Goal: Task Accomplishment & Management: Manage account settings

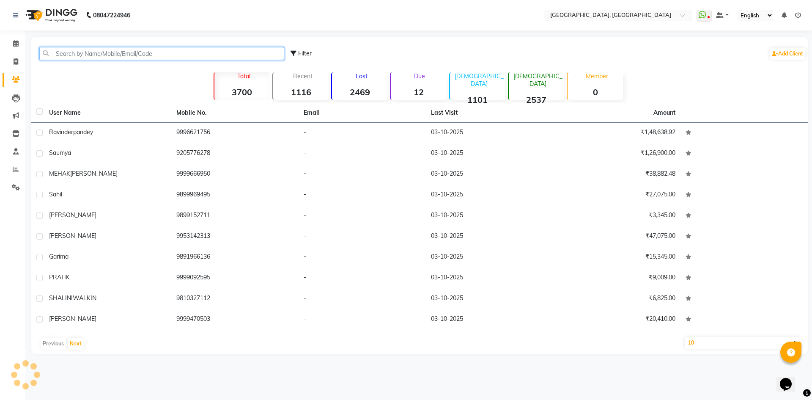
click at [83, 52] on input "text" at bounding box center [161, 53] width 245 height 13
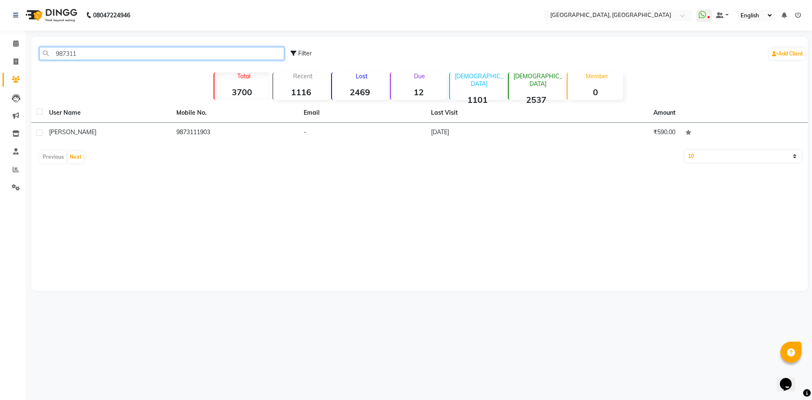
click at [101, 55] on input "987311" at bounding box center [161, 53] width 245 height 13
type input "9"
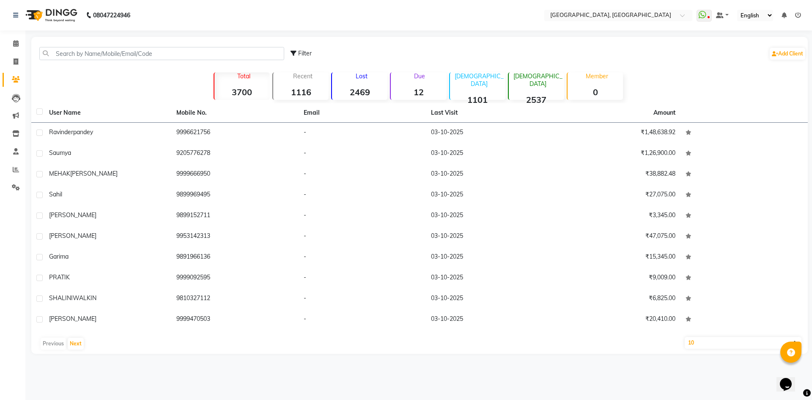
click at [202, 31] on div "08047224946 Select Location × Noi Tre Salon, Golf Course Road WhatsApp Status ✕…" at bounding box center [406, 200] width 812 height 400
click at [9, 40] on span at bounding box center [15, 44] width 15 height 10
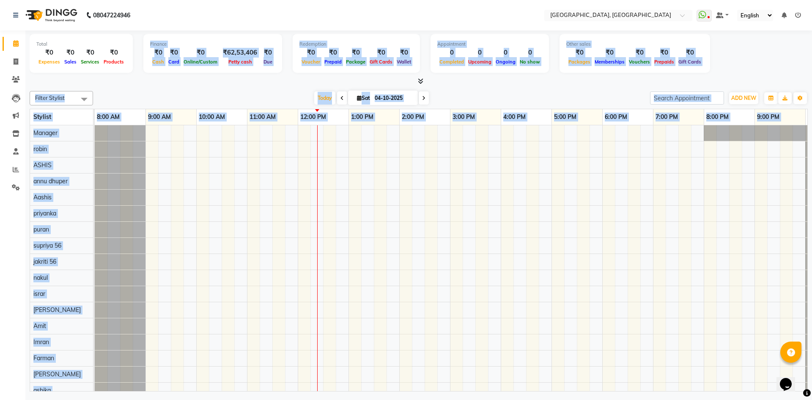
drag, startPoint x: 132, startPoint y: 38, endPoint x: 649, endPoint y: 198, distance: 541.1
click at [649, 198] on div "Total ₹0 Expenses ₹0 Sales ₹0 Services ₹0 Products Finance ₹0 Cash ₹0 Card ₹0 O…" at bounding box center [418, 211] width 787 height 363
click at [221, 83] on div at bounding box center [419, 81] width 779 height 9
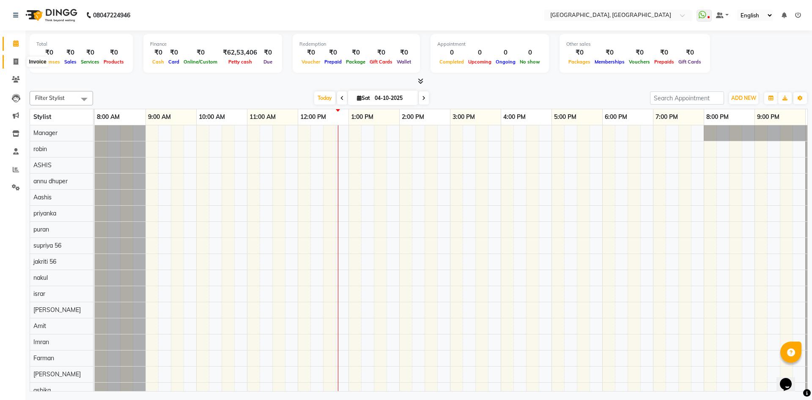
click at [8, 65] on span at bounding box center [15, 62] width 15 height 10
select select "service"
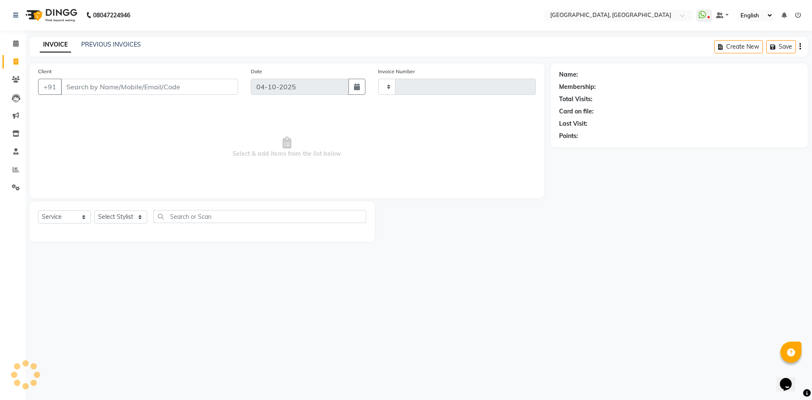
type input "3456"
select select "3948"
type input "tyagi"
click at [80, 90] on input "tyagi" at bounding box center [128, 87] width 134 height 16
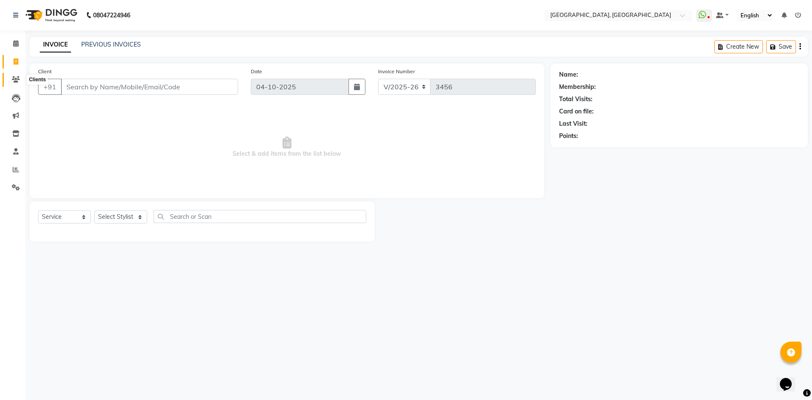
click at [8, 77] on span at bounding box center [15, 80] width 15 height 10
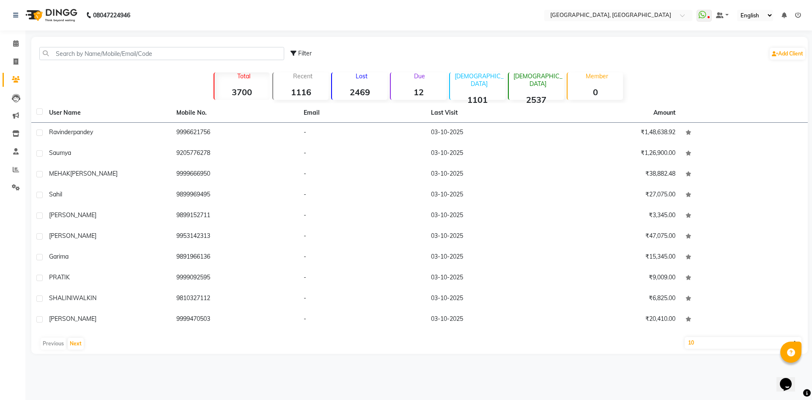
click at [122, 47] on div "Filter Add Client" at bounding box center [419, 53] width 773 height 27
click at [107, 54] on input "text" at bounding box center [161, 53] width 245 height 13
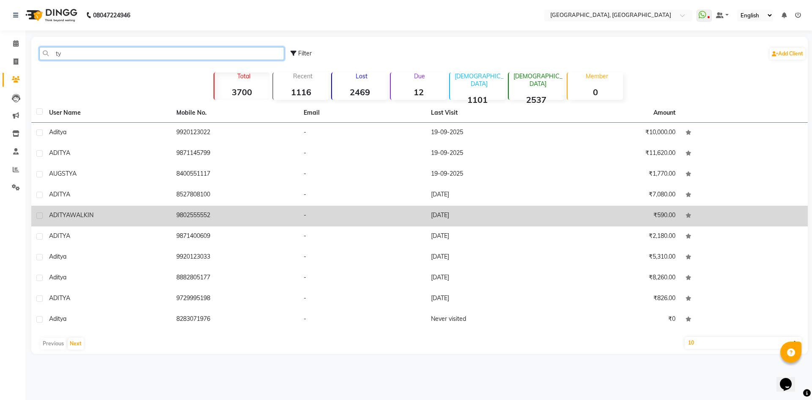
type input "t"
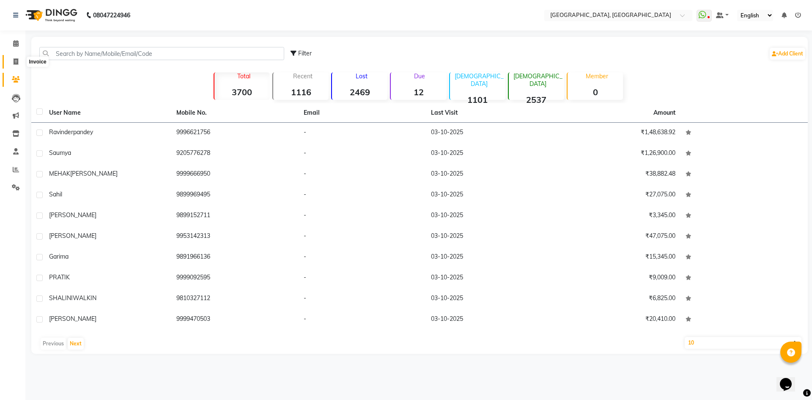
click at [16, 61] on icon at bounding box center [16, 61] width 5 height 6
select select "service"
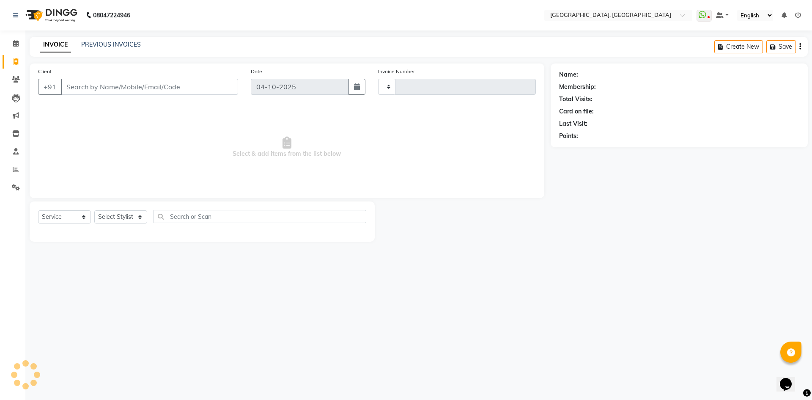
type input "3456"
select select "3948"
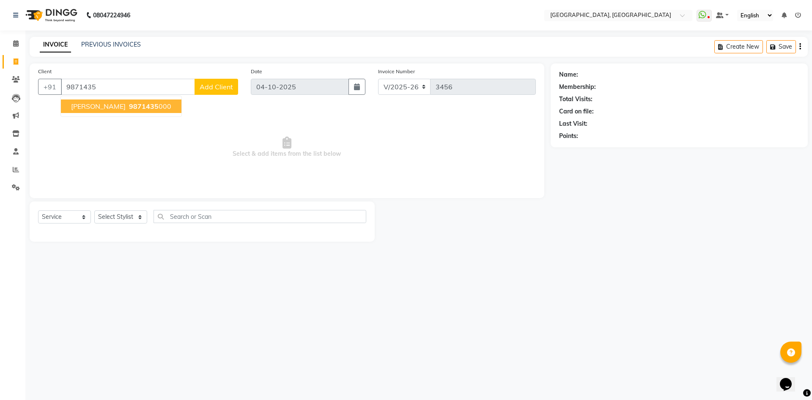
click at [138, 112] on button "vandana tiyagi 9871435 000" at bounding box center [121, 106] width 121 height 14
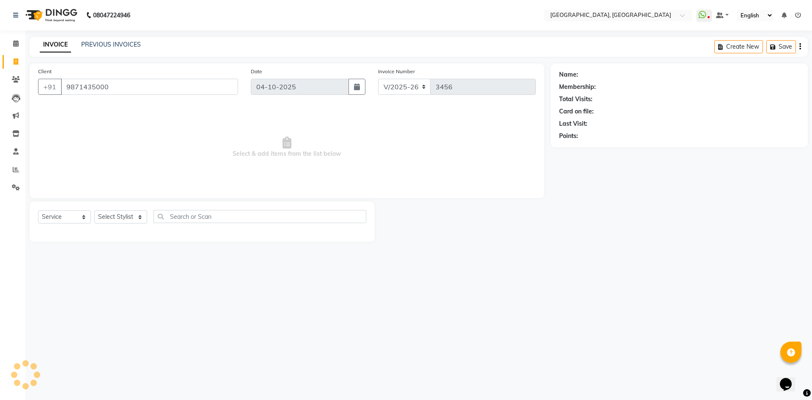
type input "9871435000"
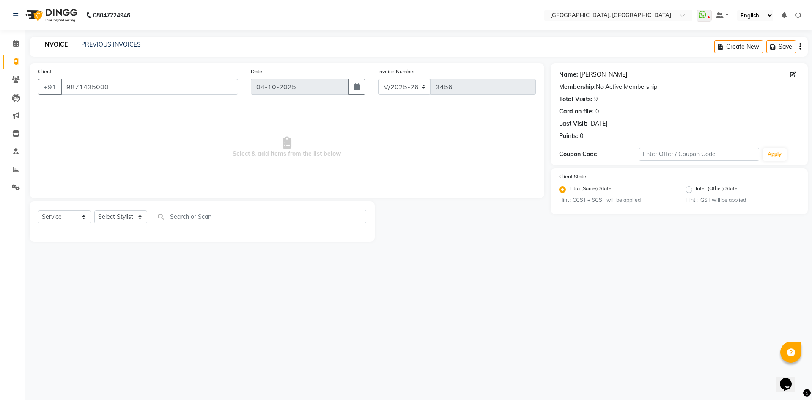
click at [604, 77] on link "Vandana Tiyagi" at bounding box center [603, 74] width 47 height 9
click at [116, 217] on select "Select Stylist [PERSON_NAME] Alice makeup [PERSON_NAME] dhuper [PERSON_NAME] ma…" at bounding box center [120, 216] width 53 height 13
select select "63755"
click at [94, 210] on select "Select Stylist [PERSON_NAME] Alice makeup [PERSON_NAME] dhuper [PERSON_NAME] ma…" at bounding box center [120, 216] width 53 height 13
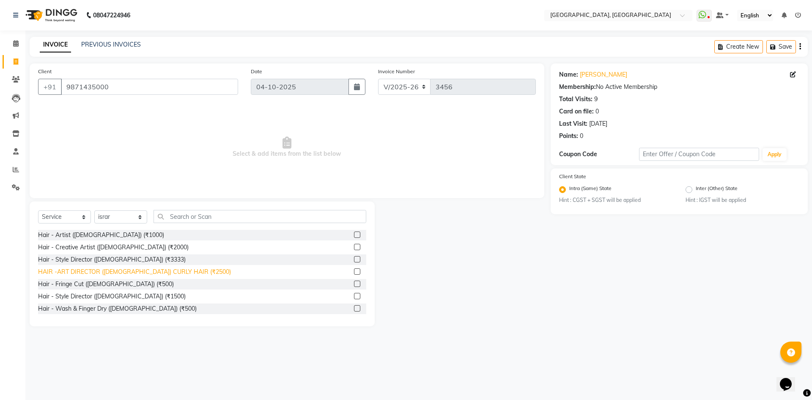
click at [117, 269] on div "HAIR -ART DIRECTOR ([DEMOGRAPHIC_DATA]) CURLY HAIR (₹2500)" at bounding box center [134, 271] width 193 height 9
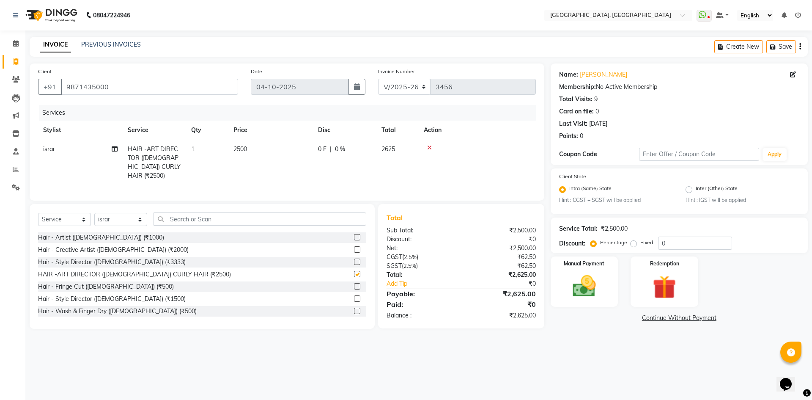
checkbox input "false"
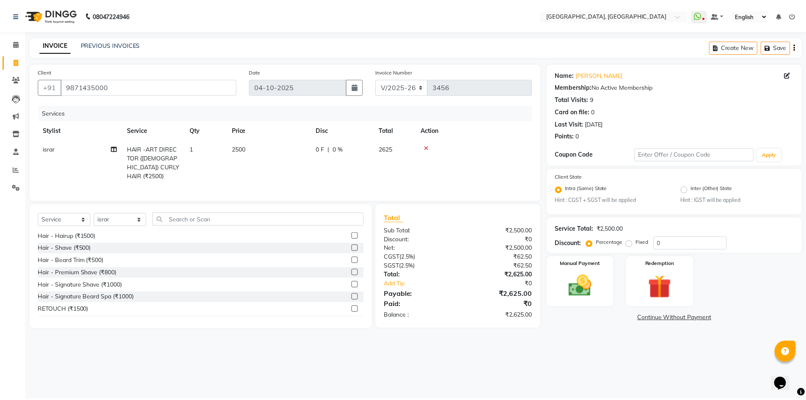
scroll to position [127, 0]
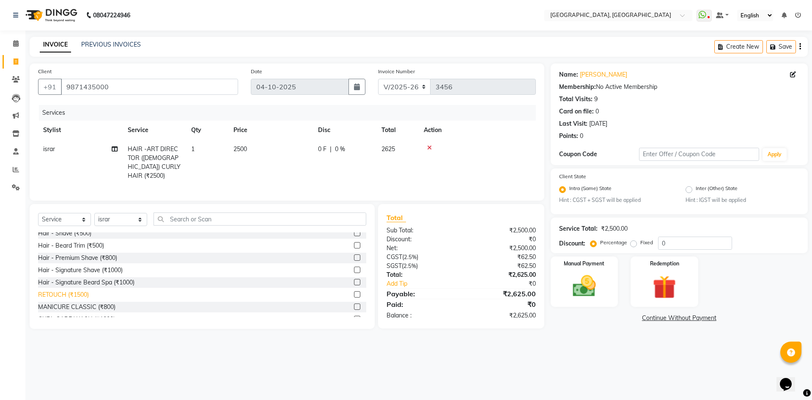
click at [66, 293] on div "RETOUCH (₹1500)" at bounding box center [63, 294] width 51 height 9
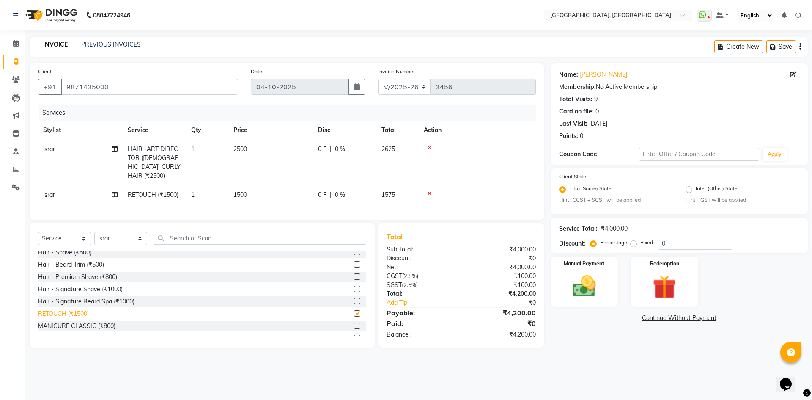
checkbox input "false"
click at [578, 281] on img at bounding box center [584, 286] width 39 height 28
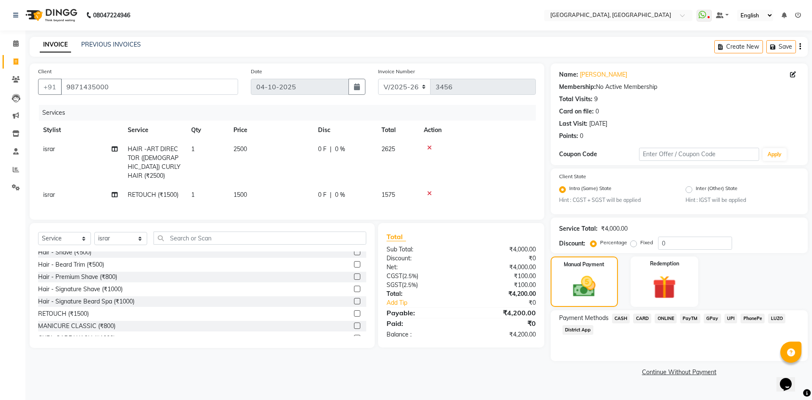
click at [333, 148] on div "0 F | 0 %" at bounding box center [344, 149] width 53 height 9
select select "63755"
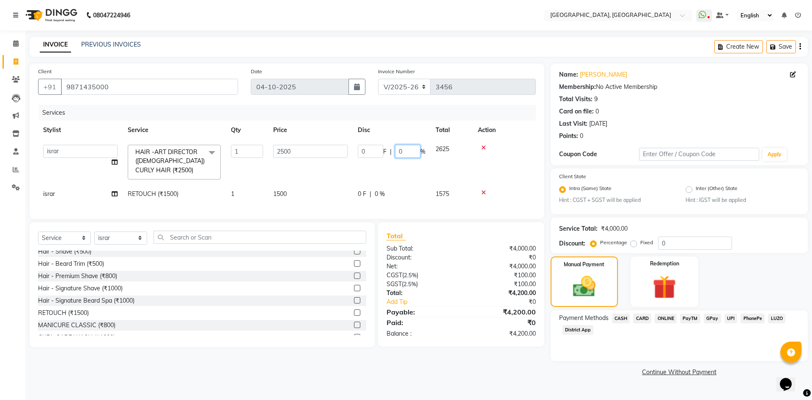
click at [396, 155] on input "0" at bounding box center [407, 151] width 25 height 13
type input "4"
type input "4.762"
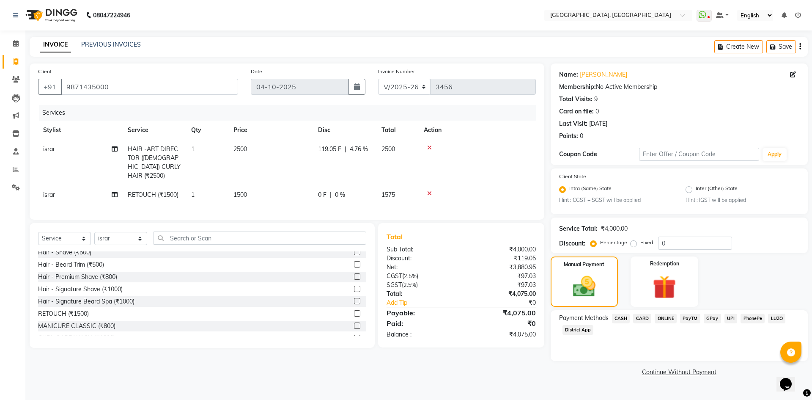
click at [403, 172] on tr "israr HAIR -ART DIRECTOR (FEMALE) CURLY HAIR (₹2500) 1 2500 119.05 F | 4.76 % 2…" at bounding box center [287, 163] width 498 height 46
click at [616, 319] on span "CASH" at bounding box center [621, 319] width 18 height 10
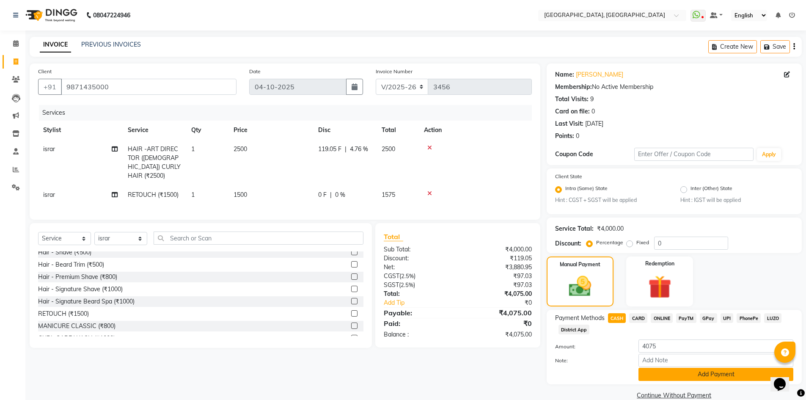
click at [660, 371] on button "Add Payment" at bounding box center [715, 374] width 155 height 13
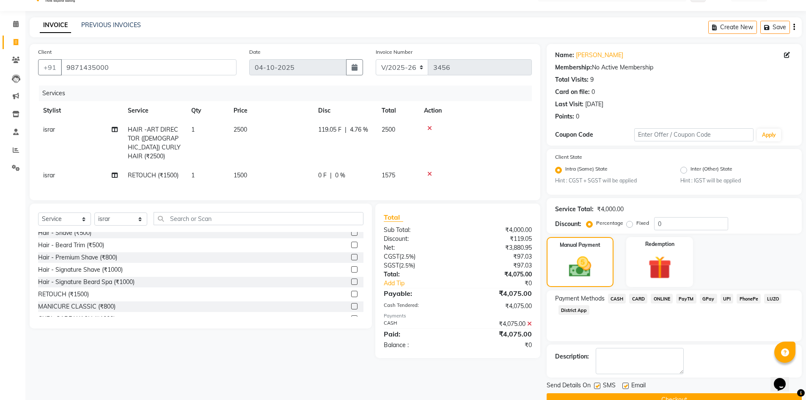
scroll to position [39, 0]
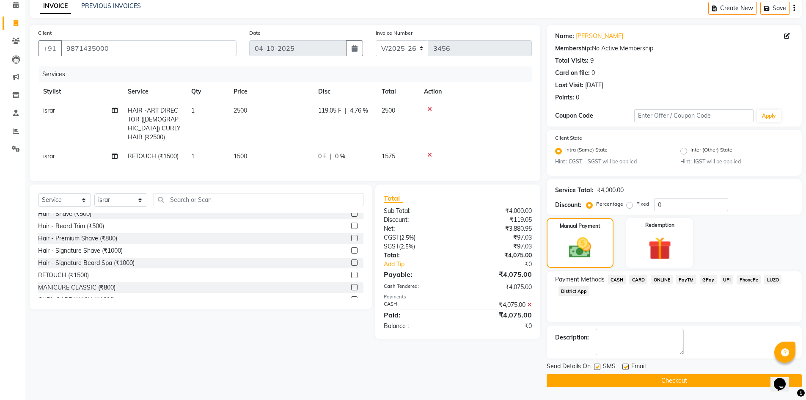
click at [649, 377] on button "Checkout" at bounding box center [674, 380] width 255 height 13
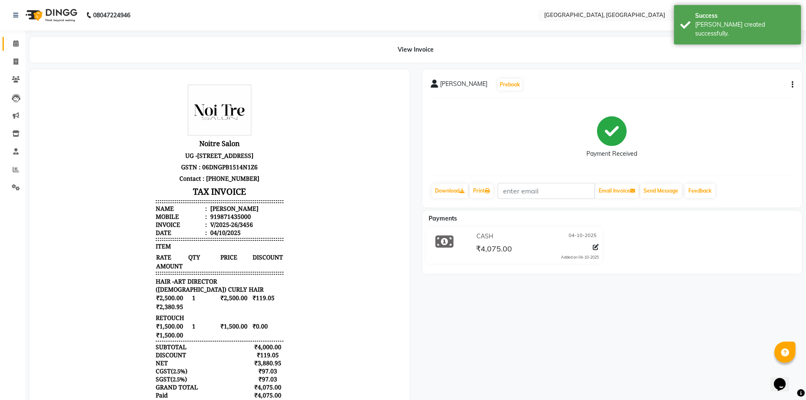
click at [13, 42] on icon at bounding box center [16, 43] width 6 height 6
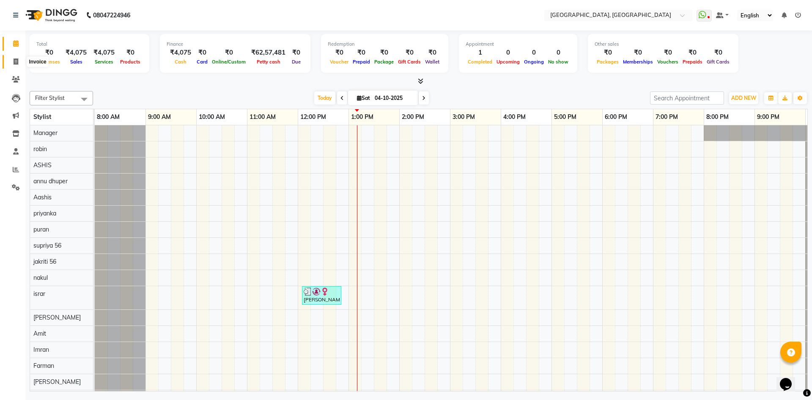
click at [14, 61] on icon at bounding box center [16, 61] width 5 height 6
select select "service"
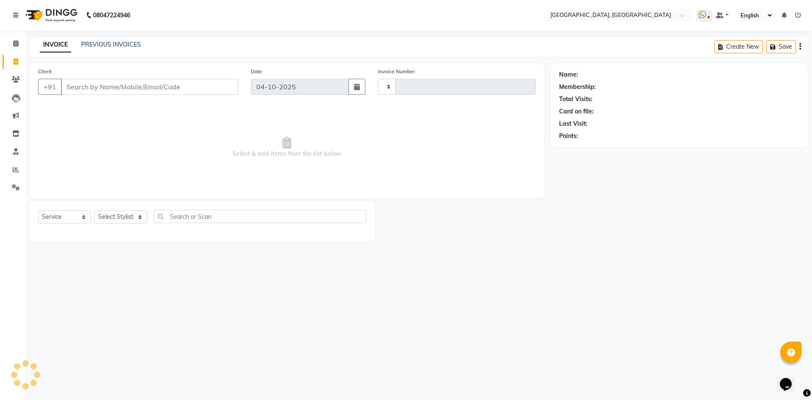
type input "3457"
select select "3948"
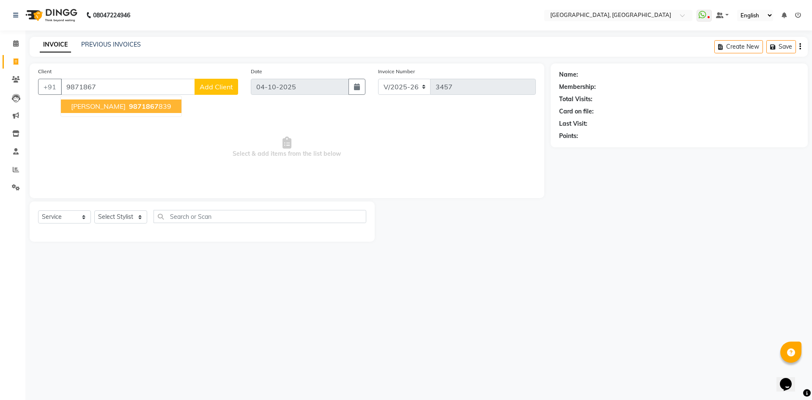
click at [129, 102] on span "9871867" at bounding box center [144, 106] width 30 height 8
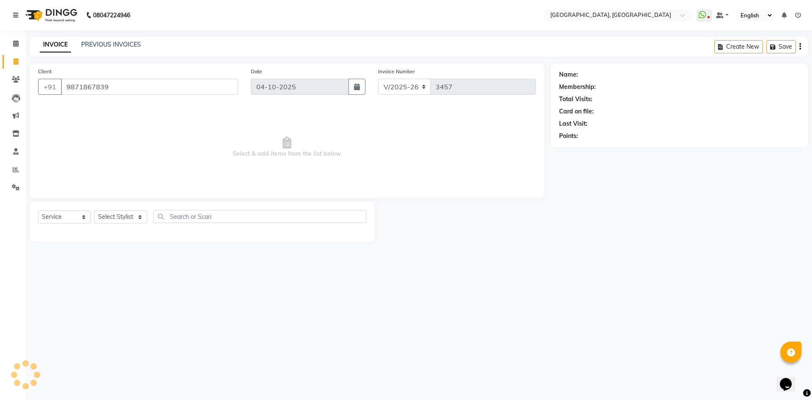
type input "9871867839"
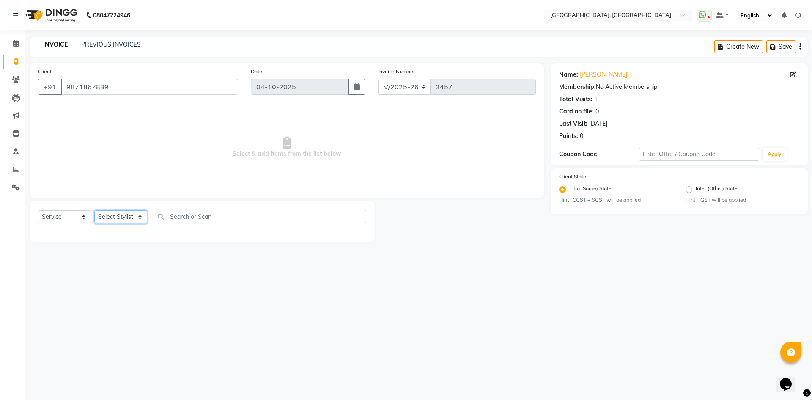
click at [120, 212] on select "Select Stylist [PERSON_NAME] vihar [PERSON_NAME] makeup Amit annu [PERSON_NAME]…" at bounding box center [120, 216] width 53 height 13
select select "86264"
click at [94, 210] on select "Select Stylist [PERSON_NAME] vihar [PERSON_NAME] makeup Amit annu [PERSON_NAME]…" at bounding box center [120, 216] width 53 height 13
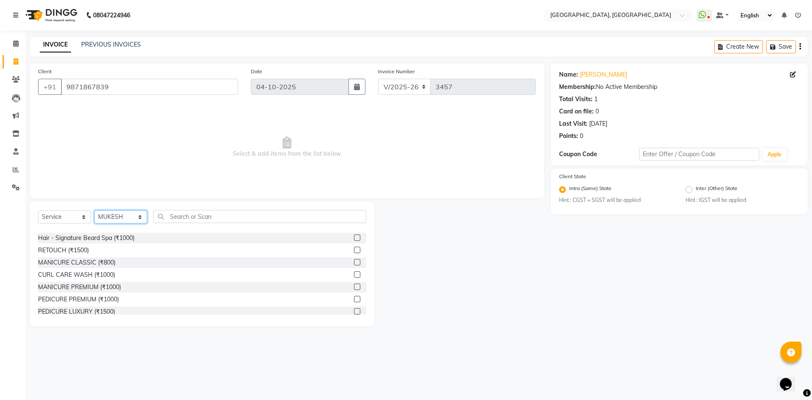
scroll to position [169, 0]
click at [49, 251] on div "RETOUCH (₹1500)" at bounding box center [63, 249] width 51 height 9
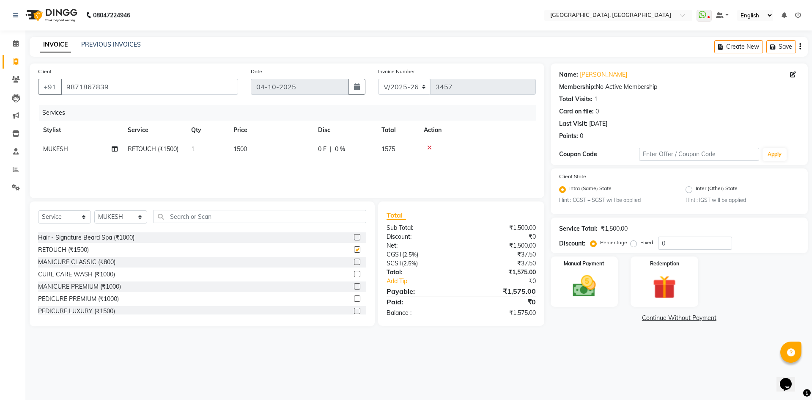
checkbox input "false"
click at [184, 210] on input "text" at bounding box center [260, 216] width 213 height 13
click at [112, 217] on select "Select Stylist [PERSON_NAME] vihar [PERSON_NAME] makeup Amit annu [PERSON_NAME]…" at bounding box center [120, 216] width 53 height 13
select select "86545"
click at [94, 210] on select "Select Stylist [PERSON_NAME] vihar [PERSON_NAME] makeup Amit annu [PERSON_NAME]…" at bounding box center [120, 216] width 53 height 13
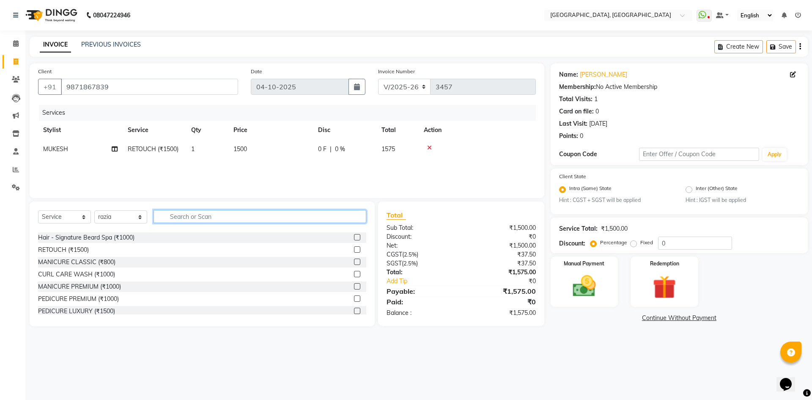
click at [221, 221] on input "text" at bounding box center [260, 216] width 213 height 13
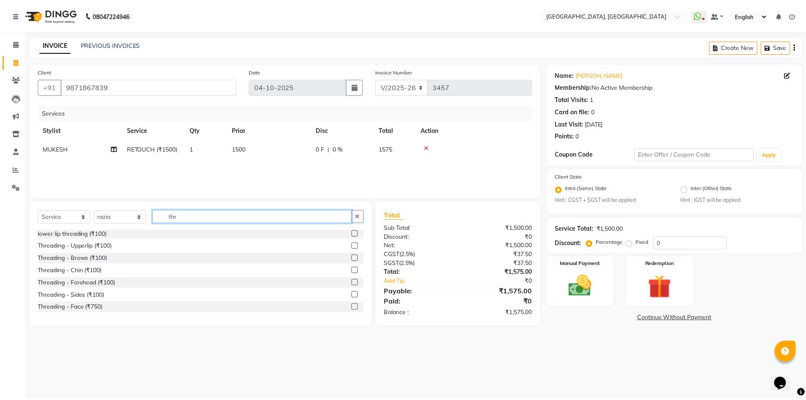
scroll to position [0, 0]
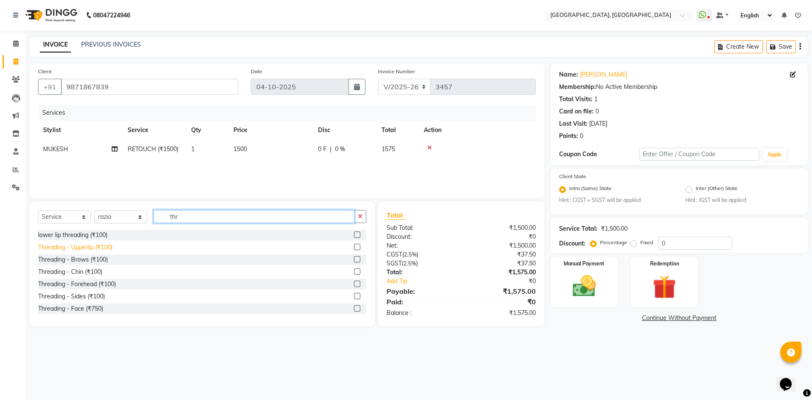
type input "thr"
click at [106, 248] on div "Threading - Upperlip (₹100)" at bounding box center [75, 247] width 74 height 9
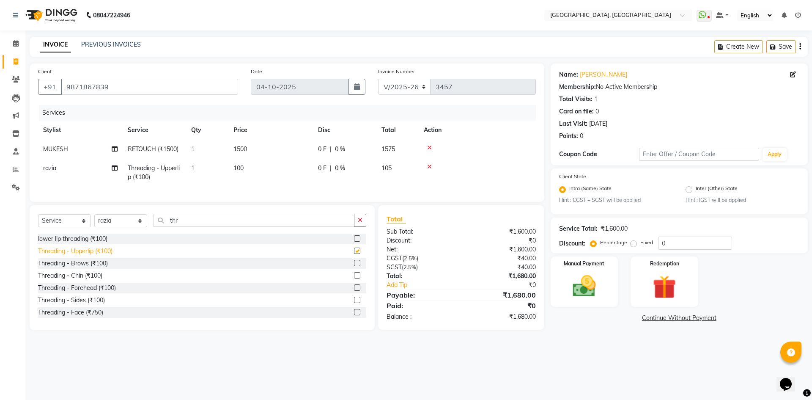
checkbox input "false"
click at [582, 290] on img at bounding box center [584, 286] width 39 height 28
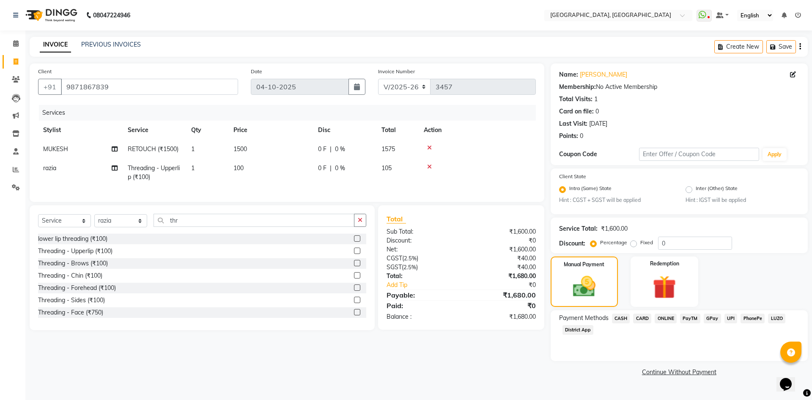
click at [626, 318] on span "CASH" at bounding box center [621, 319] width 18 height 10
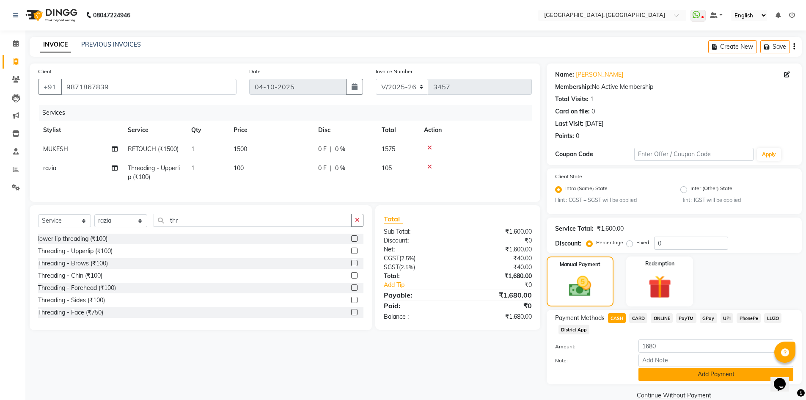
click at [662, 372] on button "Add Payment" at bounding box center [715, 374] width 155 height 13
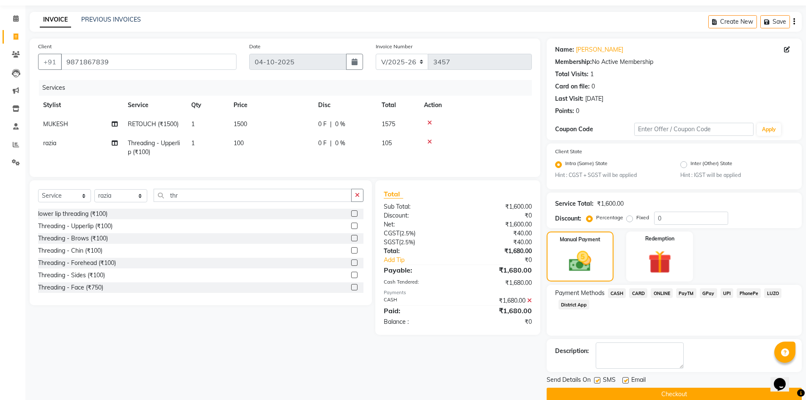
scroll to position [39, 0]
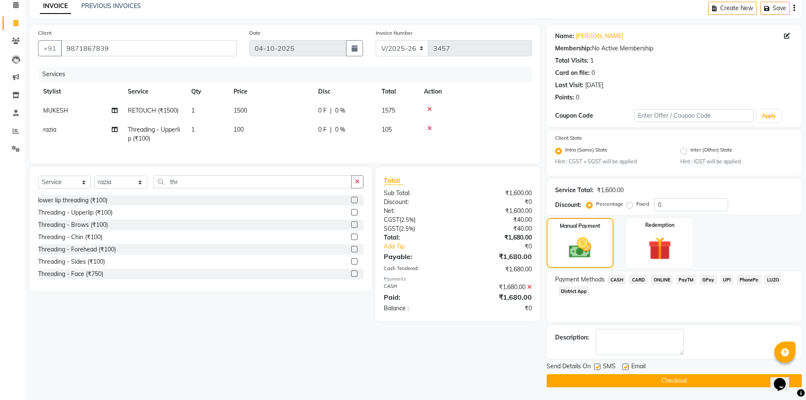
click at [649, 387] on button "Checkout" at bounding box center [674, 380] width 255 height 13
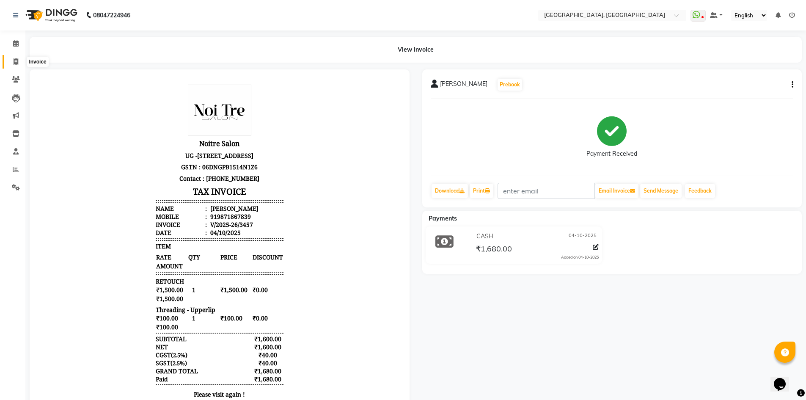
click at [10, 62] on span at bounding box center [15, 62] width 15 height 10
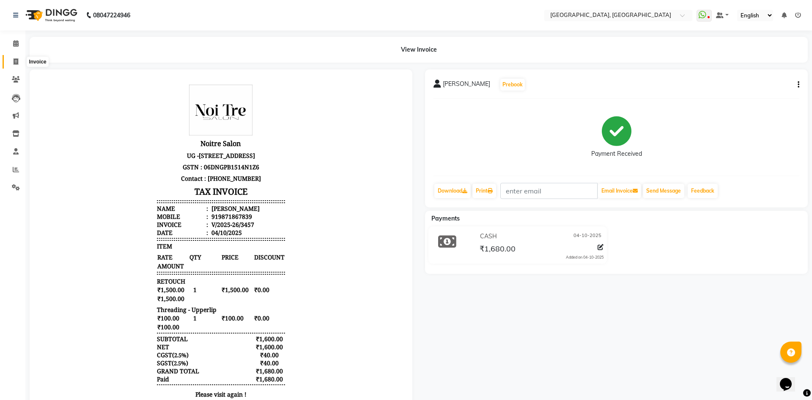
select select "service"
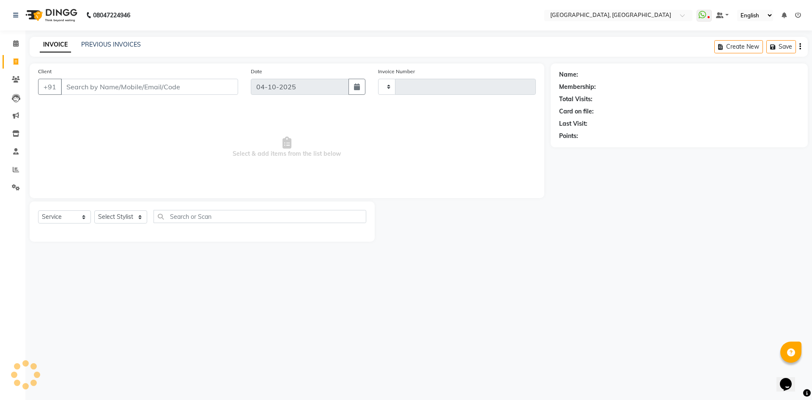
type input "3458"
select select "3948"
click at [109, 219] on select "Select Stylist" at bounding box center [120, 216] width 53 height 13
select select "63755"
click at [94, 210] on select "Select Stylist [PERSON_NAME] vihar [PERSON_NAME] makeup Amit annu [PERSON_NAME]…" at bounding box center [120, 216] width 53 height 13
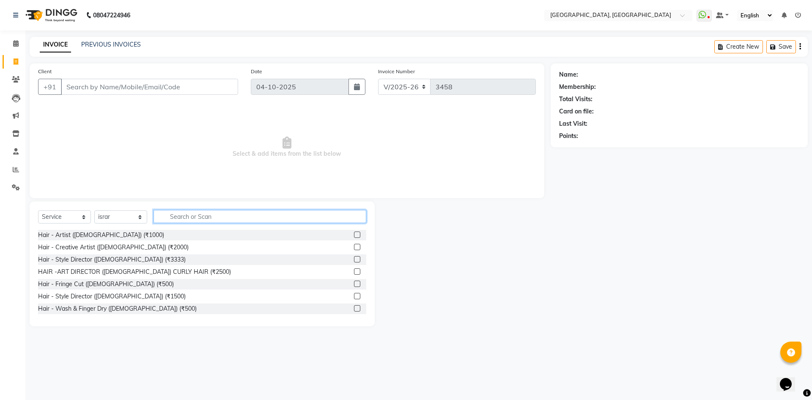
click at [173, 218] on input "text" at bounding box center [260, 216] width 213 height 13
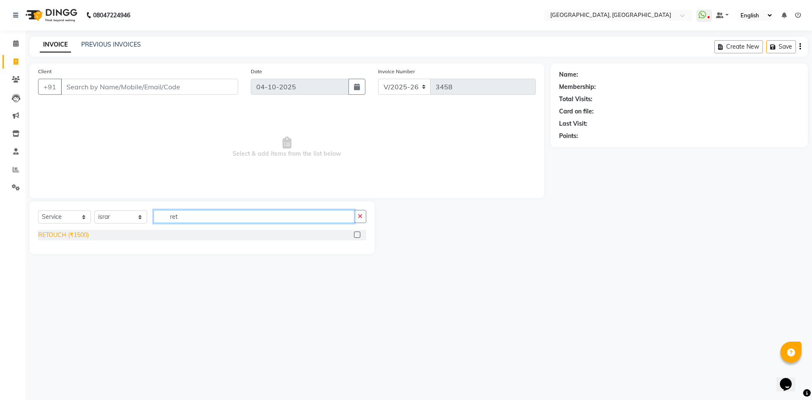
type input "ret"
click at [74, 234] on div "RETOUCH (₹1500)" at bounding box center [63, 235] width 51 height 9
checkbox input "false"
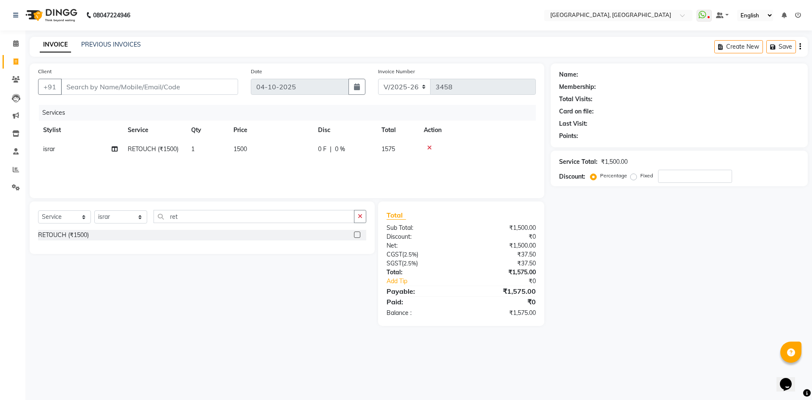
click at [244, 149] on span "1500" at bounding box center [241, 149] width 14 height 8
select select "63755"
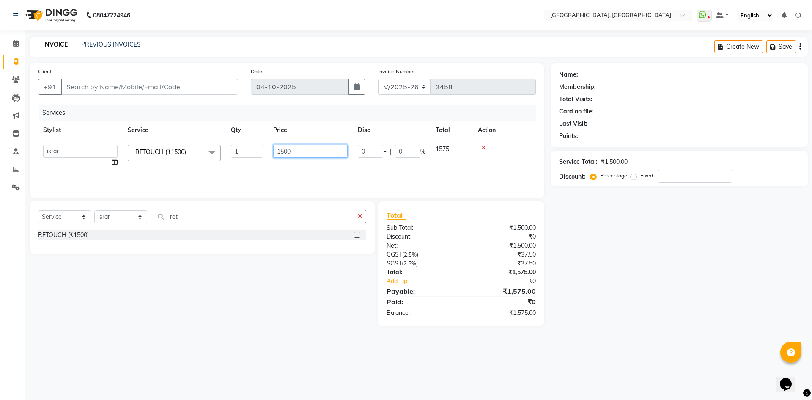
click at [286, 151] on input "1500" at bounding box center [310, 151] width 74 height 13
type input "1800"
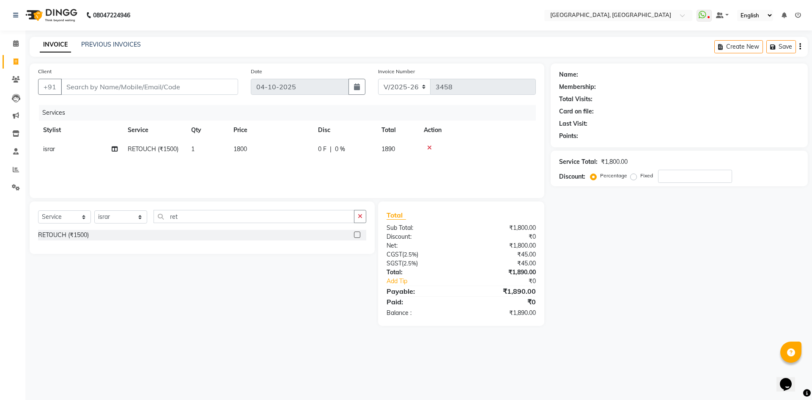
click at [289, 197] on div "Client +91 Date 04-10-2025 Invoice Number V/2025 V/2025-26 3458 Services Stylis…" at bounding box center [287, 130] width 515 height 135
drag, startPoint x: 151, startPoint y: 77, endPoint x: 156, endPoint y: 82, distance: 6.9
click at [154, 79] on div "Client +91" at bounding box center [138, 84] width 213 height 35
click at [156, 82] on input "Client" at bounding box center [149, 87] width 177 height 16
type input "9"
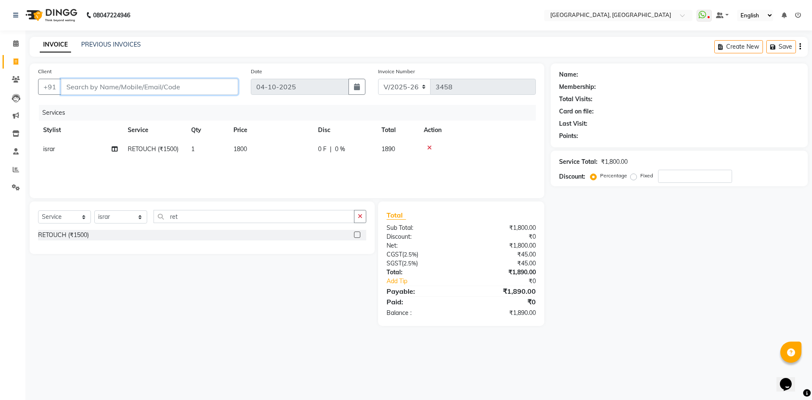
type input "0"
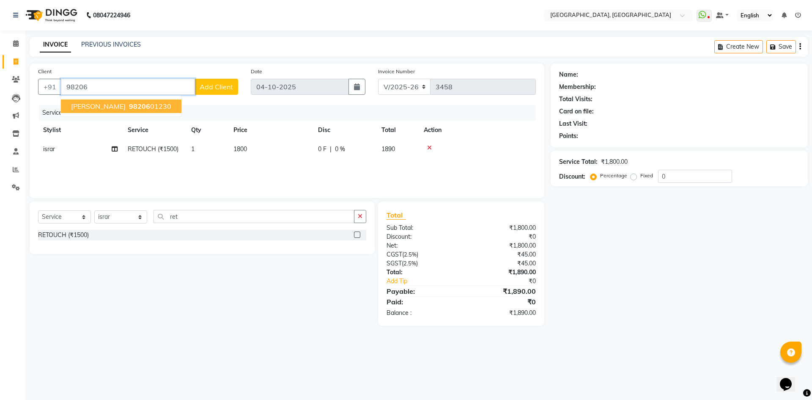
click at [129, 107] on span "98206" at bounding box center [139, 106] width 21 height 8
type input "9820601230"
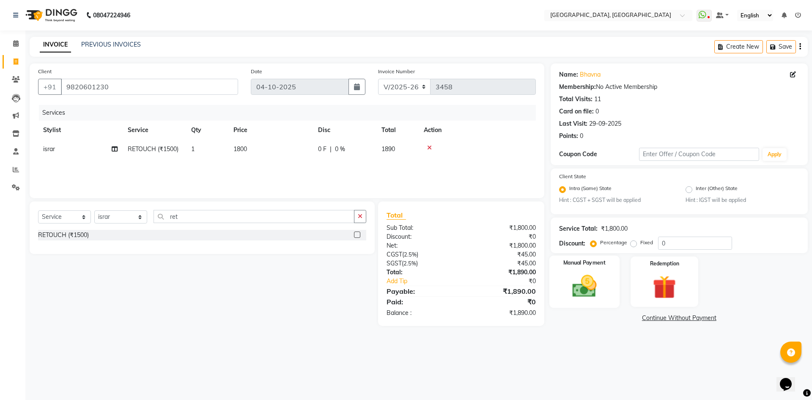
click at [589, 267] on div "Manual Payment" at bounding box center [584, 282] width 70 height 52
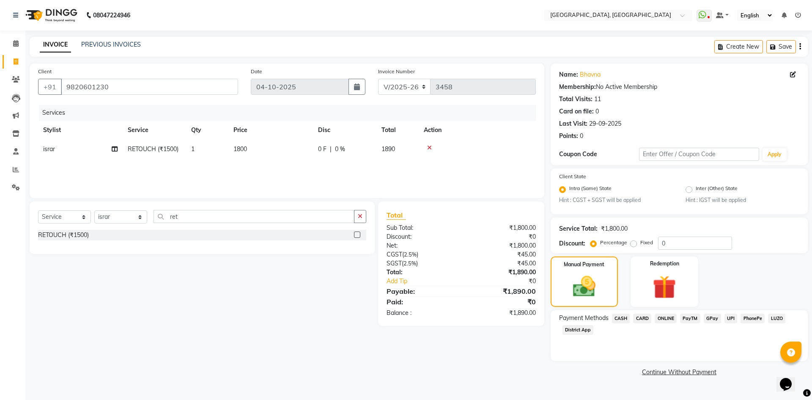
click at [642, 317] on span "CARD" at bounding box center [642, 319] width 18 height 10
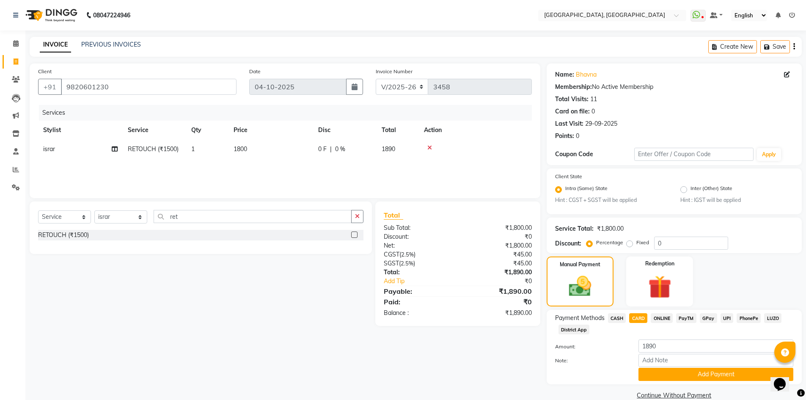
click at [613, 318] on span "CASH" at bounding box center [617, 318] width 18 height 10
click at [724, 316] on span "UPI" at bounding box center [727, 318] width 13 height 10
click at [709, 372] on button "Add Payment" at bounding box center [715, 374] width 155 height 13
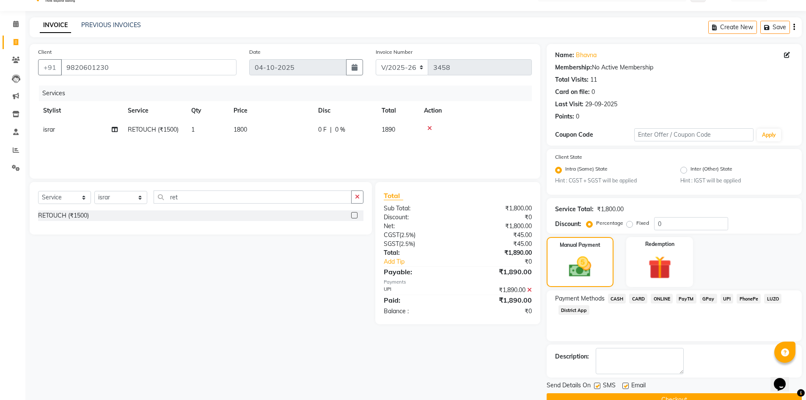
scroll to position [39, 0]
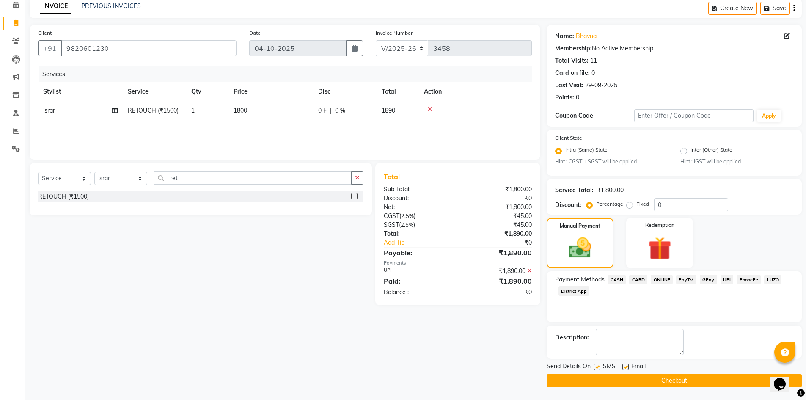
click at [703, 382] on button "Checkout" at bounding box center [674, 380] width 255 height 13
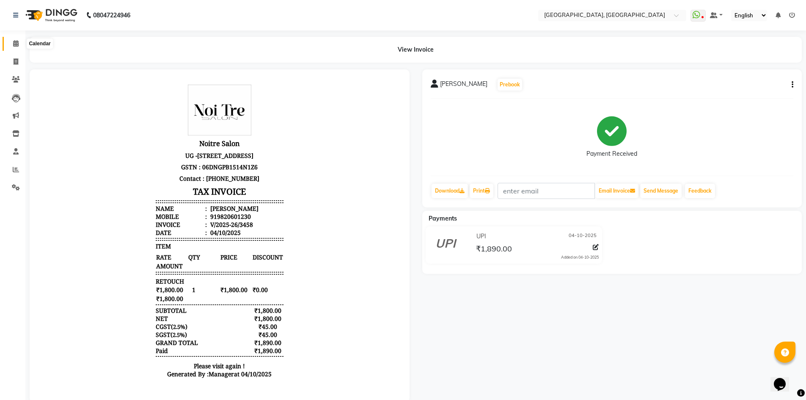
click at [12, 44] on span at bounding box center [15, 44] width 15 height 10
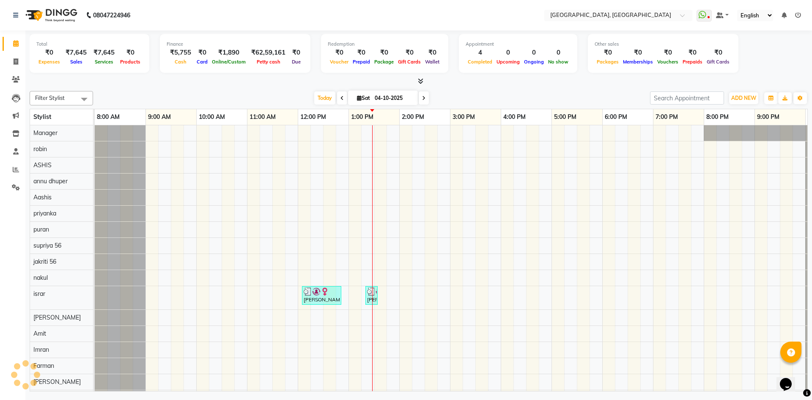
click at [143, 88] on div "Filter Stylist Select All Aashis Amit annu [PERSON_NAME] [PERSON_NAME] [PERSON_…" at bounding box center [419, 240] width 779 height 304
drag, startPoint x: 61, startPoint y: 46, endPoint x: 478, endPoint y: 344, distance: 512.8
click at [478, 344] on div "Total ₹0 Expenses ₹7,645 Sales ₹7,645 Services ₹0 Products Finance ₹5,755 Cash …" at bounding box center [418, 211] width 787 height 363
click at [214, 76] on div "Total ₹0 Expenses ₹7,645 Sales ₹7,645 Services ₹0 Products Finance ₹5,755 Cash …" at bounding box center [419, 57] width 779 height 55
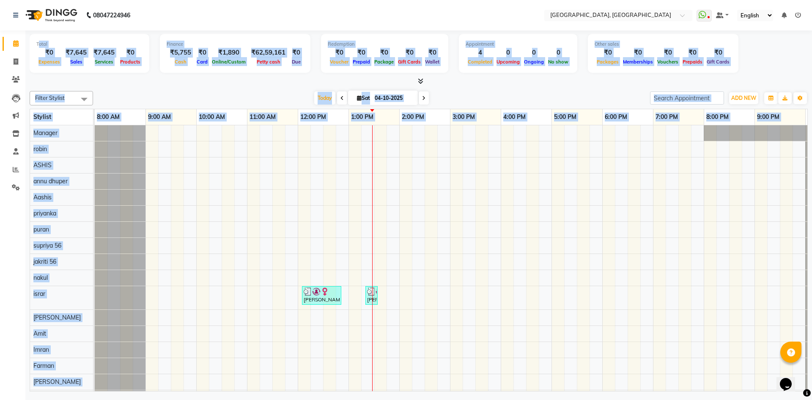
drag, startPoint x: 38, startPoint y: 36, endPoint x: 435, endPoint y: 281, distance: 467.3
click at [435, 281] on div "Total ₹0 Expenses ₹7,645 Sales ₹7,645 Services ₹0 Products Finance ₹5,755 Cash …" at bounding box center [418, 211] width 787 height 363
click at [158, 81] on div at bounding box center [419, 81] width 779 height 9
drag, startPoint x: 35, startPoint y: 40, endPoint x: 209, endPoint y: 151, distance: 206.4
click at [209, 151] on div "Total ₹0 Expenses ₹7,645 Sales ₹7,645 Services ₹0 Products Finance ₹5,755 Cash …" at bounding box center [418, 211] width 787 height 363
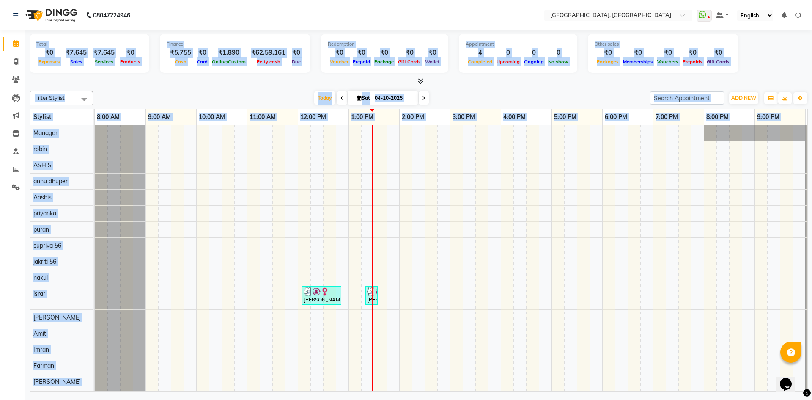
click at [182, 99] on div "Today Sat 04-10-2025" at bounding box center [371, 98] width 549 height 13
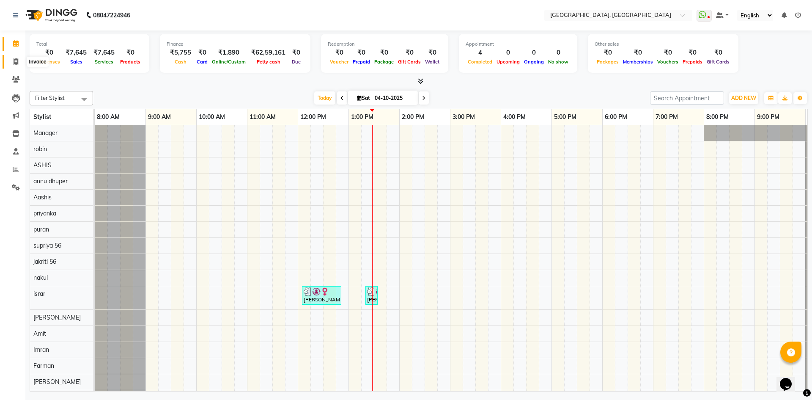
click at [20, 66] on span at bounding box center [15, 62] width 15 height 10
select select "3948"
select select "service"
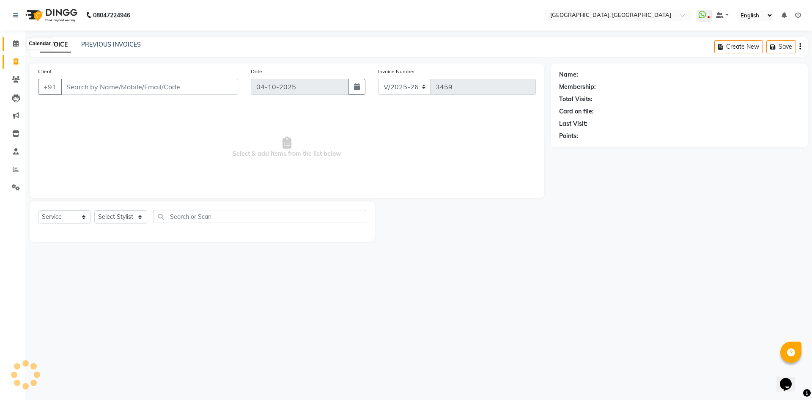
click at [17, 47] on span at bounding box center [15, 44] width 15 height 10
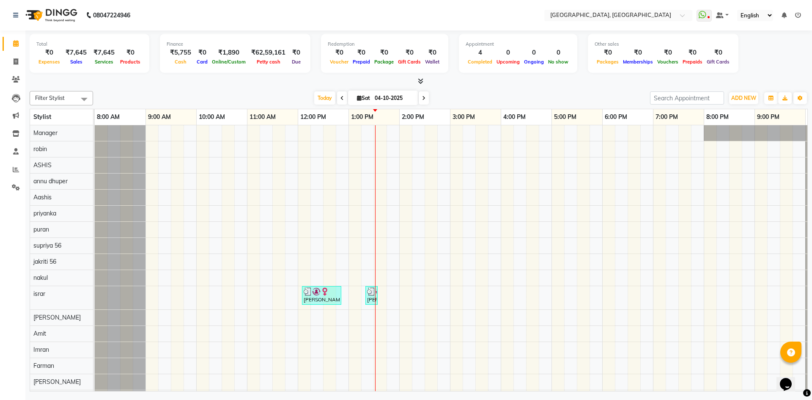
click at [14, 54] on li "Invoice" at bounding box center [12, 62] width 25 height 18
click at [9, 59] on span at bounding box center [15, 62] width 15 height 10
select select "service"
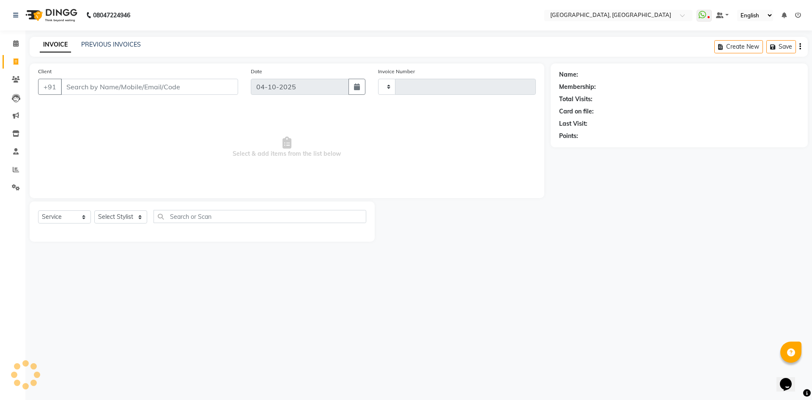
type input "3459"
select select "3948"
click at [112, 218] on select "Select Stylist" at bounding box center [120, 216] width 53 height 13
select select "63757"
click at [94, 210] on select "Select Stylist Aashis Alic ashok vihar Alice makeup Amit annu dhuper ashika ASH…" at bounding box center [120, 216] width 53 height 13
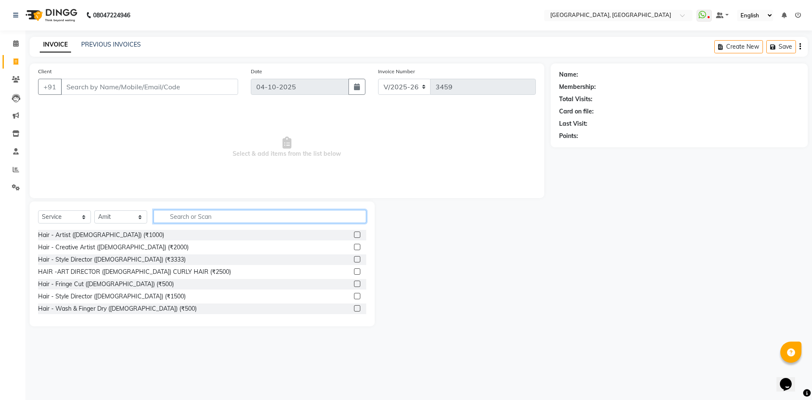
click at [200, 221] on input "text" at bounding box center [260, 216] width 213 height 13
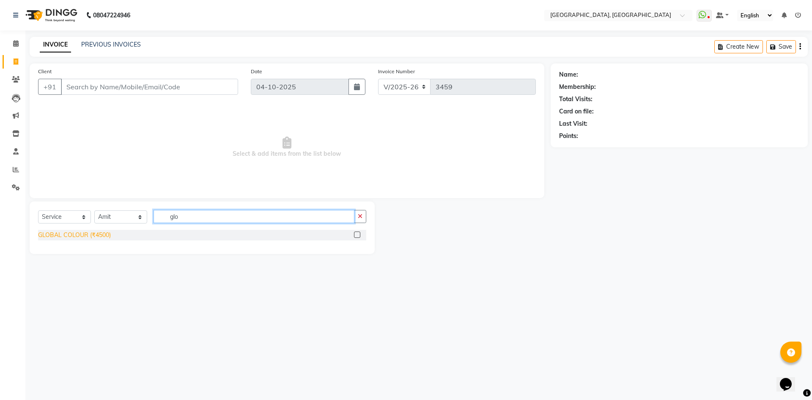
type input "glo"
click at [88, 234] on div "GLOBAL COLOUR (₹4500)" at bounding box center [74, 235] width 73 height 9
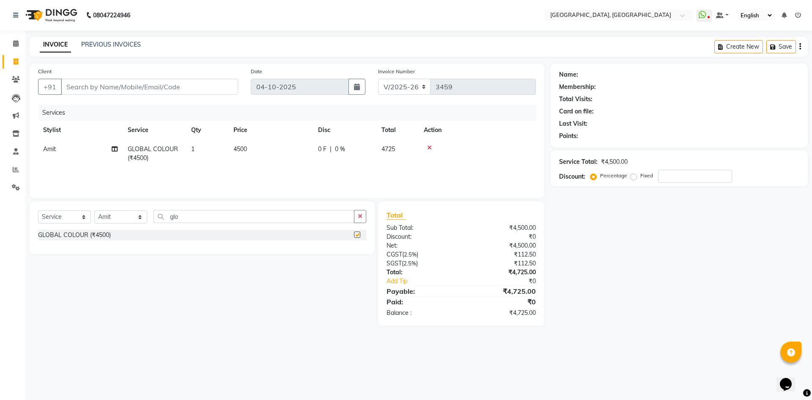
checkbox input "false"
click at [247, 148] on span "4500" at bounding box center [241, 149] width 14 height 8
select select "63757"
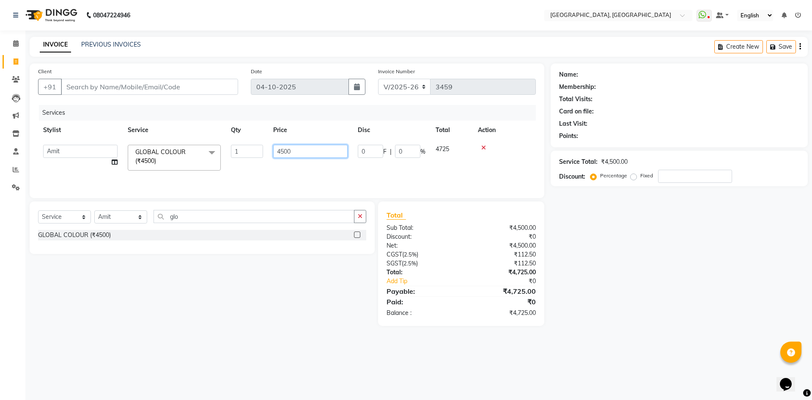
click at [277, 151] on input "4500" at bounding box center [310, 151] width 74 height 13
type input "8500"
click at [266, 206] on div "Select Service Product Membership Package Voucher Prepaid Gift Card Select Styl…" at bounding box center [202, 227] width 345 height 52
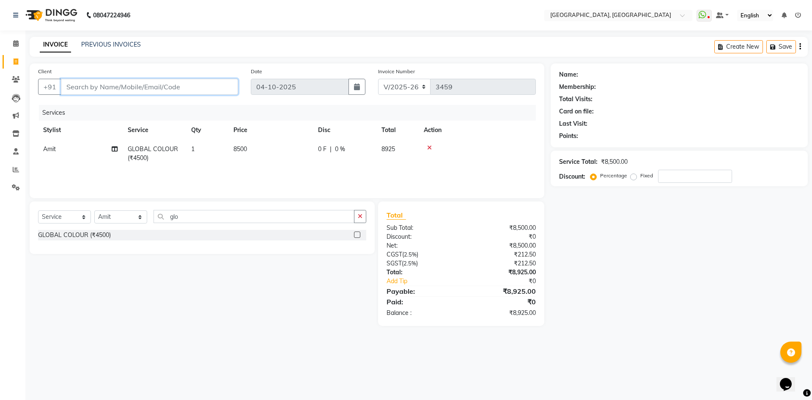
click at [133, 80] on input "Client" at bounding box center [149, 87] width 177 height 16
type input "9"
type input "0"
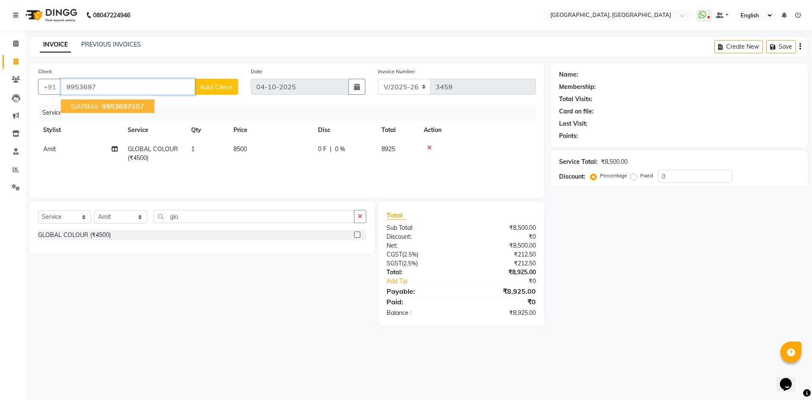
click at [97, 99] on ngb-typeahead-window "GARIMA 9953697 687" at bounding box center [108, 106] width 94 height 21
click at [100, 106] on ngb-highlight "9953697 687" at bounding box center [122, 106] width 44 height 8
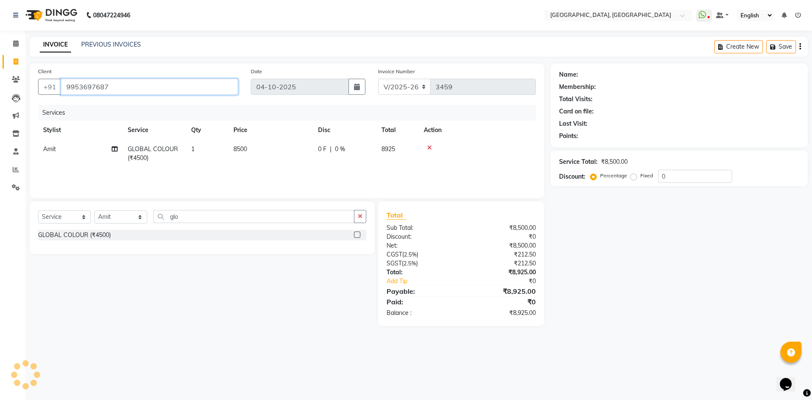
type input "9953697687"
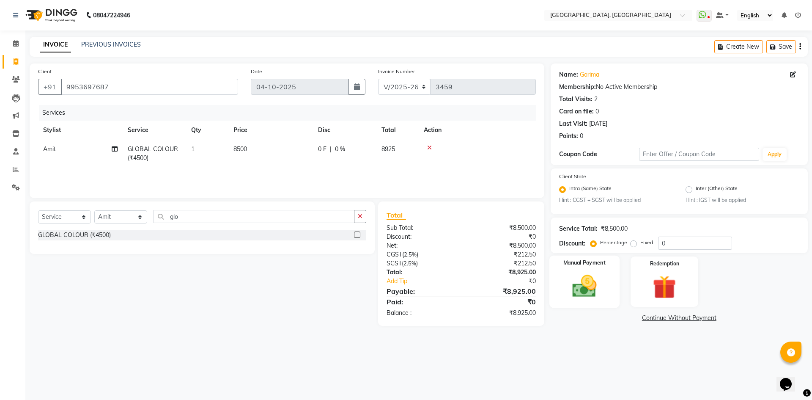
click at [574, 274] on img at bounding box center [584, 286] width 39 height 28
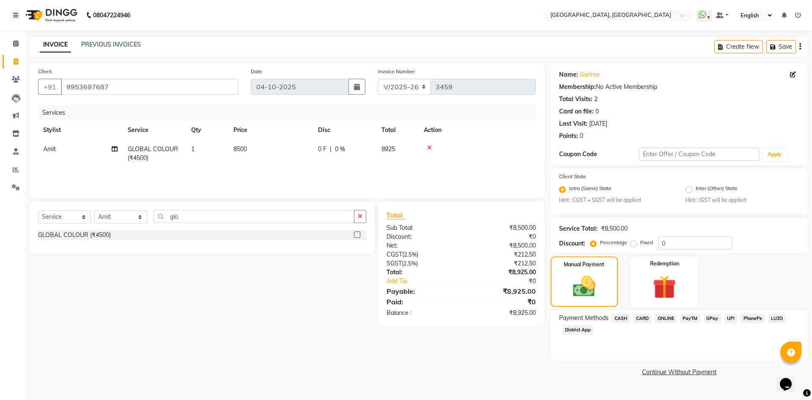
click at [619, 315] on span "CASH" at bounding box center [621, 319] width 18 height 10
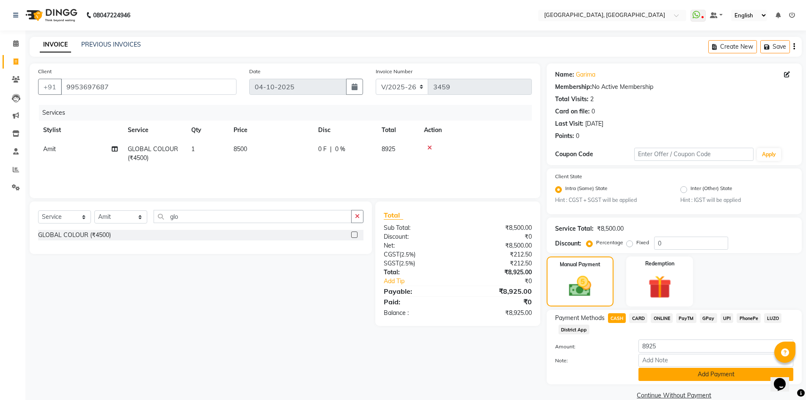
click at [660, 371] on button "Add Payment" at bounding box center [715, 374] width 155 height 13
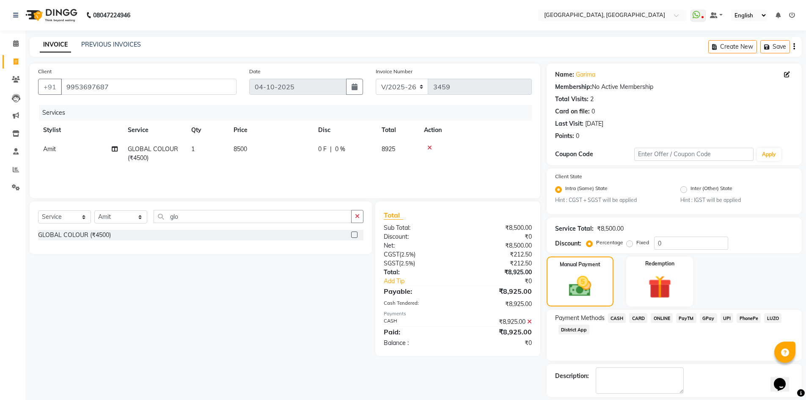
scroll to position [39, 0]
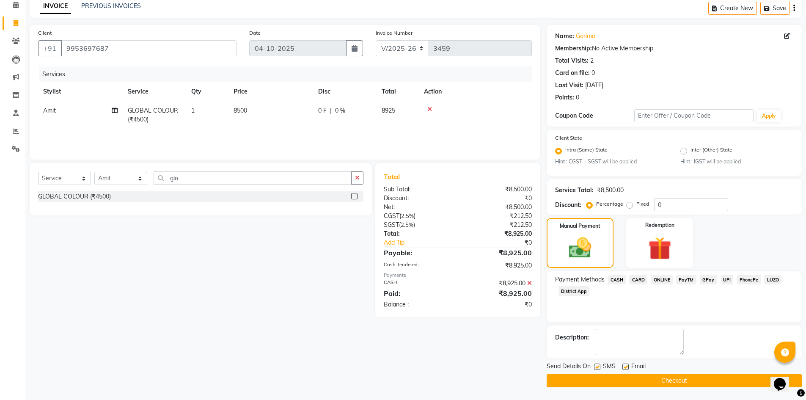
click at [634, 380] on button "Checkout" at bounding box center [674, 380] width 255 height 13
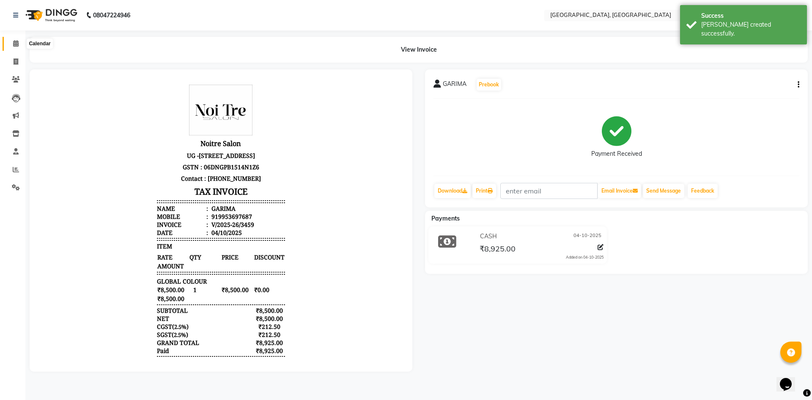
click at [18, 41] on icon at bounding box center [16, 43] width 6 height 6
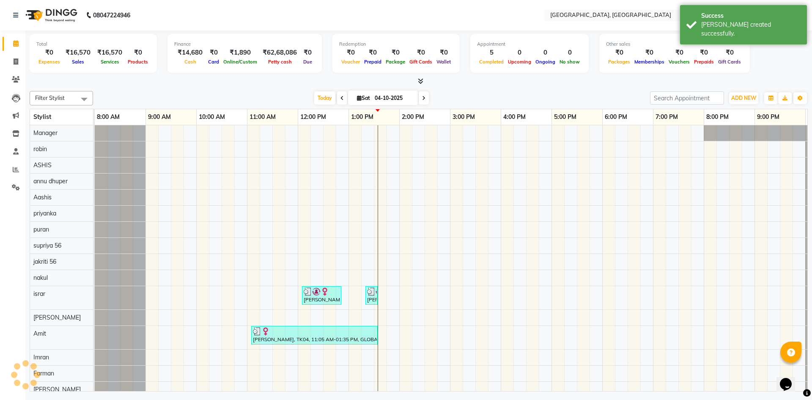
click at [188, 84] on div at bounding box center [419, 81] width 779 height 9
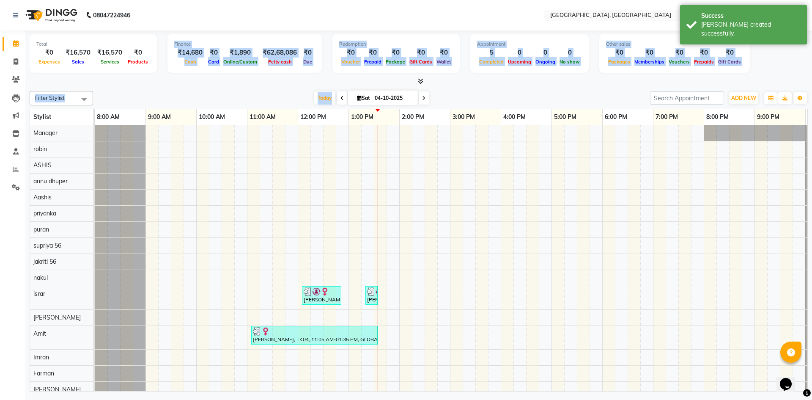
drag, startPoint x: 162, startPoint y: 41, endPoint x: 348, endPoint y: 101, distance: 195.3
click at [348, 101] on div "Total ₹0 Expenses ₹16,570 Sales ₹16,570 Services ₹0 Products Finance ₹14,680 Ca…" at bounding box center [418, 211] width 787 height 363
click at [245, 80] on div at bounding box center [419, 81] width 779 height 9
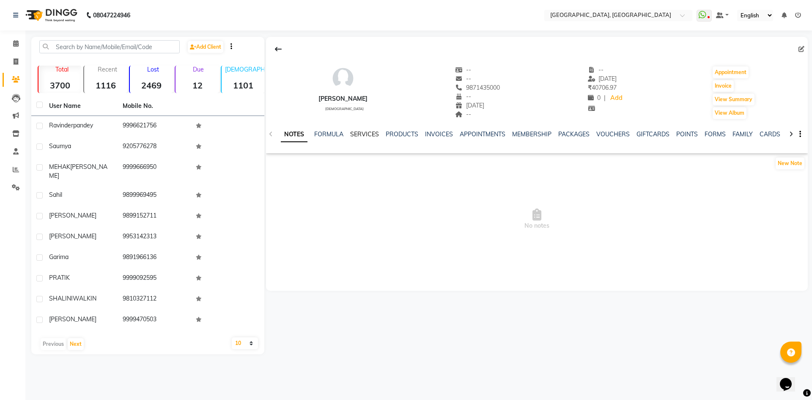
click at [370, 132] on link "SERVICES" at bounding box center [364, 134] width 29 height 8
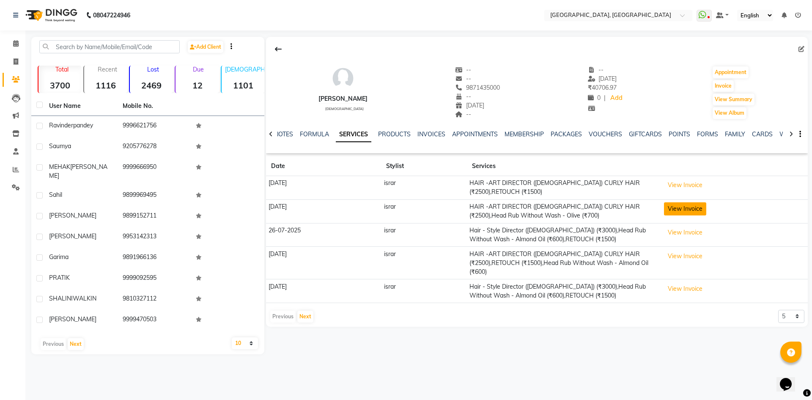
click at [696, 212] on button "View Invoice" at bounding box center [685, 208] width 42 height 13
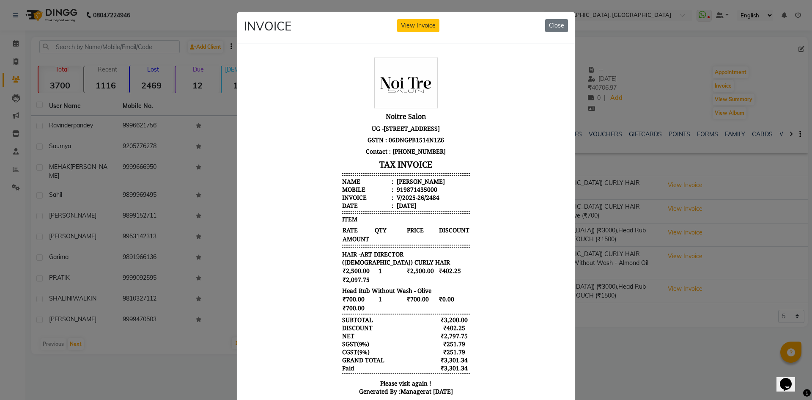
scroll to position [7, 0]
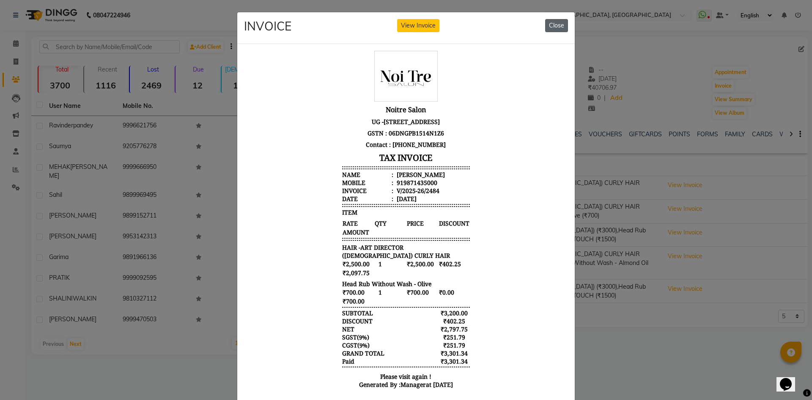
click at [550, 22] on button "Close" at bounding box center [556, 25] width 23 height 13
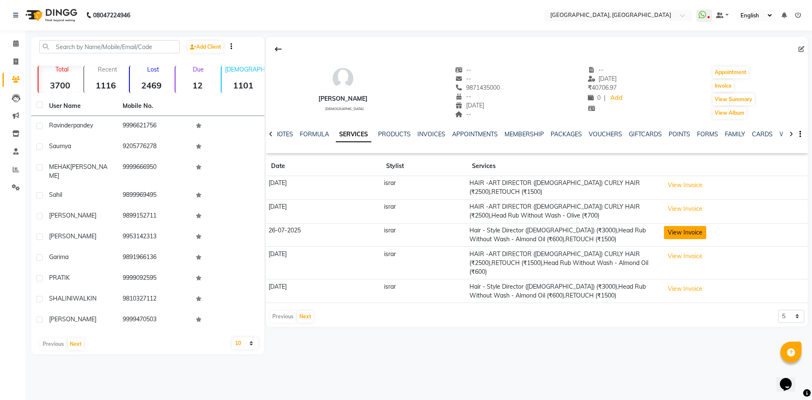
click at [673, 234] on button "View Invoice" at bounding box center [685, 232] width 42 height 13
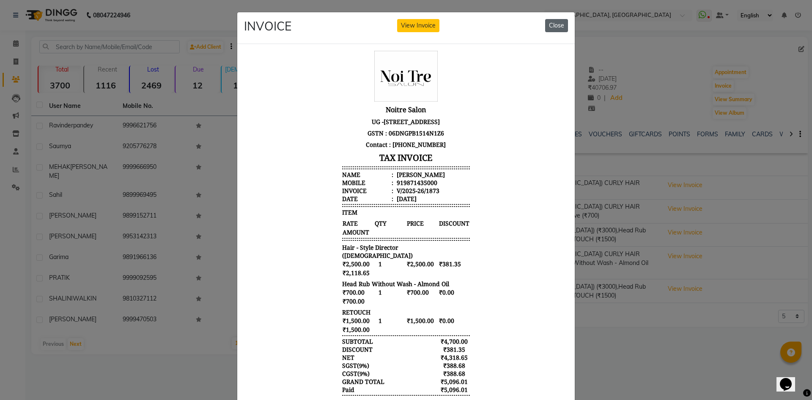
click at [556, 26] on button "Close" at bounding box center [556, 25] width 23 height 13
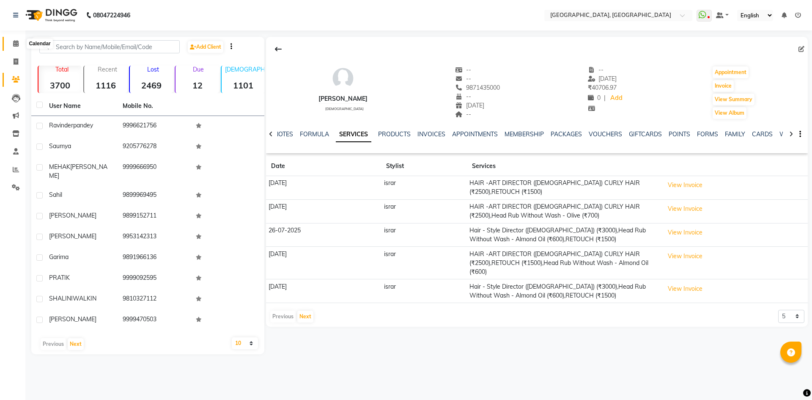
drag, startPoint x: 0, startPoint y: 0, endPoint x: 19, endPoint y: 41, distance: 45.1
click at [12, 44] on span at bounding box center [15, 44] width 15 height 10
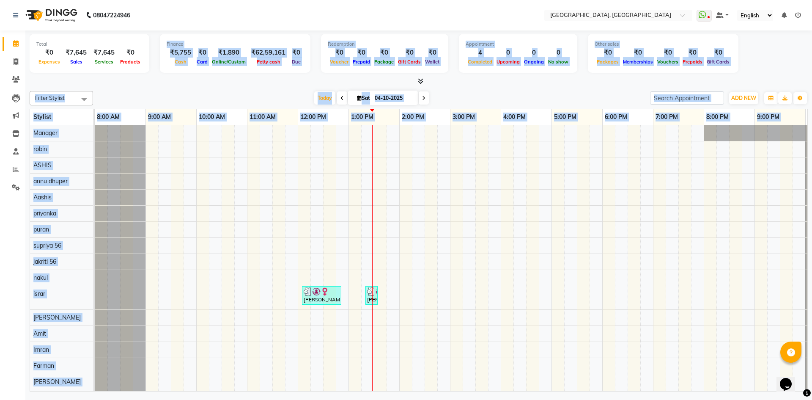
drag, startPoint x: 157, startPoint y: 43, endPoint x: 592, endPoint y: 231, distance: 472.8
click at [592, 231] on div "Total ₹0 Expenses ₹7,645 Sales ₹7,645 Services ₹0 Products Finance ₹5,755 Cash …" at bounding box center [418, 211] width 787 height 363
click at [508, 80] on div at bounding box center [419, 81] width 779 height 9
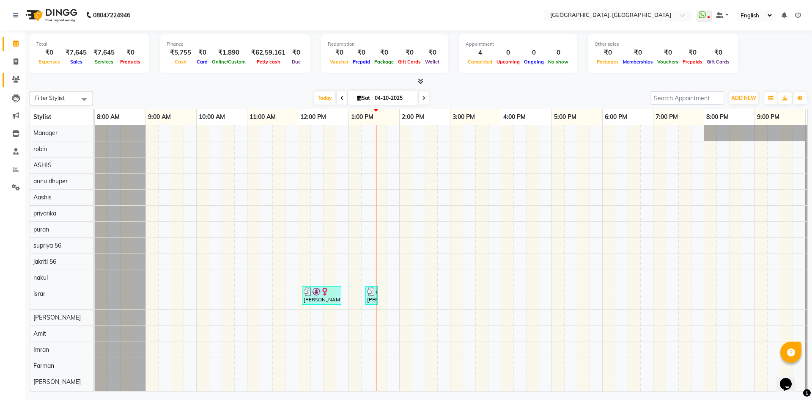
click at [6, 78] on link "Clients" at bounding box center [13, 80] width 20 height 14
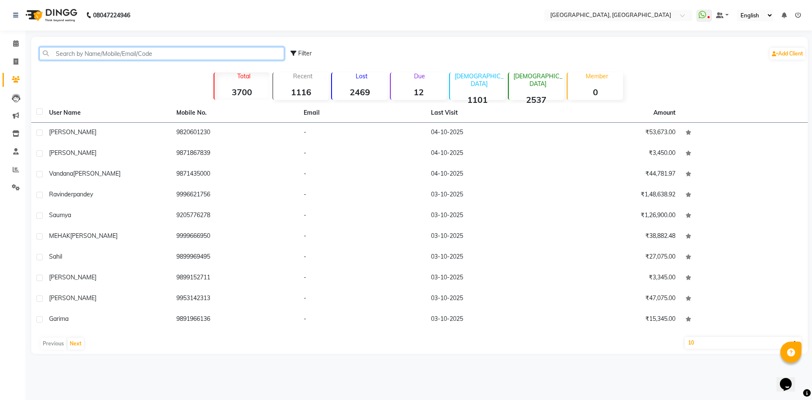
click at [80, 58] on input "text" at bounding box center [161, 53] width 245 height 13
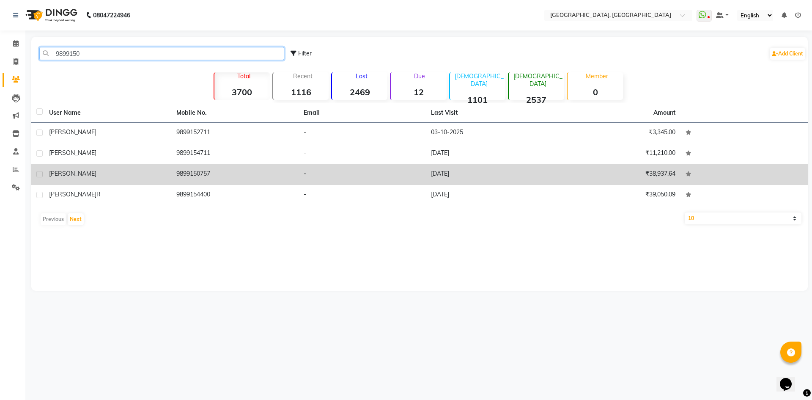
type input "9899150"
click at [90, 168] on td "nancy" at bounding box center [107, 174] width 127 height 21
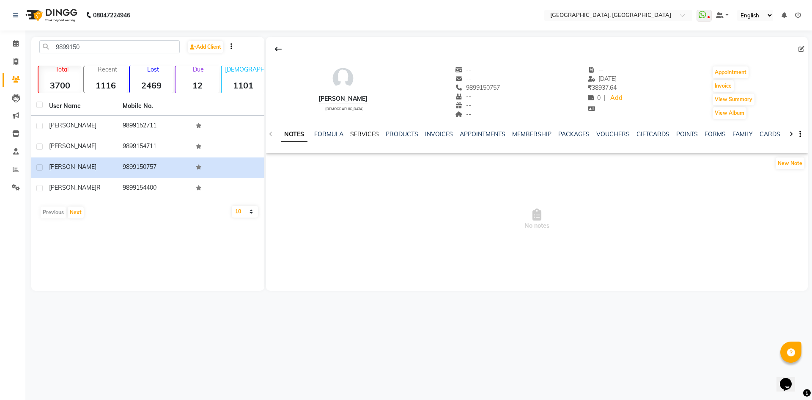
click at [357, 132] on link "SERVICES" at bounding box center [364, 134] width 29 height 8
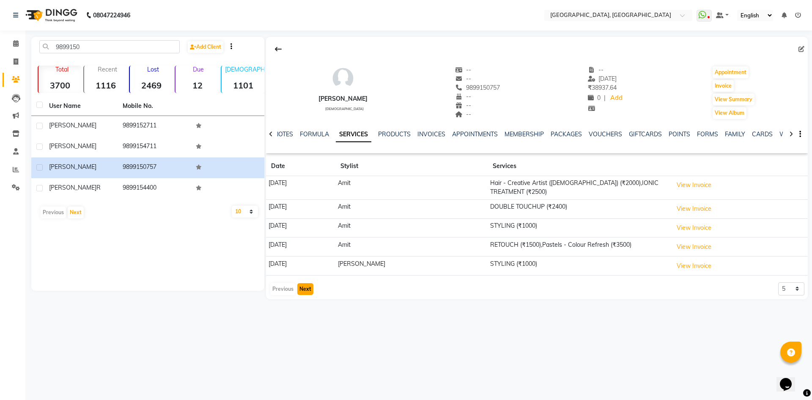
click at [305, 283] on button "Next" at bounding box center [305, 289] width 16 height 12
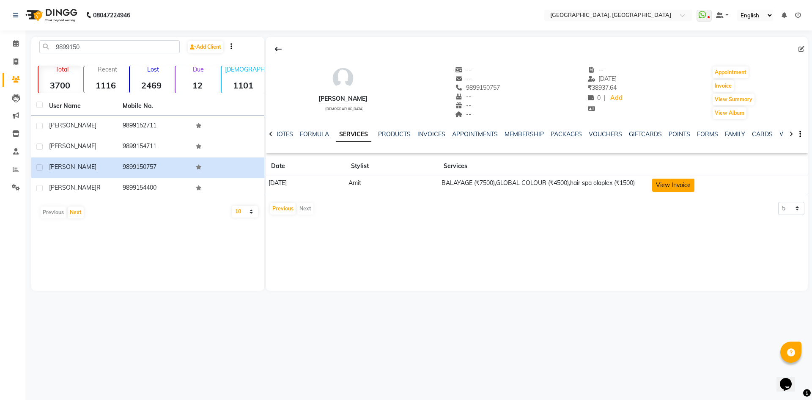
click at [685, 187] on button "View Invoice" at bounding box center [673, 185] width 42 height 13
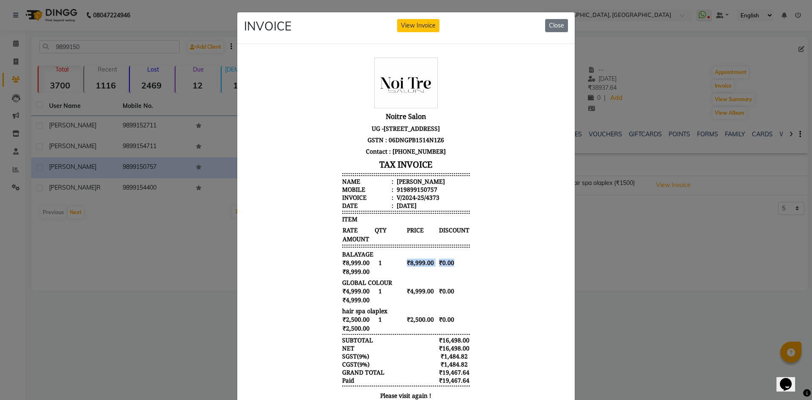
drag, startPoint x: 388, startPoint y: 274, endPoint x: 447, endPoint y: 277, distance: 58.5
click at [447, 275] on div "₹8,999.00 1 ₹8,999.00 ₹0.00 ₹8,999.00" at bounding box center [406, 267] width 128 height 18
drag, startPoint x: 396, startPoint y: 300, endPoint x: 487, endPoint y: 308, distance: 90.4
click at [487, 308] on body "Noitre Salon UG -1B South Point Mall, Golf Course Road, Sector 53 Gurugram GSTN…" at bounding box center [406, 235] width 317 height 362
drag, startPoint x: 393, startPoint y: 331, endPoint x: 478, endPoint y: 336, distance: 84.3
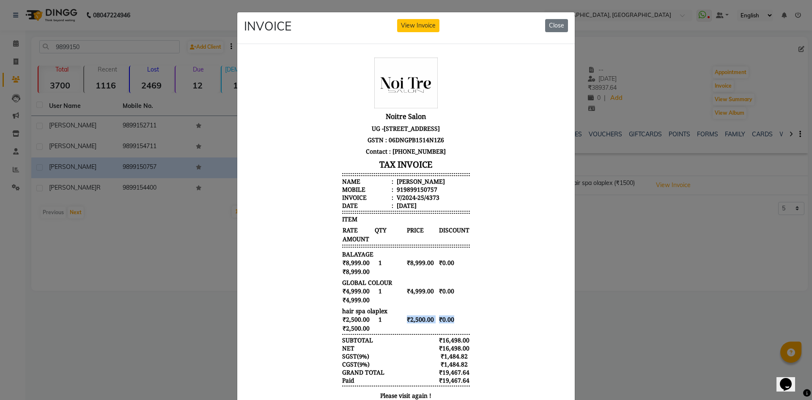
click at [478, 336] on body "Noitre Salon UG -1B South Point Mall, Golf Course Road, Sector 53 Gurugram GSTN…" at bounding box center [406, 235] width 317 height 362
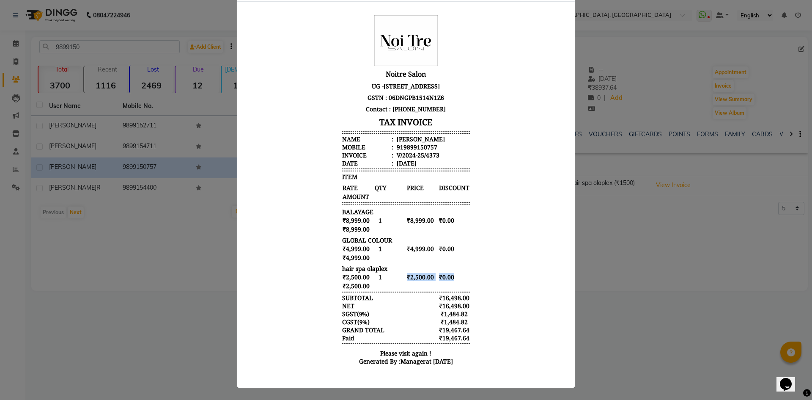
scroll to position [49, 0]
drag, startPoint x: 420, startPoint y: 337, endPoint x: 506, endPoint y: 338, distance: 85.5
click at [506, 338] on body "Noitre Salon UG -1B South Point Mall, Golf Course Road, Sector 53 Gurugram GSTN…" at bounding box center [406, 192] width 317 height 362
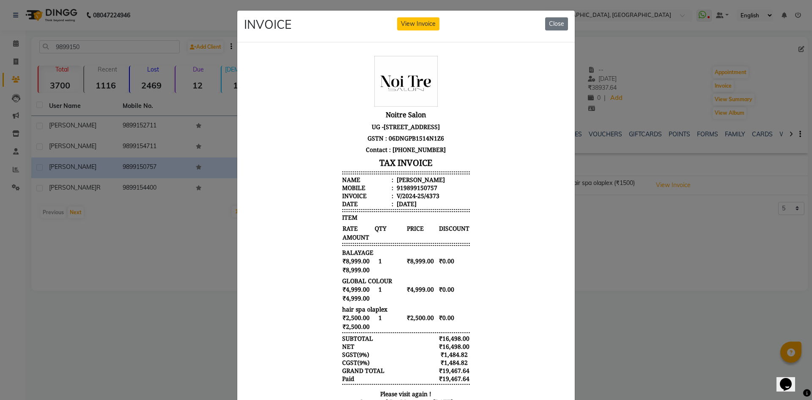
scroll to position [0, 0]
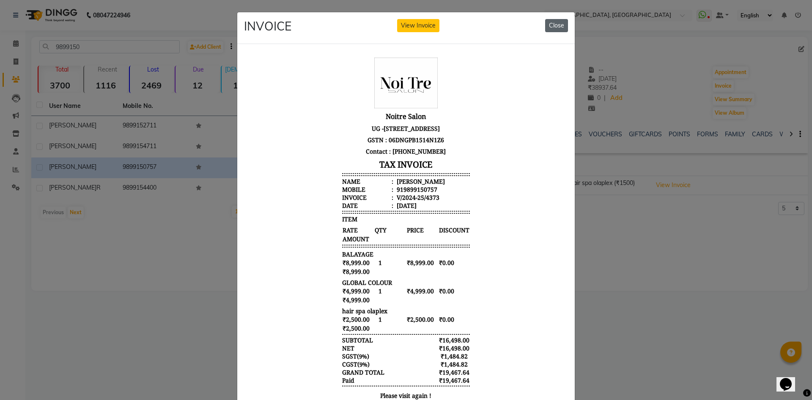
click at [548, 24] on button "Close" at bounding box center [556, 25] width 23 height 13
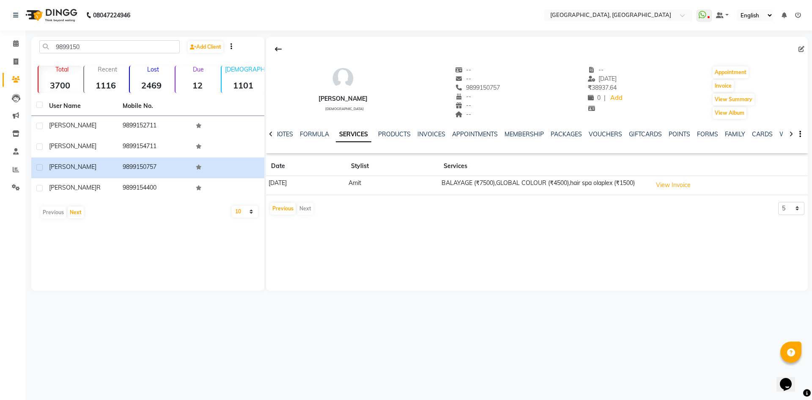
click at [20, 52] on li "Calendar" at bounding box center [12, 44] width 25 height 18
click at [14, 40] on span at bounding box center [15, 44] width 15 height 10
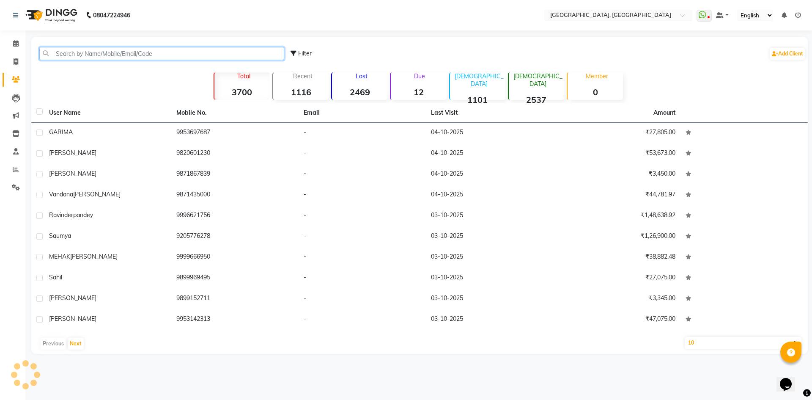
click at [141, 56] on input "text" at bounding box center [161, 53] width 245 height 13
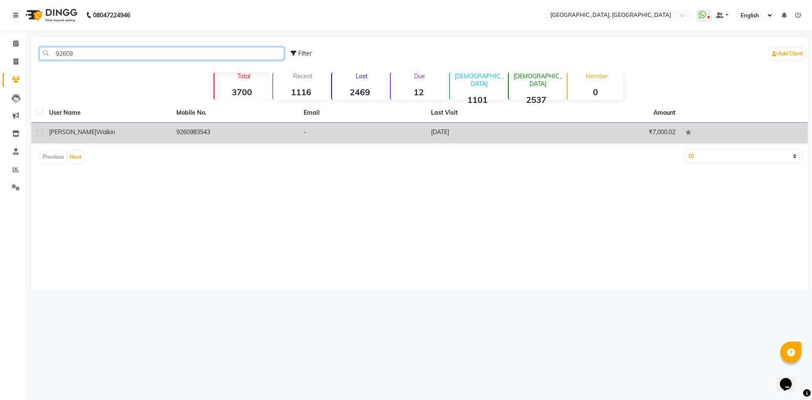
type input "92609"
click at [110, 129] on div "[PERSON_NAME] walkin" at bounding box center [107, 132] width 117 height 9
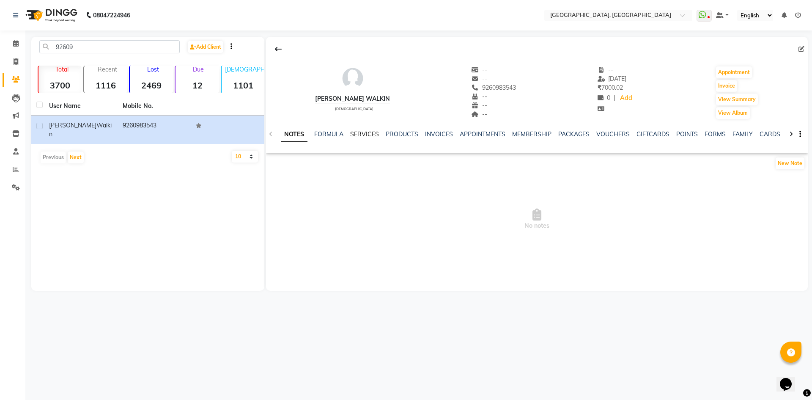
click at [369, 132] on link "SERVICES" at bounding box center [364, 134] width 29 height 8
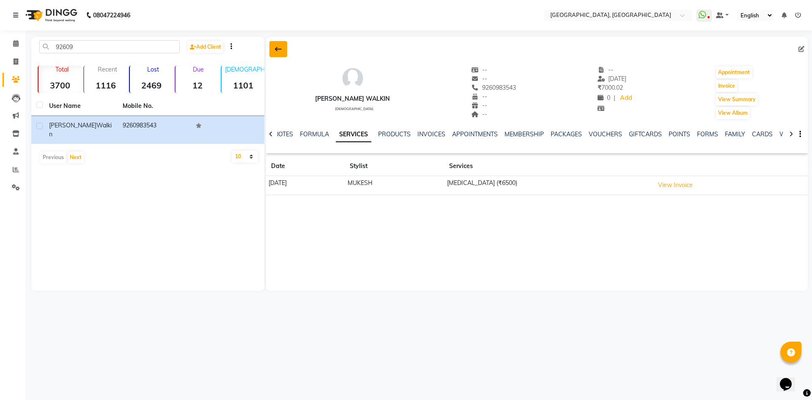
click at [281, 44] on button at bounding box center [279, 49] width 18 height 16
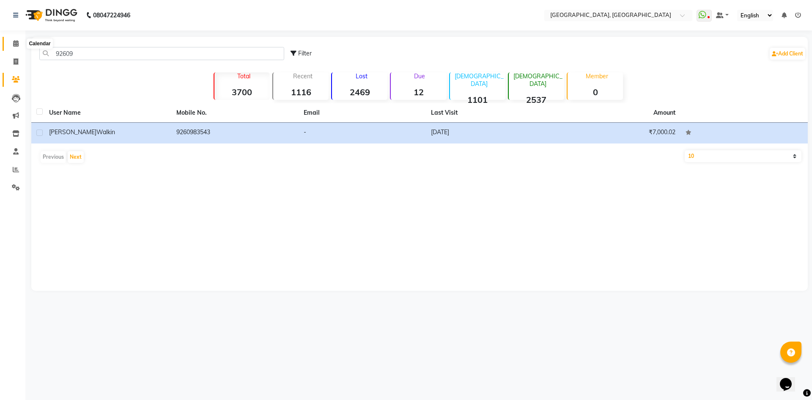
click at [15, 44] on icon at bounding box center [16, 43] width 6 height 6
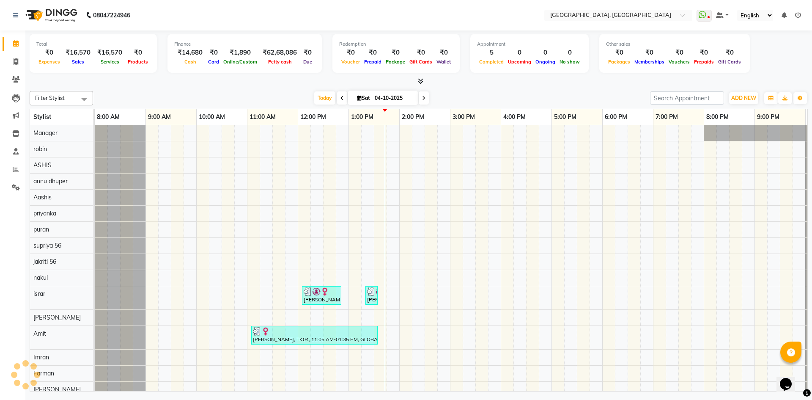
scroll to position [0, 49]
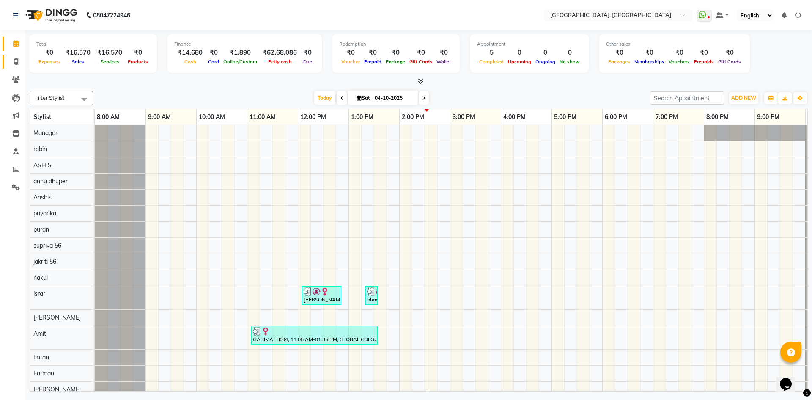
drag, startPoint x: 10, startPoint y: 67, endPoint x: 12, endPoint y: 59, distance: 8.8
click at [10, 67] on link "Invoice" at bounding box center [13, 62] width 20 height 14
select select "service"
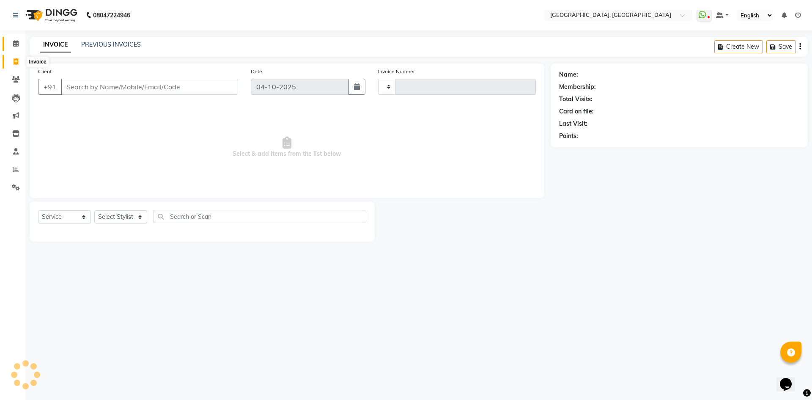
type input "3460"
select select "3948"
click at [17, 39] on span at bounding box center [15, 44] width 15 height 10
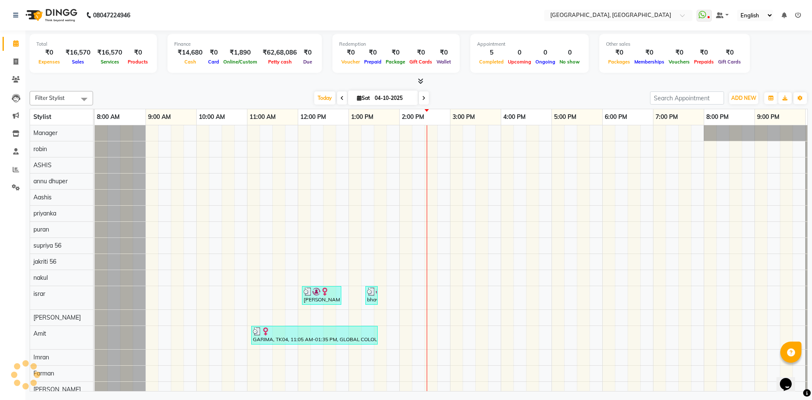
click at [421, 80] on icon at bounding box center [421, 81] width 6 height 6
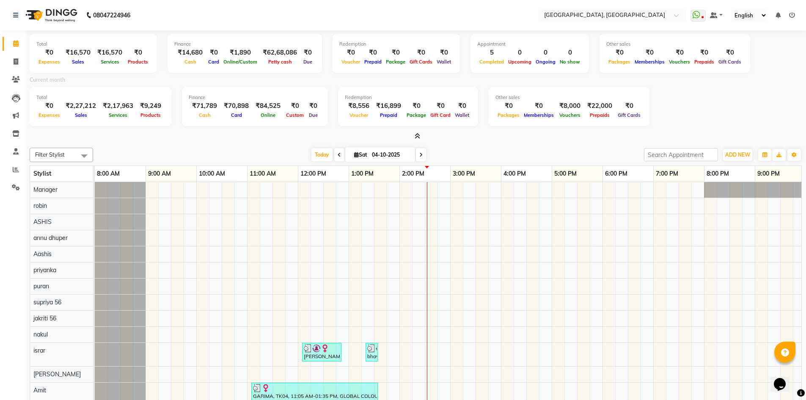
click at [415, 135] on icon at bounding box center [418, 136] width 6 height 6
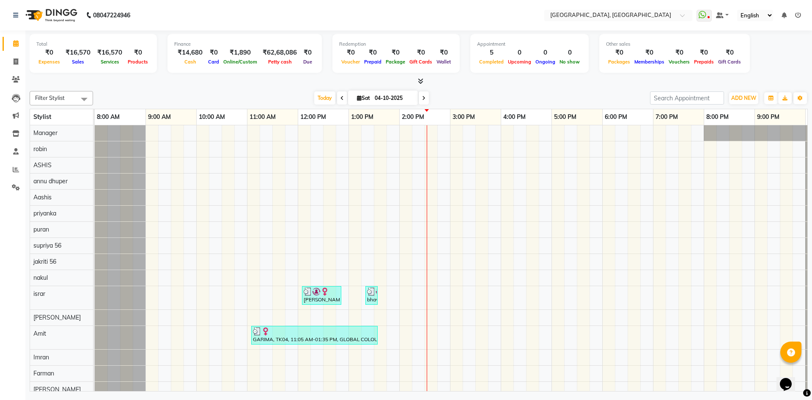
click at [421, 80] on icon at bounding box center [421, 81] width 6 height 6
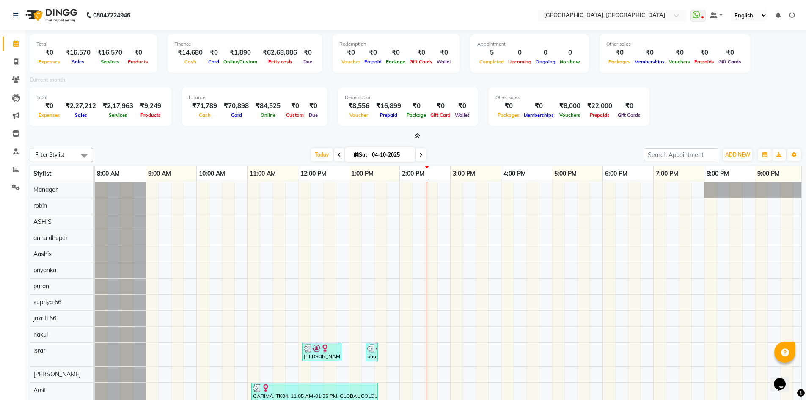
click at [415, 134] on icon at bounding box center [418, 136] width 6 height 6
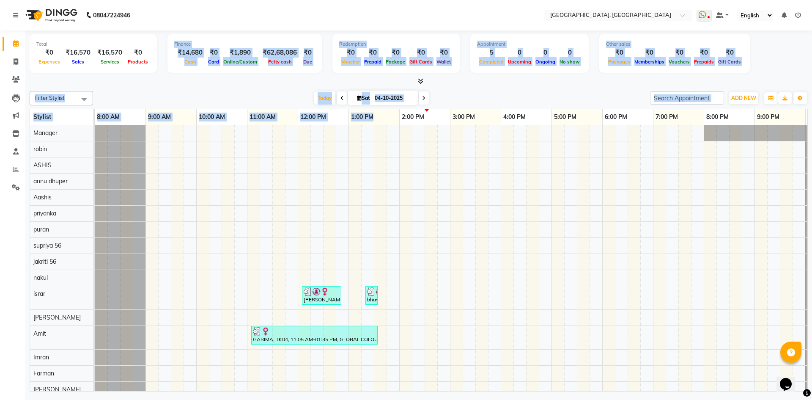
drag, startPoint x: 170, startPoint y: 41, endPoint x: 384, endPoint y: 113, distance: 225.7
click at [384, 113] on div "Total ₹0 Expenses ₹16,570 Sales ₹16,570 Services ₹0 Products Finance ₹14,680 Ca…" at bounding box center [418, 211] width 787 height 363
click at [247, 85] on div at bounding box center [419, 81] width 779 height 9
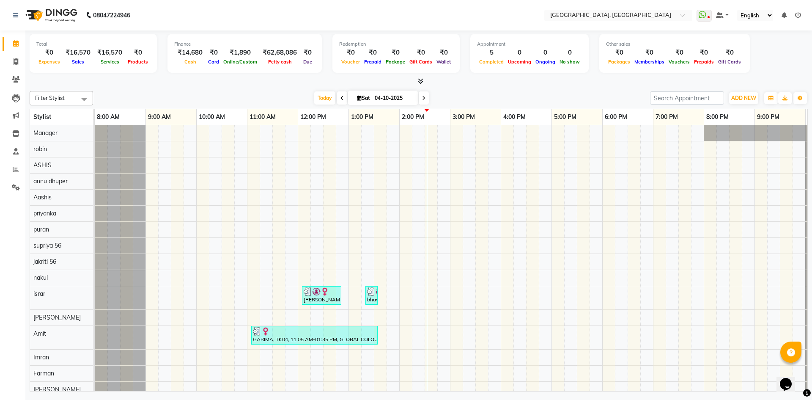
click at [413, 79] on div at bounding box center [419, 81] width 779 height 9
click at [422, 78] on icon at bounding box center [421, 81] width 6 height 6
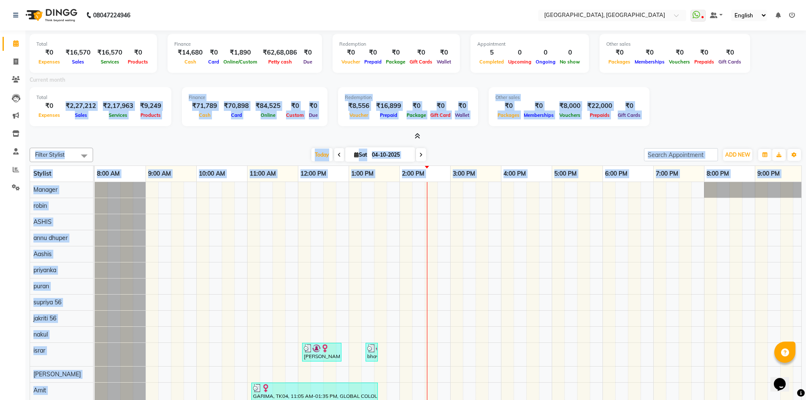
drag, startPoint x: 61, startPoint y: 105, endPoint x: 585, endPoint y: 271, distance: 549.7
click at [585, 271] on div "Total ₹0 Expenses ₹16,570 Sales ₹16,570 Services ₹0 Products Finance ₹14,680 Ca…" at bounding box center [415, 240] width 781 height 420
click at [286, 152] on div "Today Sat 04-10-2025" at bounding box center [368, 155] width 542 height 13
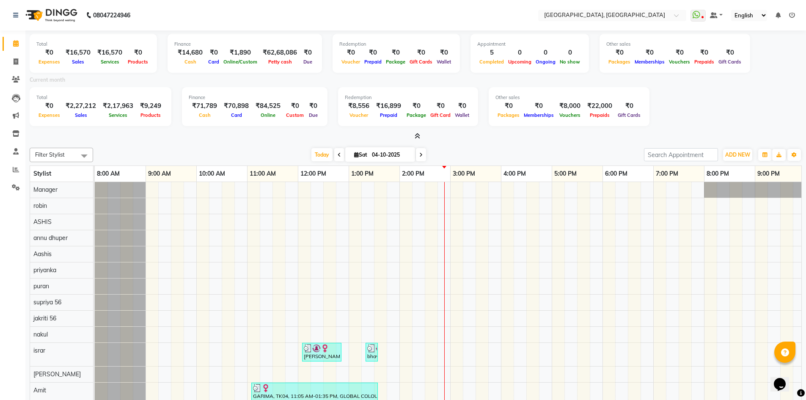
click at [418, 135] on icon at bounding box center [418, 136] width 6 height 6
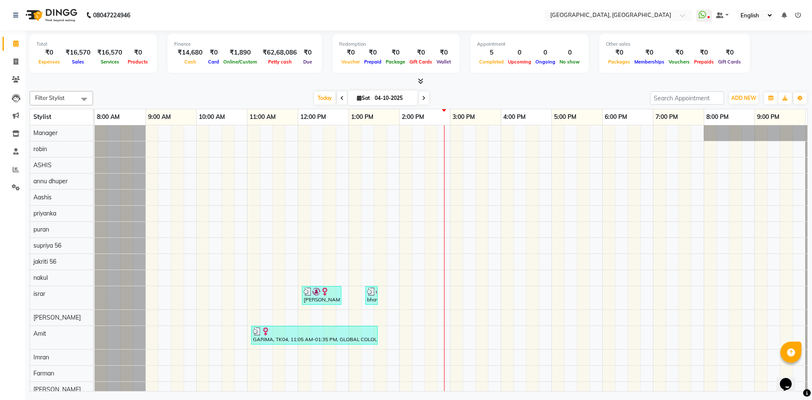
click at [418, 79] on icon at bounding box center [421, 81] width 6 height 6
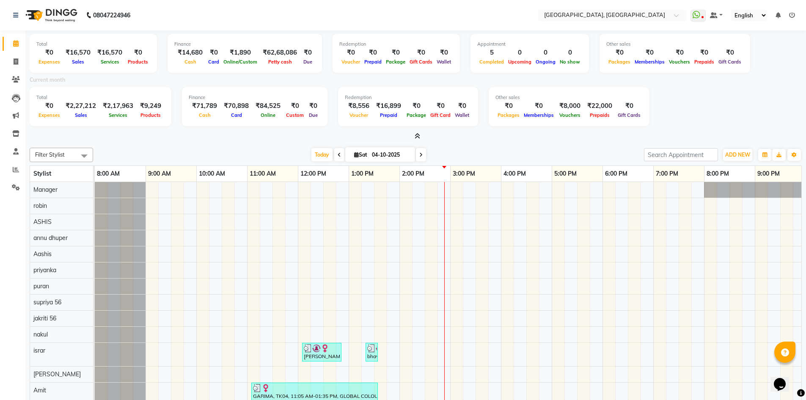
click at [411, 137] on span at bounding box center [415, 136] width 9 height 9
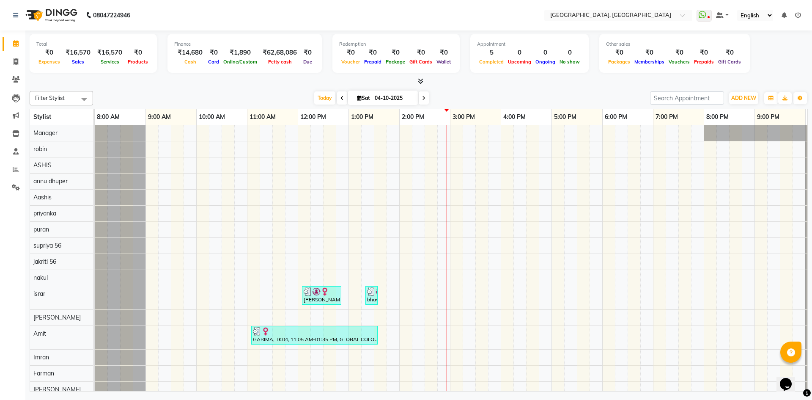
click at [421, 83] on icon at bounding box center [421, 81] width 6 height 6
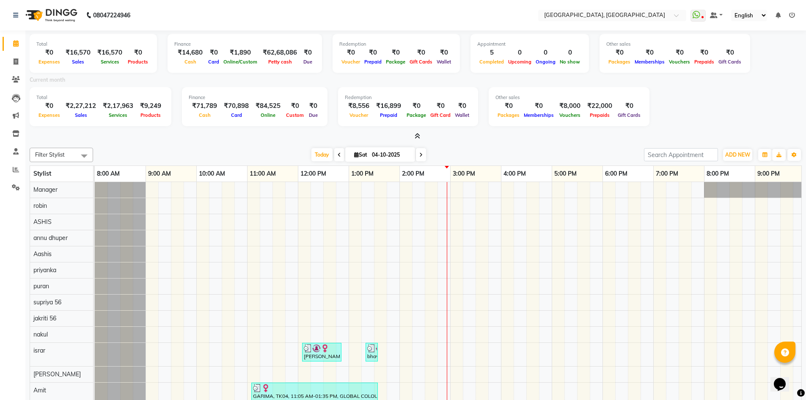
click at [417, 138] on icon at bounding box center [418, 136] width 6 height 6
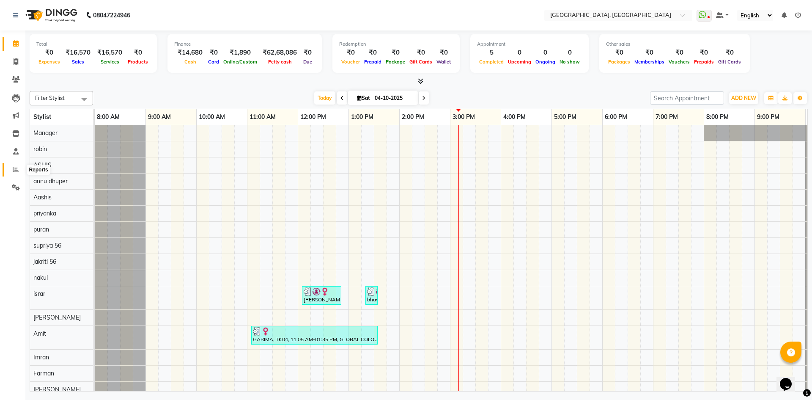
click at [17, 170] on icon at bounding box center [16, 169] width 6 height 6
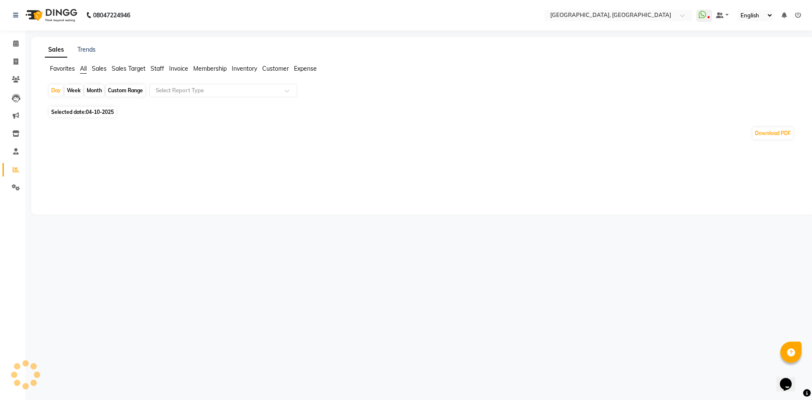
click at [99, 90] on div "Month" at bounding box center [94, 91] width 19 height 12
select select "10"
select select "2025"
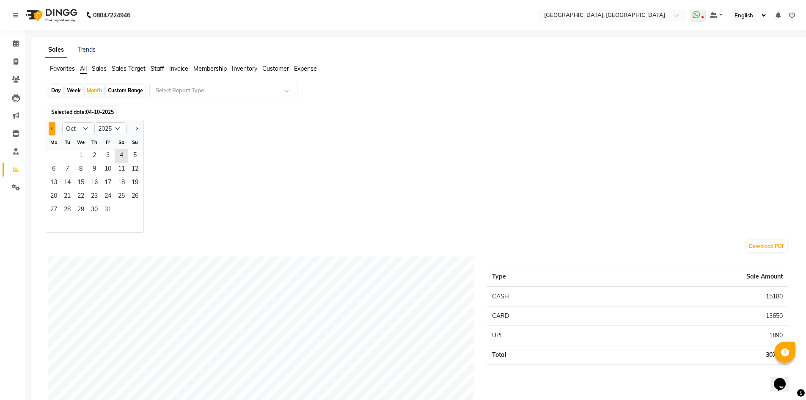
click at [51, 127] on button "Previous month" at bounding box center [52, 129] width 7 height 14
select select "9"
click at [52, 155] on span "1" at bounding box center [54, 156] width 14 height 14
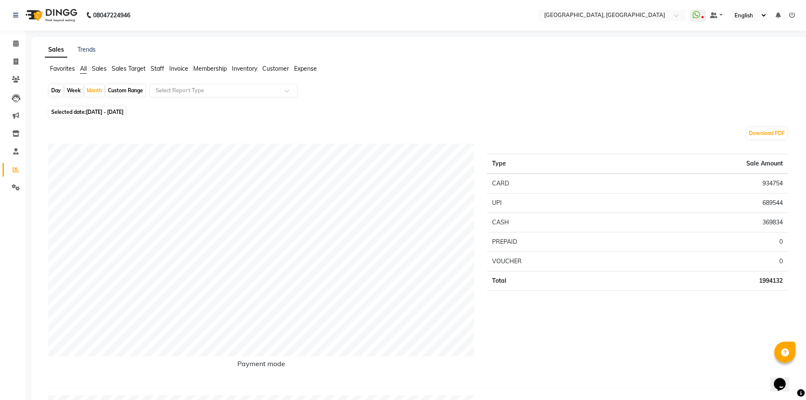
click at [157, 67] on span "Staff" at bounding box center [158, 69] width 14 height 8
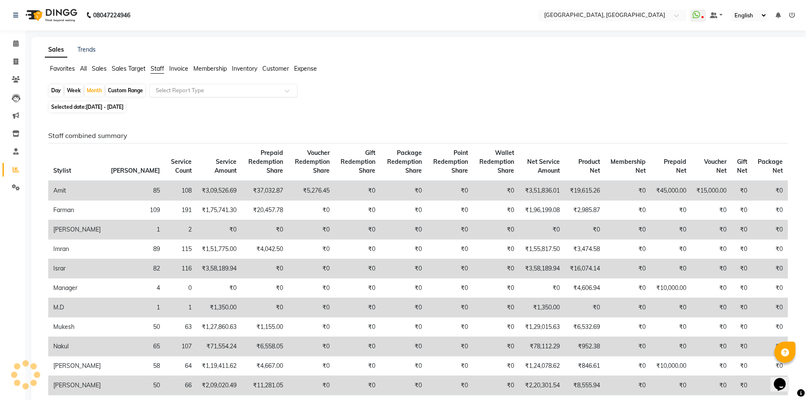
click at [178, 94] on input "text" at bounding box center [215, 90] width 122 height 8
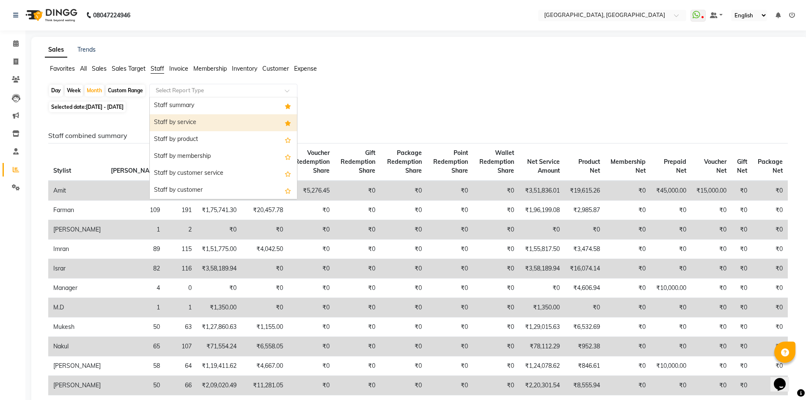
click at [185, 122] on div "Staff by service" at bounding box center [223, 122] width 147 height 17
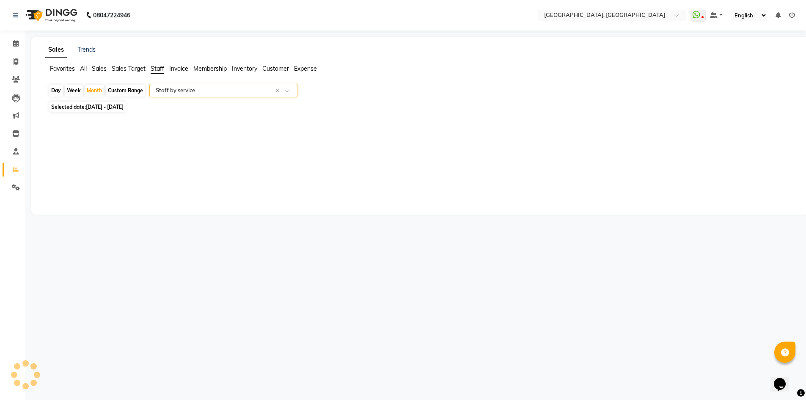
select select "full_report"
select select "csv"
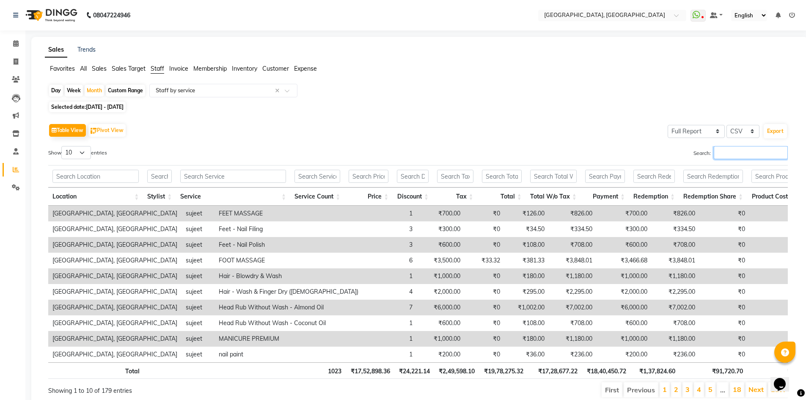
click at [732, 150] on input "Search:" at bounding box center [751, 152] width 74 height 13
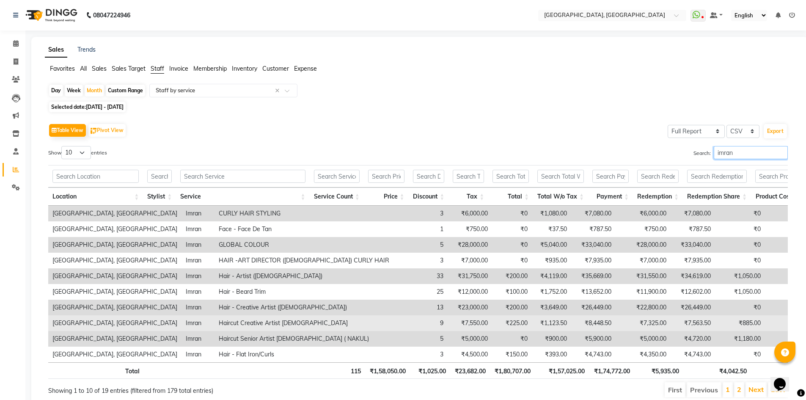
scroll to position [39, 0]
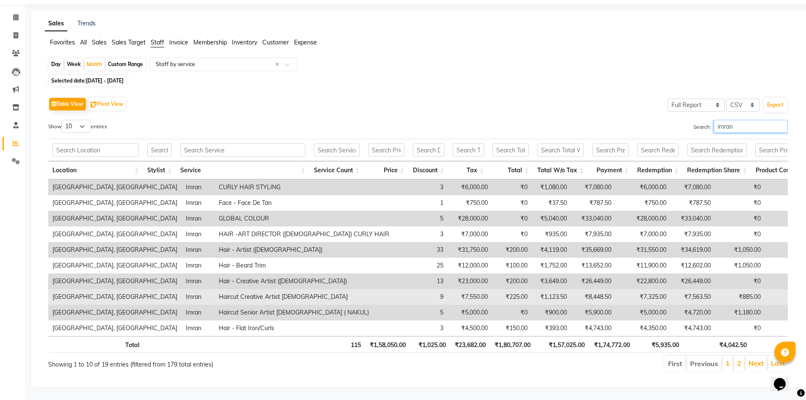
type input "imran"
drag, startPoint x: 505, startPoint y: 284, endPoint x: 532, endPoint y: 288, distance: 27.8
click at [571, 289] on td "₹8,448.50" at bounding box center [593, 297] width 44 height 16
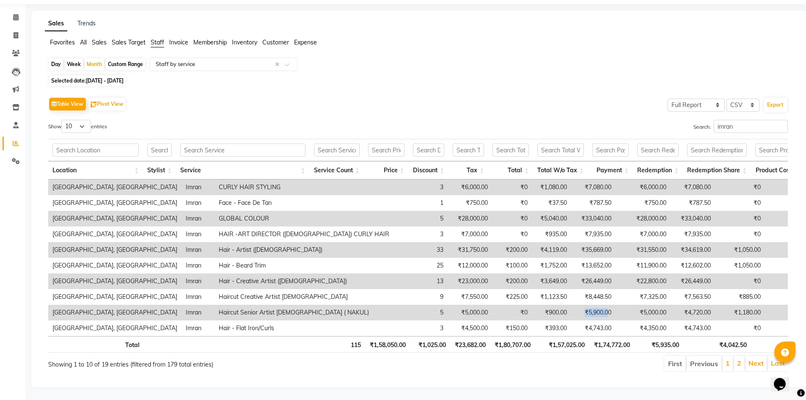
drag, startPoint x: 500, startPoint y: 301, endPoint x: 527, endPoint y: 297, distance: 27.8
click at [571, 305] on td "₹5,900.00" at bounding box center [593, 313] width 44 height 16
click at [182, 305] on td "Imran" at bounding box center [198, 313] width 33 height 16
drag, startPoint x: 501, startPoint y: 236, endPoint x: 533, endPoint y: 239, distance: 31.5
click at [571, 242] on td "₹35,669.00" at bounding box center [593, 250] width 44 height 16
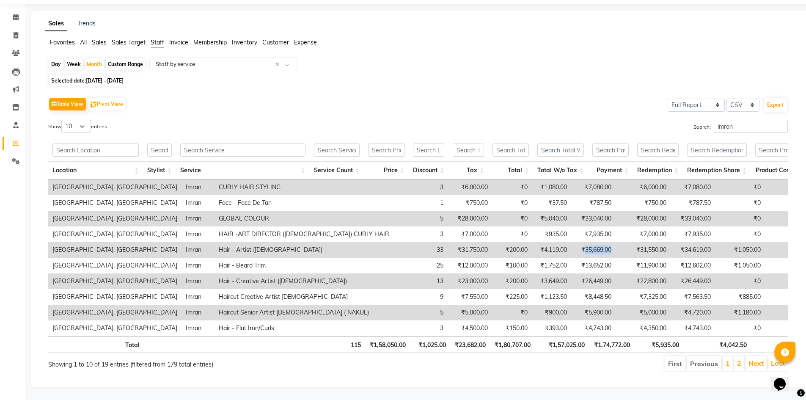
click at [571, 242] on td "₹35,669.00" at bounding box center [593, 250] width 44 height 16
drag, startPoint x: 502, startPoint y: 235, endPoint x: 520, endPoint y: 234, distance: 18.6
click at [571, 242] on td "₹35,669.00" at bounding box center [593, 250] width 44 height 16
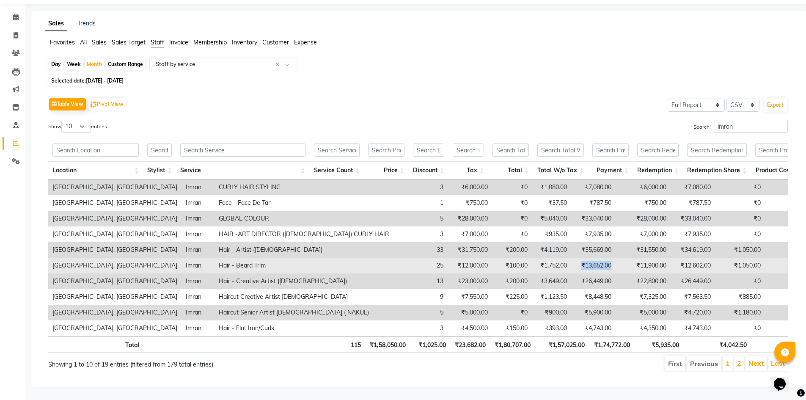
drag, startPoint x: 494, startPoint y: 250, endPoint x: 530, endPoint y: 259, distance: 37.5
click at [571, 259] on td "₹13,652.00" at bounding box center [593, 266] width 44 height 16
click at [571, 258] on td "₹13,652.00" at bounding box center [593, 266] width 44 height 16
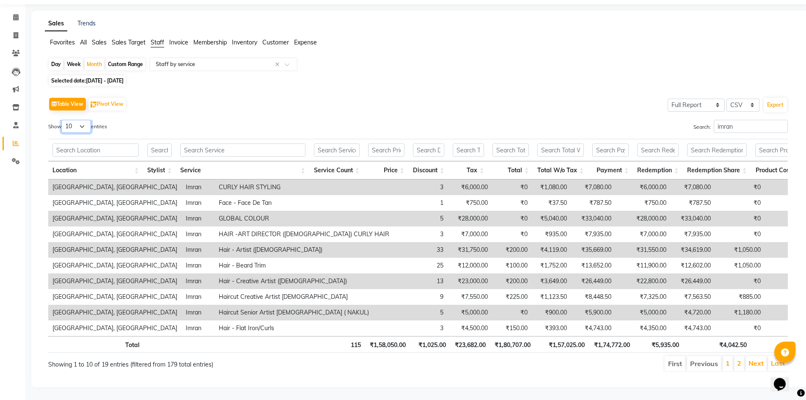
click at [69, 120] on select "10 25 50 100" at bounding box center [76, 126] width 30 height 13
select select "25"
click at [63, 120] on select "10 25 50 100" at bounding box center [76, 126] width 30 height 13
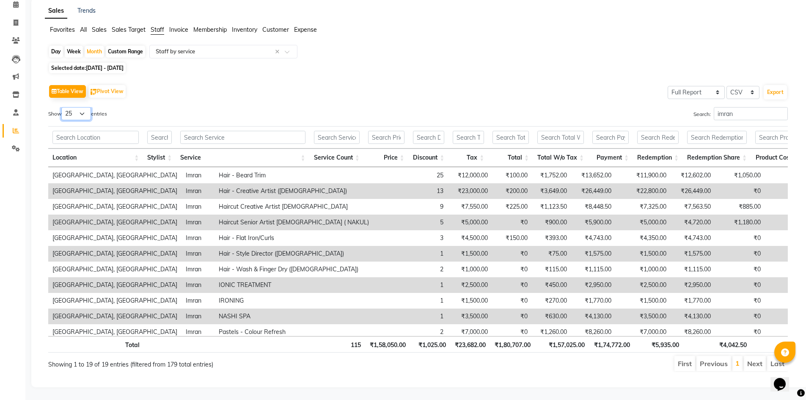
scroll to position [0, 0]
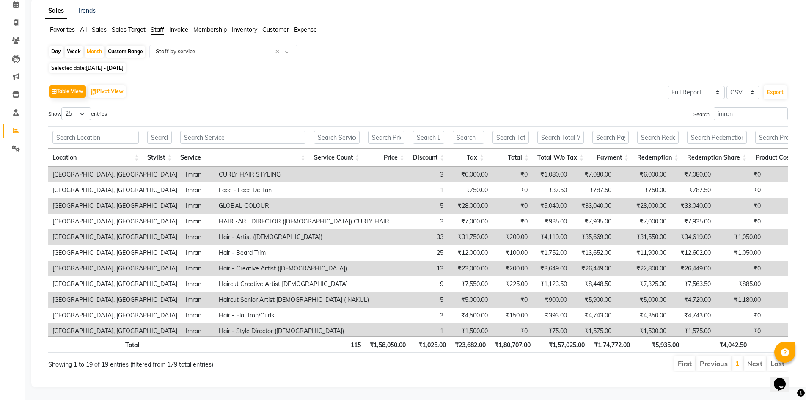
click at [54, 47] on div "Day" at bounding box center [56, 52] width 14 height 12
select select "9"
select select "2025"
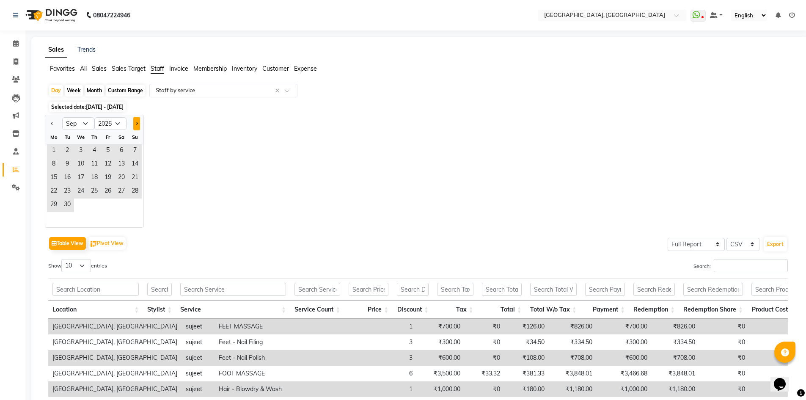
click at [136, 121] on button "Next month" at bounding box center [136, 124] width 7 height 14
select select "10"
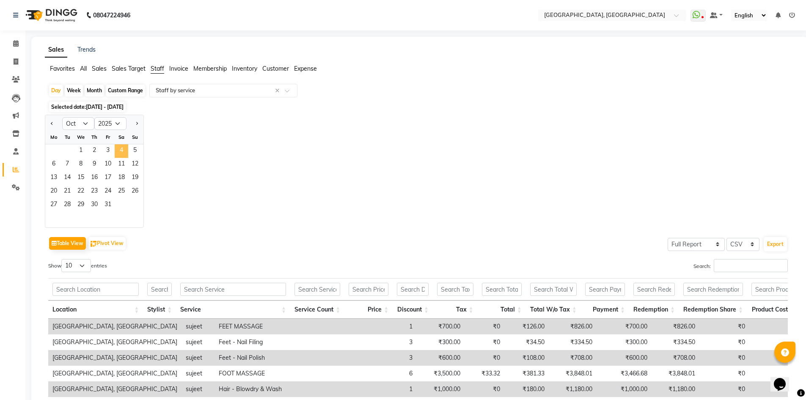
click at [119, 147] on span "4" at bounding box center [122, 151] width 14 height 14
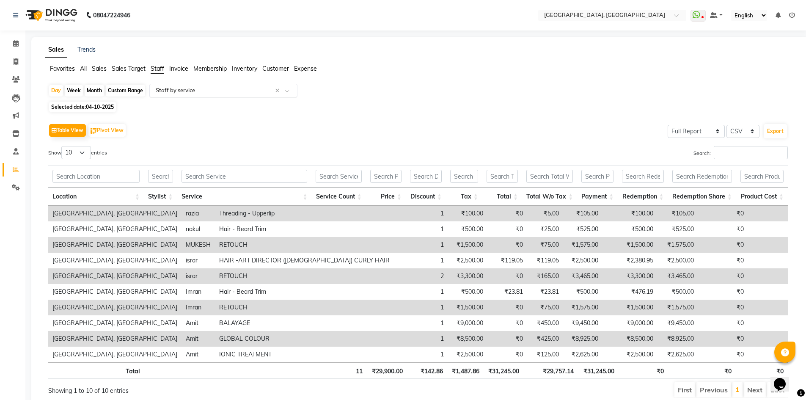
click at [191, 92] on input "text" at bounding box center [215, 90] width 122 height 8
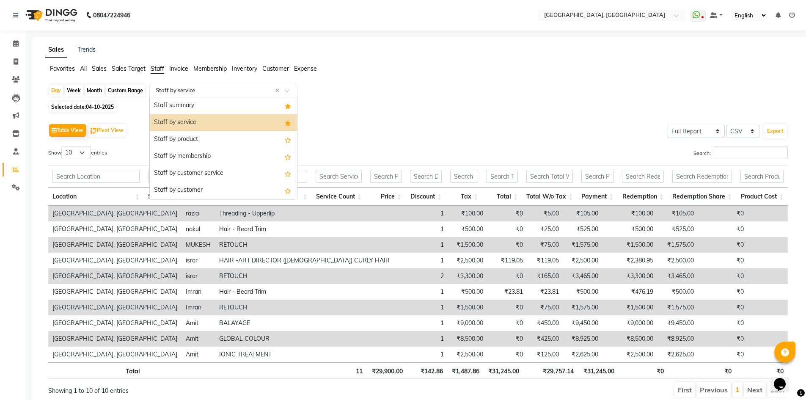
click at [197, 124] on div "Staff by service" at bounding box center [223, 122] width 147 height 17
click at [202, 84] on div "Select Report Type × Staff by service ×" at bounding box center [223, 91] width 148 height 14
click at [197, 102] on div "Staff summary" at bounding box center [223, 105] width 147 height 17
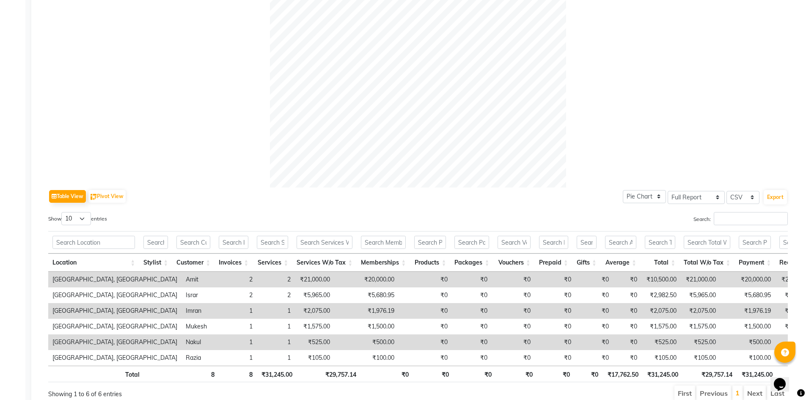
scroll to position [283, 0]
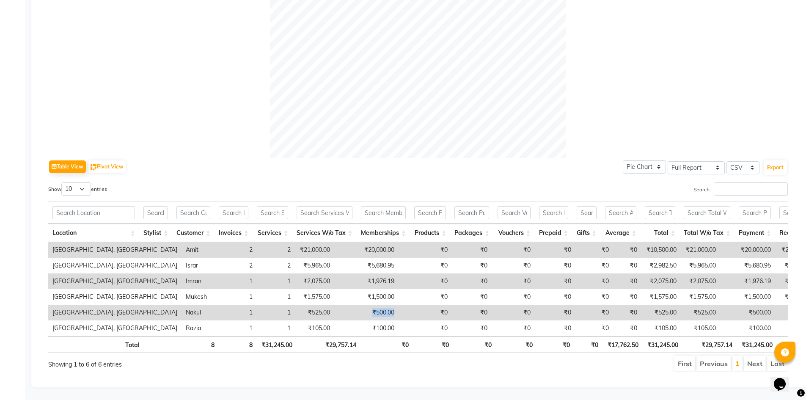
drag, startPoint x: 328, startPoint y: 297, endPoint x: 366, endPoint y: 298, distance: 38.1
click at [364, 305] on tr "Noi Tre Salon, Golf Course Road Nakul 1 1 ₹525.00 ₹500.00 ₹0 ₹0 ₹0 ₹0 ₹0 ₹0 ₹52…" at bounding box center [513, 313] width 930 height 16
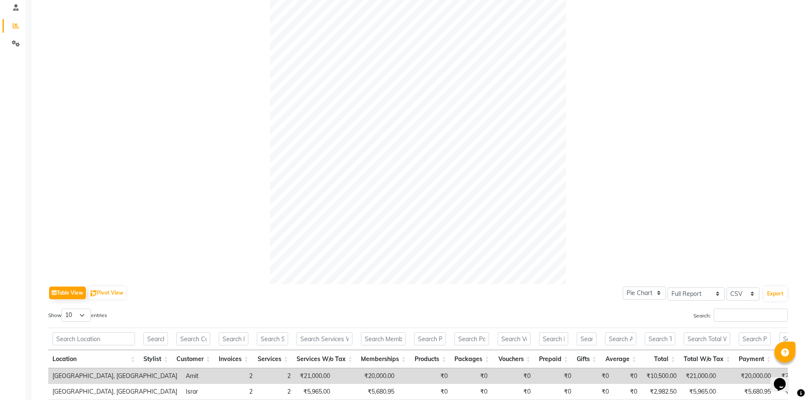
scroll to position [0, 0]
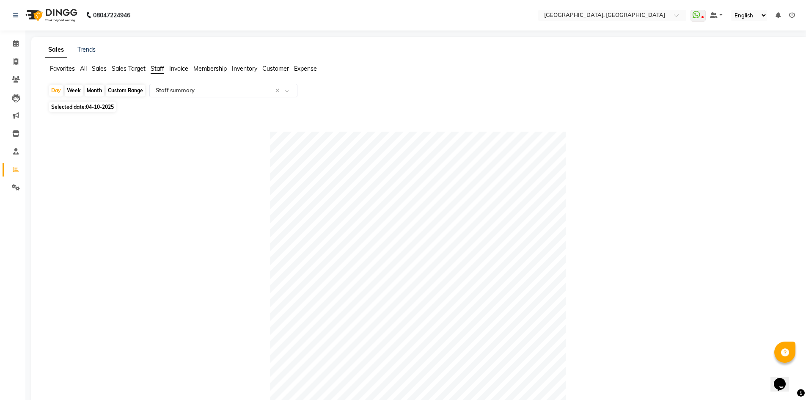
click at [92, 89] on div "Month" at bounding box center [94, 91] width 19 height 12
select select "10"
select select "2025"
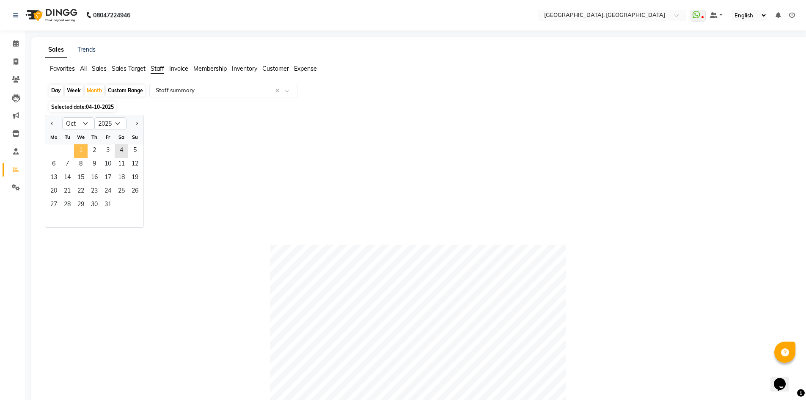
click at [78, 146] on span "1" at bounding box center [81, 151] width 14 height 14
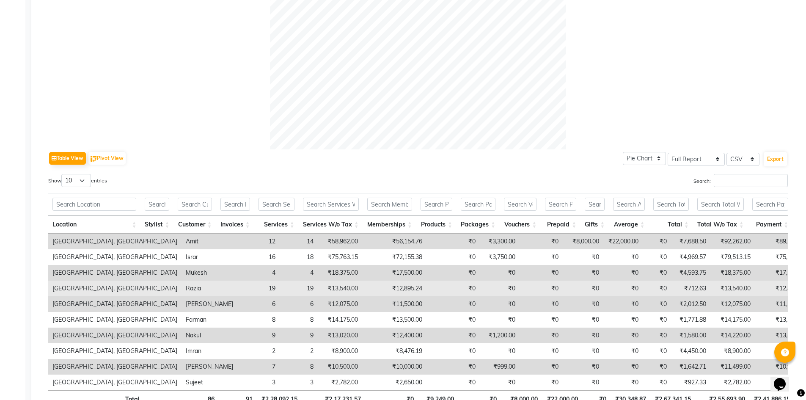
scroll to position [345, 0]
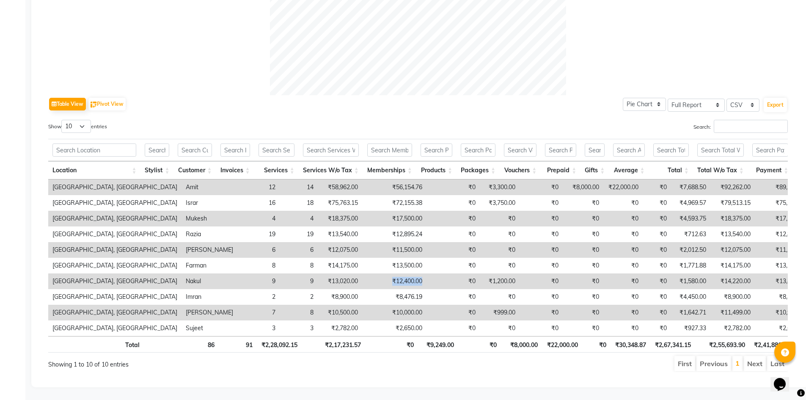
drag, startPoint x: 331, startPoint y: 266, endPoint x: 360, endPoint y: 266, distance: 28.8
click at [362, 273] on td "₹12,400.00" at bounding box center [394, 281] width 64 height 16
click at [363, 120] on div "Show 10 25 50 100 entries" at bounding box center [229, 128] width 363 height 17
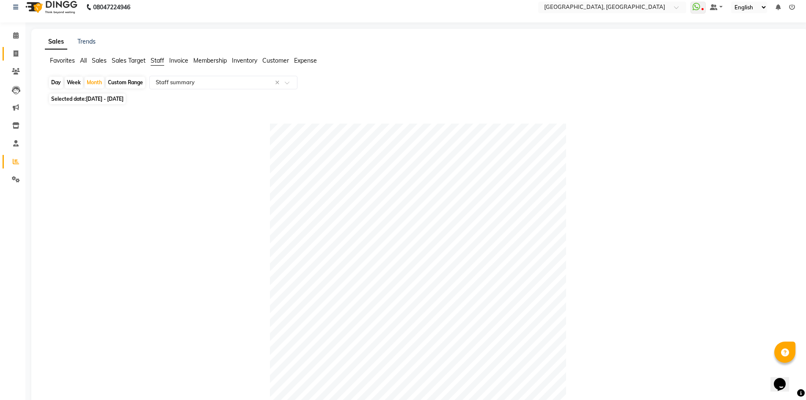
scroll to position [0, 0]
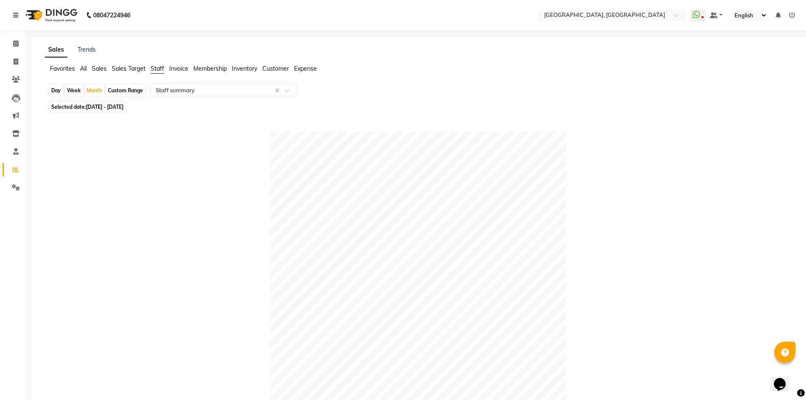
click at [58, 92] on div "Day" at bounding box center [56, 91] width 14 height 12
select select "10"
select select "2025"
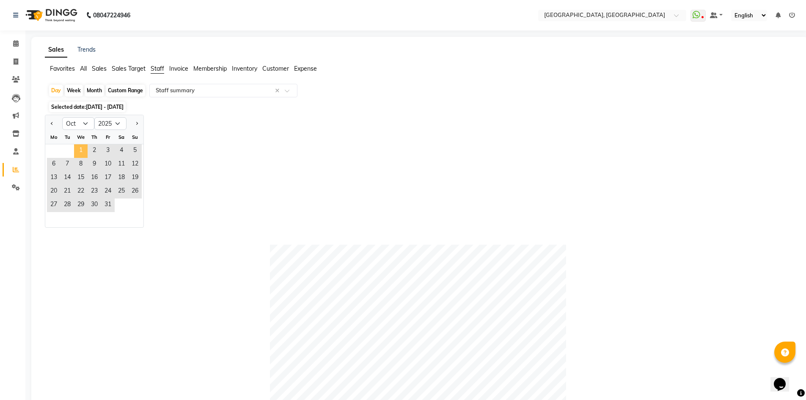
click at [83, 146] on span "1" at bounding box center [81, 151] width 14 height 14
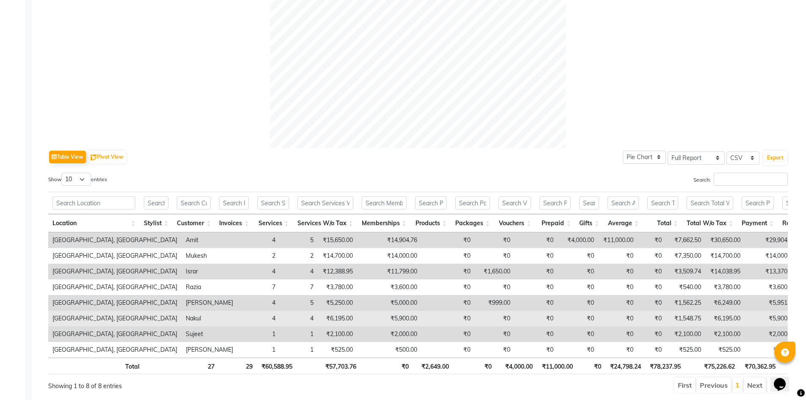
scroll to position [314, 0]
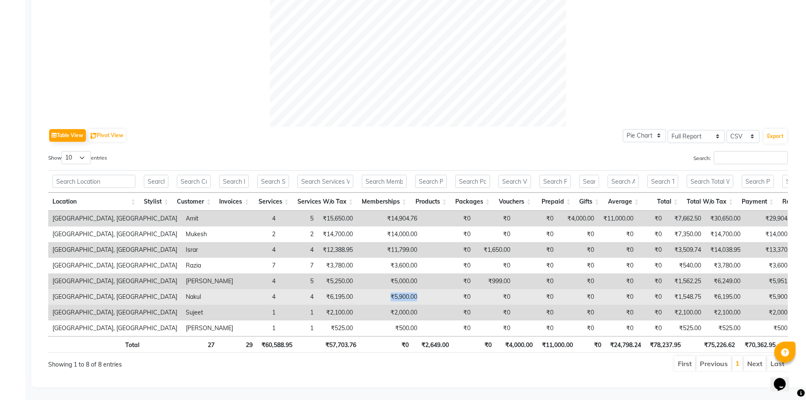
drag, startPoint x: 320, startPoint y: 284, endPoint x: 357, endPoint y: 285, distance: 36.4
click at [357, 289] on td "₹5,900.00" at bounding box center [389, 297] width 64 height 16
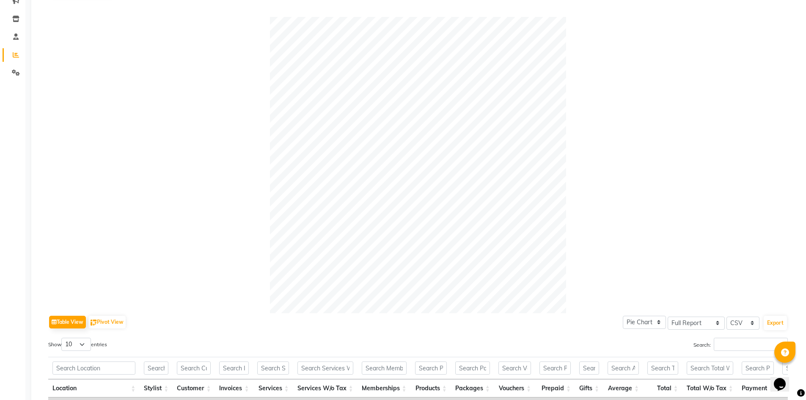
scroll to position [18, 0]
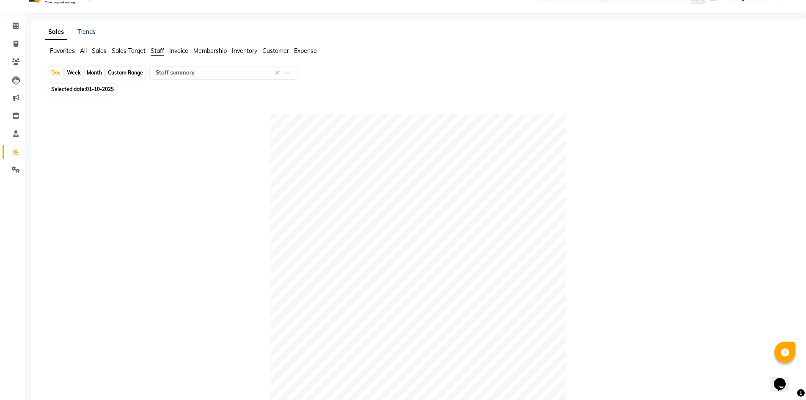
click at [78, 87] on span "Selected date: 01-10-2025" at bounding box center [82, 89] width 67 height 11
select select "10"
select select "2025"
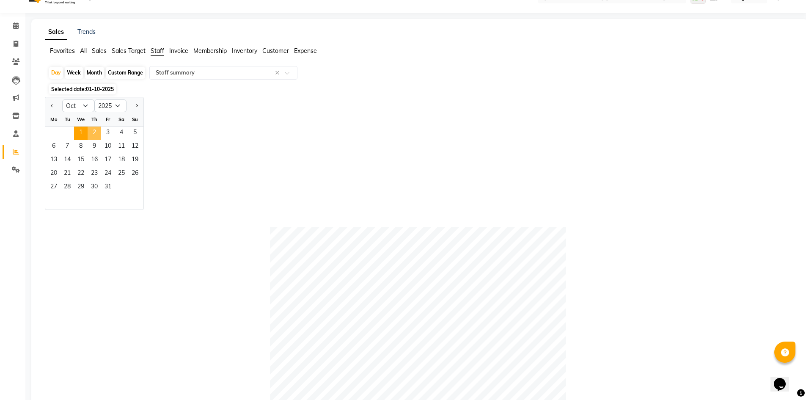
click at [99, 134] on span "2" at bounding box center [95, 134] width 14 height 14
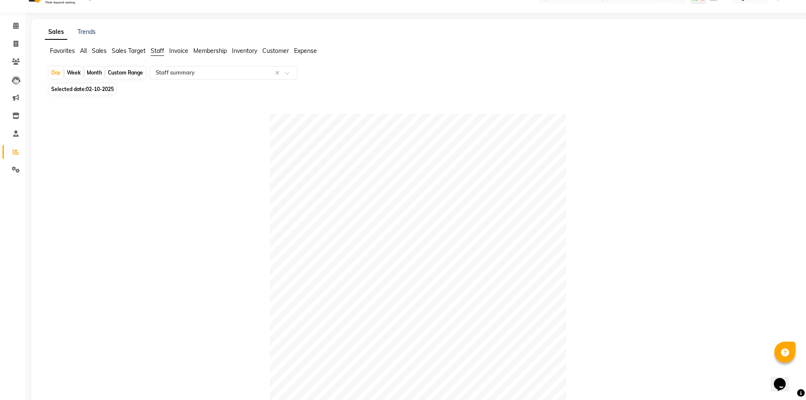
scroll to position [283, 0]
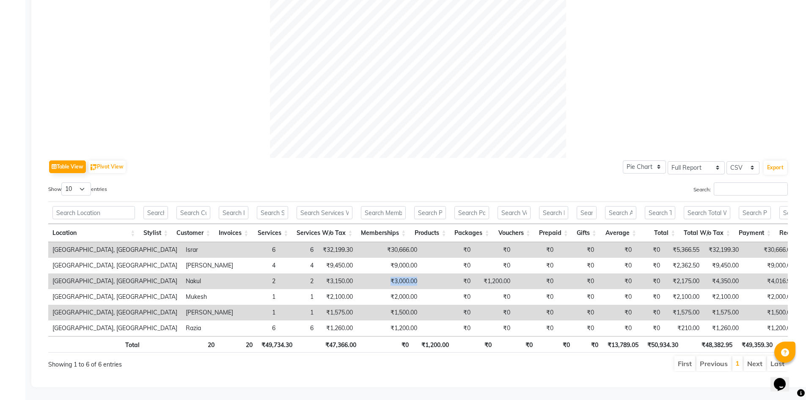
drag, startPoint x: 319, startPoint y: 267, endPoint x: 365, endPoint y: 270, distance: 45.8
click at [365, 273] on tr "Noi Tre Salon, Golf Course Road Nakul 2 2 ₹3,150.00 ₹3,000.00 ₹0 ₹1,200.00 ₹0 ₹…" at bounding box center [524, 281] width 953 height 16
click at [421, 273] on td "₹0" at bounding box center [447, 281] width 53 height 16
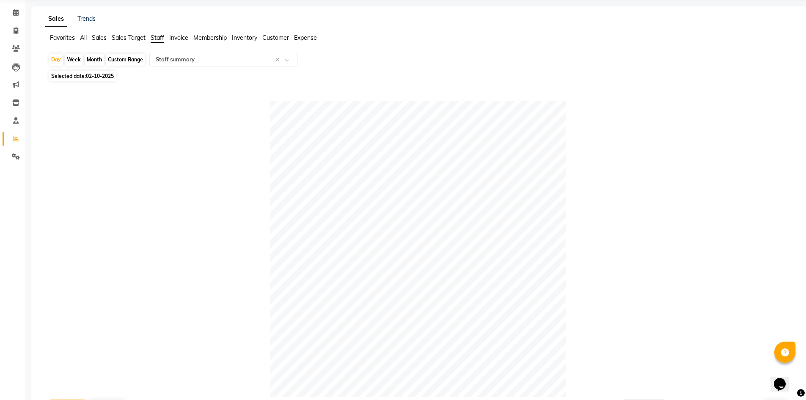
scroll to position [29, 0]
click at [90, 78] on span "02-10-2025" at bounding box center [100, 78] width 28 height 6
select select "10"
select select "2025"
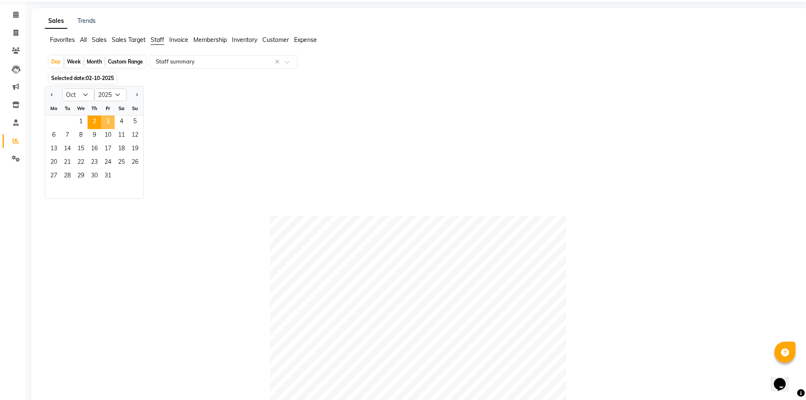
click at [111, 124] on span "3" at bounding box center [108, 123] width 14 height 14
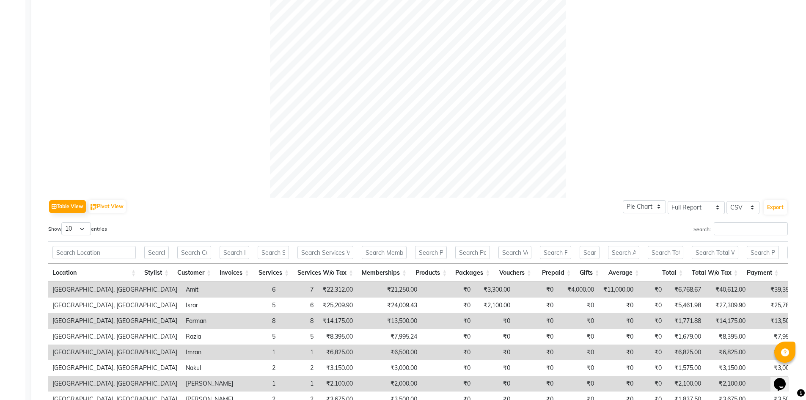
scroll to position [330, 0]
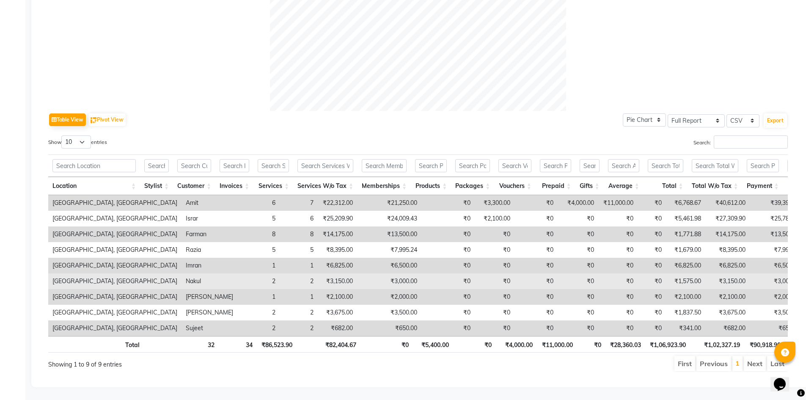
click at [357, 273] on td "₹3,000.00" at bounding box center [389, 281] width 64 height 16
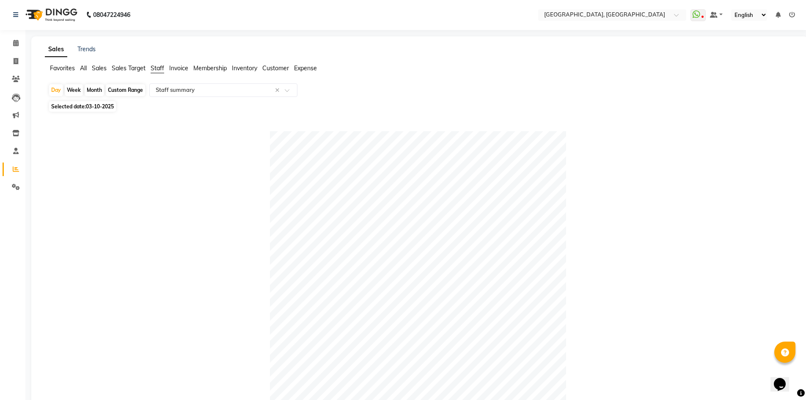
scroll to position [0, 0]
click at [97, 110] on span "Selected date: 03-10-2025" at bounding box center [82, 107] width 67 height 11
select select "10"
select select "2025"
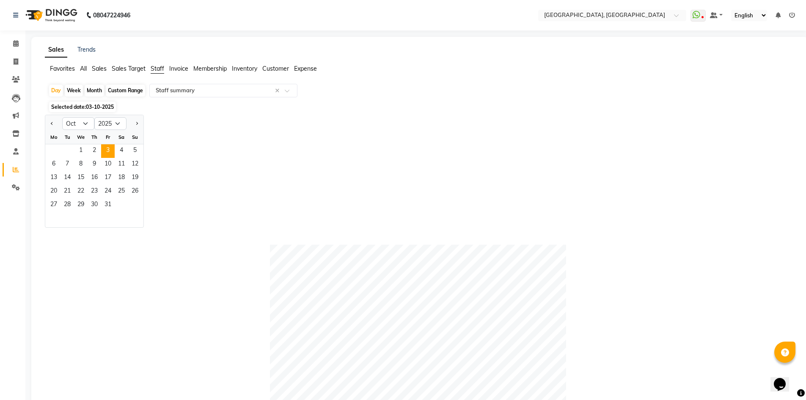
click at [91, 85] on div "Month" at bounding box center [94, 91] width 19 height 12
select select "10"
select select "2025"
click at [97, 154] on span "2" at bounding box center [95, 151] width 14 height 14
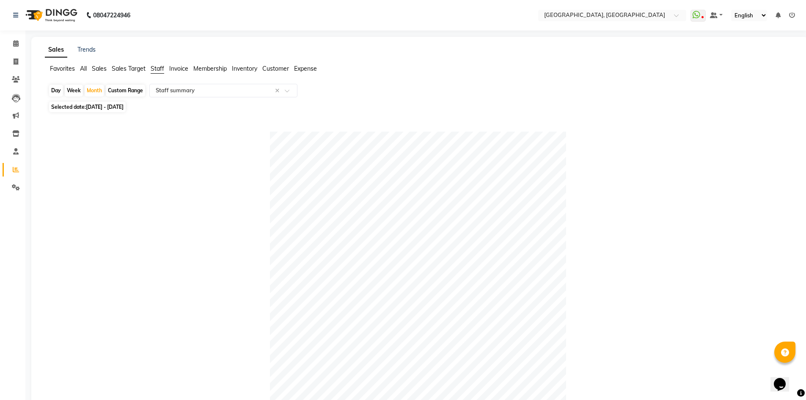
click at [92, 113] on div "Day Week Month Custom Range Select Report Type × Staff summary × Selected date:…" at bounding box center [420, 397] width 750 height 627
click at [97, 103] on span "Selected date: 01-10-2025 - 31-10-2025" at bounding box center [87, 107] width 77 height 11
select select "10"
select select "2025"
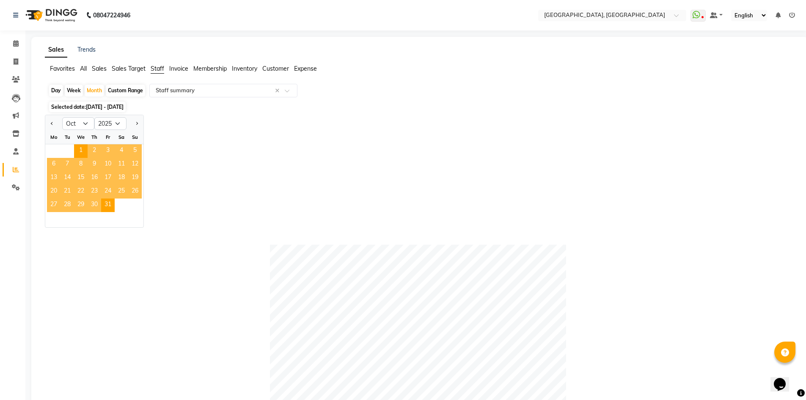
click at [94, 154] on span "2" at bounding box center [95, 151] width 14 height 14
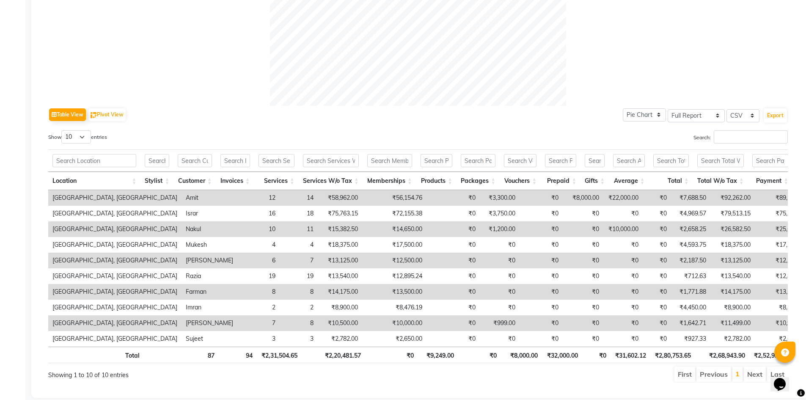
scroll to position [345, 0]
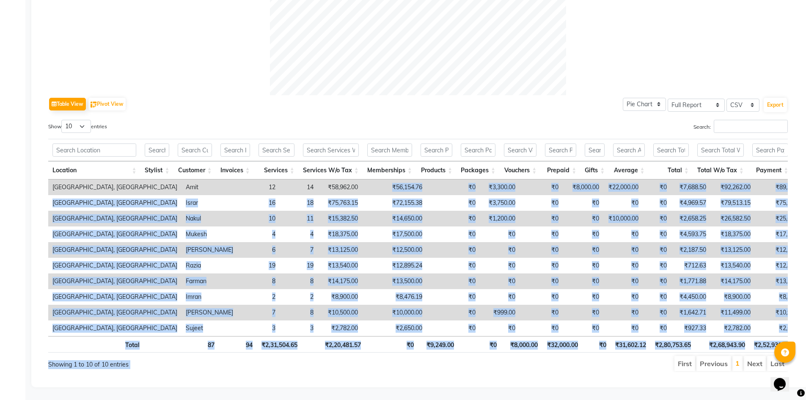
drag, startPoint x: 329, startPoint y: 173, endPoint x: 451, endPoint y: 417, distance: 273.2
click at [436, 374] on div "Table View Pivot View Pie Chart Bar Chart Select Full Report Filtered Report Se…" at bounding box center [417, 80] width 753 height 597
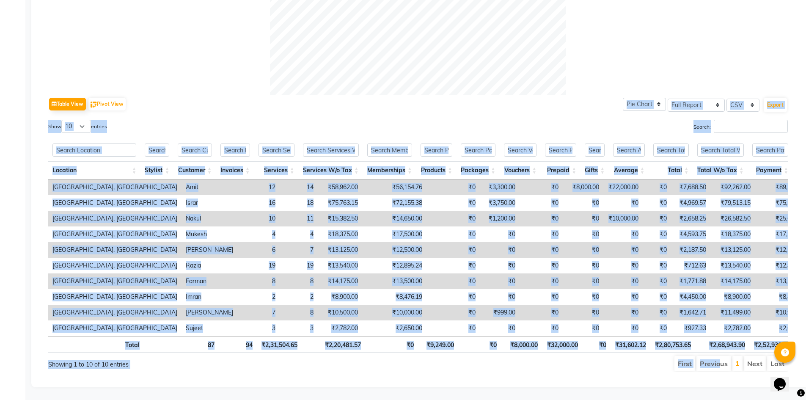
drag, startPoint x: 41, startPoint y: 60, endPoint x: 721, endPoint y: 420, distance: 769.2
click at [630, 378] on div "Table View Pivot View Pie Chart Bar Chart Select Full Report Filtered Report Se…" at bounding box center [417, 80] width 753 height 597
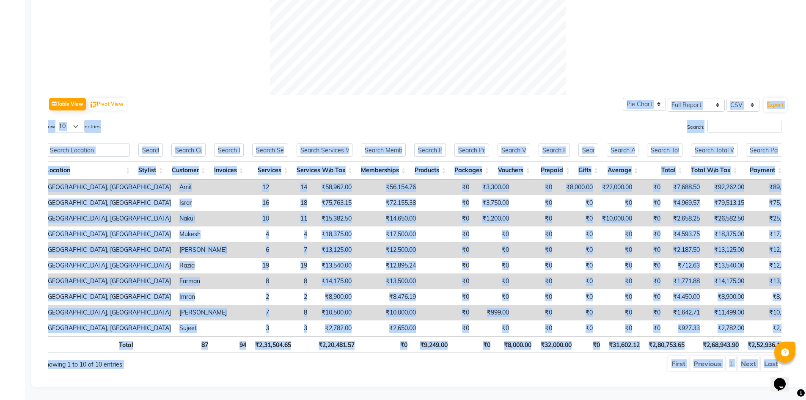
drag, startPoint x: 151, startPoint y: 50, endPoint x: 812, endPoint y: 417, distance: 755.9
click at [703, 380] on div "Sales Trends Favorites All Sales Sales Target Staff Invoice Membership Inventor…" at bounding box center [419, 45] width 777 height 683
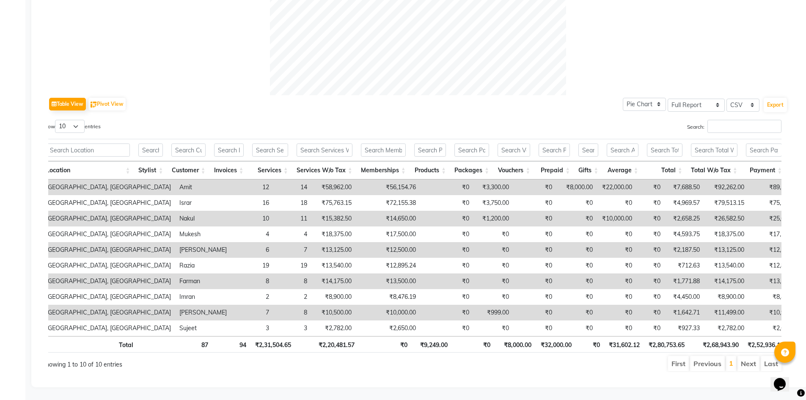
scroll to position [0, 0]
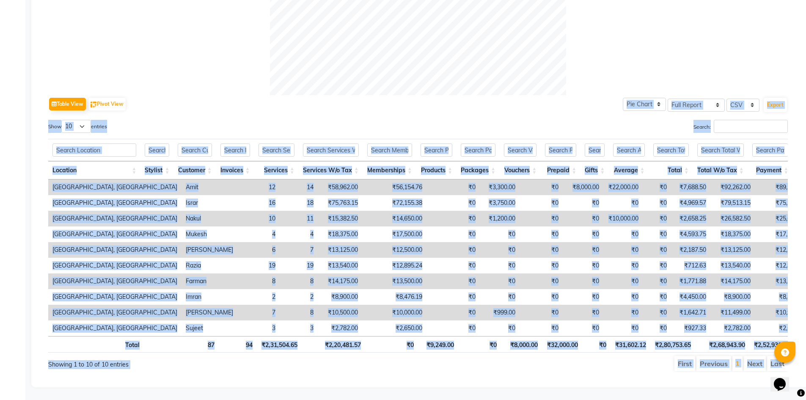
drag, startPoint x: 36, startPoint y: 74, endPoint x: 781, endPoint y: 420, distance: 821.2
click at [700, 385] on div "Sales Trends Favorites All Sales Sales Target Staff Invoice Membership Inventor…" at bounding box center [419, 45] width 777 height 683
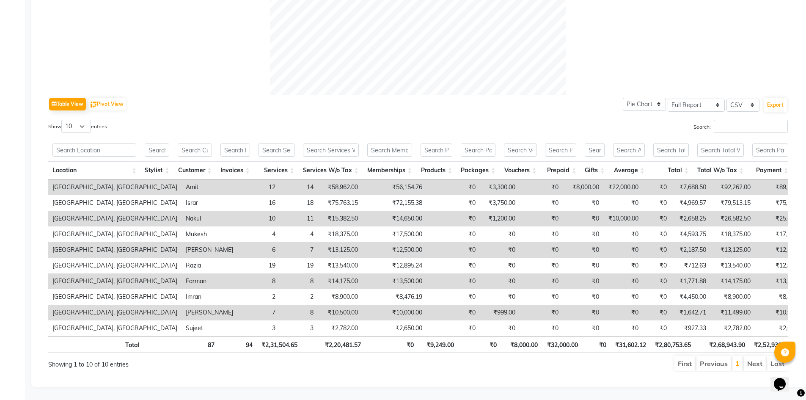
scroll to position [345, 0]
click at [656, 364] on ul "First Previous 1 Next Last" at bounding box center [575, 363] width 426 height 15
click at [638, 356] on ul "First Previous 1 Next Last" at bounding box center [575, 363] width 426 height 15
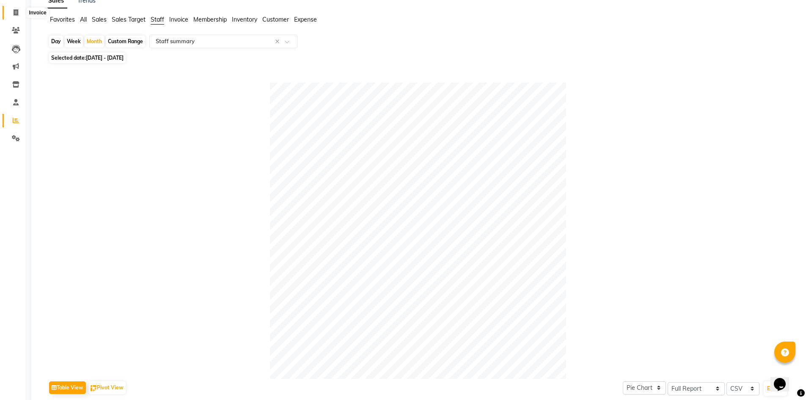
drag, startPoint x: 11, startPoint y: 14, endPoint x: 16, endPoint y: 15, distance: 5.6
click at [11, 14] on span at bounding box center [15, 13] width 15 height 10
select select "service"
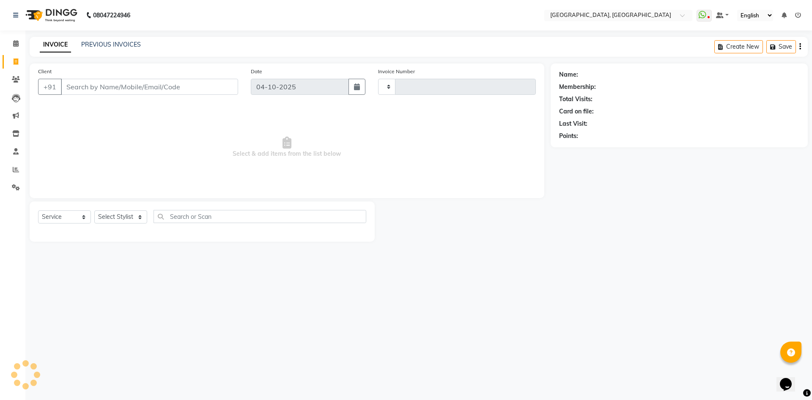
type input "3465"
select select "3948"
type input "9899200434"
click at [212, 91] on span "Add Client" at bounding box center [216, 87] width 33 height 8
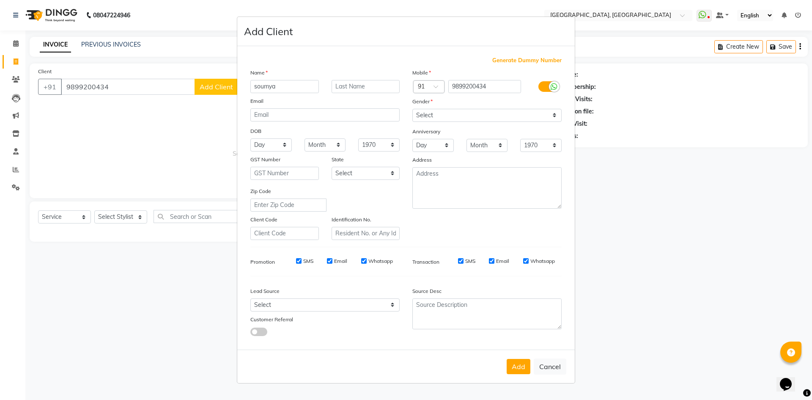
type input "soumya"
type input "walkin"
click at [499, 118] on select "Select Male Female Other Prefer Not To Say" at bounding box center [487, 115] width 149 height 13
select select "female"
click at [413, 109] on select "Select Male Female Other Prefer Not To Say" at bounding box center [487, 115] width 149 height 13
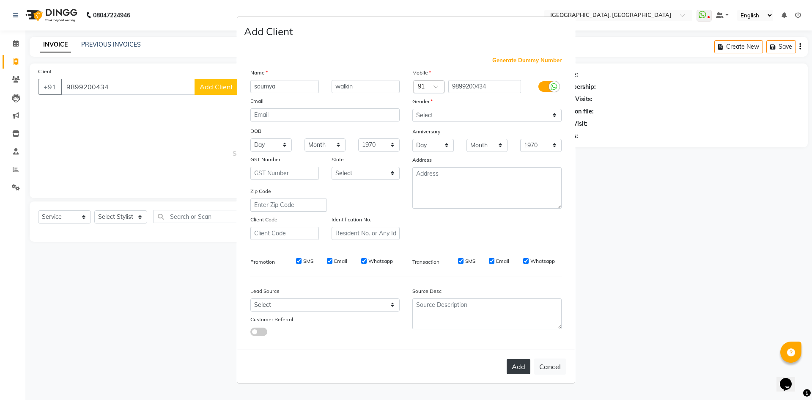
click at [510, 366] on button "Add" at bounding box center [519, 366] width 24 height 15
select select
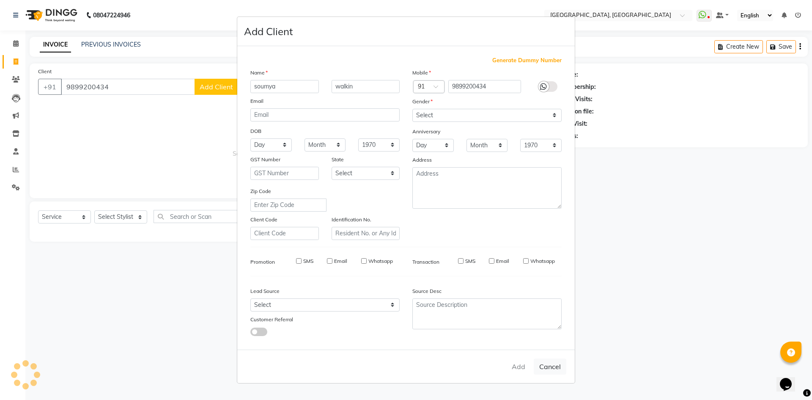
select select
checkbox input "false"
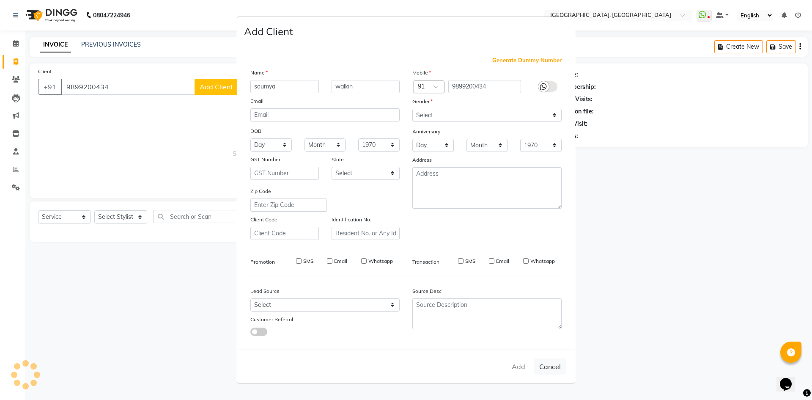
checkbox input "false"
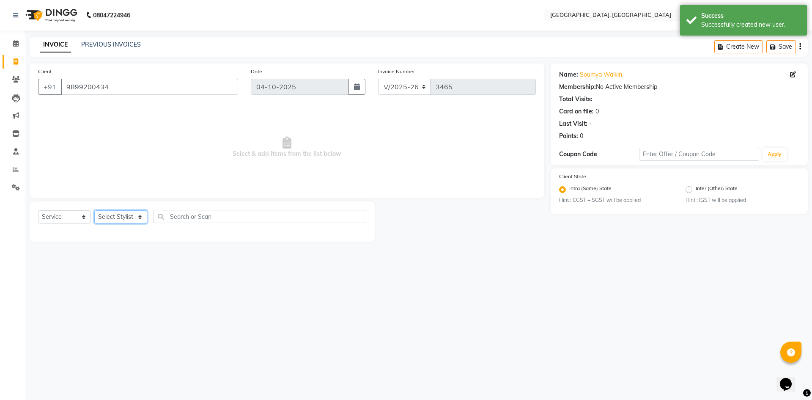
click at [105, 217] on select "Select Stylist Aashis Alic ashok vihar Alice makeup Amit annu dhuper ashika ASH…" at bounding box center [120, 216] width 53 height 13
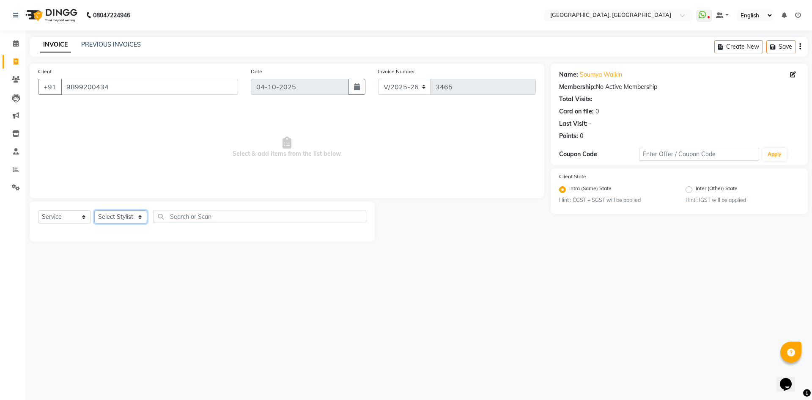
select select "86545"
click at [94, 210] on select "Select Stylist Aashis Alic ashok vihar Alice makeup Amit annu dhuper ashika ASH…" at bounding box center [120, 216] width 53 height 13
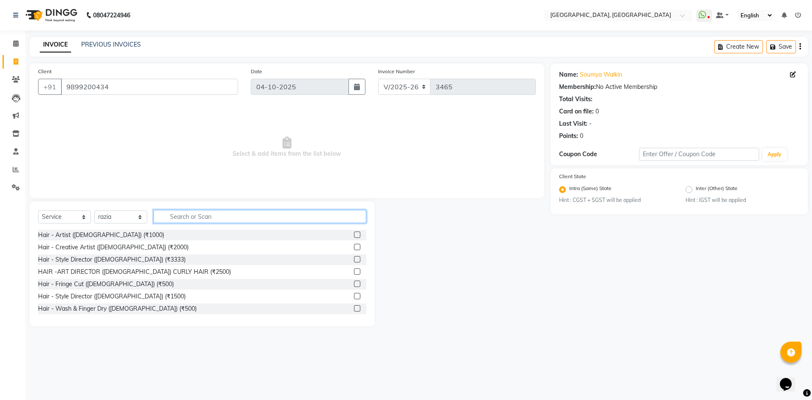
click at [215, 220] on input "text" at bounding box center [260, 216] width 213 height 13
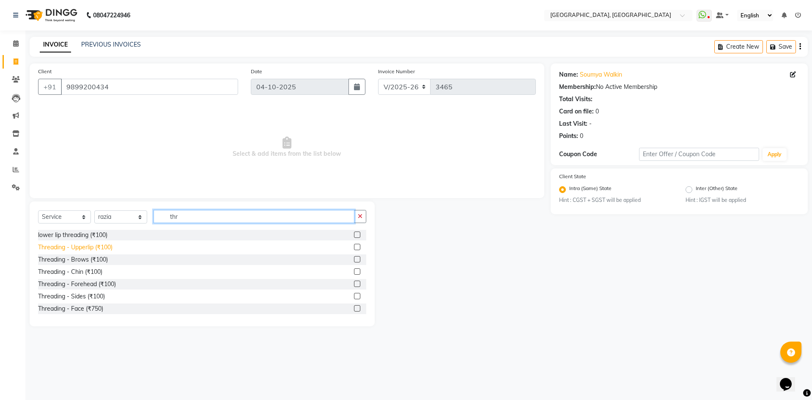
type input "thr"
click at [97, 248] on div "Threading - Upperlip (₹100)" at bounding box center [75, 247] width 74 height 9
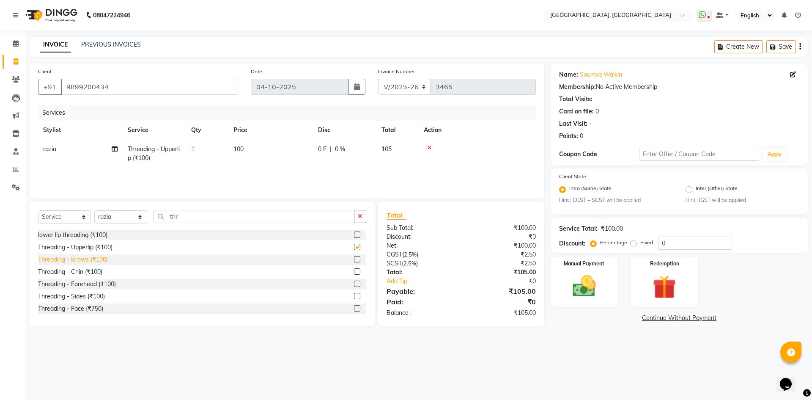
checkbox input "false"
click at [99, 256] on div "Threading - Brows (₹100)" at bounding box center [73, 259] width 70 height 9
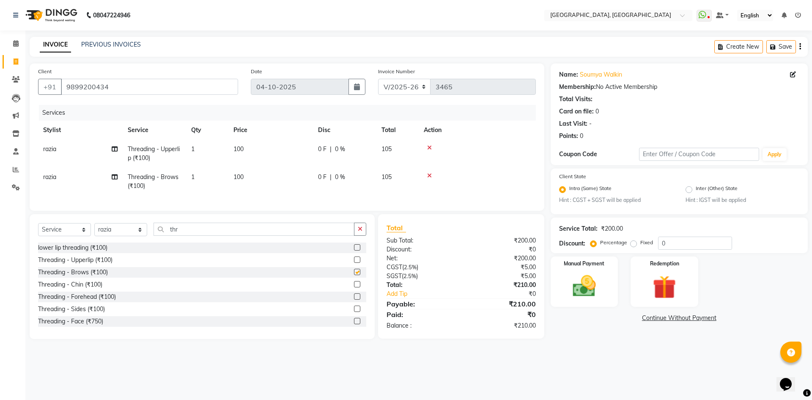
checkbox input "false"
click at [97, 289] on div "Threading - Chin (₹100)" at bounding box center [70, 284] width 64 height 9
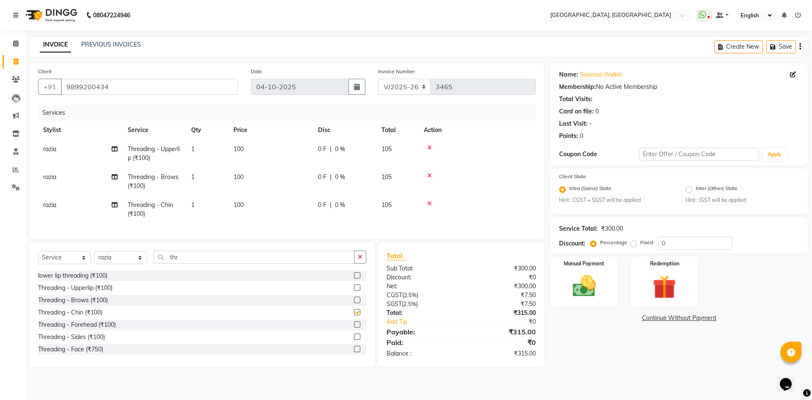
checkbox input "false"
click at [600, 270] on div "Manual Payment" at bounding box center [584, 282] width 70 height 52
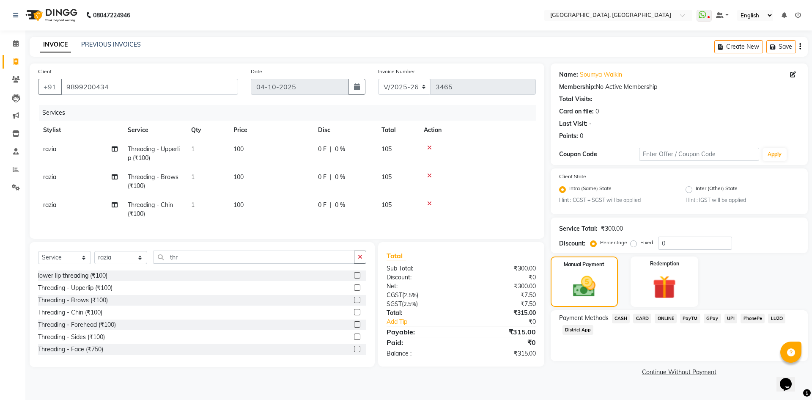
click at [729, 314] on span "UPI" at bounding box center [731, 319] width 13 height 10
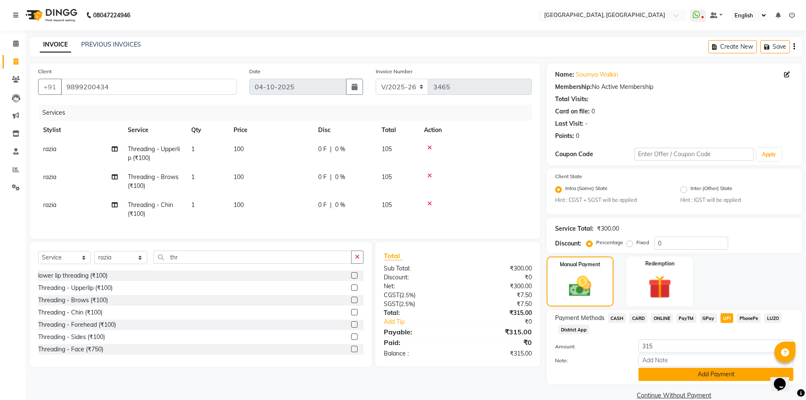
click at [707, 372] on button "Add Payment" at bounding box center [715, 374] width 155 height 13
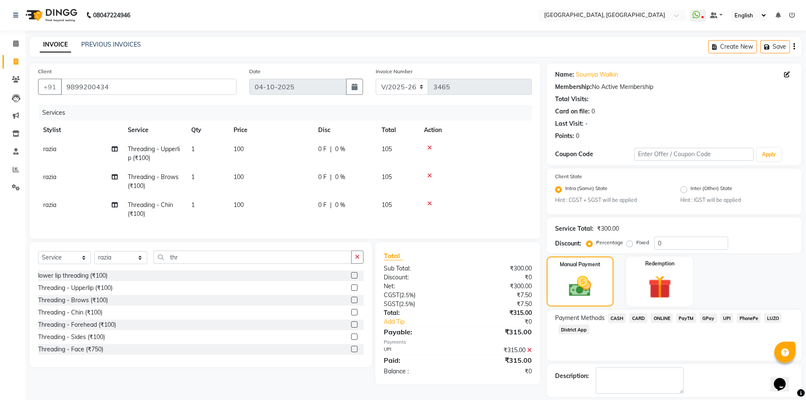
scroll to position [39, 0]
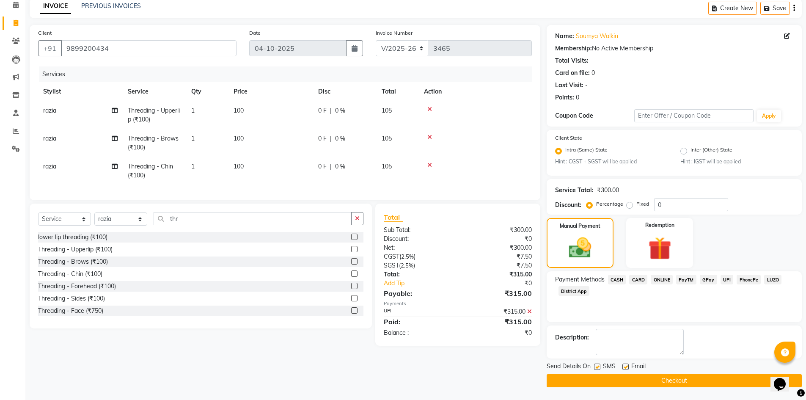
click at [710, 380] on button "Checkout" at bounding box center [674, 380] width 255 height 13
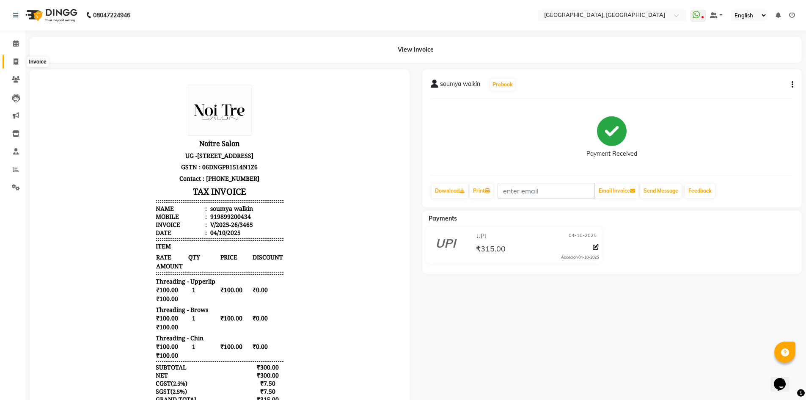
click at [9, 58] on span at bounding box center [15, 62] width 15 height 10
select select "service"
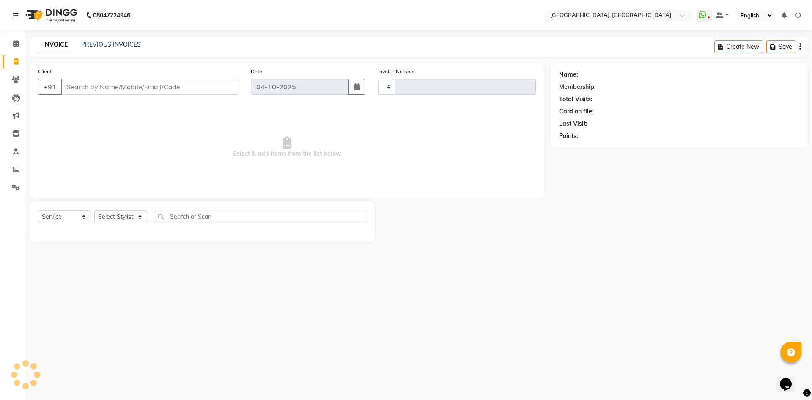
type input "3466"
select select "3948"
click at [119, 213] on select "Select Stylist Aashis Alic ashok vihar Alice makeup Amit annu dhuper ashika ASH…" at bounding box center [120, 216] width 53 height 13
click at [118, 220] on select "Select Stylist Aashis Alic ashok vihar Alice makeup Amit annu dhuper ashika ASH…" at bounding box center [120, 216] width 53 height 13
select select "63761"
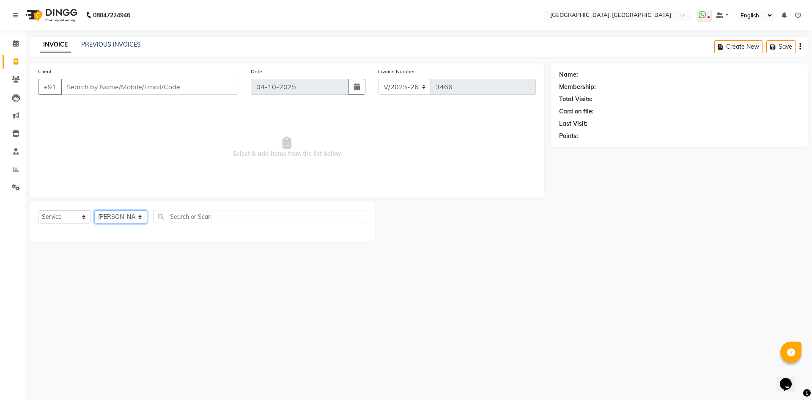
click at [94, 210] on select "Select Stylist Aashis Alic ashok vihar Alice makeup Amit annu dhuper ashika ASH…" at bounding box center [120, 216] width 53 height 13
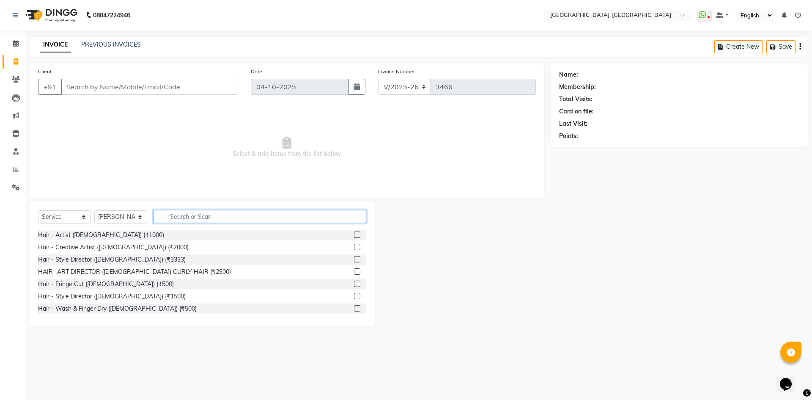
click at [187, 216] on input "text" at bounding box center [260, 216] width 213 height 13
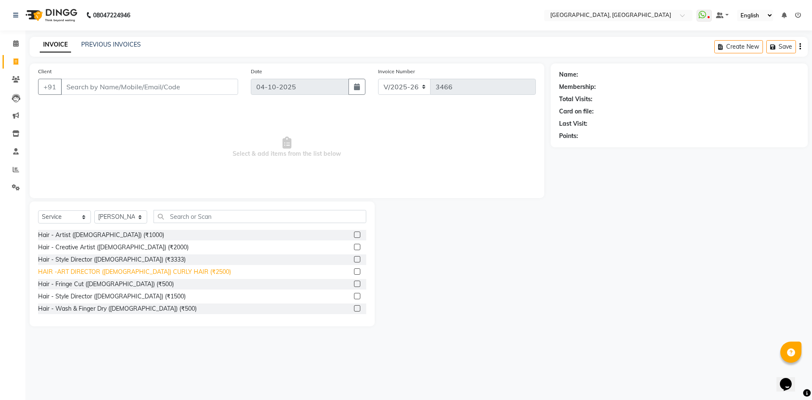
click at [165, 271] on div "HAIR -ART DIRECTOR (FEMALE) CURLY HAIR (₹2500)" at bounding box center [134, 271] width 193 height 9
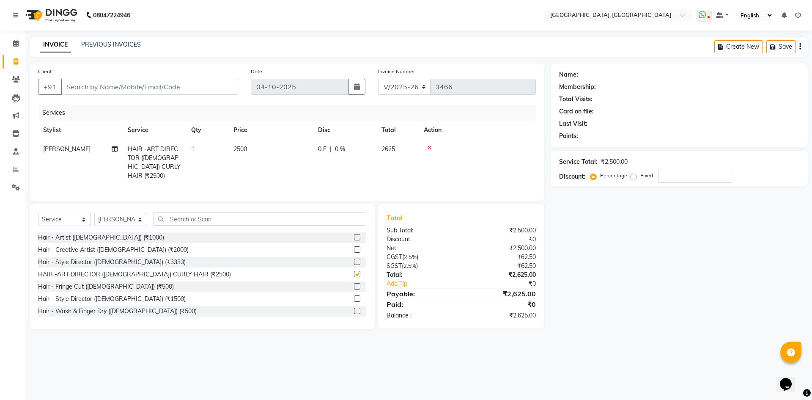
checkbox input "false"
click at [143, 86] on input "Client" at bounding box center [149, 87] width 177 height 16
click at [130, 93] on input "Client" at bounding box center [149, 87] width 177 height 16
type input "9"
type input "0"
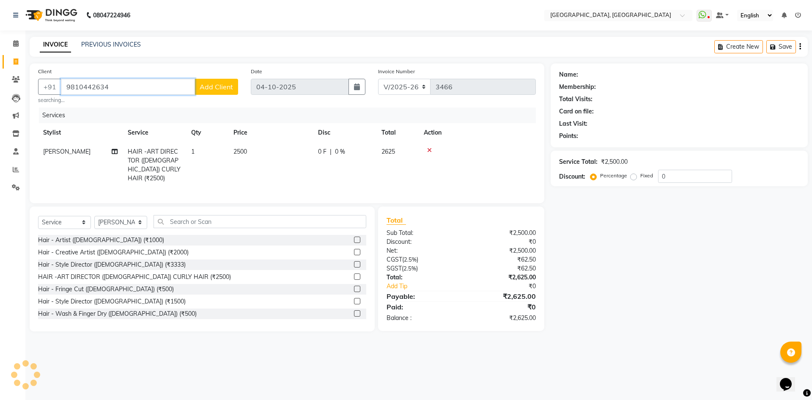
type input "9810442634"
click at [224, 91] on button "Add Client" at bounding box center [217, 87] width 44 height 16
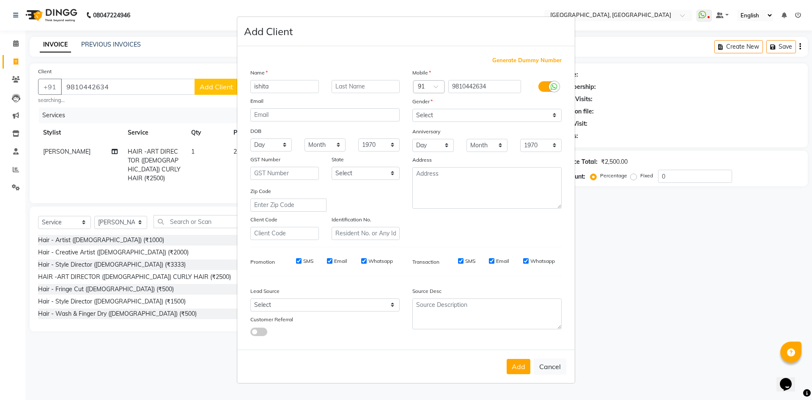
type input "ishita"
type input "walkin"
click at [473, 112] on select "Select Male Female Other Prefer Not To Say" at bounding box center [487, 115] width 149 height 13
select select "female"
click at [413, 109] on select "Select Male Female Other Prefer Not To Say" at bounding box center [487, 115] width 149 height 13
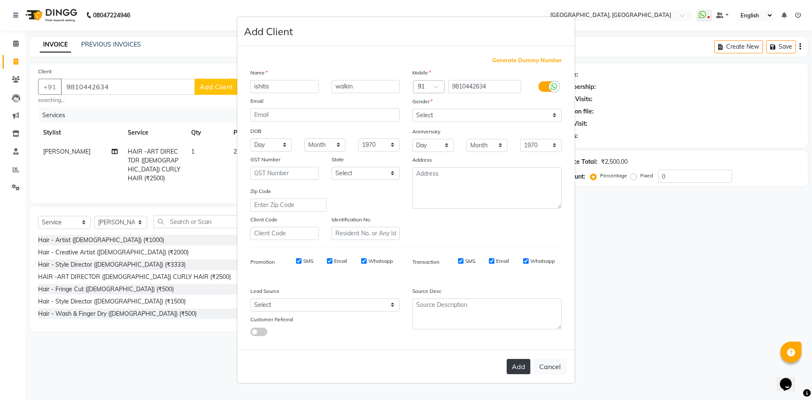
click at [519, 367] on button "Add" at bounding box center [519, 366] width 24 height 15
select select
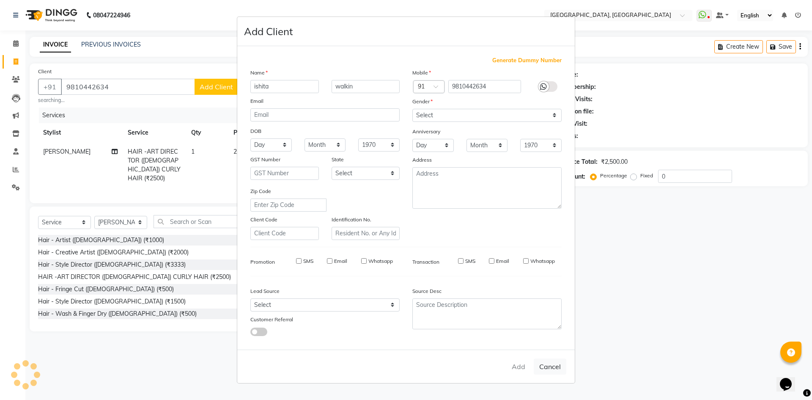
select select
checkbox input "false"
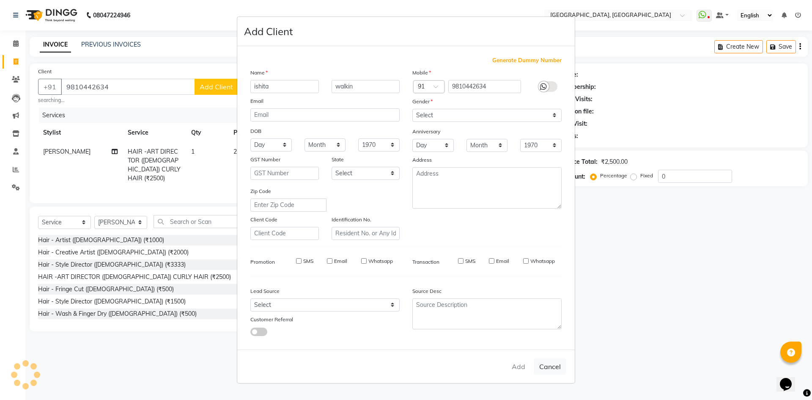
checkbox input "false"
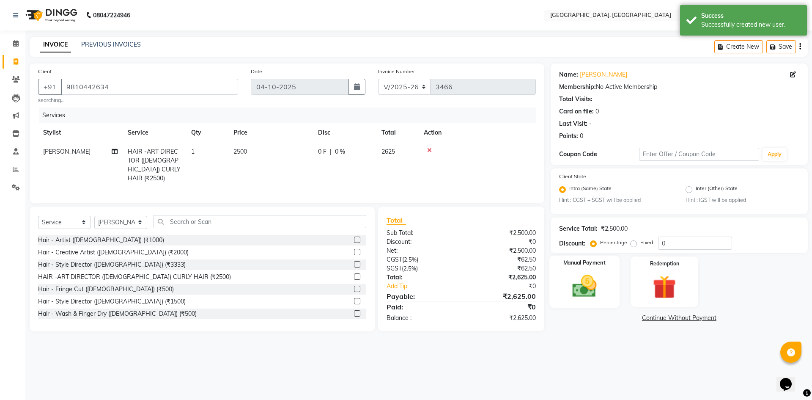
click at [604, 286] on img at bounding box center [584, 286] width 39 height 28
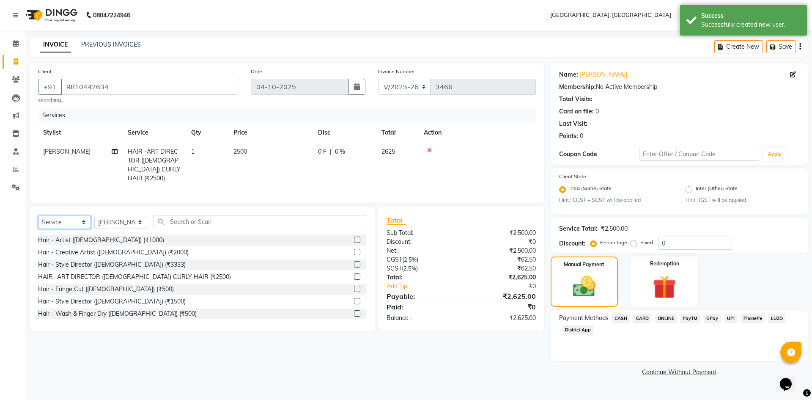
click at [51, 222] on select "Select Service Product Membership Package Voucher Prepaid Gift Card" at bounding box center [64, 222] width 53 height 13
click at [38, 216] on select "Select Service Product Membership Package Voucher Prepaid Gift Card" at bounding box center [64, 222] width 53 height 13
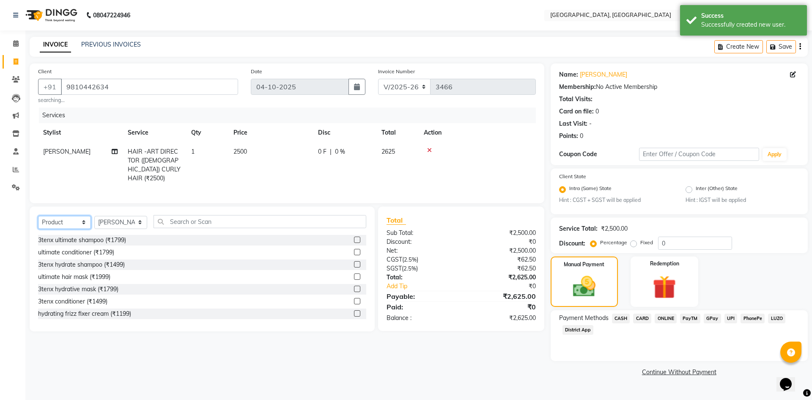
click at [55, 223] on select "Select Service Product Membership Package Voucher Prepaid Gift Card" at bounding box center [64, 222] width 53 height 13
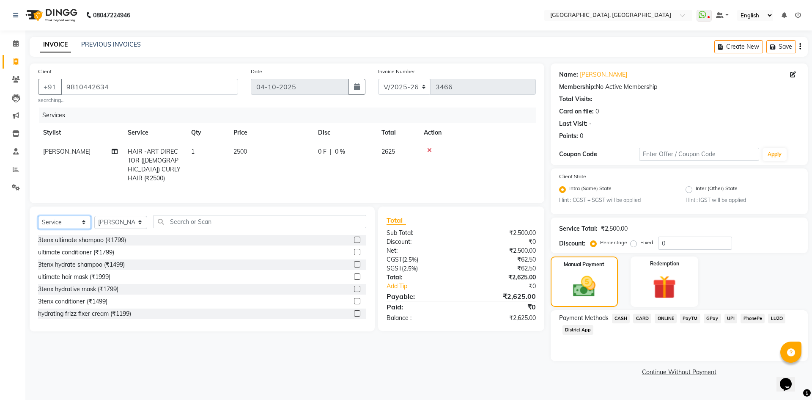
click at [38, 216] on select "Select Service Product Membership Package Voucher Prepaid Gift Card" at bounding box center [64, 222] width 53 height 13
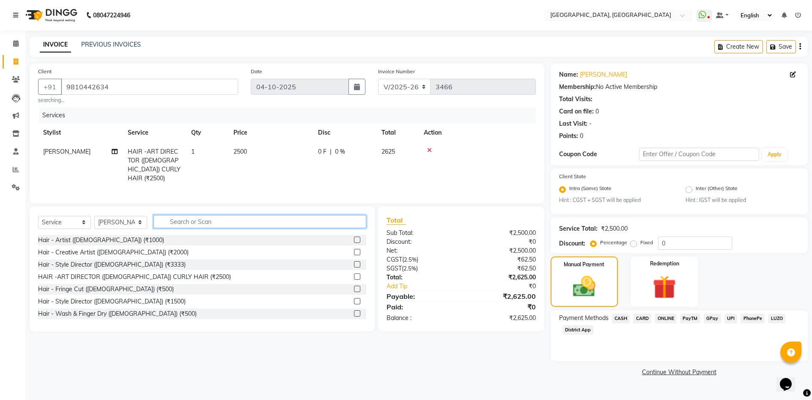
click at [208, 223] on input "text" at bounding box center [260, 221] width 213 height 13
click at [209, 196] on div "Client +91 9810442634 searching... Date 04-10-2025 Invoice Number V/2025 V/2025…" at bounding box center [287, 133] width 515 height 140
click at [64, 218] on select "Select Service Product Membership Package Voucher Prepaid Gift Card" at bounding box center [64, 222] width 53 height 13
select select "product"
click at [38, 216] on select "Select Service Product Membership Package Voucher Prepaid Gift Card" at bounding box center [64, 222] width 53 height 13
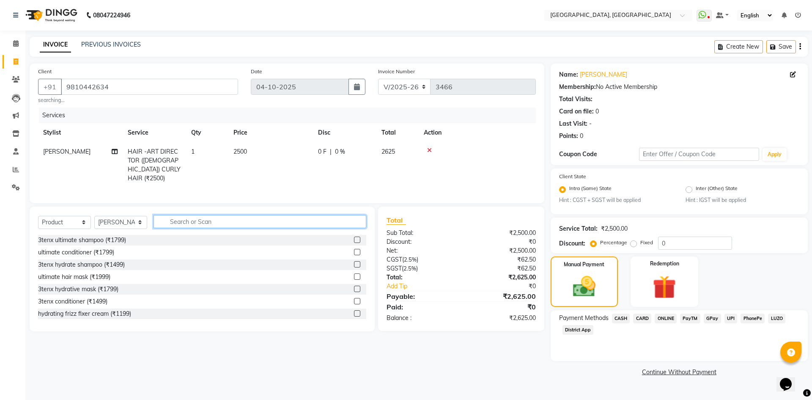
click at [173, 223] on input "text" at bounding box center [260, 221] width 213 height 13
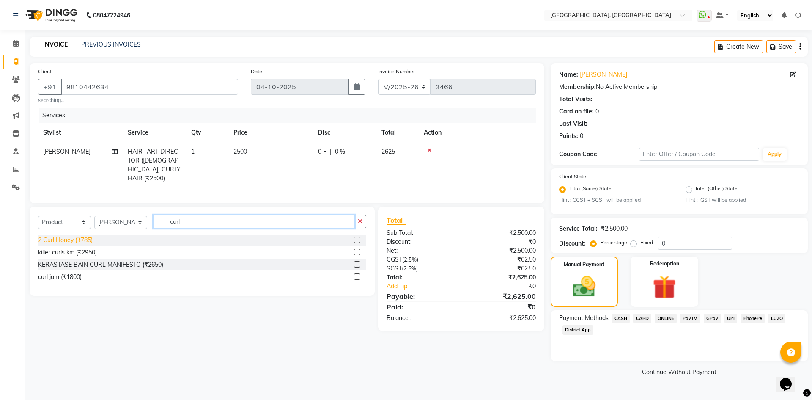
type input "curl"
click at [79, 238] on div "2 Curl Honey (₹785)" at bounding box center [65, 240] width 55 height 9
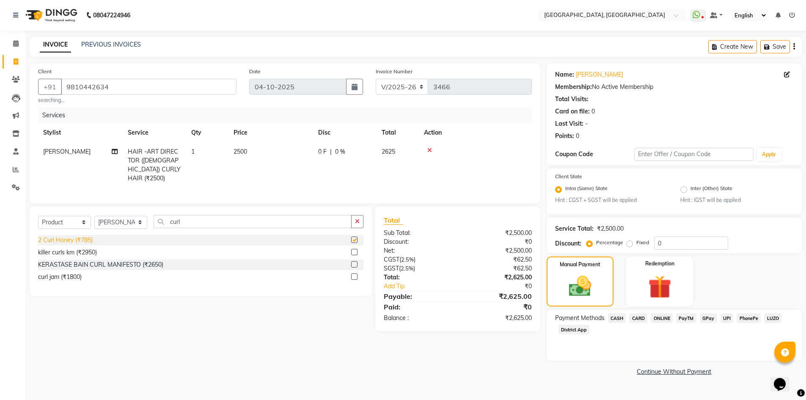
checkbox input "false"
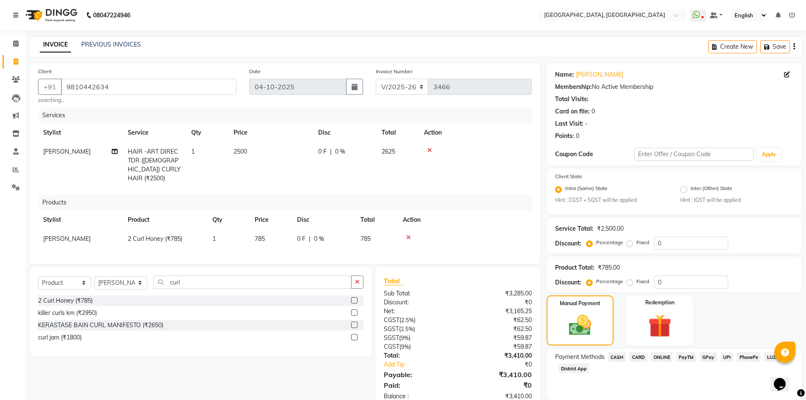
click at [259, 235] on span "785" at bounding box center [260, 239] width 10 height 8
select select "63761"
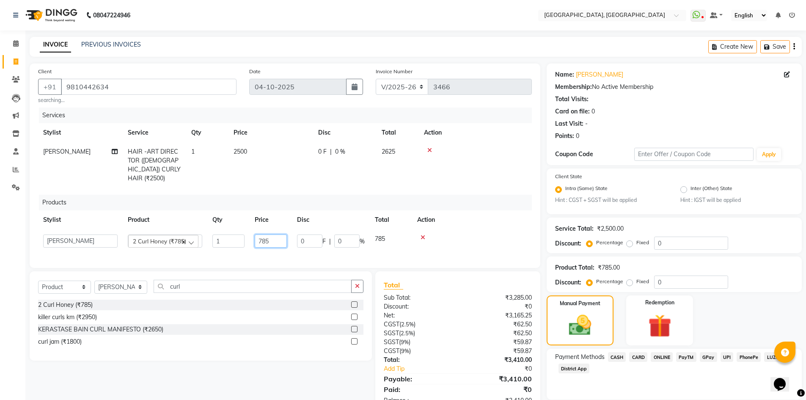
click at [263, 234] on input "785" at bounding box center [271, 240] width 32 height 13
type input "999"
click at [275, 271] on div "Select Service Product Membership Package Voucher Prepaid Gift Card Select Styl…" at bounding box center [201, 315] width 342 height 89
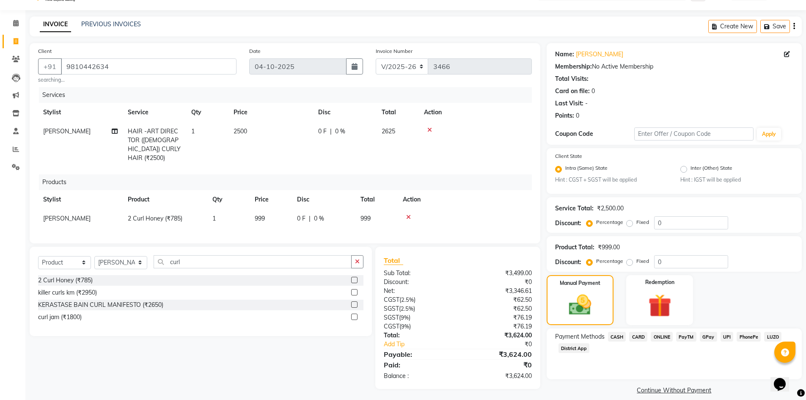
scroll to position [30, 0]
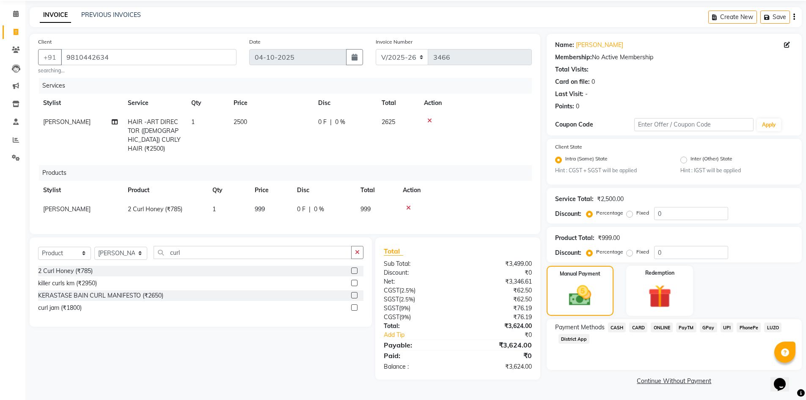
click at [618, 330] on span "CASH" at bounding box center [617, 327] width 18 height 10
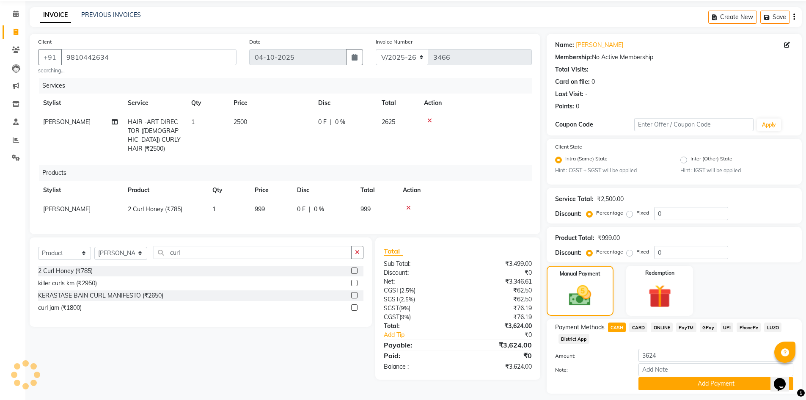
click at [607, 358] on label "Amount:" at bounding box center [591, 356] width 84 height 8
click at [638, 323] on span "CARD" at bounding box center [638, 327] width 18 height 10
click at [654, 384] on button "Add Payment" at bounding box center [715, 383] width 155 height 13
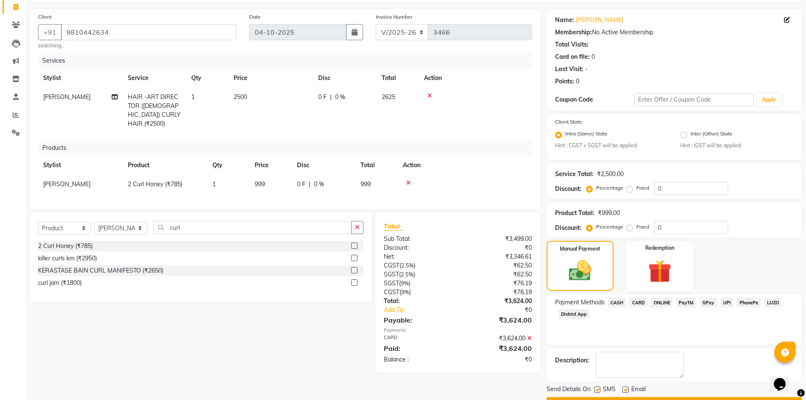
scroll to position [77, 0]
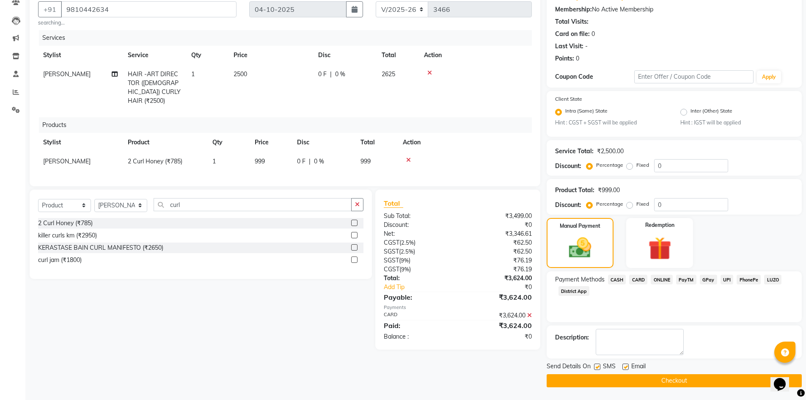
click at [623, 380] on button "Checkout" at bounding box center [674, 380] width 255 height 13
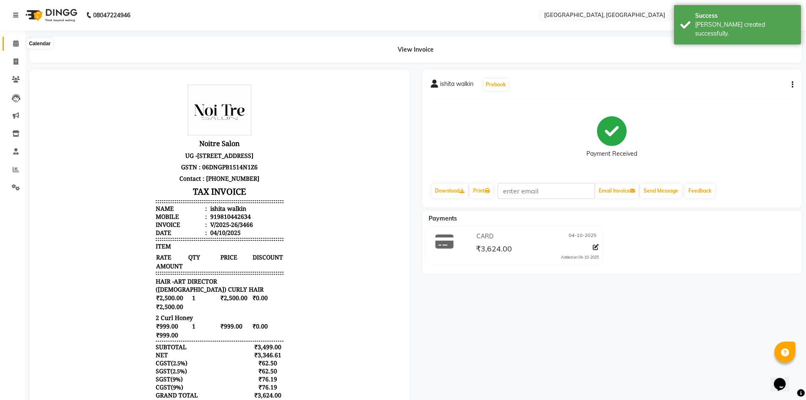
click at [12, 44] on span at bounding box center [15, 44] width 15 height 10
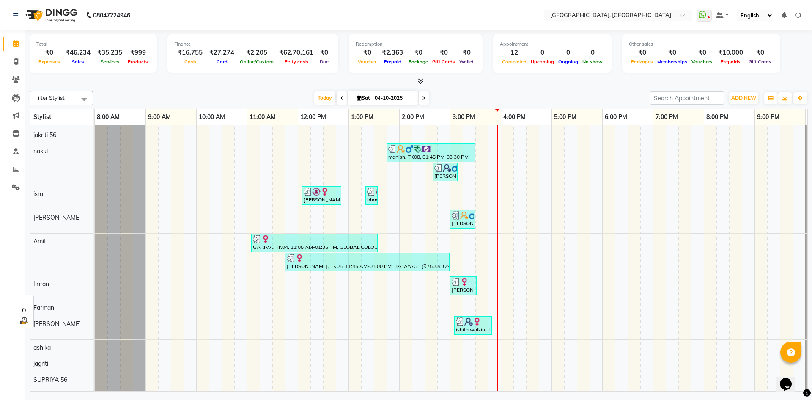
scroll to position [127, 0]
click at [6, 65] on link "Invoice" at bounding box center [13, 62] width 20 height 14
select select "service"
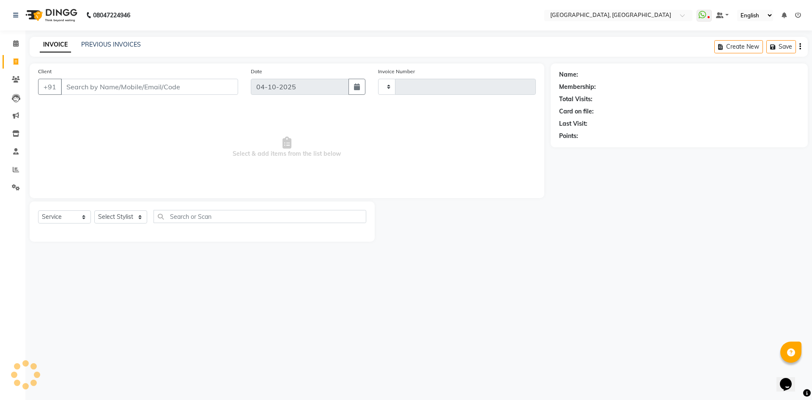
type input "3467"
select select "3948"
click at [19, 39] on link "Calendar" at bounding box center [13, 44] width 20 height 14
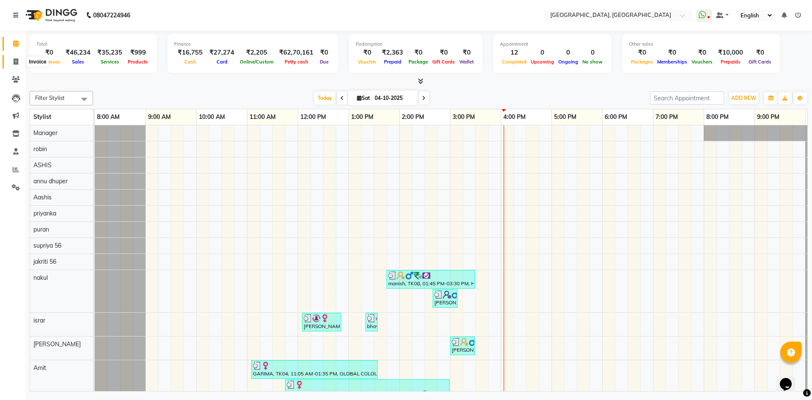
click at [13, 60] on span at bounding box center [15, 62] width 15 height 10
select select "service"
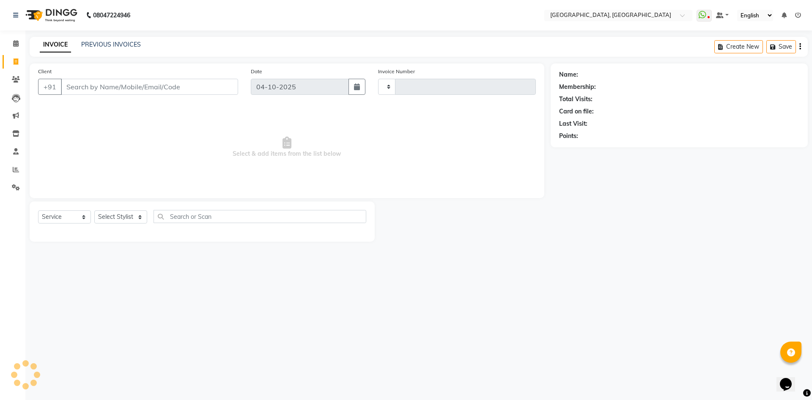
type input "3467"
select select "3948"
click at [15, 44] on icon at bounding box center [16, 43] width 6 height 6
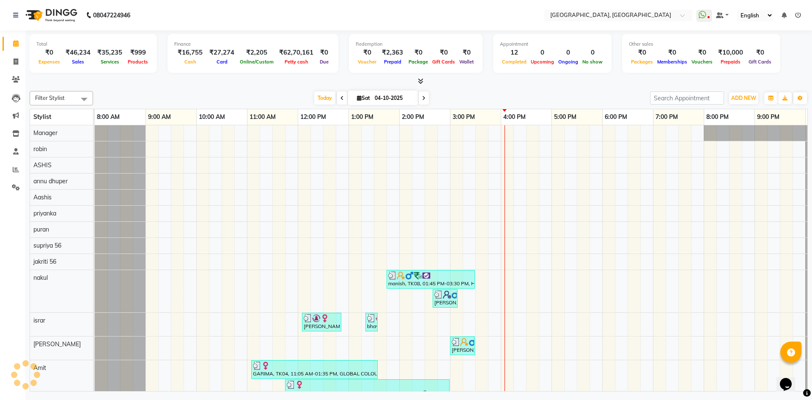
click at [136, 83] on div at bounding box center [419, 81] width 779 height 9
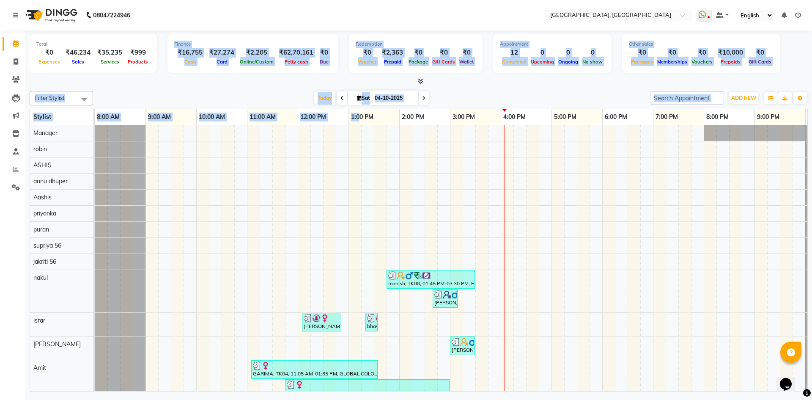
drag, startPoint x: 159, startPoint y: 39, endPoint x: 361, endPoint y: 120, distance: 217.8
click at [361, 120] on div "Total ₹0 Expenses ₹46,234 Sales ₹35,235 Services ₹999 Products Finance ₹16,755 …" at bounding box center [418, 211] width 787 height 363
click at [290, 104] on div "[DATE] [DATE]" at bounding box center [371, 98] width 549 height 13
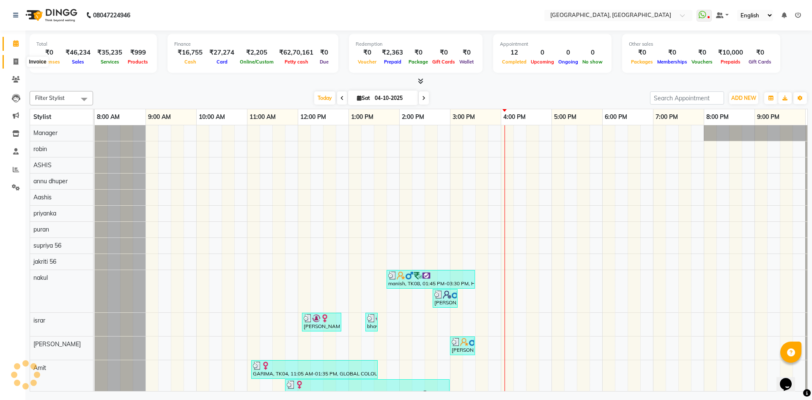
click at [14, 61] on icon at bounding box center [16, 61] width 5 height 6
select select "3948"
select select "service"
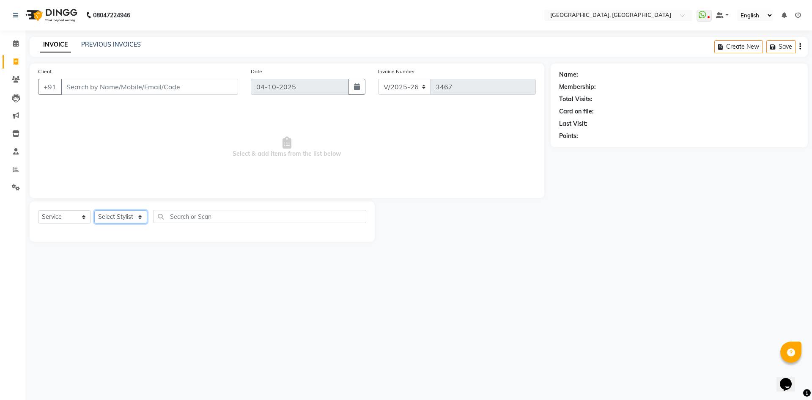
click at [106, 213] on select "Select Stylist [PERSON_NAME] vihar [PERSON_NAME] makeup Amit annu [PERSON_NAME]…" at bounding box center [120, 216] width 53 height 13
select select "86545"
click at [94, 210] on select "Select Stylist [PERSON_NAME] vihar [PERSON_NAME] makeup Amit annu [PERSON_NAME]…" at bounding box center [120, 216] width 53 height 13
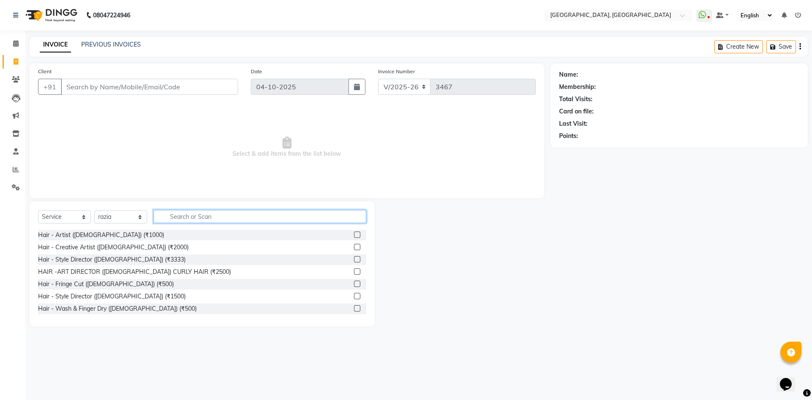
click at [201, 211] on input "text" at bounding box center [260, 216] width 213 height 13
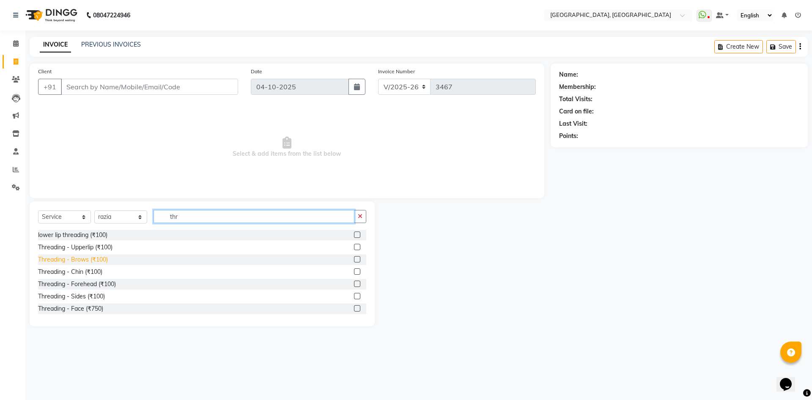
type input "thr"
click at [79, 256] on div "Threading - Brows (₹100)" at bounding box center [73, 259] width 70 height 9
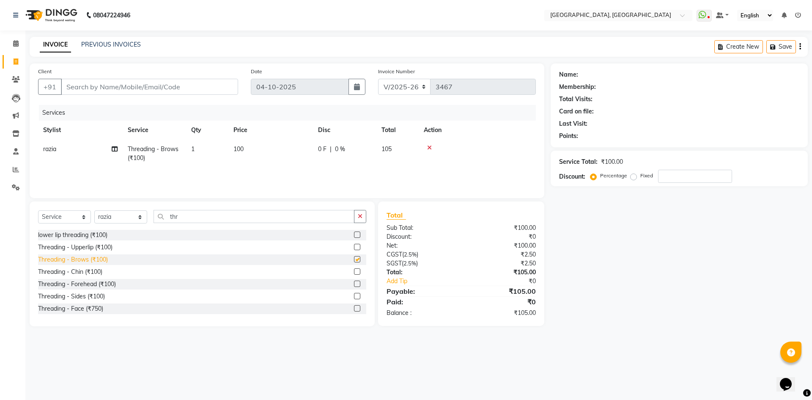
checkbox input "false"
click at [135, 88] on input "Client" at bounding box center [149, 87] width 177 height 16
type input "r"
type input "0"
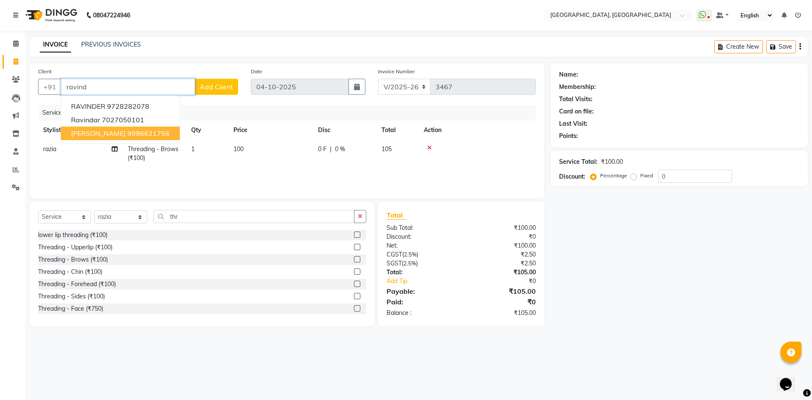
click at [125, 133] on button "ravinder pandey 9996621756" at bounding box center [120, 134] width 119 height 14
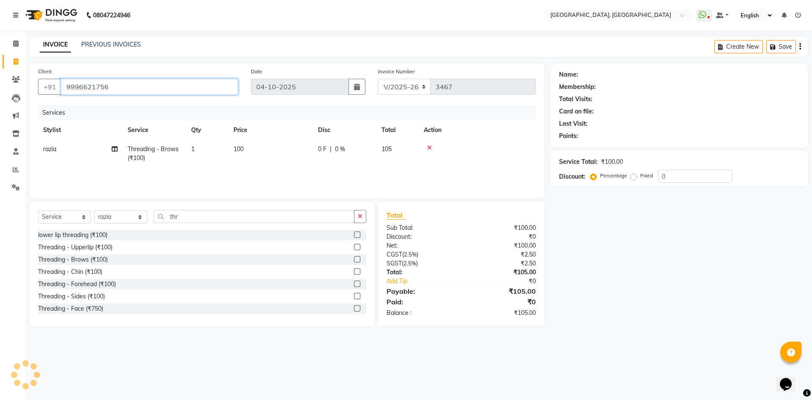
type input "9996621756"
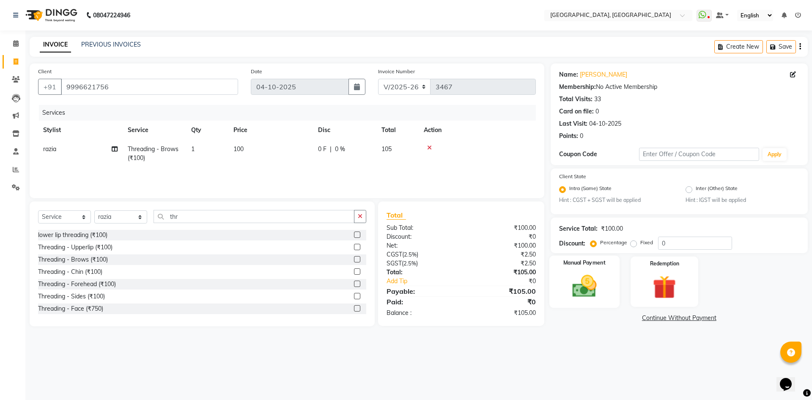
click at [596, 283] on img at bounding box center [584, 286] width 39 height 28
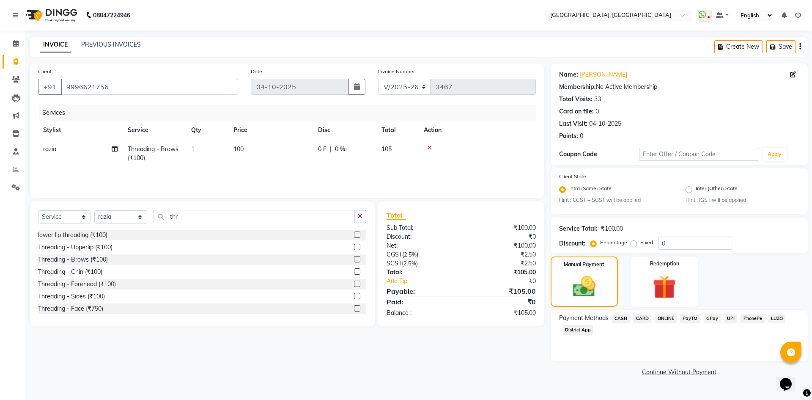
click at [735, 319] on span "UPI" at bounding box center [731, 319] width 13 height 10
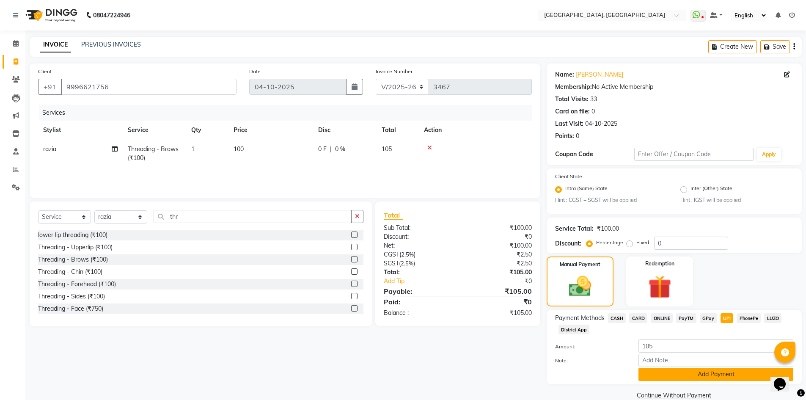
click at [735, 370] on button "Add Payment" at bounding box center [715, 374] width 155 height 13
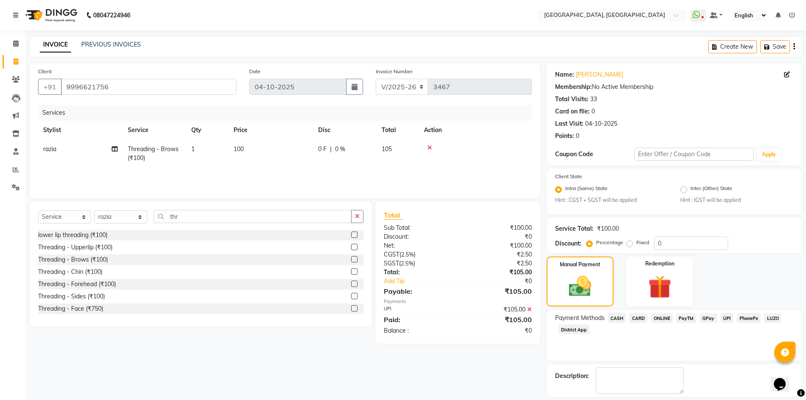
scroll to position [39, 0]
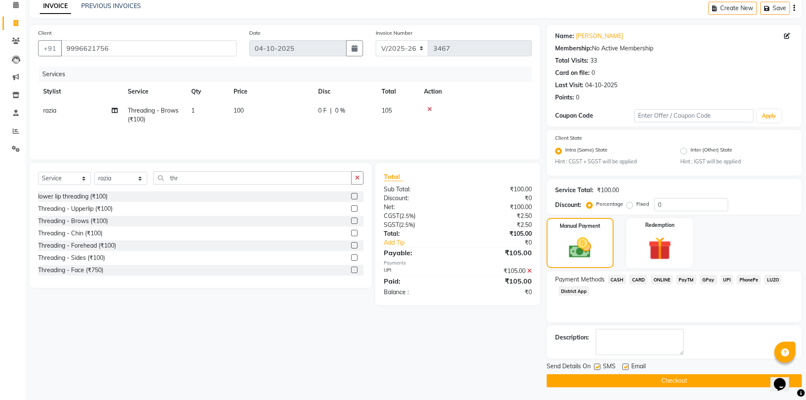
click at [623, 378] on button "Checkout" at bounding box center [674, 380] width 255 height 13
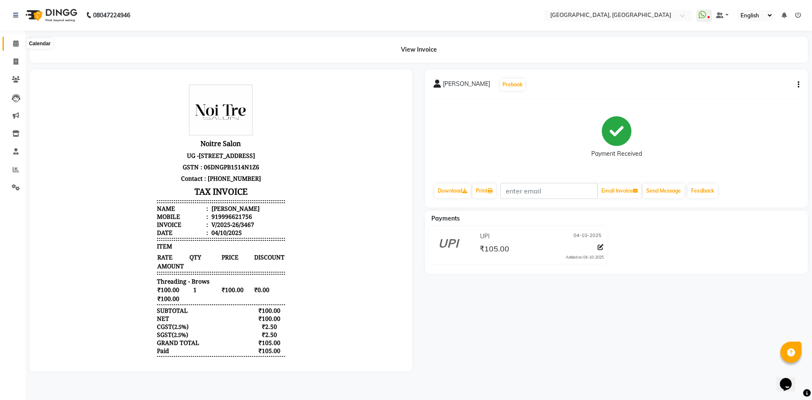
click at [20, 44] on span at bounding box center [15, 44] width 15 height 10
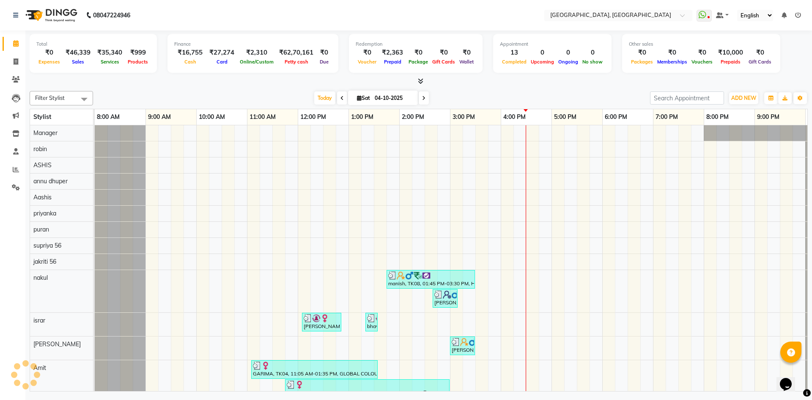
click at [135, 81] on div at bounding box center [419, 81] width 779 height 9
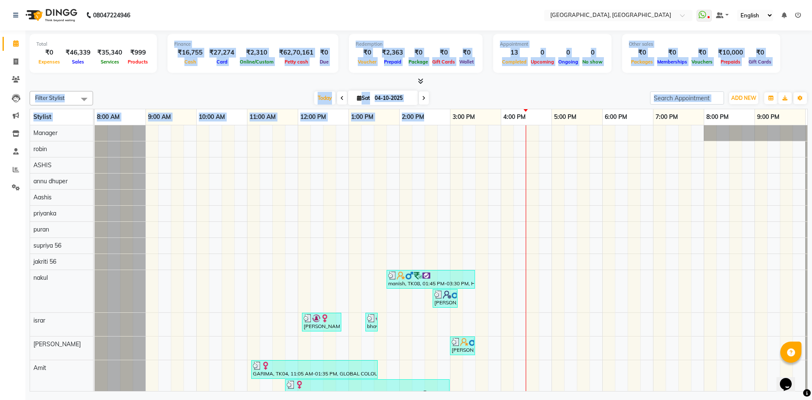
drag, startPoint x: 159, startPoint y: 41, endPoint x: 441, endPoint y: 118, distance: 292.0
click at [441, 118] on div "Total ₹0 Expenses ₹46,339 Sales ₹35,340 Services ₹999 Products Finance ₹16,755 …" at bounding box center [418, 211] width 787 height 363
click at [492, 96] on div "[DATE] [DATE]" at bounding box center [371, 98] width 549 height 13
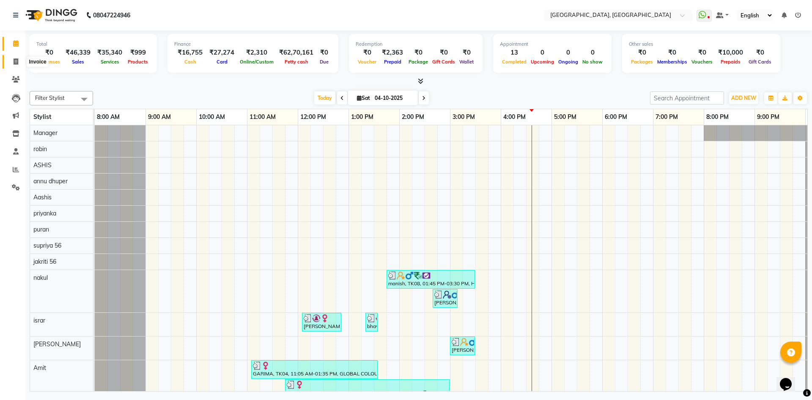
click at [14, 59] on icon at bounding box center [16, 61] width 5 height 6
select select "service"
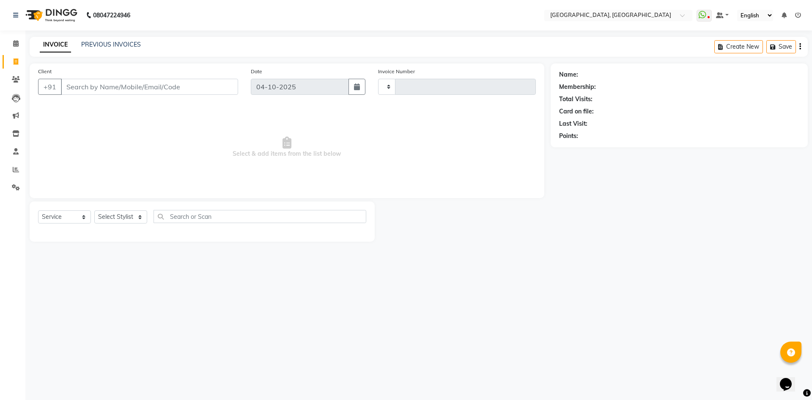
type input "3468"
select select "3948"
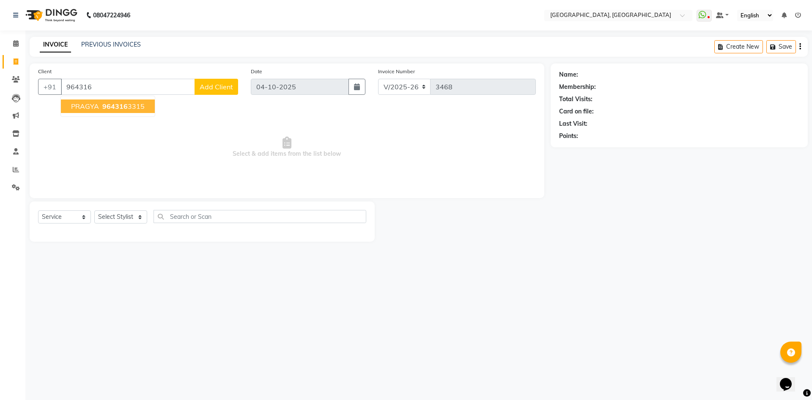
click at [119, 105] on span "964316" at bounding box center [114, 106] width 25 height 8
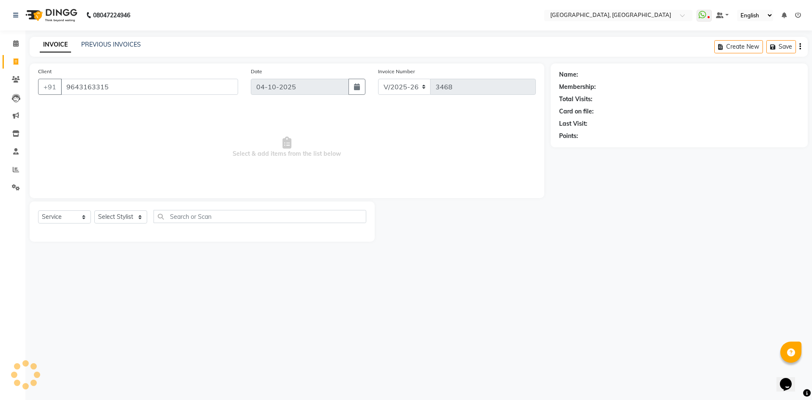
type input "9643163315"
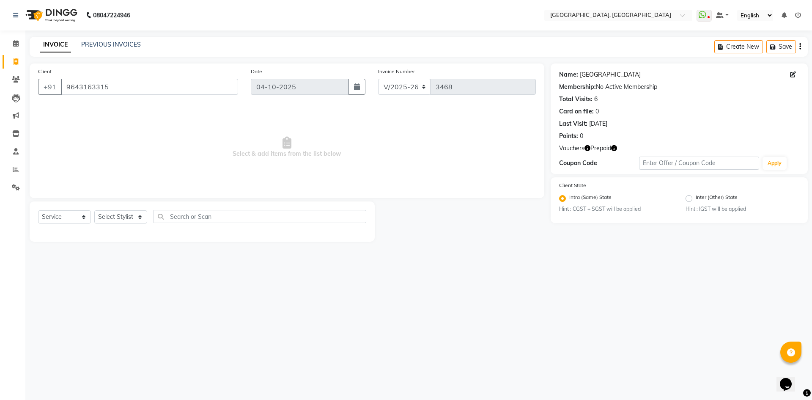
click at [596, 72] on link "Pragya" at bounding box center [610, 74] width 61 height 9
click at [124, 212] on select "Select Stylist [PERSON_NAME] vihar [PERSON_NAME] makeup Amit annu [PERSON_NAME]…" at bounding box center [120, 216] width 53 height 13
select select "86545"
click at [94, 210] on select "Select Stylist [PERSON_NAME] vihar [PERSON_NAME] makeup Amit annu [PERSON_NAME]…" at bounding box center [120, 216] width 53 height 13
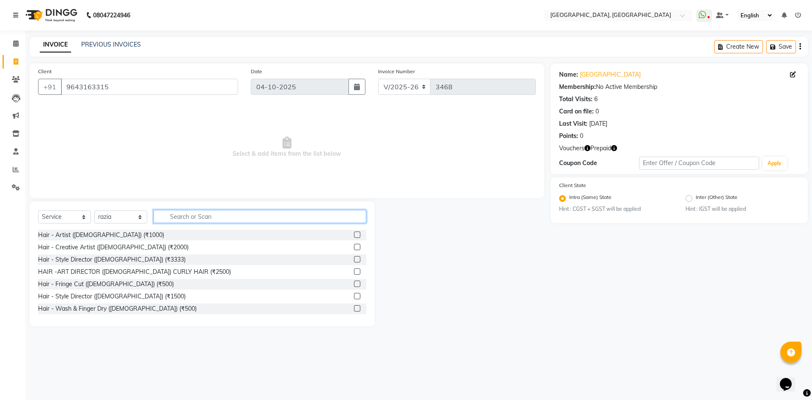
click at [199, 220] on input "text" at bounding box center [260, 216] width 213 height 13
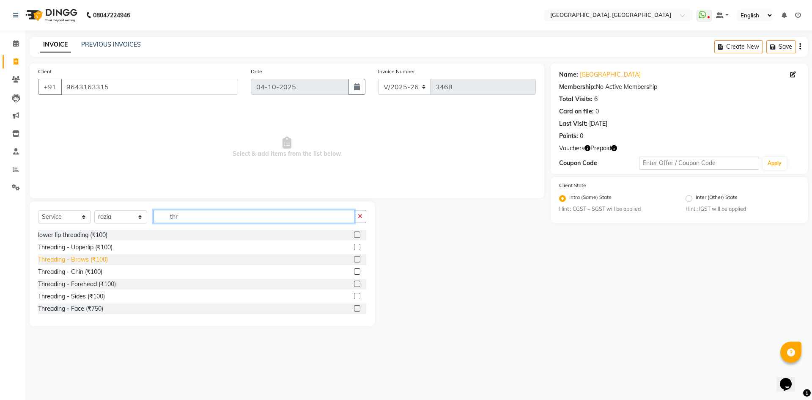
type input "thr"
click at [67, 259] on div "Threading - Brows (₹100)" at bounding box center [73, 259] width 70 height 9
checkbox input "false"
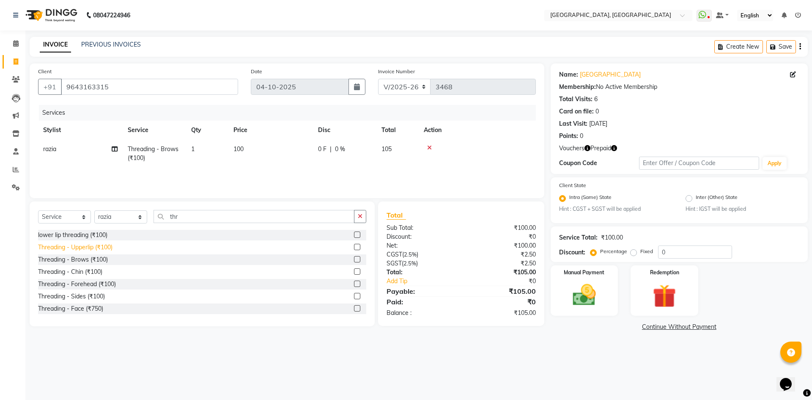
click at [87, 245] on div "Threading - Upperlip (₹100)" at bounding box center [75, 247] width 74 height 9
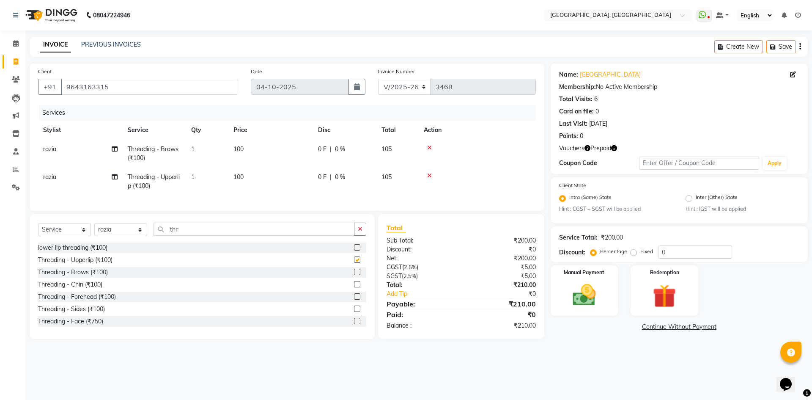
checkbox input "false"
click at [583, 279] on div "Manual Payment" at bounding box center [584, 290] width 70 height 52
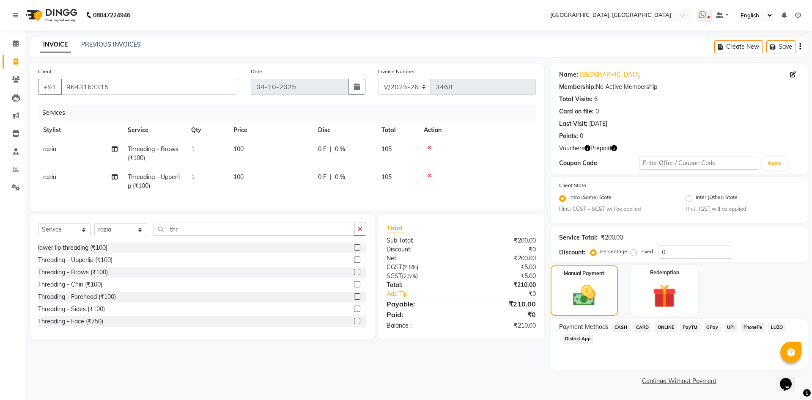
click at [589, 147] on icon "button" at bounding box center [588, 148] width 6 height 6
click at [663, 292] on img at bounding box center [664, 296] width 39 height 30
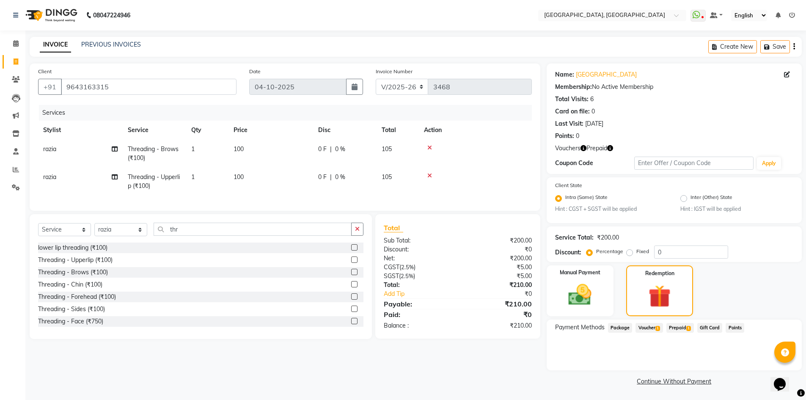
click at [653, 332] on span "Voucher 1" at bounding box center [649, 328] width 27 height 10
click at [682, 323] on span "Prepaid 1" at bounding box center [680, 328] width 28 height 10
click at [646, 325] on span "Voucher 1" at bounding box center [649, 328] width 27 height 10
click at [770, 364] on button "Add" at bounding box center [773, 362] width 31 height 14
click at [576, 72] on link "Pragya" at bounding box center [606, 74] width 61 height 9
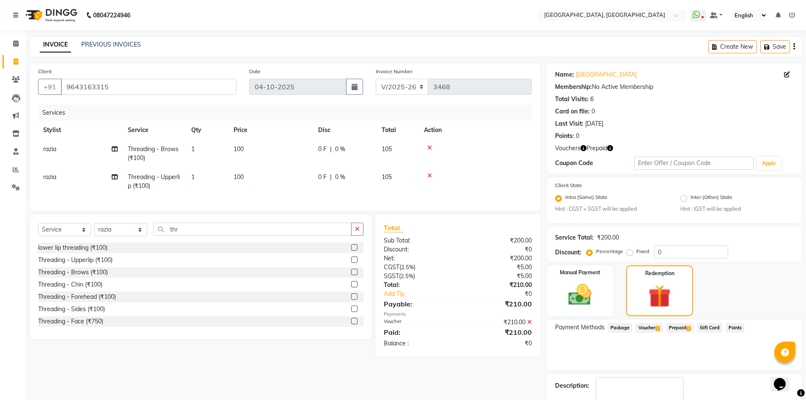
click at [651, 327] on span "Voucher 1" at bounding box center [649, 328] width 27 height 10
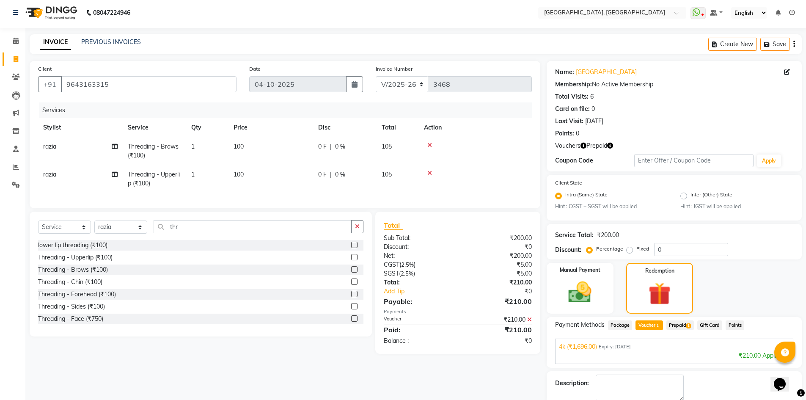
scroll to position [48, 0]
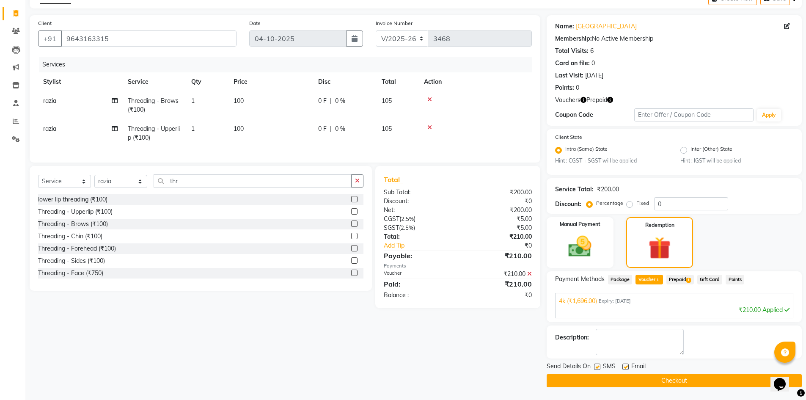
click at [663, 381] on button "Checkout" at bounding box center [674, 380] width 255 height 13
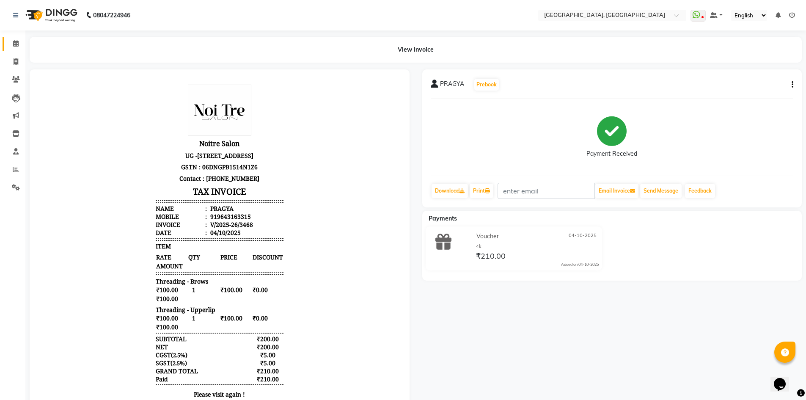
click at [11, 37] on link "Calendar" at bounding box center [13, 44] width 20 height 14
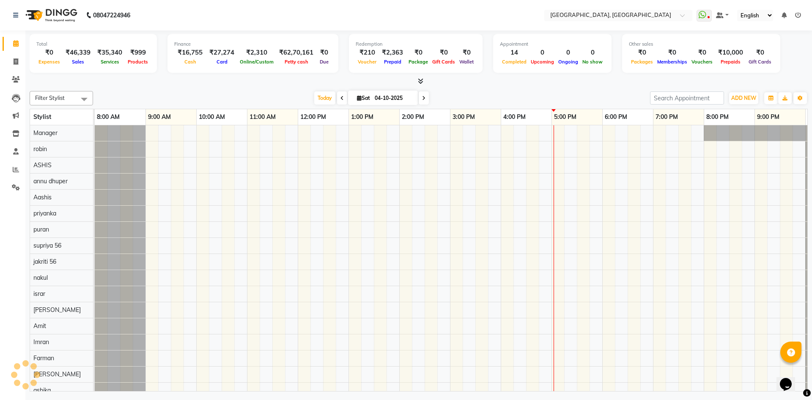
scroll to position [0, 49]
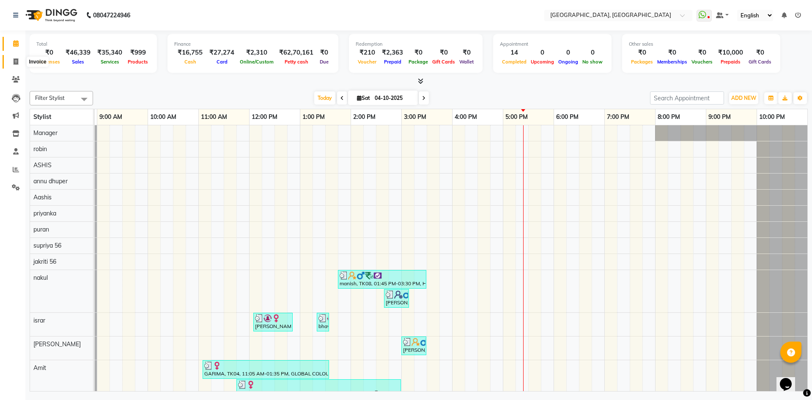
click at [11, 63] on span at bounding box center [15, 62] width 15 height 10
select select "service"
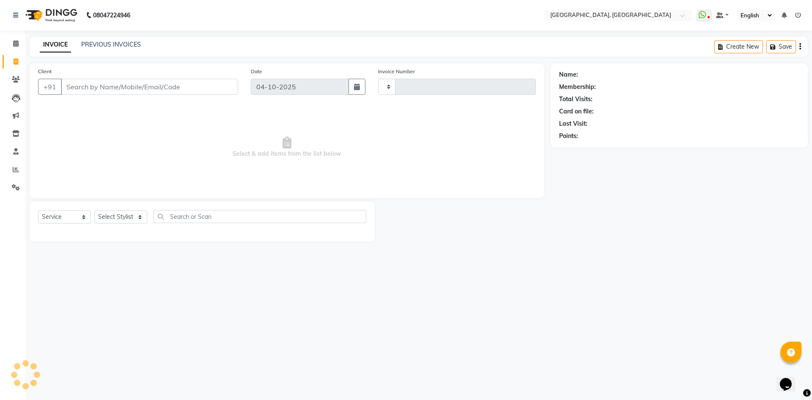
type input "3469"
select select "3948"
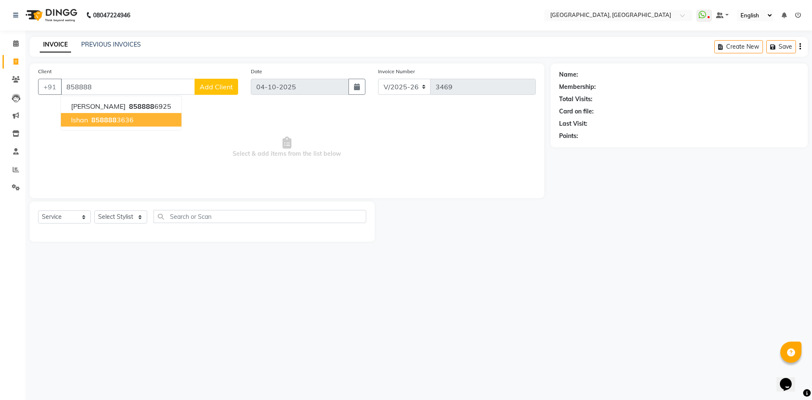
click at [96, 118] on span "858888" at bounding box center [103, 120] width 25 height 8
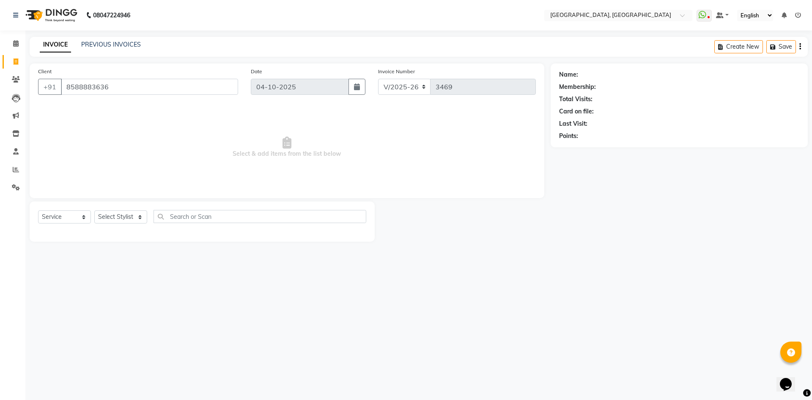
type input "8588883636"
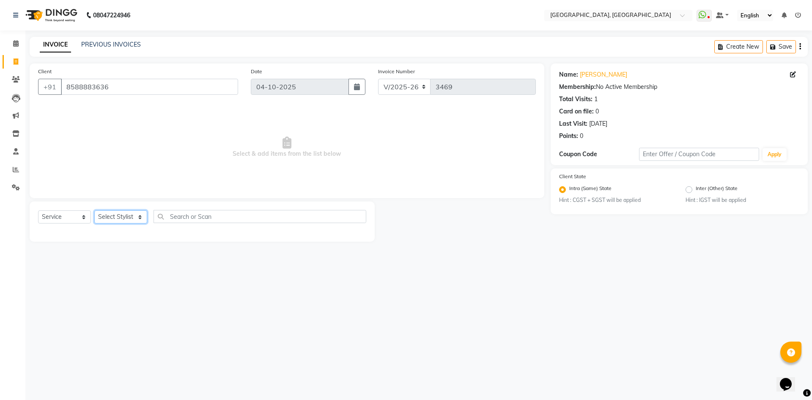
click at [105, 213] on select "Select Stylist Aashis Alic ashok vihar Alice makeup Amit annu dhuper ashika ASH…" at bounding box center [120, 216] width 53 height 13
select select "63753"
click at [94, 210] on select "Select Stylist Aashis Alic ashok vihar Alice makeup Amit annu dhuper ashika ASH…" at bounding box center [120, 216] width 53 height 13
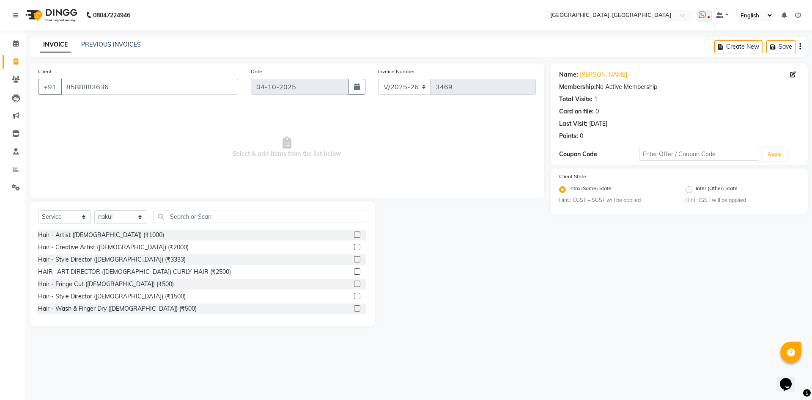
click at [70, 240] on div "Hair - Artist (male) (₹1000)" at bounding box center [202, 235] width 328 height 11
click at [67, 234] on div "Hair - Artist (male) (₹1000)" at bounding box center [101, 235] width 126 height 9
checkbox input "false"
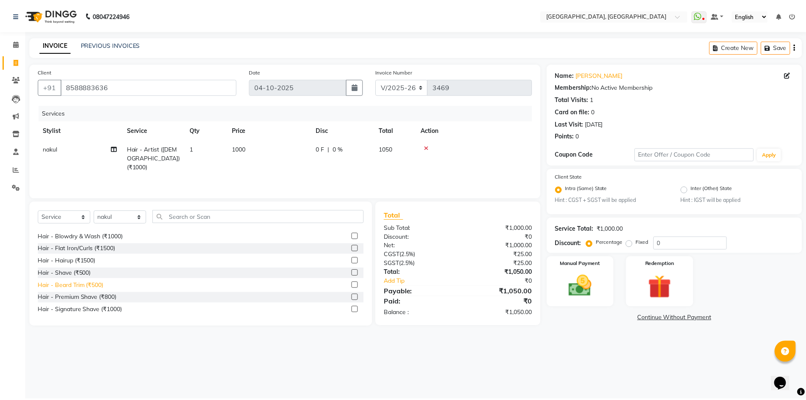
scroll to position [127, 0]
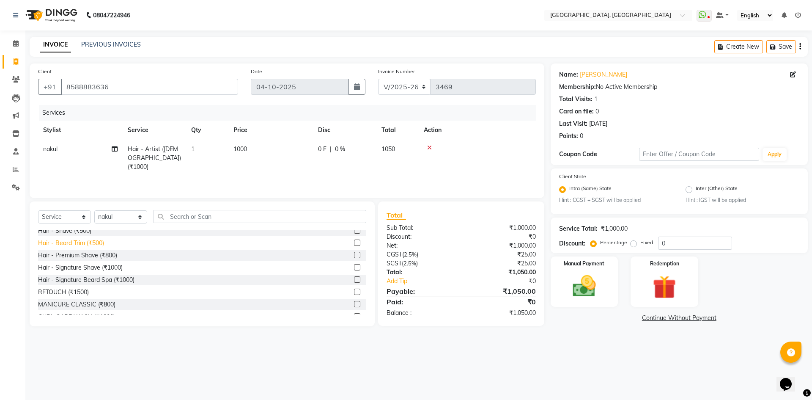
click at [67, 245] on div "Hair - Beard Trim (₹500)" at bounding box center [71, 243] width 66 height 9
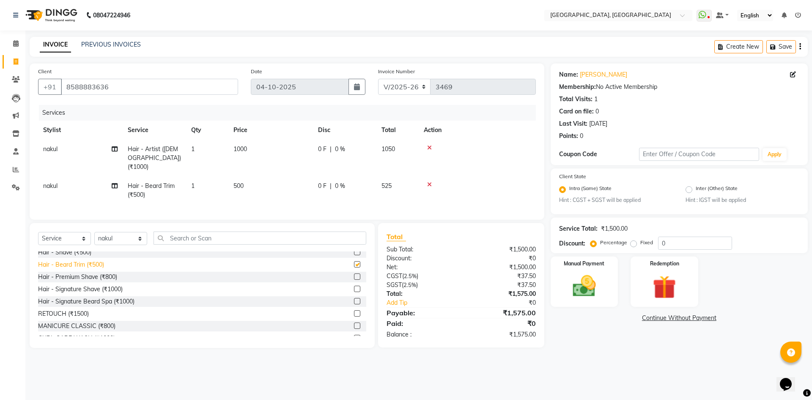
checkbox input "false"
click at [154, 85] on input "8588883636" at bounding box center [149, 87] width 177 height 16
click at [151, 120] on div "Services" at bounding box center [290, 113] width 503 height 16
click at [343, 224] on div "Select Service Product Membership Package Voucher Prepaid Gift Card Select Styl…" at bounding box center [202, 285] width 345 height 125
click at [588, 77] on link "Ishan" at bounding box center [603, 74] width 47 height 9
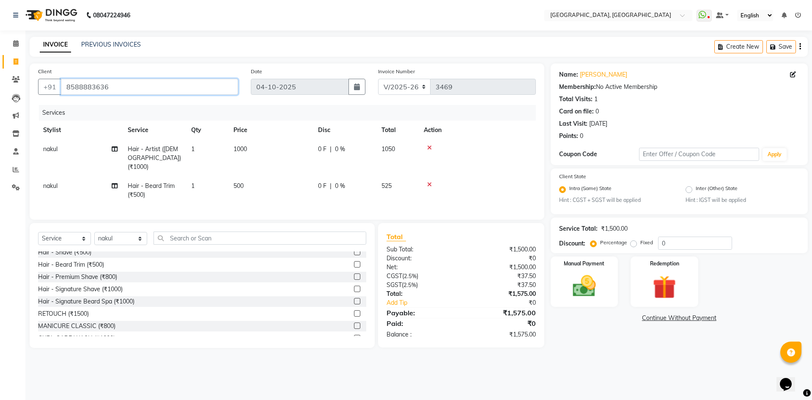
click at [106, 85] on input "8588883636" at bounding box center [149, 87] width 177 height 16
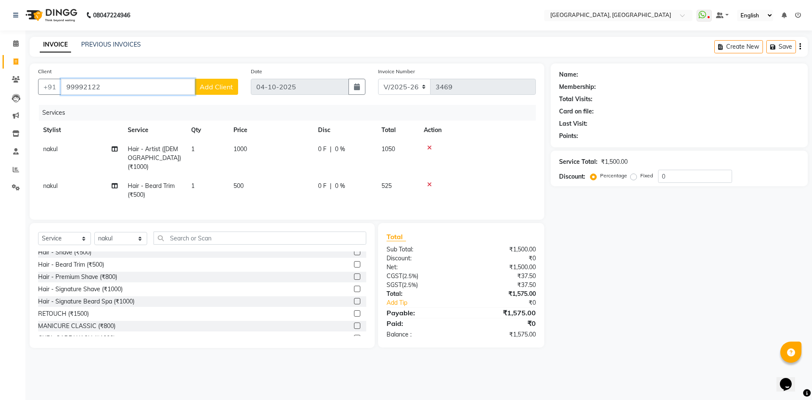
click at [111, 89] on input "99992122" at bounding box center [128, 87] width 134 height 16
click at [124, 81] on input "99992122" at bounding box center [128, 87] width 134 height 16
click at [122, 83] on input "99992122" at bounding box center [128, 87] width 134 height 16
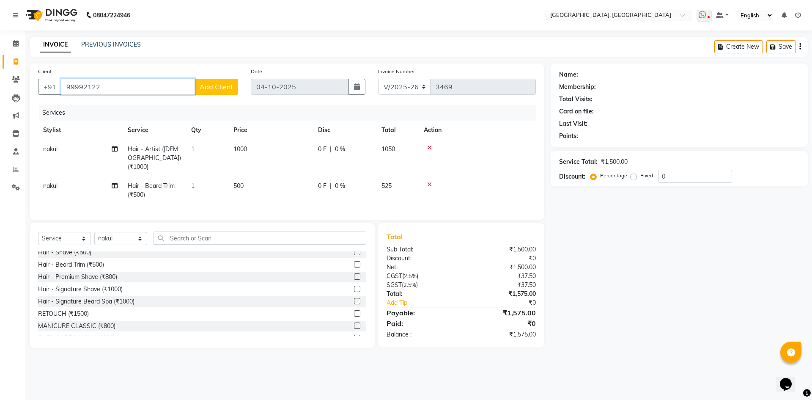
paste input "443386"
type input "9999443386"
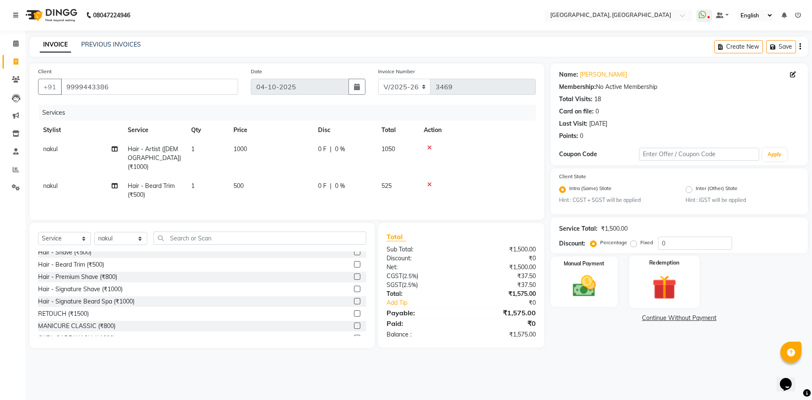
click at [651, 272] on div "Redemption" at bounding box center [665, 282] width 70 height 52
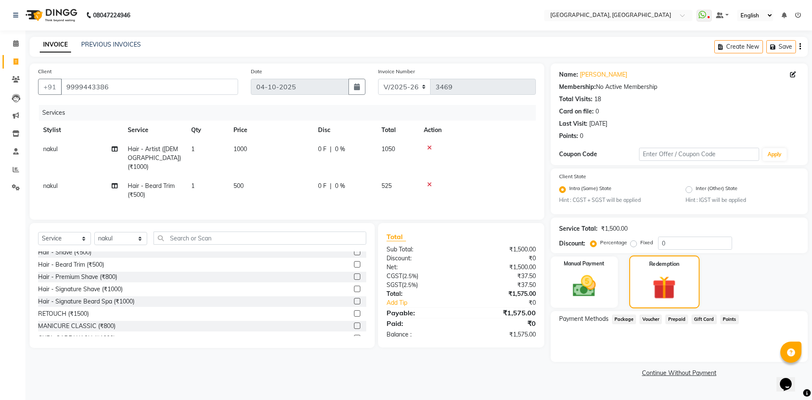
click at [677, 277] on img at bounding box center [665, 287] width 38 height 29
click at [582, 292] on img at bounding box center [584, 286] width 39 height 28
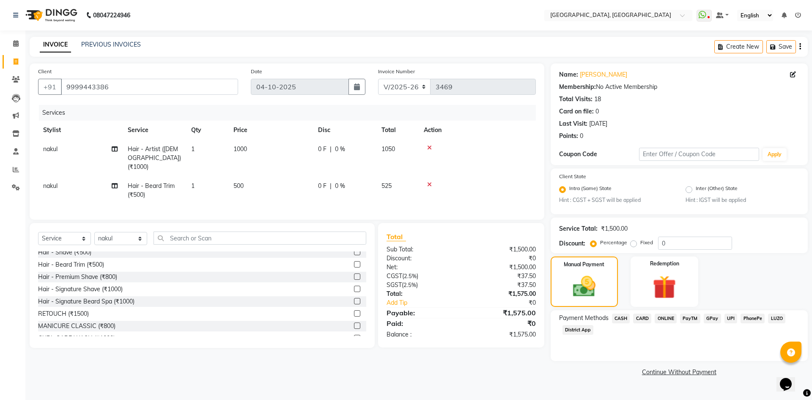
drag, startPoint x: 623, startPoint y: 145, endPoint x: 750, endPoint y: 379, distance: 266.6
click at [750, 379] on main "INVOICE PREVIOUS INVOICES Create New Save Client +91 9999443386 Date 04-10-2025…" at bounding box center [418, 214] width 787 height 354
click at [524, 373] on div "Client +91 9999443386 Date 04-10-2025 Invoice Number V/2025 V/2025-26 3469 Serv…" at bounding box center [287, 220] width 528 height 315
click at [169, 107] on div "Services" at bounding box center [290, 113] width 503 height 16
click at [581, 76] on link "Ishan" at bounding box center [603, 74] width 47 height 9
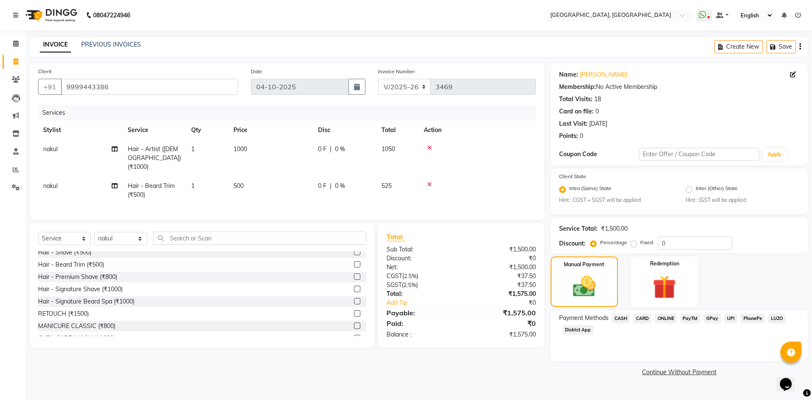
click at [186, 105] on div "Client +91 9999443386 Date 04-10-2025 Invoice Number V/2025 V/2025-26 3469 Serv…" at bounding box center [287, 141] width 515 height 156
click at [190, 70] on div "Client +91 9999443386" at bounding box center [138, 84] width 213 height 35
click at [580, 270] on div "Manual Payment" at bounding box center [584, 282] width 70 height 52
click at [606, 284] on div "Manual Payment" at bounding box center [584, 282] width 70 height 52
click at [725, 319] on span "UPI" at bounding box center [731, 319] width 13 height 10
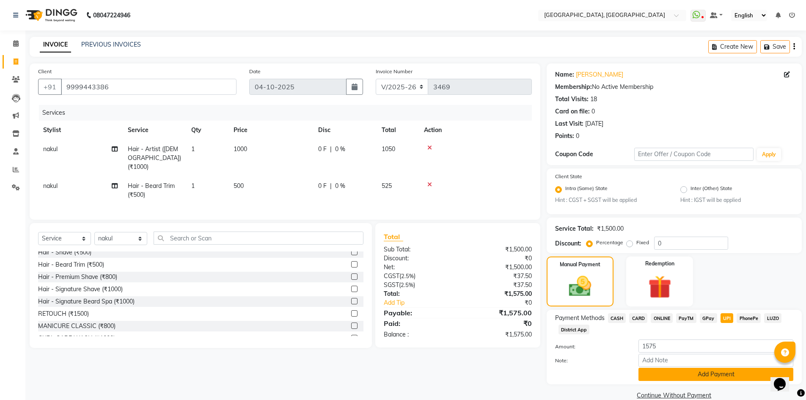
click at [723, 375] on button "Add Payment" at bounding box center [715, 374] width 155 height 13
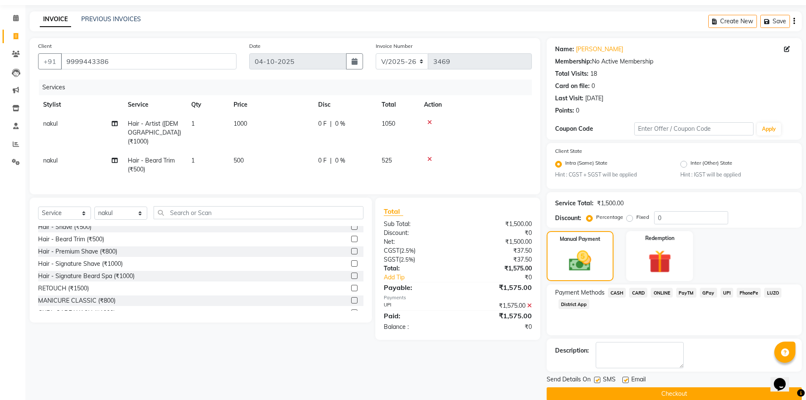
scroll to position [39, 0]
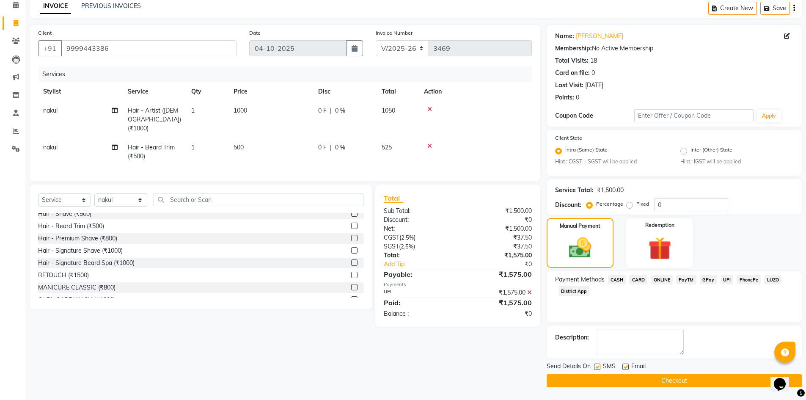
click at [594, 380] on button "Checkout" at bounding box center [674, 380] width 255 height 13
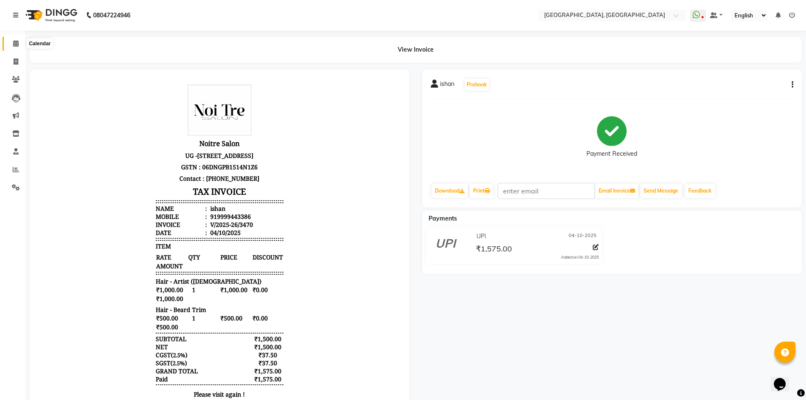
click at [19, 41] on span at bounding box center [15, 44] width 15 height 10
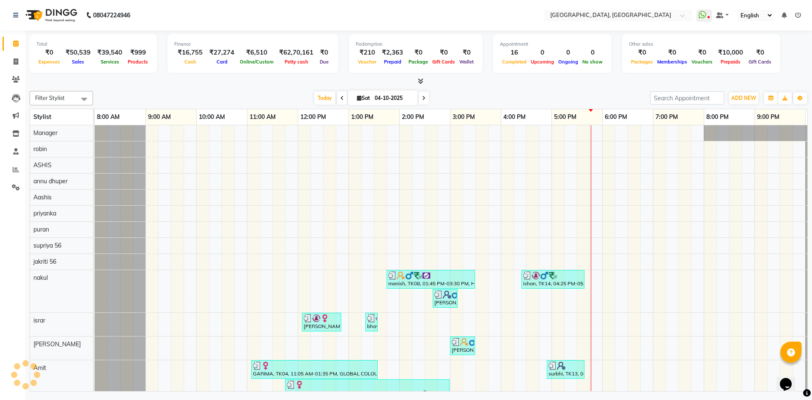
click at [140, 88] on div "Filter Stylist Select All Aashis Amit annu dhuper ashika ASHIS Farman Imran isr…" at bounding box center [419, 240] width 779 height 304
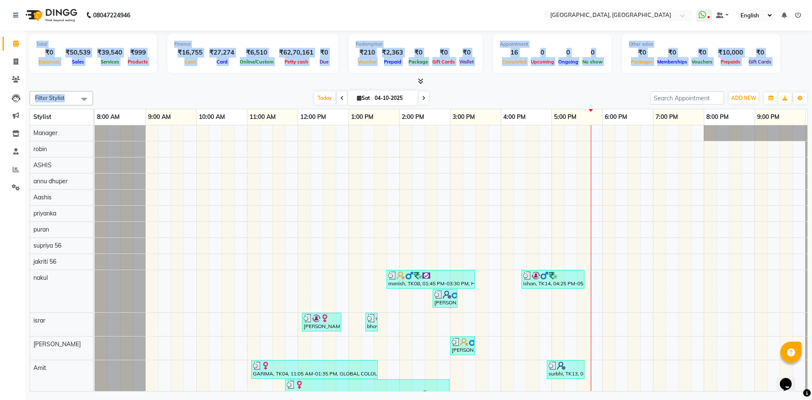
drag, startPoint x: 33, startPoint y: 41, endPoint x: 158, endPoint y: 94, distance: 135.0
click at [158, 94] on div "Total ₹0 Expenses ₹50,539 Sales ₹39,540 Services ₹999 Products Finance ₹16,755 …" at bounding box center [418, 211] width 787 height 363
click at [178, 88] on div "Filter Stylist Select All Aashis Amit annu dhuper ashika ASHIS Farman Imran isr…" at bounding box center [419, 240] width 779 height 304
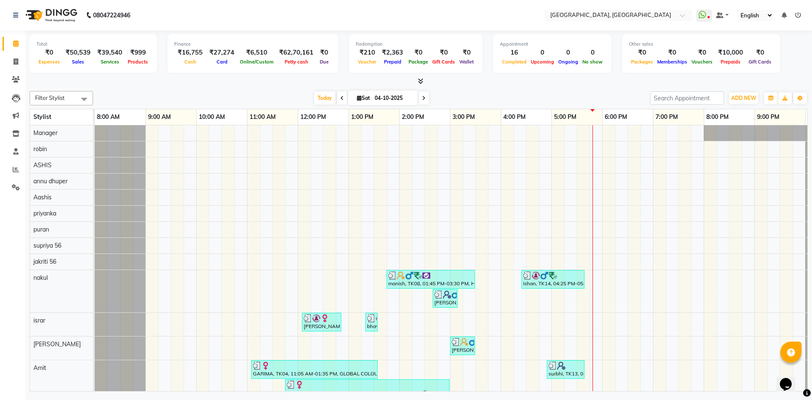
click at [227, 86] on div "Total ₹0 Expenses ₹50,539 Sales ₹39,540 Services ₹999 Products Finance ₹16,755 …" at bounding box center [418, 211] width 787 height 363
click at [12, 67] on link "Invoice" at bounding box center [13, 62] width 20 height 14
select select "service"
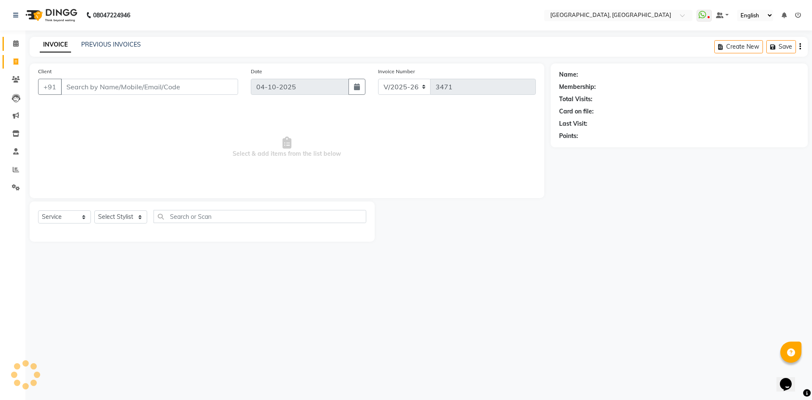
click at [10, 39] on link "Calendar" at bounding box center [13, 44] width 20 height 14
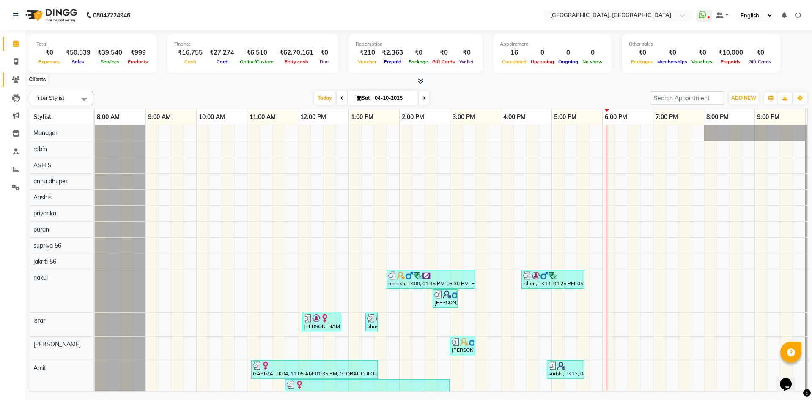
click at [18, 75] on span at bounding box center [15, 80] width 15 height 10
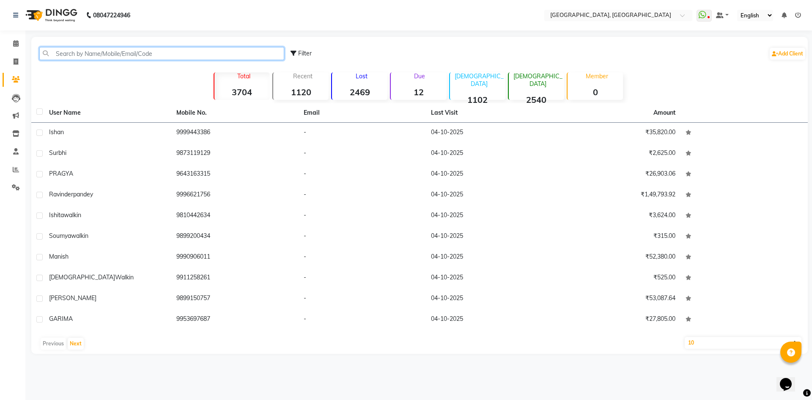
click at [127, 48] on input "text" at bounding box center [161, 53] width 245 height 13
click at [160, 55] on input "text" at bounding box center [161, 53] width 245 height 13
click at [187, 28] on nav "08047224946 Select Location × Noi Tre Salon, Golf Course Road WhatsApp Status ✕…" at bounding box center [406, 15] width 812 height 30
click at [184, 55] on input "text" at bounding box center [161, 53] width 245 height 13
click at [194, 61] on div "Filter Add Client" at bounding box center [419, 53] width 773 height 27
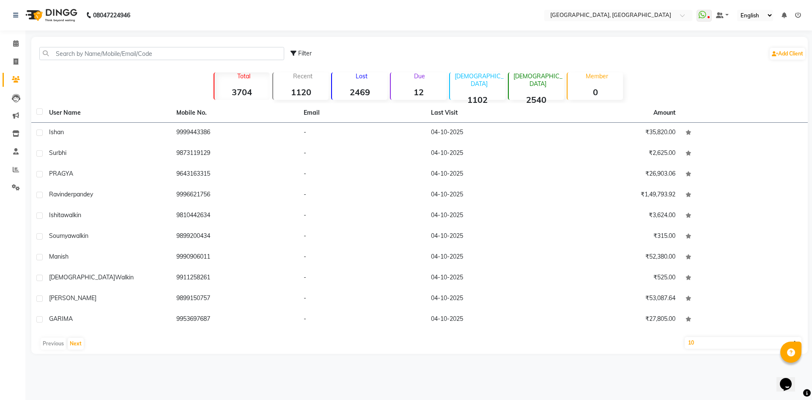
click at [202, 32] on div "08047224946 Select Location × Noi Tre Salon, Golf Course Road WhatsApp Status ✕…" at bounding box center [406, 200] width 812 height 400
click at [194, 50] on input "text" at bounding box center [161, 53] width 245 height 13
click at [196, 19] on nav "08047224946 Select Location × Noi Tre Salon, Golf Course Road WhatsApp Status ✕…" at bounding box center [406, 15] width 812 height 30
click at [198, 51] on input "text" at bounding box center [161, 53] width 245 height 13
drag, startPoint x: 812, startPoint y: 201, endPoint x: 812, endPoint y: 193, distance: 8.5
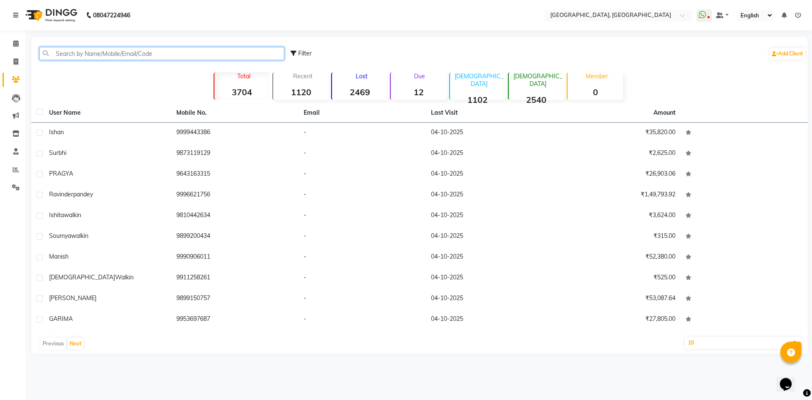
drag, startPoint x: 812, startPoint y: 193, endPoint x: 100, endPoint y: 55, distance: 724.8
click at [100, 55] on input "text" at bounding box center [161, 53] width 245 height 13
click at [16, 61] on icon at bounding box center [16, 61] width 5 height 6
select select "service"
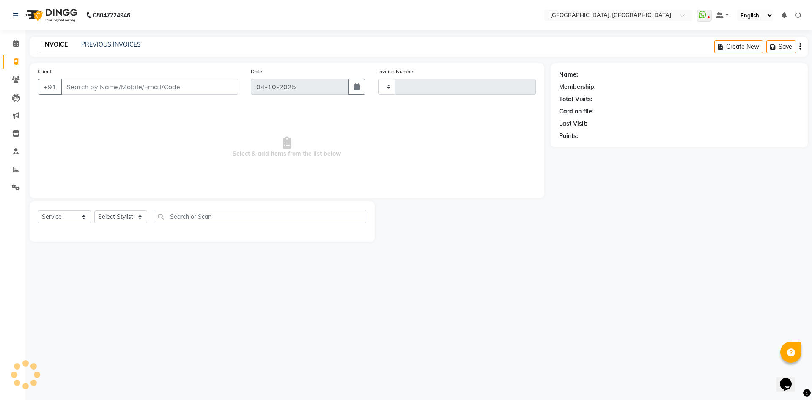
type input "3471"
select select "3948"
click at [116, 219] on select "Select Stylist" at bounding box center [120, 216] width 53 height 13
click at [127, 214] on select "Select Stylist" at bounding box center [120, 216] width 53 height 13
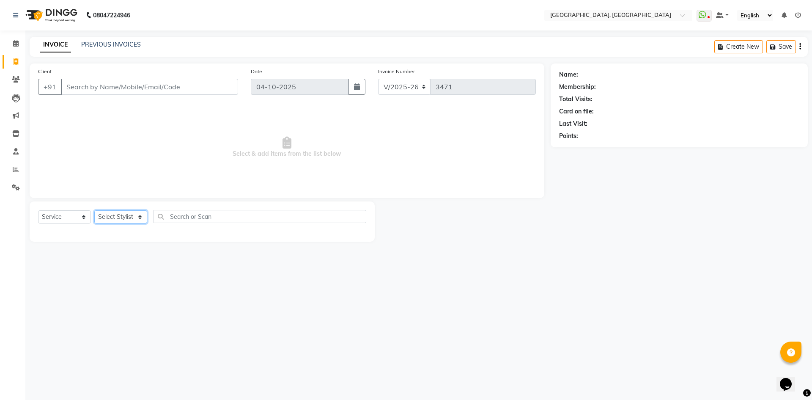
select select "86264"
click at [94, 210] on select "Select Stylist Aashis Alic ashok vihar Alice makeup Amit annu dhuper ashika ASH…" at bounding box center [120, 216] width 53 height 13
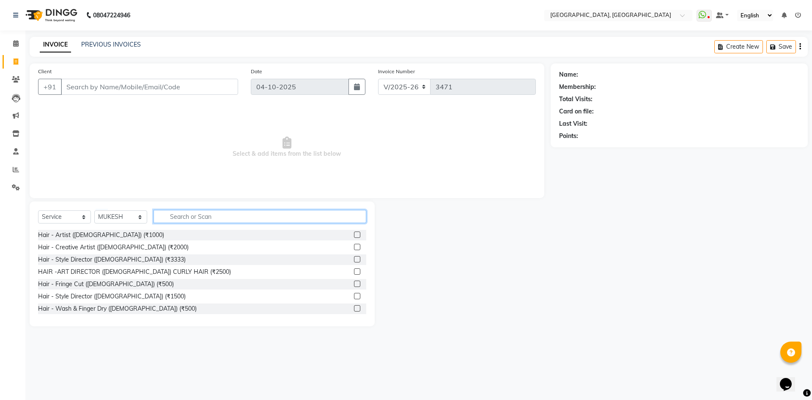
click at [194, 218] on input "text" at bounding box center [260, 216] width 213 height 13
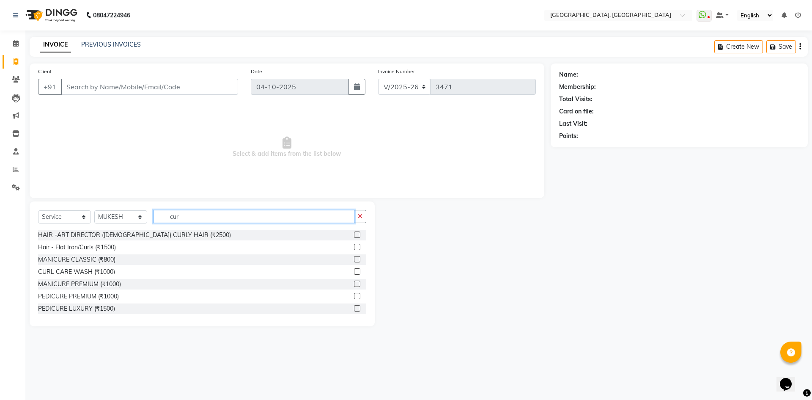
type input "cur"
click at [84, 242] on div "Hair - Flat Iron/Curls (₹1500)" at bounding box center [202, 247] width 328 height 11
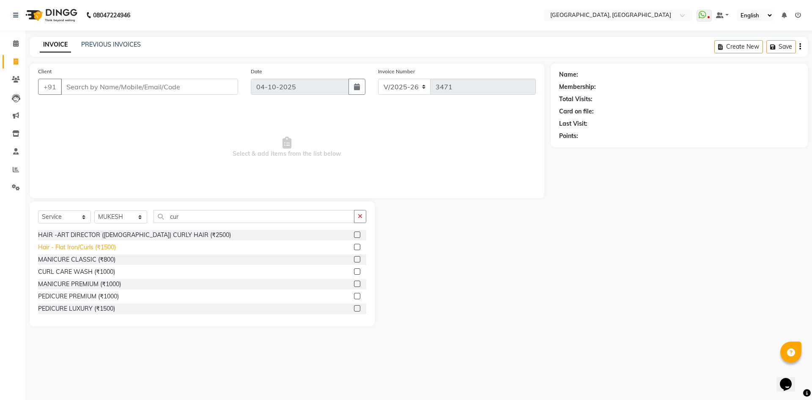
click at [90, 246] on div "Hair - Flat Iron/Curls (₹1500)" at bounding box center [77, 247] width 78 height 9
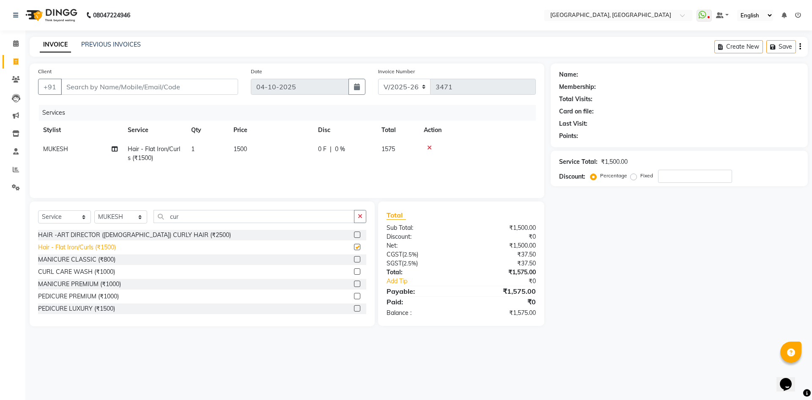
checkbox input "false"
click at [236, 154] on td "1500" at bounding box center [270, 154] width 85 height 28
select select "86264"
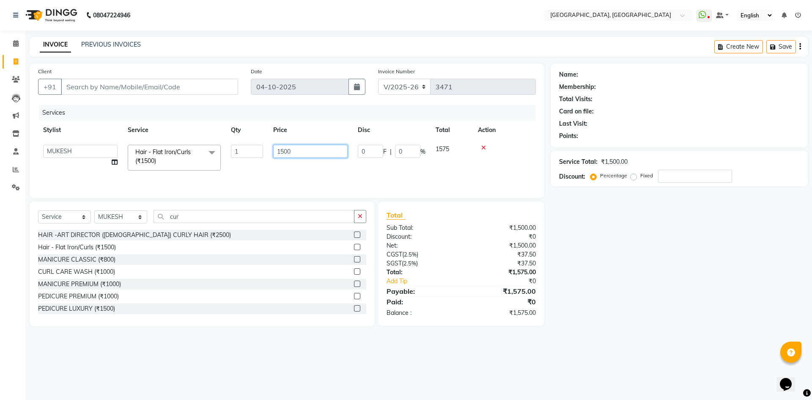
click at [282, 147] on input "1500" at bounding box center [310, 151] width 74 height 13
type input "1200"
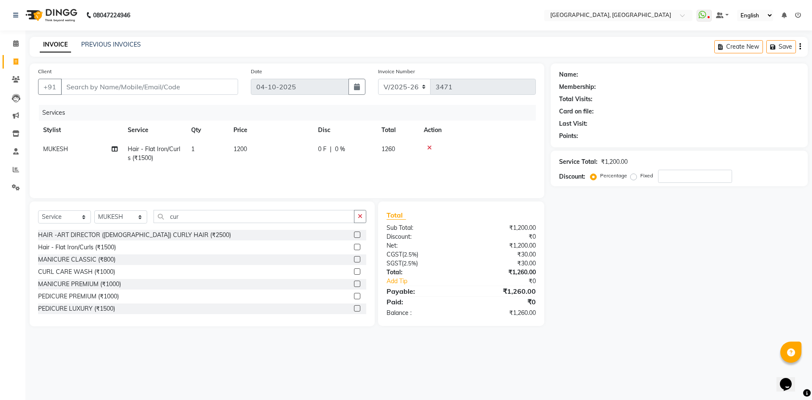
click at [253, 206] on div "Select Service Product Membership Package Voucher Prepaid Gift Card Select Styl…" at bounding box center [202, 263] width 345 height 125
click at [184, 88] on input "Client" at bounding box center [149, 87] width 177 height 16
type input "9"
type input "0"
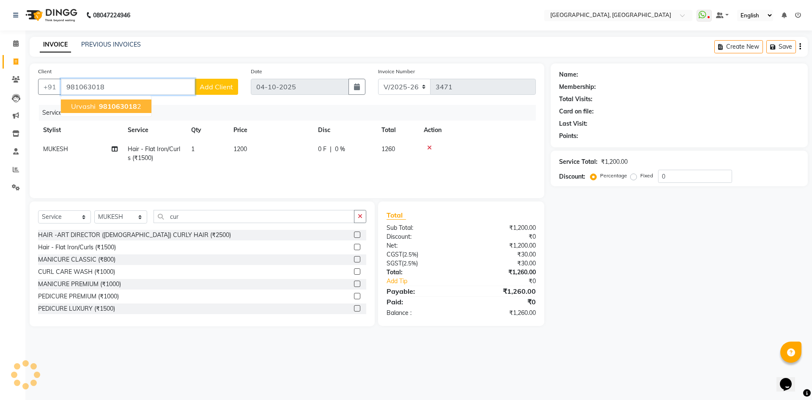
click at [130, 107] on span "981063018" at bounding box center [118, 106] width 38 height 8
type input "9810630182"
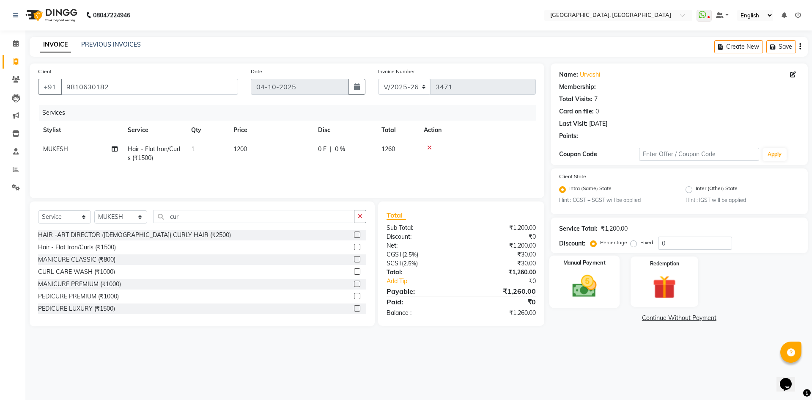
click at [586, 278] on img at bounding box center [584, 286] width 39 height 28
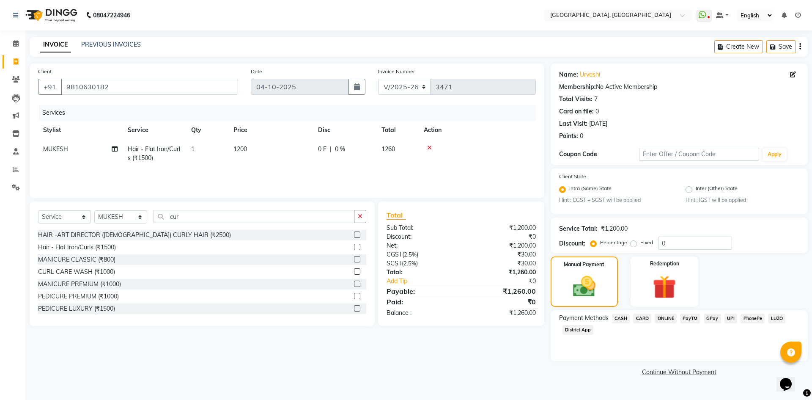
click at [685, 319] on span "PayTM" at bounding box center [690, 319] width 20 height 10
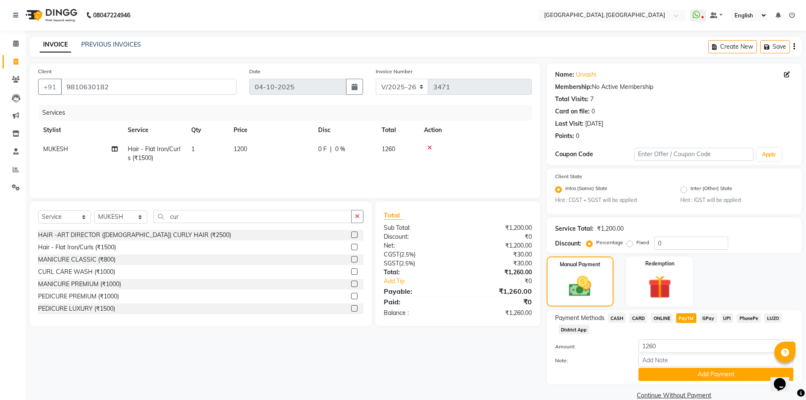
click at [726, 315] on span "UPI" at bounding box center [727, 318] width 13 height 10
click at [721, 379] on button "Add Payment" at bounding box center [715, 374] width 155 height 13
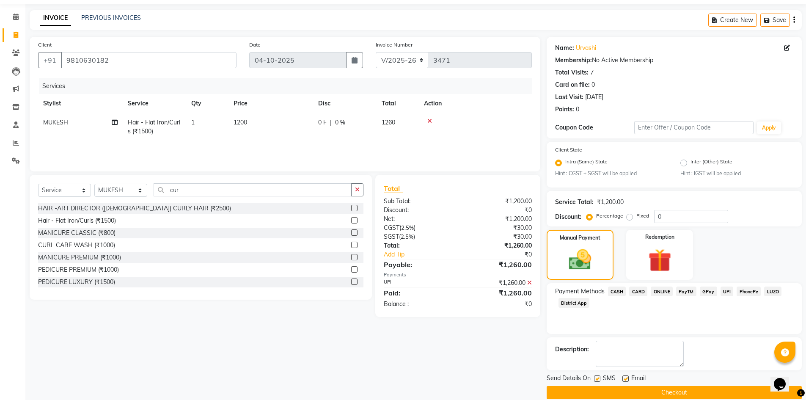
scroll to position [39, 0]
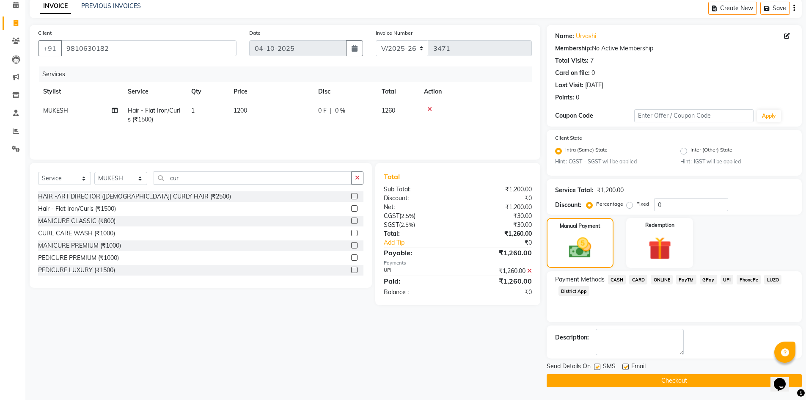
click at [570, 378] on button "Checkout" at bounding box center [674, 380] width 255 height 13
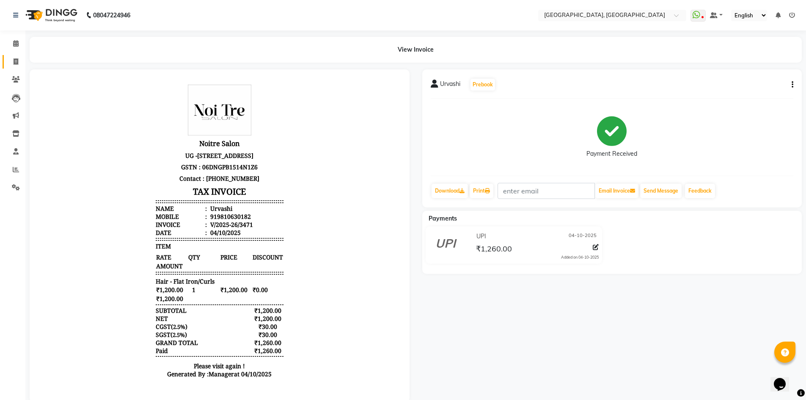
click at [16, 56] on link "Invoice" at bounding box center [13, 62] width 20 height 14
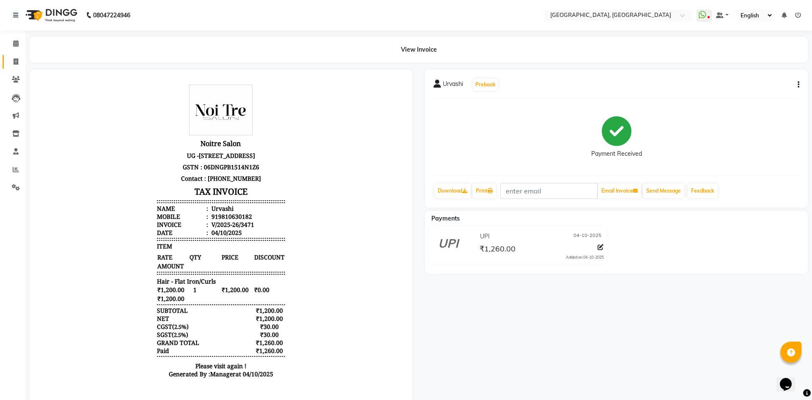
select select "service"
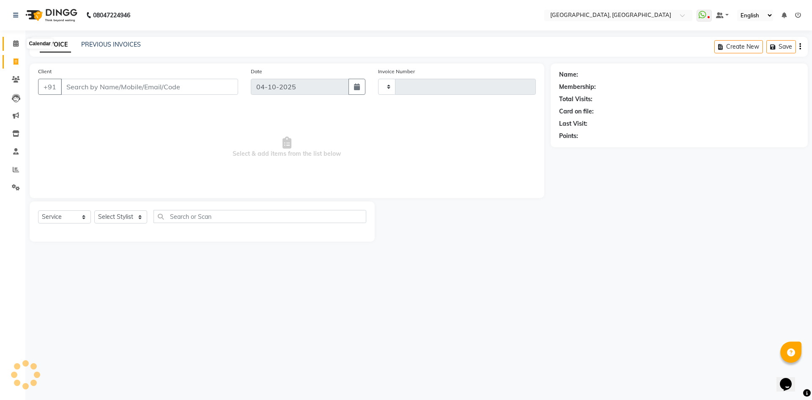
click at [9, 44] on span at bounding box center [15, 44] width 15 height 10
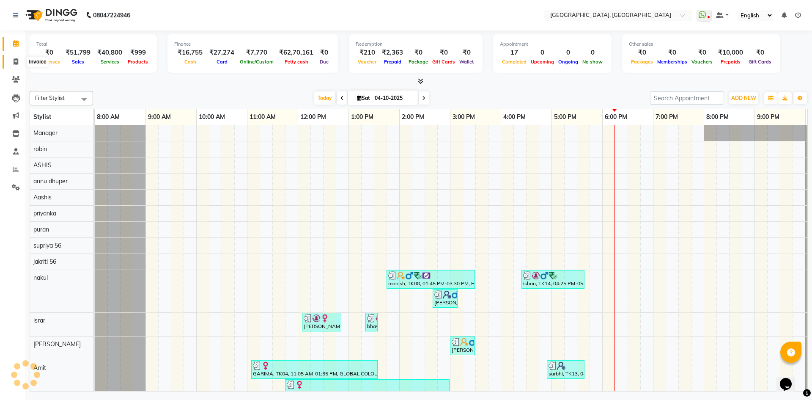
click at [20, 57] on span at bounding box center [15, 62] width 15 height 10
select select "service"
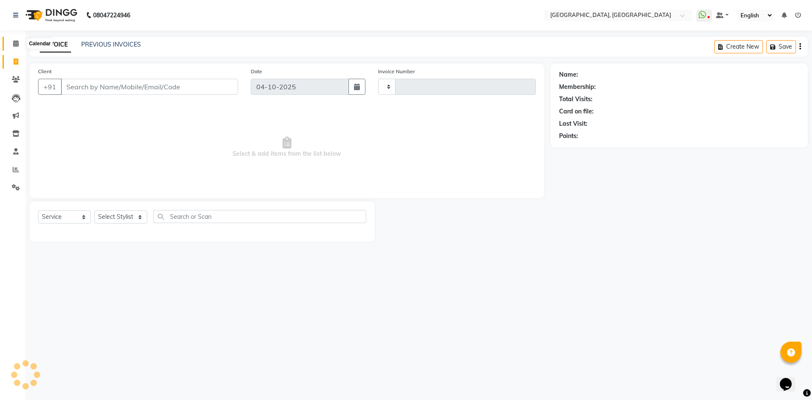
click at [16, 47] on span at bounding box center [15, 44] width 15 height 10
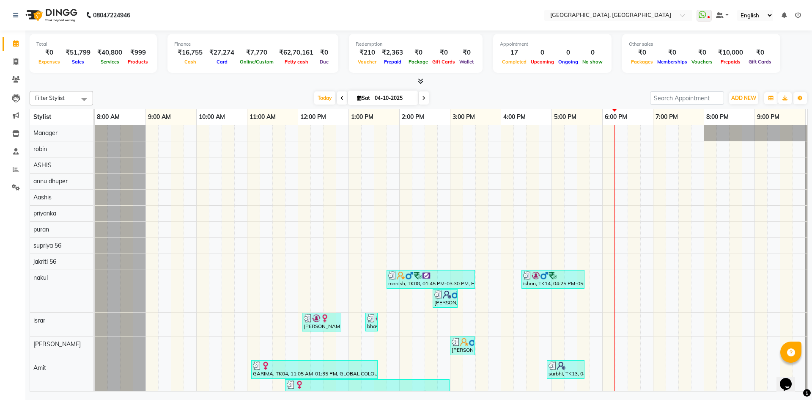
click at [415, 81] on span at bounding box center [419, 81] width 9 height 9
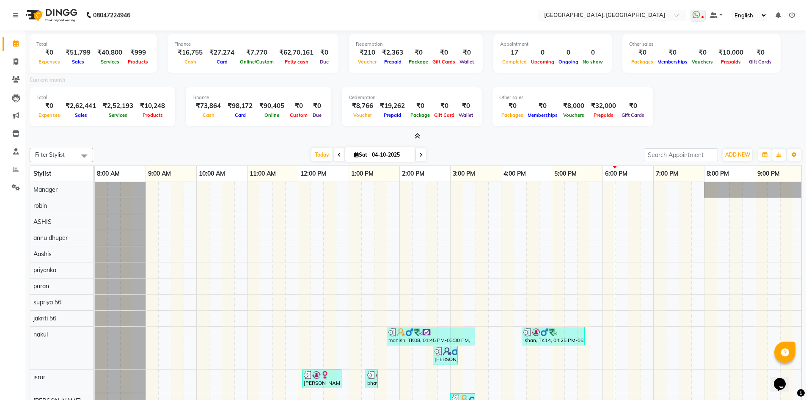
click at [417, 138] on icon at bounding box center [418, 136] width 6 height 6
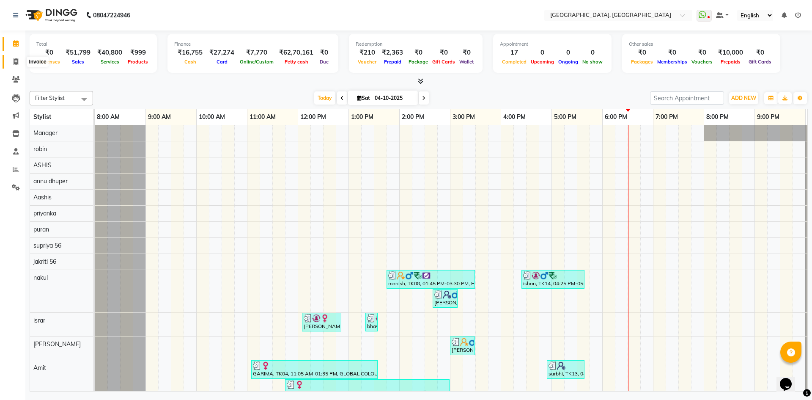
click at [21, 61] on span at bounding box center [15, 62] width 15 height 10
select select "service"
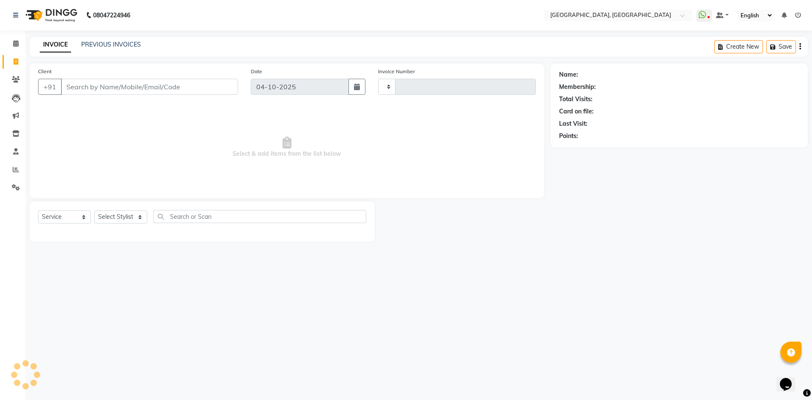
type input "3472"
select select "3948"
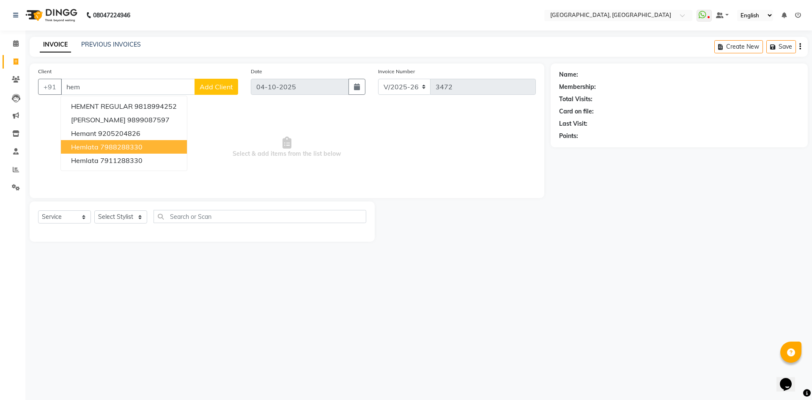
click at [126, 146] on ngb-highlight "7988288330" at bounding box center [121, 147] width 42 height 8
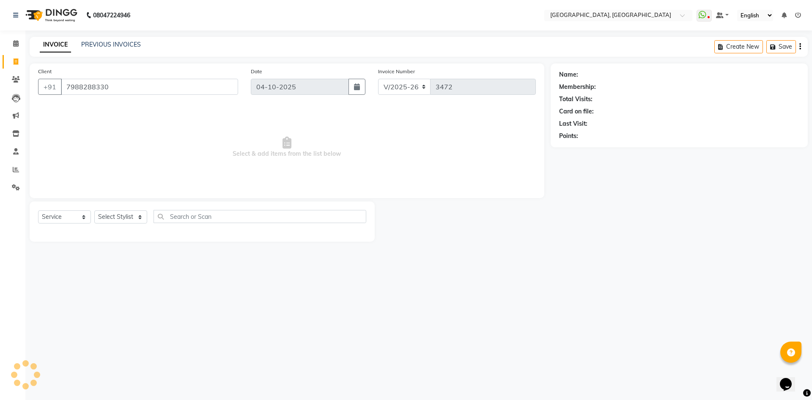
type input "7988288330"
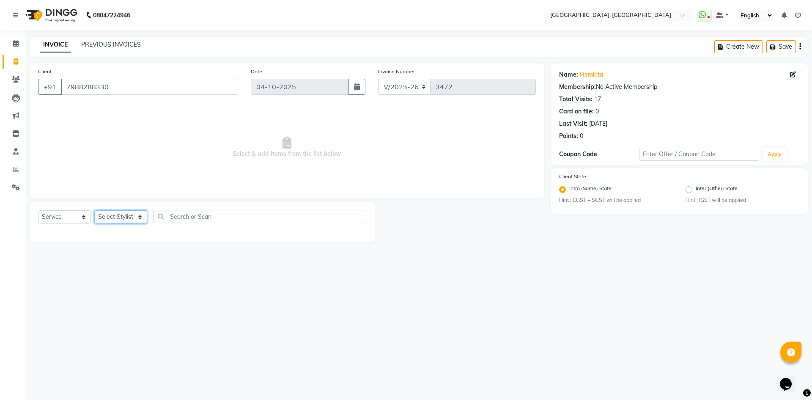
click at [129, 218] on select "Select Stylist Aashis Alic ashok vihar Alice makeup Amit annu dhuper ashika ASH…" at bounding box center [120, 216] width 53 height 13
select select "63761"
click at [94, 210] on select "Select Stylist Aashis Alic ashok vihar Alice makeup Amit annu dhuper ashika ASH…" at bounding box center [120, 216] width 53 height 13
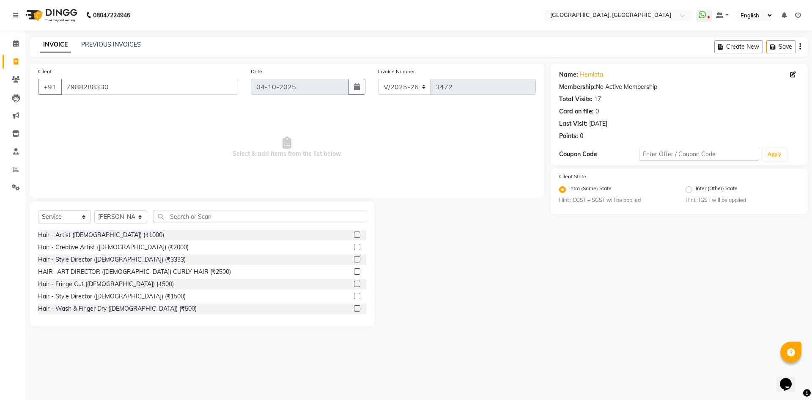
click at [230, 203] on div "Select Service Product Membership Package Voucher Prepaid Gift Card Select Styl…" at bounding box center [202, 263] width 345 height 125
click at [226, 214] on input "text" at bounding box center [260, 216] width 213 height 13
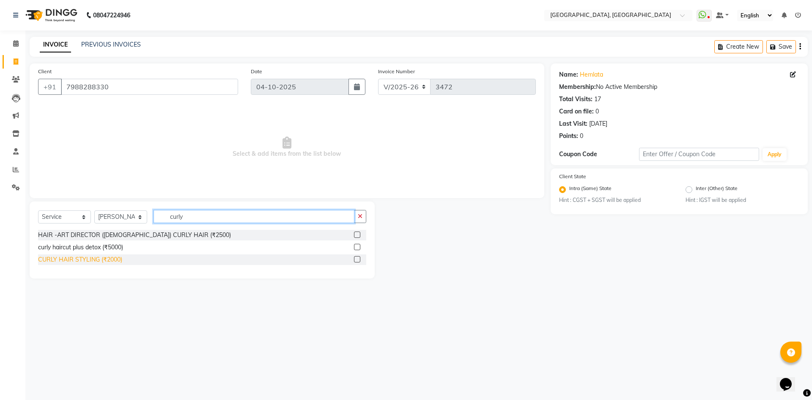
type input "curly"
click at [77, 257] on div "CURLY HAIR STYLING (₹2000)" at bounding box center [80, 259] width 84 height 9
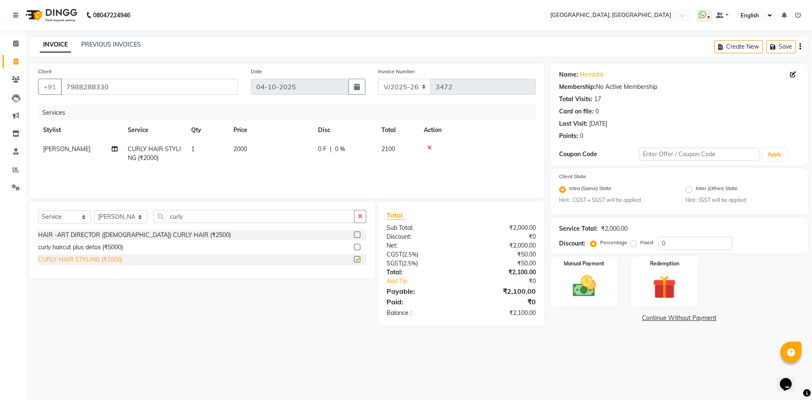
checkbox input "false"
click at [585, 268] on div "Manual Payment" at bounding box center [584, 282] width 70 height 52
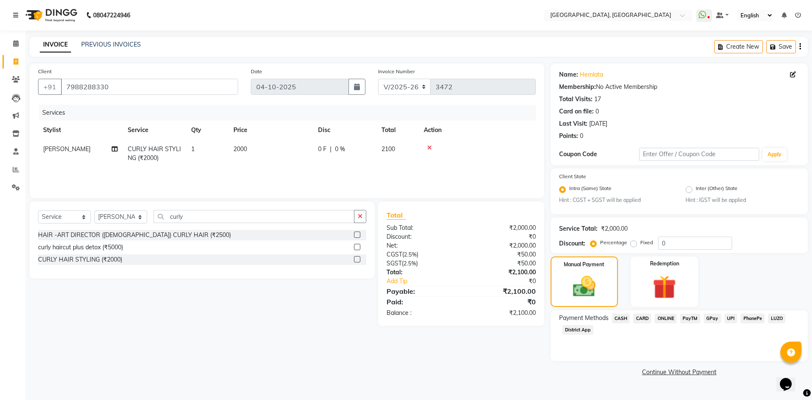
click at [730, 321] on span "UPI" at bounding box center [731, 319] width 13 height 10
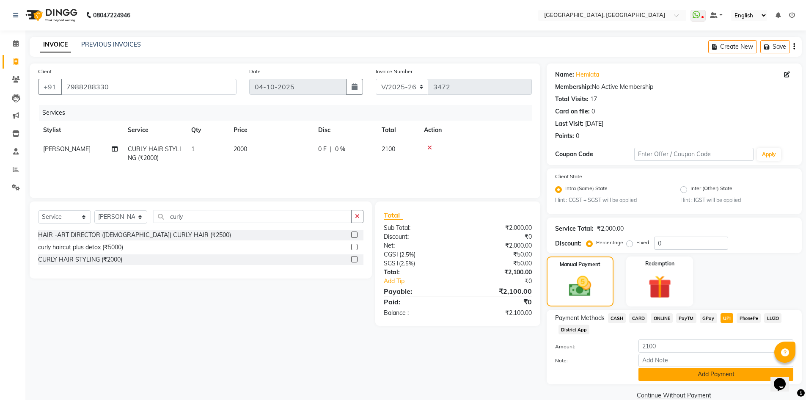
click at [717, 369] on button "Add Payment" at bounding box center [715, 374] width 155 height 13
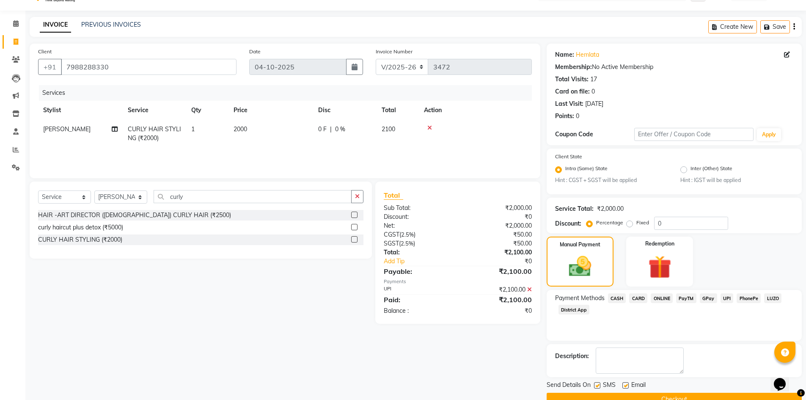
scroll to position [39, 0]
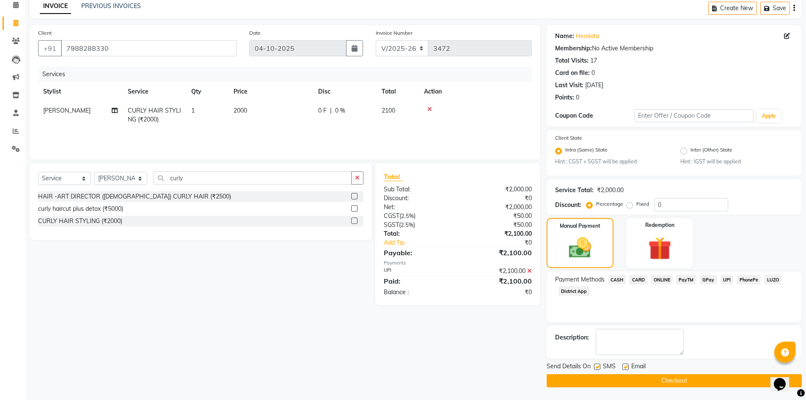
click at [737, 380] on button "Checkout" at bounding box center [674, 380] width 255 height 13
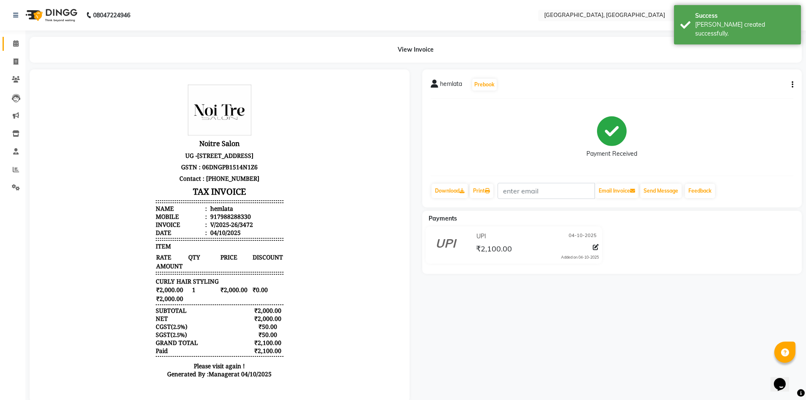
click at [6, 40] on link "Calendar" at bounding box center [13, 44] width 20 height 14
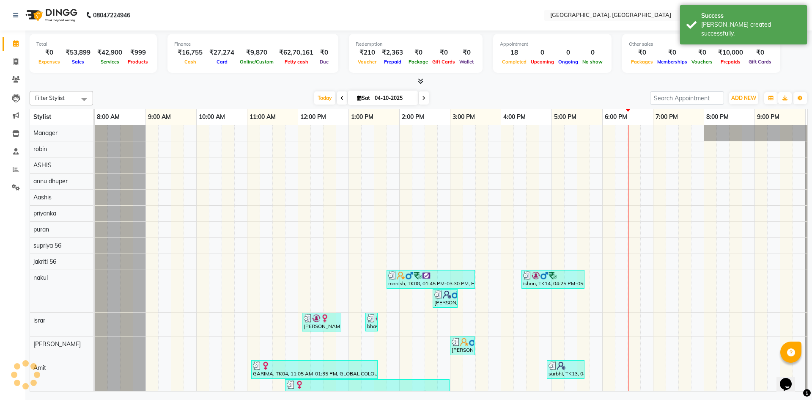
click at [111, 92] on div "Today Sat 04-10-2025" at bounding box center [371, 98] width 549 height 13
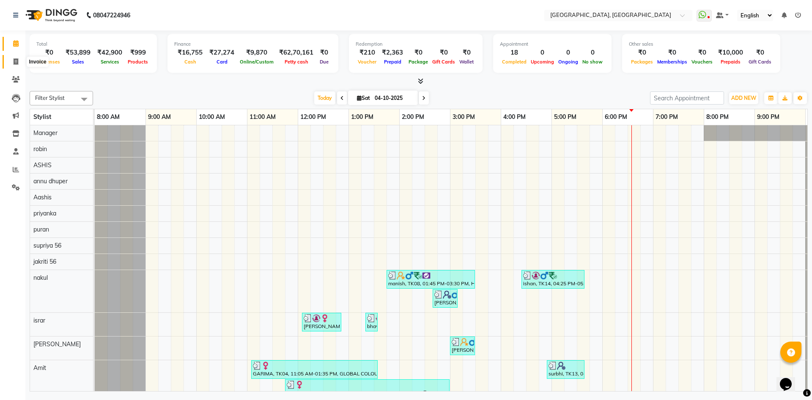
drag, startPoint x: 20, startPoint y: 62, endPoint x: 11, endPoint y: 58, distance: 9.7
click at [20, 62] on span at bounding box center [15, 62] width 15 height 10
select select "service"
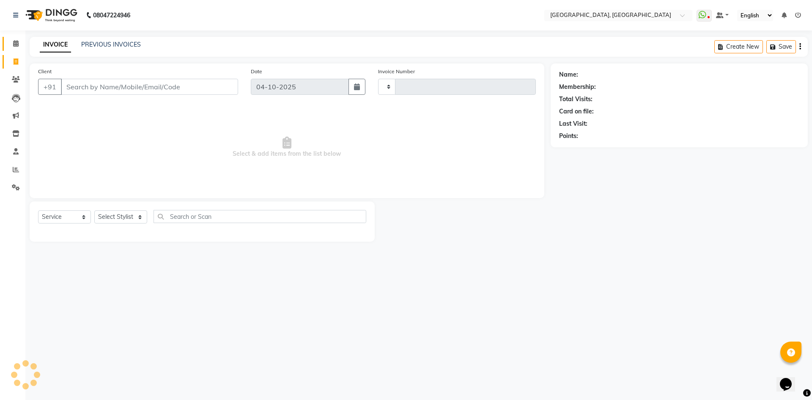
click at [8, 40] on link "Calendar" at bounding box center [13, 44] width 20 height 14
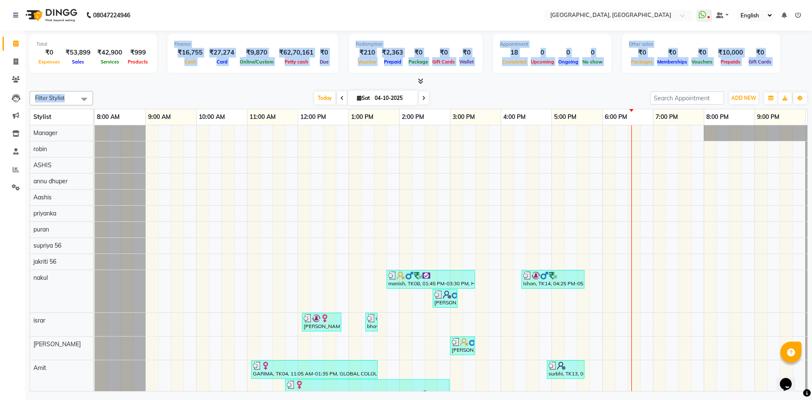
drag, startPoint x: 165, startPoint y: 45, endPoint x: 311, endPoint y: 96, distance: 154.4
click at [311, 96] on div "Total ₹0 Expenses ₹53,899 Sales ₹42,900 Services ₹999 Products Finance ₹16,755 …" at bounding box center [418, 211] width 787 height 363
click at [267, 96] on div "Today Sat 04-10-2025" at bounding box center [371, 98] width 549 height 13
drag, startPoint x: 169, startPoint y: 37, endPoint x: 339, endPoint y: 95, distance: 179.6
click at [339, 95] on div "Total ₹0 Expenses ₹53,899 Sales ₹42,900 Services ₹999 Products Finance ₹16,755 …" at bounding box center [418, 211] width 787 height 363
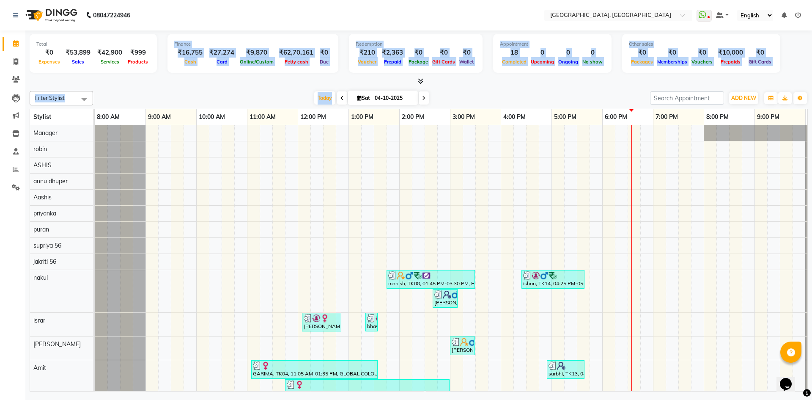
click at [385, 69] on div "Redemption ₹210 Voucher ₹2,363 Prepaid ₹0 Package ₹0 Gift Cards ₹0 Wallet" at bounding box center [416, 53] width 134 height 39
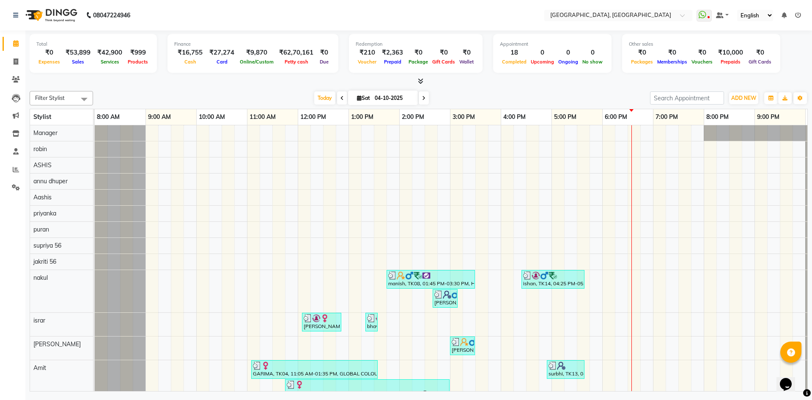
click at [419, 80] on icon at bounding box center [421, 81] width 6 height 6
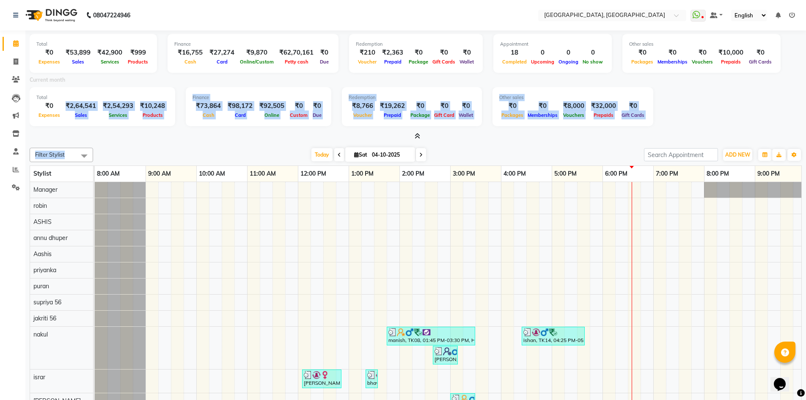
drag, startPoint x: 66, startPoint y: 103, endPoint x: 222, endPoint y: 141, distance: 161.1
click at [222, 141] on div "Total ₹0 Expenses ₹53,899 Sales ₹42,900 Services ₹999 Products Finance ₹16,755 …" at bounding box center [415, 240] width 781 height 420
drag, startPoint x: 614, startPoint y: 42, endPoint x: 735, endPoint y: 123, distance: 146.1
click at [740, 127] on div "Total ₹0 Expenses ₹53,899 Sales ₹42,900 Services ₹999 Products Finance ₹16,755 …" at bounding box center [416, 85] width 772 height 110
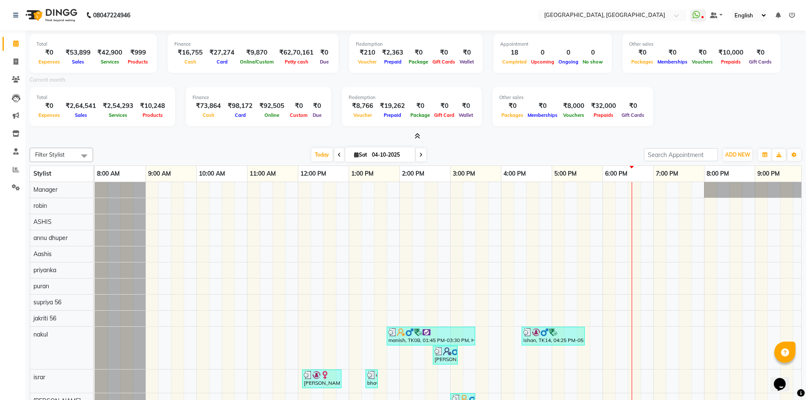
click at [735, 121] on div "Total ₹0 Expenses ₹2,64,541 Sales ₹2,54,293 Services ₹10,248 Products Finance ₹…" at bounding box center [416, 107] width 772 height 41
click at [9, 58] on span at bounding box center [15, 62] width 15 height 10
select select "service"
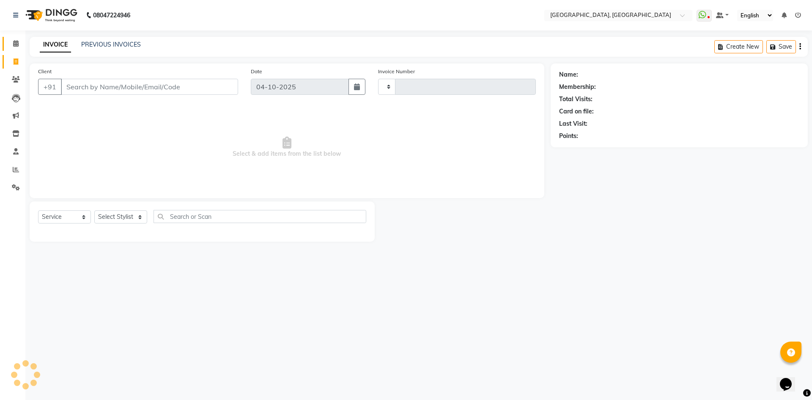
click at [7, 40] on link "Calendar" at bounding box center [13, 44] width 20 height 14
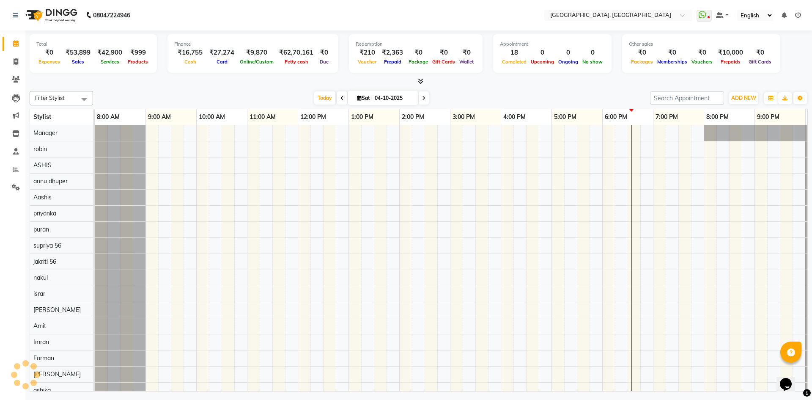
scroll to position [0, 49]
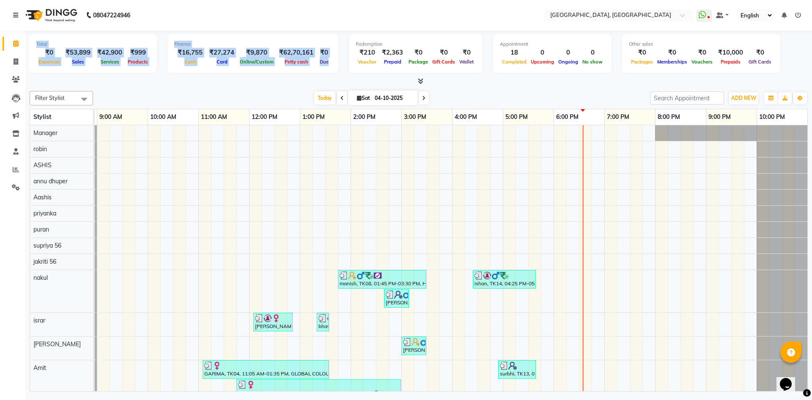
drag, startPoint x: 33, startPoint y: 42, endPoint x: 169, endPoint y: 75, distance: 140.5
click at [169, 75] on div "Total ₹0 Expenses ₹53,899 Sales ₹42,900 Services ₹999 Products Finance ₹16,755 …" at bounding box center [419, 54] width 779 height 41
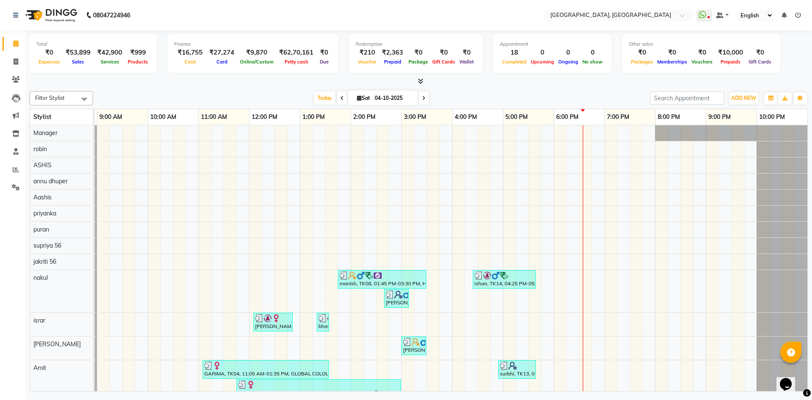
click at [169, 75] on div "Total ₹0 Expenses ₹53,899 Sales ₹42,900 Services ₹999 Products Finance ₹16,755 …" at bounding box center [419, 54] width 779 height 41
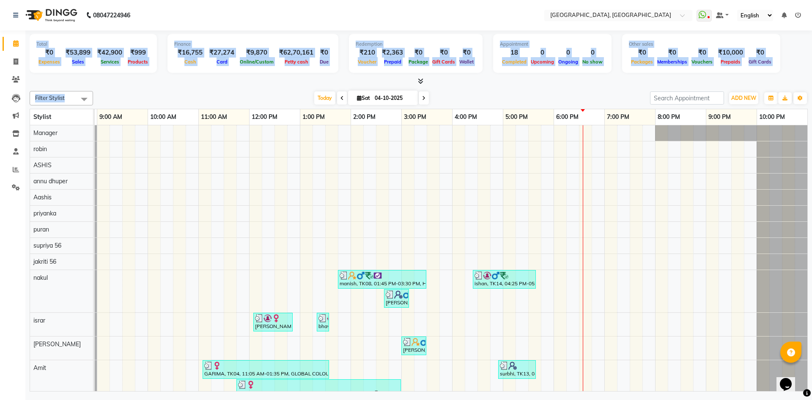
drag, startPoint x: 37, startPoint y: 41, endPoint x: 290, endPoint y: 91, distance: 257.3
click at [290, 91] on div "Total ₹0 Expenses ₹53,899 Sales ₹42,900 Services ₹999 Products Finance ₹16,755 …" at bounding box center [418, 211] width 787 height 363
click at [287, 86] on div "Total ₹0 Expenses ₹53,899 Sales ₹42,900 Services ₹999 Products Finance ₹16,755 …" at bounding box center [418, 211] width 787 height 363
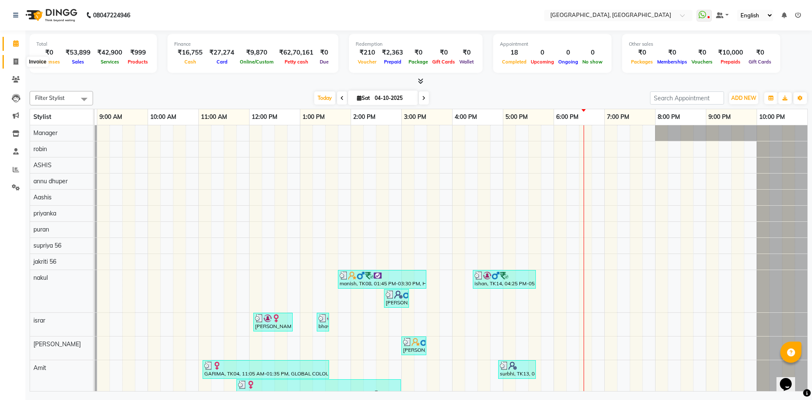
click at [19, 64] on span at bounding box center [15, 62] width 15 height 10
select select "service"
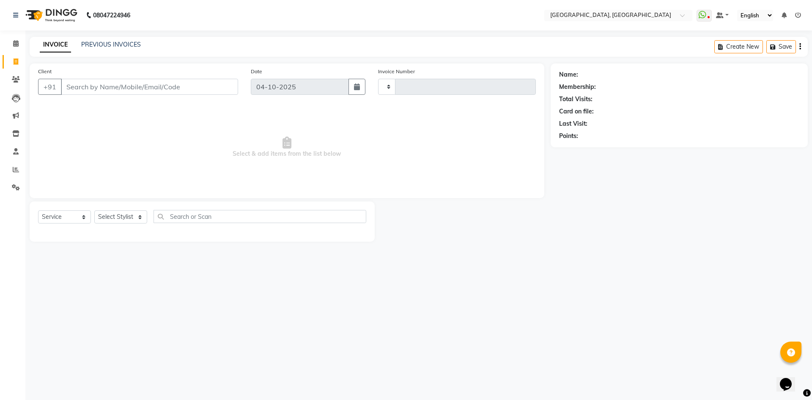
type input "3473"
select select "3948"
click at [115, 213] on select "Select Stylist Aashis Alic ashok vihar Alice makeup Amit annu dhuper ashika ASH…" at bounding box center [120, 216] width 53 height 13
select select "63761"
click at [94, 210] on select "Select Stylist Aashis Alic ashok vihar Alice makeup Amit annu dhuper ashika ASH…" at bounding box center [120, 216] width 53 height 13
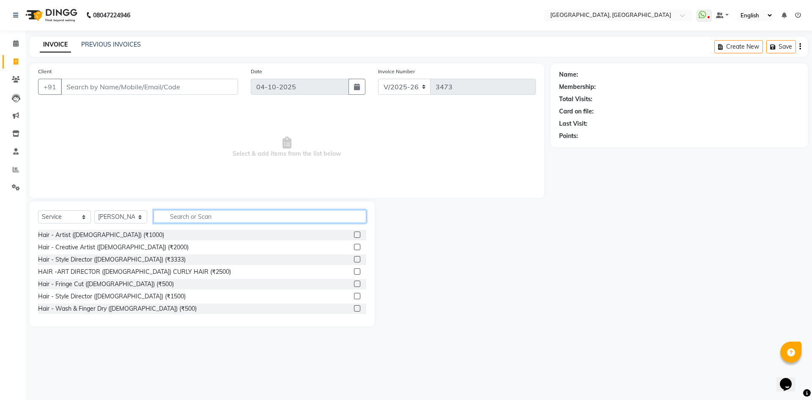
click at [198, 210] on input "text" at bounding box center [260, 216] width 213 height 13
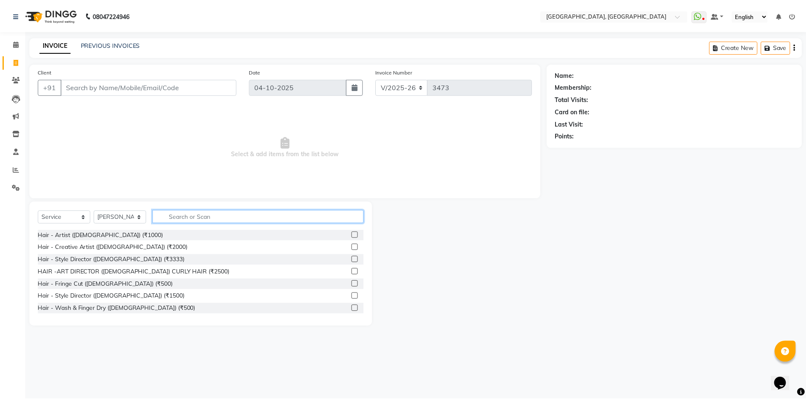
scroll to position [169, 0]
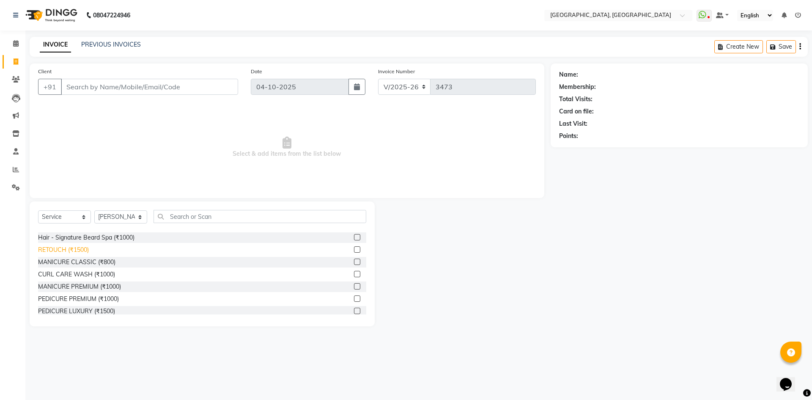
click at [60, 253] on div "RETOUCH (₹1500)" at bounding box center [63, 249] width 51 height 9
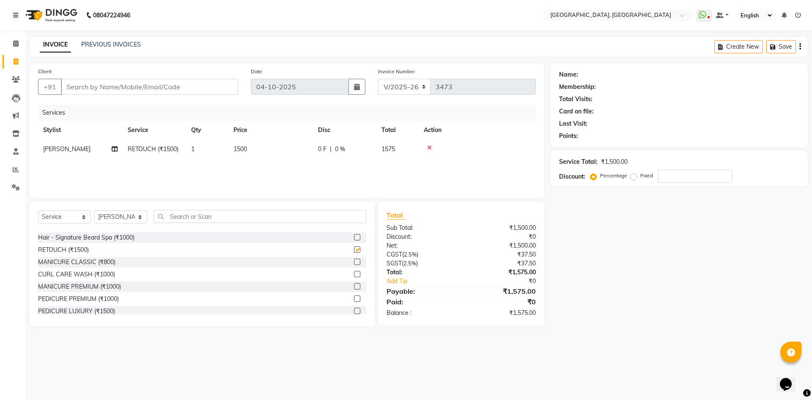
checkbox input "false"
click at [76, 89] on input "Client" at bounding box center [149, 87] width 177 height 16
type input "8"
type input "0"
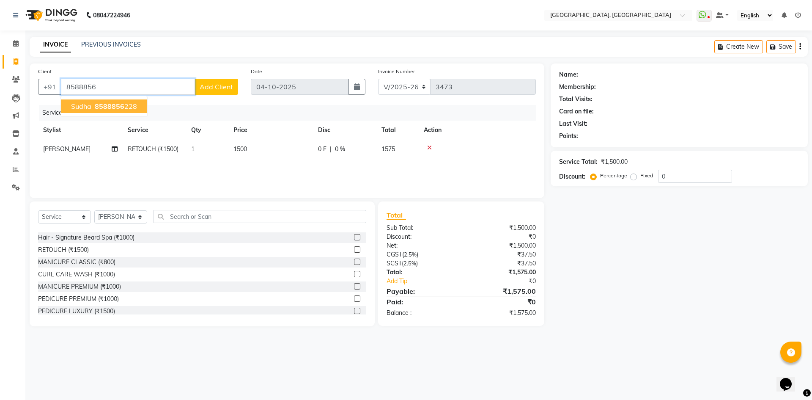
click at [106, 107] on span "8588856" at bounding box center [110, 106] width 30 height 8
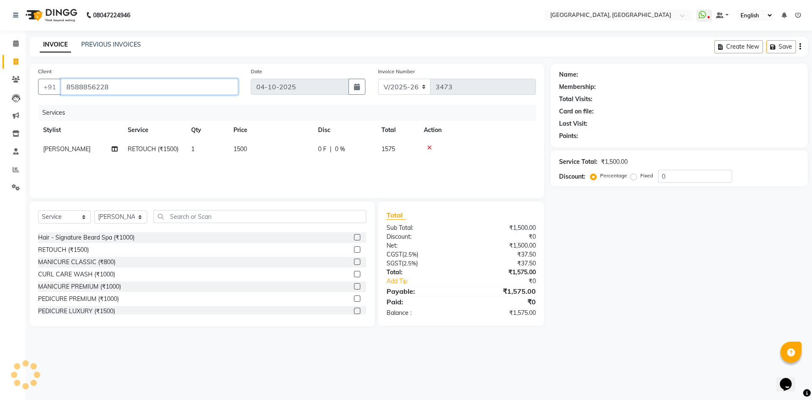
type input "8588856228"
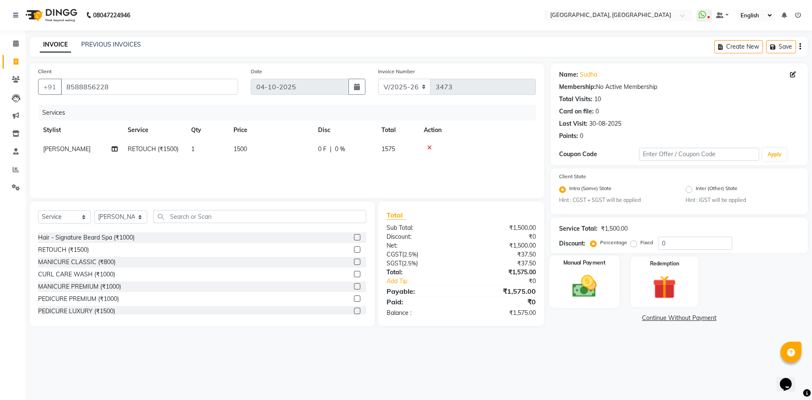
click at [594, 304] on div "Manual Payment" at bounding box center [584, 282] width 70 height 52
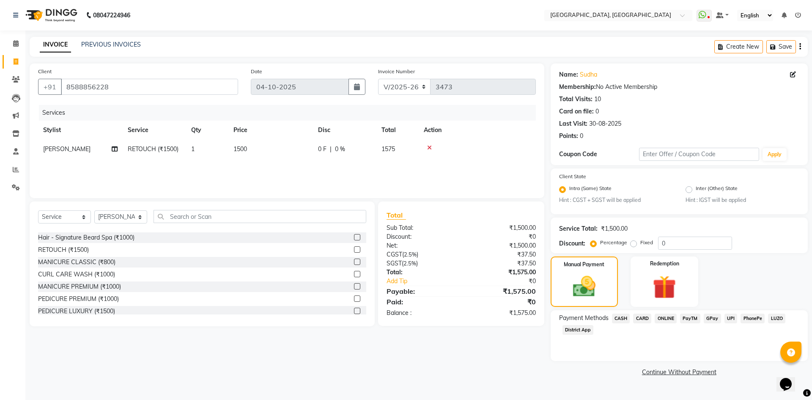
click at [644, 314] on span "CARD" at bounding box center [642, 319] width 18 height 10
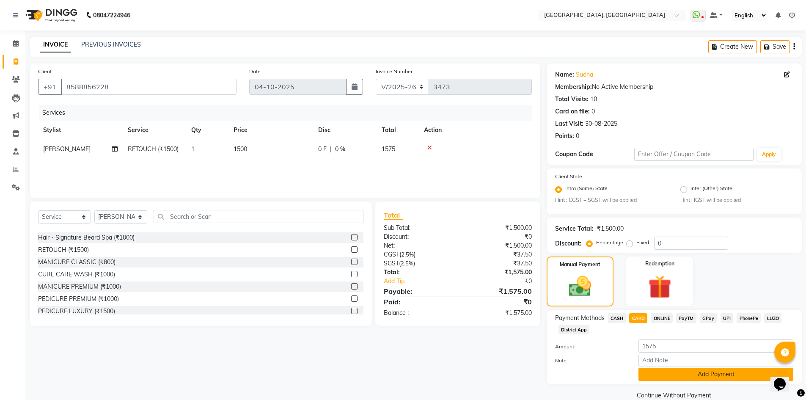
click at [662, 372] on button "Add Payment" at bounding box center [715, 374] width 155 height 13
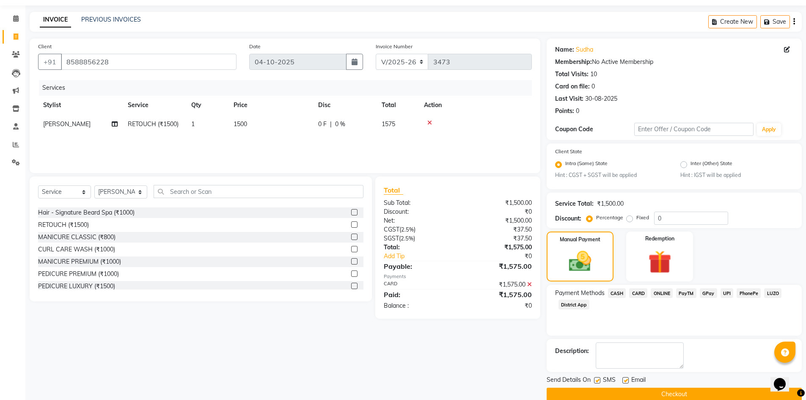
scroll to position [39, 0]
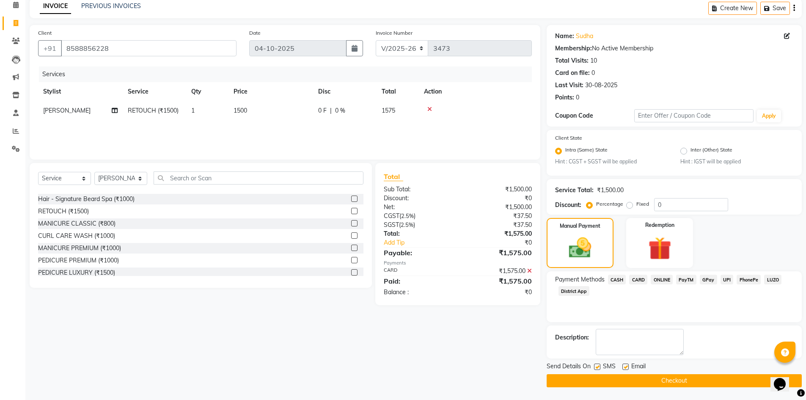
click at [640, 380] on button "Checkout" at bounding box center [674, 380] width 255 height 13
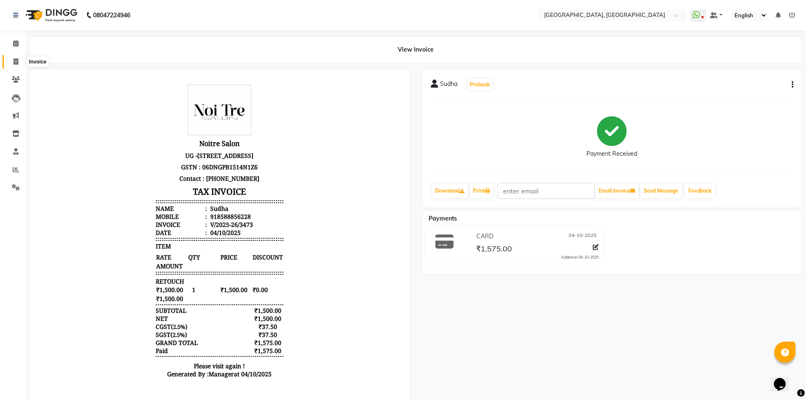
click at [16, 64] on icon at bounding box center [16, 61] width 5 height 6
select select "service"
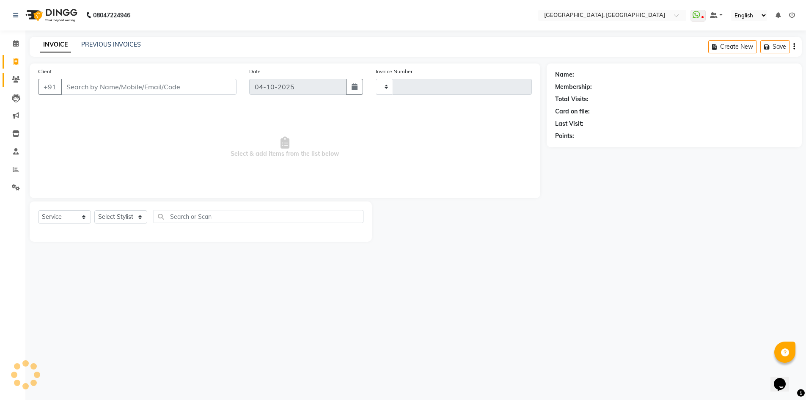
type input "3474"
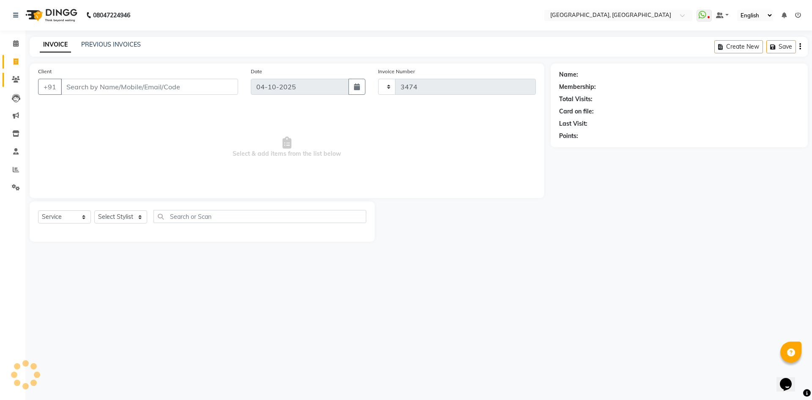
select select "3948"
click at [17, 75] on span at bounding box center [15, 80] width 15 height 10
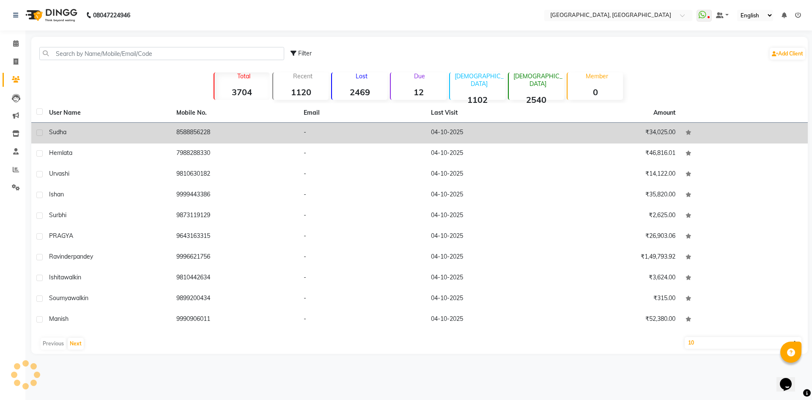
click at [111, 124] on td "Sudha" at bounding box center [107, 133] width 127 height 21
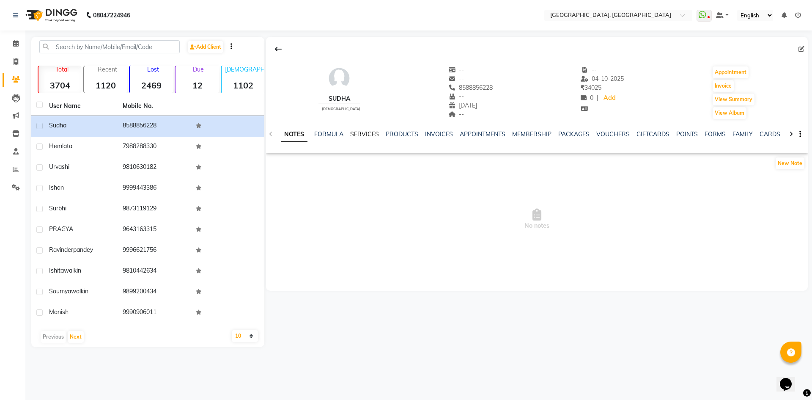
click at [365, 135] on link "SERVICES" at bounding box center [364, 134] width 29 height 8
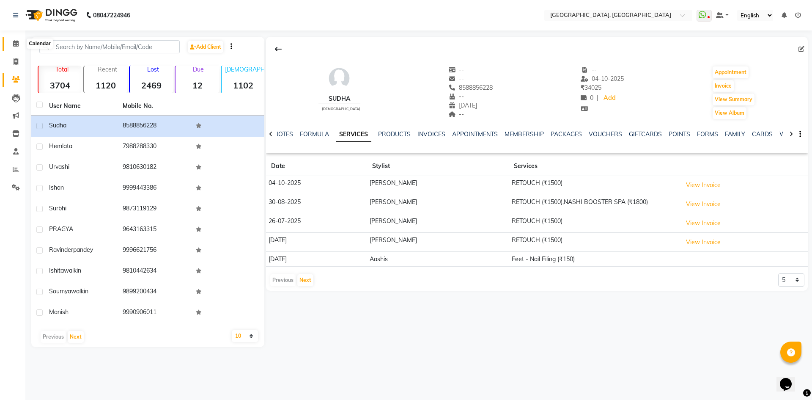
click at [21, 45] on span at bounding box center [15, 44] width 15 height 10
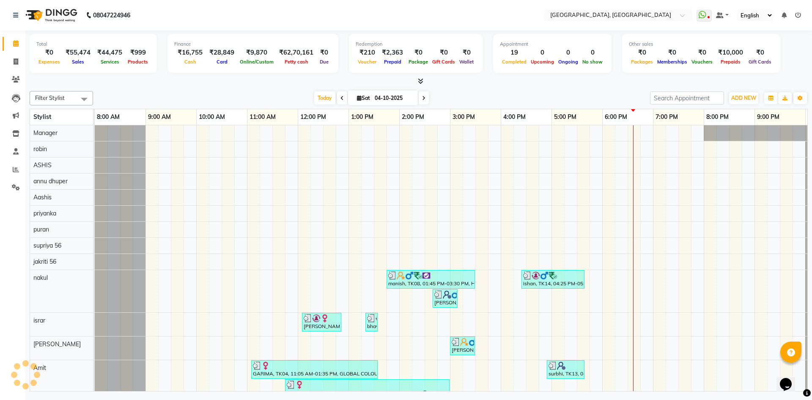
click at [251, 84] on div at bounding box center [419, 81] width 779 height 9
click at [20, 64] on span at bounding box center [15, 62] width 15 height 10
select select "service"
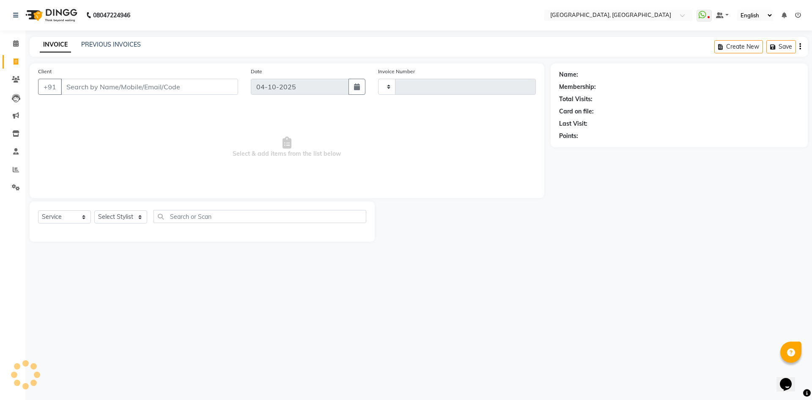
type input "3474"
select select "3948"
click at [11, 39] on span at bounding box center [15, 44] width 15 height 10
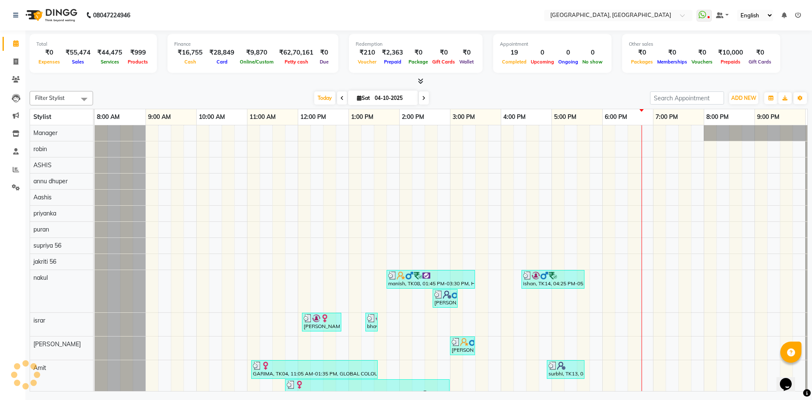
click at [161, 77] on div at bounding box center [419, 81] width 779 height 9
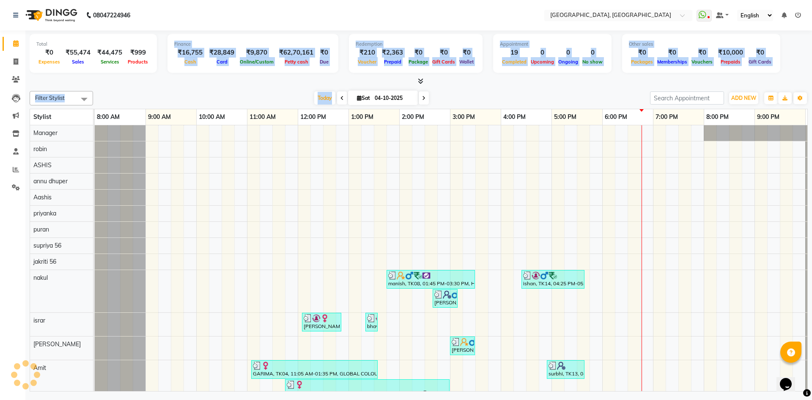
drag, startPoint x: 157, startPoint y: 41, endPoint x: 352, endPoint y: 104, distance: 205.1
click at [352, 104] on div "Total ₹0 Expenses ₹55,474 Sales ₹44,475 Services ₹999 Products Finance ₹16,755 …" at bounding box center [418, 211] width 787 height 363
click at [441, 76] on div "Total ₹0 Expenses ₹55,474 Sales ₹44,475 Services ₹999 Products Finance ₹16,755 …" at bounding box center [419, 57] width 779 height 55
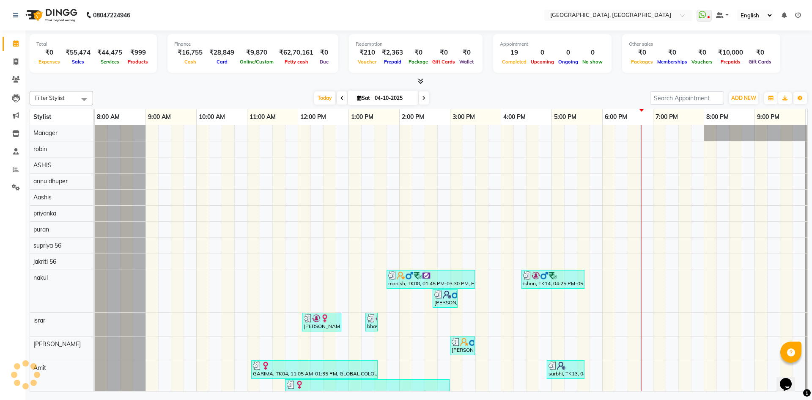
click at [416, 81] on span at bounding box center [419, 81] width 9 height 9
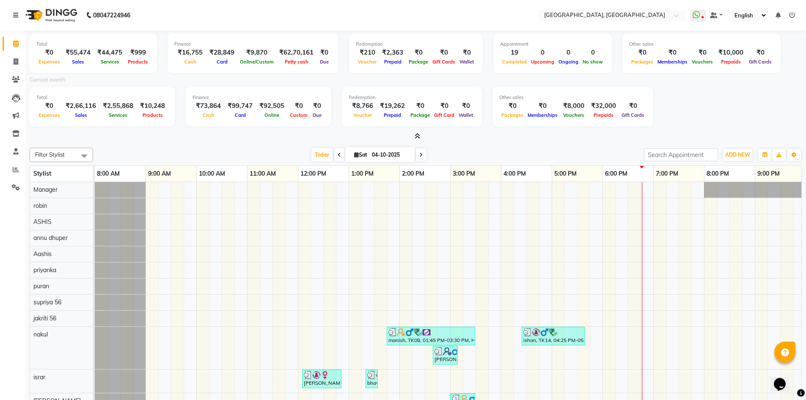
click at [415, 135] on icon at bounding box center [418, 136] width 6 height 6
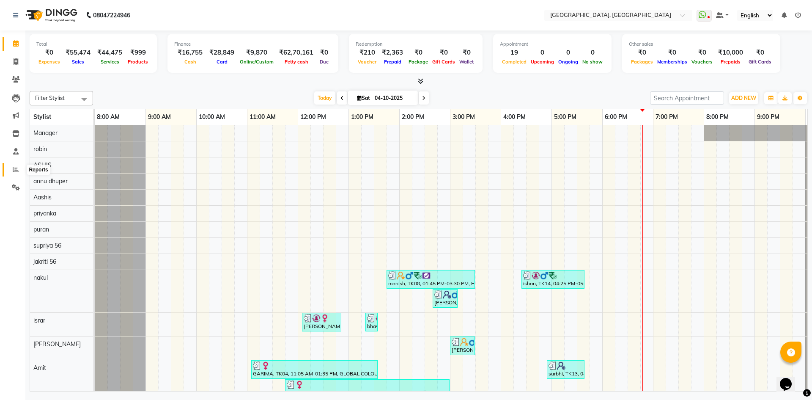
click at [16, 166] on icon at bounding box center [16, 169] width 6 height 6
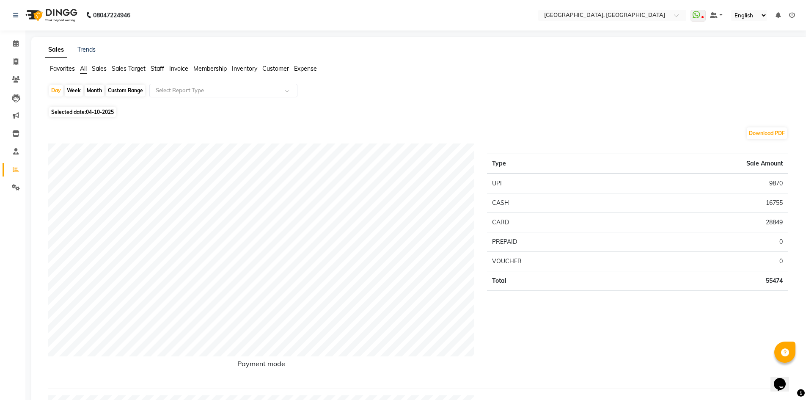
click at [160, 69] on span "Staff" at bounding box center [158, 69] width 14 height 8
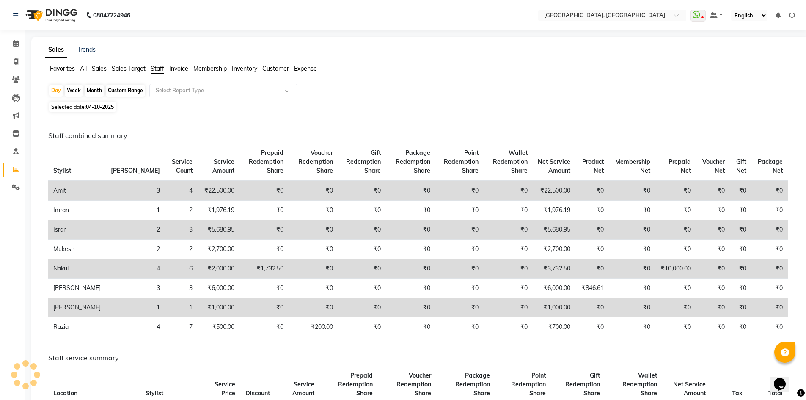
click at [104, 88] on div "Month" at bounding box center [94, 91] width 19 height 12
select select "10"
select select "2025"
click at [102, 90] on div "Month" at bounding box center [94, 91] width 19 height 12
select select "10"
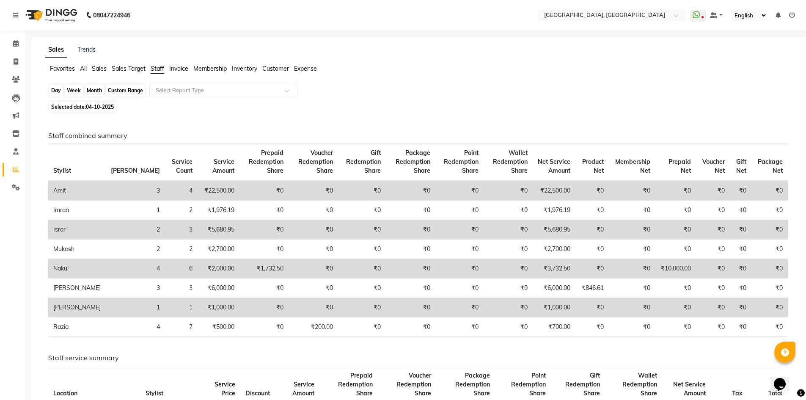
select select "2025"
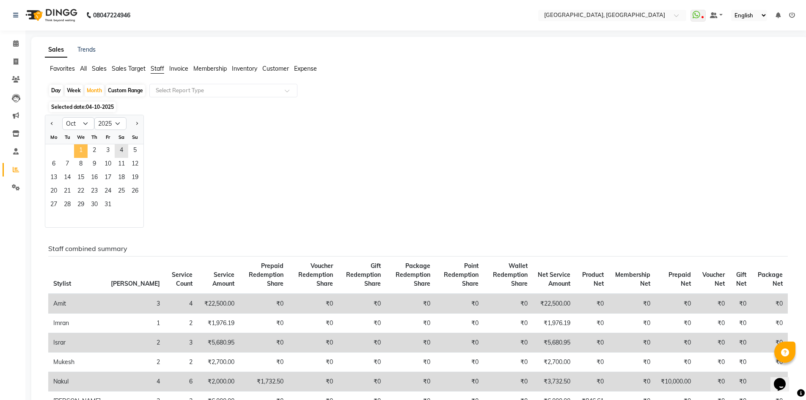
click at [77, 146] on span "1" at bounding box center [81, 151] width 14 height 14
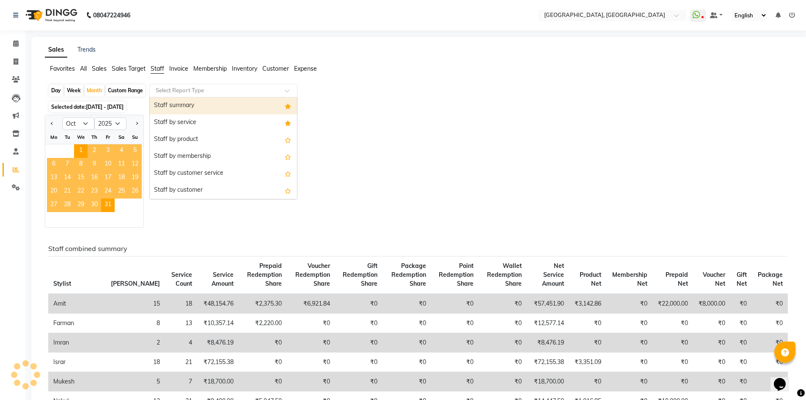
click at [190, 84] on div "Select Report Type" at bounding box center [223, 91] width 148 height 14
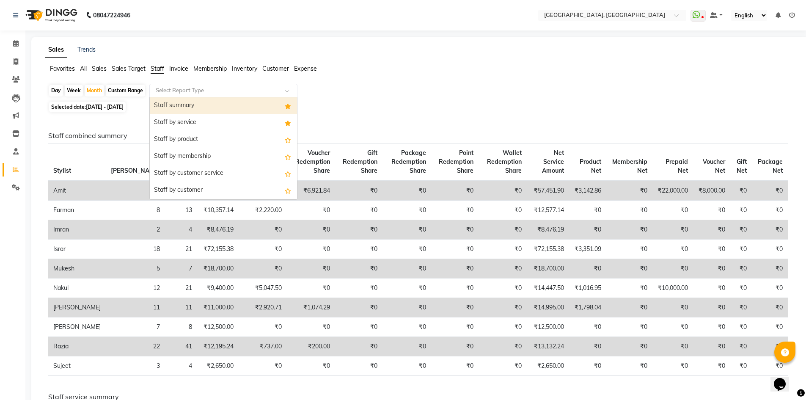
click at [193, 102] on div "Staff summary" at bounding box center [223, 105] width 147 height 17
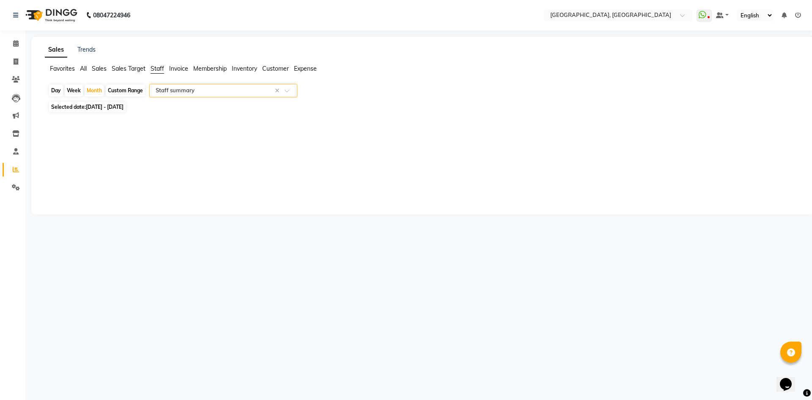
select select "full_report"
select select "csv"
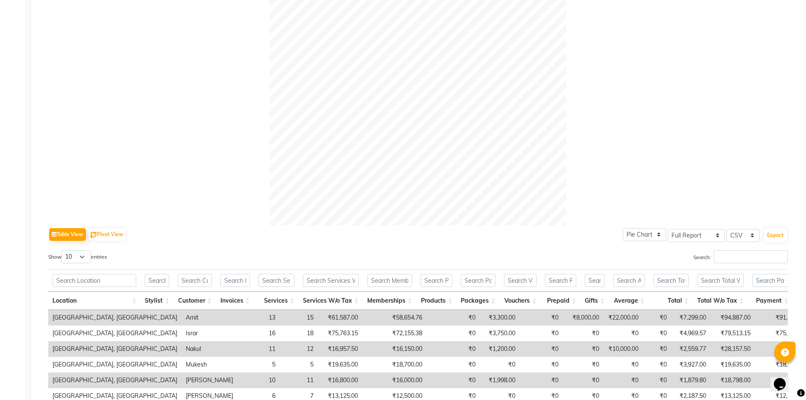
scroll to position [345, 0]
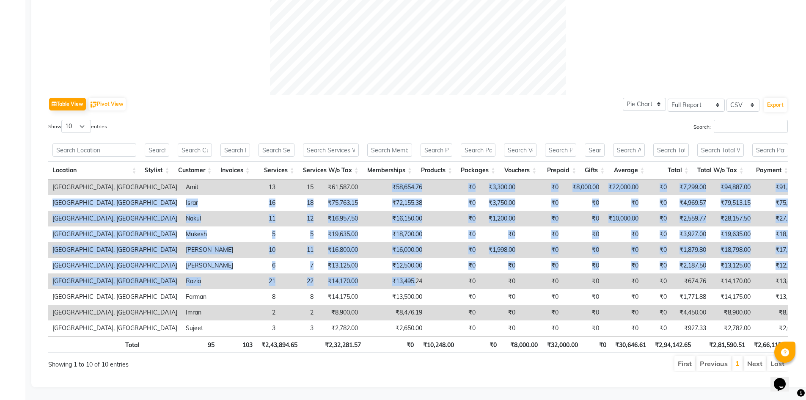
drag, startPoint x: 323, startPoint y: 179, endPoint x: 354, endPoint y: 266, distance: 91.7
click at [354, 266] on tbody "Noi Tre Salon, Golf Course Road Amit 13 15 ₹61,587.00 ₹58,654.76 ₹0 ₹3,300.00 ₹…" at bounding box center [532, 257] width 968 height 157
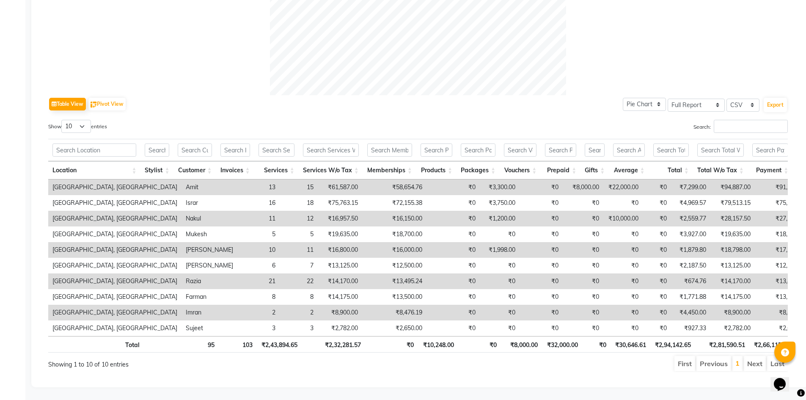
click at [283, 95] on div "Table View Pivot View Pie Chart Bar Chart Select Full Report Filtered Report Se…" at bounding box center [418, 104] width 740 height 18
drag, startPoint x: 322, startPoint y: 242, endPoint x: 374, endPoint y: 233, distance: 53.6
click at [374, 242] on tr "Noi Tre Salon, Golf Course Road Rajesh 10 11 ₹16,800.00 ₹16,000.00 ₹0 ₹1,998.00…" at bounding box center [532, 250] width 968 height 16
drag, startPoint x: 324, startPoint y: 295, endPoint x: 380, endPoint y: 303, distance: 56.4
click at [380, 305] on tr "Noi Tre Salon, Golf Course Road Imran 2 2 ₹8,900.00 ₹8,476.19 ₹0 ₹0 ₹0 ₹0 ₹0 ₹0…" at bounding box center [532, 313] width 968 height 16
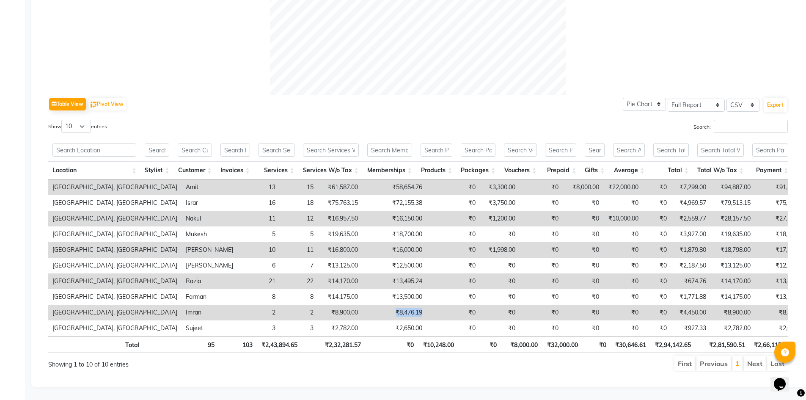
click at [426, 305] on td "₹0" at bounding box center [452, 313] width 53 height 16
drag, startPoint x: 329, startPoint y: 298, endPoint x: 367, endPoint y: 302, distance: 38.7
click at [367, 305] on tr "Noi Tre Salon, Golf Course Road Imran 2 2 ₹8,900.00 ₹8,476.19 ₹0 ₹0 ₹0 ₹0 ₹0 ₹0…" at bounding box center [532, 313] width 968 height 16
click at [362, 305] on td "₹8,476.19" at bounding box center [394, 313] width 64 height 16
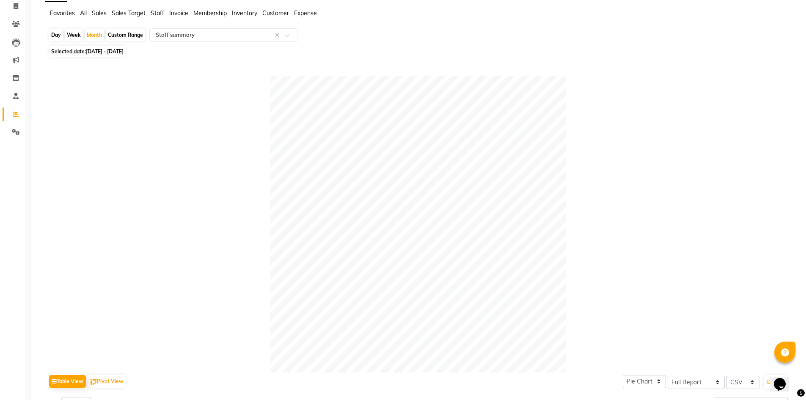
scroll to position [0, 0]
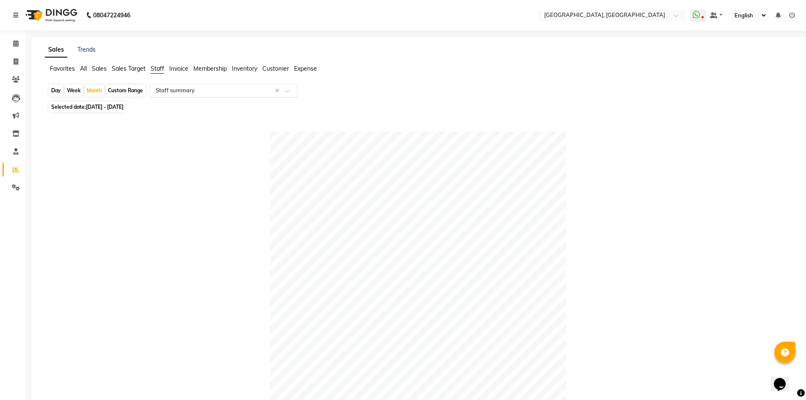
click at [211, 89] on input "text" at bounding box center [215, 90] width 122 height 8
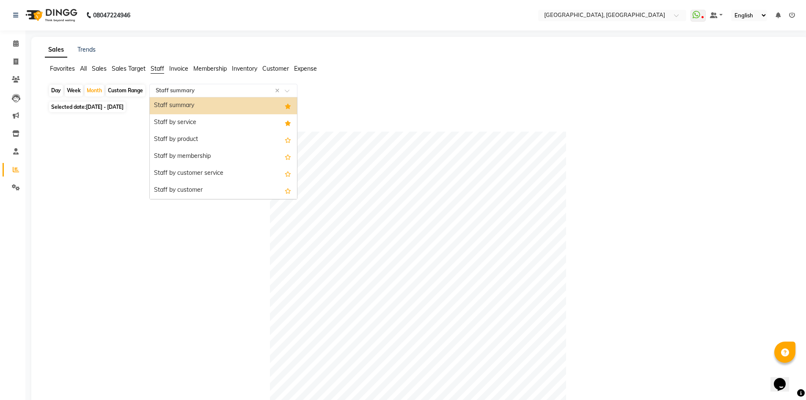
click at [211, 89] on input "text" at bounding box center [215, 90] width 122 height 8
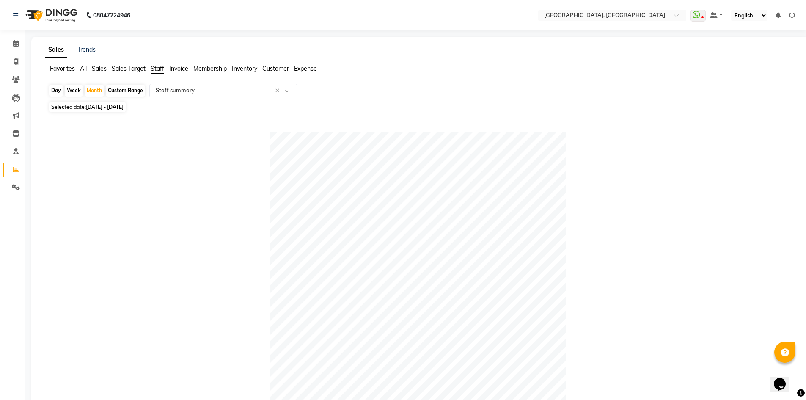
click at [53, 92] on div "Day" at bounding box center [56, 91] width 14 height 12
select select "10"
select select "2025"
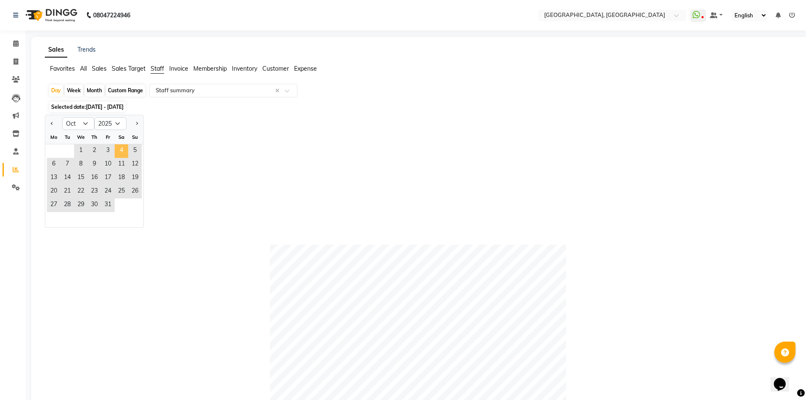
click at [119, 152] on span "4" at bounding box center [122, 151] width 14 height 14
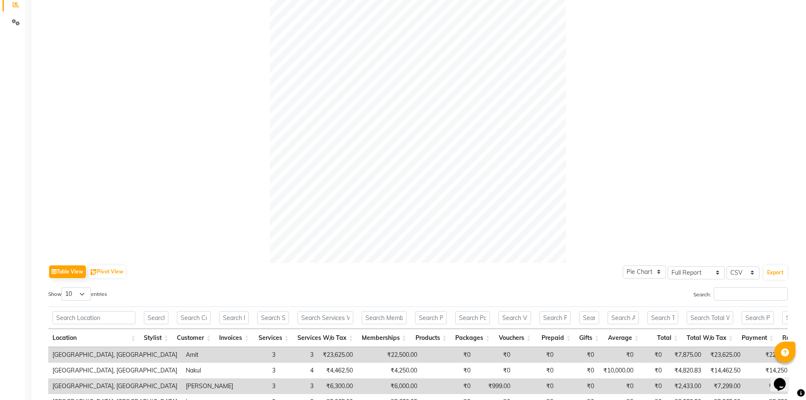
scroll to position [314, 0]
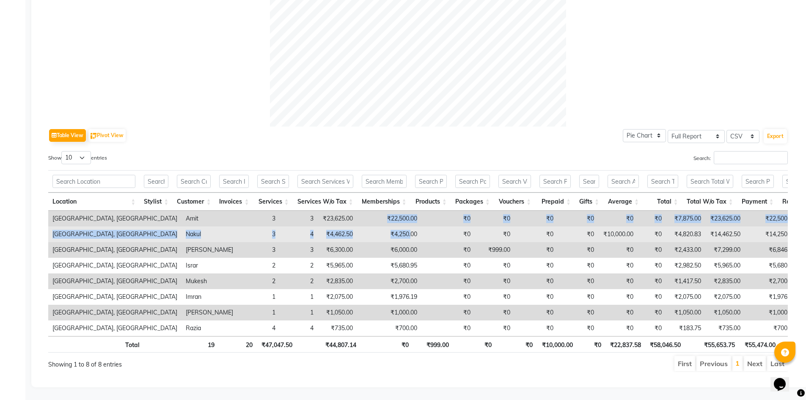
drag, startPoint x: 305, startPoint y: 204, endPoint x: 350, endPoint y: 214, distance: 46.8
click at [350, 214] on tbody "Noi Tre Salon, Golf Course Road Amit 3 3 ₹23,625.00 ₹22,500.00 ₹0 ₹0 ₹0 ₹0 ₹0 ₹…" at bounding box center [525, 273] width 955 height 125
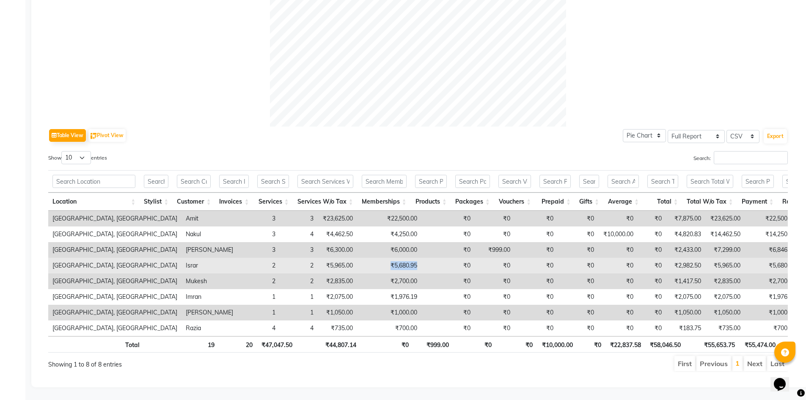
drag, startPoint x: 326, startPoint y: 253, endPoint x: 380, endPoint y: 249, distance: 53.9
click at [380, 258] on tr "Noi Tre Salon, Golf Course Road Israr 2 2 ₹5,965.00 ₹5,680.95 ₹0 ₹0 ₹0 ₹0 ₹0 ₹0…" at bounding box center [525, 266] width 955 height 16
click at [421, 258] on td "₹0" at bounding box center [447, 266] width 53 height 16
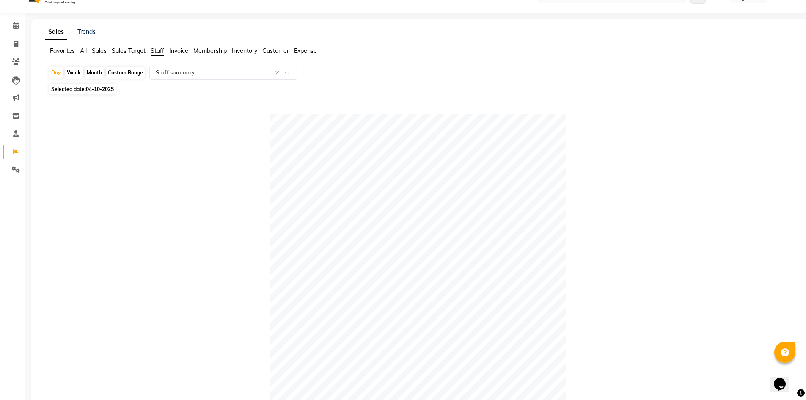
scroll to position [0, 0]
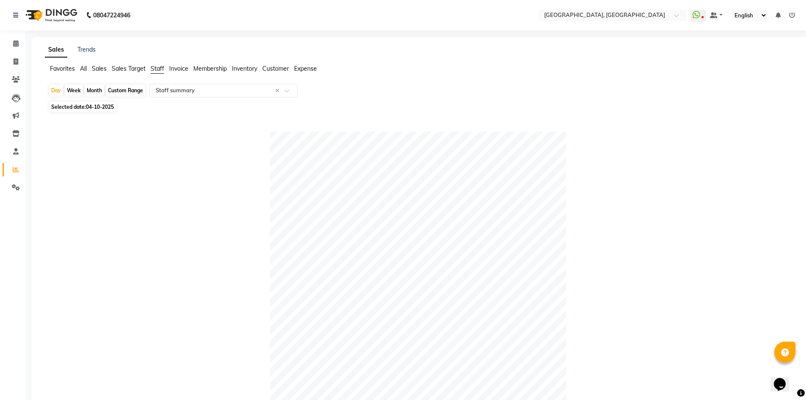
click at [123, 88] on div "Custom Range" at bounding box center [125, 91] width 39 height 12
select select "10"
select select "2025"
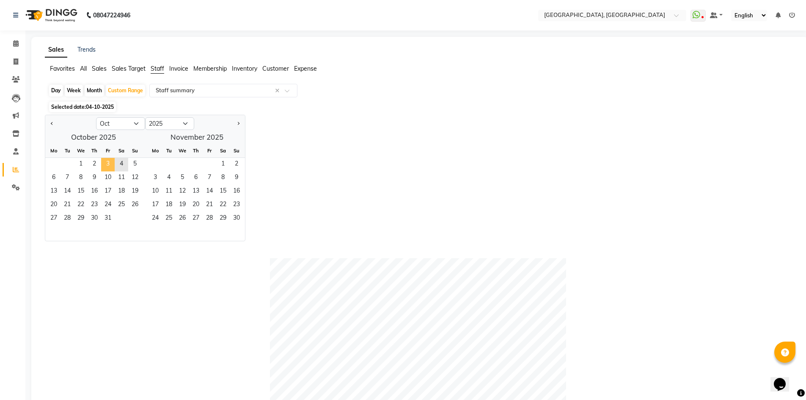
drag, startPoint x: 82, startPoint y: 164, endPoint x: 110, endPoint y: 167, distance: 28.0
click at [110, 167] on div "1 2 3 4 5" at bounding box center [93, 165] width 96 height 14
drag, startPoint x: 79, startPoint y: 162, endPoint x: 99, endPoint y: 165, distance: 20.5
click at [99, 165] on div "1 2 3 4 5" at bounding box center [93, 165] width 96 height 14
drag, startPoint x: 80, startPoint y: 165, endPoint x: 89, endPoint y: 171, distance: 10.4
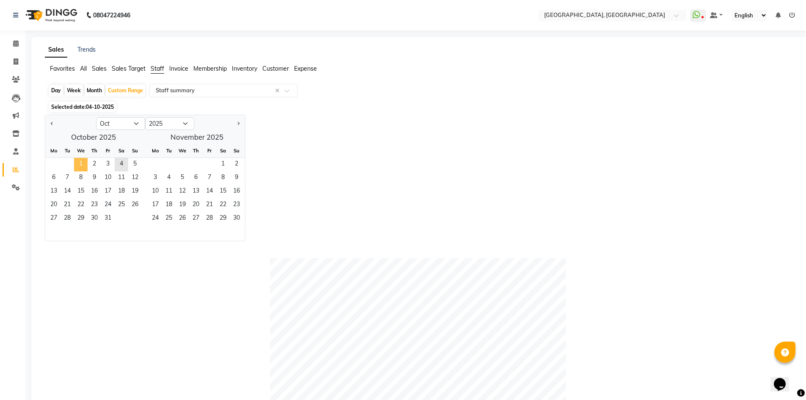
drag, startPoint x: 89, startPoint y: 171, endPoint x: 78, endPoint y: 166, distance: 11.8
click at [78, 166] on span "1" at bounding box center [81, 165] width 14 height 14
drag, startPoint x: 94, startPoint y: 164, endPoint x: 42, endPoint y: 250, distance: 99.6
drag, startPoint x: 88, startPoint y: 165, endPoint x: 100, endPoint y: 179, distance: 18.0
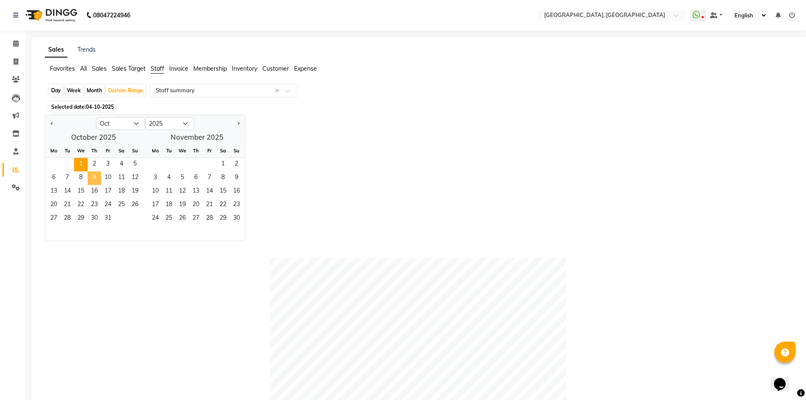
click at [100, 179] on ngb-datepicker-month "Mo Tu We Th Fr Sa Su 1 2 3 4 5 6 7 8 9 10 11 12 13 14 15 16 17 18 19 20 21 22 2…" at bounding box center [93, 192] width 96 height 97
click at [79, 159] on span "1" at bounding box center [81, 165] width 14 height 14
drag, startPoint x: 77, startPoint y: 161, endPoint x: 133, endPoint y: 165, distance: 56.0
click at [133, 165] on div "1 2 3 4 5" at bounding box center [93, 165] width 96 height 14
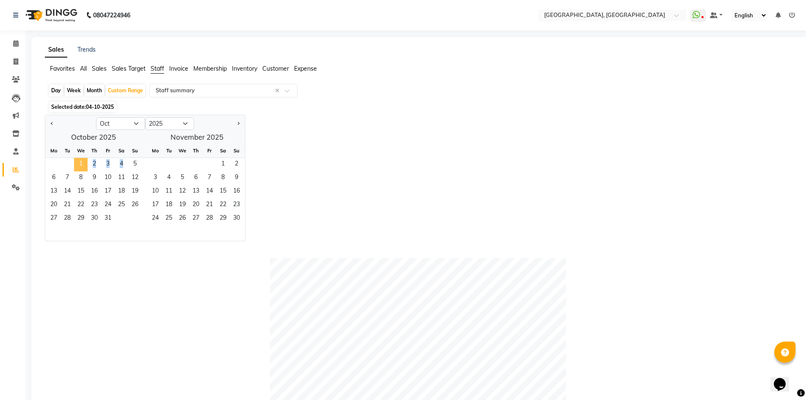
click at [83, 164] on span "1" at bounding box center [81, 165] width 14 height 14
drag, startPoint x: 83, startPoint y: 164, endPoint x: 140, endPoint y: 169, distance: 56.5
click at [140, 169] on div "1 2 3 4 5" at bounding box center [93, 165] width 96 height 14
drag, startPoint x: 79, startPoint y: 163, endPoint x: 104, endPoint y: 167, distance: 24.8
click at [108, 167] on div "1 2 3 4 5" at bounding box center [93, 165] width 96 height 14
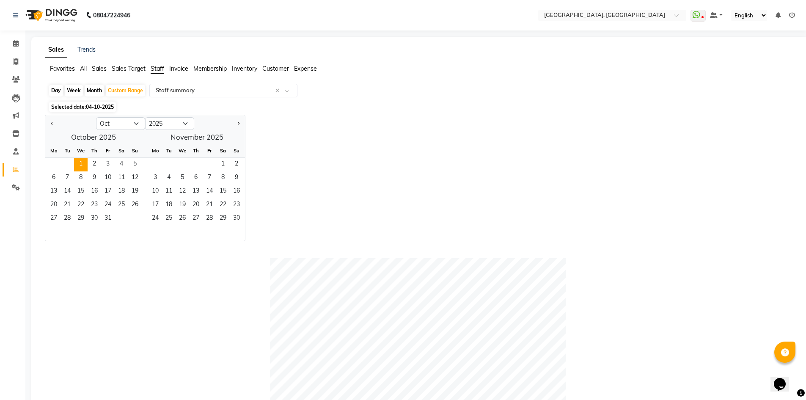
click at [93, 91] on div "Month" at bounding box center [94, 91] width 19 height 12
select select "10"
select select "2025"
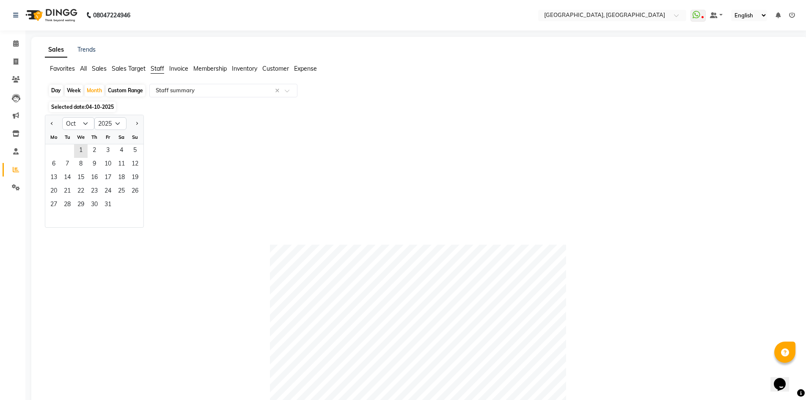
drag, startPoint x: 87, startPoint y: 151, endPoint x: 86, endPoint y: 157, distance: 5.9
click at [110, 138] on ngb-datepicker-month "Mo Tu We Th Fr Sa Su 1 2 3 4 5 6 7 8 9 10 11 12 13 14 15 16 17 18 19 20 21 22 2…" at bounding box center [94, 178] width 98 height 97
click at [83, 156] on span "1" at bounding box center [81, 151] width 14 height 14
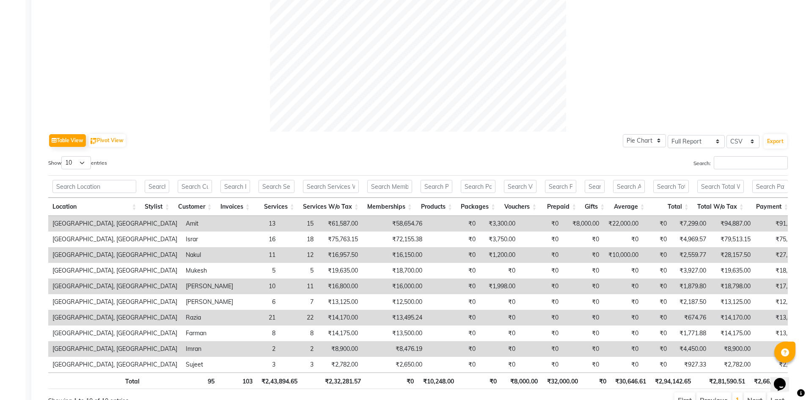
scroll to position [345, 0]
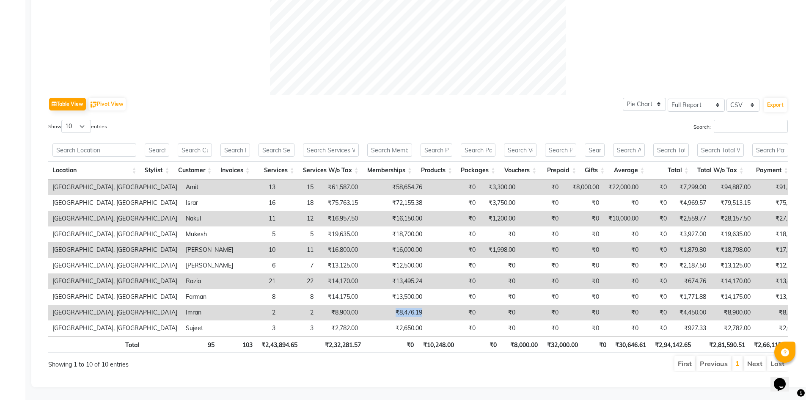
drag, startPoint x: 329, startPoint y: 297, endPoint x: 378, endPoint y: 296, distance: 49.1
click at [378, 305] on tr "Noi Tre Salon, Golf Course Road Imran 2 2 ₹8,900.00 ₹8,476.19 ₹0 ₹0 ₹0 ₹0 ₹0 ₹0…" at bounding box center [532, 313] width 968 height 16
click at [426, 305] on td "₹0" at bounding box center [452, 313] width 53 height 16
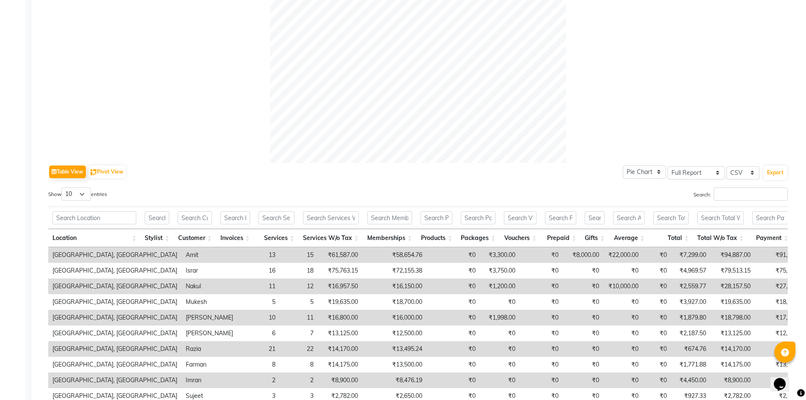
scroll to position [91, 0]
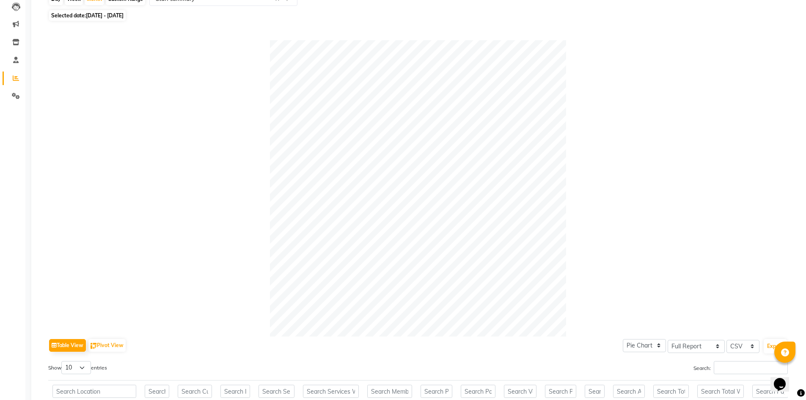
click at [233, 142] on div at bounding box center [418, 188] width 740 height 296
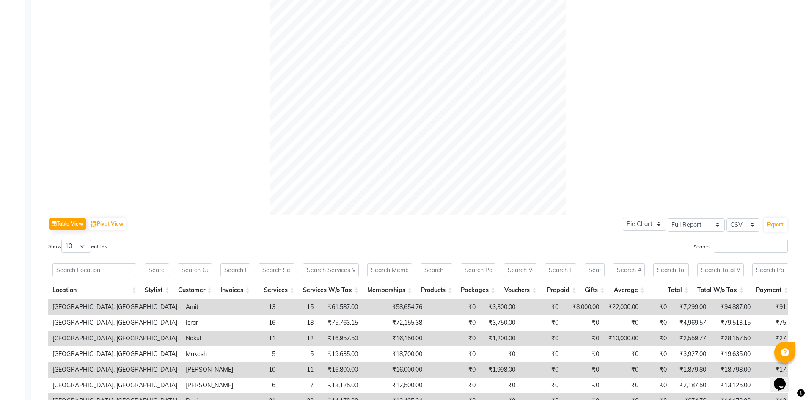
scroll to position [345, 0]
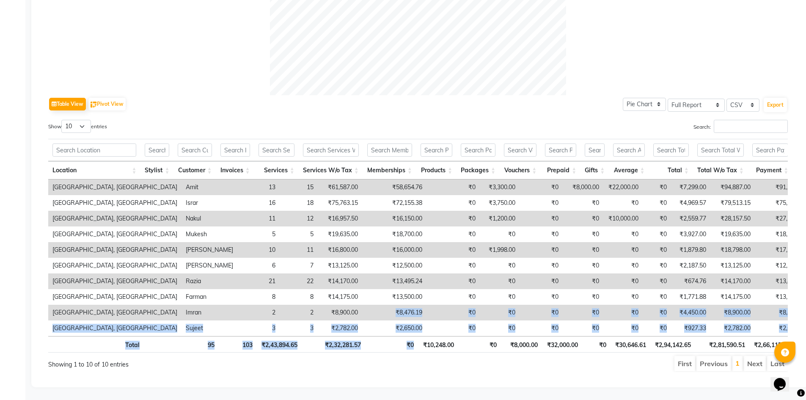
drag, startPoint x: 326, startPoint y: 300, endPoint x: 415, endPoint y: 342, distance: 98.2
click at [415, 342] on div "Location Stylist Customer Invoices Services Services W/o Tax Memberships Produc…" at bounding box center [418, 245] width 740 height 219
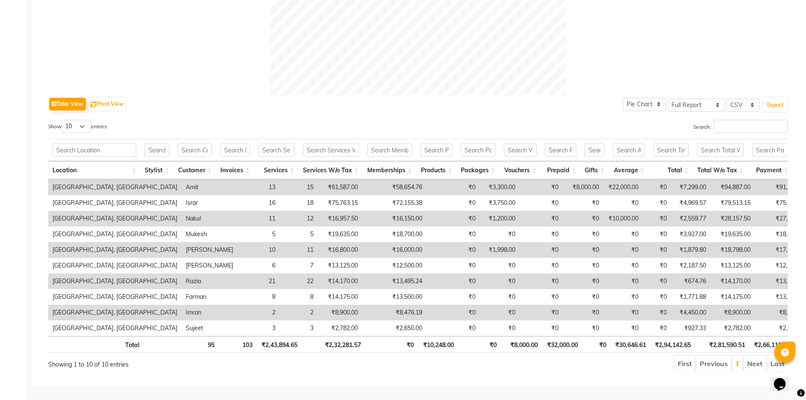
click at [413, 356] on ul "First Previous 1 Next Last" at bounding box center [575, 363] width 426 height 15
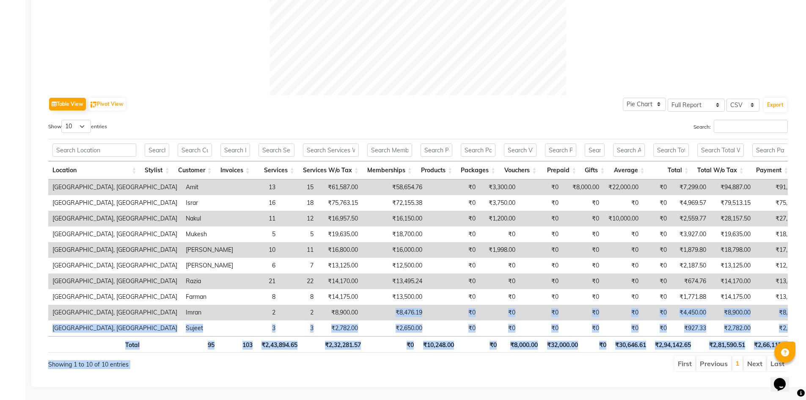
drag, startPoint x: 328, startPoint y: 294, endPoint x: 454, endPoint y: 376, distance: 150.4
click at [454, 376] on div "Table View Pivot View Pie Chart Bar Chart Select Full Report Filtered Report Se…" at bounding box center [417, 80] width 753 height 597
click at [452, 375] on div "Table View Pivot View Pie Chart Bar Chart Select Full Report Filtered Report Se…" at bounding box center [417, 80] width 753 height 597
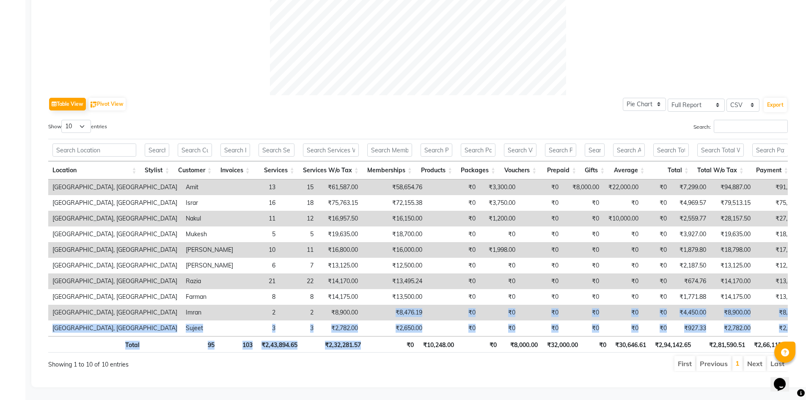
drag, startPoint x: 333, startPoint y: 299, endPoint x: 369, endPoint y: 338, distance: 53.3
click at [369, 338] on div "Location Stylist Customer Invoices Services Services W/o Tax Memberships Produc…" at bounding box center [418, 245] width 740 height 219
click at [369, 338] on th "₹0" at bounding box center [391, 344] width 53 height 17
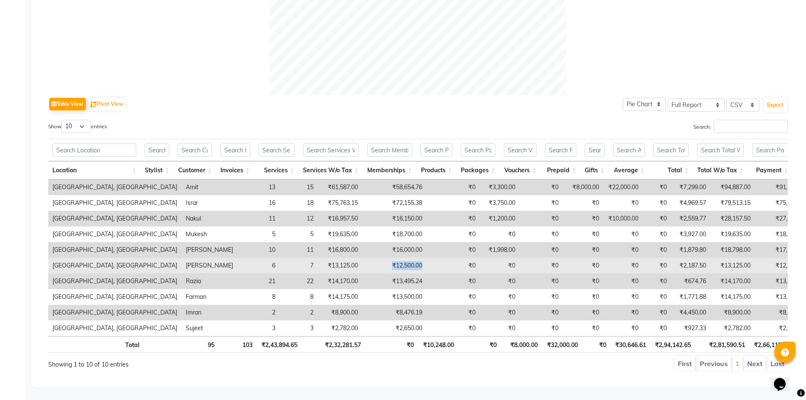
drag, startPoint x: 318, startPoint y: 248, endPoint x: 386, endPoint y: 252, distance: 68.2
click at [386, 258] on tr "Noi Tre Salon, Golf Course Road Rashid 6 7 ₹13,125.00 ₹12,500.00 ₹0 ₹0 ₹0 ₹0 ₹0…" at bounding box center [532, 266] width 968 height 16
click at [426, 258] on td "₹0" at bounding box center [452, 266] width 53 height 16
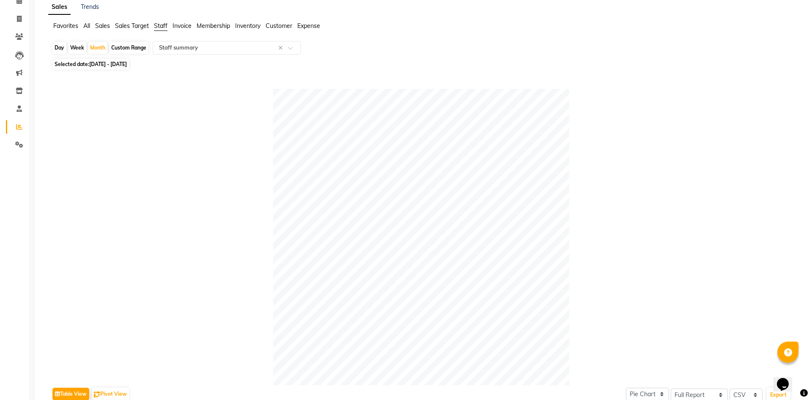
scroll to position [0, 0]
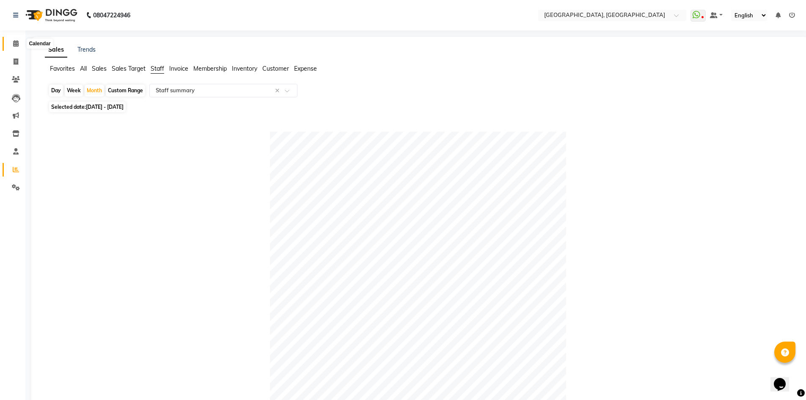
click at [14, 40] on span at bounding box center [15, 44] width 15 height 10
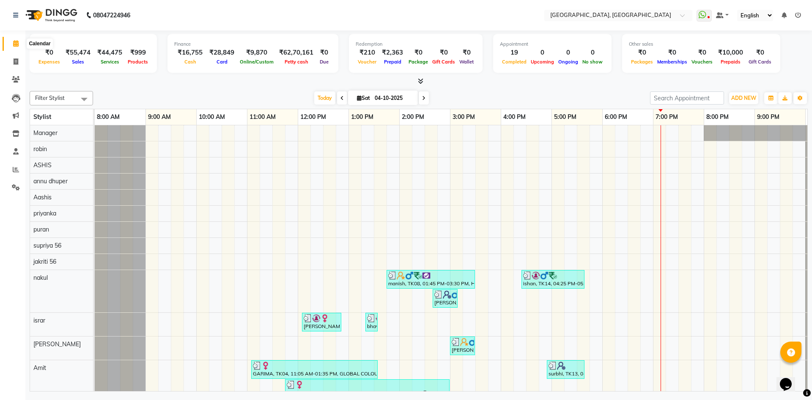
click at [14, 43] on icon at bounding box center [16, 43] width 6 height 6
click at [20, 14] on link at bounding box center [17, 15] width 8 height 24
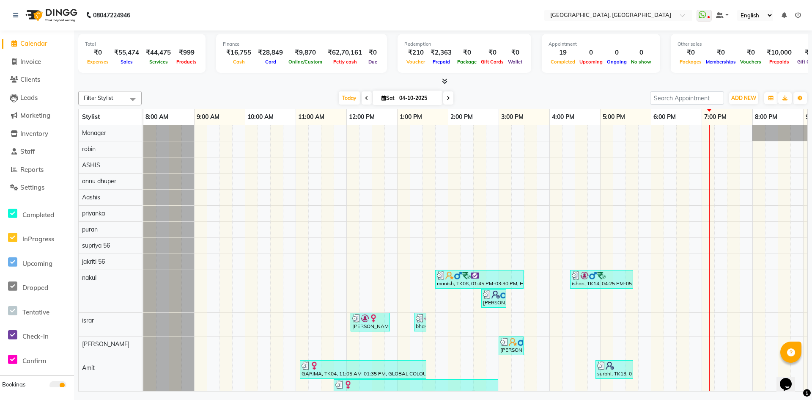
click at [10, 17] on div "08047224946" at bounding box center [72, 15] width 130 height 24
click at [19, 41] on span at bounding box center [14, 44] width 13 height 10
click at [182, 84] on div at bounding box center [443, 81] width 730 height 9
click at [19, 12] on link at bounding box center [17, 15] width 8 height 24
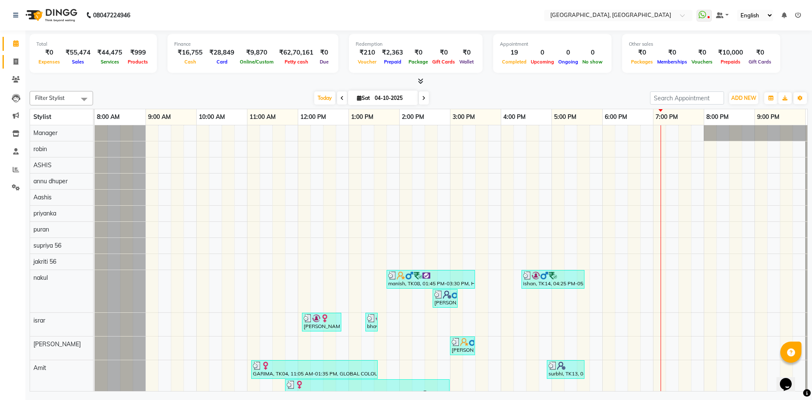
click at [9, 60] on span at bounding box center [15, 62] width 15 height 10
select select "3948"
select select "service"
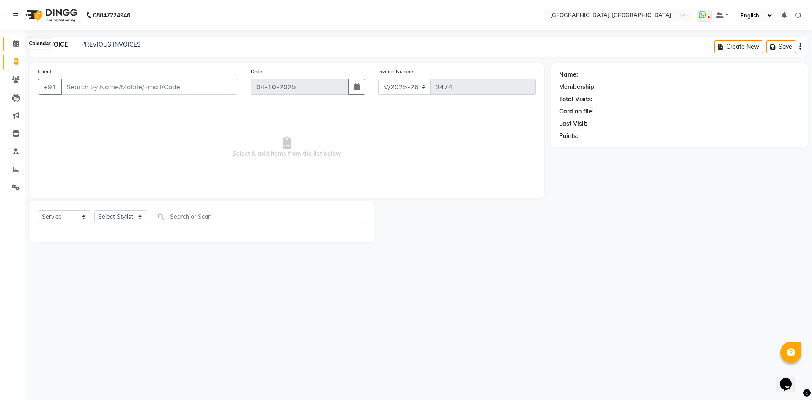
click at [17, 47] on span at bounding box center [15, 44] width 15 height 10
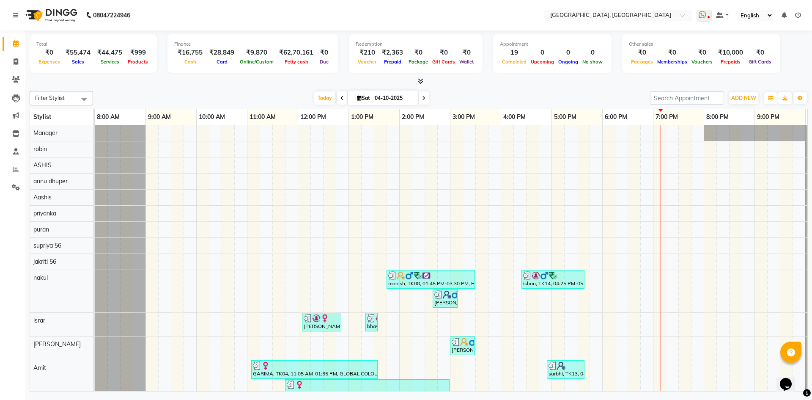
drag, startPoint x: 62, startPoint y: 41, endPoint x: 238, endPoint y: 118, distance: 192.0
click at [238, 118] on div "Total ₹0 Expenses ₹55,474 Sales ₹44,475 Services ₹999 Products Finance ₹16,755 …" at bounding box center [418, 211] width 787 height 363
click at [233, 87] on div "Total ₹0 Expenses ₹55,474 Sales ₹44,475 Services ₹999 Products Finance ₹16,755 …" at bounding box center [418, 211] width 787 height 363
click at [21, 168] on span at bounding box center [15, 170] width 15 height 10
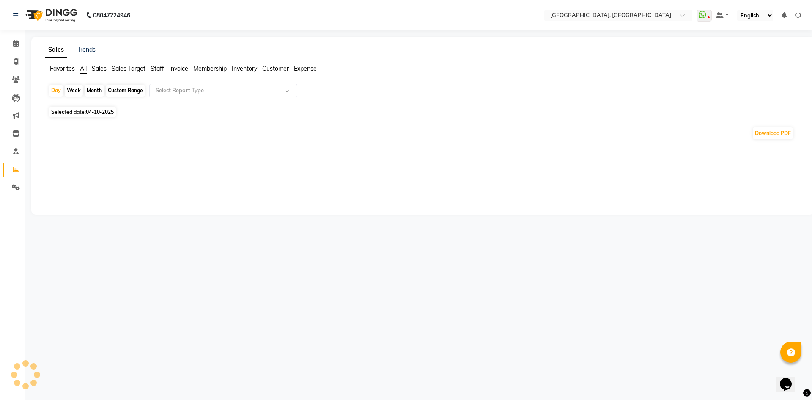
click at [154, 69] on span "Staff" at bounding box center [158, 69] width 14 height 8
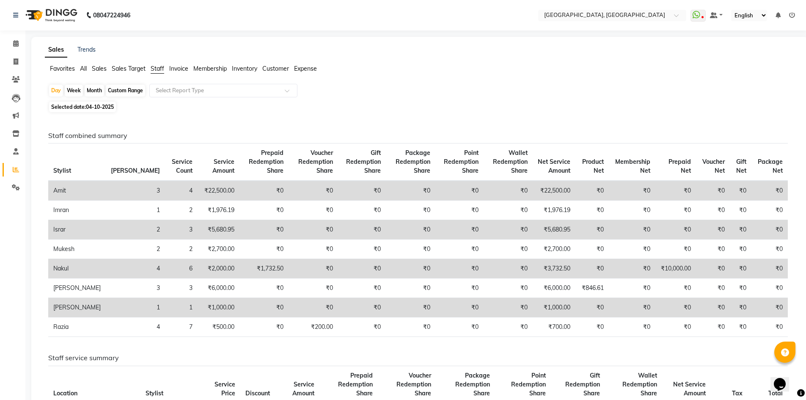
click at [94, 92] on div "Month" at bounding box center [94, 91] width 19 height 12
select select "10"
select select "2025"
click at [56, 93] on div "Day" at bounding box center [56, 91] width 14 height 12
select select "10"
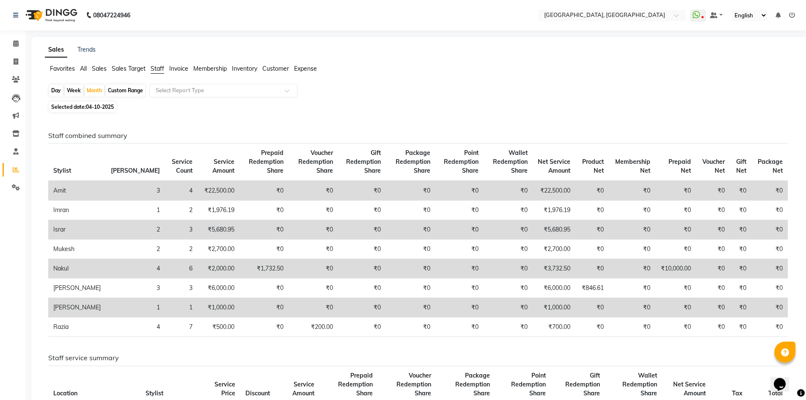
select select "2025"
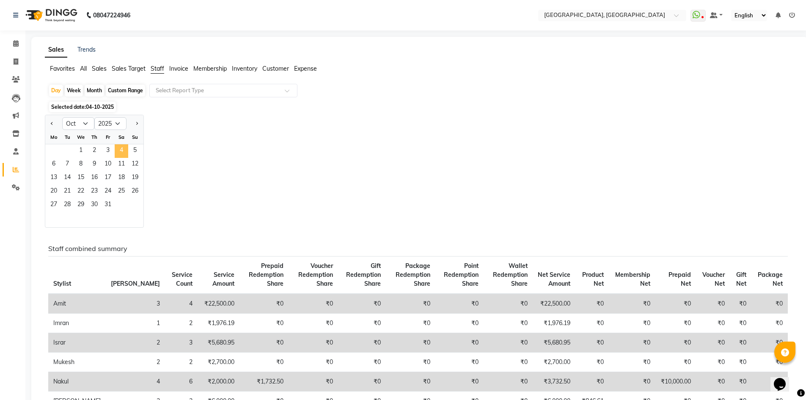
click at [122, 148] on span "4" at bounding box center [122, 151] width 14 height 14
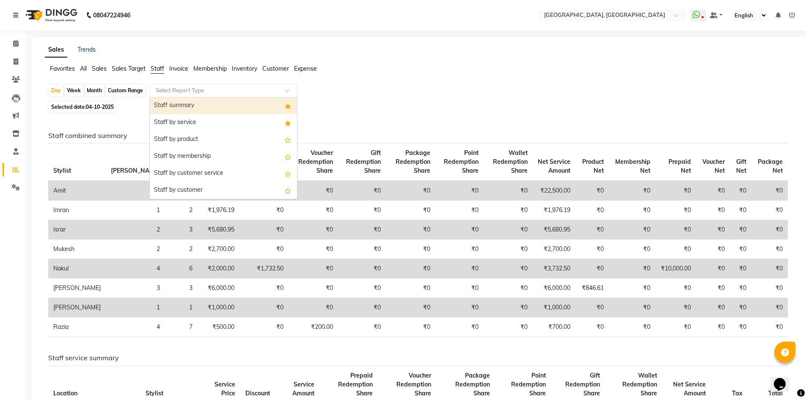
click at [173, 89] on input "text" at bounding box center [215, 90] width 122 height 8
click at [180, 101] on div "Staff summary" at bounding box center [223, 105] width 147 height 17
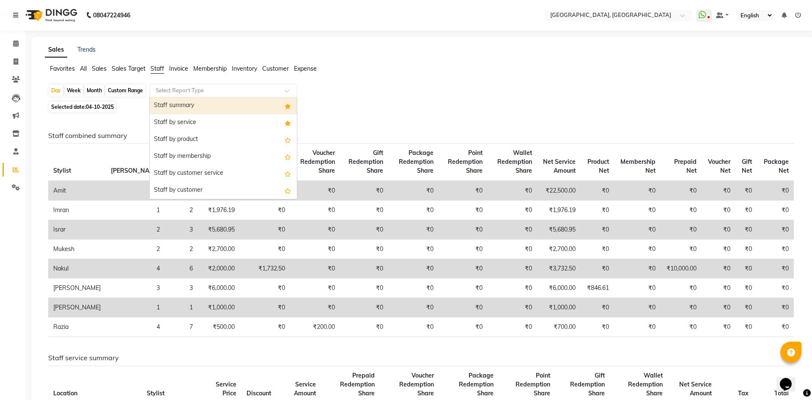
select select "full_report"
select select "csv"
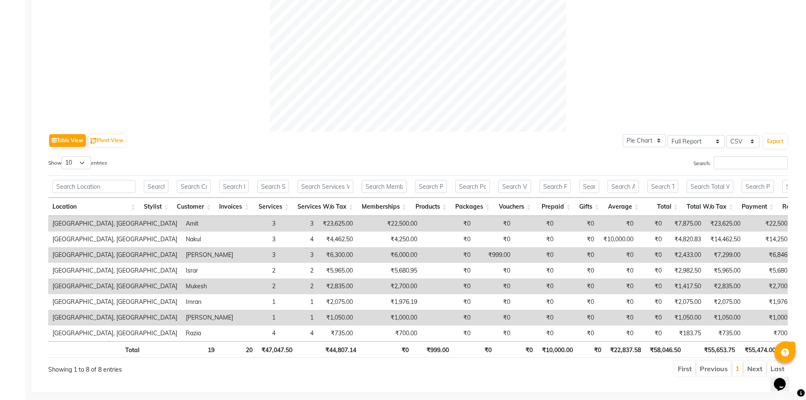
scroll to position [314, 0]
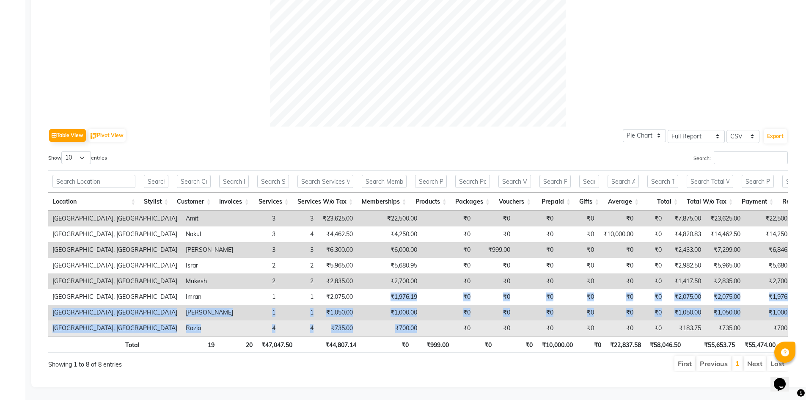
drag, startPoint x: 322, startPoint y: 280, endPoint x: 361, endPoint y: 315, distance: 53.0
click at [361, 315] on tbody "Noi Tre Salon, Golf Course Road Amit 3 3 ₹23,625.00 ₹22,500.00 ₹0 ₹0 ₹0 ₹0 ₹0 ₹…" at bounding box center [525, 273] width 955 height 125
click at [357, 322] on td "₹700.00" at bounding box center [389, 328] width 64 height 16
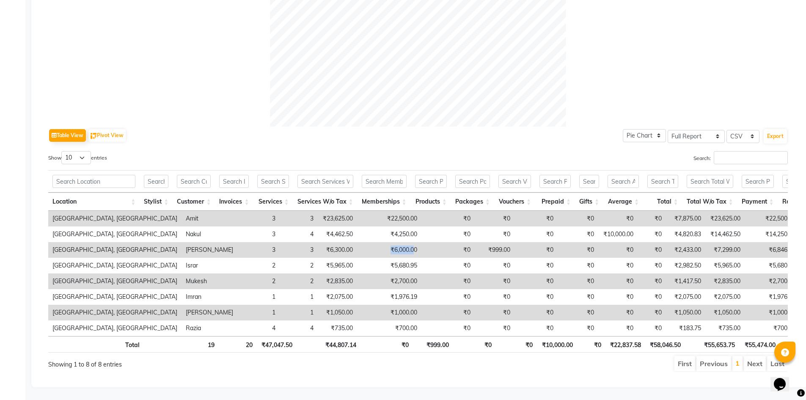
drag, startPoint x: 325, startPoint y: 234, endPoint x: 352, endPoint y: 232, distance: 27.1
click at [357, 242] on td "₹6,000.00" at bounding box center [389, 250] width 64 height 16
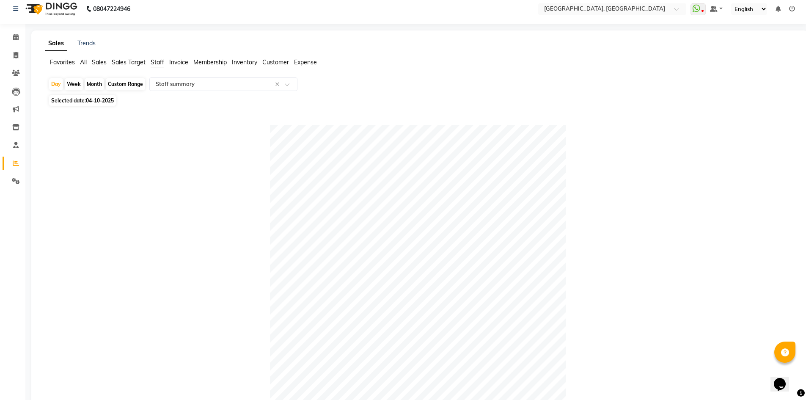
scroll to position [0, 0]
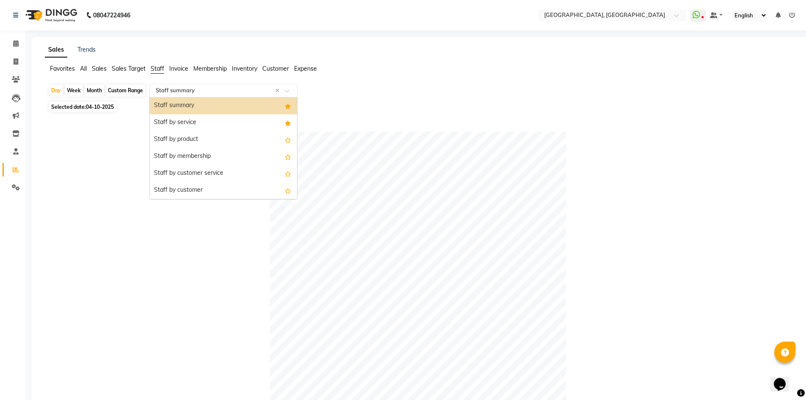
click at [165, 87] on input "text" at bounding box center [215, 90] width 122 height 8
click at [163, 118] on div "Staff by service" at bounding box center [223, 122] width 147 height 17
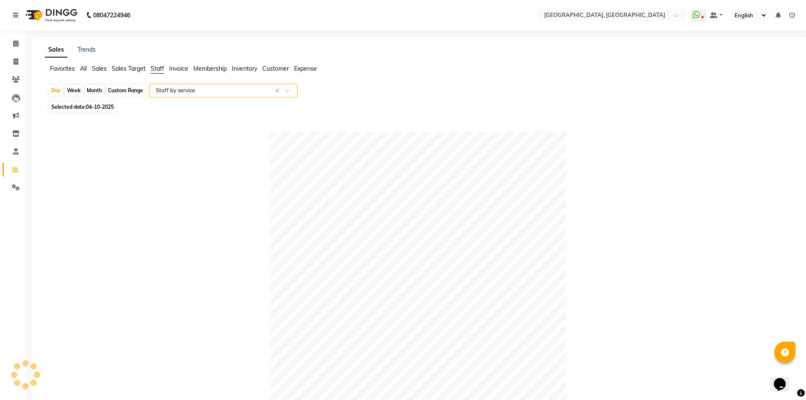
click at [161, 88] on input "text" at bounding box center [215, 90] width 122 height 8
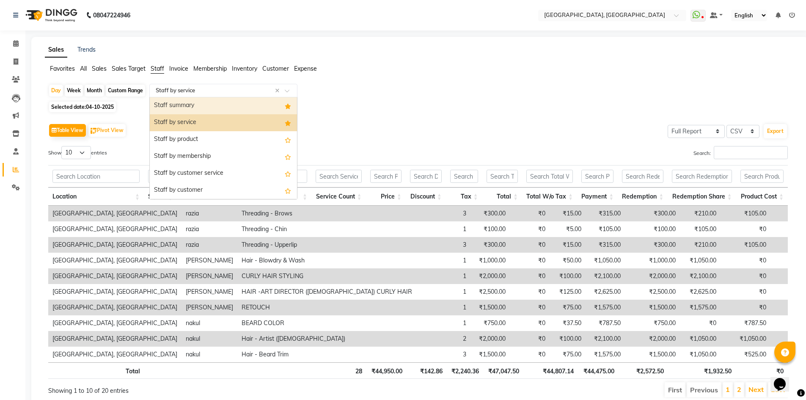
click at [170, 104] on div "Staff summary" at bounding box center [223, 105] width 147 height 17
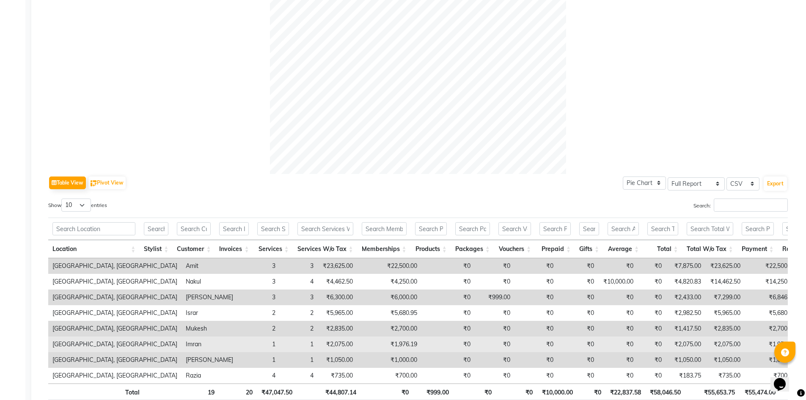
scroll to position [314, 0]
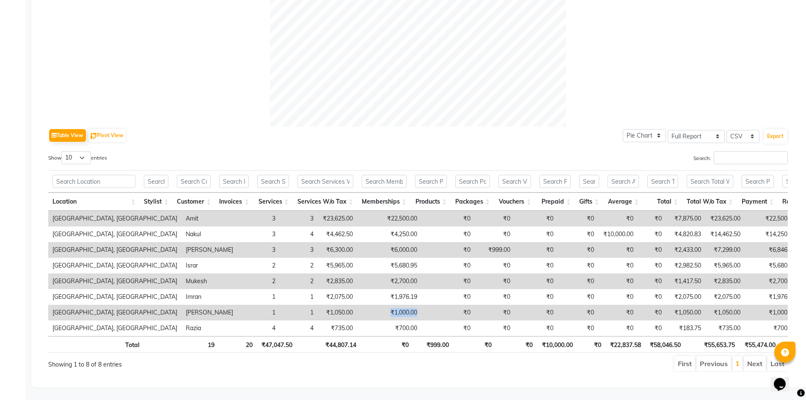
drag, startPoint x: 323, startPoint y: 299, endPoint x: 360, endPoint y: 303, distance: 37.4
click at [360, 305] on tr "Noi Tre Salon, Golf Course Road Rashid 1 1 ₹1,050.00 ₹1,000.00 ₹0 ₹0 ₹0 ₹0 ₹0 ₹…" at bounding box center [525, 313] width 955 height 16
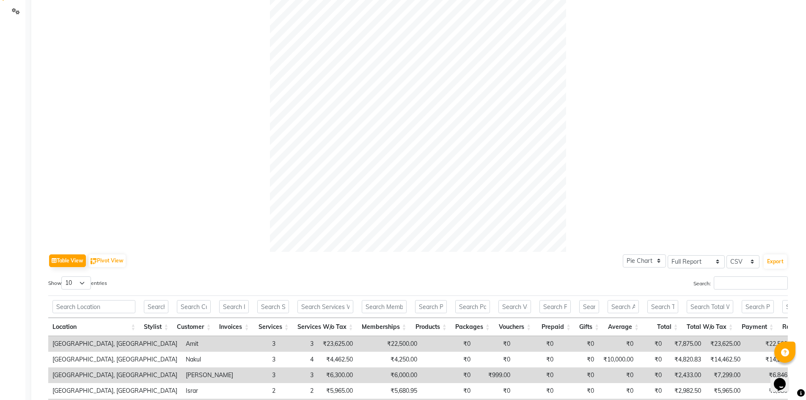
scroll to position [18, 0]
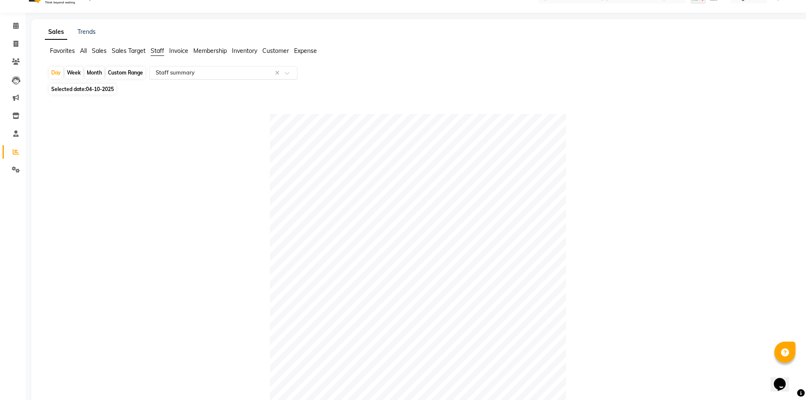
click at [238, 76] on input "text" at bounding box center [215, 73] width 122 height 8
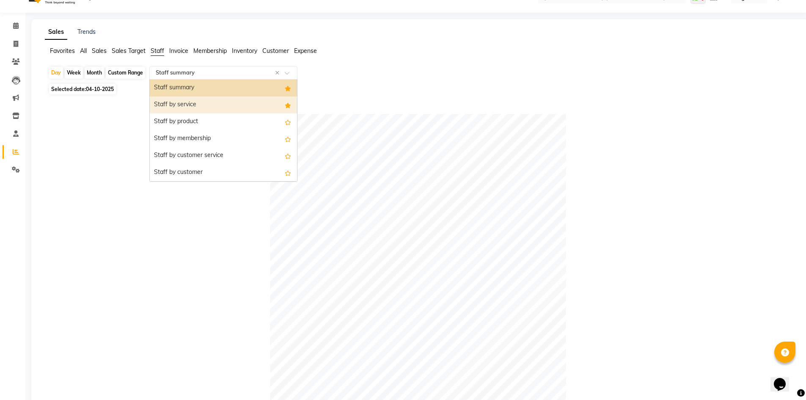
click at [217, 107] on div "Staff by service" at bounding box center [223, 104] width 147 height 17
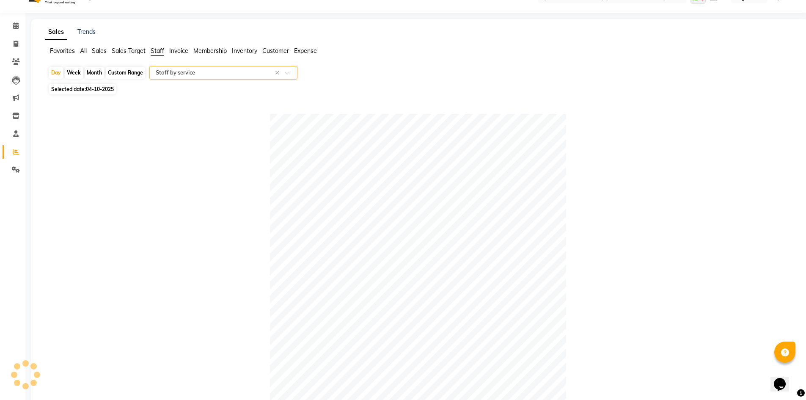
scroll to position [0, 0]
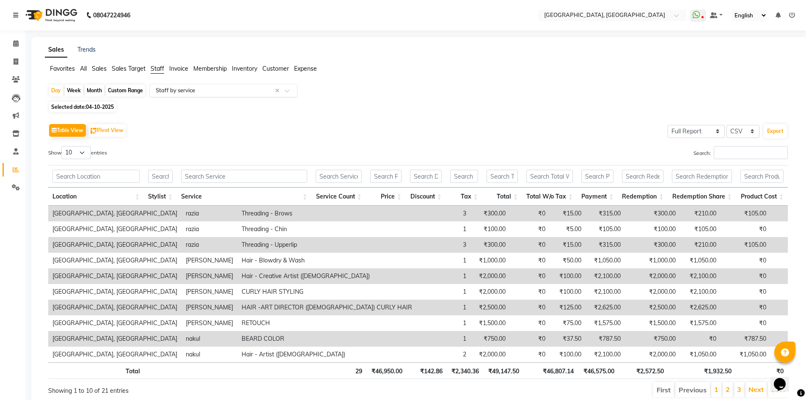
click at [215, 69] on span "Membership" at bounding box center [209, 69] width 33 height 8
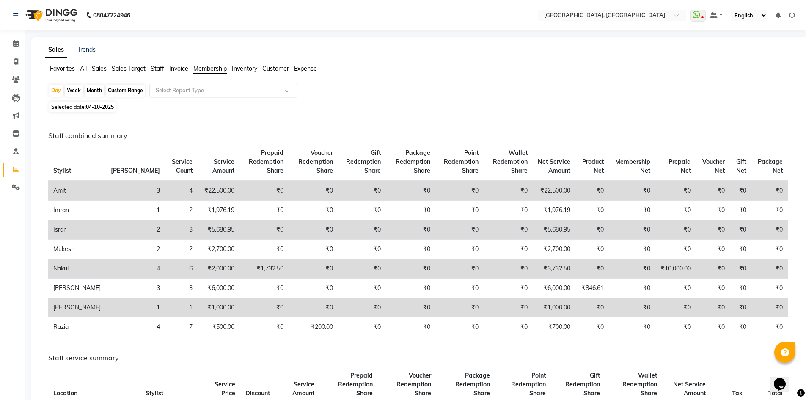
click at [208, 94] on input "text" at bounding box center [215, 90] width 122 height 8
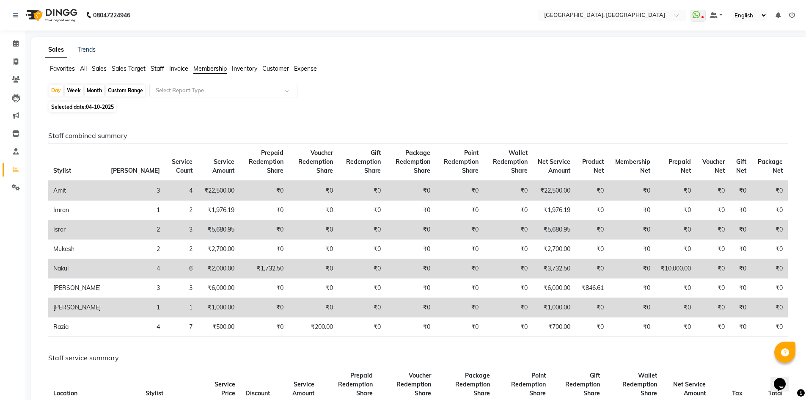
click at [162, 65] on span "Staff" at bounding box center [158, 69] width 14 height 8
click at [174, 87] on input "text" at bounding box center [215, 90] width 122 height 8
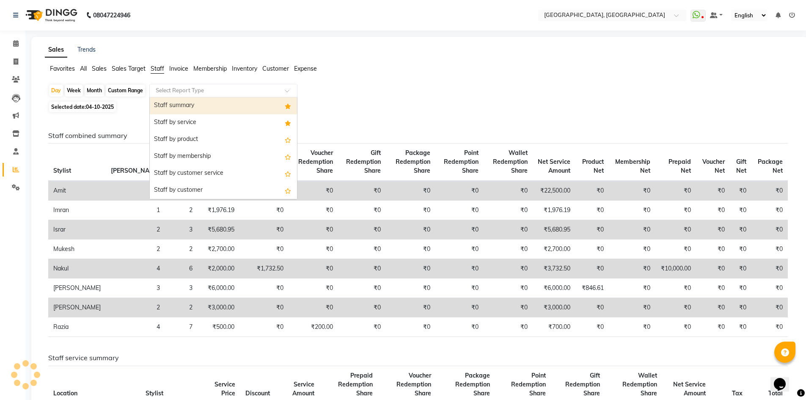
click at [172, 106] on div "Staff summary" at bounding box center [223, 105] width 147 height 17
select select "full_report"
select select "csv"
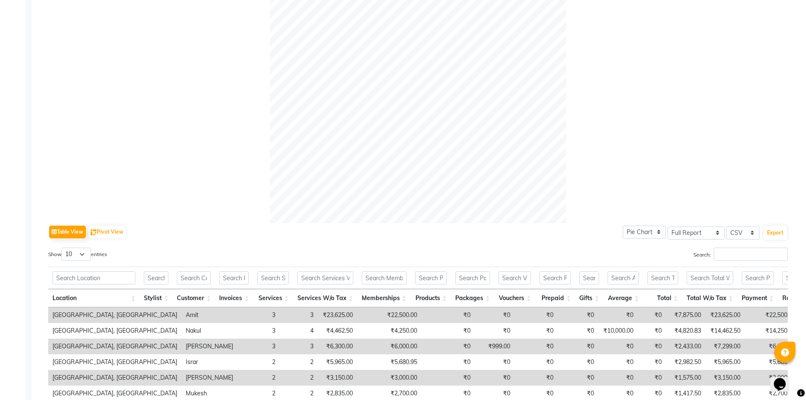
scroll to position [314, 0]
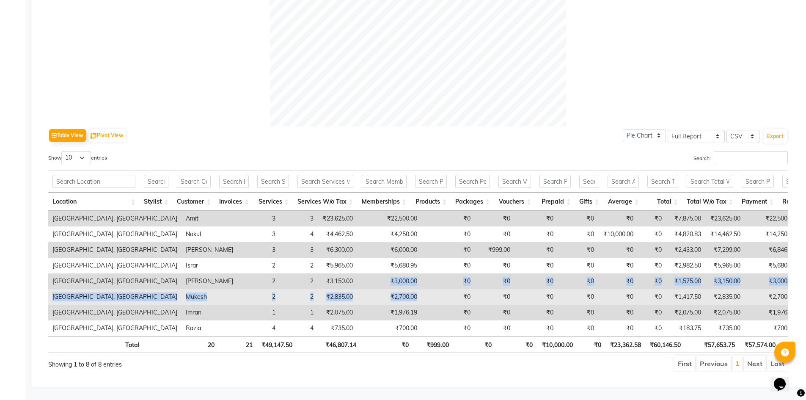
drag, startPoint x: 314, startPoint y: 270, endPoint x: 381, endPoint y: 282, distance: 67.9
click at [381, 282] on tbody "Noi Tre Salon, Golf Course Road Amit 3 3 ₹23,625.00 ₹22,500.00 ₹0 ₹0 ₹0 ₹0 ₹0 ₹…" at bounding box center [525, 273] width 955 height 125
click at [421, 291] on td "₹0" at bounding box center [447, 297] width 53 height 16
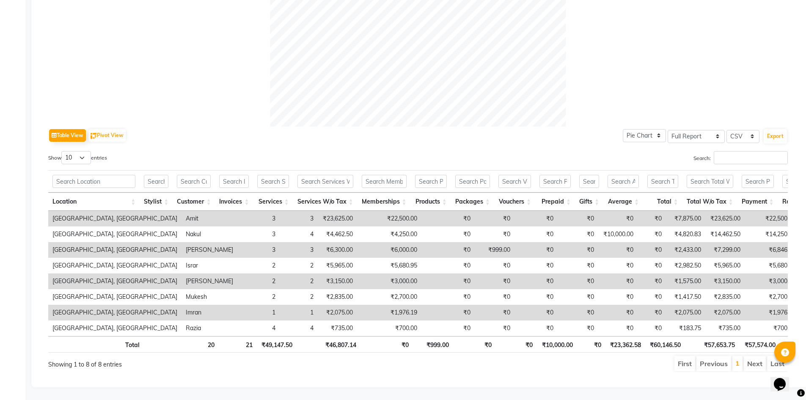
click at [404, 356] on ul "First Previous 1 Next Last" at bounding box center [575, 363] width 426 height 15
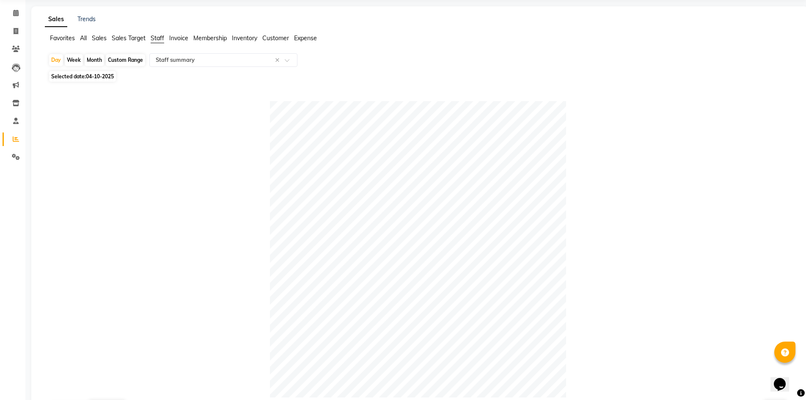
scroll to position [0, 0]
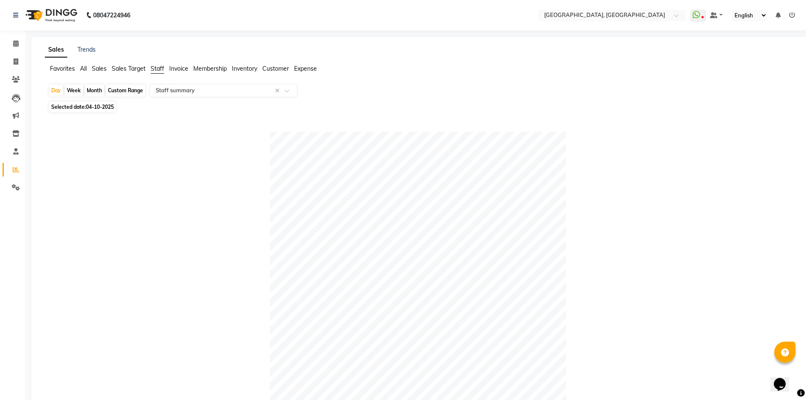
click at [218, 160] on div at bounding box center [418, 280] width 740 height 296
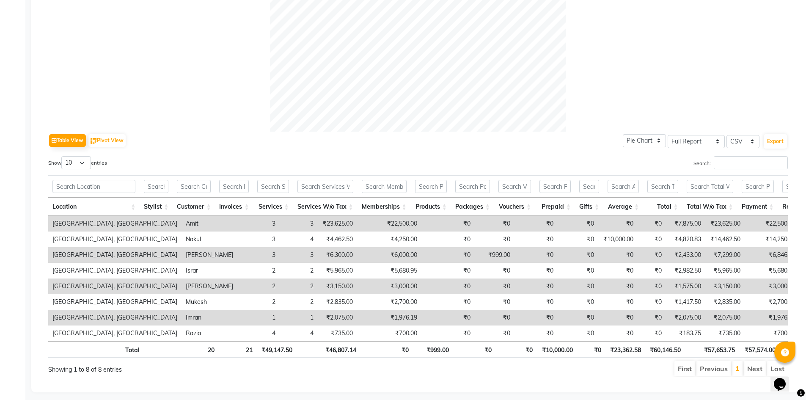
scroll to position [314, 0]
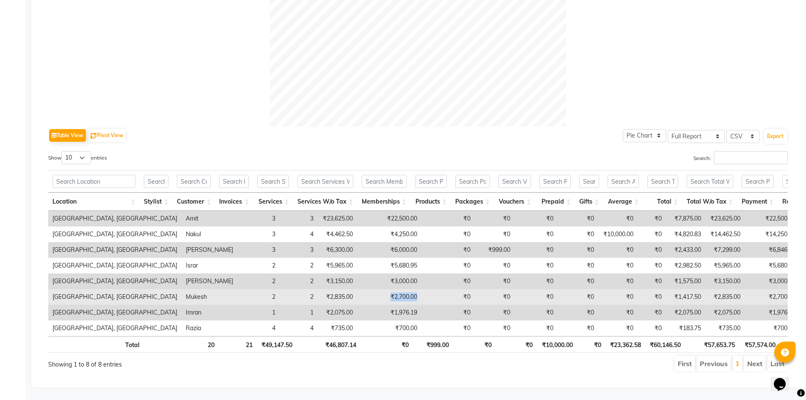
drag, startPoint x: 318, startPoint y: 287, endPoint x: 377, endPoint y: 289, distance: 59.7
click at [377, 289] on tr "Noi Tre Salon, Golf Course Road Mukesh 2 2 ₹2,835.00 ₹2,700.00 ₹0 ₹0 ₹0 ₹0 ₹0 ₹…" at bounding box center [525, 297] width 955 height 16
click at [421, 289] on td "₹0" at bounding box center [447, 297] width 53 height 16
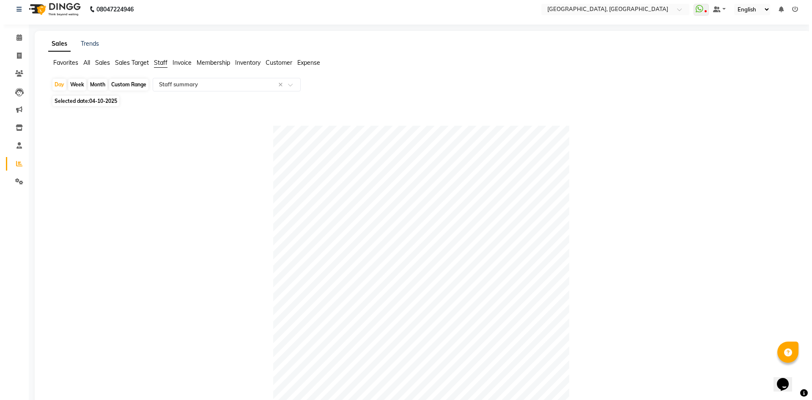
scroll to position [0, 0]
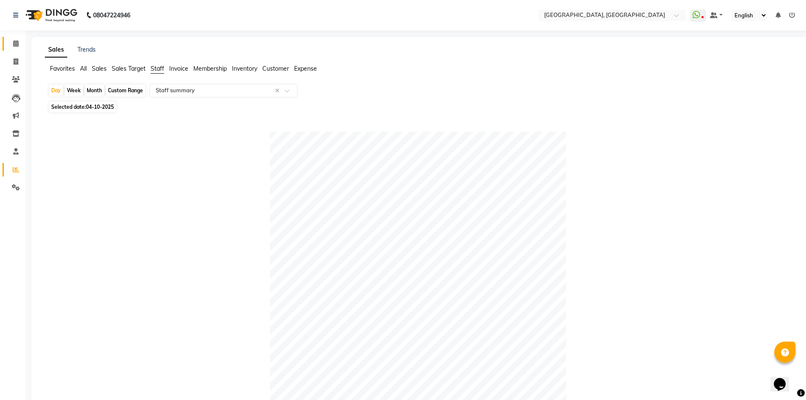
click at [3, 46] on link "Calendar" at bounding box center [13, 44] width 20 height 14
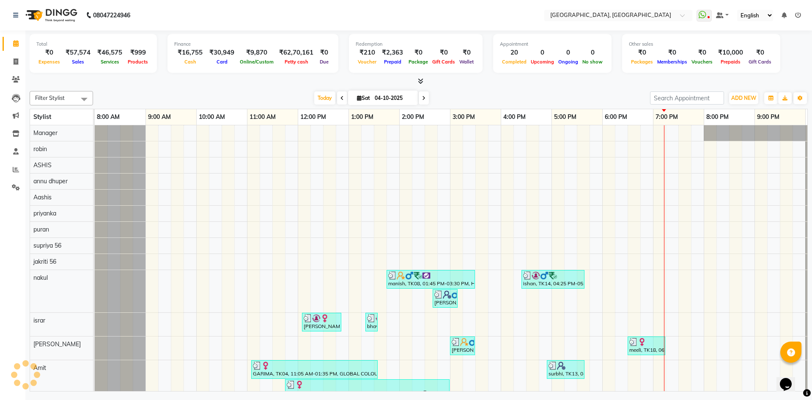
scroll to position [0, 49]
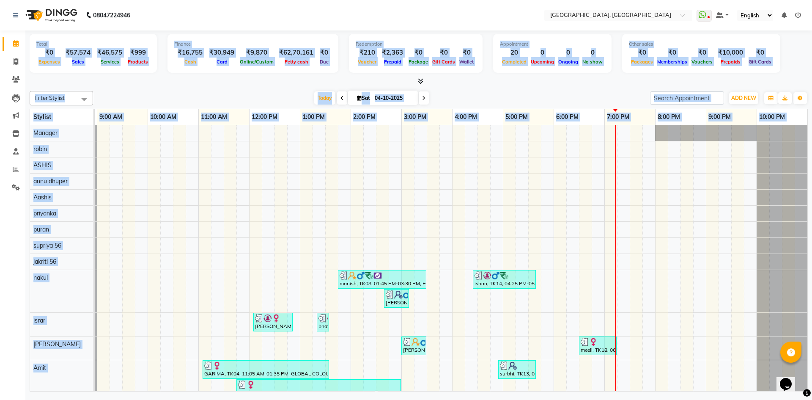
drag, startPoint x: 33, startPoint y: 39, endPoint x: 422, endPoint y: 202, distance: 421.9
click at [422, 202] on div "Total ₹0 Expenses ₹57,574 Sales ₹46,575 Services ₹999 Products Finance ₹16,755 …" at bounding box center [418, 211] width 787 height 363
click at [266, 89] on div "Filter Stylist Select All Aashis Amit annu dhuper ashika ASHIS Farman Imran isr…" at bounding box center [419, 240] width 779 height 304
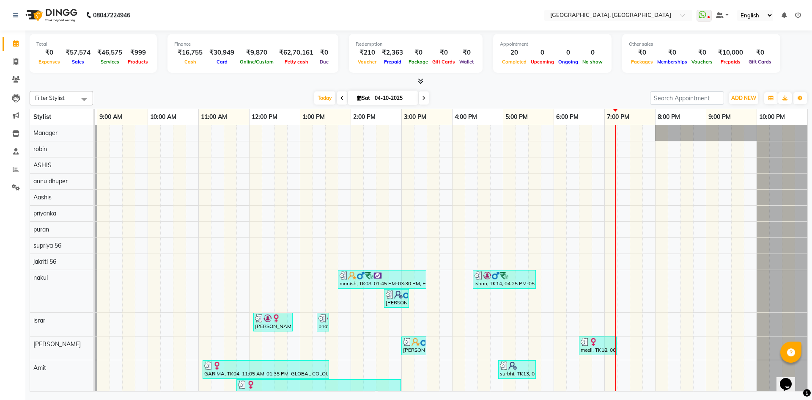
click at [613, 93] on div "Today Sat 04-10-2025" at bounding box center [371, 98] width 549 height 13
click at [420, 81] on icon at bounding box center [421, 81] width 6 height 6
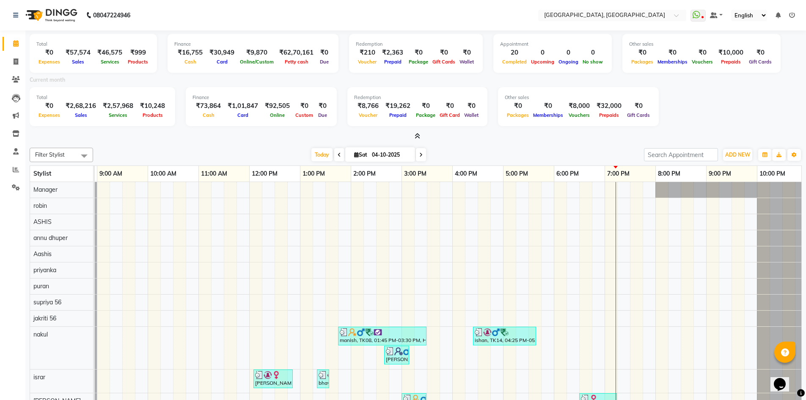
click at [417, 137] on icon at bounding box center [418, 136] width 6 height 6
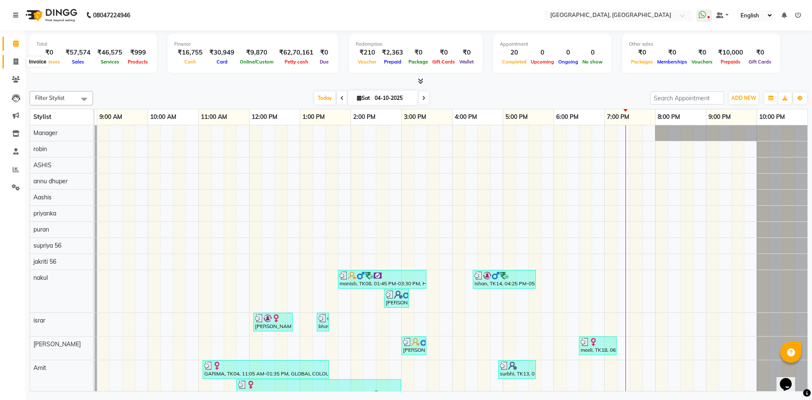
click at [12, 63] on span at bounding box center [15, 62] width 15 height 10
select select "service"
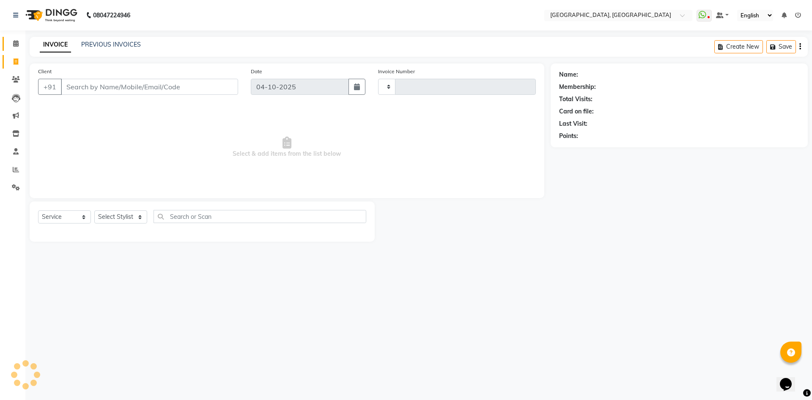
type input "3475"
select select "3948"
click at [6, 42] on link "Calendar" at bounding box center [13, 44] width 20 height 14
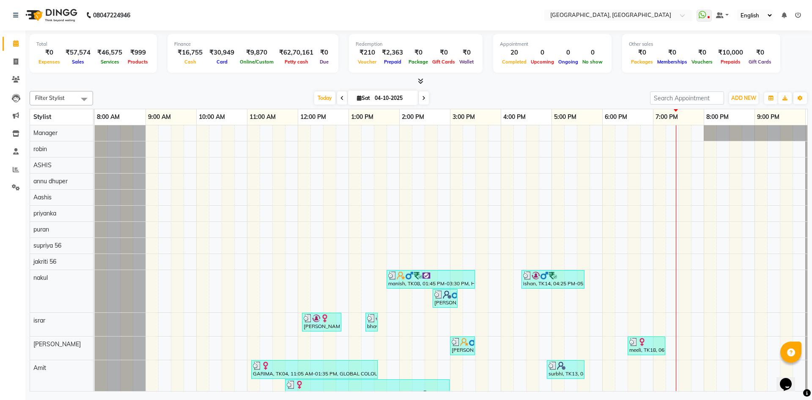
scroll to position [0, 49]
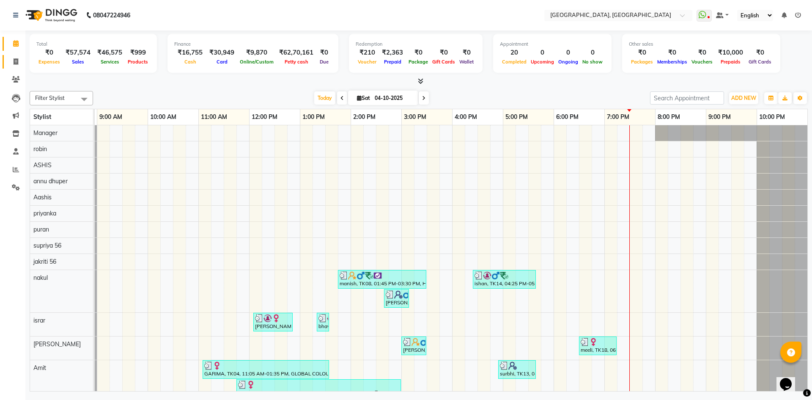
click at [8, 61] on link "Invoice" at bounding box center [13, 62] width 20 height 14
select select "service"
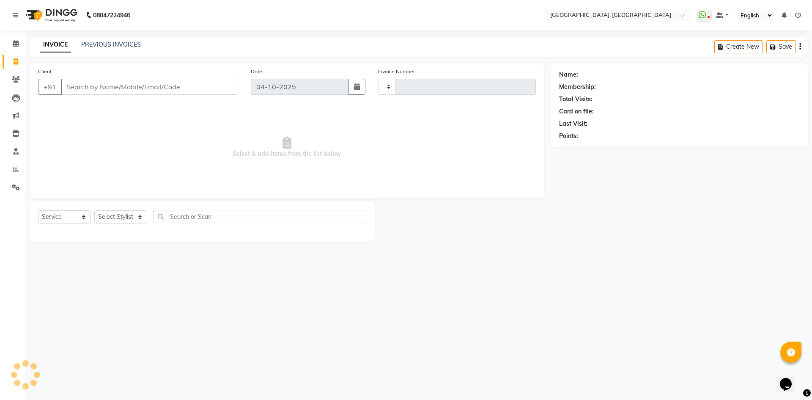
type input "3475"
select select "3948"
click at [11, 40] on span at bounding box center [15, 44] width 15 height 10
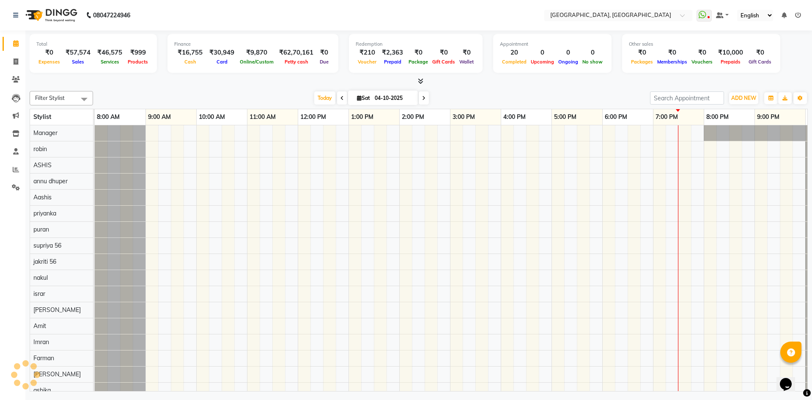
click at [219, 84] on div at bounding box center [419, 81] width 779 height 9
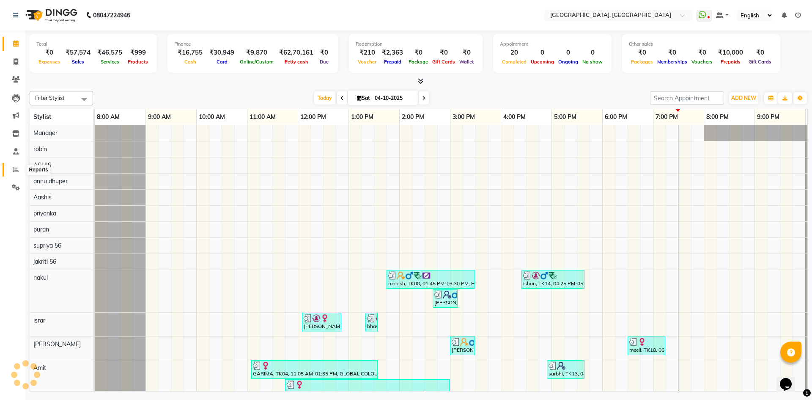
click at [15, 168] on icon at bounding box center [16, 169] width 6 height 6
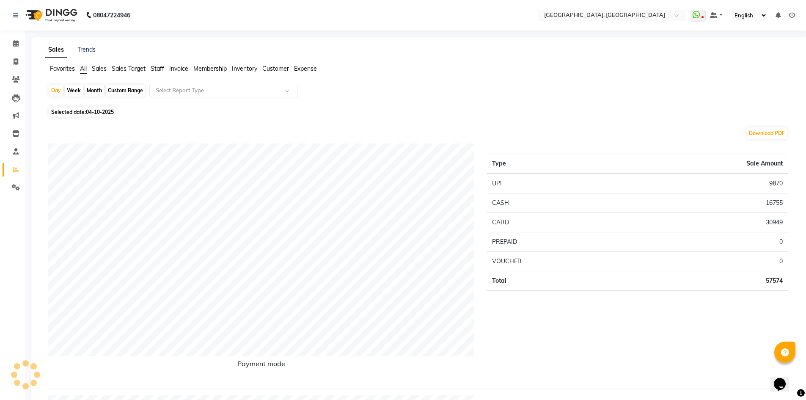
click at [103, 91] on div "Month" at bounding box center [94, 91] width 19 height 12
select select "10"
select select "2025"
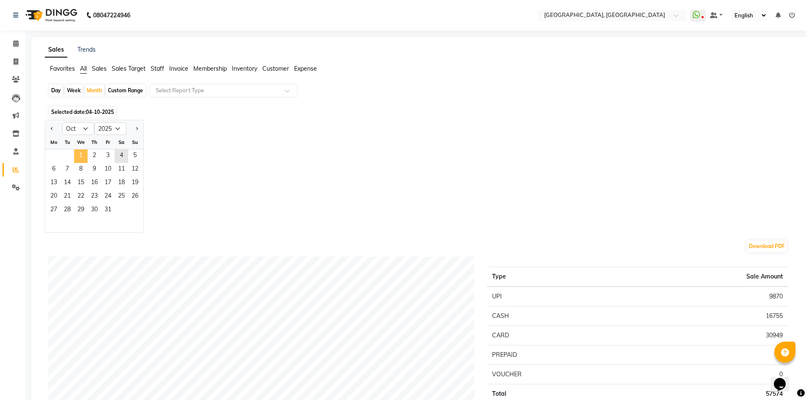
click at [87, 151] on span "1" at bounding box center [81, 156] width 14 height 14
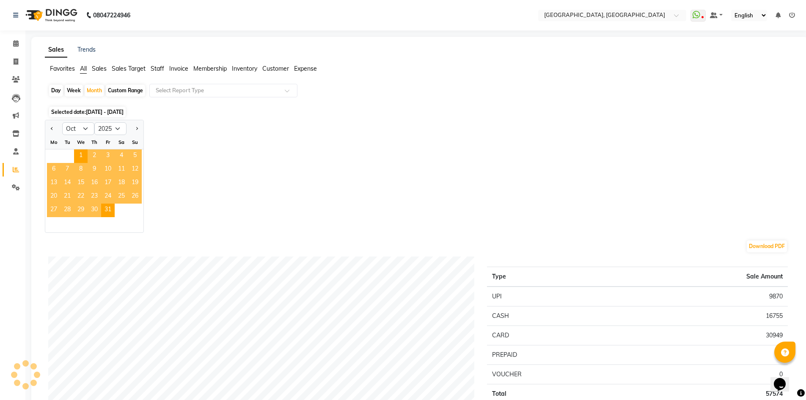
click at [154, 71] on span "Staff" at bounding box center [158, 69] width 14 height 8
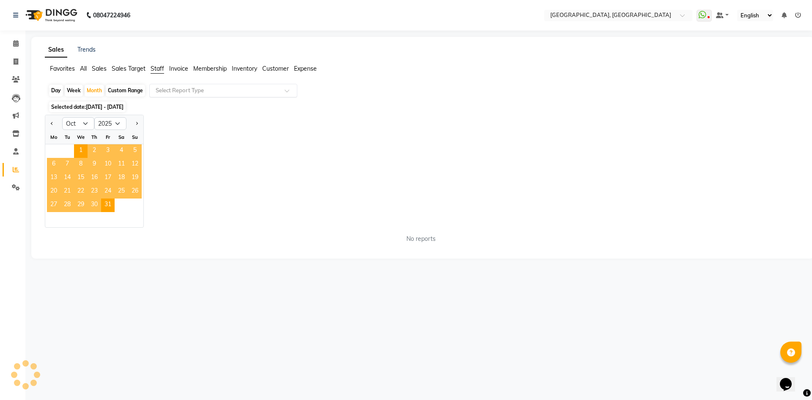
click at [182, 84] on div "Select Report Type" at bounding box center [223, 91] width 148 height 14
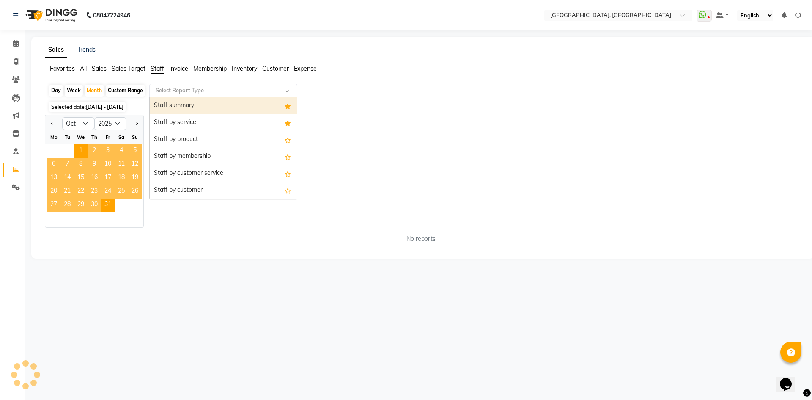
click at [187, 103] on div "Staff summary" at bounding box center [223, 105] width 147 height 17
select select "full_report"
select select "csv"
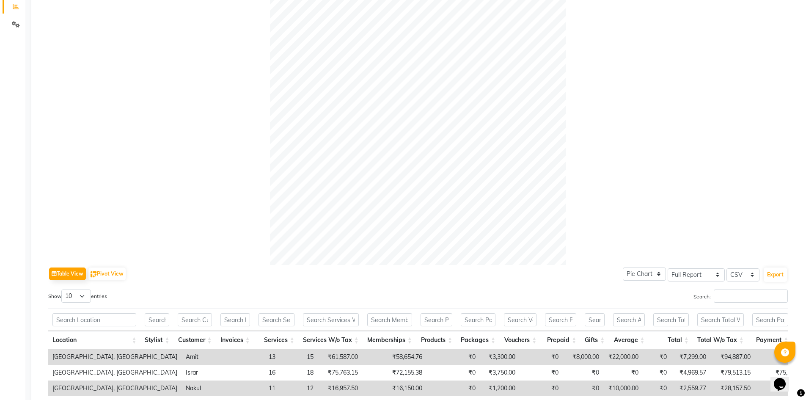
scroll to position [345, 0]
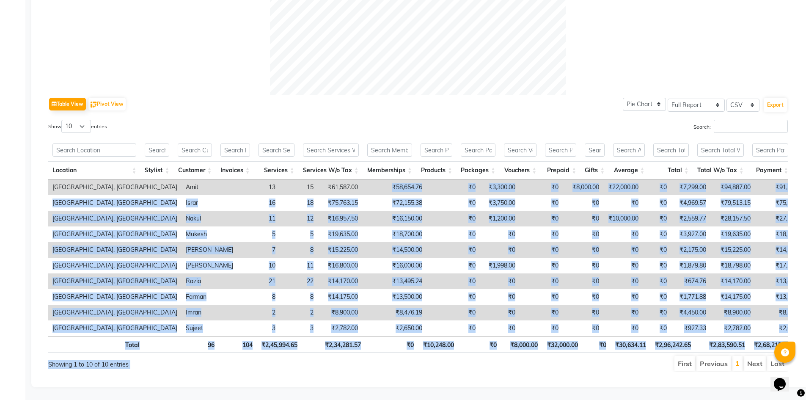
drag, startPoint x: 326, startPoint y: 174, endPoint x: 491, endPoint y: 384, distance: 266.7
click at [491, 384] on div "Sales Trends Favorites All Sales Sales Target Staff Invoice Membership Inventor…" at bounding box center [419, 45] width 777 height 683
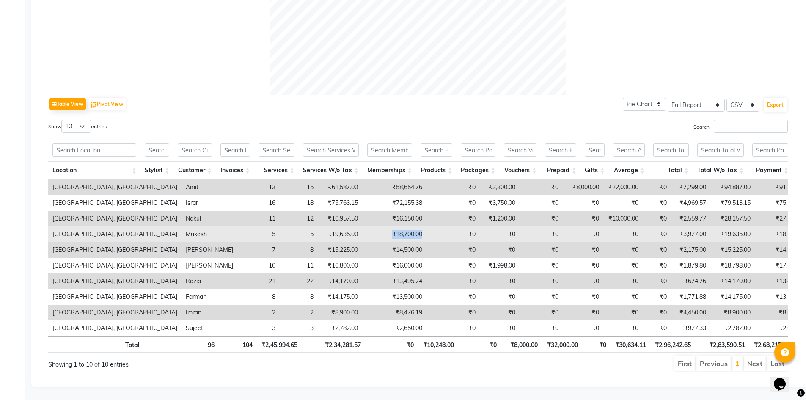
drag, startPoint x: 331, startPoint y: 223, endPoint x: 362, endPoint y: 219, distance: 31.6
click at [362, 226] on td "₹18,700.00" at bounding box center [394, 234] width 64 height 16
click at [364, 226] on td "₹18,700.00" at bounding box center [394, 234] width 64 height 16
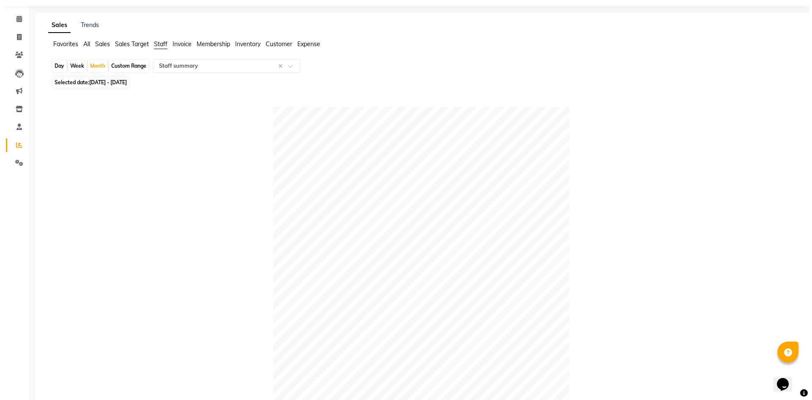
scroll to position [0, 0]
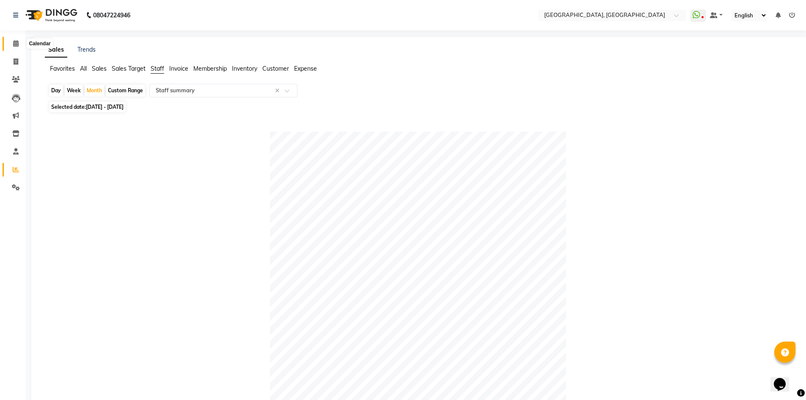
click at [11, 43] on span at bounding box center [15, 44] width 15 height 10
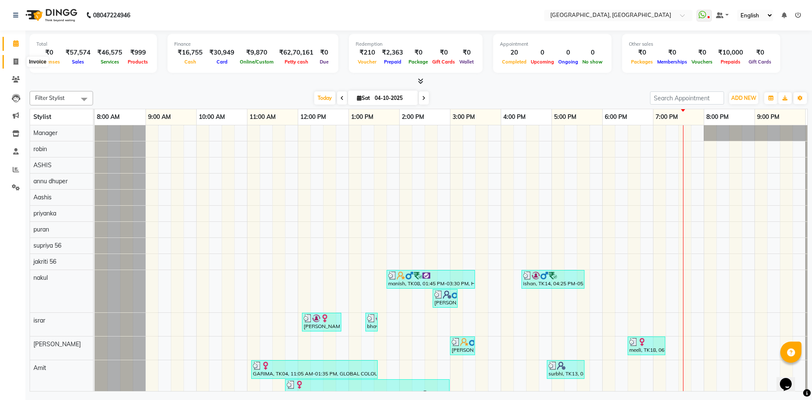
click at [17, 61] on icon at bounding box center [16, 61] width 5 height 6
select select "service"
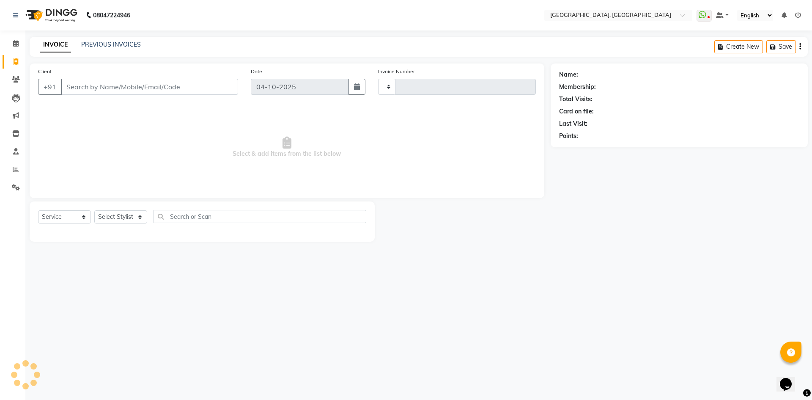
type input "3475"
select select "3948"
click at [118, 212] on select "Select Stylist" at bounding box center [120, 216] width 53 height 13
select select "86264"
click at [94, 210] on select "Select Stylist Aashis Alic ashok vihar Alice makeup Amit annu dhuper ashika ASH…" at bounding box center [120, 216] width 53 height 13
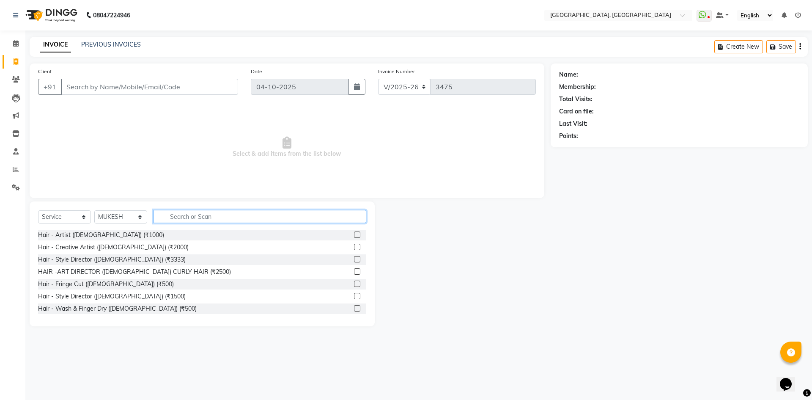
click at [212, 218] on input "text" at bounding box center [260, 216] width 213 height 13
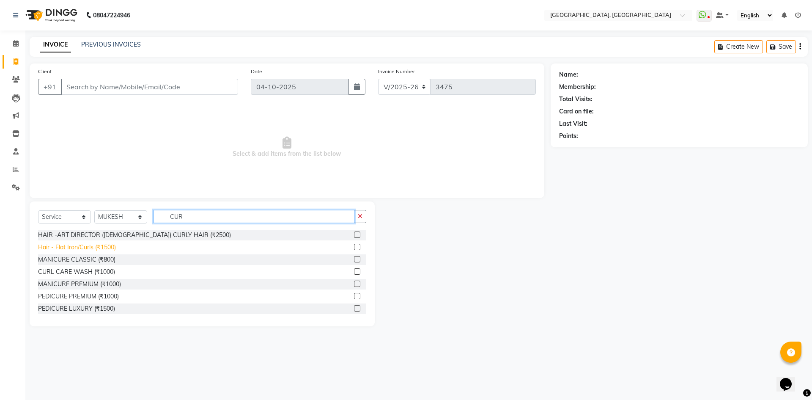
type input "CUR"
click at [100, 243] on div "Hair - Flat Iron/Curls (₹1500)" at bounding box center [77, 247] width 78 height 9
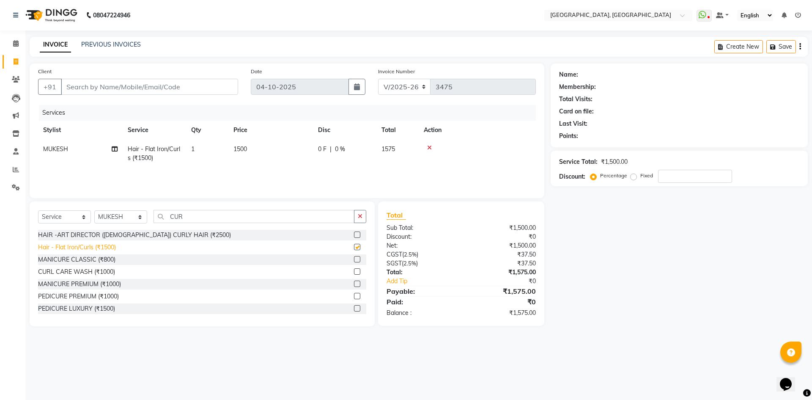
checkbox input "false"
click at [123, 216] on select "Select Stylist Aashis Alic ashok vihar Alice makeup Amit annu dhuper ashika ASH…" at bounding box center [120, 216] width 53 height 13
click at [103, 217] on select "Select Stylist Aashis Alic ashok vihar Alice makeup Amit annu dhuper ashika ASH…" at bounding box center [120, 216] width 53 height 13
select select "86545"
click at [94, 210] on select "Select Stylist Aashis Alic ashok vihar Alice makeup Amit annu dhuper ashika ASH…" at bounding box center [120, 216] width 53 height 13
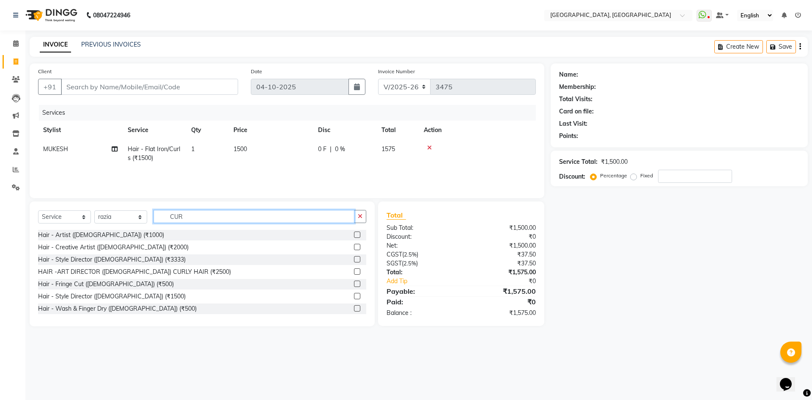
click at [193, 215] on input "CUR" at bounding box center [254, 216] width 201 height 13
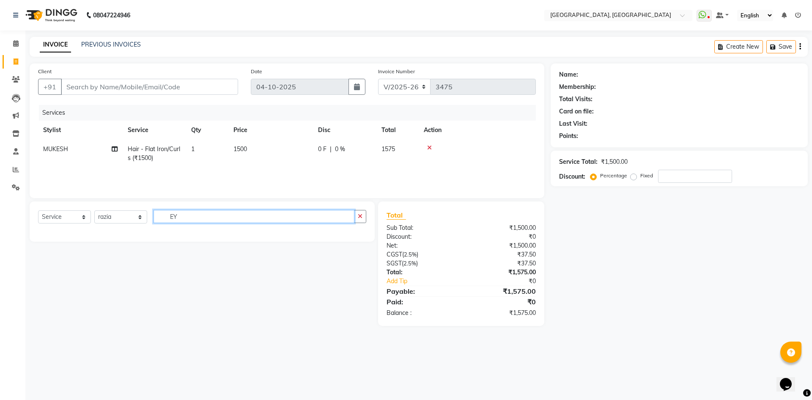
type input "E"
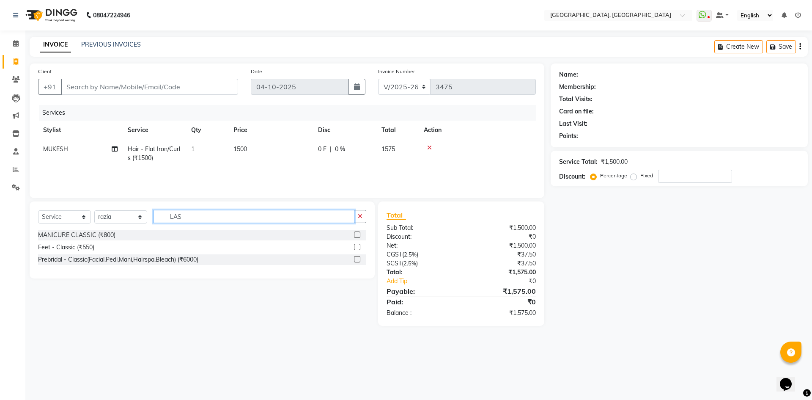
click at [168, 218] on input "LAS" at bounding box center [254, 216] width 201 height 13
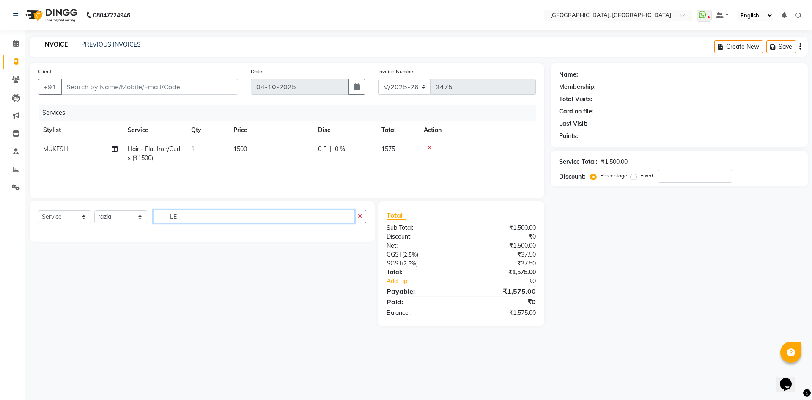
type input "L"
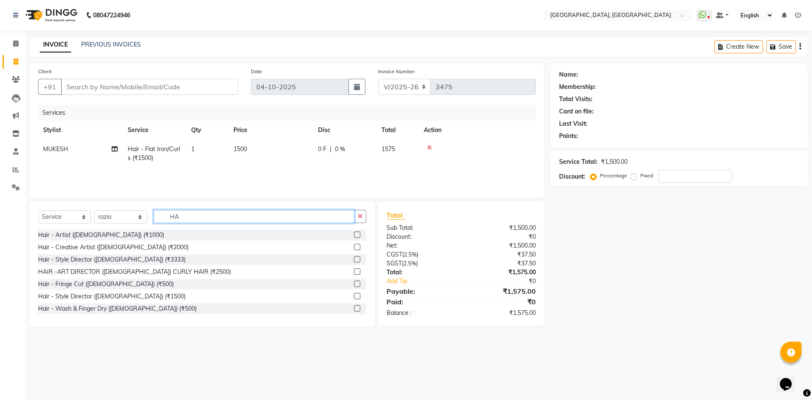
type input "H"
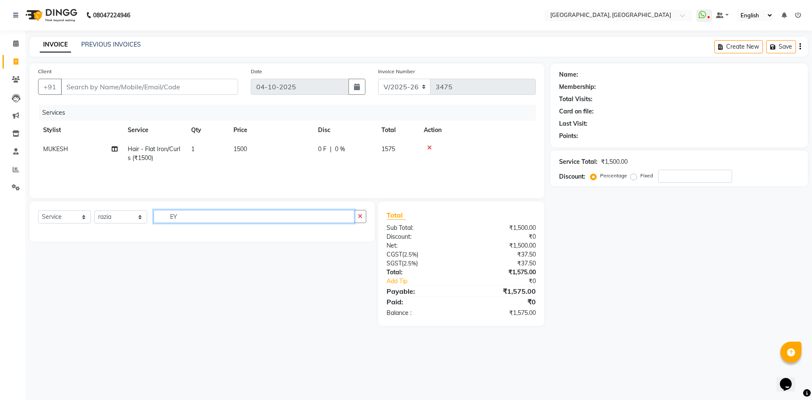
type input "E"
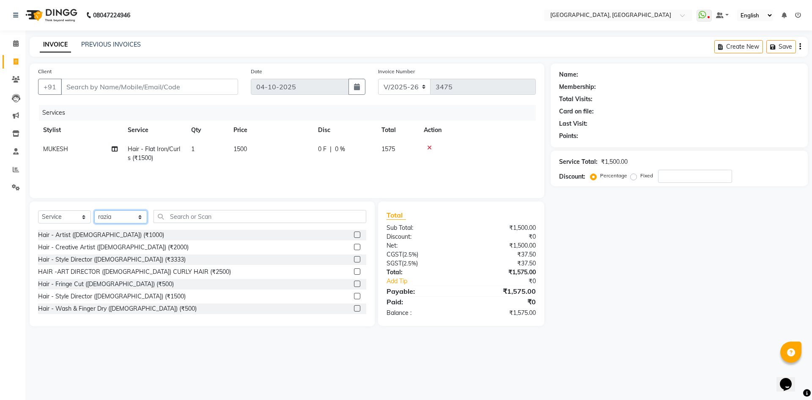
click at [130, 222] on select "Select Stylist Aashis Alic ashok vihar Alice makeup Amit annu dhuper ashika ASH…" at bounding box center [120, 216] width 53 height 13
select select "63760"
click at [94, 210] on select "Select Stylist Aashis Alic ashok vihar Alice makeup Amit annu dhuper ashika ASH…" at bounding box center [120, 216] width 53 height 13
click at [184, 212] on input "text" at bounding box center [260, 216] width 213 height 13
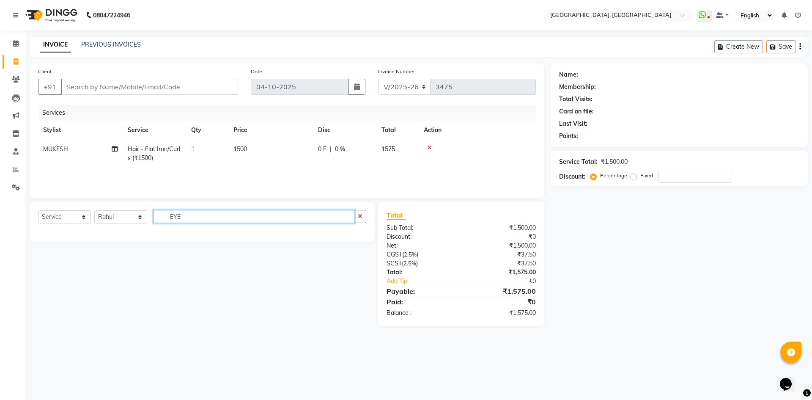
click at [181, 213] on input "EYE" at bounding box center [254, 216] width 201 height 13
type input "EYE"
click at [106, 221] on select "Select Stylist Aashis Alic ashok vihar Alice makeup Amit annu dhuper ashika ASH…" at bounding box center [120, 216] width 53 height 13
select select "86545"
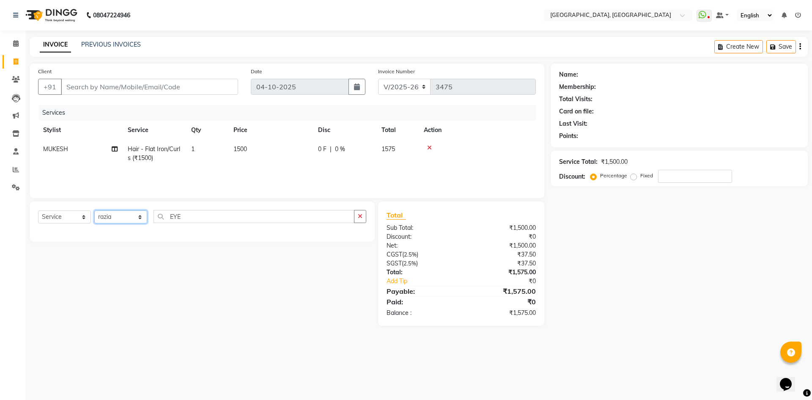
click at [94, 210] on select "Select Stylist Aashis Alic ashok vihar Alice makeup Amit annu dhuper ashika ASH…" at bounding box center [120, 216] width 53 height 13
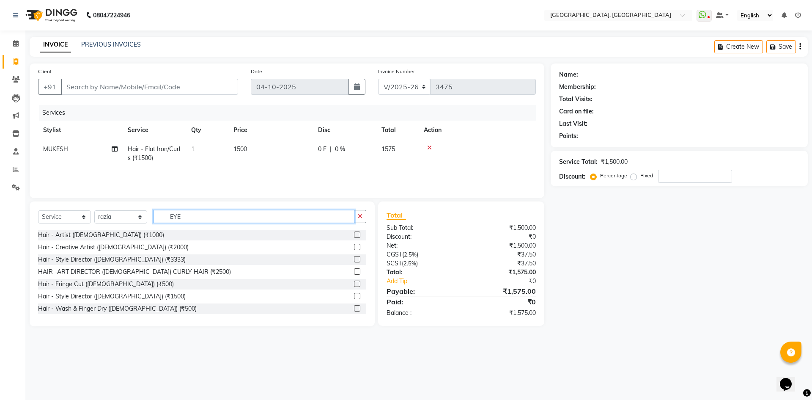
click at [185, 218] on input "EYE" at bounding box center [254, 216] width 201 height 13
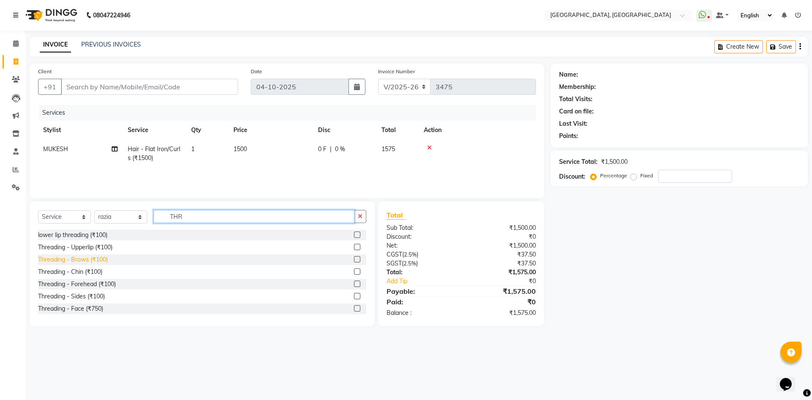
type input "THR"
click at [98, 257] on div "Threading - Brows (₹100)" at bounding box center [73, 259] width 70 height 9
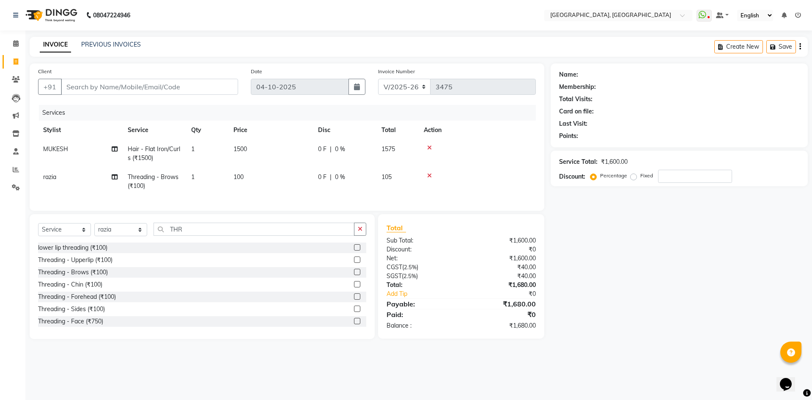
click at [99, 275] on div "Threading - Brows (₹100)" at bounding box center [73, 272] width 70 height 9
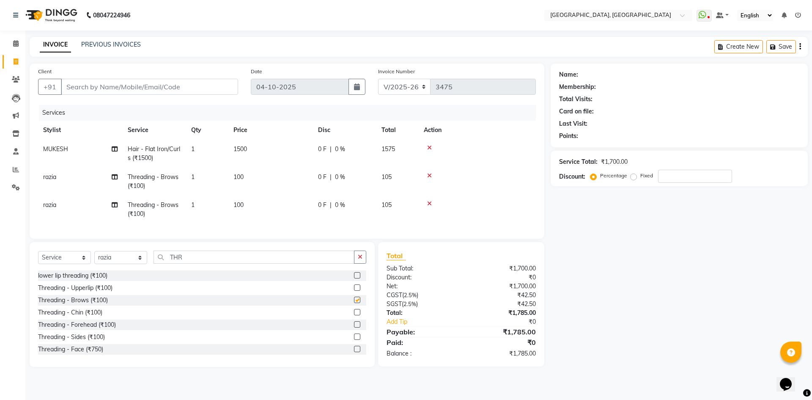
checkbox input "false"
click at [123, 95] on div "Client +91" at bounding box center [138, 84] width 213 height 35
click at [113, 88] on input "Client" at bounding box center [149, 87] width 177 height 16
type input "9"
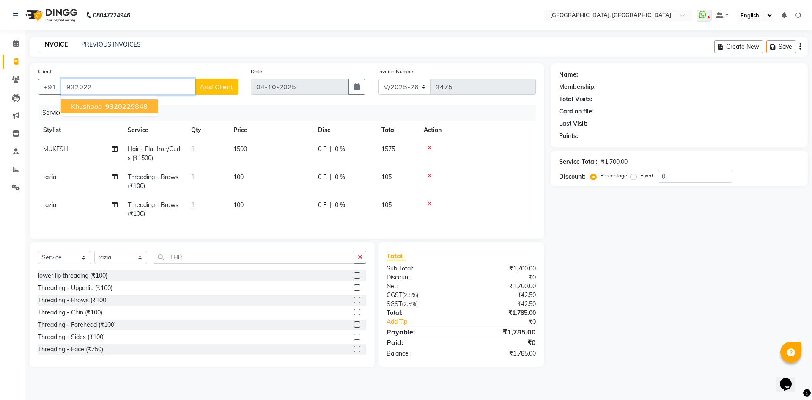
click at [104, 108] on ngb-highlight "932022 9848" at bounding box center [126, 106] width 44 height 8
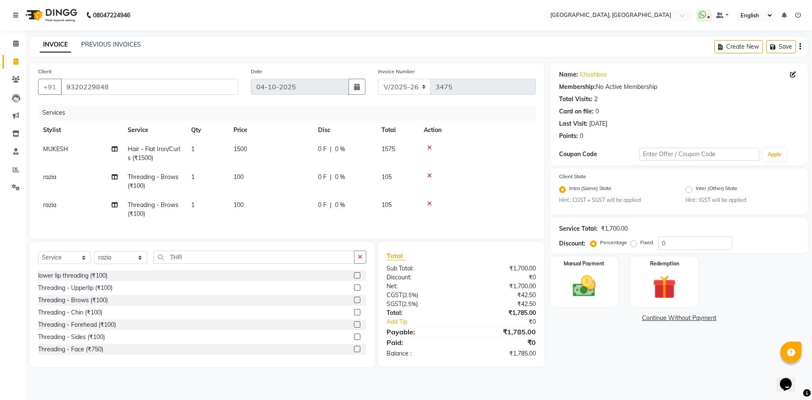
scroll to position [0, 6]
drag, startPoint x: 128, startPoint y: 146, endPoint x: 770, endPoint y: 408, distance: 693.2
click at [770, 399] on html "08047224946 Select Location × Noi Tre Salon, Golf Course Road WhatsApp Status ✕…" at bounding box center [406, 200] width 812 height 400
click at [609, 357] on div "Name: Khushboo Membership: No Active Membership Total Visits: 2 Card on file: 0…" at bounding box center [683, 214] width 264 height 303
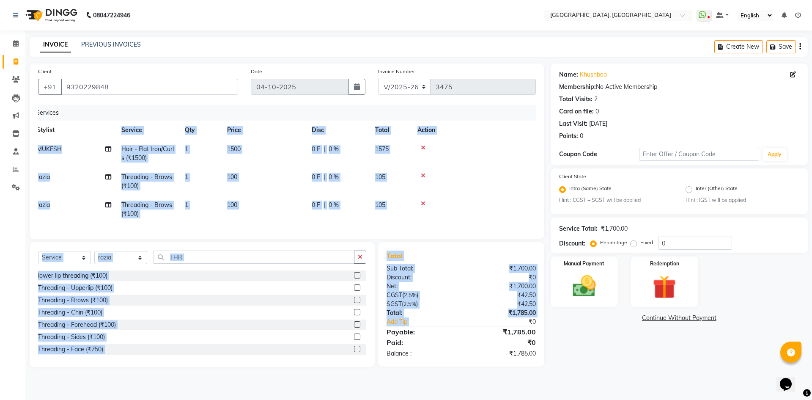
drag, startPoint x: 190, startPoint y: 149, endPoint x: 502, endPoint y: 330, distance: 361.0
click at [502, 330] on div "Client +91 9320229848 Date 04-10-2025 Invoice Number V/2025 V/2025-26 3475 Serv…" at bounding box center [287, 214] width 528 height 303
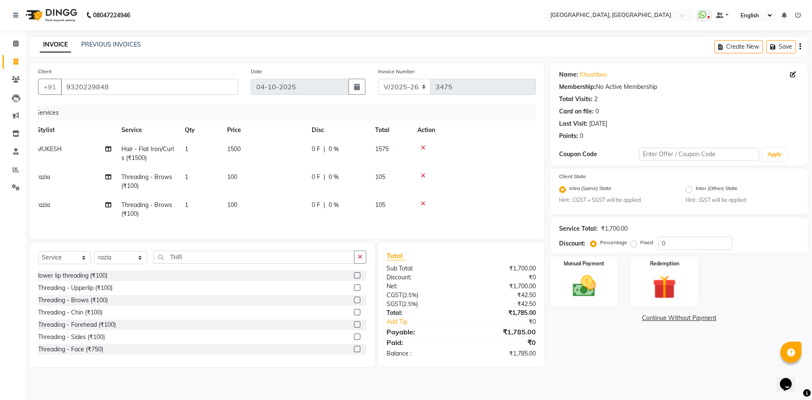
click at [592, 340] on div "Name: Khushboo Membership: No Active Membership Total Visits: 2 Card on file: 0…" at bounding box center [683, 214] width 264 height 303
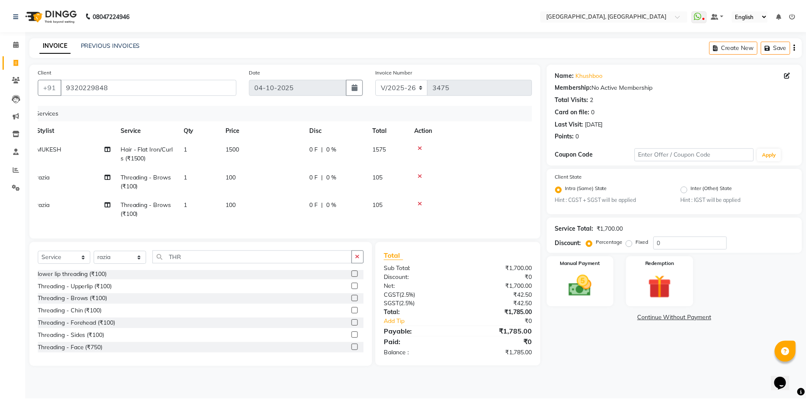
scroll to position [0, 0]
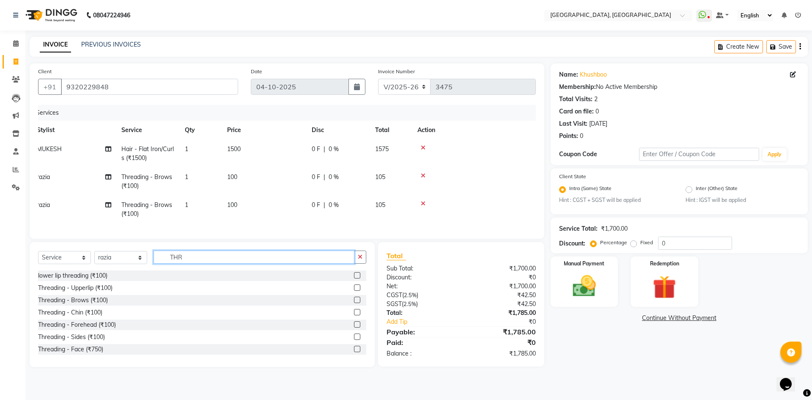
click at [230, 264] on input "THR" at bounding box center [254, 256] width 201 height 13
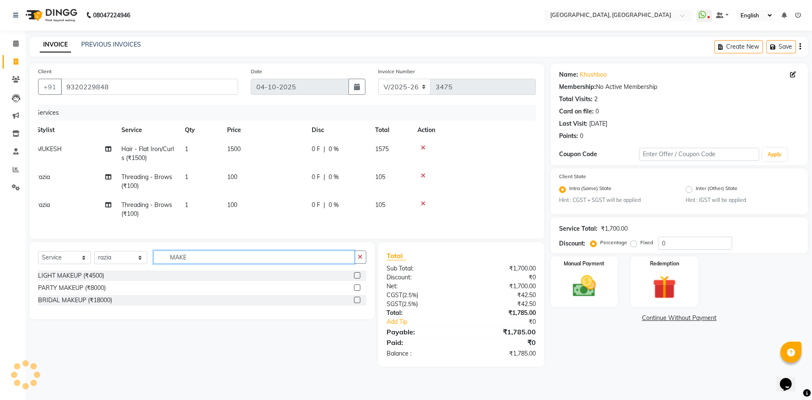
click at [190, 262] on input "MAKE" at bounding box center [254, 256] width 201 height 13
click at [190, 264] on input "GRO" at bounding box center [254, 256] width 201 height 13
click at [194, 264] on input "ROW" at bounding box center [254, 256] width 201 height 13
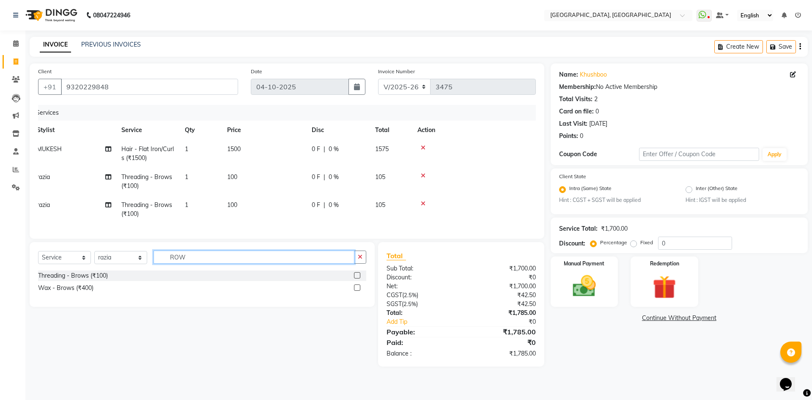
click at [194, 264] on input "ROW" at bounding box center [254, 256] width 201 height 13
click at [56, 292] on div "Wax - Brows (₹400)" at bounding box center [65, 287] width 55 height 9
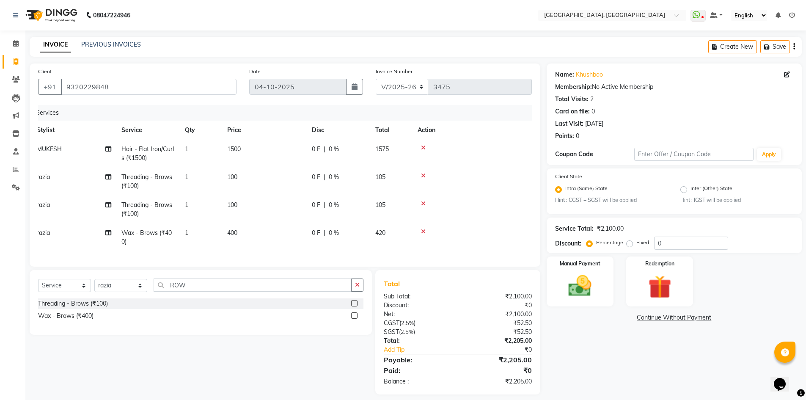
click at [229, 226] on td "400" at bounding box center [264, 237] width 85 height 28
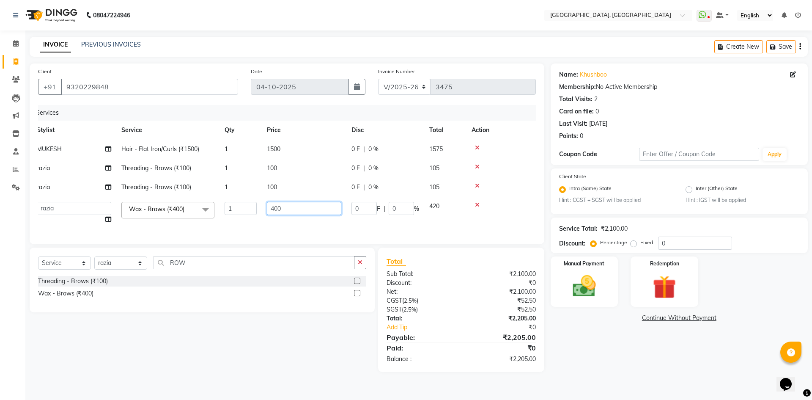
click at [276, 206] on input "400" at bounding box center [304, 208] width 74 height 13
click at [476, 183] on tbody "MUKESH Hair - Flat Iron/Curls (₹1500) 1 1500 0 F | 0 % 1575 razia Threading - B…" at bounding box center [281, 184] width 498 height 89
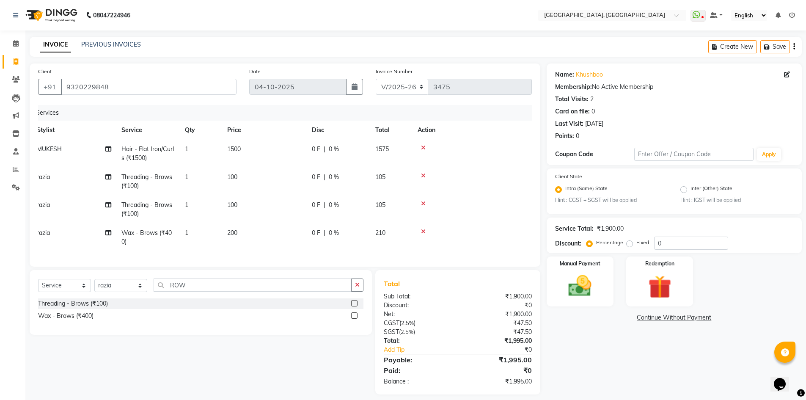
click at [423, 204] on icon at bounding box center [423, 204] width 5 height 6
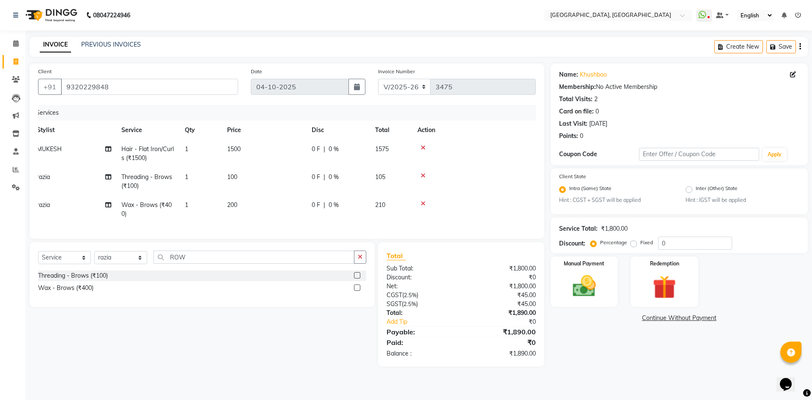
click at [421, 173] on icon at bounding box center [423, 176] width 5 height 6
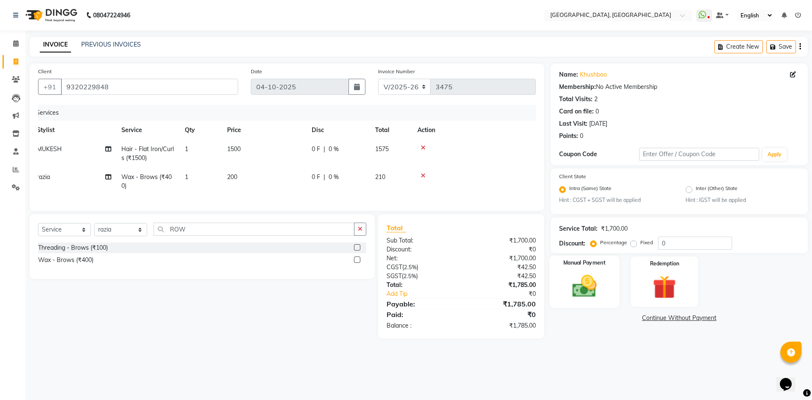
click at [565, 279] on img at bounding box center [584, 286] width 39 height 28
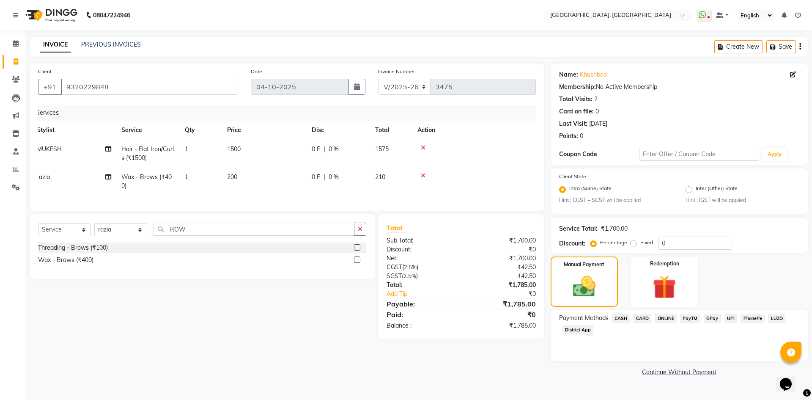
click at [734, 316] on span "UPI" at bounding box center [731, 319] width 13 height 10
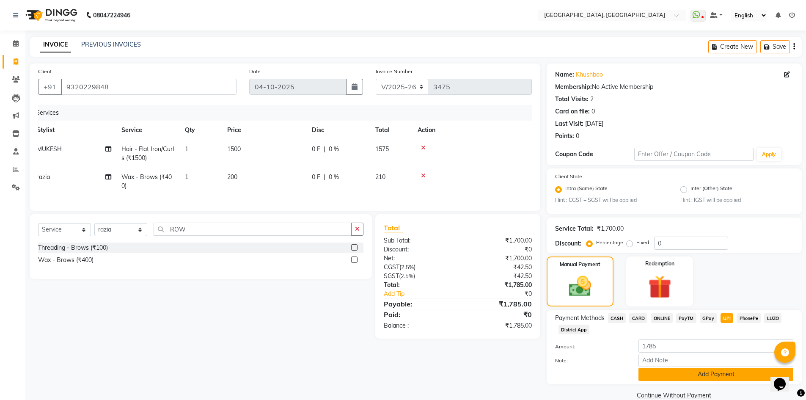
click at [676, 380] on button "Add Payment" at bounding box center [715, 374] width 155 height 13
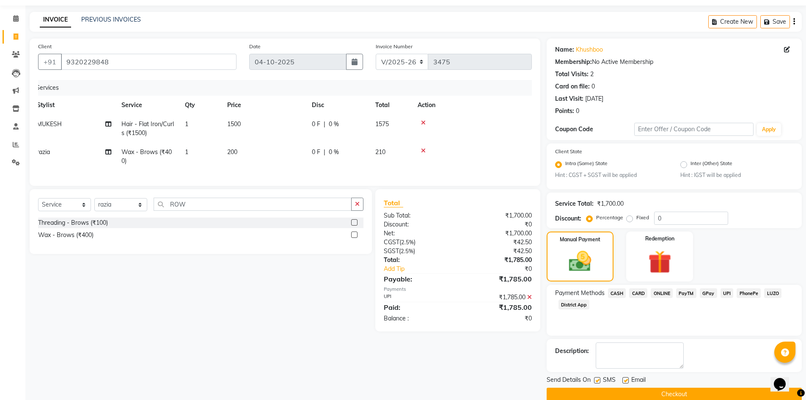
scroll to position [39, 0]
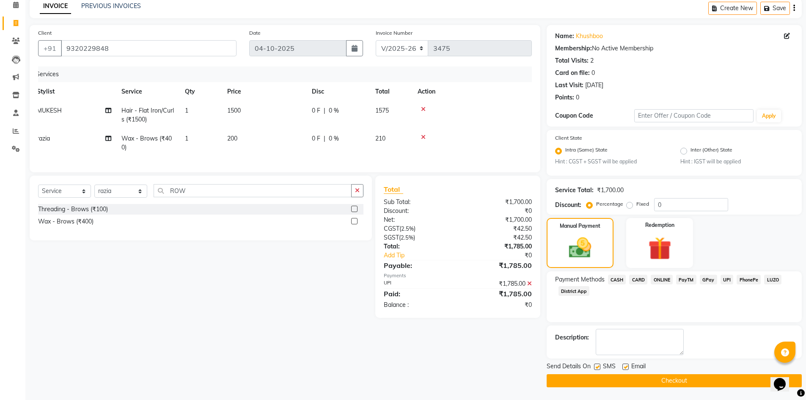
click at [600, 367] on label at bounding box center [597, 366] width 6 height 6
click at [600, 367] on input "checkbox" at bounding box center [597, 367] width 6 height 6
click at [631, 363] on span "Email" at bounding box center [638, 367] width 14 height 11
click at [620, 364] on div "SMS" at bounding box center [608, 367] width 28 height 11
click at [624, 366] on label at bounding box center [625, 366] width 6 height 6
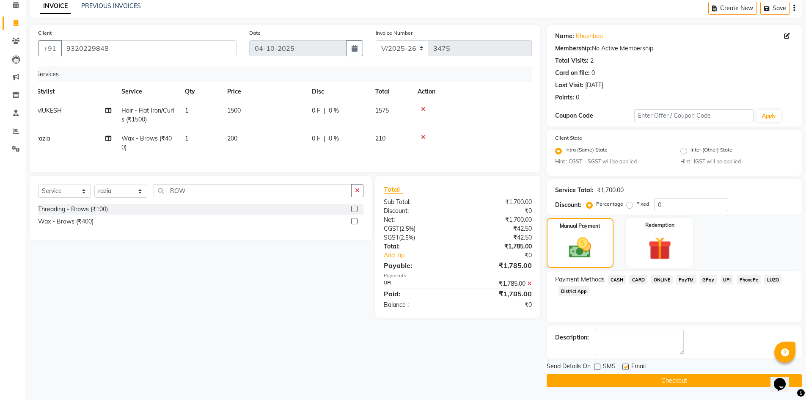
click at [624, 366] on input "checkbox" at bounding box center [625, 367] width 6 height 6
click at [607, 382] on button "Checkout" at bounding box center [674, 380] width 255 height 13
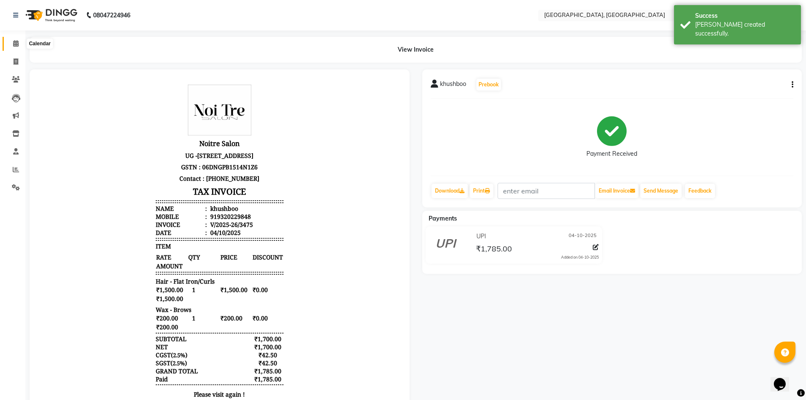
click at [17, 41] on icon at bounding box center [16, 43] width 6 height 6
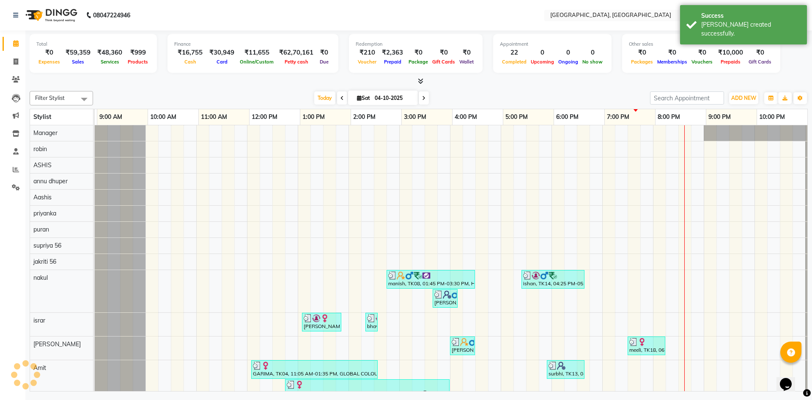
scroll to position [0, 49]
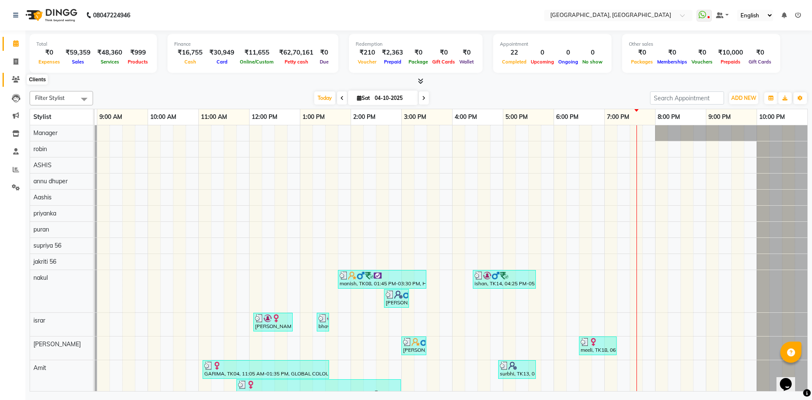
click at [15, 83] on span at bounding box center [15, 80] width 15 height 10
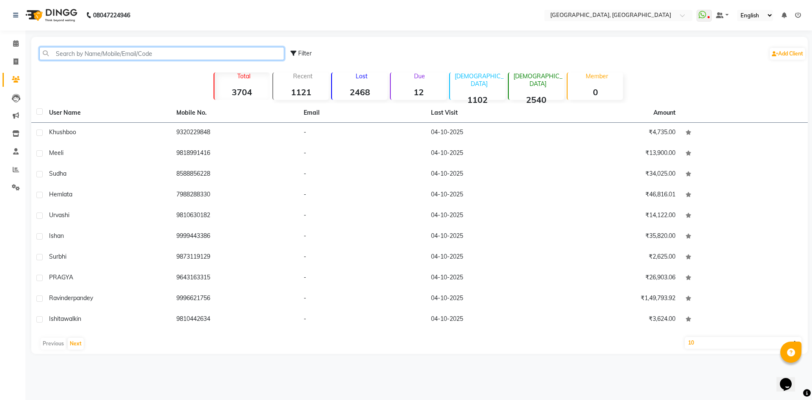
click at [109, 53] on input "text" at bounding box center [161, 53] width 245 height 13
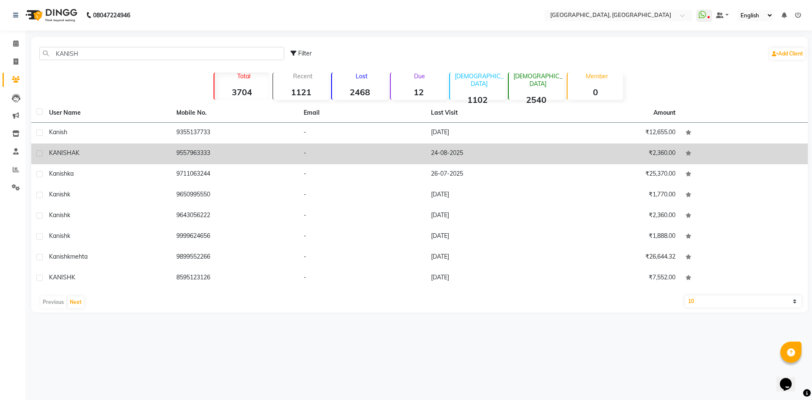
click at [91, 152] on div "KANISHAK" at bounding box center [107, 153] width 117 height 9
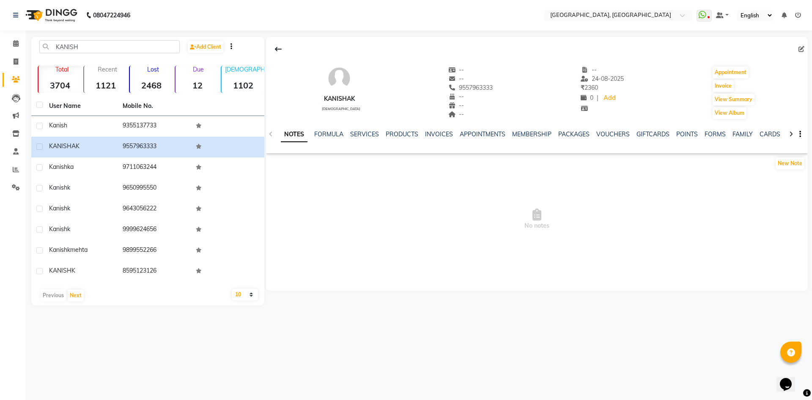
click at [360, 130] on div "SERVICES" at bounding box center [364, 134] width 29 height 9
click at [365, 134] on link "SERVICES" at bounding box center [364, 134] width 29 height 8
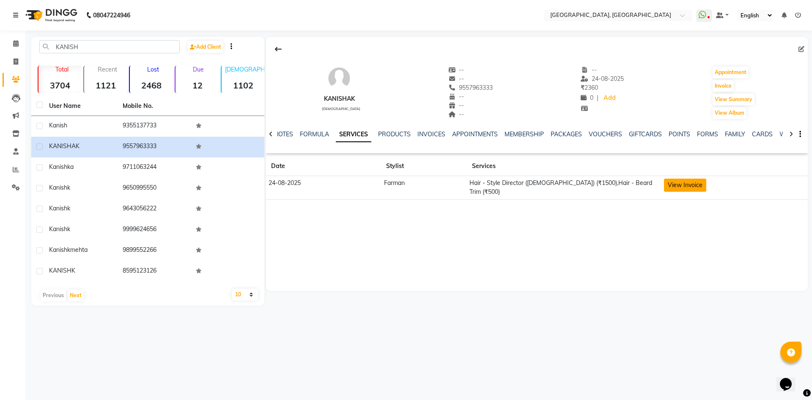
click at [674, 182] on button "View Invoice" at bounding box center [685, 185] width 42 height 13
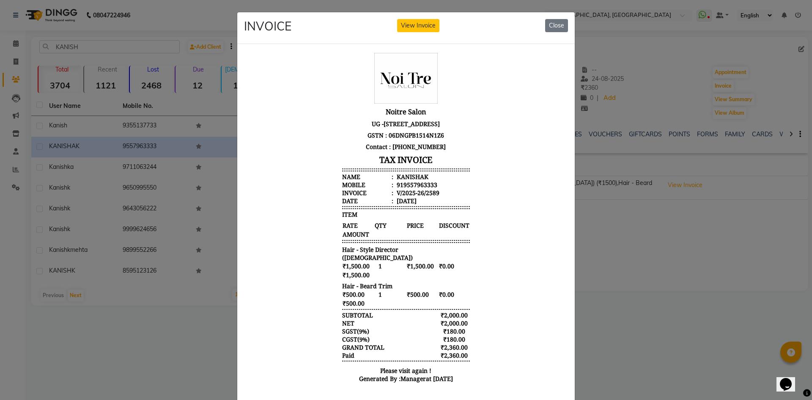
scroll to position [7, 0]
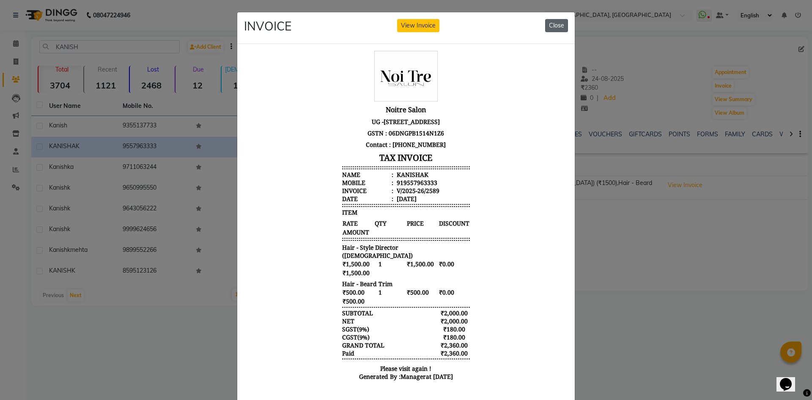
click at [558, 28] on button "Close" at bounding box center [556, 25] width 23 height 13
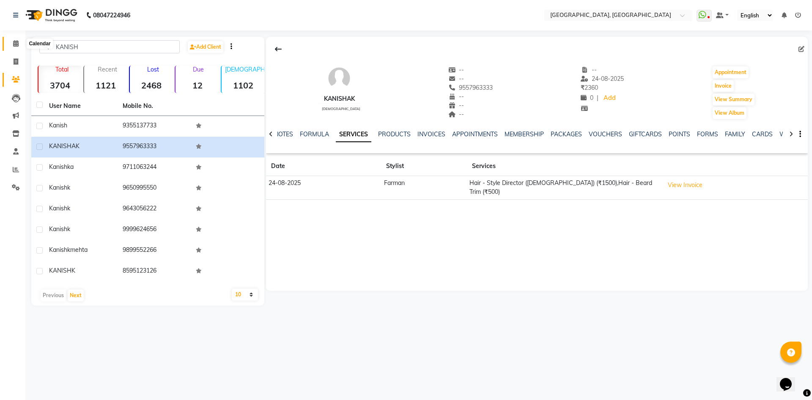
click at [15, 42] on icon at bounding box center [16, 43] width 6 height 6
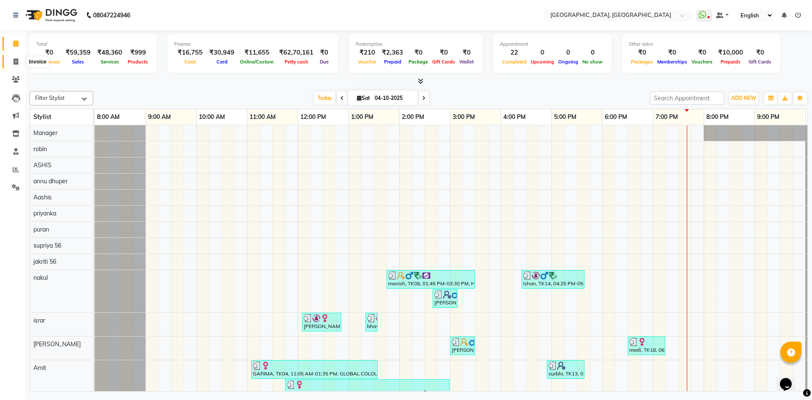
click at [17, 57] on span at bounding box center [15, 62] width 15 height 10
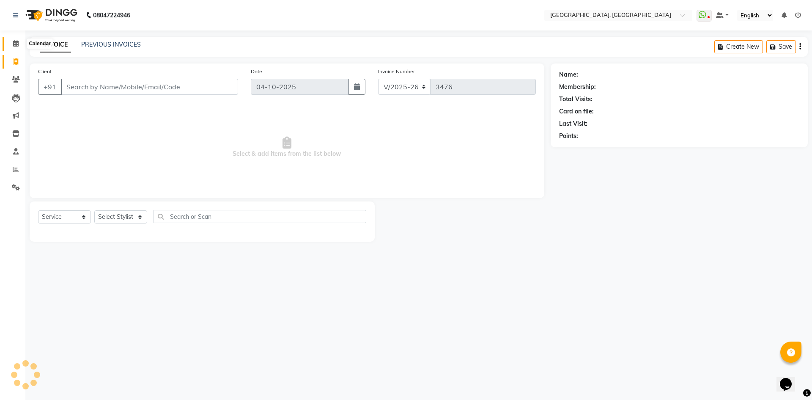
click at [14, 43] on icon at bounding box center [16, 43] width 6 height 6
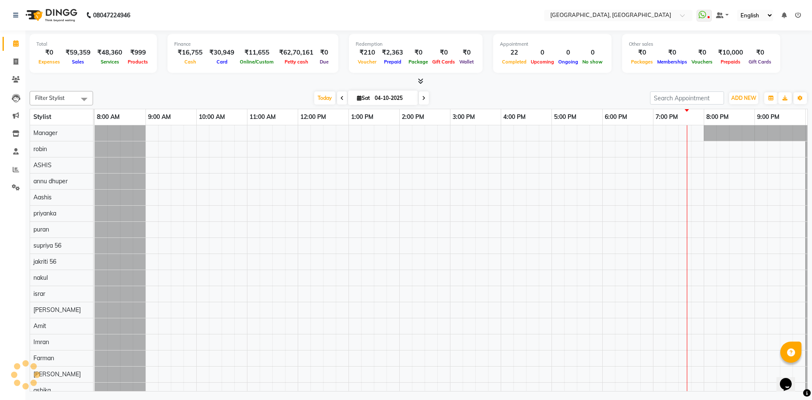
click at [101, 81] on div at bounding box center [419, 81] width 779 height 9
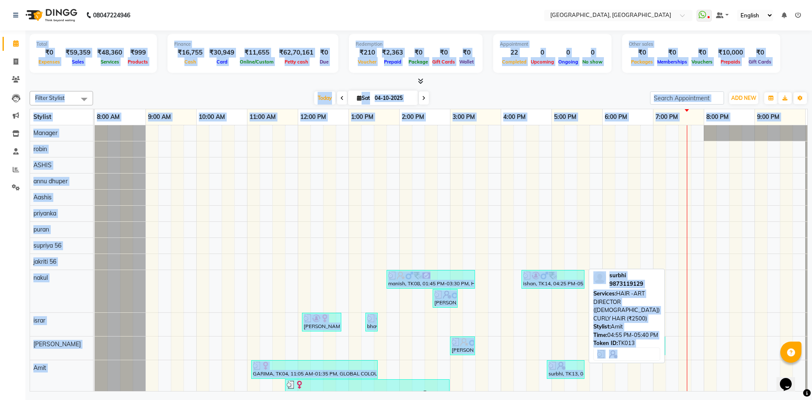
drag, startPoint x: 29, startPoint y: 38, endPoint x: 584, endPoint y: 374, distance: 648.3
click at [584, 374] on div "Total ₹0 Expenses ₹59,359 Sales ₹48,360 Services ₹999 Products Finance ₹16,755 …" at bounding box center [418, 211] width 787 height 363
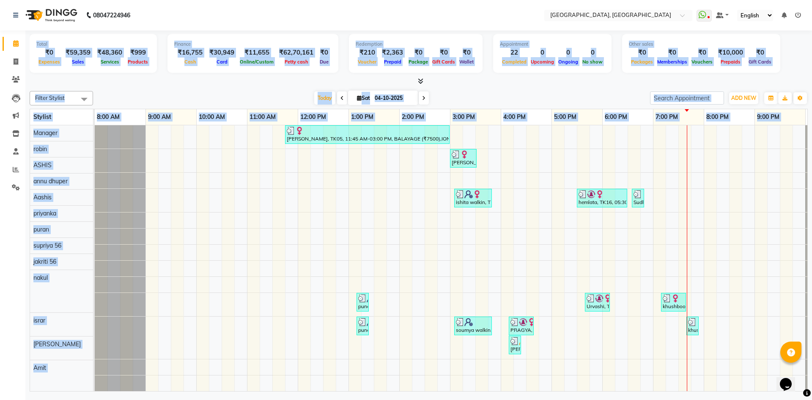
scroll to position [260, 0]
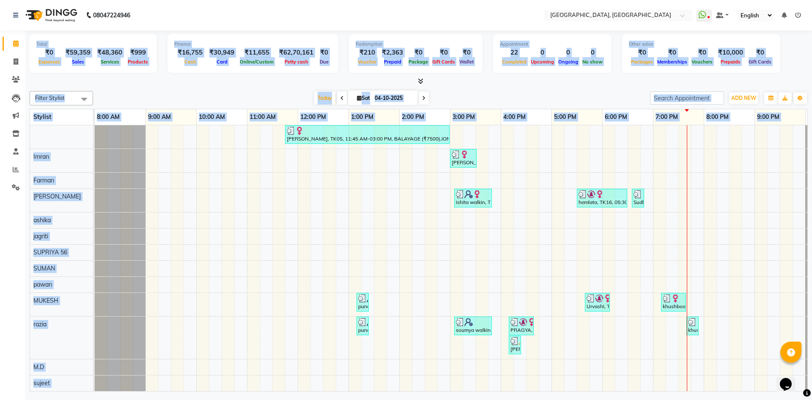
click at [234, 88] on div "Filter Stylist Select All Aashis Amit annu dhuper ashika ASHIS Farman Imran isr…" at bounding box center [419, 240] width 779 height 304
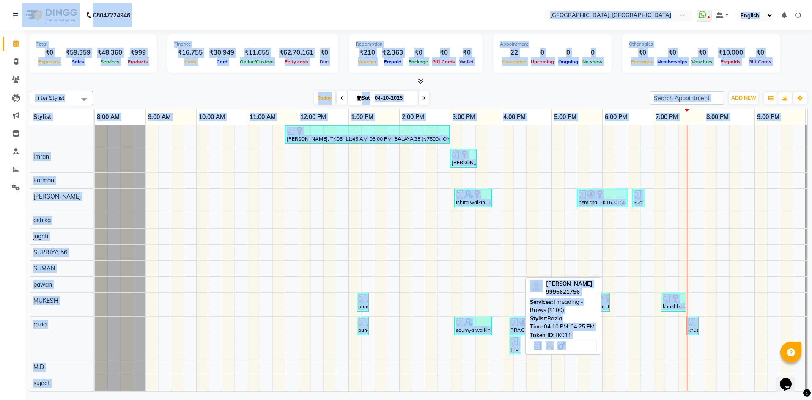
drag, startPoint x: 14, startPoint y: 2, endPoint x: 521, endPoint y: 343, distance: 611.0
click at [521, 343] on app-home "08047224946 Select Location × Noi Tre Salon, Golf Course Road WhatsApp Status ✕…" at bounding box center [406, 196] width 812 height 393
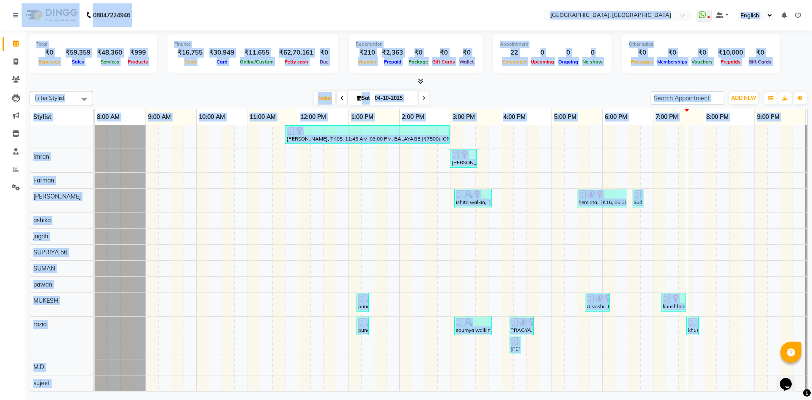
click at [517, 94] on div "Today Sat 04-10-2025" at bounding box center [371, 98] width 549 height 13
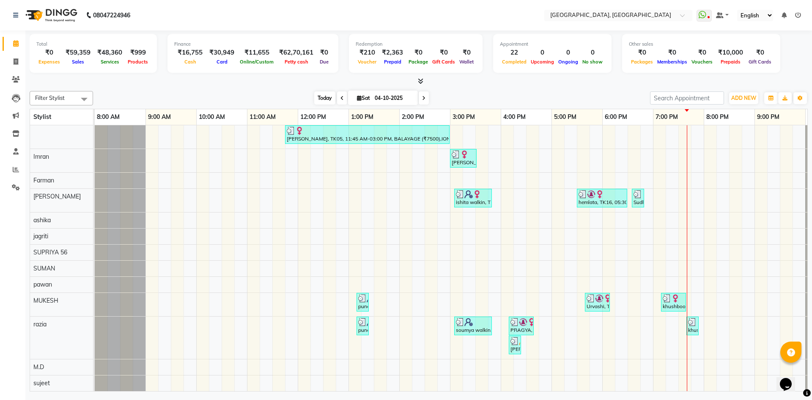
click at [327, 96] on span "Today" at bounding box center [324, 97] width 21 height 13
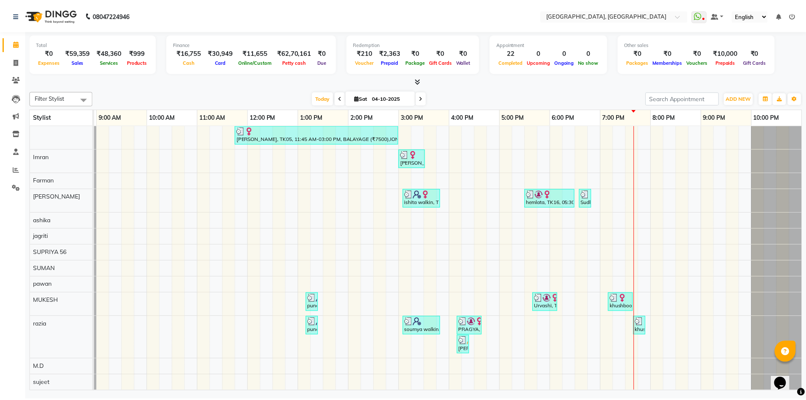
scroll to position [218, 0]
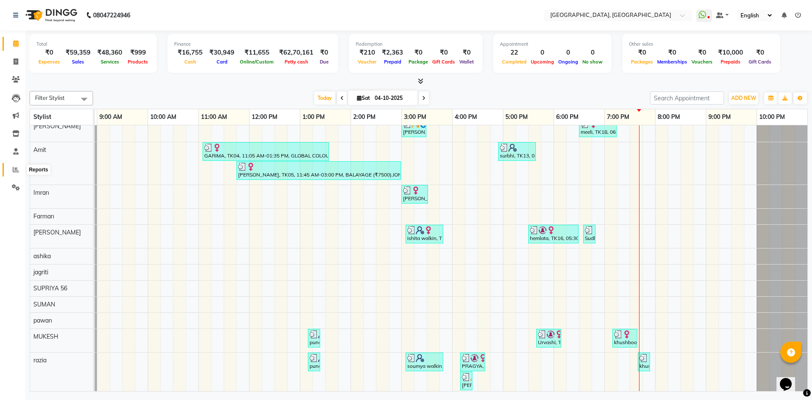
click at [14, 169] on icon at bounding box center [16, 169] width 6 height 6
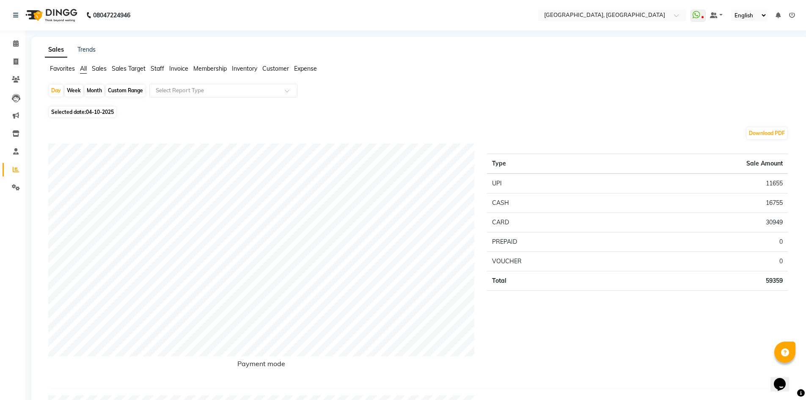
click at [93, 88] on div "Month" at bounding box center [94, 91] width 19 height 12
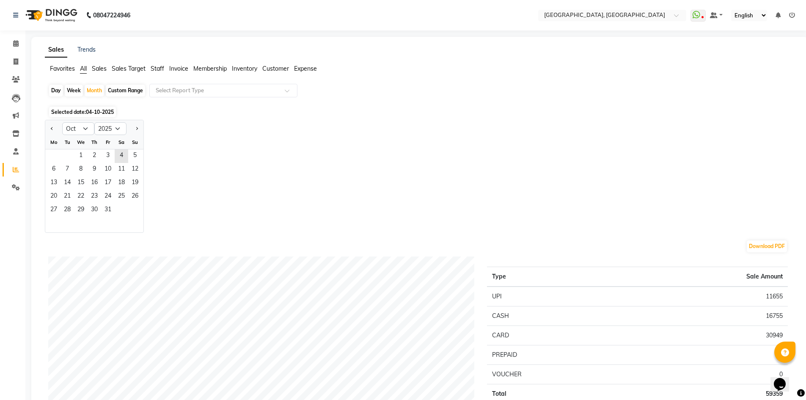
click at [55, 92] on div "Day" at bounding box center [56, 91] width 14 height 12
click at [121, 155] on span "4" at bounding box center [122, 156] width 14 height 14
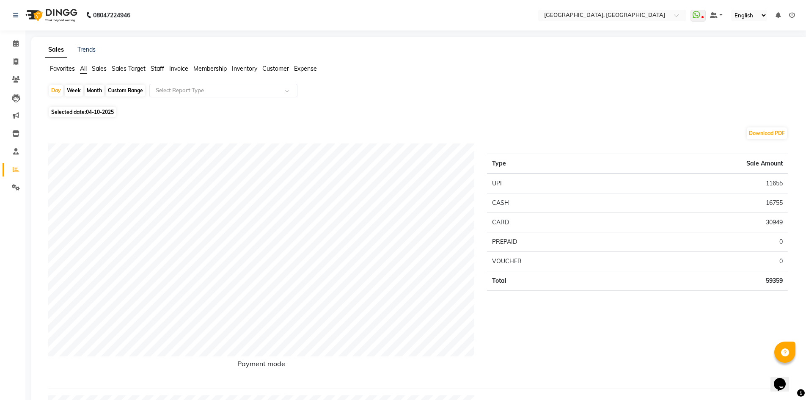
click at [161, 67] on span "Staff" at bounding box center [158, 69] width 14 height 8
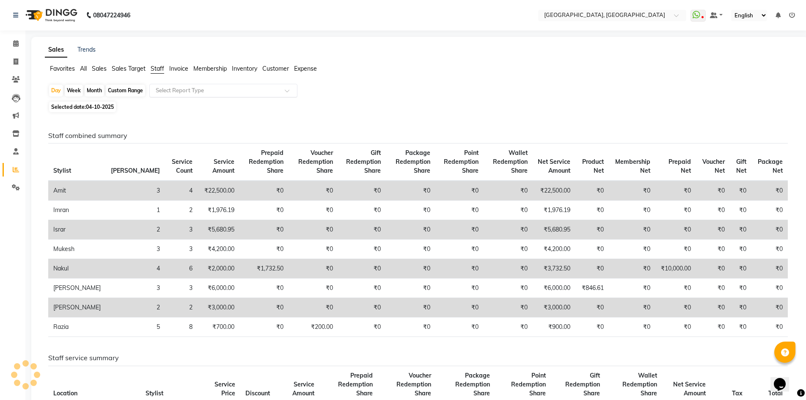
click at [173, 88] on input "text" at bounding box center [215, 90] width 122 height 8
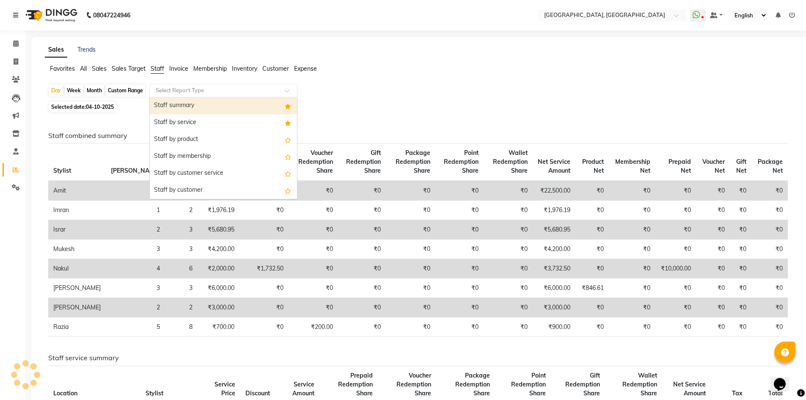
click at [175, 104] on div "Staff summary" at bounding box center [223, 105] width 147 height 17
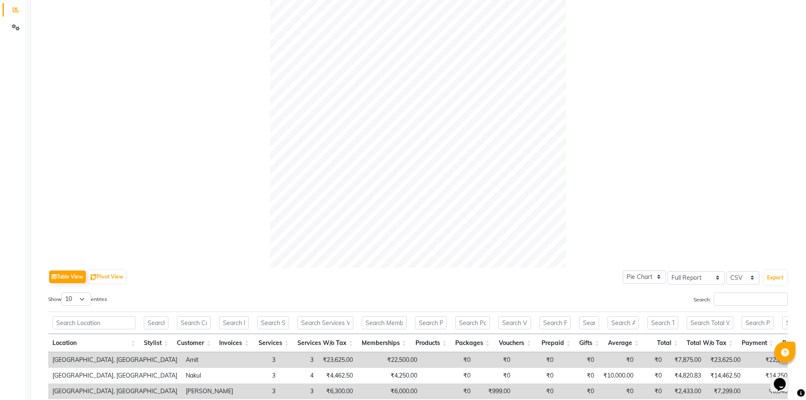
scroll to position [314, 0]
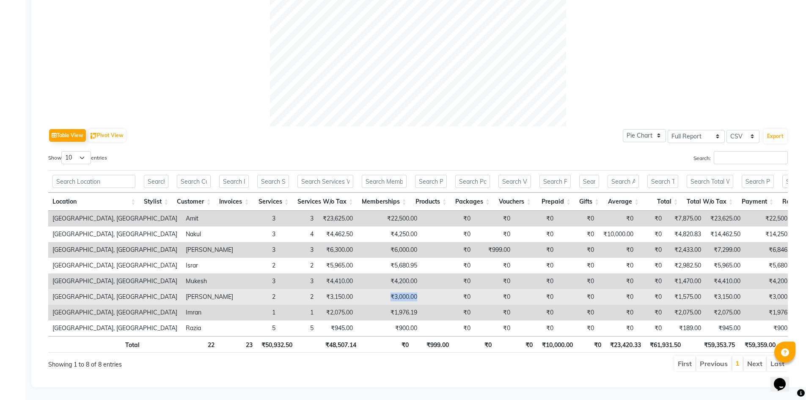
drag, startPoint x: 325, startPoint y: 285, endPoint x: 366, endPoint y: 289, distance: 41.2
click at [366, 289] on tr "Noi Tre Salon, Golf Course Road Rashid 2 2 ₹3,150.00 ₹3,000.00 ₹0 ₹0 ₹0 ₹0 ₹0 ₹…" at bounding box center [525, 297] width 955 height 16
click at [421, 289] on td "₹0" at bounding box center [447, 297] width 53 height 16
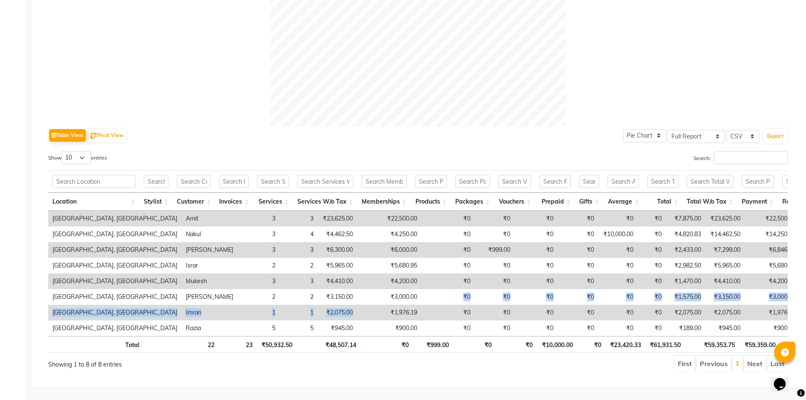
drag, startPoint x: 355, startPoint y: 285, endPoint x: 319, endPoint y: 298, distance: 38.0
click at [319, 298] on tbody "Noi Tre Salon, Golf Course Road Amit 3 3 ₹23,625.00 ₹22,500.00 ₹0 ₹0 ₹0 ₹0 ₹0 ₹…" at bounding box center [525, 273] width 955 height 125
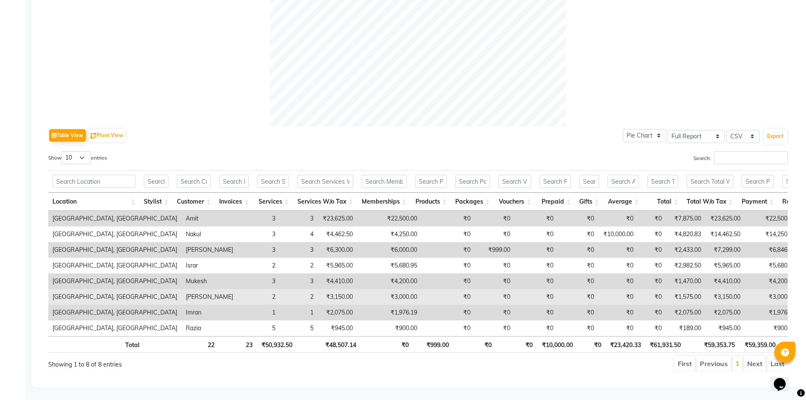
click at [357, 289] on td "₹3,000.00" at bounding box center [389, 297] width 64 height 16
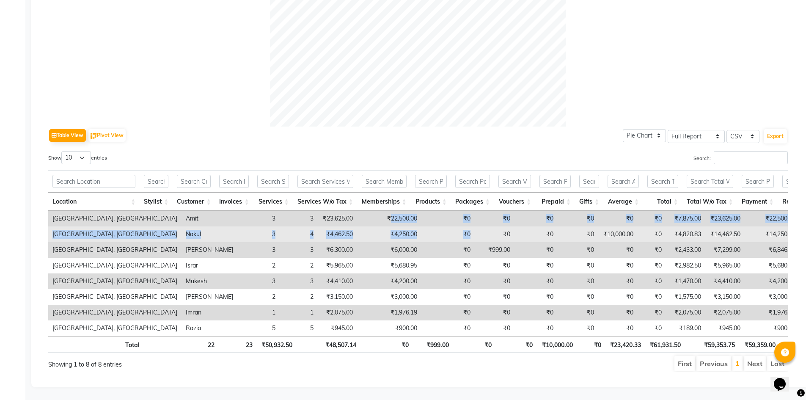
drag, startPoint x: 329, startPoint y: 201, endPoint x: 437, endPoint y: 214, distance: 109.5
click at [437, 214] on tbody "Noi Tre Salon, Golf Course Road Amit 3 3 ₹23,625.00 ₹22,500.00 ₹0 ₹0 ₹0 ₹0 ₹0 ₹…" at bounding box center [525, 273] width 955 height 125
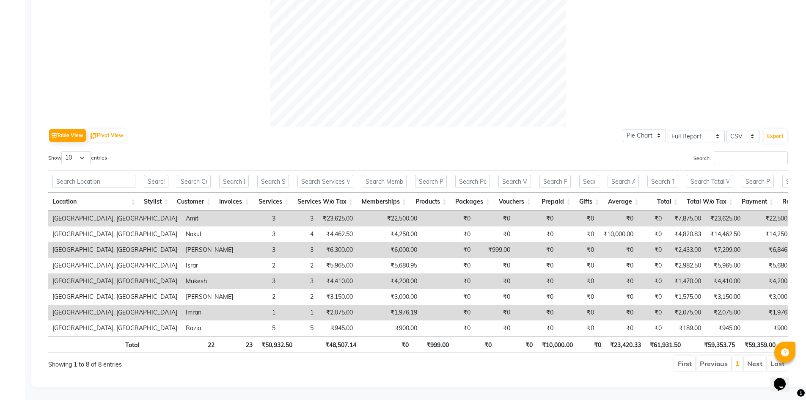
click at [377, 127] on div "Table View Pivot View Pie Chart Bar Chart Select Full Report Filtered Report Se…" at bounding box center [418, 136] width 740 height 18
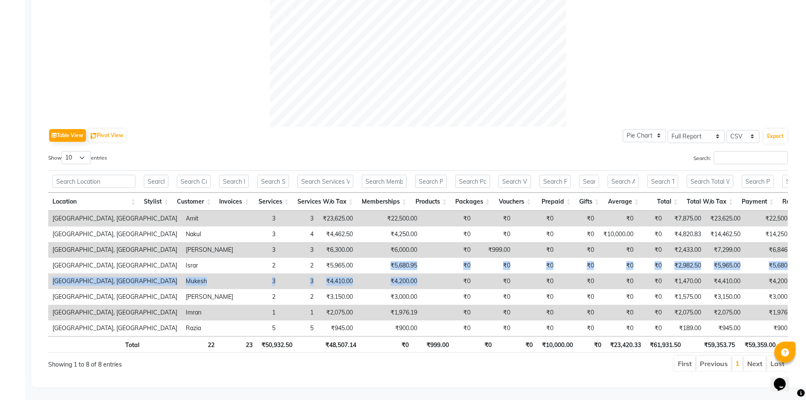
drag, startPoint x: 324, startPoint y: 250, endPoint x: 375, endPoint y: 271, distance: 55.1
click at [375, 271] on tbody "Noi Tre Salon, Golf Course Road Amit 3 3 ₹23,625.00 ₹22,500.00 ₹0 ₹0 ₹0 ₹0 ₹0 ₹…" at bounding box center [525, 273] width 955 height 125
click at [421, 273] on td "₹0" at bounding box center [447, 281] width 53 height 16
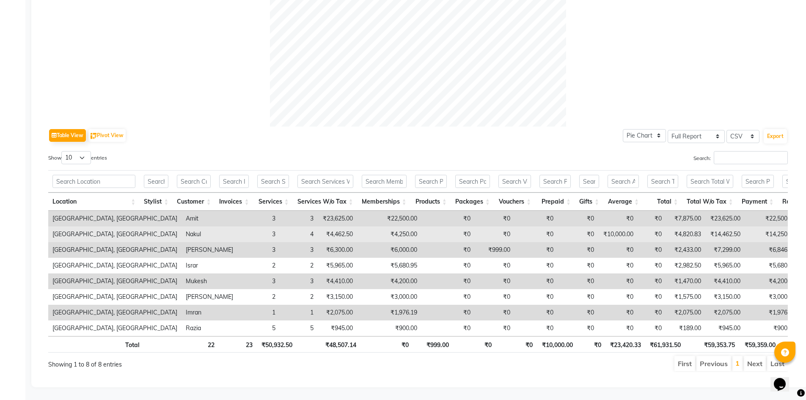
click at [357, 226] on td "₹4,250.00" at bounding box center [389, 234] width 64 height 16
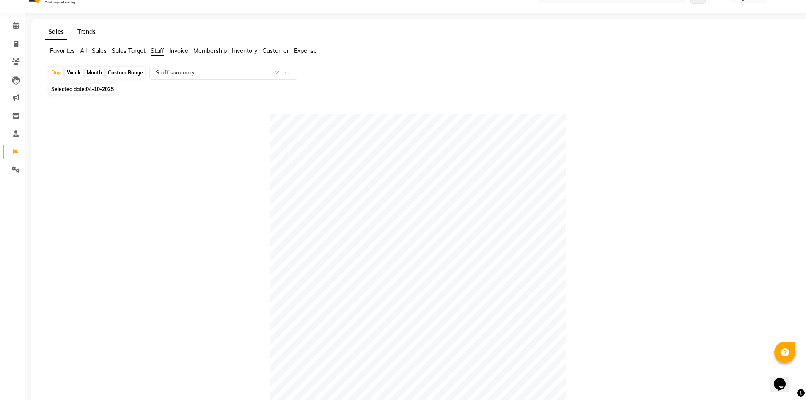
scroll to position [0, 0]
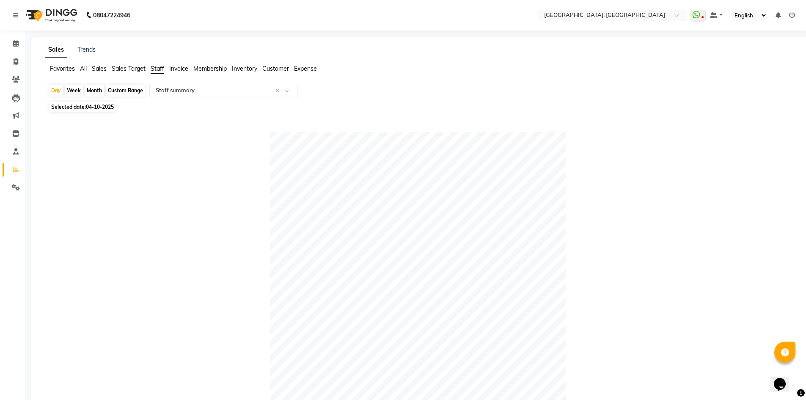
click at [92, 91] on div "Month" at bounding box center [94, 91] width 19 height 12
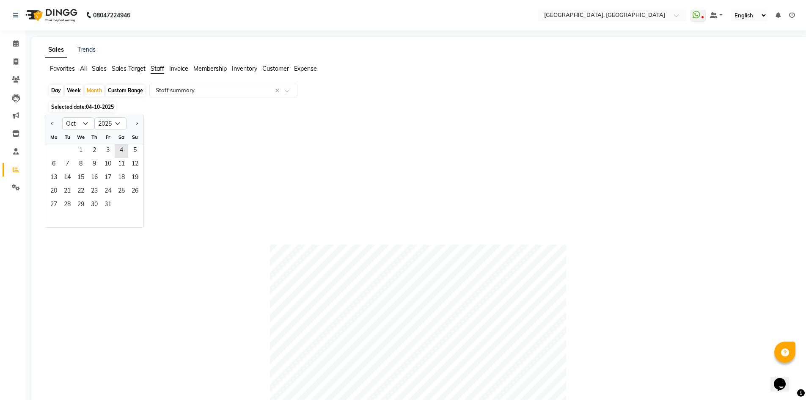
click at [98, 140] on div "Th" at bounding box center [95, 137] width 14 height 14
drag, startPoint x: 98, startPoint y: 147, endPoint x: 282, endPoint y: 182, distance: 187.0
click at [97, 147] on span "2" at bounding box center [95, 151] width 14 height 14
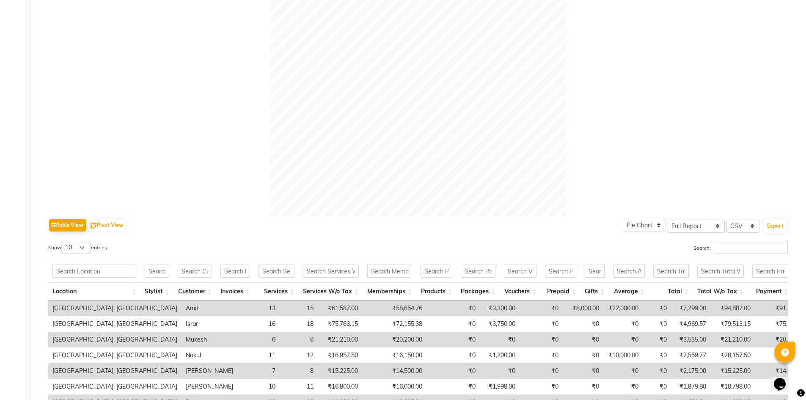
scroll to position [345, 0]
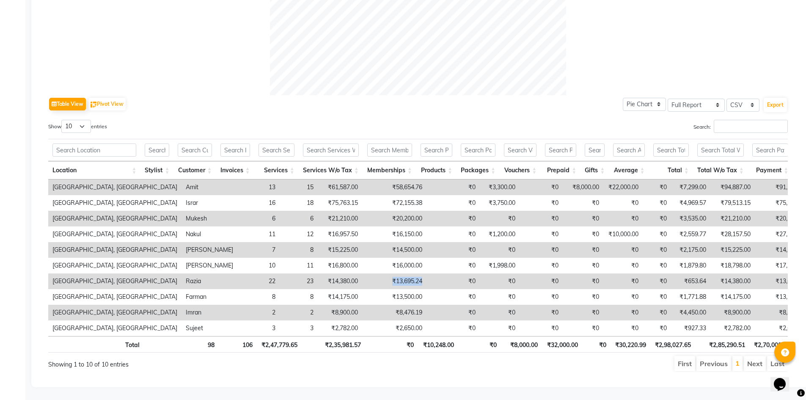
drag, startPoint x: 325, startPoint y: 268, endPoint x: 376, endPoint y: 274, distance: 51.5
click at [376, 274] on tr "Noi Tre Salon, Golf Course Road Razia 22 23 ₹14,380.00 ₹13,695.24 ₹0 ₹0 ₹0 ₹0 ₹…" at bounding box center [532, 281] width 968 height 16
click at [426, 274] on td "₹0" at bounding box center [452, 281] width 53 height 16
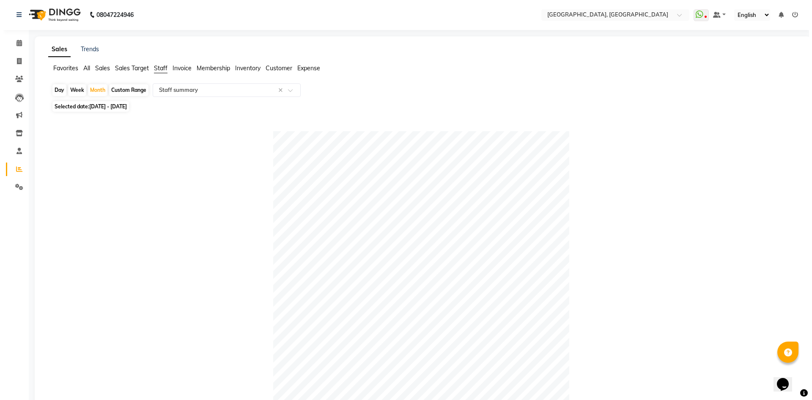
scroll to position [0, 0]
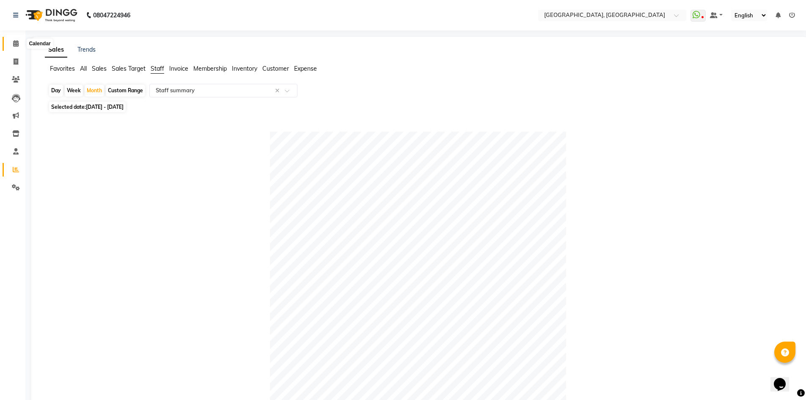
click at [15, 44] on icon at bounding box center [16, 43] width 6 height 6
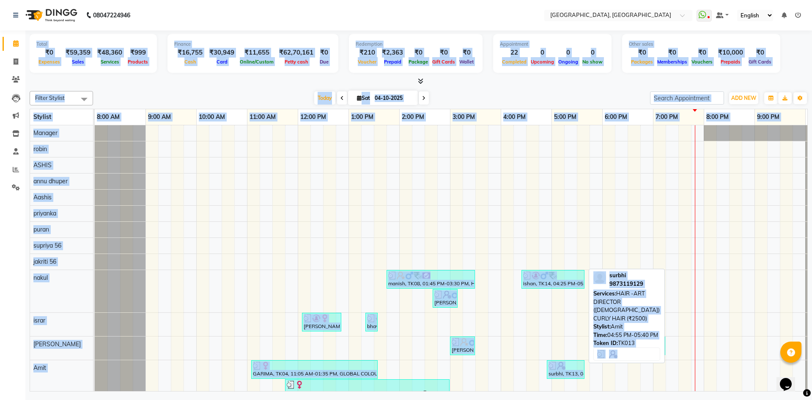
drag, startPoint x: 33, startPoint y: 46, endPoint x: 584, endPoint y: 373, distance: 641.4
click at [584, 373] on div "Total ₹0 Expenses ₹59,359 Sales ₹48,360 Services ₹999 Products Finance ₹16,755 …" at bounding box center [418, 211] width 787 height 363
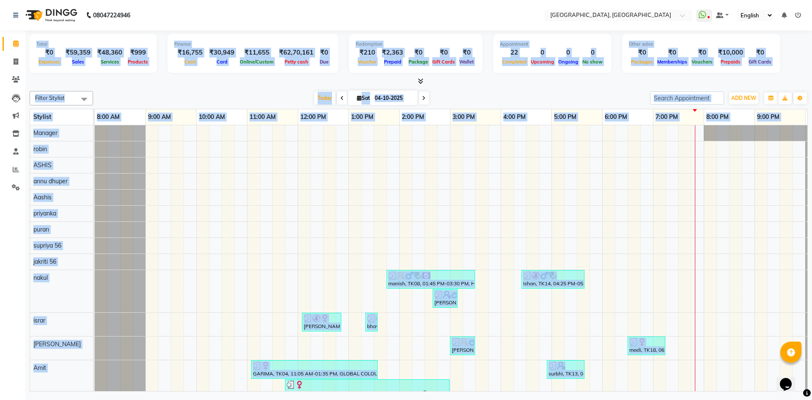
click at [278, 89] on div "Filter Stylist Select All Aashis Amit annu dhuper ashika ASHIS Farman Imran isr…" at bounding box center [419, 240] width 779 height 304
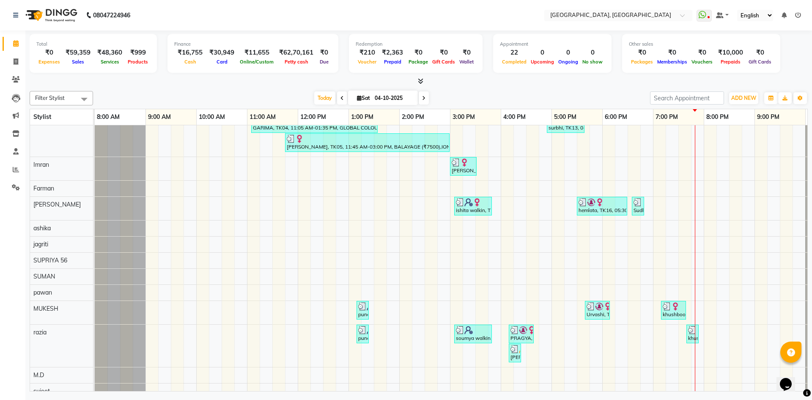
scroll to position [260, 0]
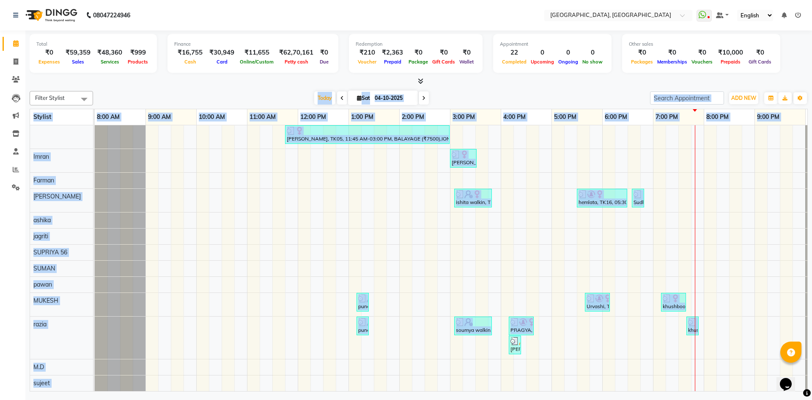
drag, startPoint x: 288, startPoint y: 93, endPoint x: 699, endPoint y: 325, distance: 472.2
click at [699, 325] on div "Filter Stylist Select All Aashis Amit annu dhuper ashika ASHIS Farman Imran isr…" at bounding box center [419, 240] width 779 height 304
click at [494, 94] on div "Today Sat 04-10-2025" at bounding box center [371, 98] width 549 height 13
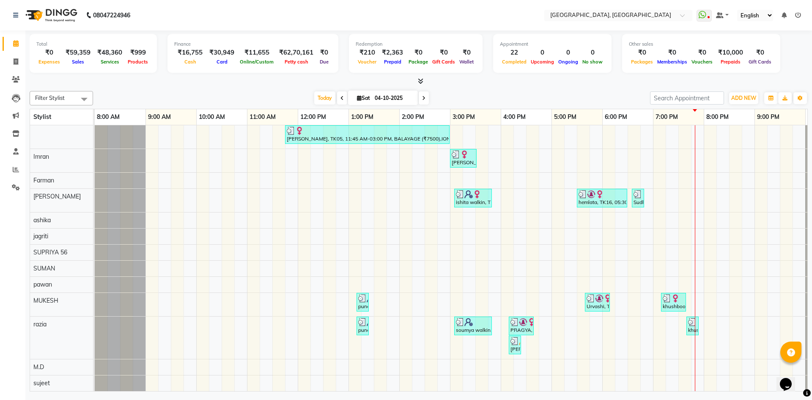
click at [418, 82] on icon at bounding box center [421, 81] width 6 height 6
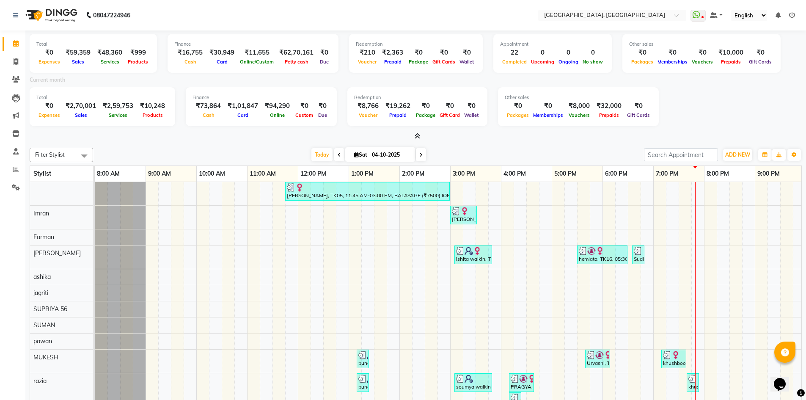
click at [418, 135] on icon at bounding box center [418, 136] width 6 height 6
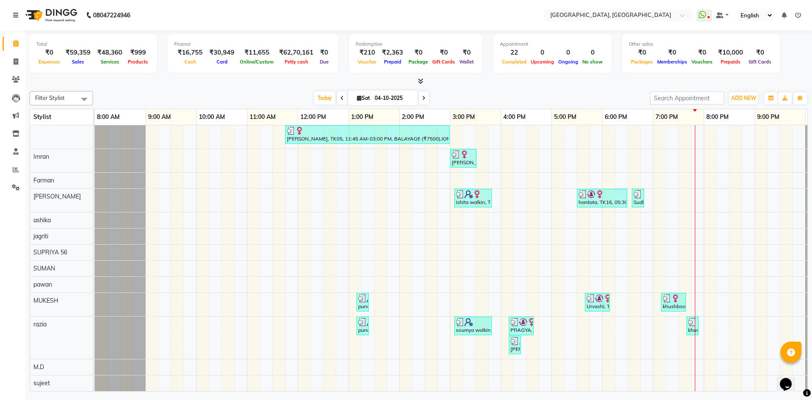
click at [422, 79] on icon at bounding box center [421, 81] width 6 height 6
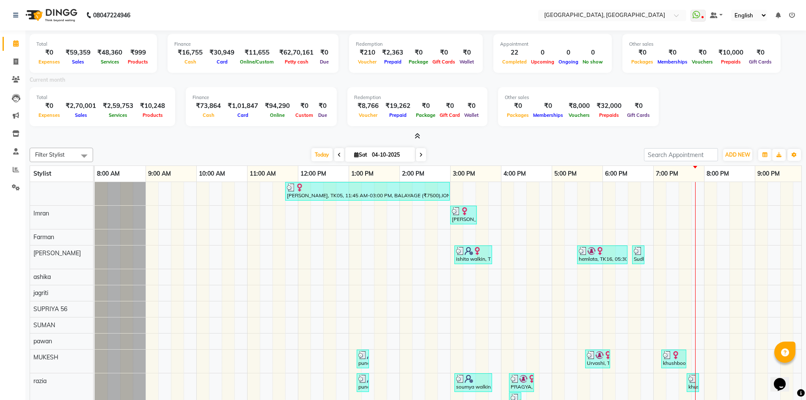
click at [414, 135] on span at bounding box center [415, 136] width 9 height 9
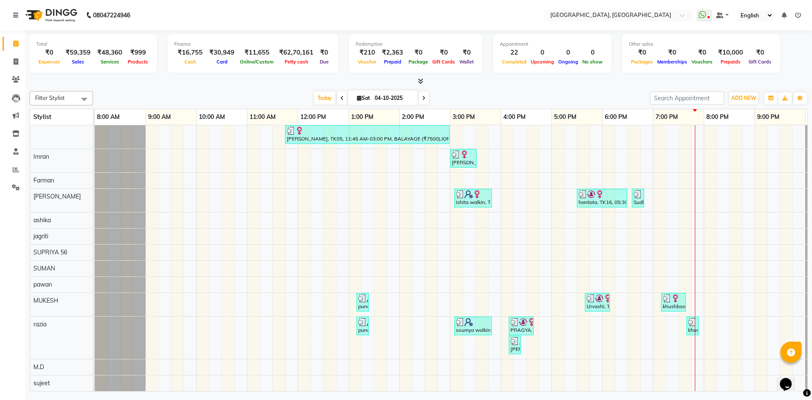
click at [419, 83] on icon at bounding box center [421, 81] width 6 height 6
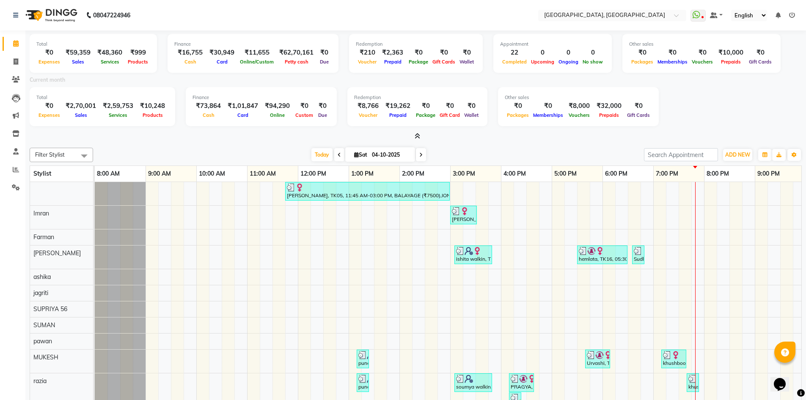
click at [417, 142] on div "Total ₹0 Expenses ₹59,359 Sales ₹48,360 Services ₹999 Products Finance ₹16,755 …" at bounding box center [415, 240] width 781 height 420
click at [418, 135] on icon at bounding box center [418, 136] width 6 height 6
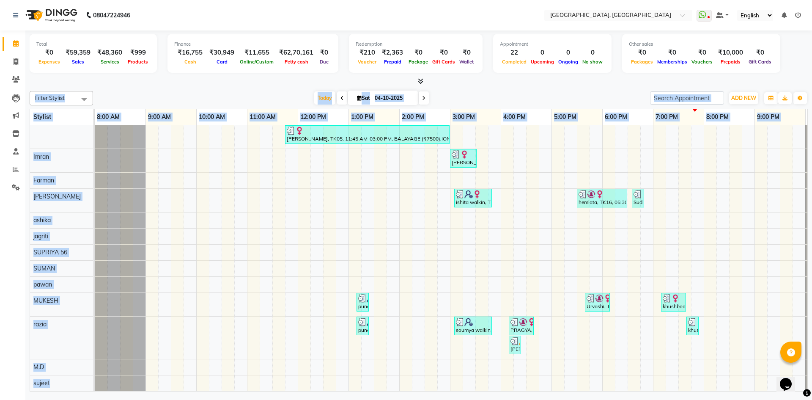
drag, startPoint x: 376, startPoint y: 77, endPoint x: 700, endPoint y: 321, distance: 405.5
click at [700, 321] on div "Total ₹0 Expenses ₹59,359 Sales ₹48,360 Services ₹999 Products Finance ₹16,755 …" at bounding box center [418, 211] width 787 height 363
click at [473, 92] on div "Today Sat 04-10-2025" at bounding box center [371, 98] width 549 height 13
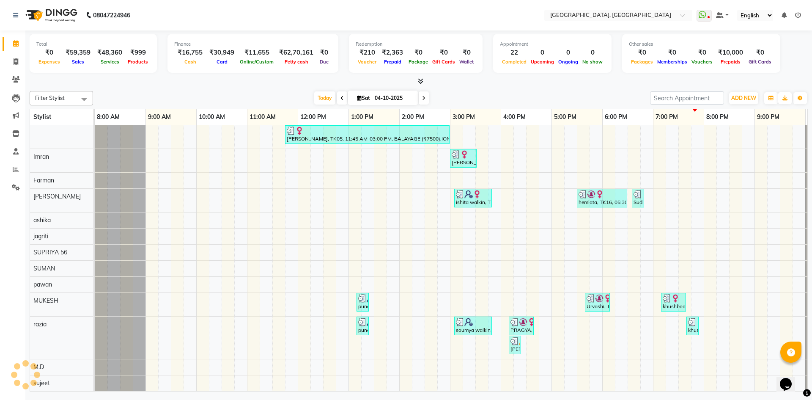
click at [420, 79] on icon at bounding box center [421, 81] width 6 height 6
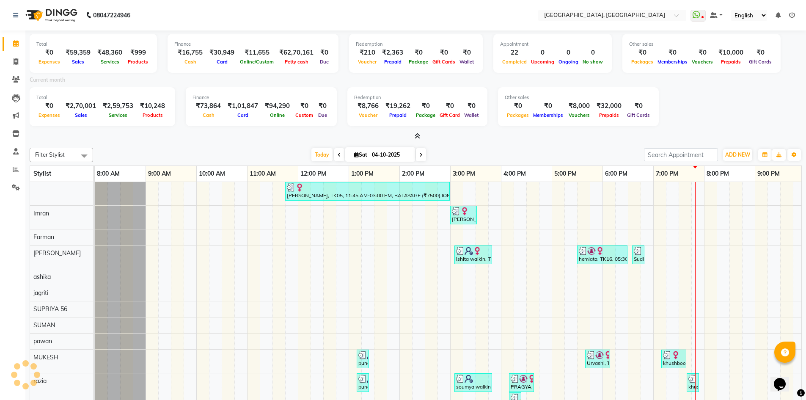
click at [418, 138] on icon at bounding box center [418, 136] width 6 height 6
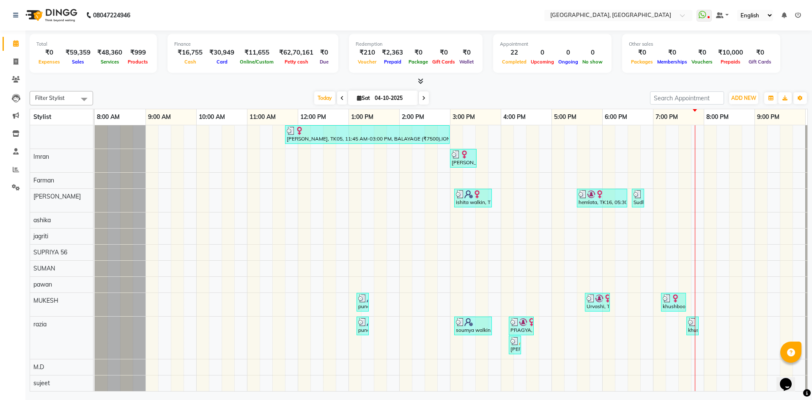
click at [418, 79] on icon at bounding box center [421, 81] width 6 height 6
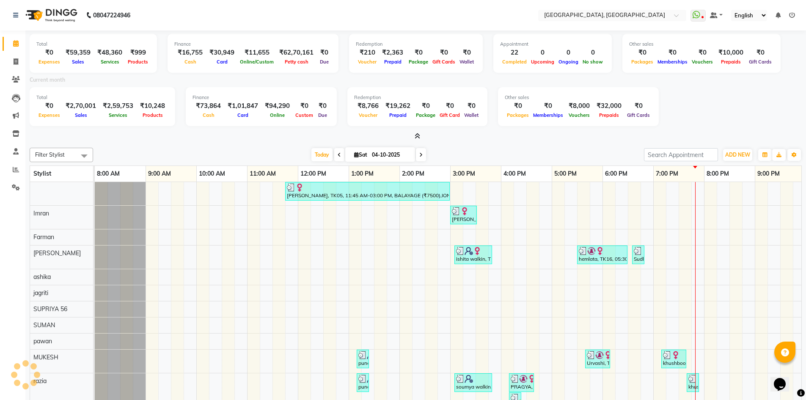
click at [417, 134] on icon at bounding box center [418, 136] width 6 height 6
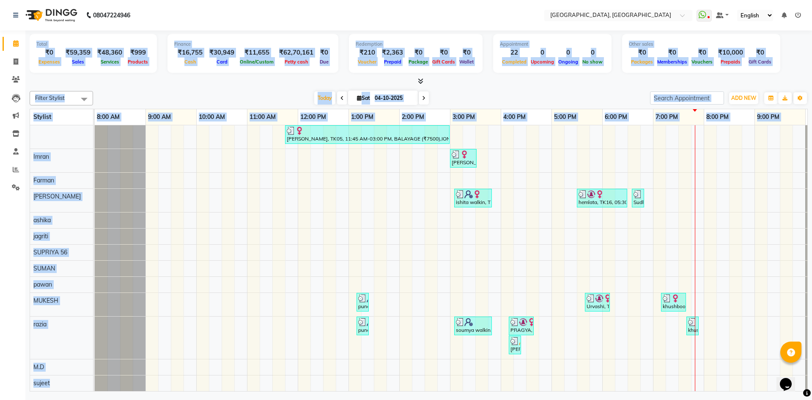
drag, startPoint x: 28, startPoint y: 44, endPoint x: 699, endPoint y: 326, distance: 728.4
click at [699, 326] on div "Total ₹0 Expenses ₹59,359 Sales ₹48,360 Services ₹999 Products Finance ₹16,755 …" at bounding box center [418, 211] width 787 height 363
click at [462, 94] on div "Today Sat 04-10-2025" at bounding box center [371, 98] width 549 height 13
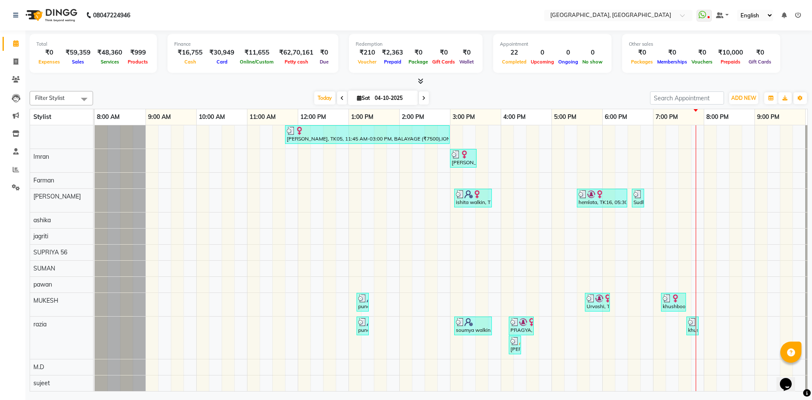
click at [421, 77] on span at bounding box center [419, 81] width 9 height 9
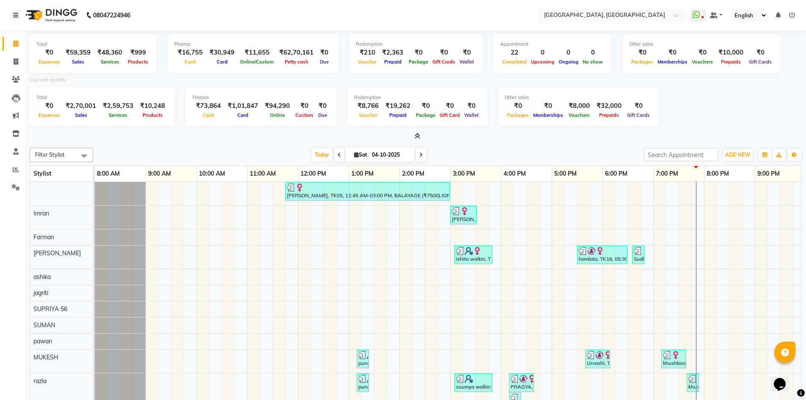
click at [417, 138] on icon at bounding box center [418, 136] width 6 height 6
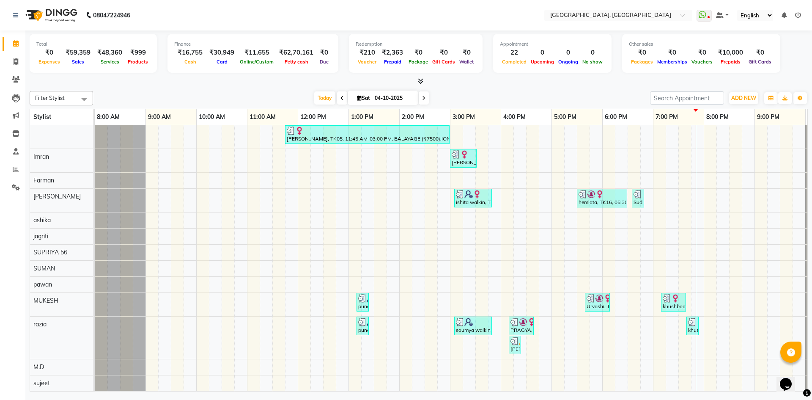
click at [419, 85] on span at bounding box center [419, 81] width 9 height 9
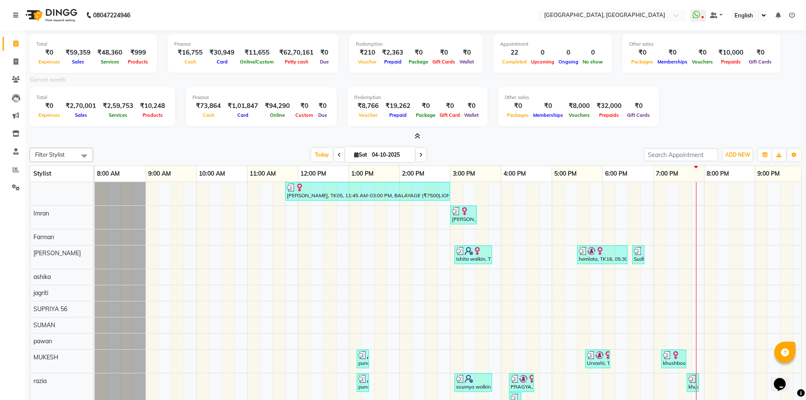
click at [413, 134] on span at bounding box center [415, 136] width 9 height 9
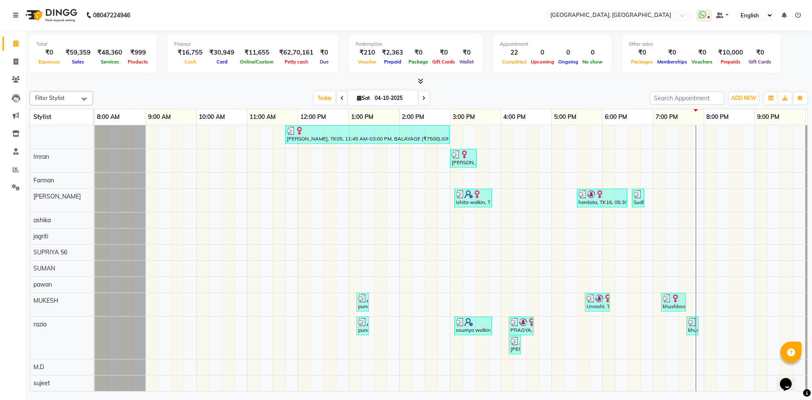
click at [418, 81] on icon at bounding box center [421, 81] width 6 height 6
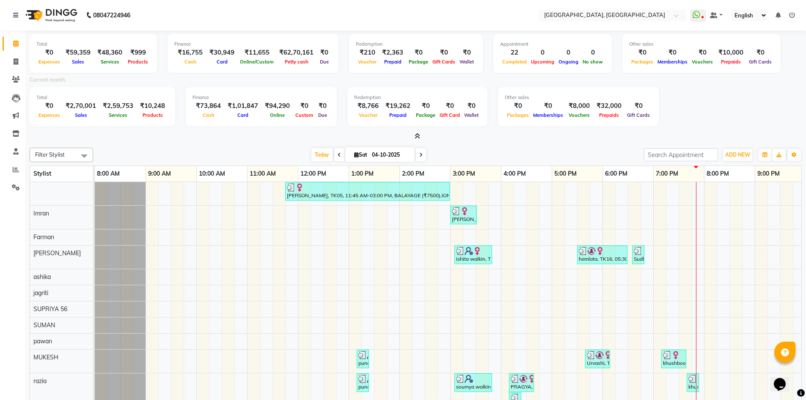
click at [417, 138] on icon at bounding box center [418, 136] width 6 height 6
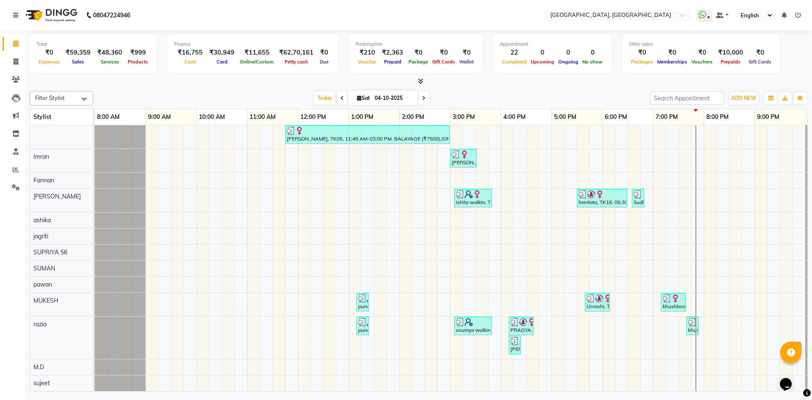
click at [422, 79] on icon at bounding box center [421, 81] width 6 height 6
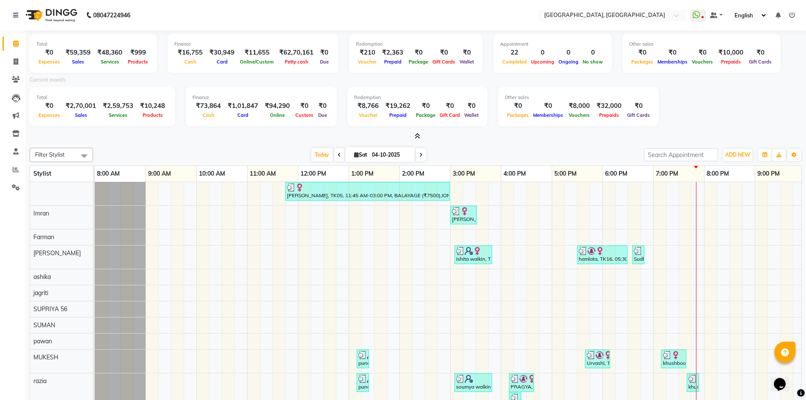
click at [420, 139] on icon at bounding box center [418, 136] width 6 height 6
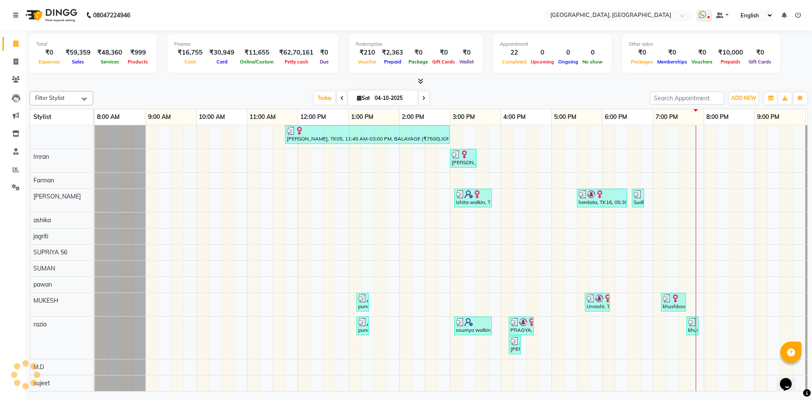
click at [418, 80] on icon at bounding box center [421, 81] width 6 height 6
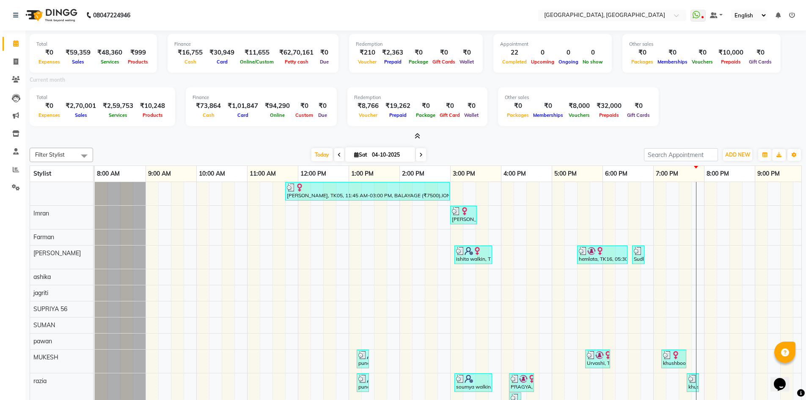
click at [417, 139] on icon at bounding box center [418, 136] width 6 height 6
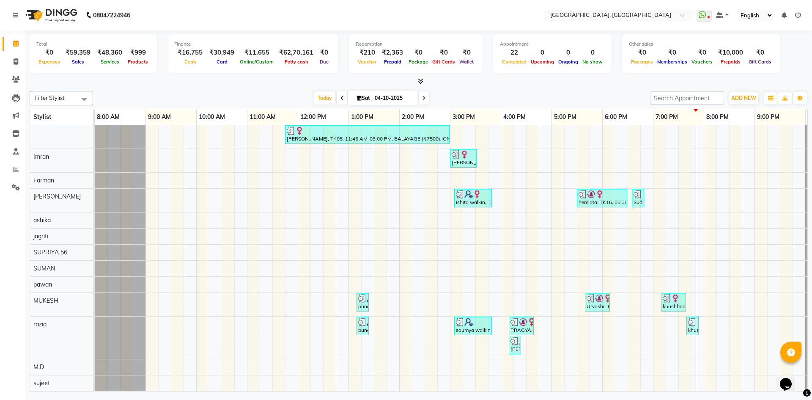
click at [420, 81] on icon at bounding box center [421, 81] width 6 height 6
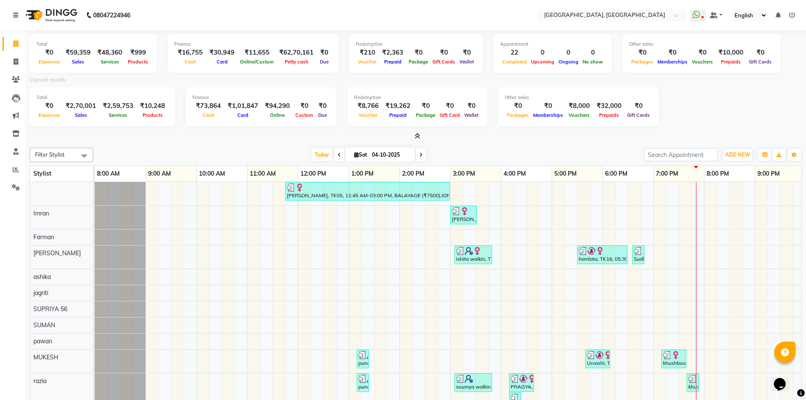
click at [414, 135] on span at bounding box center [415, 136] width 9 height 9
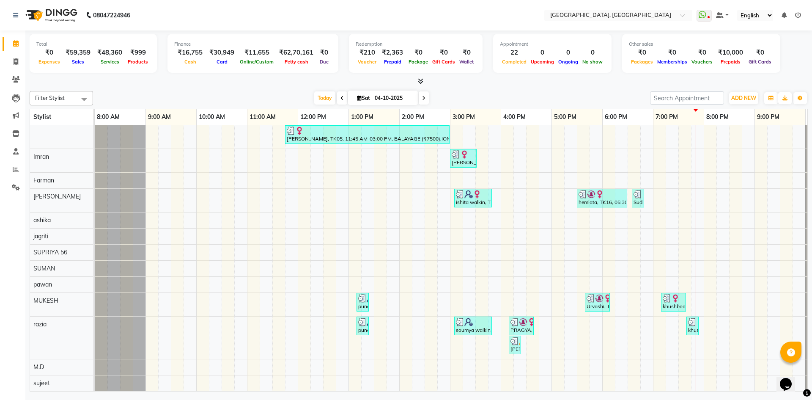
click at [421, 85] on span at bounding box center [419, 81] width 9 height 9
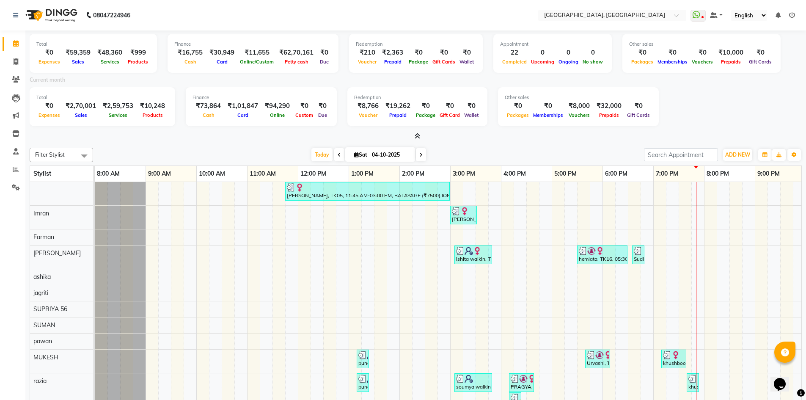
click at [417, 138] on icon at bounding box center [418, 136] width 6 height 6
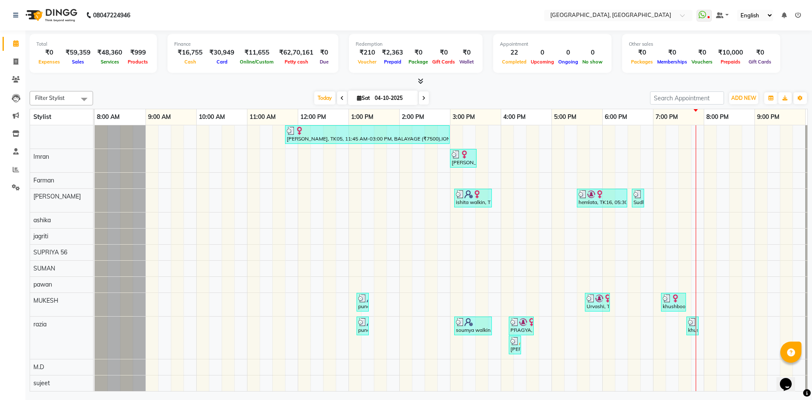
click at [424, 79] on div at bounding box center [419, 81] width 779 height 9
click at [420, 83] on icon at bounding box center [421, 81] width 6 height 6
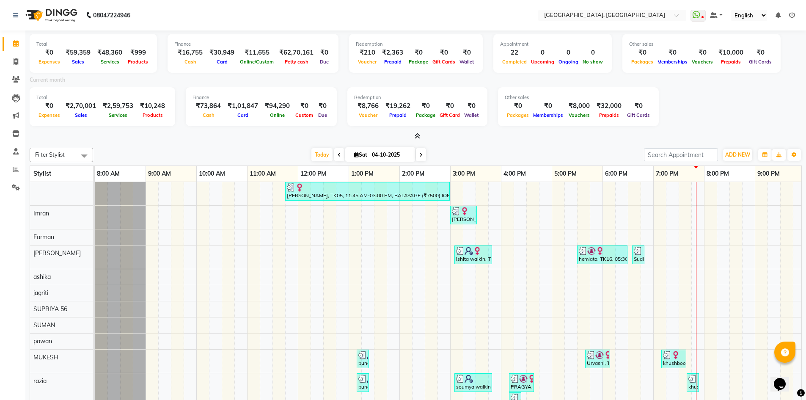
click at [415, 133] on icon at bounding box center [418, 136] width 6 height 6
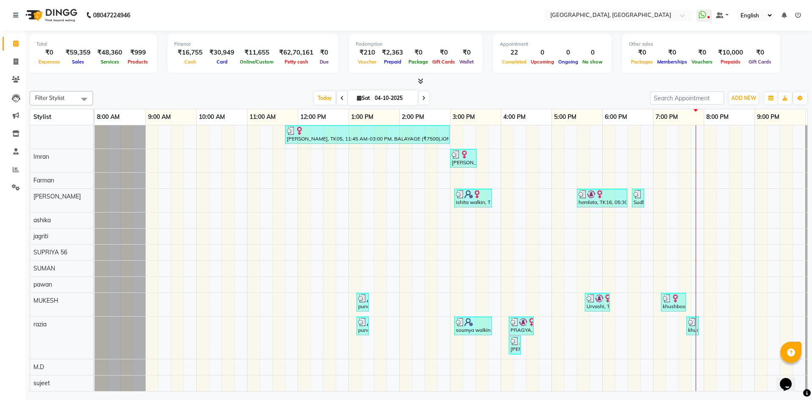
click at [419, 83] on icon at bounding box center [421, 81] width 6 height 6
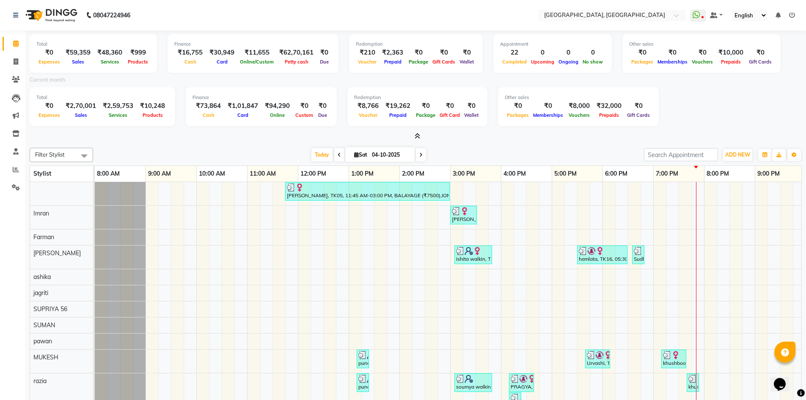
click at [415, 133] on icon at bounding box center [418, 136] width 6 height 6
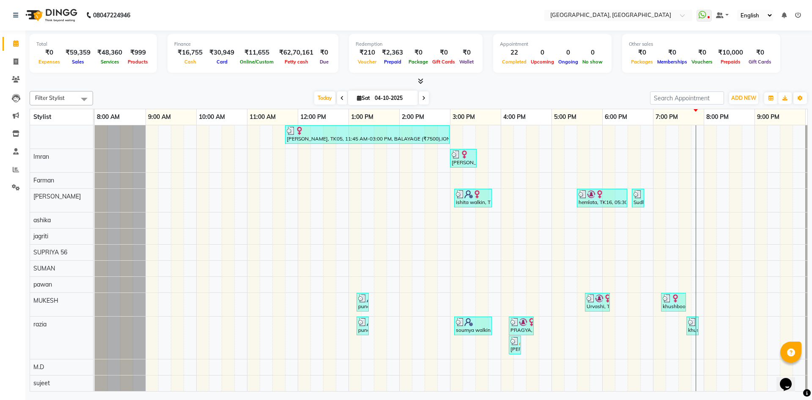
click at [502, 97] on div "Today Sat 04-10-2025" at bounding box center [371, 98] width 549 height 13
click at [470, 80] on div at bounding box center [419, 81] width 779 height 9
click at [465, 92] on div "Today Sat 04-10-2025" at bounding box center [371, 98] width 549 height 13
click at [372, 68] on div "Redemption ₹210 Voucher ₹2,363 Prepaid ₹0 Package ₹0 Gift Cards ₹0 Wallet" at bounding box center [416, 53] width 134 height 39
click at [361, 86] on div "Total ₹0 Expenses ₹59,359 Sales ₹48,360 Services ₹999 Products Finance ₹16,755 …" at bounding box center [418, 211] width 787 height 363
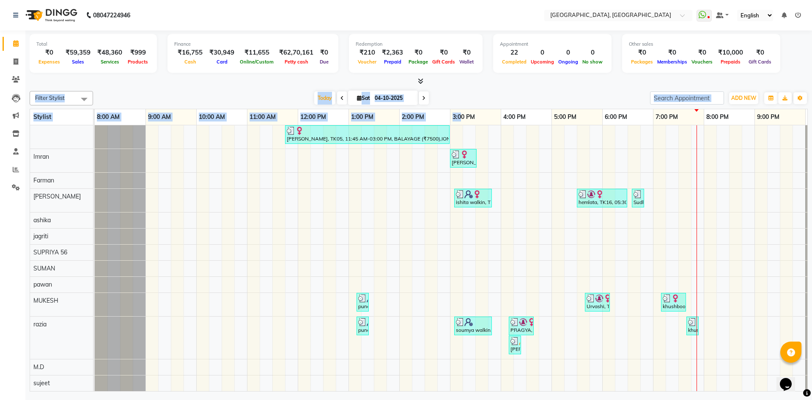
drag, startPoint x: 403, startPoint y: 84, endPoint x: 461, endPoint y: 124, distance: 69.7
click at [461, 124] on div "Total ₹0 Expenses ₹59,359 Sales ₹48,360 Services ₹999 Products Finance ₹16,755 …" at bounding box center [418, 211] width 787 height 363
click at [191, 83] on div at bounding box center [419, 81] width 779 height 9
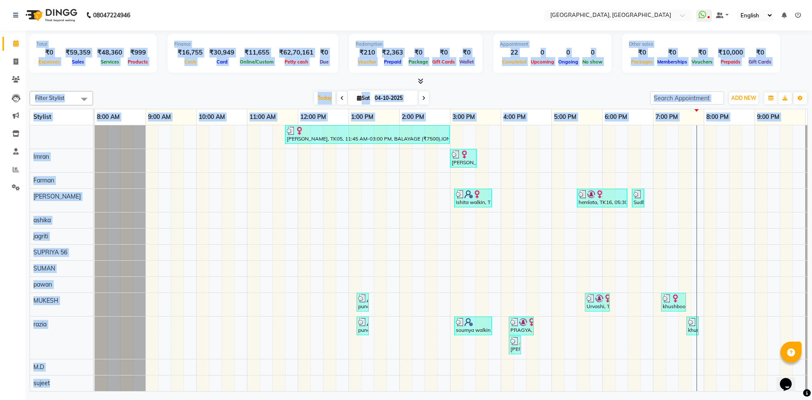
drag, startPoint x: 29, startPoint y: 41, endPoint x: 546, endPoint y: 357, distance: 605.5
click at [546, 357] on div "Total ₹0 Expenses ₹59,359 Sales ₹48,360 Services ₹999 Products Finance ₹16,755 …" at bounding box center [418, 211] width 787 height 363
click at [284, 101] on div "Today Sat 04-10-2025" at bounding box center [371, 98] width 549 height 13
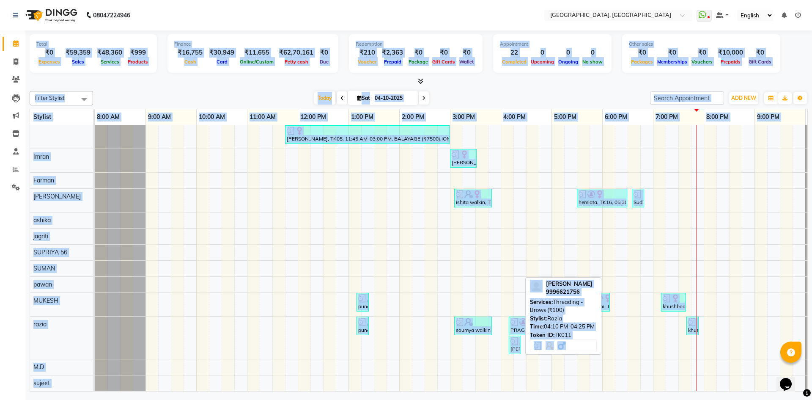
drag, startPoint x: 36, startPoint y: 39, endPoint x: 520, endPoint y: 346, distance: 573.3
click at [520, 346] on div "Total ₹0 Expenses ₹59,359 Sales ₹48,360 Services ₹999 Products Finance ₹16,755 …" at bounding box center [418, 211] width 787 height 363
click at [520, 346] on link "ravinder pandey, TK11, 04:10 PM-04:25 PM, Threading - Brows (₹100)" at bounding box center [515, 345] width 12 height 19
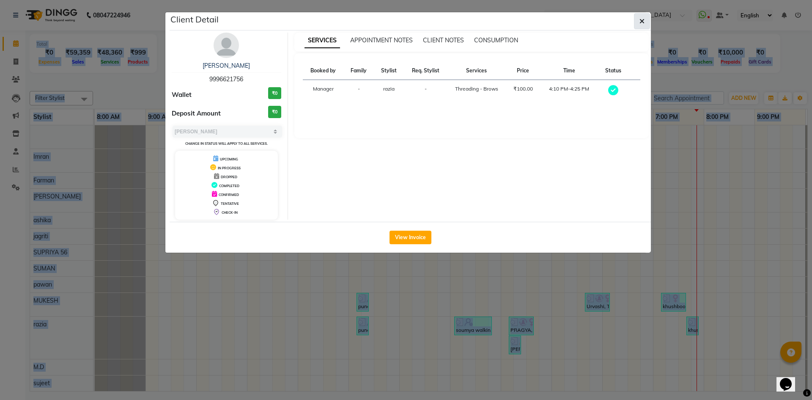
click at [644, 20] on icon "button" at bounding box center [642, 21] width 5 height 7
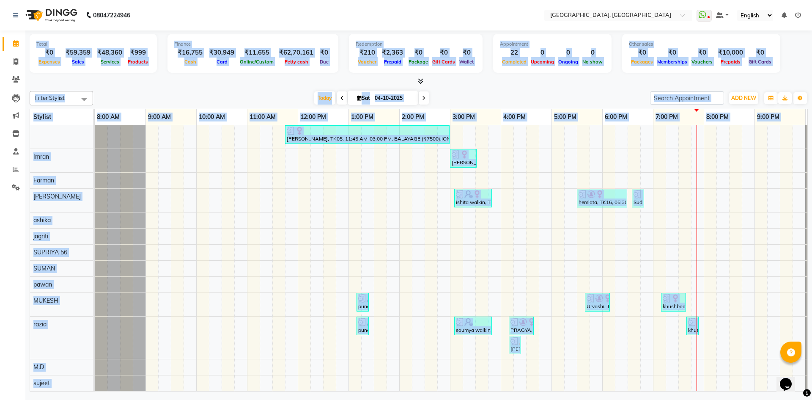
click at [157, 99] on div "Today Sat 04-10-2025" at bounding box center [371, 98] width 549 height 13
drag, startPoint x: 32, startPoint y: 37, endPoint x: 521, endPoint y: 344, distance: 577.7
click at [521, 344] on div "Total ₹0 Expenses ₹59,359 Sales ₹48,360 Services ₹999 Products Finance ₹16,755 …" at bounding box center [418, 211] width 787 height 363
click at [189, 83] on div at bounding box center [419, 81] width 779 height 9
drag, startPoint x: 30, startPoint y: 46, endPoint x: 521, endPoint y: 342, distance: 573.8
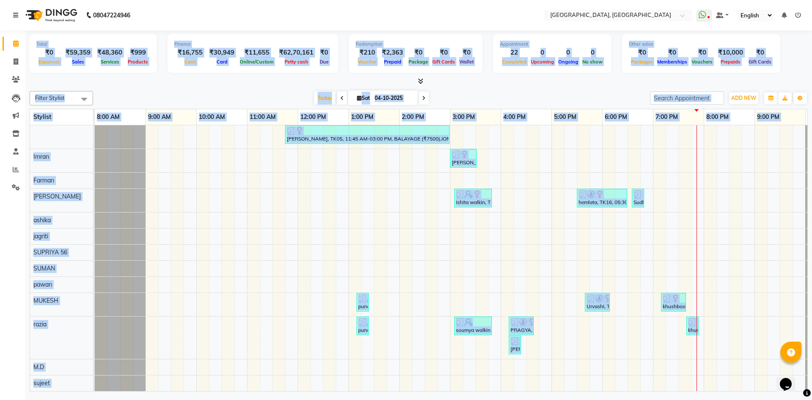
click at [521, 342] on div "Total ₹0 Expenses ₹59,359 Sales ₹48,360 Services ₹999 Products Finance ₹16,755 …" at bounding box center [418, 211] width 787 height 363
click at [255, 87] on div "Total ₹0 Expenses ₹59,359 Sales ₹48,360 Services ₹999 Products Finance ₹16,755 …" at bounding box center [418, 211] width 787 height 363
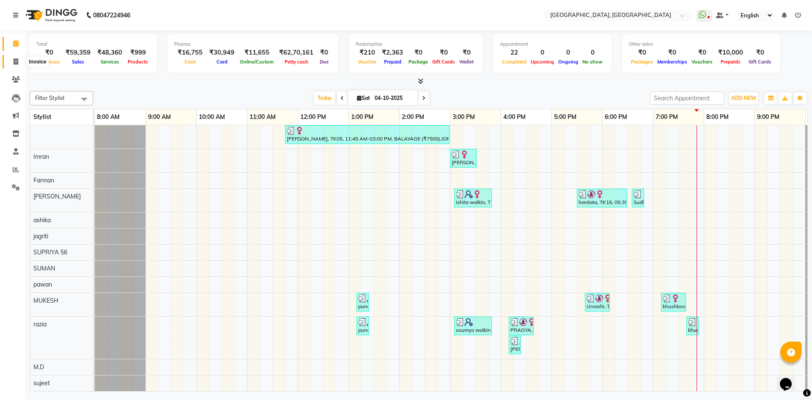
click at [18, 63] on icon at bounding box center [16, 61] width 5 height 6
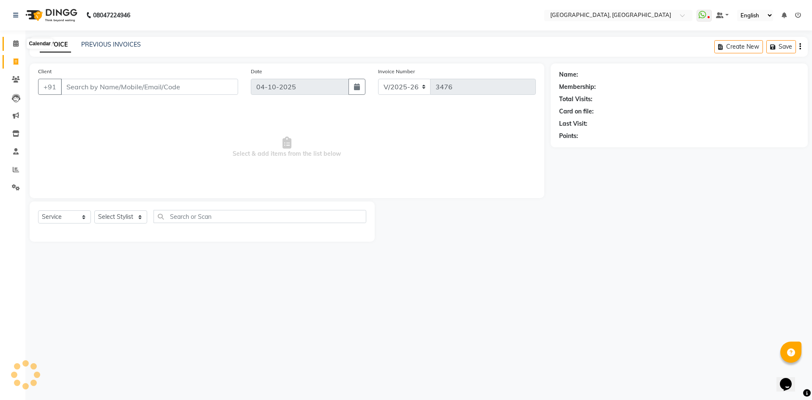
click at [16, 42] on icon at bounding box center [16, 43] width 6 height 6
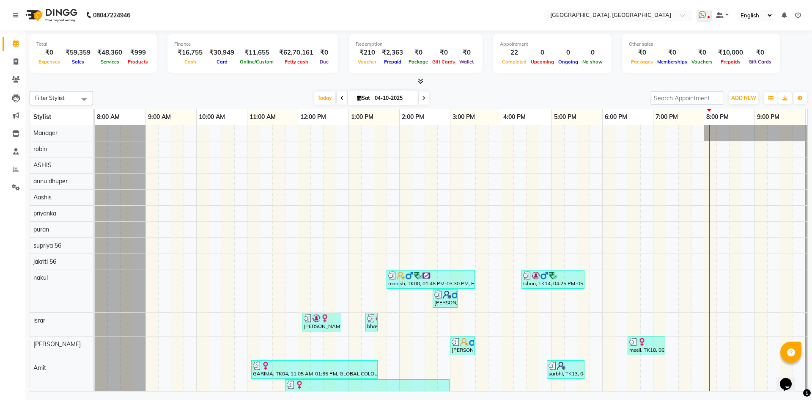
click at [239, 102] on div "Today Sat 04-10-2025" at bounding box center [371, 98] width 549 height 13
click at [422, 80] on icon at bounding box center [421, 81] width 6 height 6
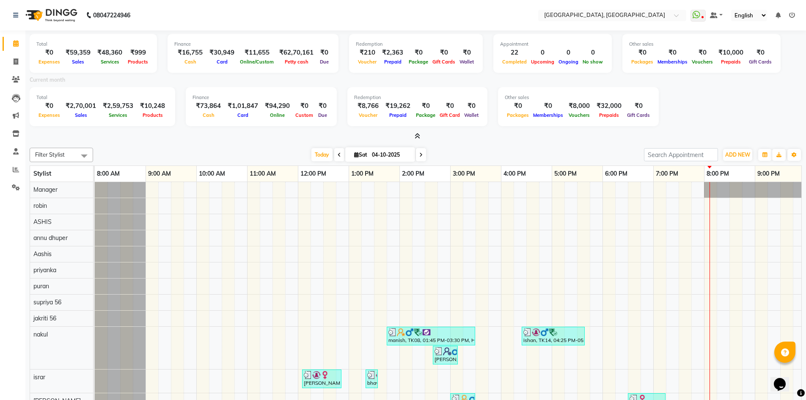
click at [418, 132] on span at bounding box center [415, 136] width 9 height 9
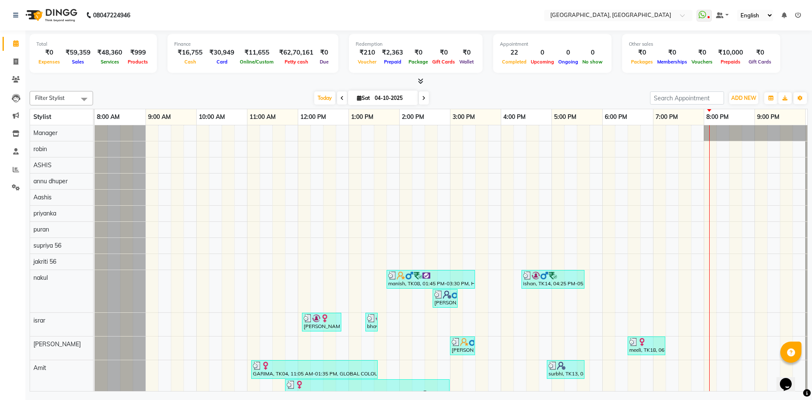
click at [421, 81] on icon at bounding box center [421, 81] width 6 height 6
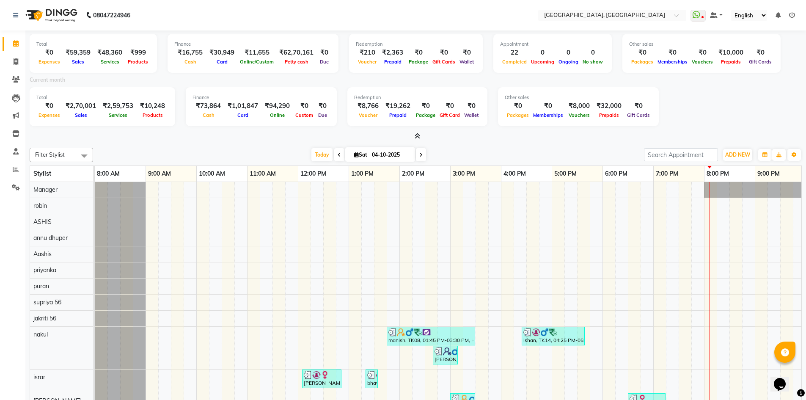
click at [413, 138] on span at bounding box center [415, 136] width 9 height 9
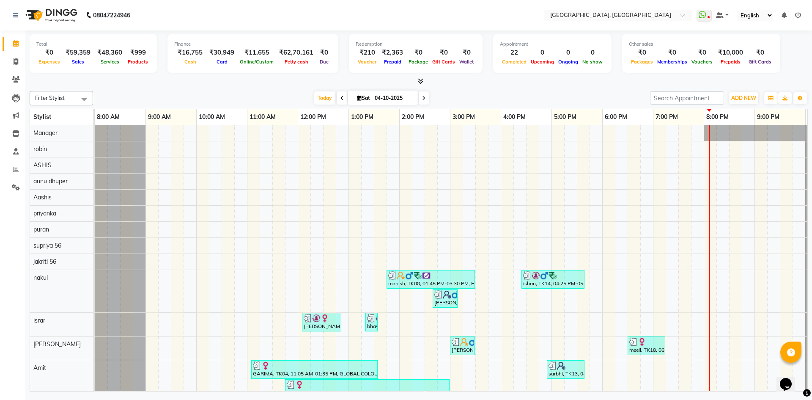
click at [421, 82] on icon at bounding box center [421, 81] width 6 height 6
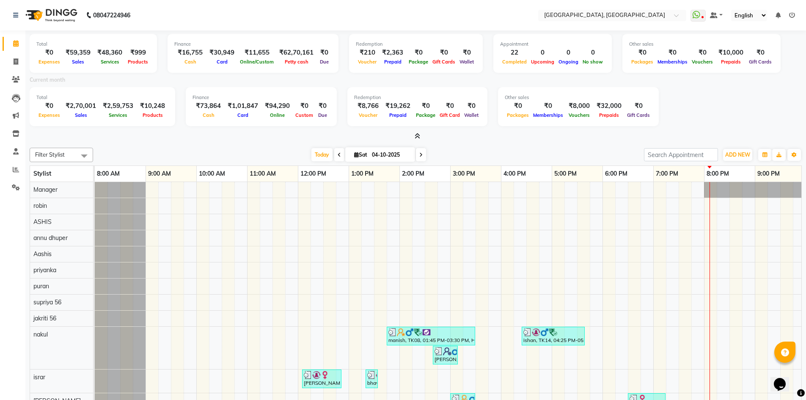
click at [413, 138] on span at bounding box center [415, 136] width 9 height 9
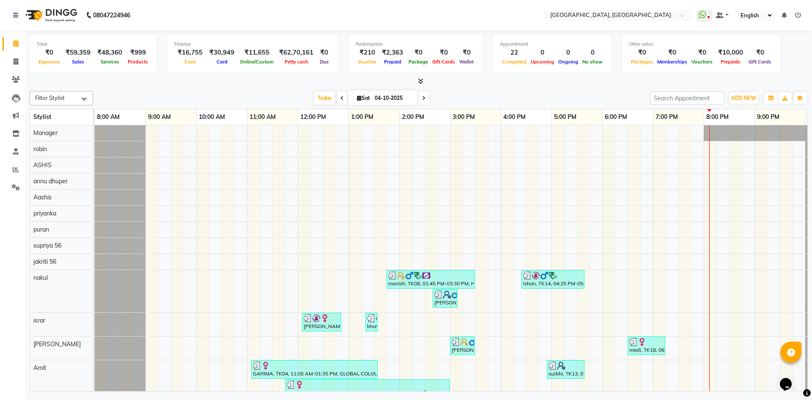
click at [416, 82] on span at bounding box center [419, 81] width 9 height 9
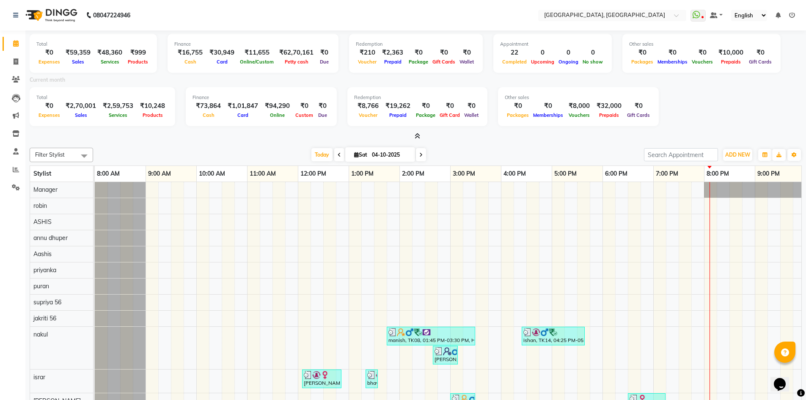
click at [415, 136] on icon at bounding box center [418, 136] width 6 height 6
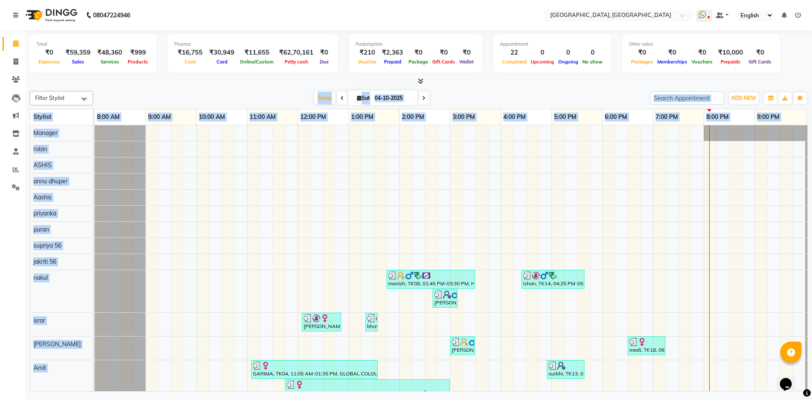
drag, startPoint x: 283, startPoint y: 98, endPoint x: 583, endPoint y: 380, distance: 411.9
click at [583, 380] on div "Filter Stylist Select All Aashis Amit annu dhuper ashika ASHIS Farman Imran isr…" at bounding box center [419, 240] width 779 height 304
click at [218, 90] on div "Filter Stylist Select All Aashis Amit annu dhuper ashika ASHIS Farman Imran isr…" at bounding box center [419, 240] width 779 height 304
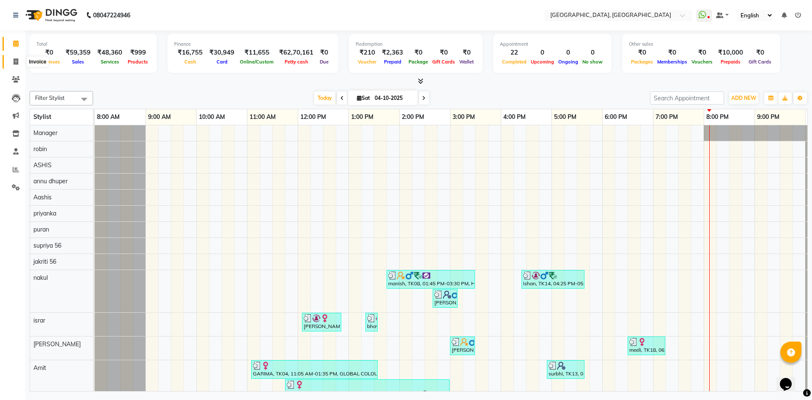
click at [11, 62] on span at bounding box center [15, 62] width 15 height 10
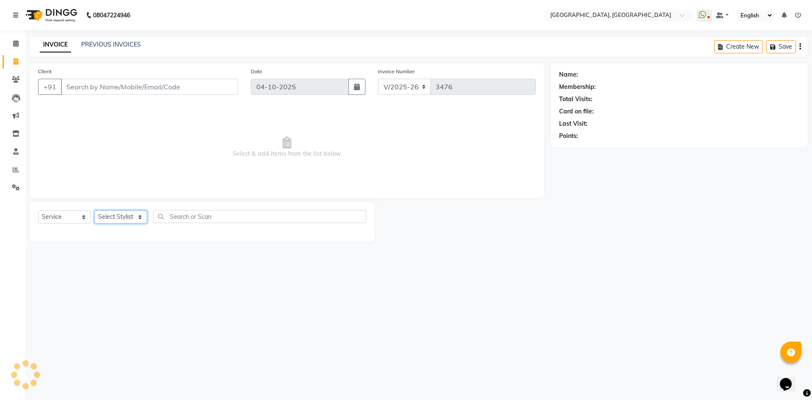
click at [120, 215] on select "Select Stylist" at bounding box center [120, 216] width 53 height 13
click at [94, 210] on select "Select Stylist Aashis Alic ashok vihar Alice makeup Amit annu dhuper ashika ASH…" at bounding box center [120, 216] width 53 height 13
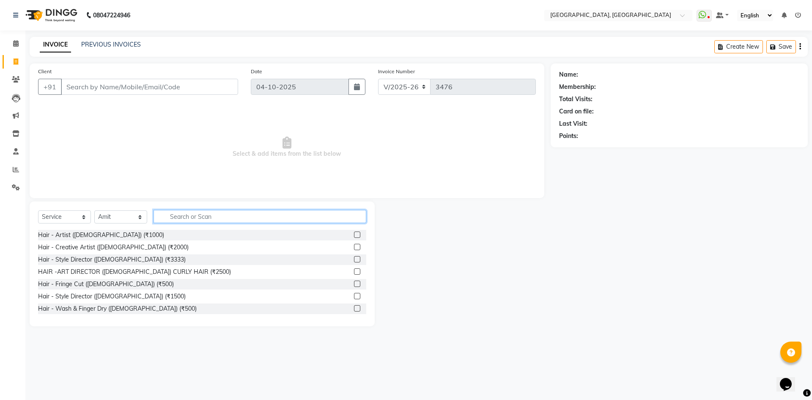
click at [224, 219] on input "text" at bounding box center [260, 216] width 213 height 13
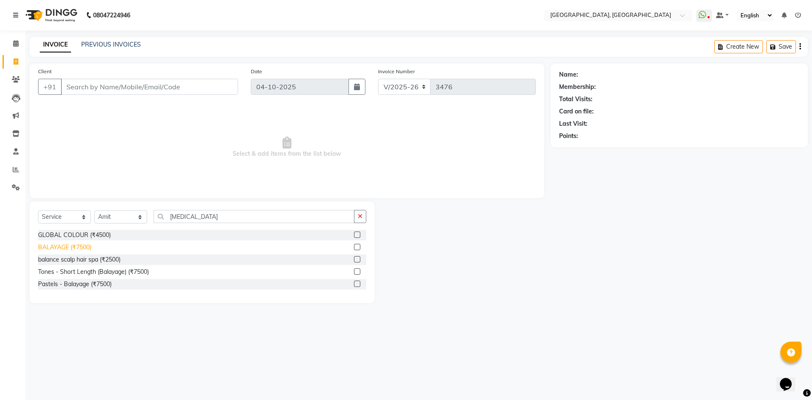
click at [51, 248] on div "BALAYAGE (₹7500)" at bounding box center [64, 247] width 53 height 9
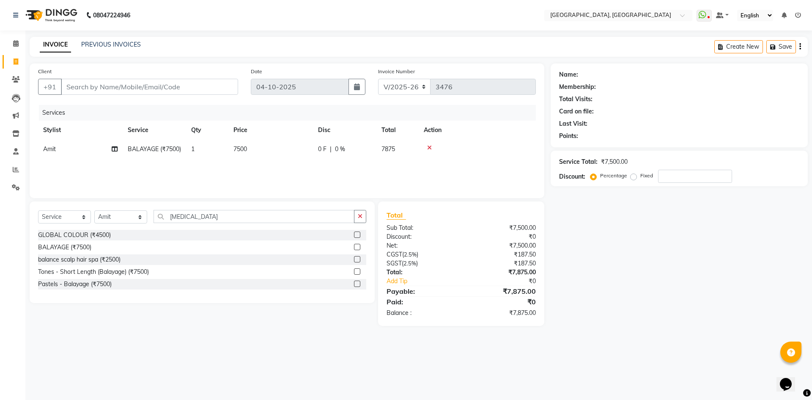
click at [186, 223] on div "Select Service Product Membership Package Voucher Prepaid Gift Card Select Styl…" at bounding box center [202, 220] width 328 height 20
click at [192, 211] on input "BAL" at bounding box center [254, 216] width 201 height 13
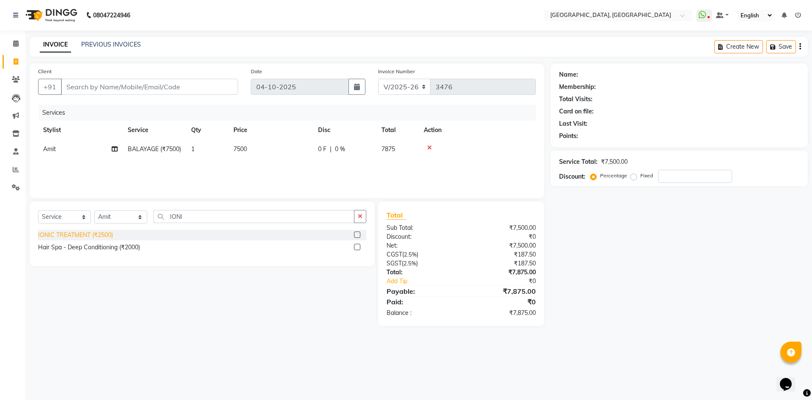
click at [109, 234] on div "IONIC TREATMENT (₹2500)" at bounding box center [75, 235] width 75 height 9
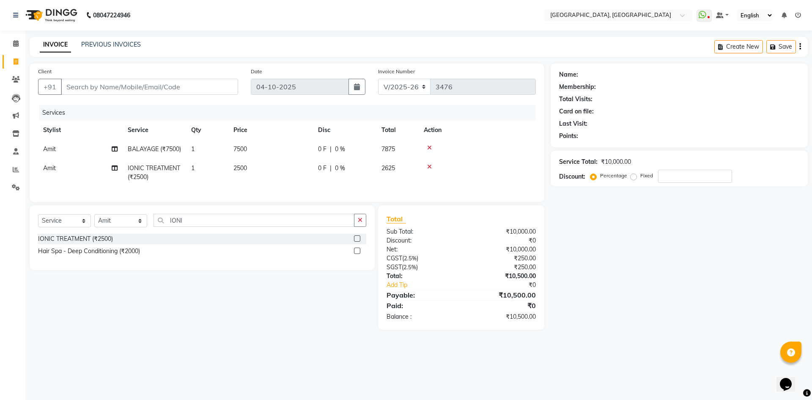
click at [244, 148] on span "7500" at bounding box center [241, 149] width 14 height 8
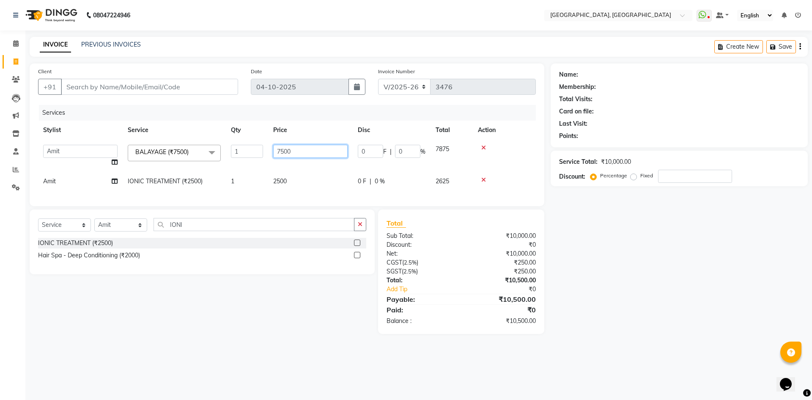
click at [283, 152] on input "7500" at bounding box center [310, 151] width 74 height 13
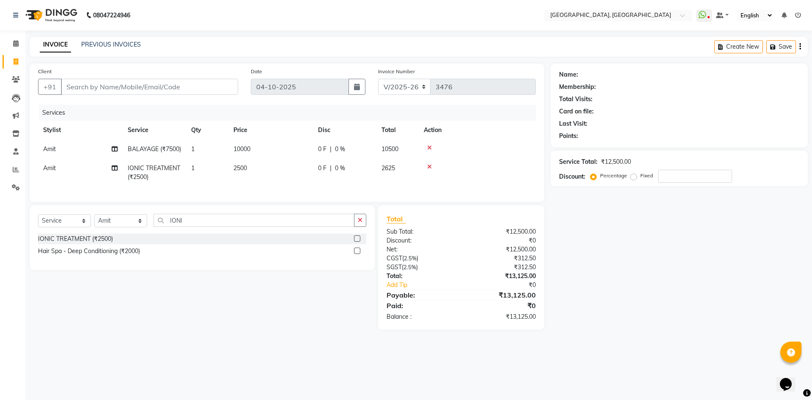
click at [237, 202] on div "Client +91 Date 04-10-2025 Invoice Number V/2025 V/2025-26 3476 Services Stylis…" at bounding box center [287, 132] width 515 height 138
click at [186, 92] on input "Client" at bounding box center [149, 87] width 177 height 16
click at [187, 33] on div "08047224946 Select Location × Noi Tre Salon, Golf Course Road WhatsApp Status ✕…" at bounding box center [406, 200] width 812 height 400
click at [203, 83] on input "Client" at bounding box center [149, 87] width 177 height 16
click at [239, 29] on nav "08047224946 Select Location × Noi Tre Salon, Golf Course Road WhatsApp Status ✕…" at bounding box center [406, 15] width 812 height 30
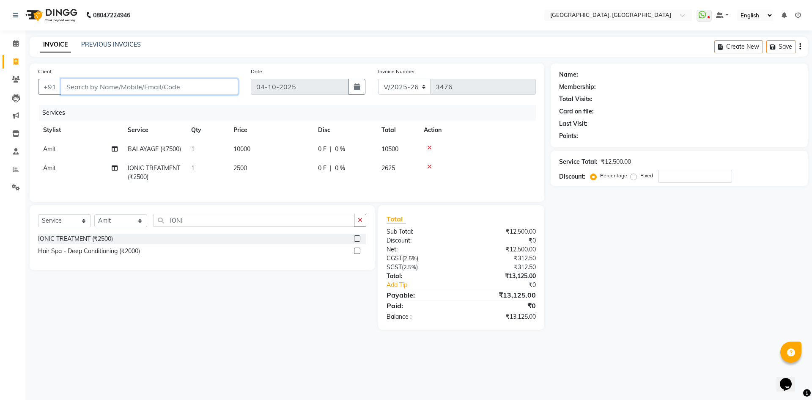
click at [228, 91] on input "Client" at bounding box center [149, 87] width 177 height 16
click at [249, 42] on div "INVOICE PREVIOUS INVOICES Create New Save" at bounding box center [419, 47] width 779 height 20
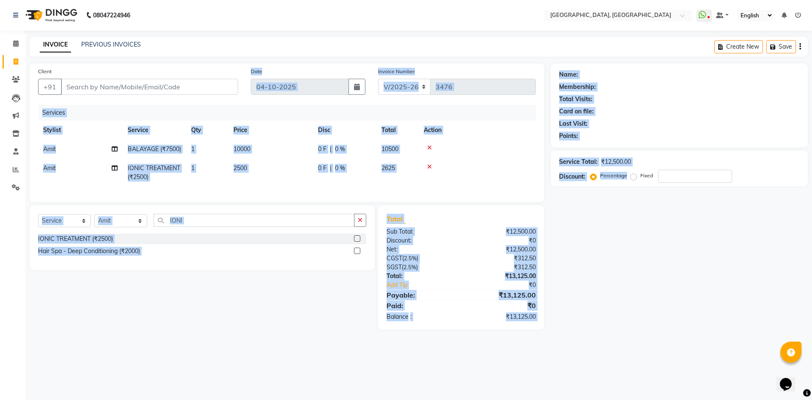
drag, startPoint x: 247, startPoint y: 66, endPoint x: 685, endPoint y: 368, distance: 532.1
click at [685, 368] on div "08047224946 Select Location × Noi Tre Salon, Golf Course Road WhatsApp Status ✕…" at bounding box center [406, 200] width 812 height 400
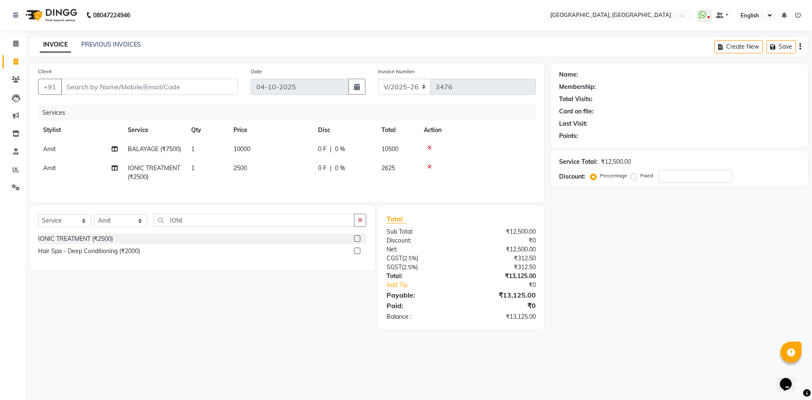
click at [685, 368] on div "08047224946 Select Location × Noi Tre Salon, Golf Course Road WhatsApp Status ✕…" at bounding box center [406, 200] width 812 height 400
drag, startPoint x: 555, startPoint y: 70, endPoint x: 540, endPoint y: 339, distance: 269.1
click at [540, 330] on div "Client +91 Date 04-10-2025 Invoice Number V/2025 V/2025-26 3476 Services Stylis…" at bounding box center [418, 196] width 791 height 266
click at [307, 202] on div "Client +91 Date 04-10-2025 Invoice Number V/2025 V/2025-26 3476 Services Stylis…" at bounding box center [287, 132] width 515 height 138
click at [364, 227] on button "button" at bounding box center [360, 220] width 12 height 13
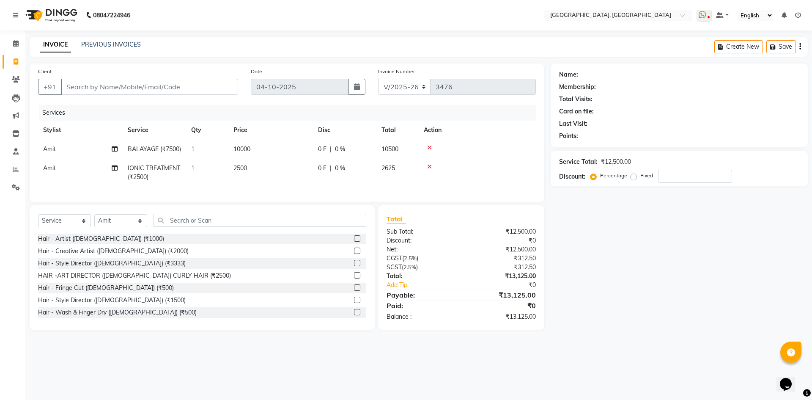
click at [310, 202] on div "Client +91 Date 04-10-2025 Invoice Number V/2025 V/2025-26 3476 Services Stylis…" at bounding box center [287, 132] width 515 height 138
click at [161, 102] on div "Client +91 Date 04-10-2025 Invoice Number V/2025 V/2025-26 3476 Services Stylis…" at bounding box center [287, 132] width 515 height 138
click at [178, 87] on input "Client" at bounding box center [149, 87] width 177 height 16
click at [171, 58] on main "INVOICE PREVIOUS INVOICES Create New Save Client +91 Date 04-10-2025 Invoice Nu…" at bounding box center [418, 190] width 787 height 306
click at [187, 89] on input "Client" at bounding box center [149, 87] width 177 height 16
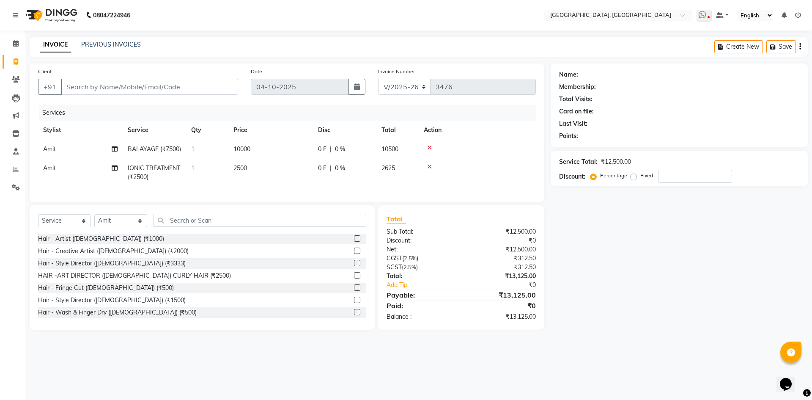
click at [263, 226] on div "Select Service Product Membership Package Voucher Prepaid Gift Card Select Styl…" at bounding box center [202, 267] width 345 height 125
click at [259, 223] on div "Select Service Product Membership Package Voucher Prepaid Gift Card Select Styl…" at bounding box center [202, 267] width 345 height 125
click at [297, 223] on div "Select Service Product Membership Package Voucher Prepaid Gift Card Select Styl…" at bounding box center [202, 267] width 345 height 125
click at [350, 202] on div "Client +91 Date 04-10-2025 Invoice Number V/2025 V/2025-26 3476 Services Stylis…" at bounding box center [287, 132] width 515 height 138
click at [219, 220] on div "Client +91 Date 04-10-2025 Invoice Number V/2025 V/2025-26 3476 Services Stylis…" at bounding box center [287, 196] width 528 height 267
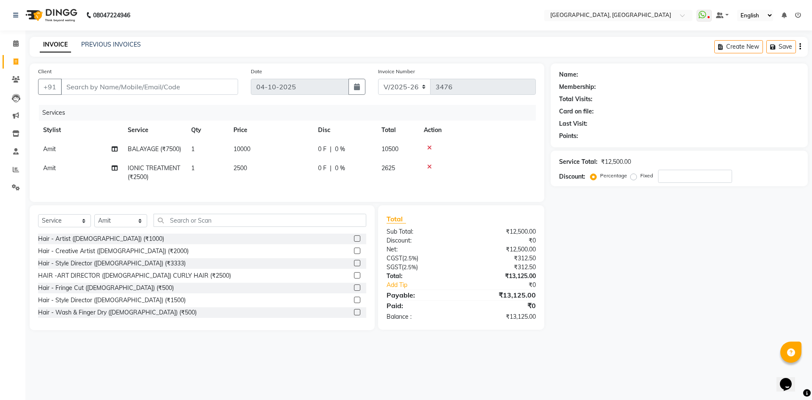
click at [219, 220] on div "Client +91 Date 04-10-2025 Invoice Number V/2025 V/2025-26 3476 Services Stylis…" at bounding box center [287, 196] width 528 height 267
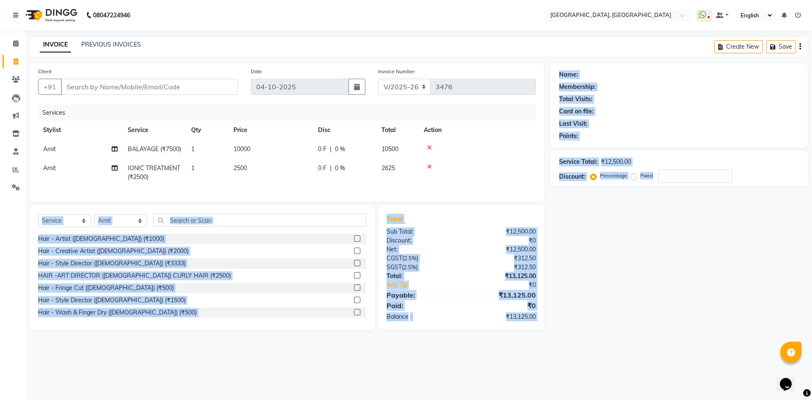
drag, startPoint x: 29, startPoint y: 233, endPoint x: 743, endPoint y: 340, distance: 721.8
click at [743, 330] on div "Client +91 Date 04-10-2025 Invoice Number V/2025 V/2025-26 3476 Services Stylis…" at bounding box center [418, 196] width 791 height 267
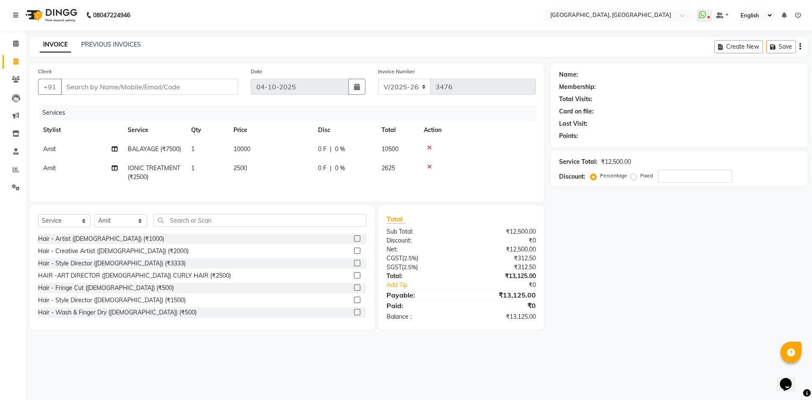
click at [718, 316] on div "Name: Membership: Total Visits: Card on file: Last Visit: Points: Service Total…" at bounding box center [683, 196] width 264 height 267
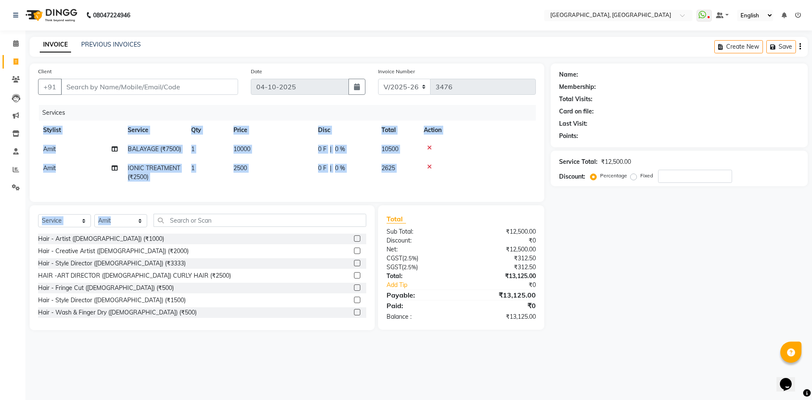
drag, startPoint x: 371, startPoint y: 209, endPoint x: 339, endPoint y: 219, distance: 32.9
click at [339, 219] on div "Client +91 Date 04-10-2025 Invoice Number V/2025 V/2025-26 3476 Services Stylis…" at bounding box center [287, 196] width 528 height 267
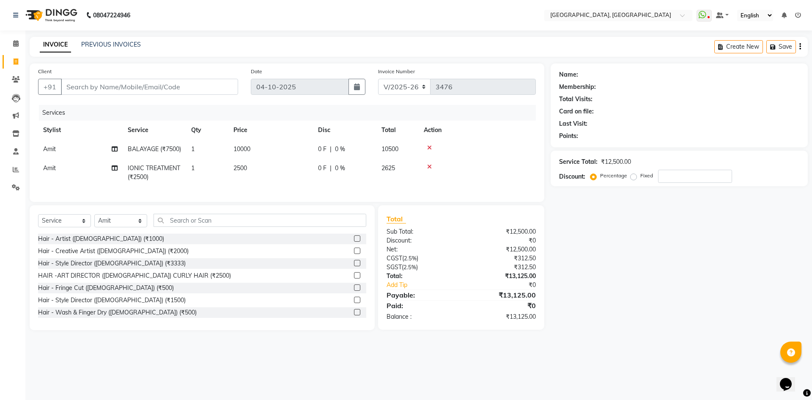
click at [349, 202] on div "Client +91 Date 04-10-2025 Invoice Number V/2025 V/2025-26 3476 Services Stylis…" at bounding box center [287, 132] width 515 height 138
drag, startPoint x: 317, startPoint y: 202, endPoint x: 291, endPoint y: 209, distance: 27.7
click at [291, 202] on div "Client +91 Date 04-10-2025 Invoice Number V/2025 V/2025-26 3476 Services Stylis…" at bounding box center [287, 132] width 515 height 138
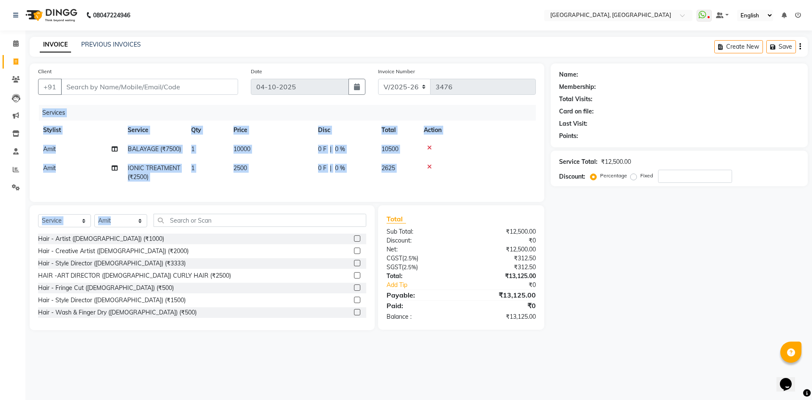
drag, startPoint x: 247, startPoint y: 201, endPoint x: 282, endPoint y: 196, distance: 35.4
click at [286, 193] on div "Services Stylist Service Qty Price Disc Total Action Amit BALAYAGE (₹7500) 1 10…" at bounding box center [287, 149] width 498 height 88
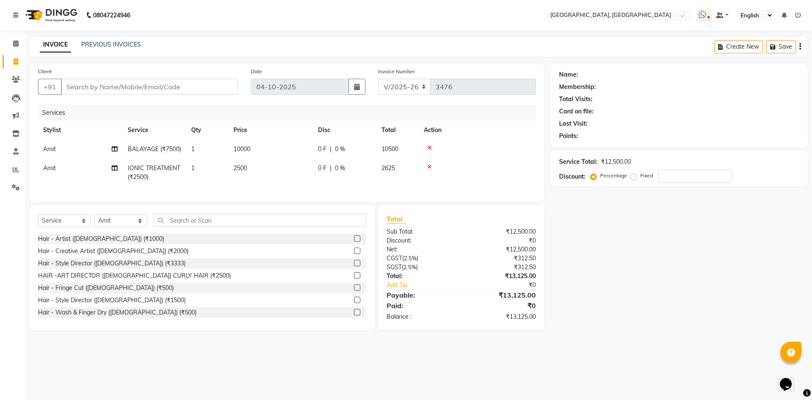
click at [281, 202] on div "Client +91 Date 04-10-2025 Invoice Number V/2025 V/2025-26 3476 Services Stylis…" at bounding box center [287, 132] width 515 height 138
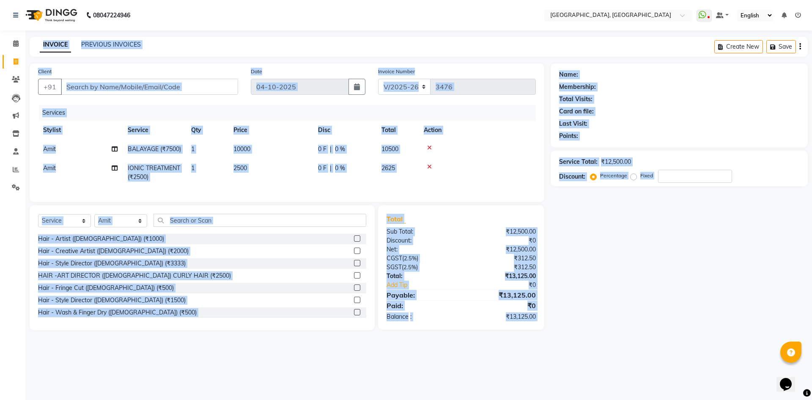
drag, startPoint x: 81, startPoint y: 58, endPoint x: 794, endPoint y: 345, distance: 768.4
click at [794, 345] on body "08047224946 Select Location × Noi Tre Salon, Golf Course Road WhatsApp Status ✕…" at bounding box center [406, 200] width 812 height 400
click at [705, 311] on div "Name: Membership: Total Visits: Card on file: Last Visit: Points: Service Total…" at bounding box center [683, 196] width 264 height 267
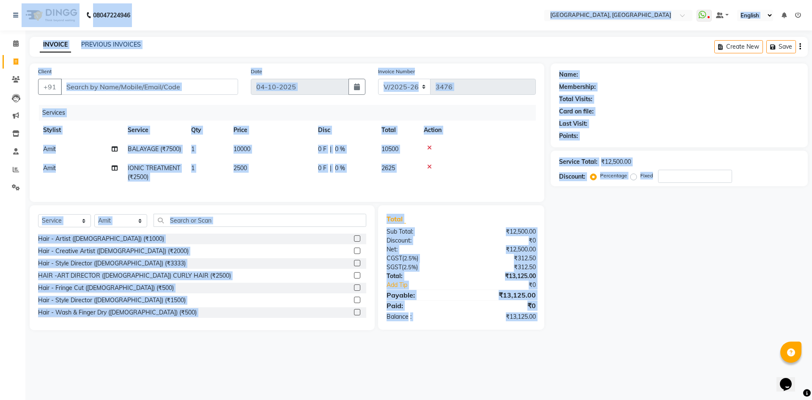
drag, startPoint x: 5, startPoint y: 3, endPoint x: 756, endPoint y: 363, distance: 832.7
click at [756, 363] on div "08047224946 Select Location × Noi Tre Salon, Golf Course Road WhatsApp Status ✕…" at bounding box center [406, 200] width 812 height 400
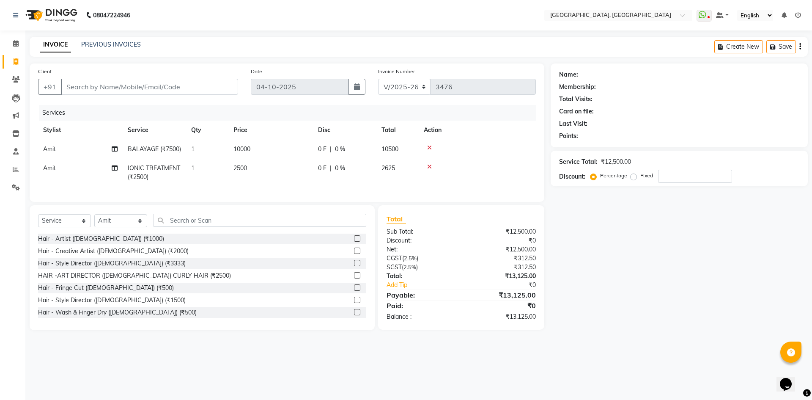
click at [695, 296] on div "Name: Membership: Total Visits: Card on file: Last Visit: Points: Service Total…" at bounding box center [683, 196] width 264 height 267
click at [198, 202] on div "Client +91 Date 04-10-2025 Invoice Number V/2025 V/2025-26 3476 Services Stylis…" at bounding box center [287, 132] width 515 height 138
click at [245, 151] on span "10000" at bounding box center [242, 149] width 17 height 8
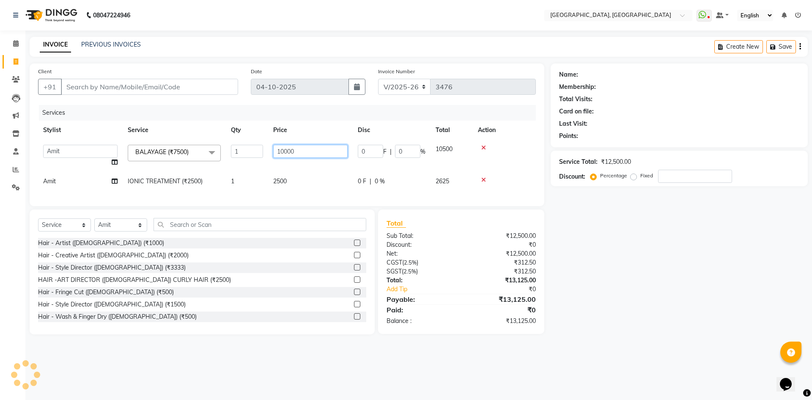
click at [283, 146] on input "10000" at bounding box center [310, 151] width 74 height 13
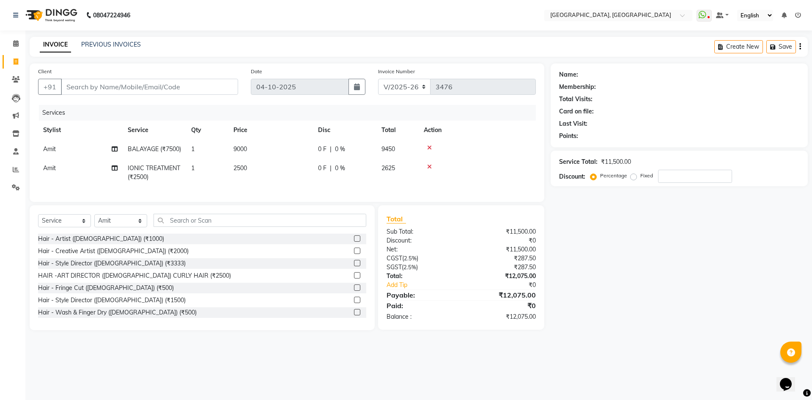
click at [487, 180] on td at bounding box center [477, 173] width 117 height 28
click at [429, 170] on icon at bounding box center [429, 167] width 5 height 6
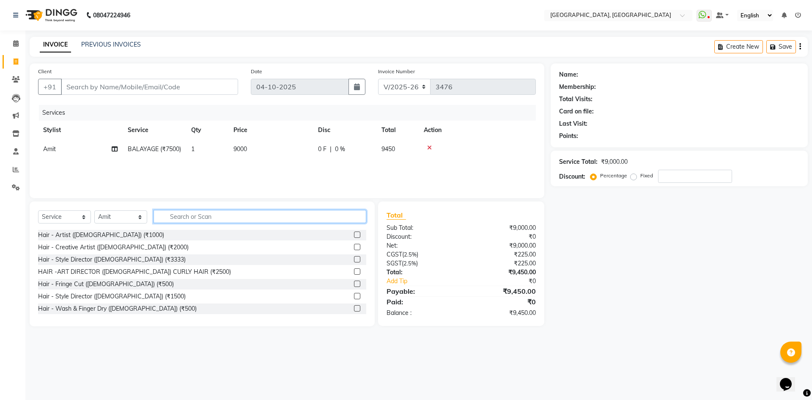
click at [205, 220] on input "text" at bounding box center [260, 216] width 213 height 13
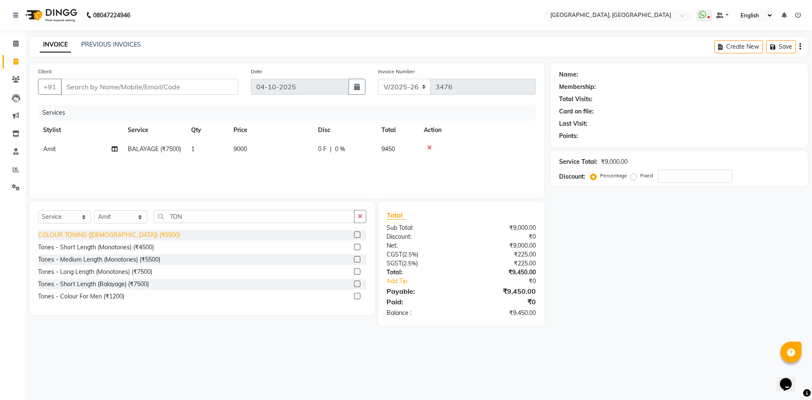
click at [106, 232] on div "COLOUR TONING (FEMALE) (₹5500)" at bounding box center [109, 235] width 142 height 9
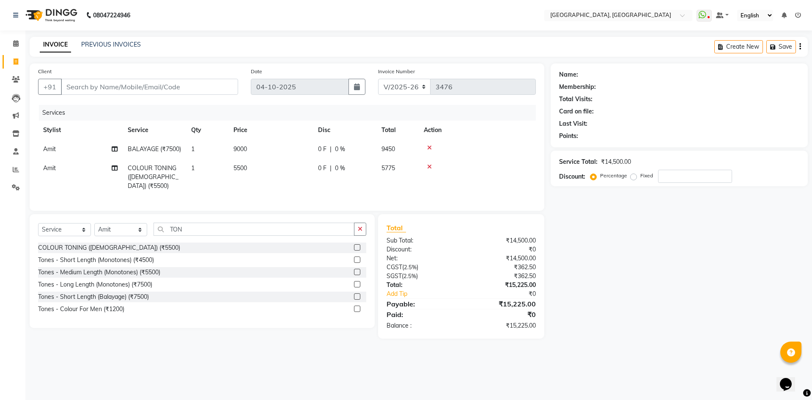
click at [238, 172] on td "5500" at bounding box center [270, 177] width 85 height 37
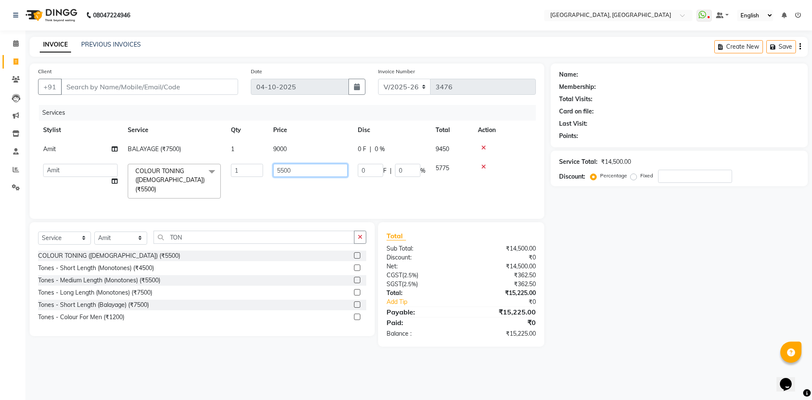
click at [278, 173] on input "5500" at bounding box center [310, 170] width 74 height 13
click at [270, 215] on div "Client +91 Date 04-10-2025 Invoice Number V/2025 V/2025-26 3476 Services Stylis…" at bounding box center [287, 140] width 515 height 155
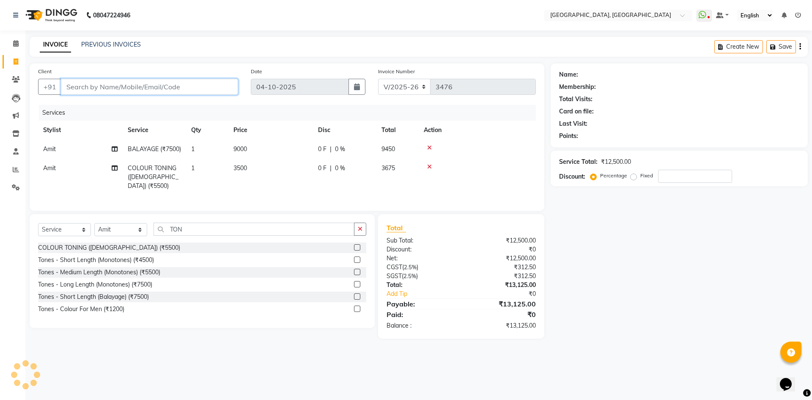
click at [92, 85] on input "Client" at bounding box center [149, 87] width 177 height 16
click at [206, 79] on button "Add Client" at bounding box center [217, 87] width 44 height 16
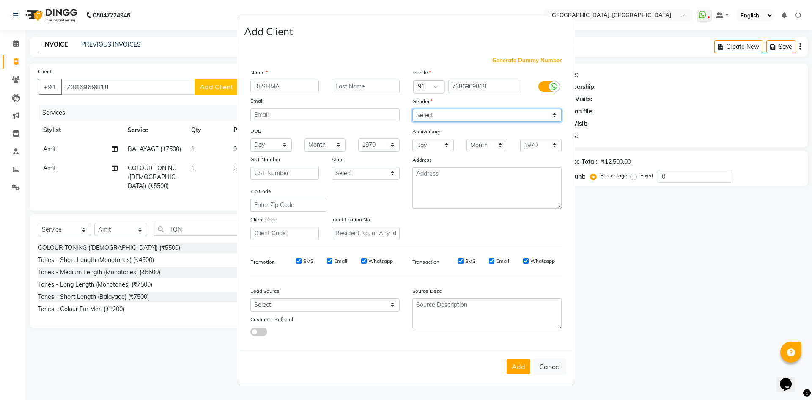
click at [510, 120] on select "Select Male Female Other Prefer Not To Say" at bounding box center [487, 115] width 149 height 13
click at [413, 109] on select "Select Male Female Other Prefer Not To Say" at bounding box center [487, 115] width 149 height 13
click at [516, 366] on button "Add" at bounding box center [519, 366] width 24 height 15
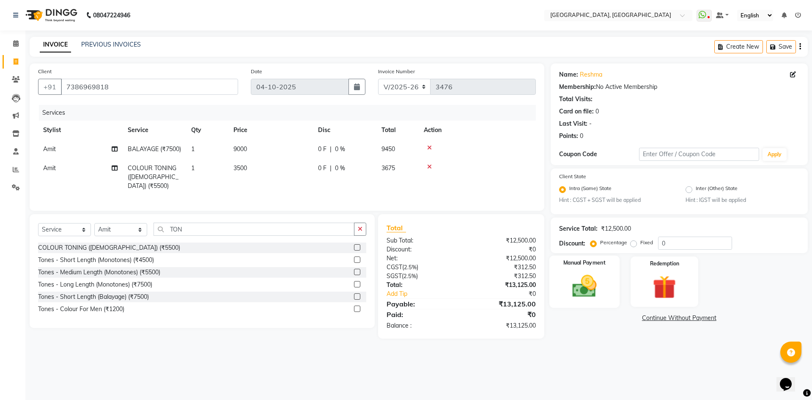
click at [586, 292] on img at bounding box center [584, 286] width 39 height 28
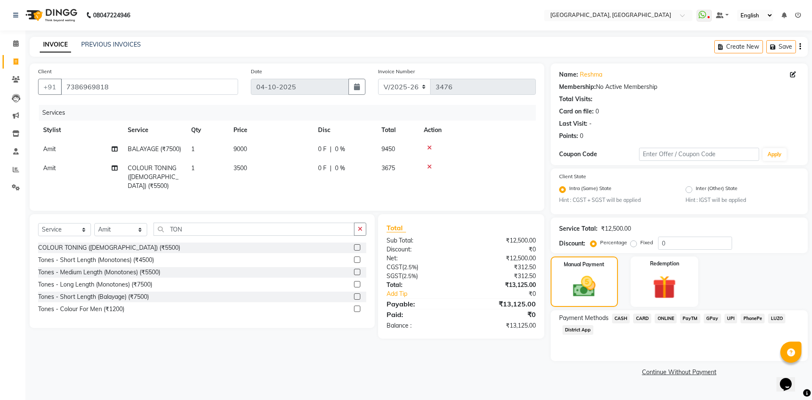
click at [726, 316] on span "UPI" at bounding box center [731, 319] width 13 height 10
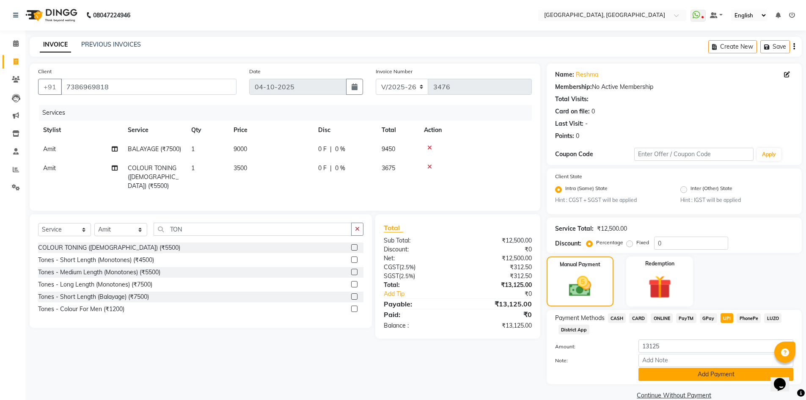
click at [737, 371] on button "Add Payment" at bounding box center [715, 374] width 155 height 13
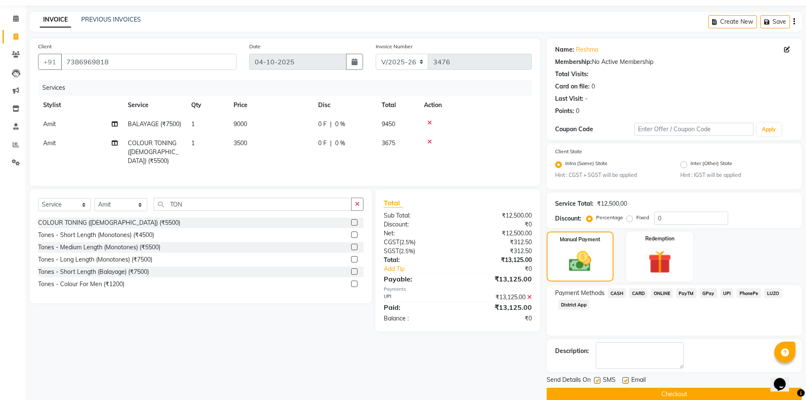
scroll to position [39, 0]
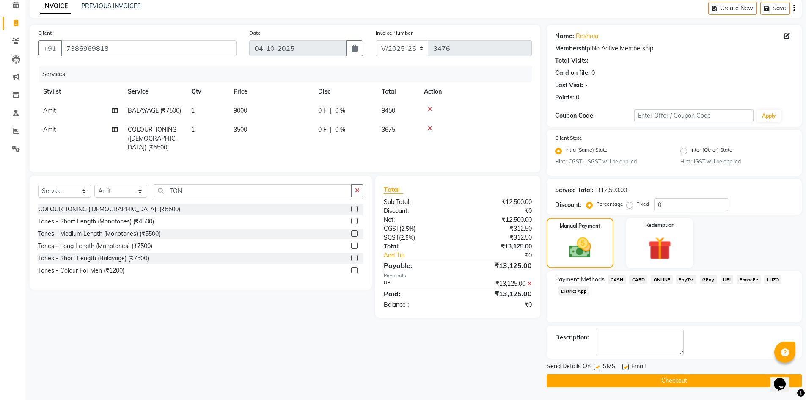
click at [619, 374] on div "Send Details On SMS Email Checkout" at bounding box center [674, 374] width 255 height 25
click at [616, 374] on button "Checkout" at bounding box center [674, 380] width 255 height 13
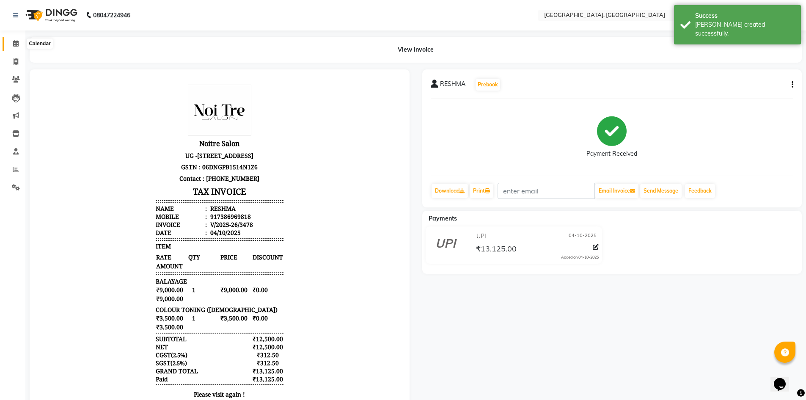
click at [13, 40] on span at bounding box center [15, 44] width 15 height 10
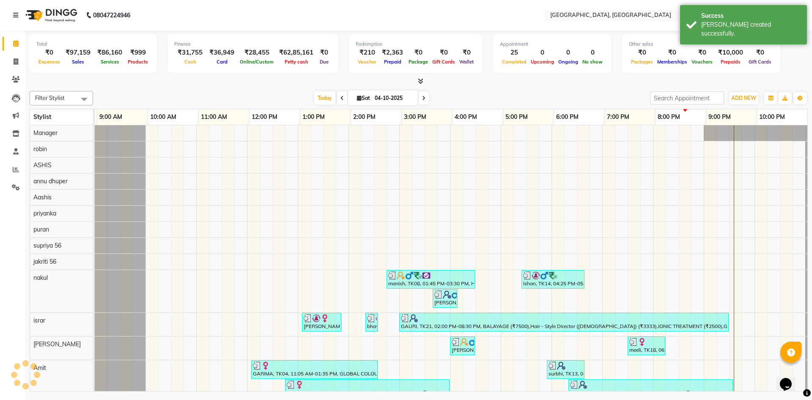
scroll to position [0, 49]
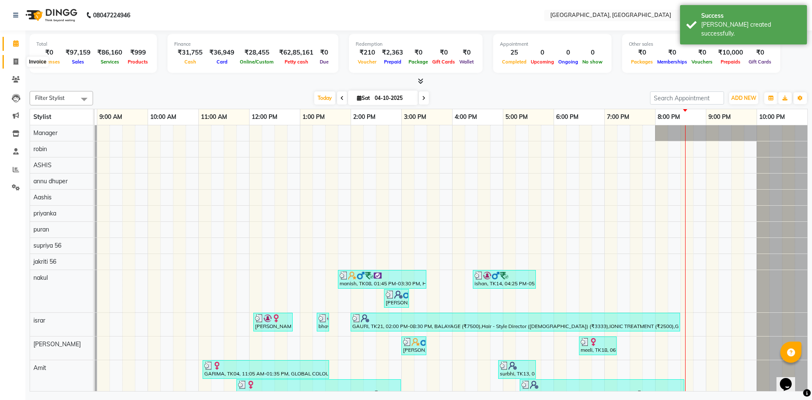
click at [14, 65] on span at bounding box center [15, 62] width 15 height 10
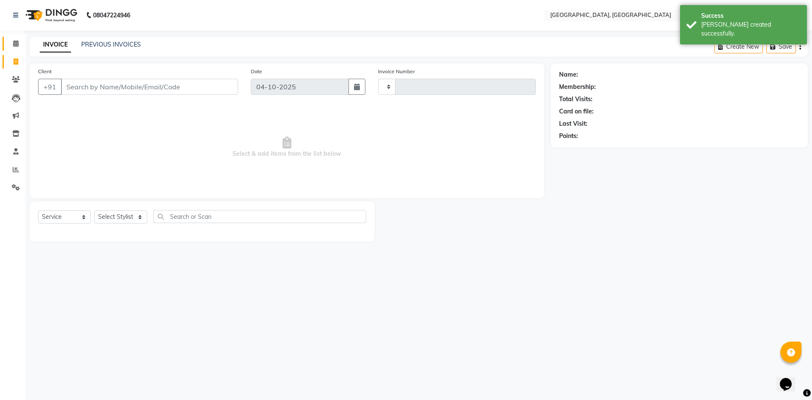
click at [15, 43] on icon at bounding box center [16, 43] width 6 height 6
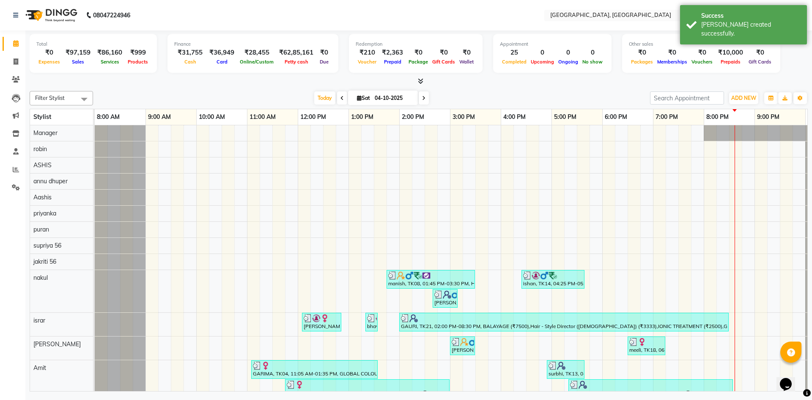
click at [418, 77] on span at bounding box center [419, 81] width 9 height 9
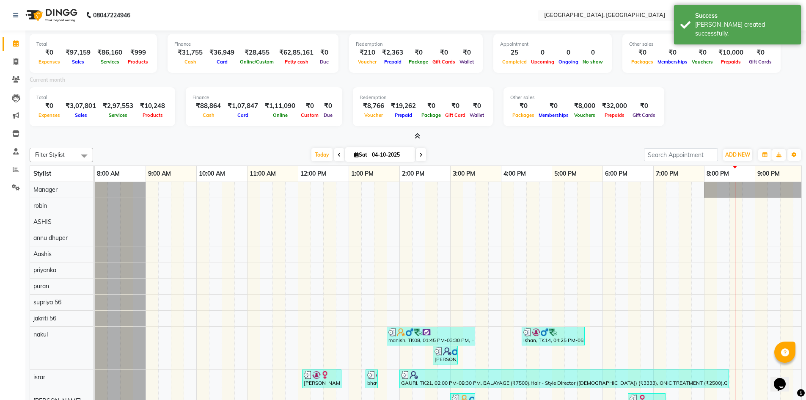
click at [416, 135] on icon at bounding box center [418, 136] width 6 height 6
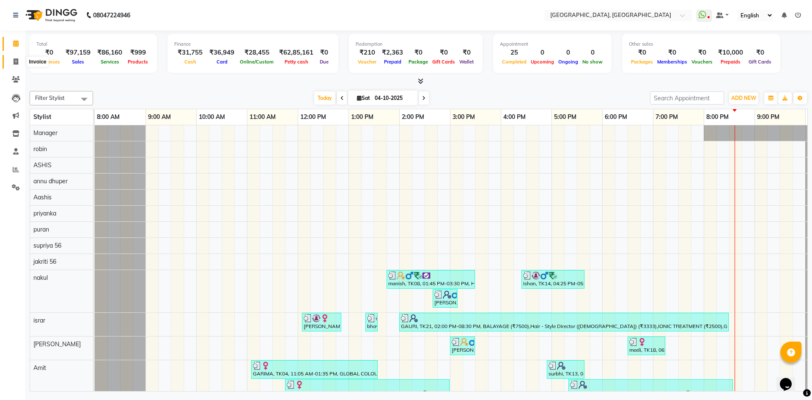
click at [15, 63] on icon at bounding box center [16, 61] width 5 height 6
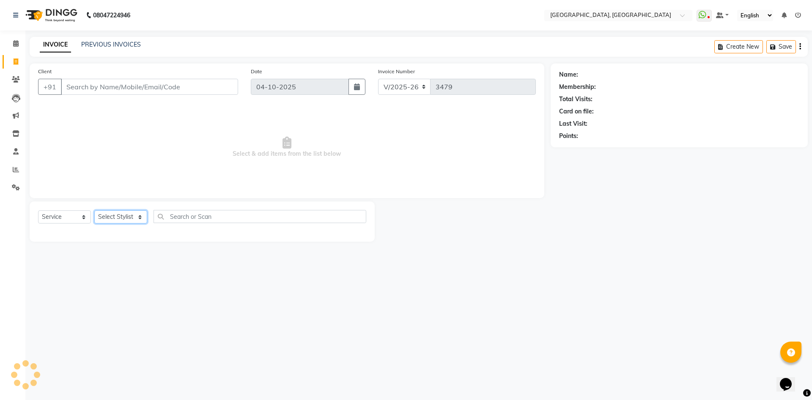
click at [111, 215] on select "Select Stylist Aashis Alic ashok vihar Alice makeup Amit annu dhuper ashika ASH…" at bounding box center [120, 216] width 53 height 13
click at [94, 210] on select "Select Stylist Aashis Alic ashok vihar Alice makeup Amit annu dhuper ashika ASH…" at bounding box center [120, 216] width 53 height 13
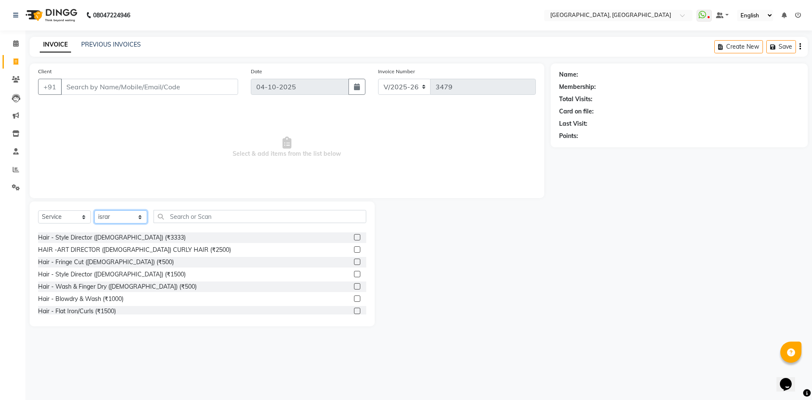
scroll to position [42, 0]
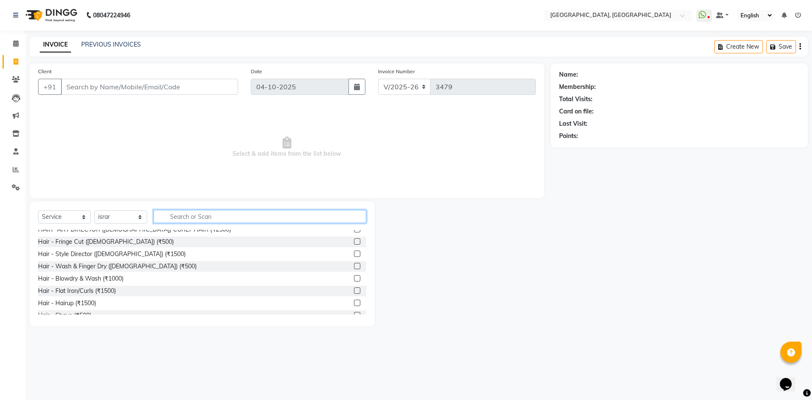
click at [200, 214] on input "text" at bounding box center [260, 216] width 213 height 13
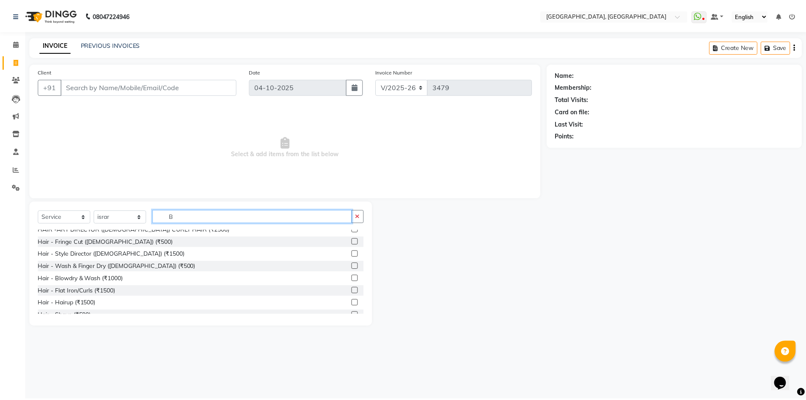
scroll to position [0, 0]
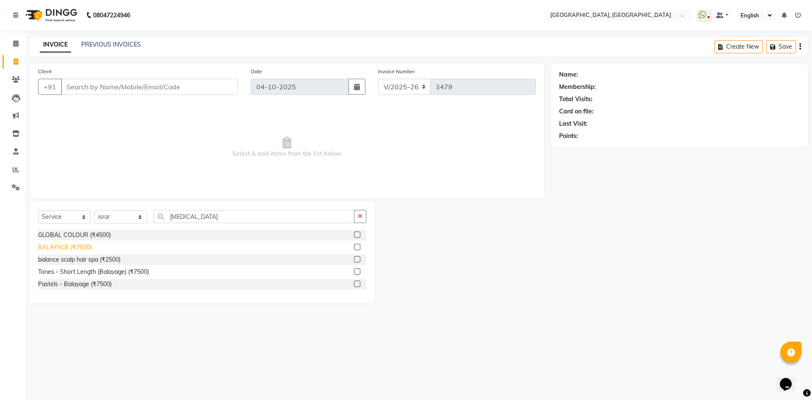
click at [41, 243] on div "BALAYAGE (₹7500)" at bounding box center [64, 247] width 53 height 9
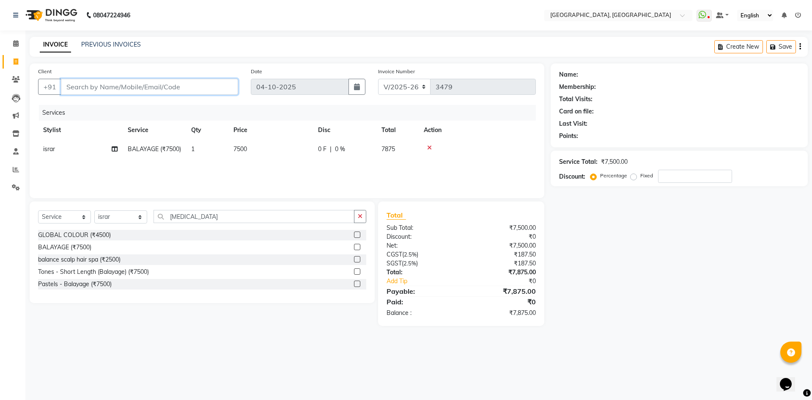
click at [181, 91] on input "Client" at bounding box center [149, 87] width 177 height 16
drag, startPoint x: 169, startPoint y: 79, endPoint x: 164, endPoint y: 84, distance: 7.5
click at [165, 83] on input "Client" at bounding box center [149, 87] width 177 height 16
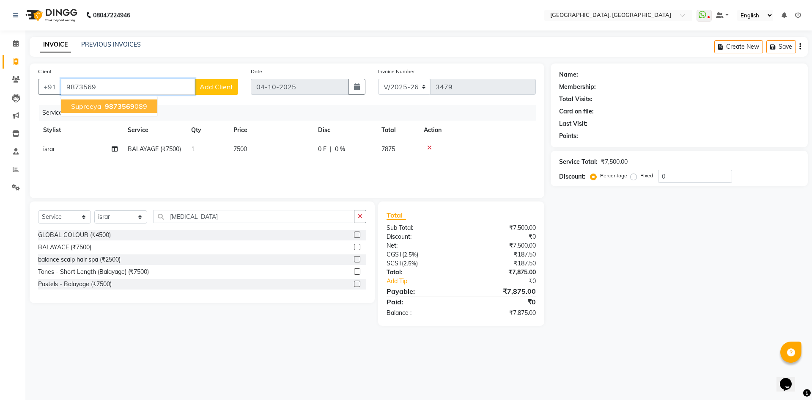
click at [94, 105] on span "supreeya" at bounding box center [86, 106] width 30 height 8
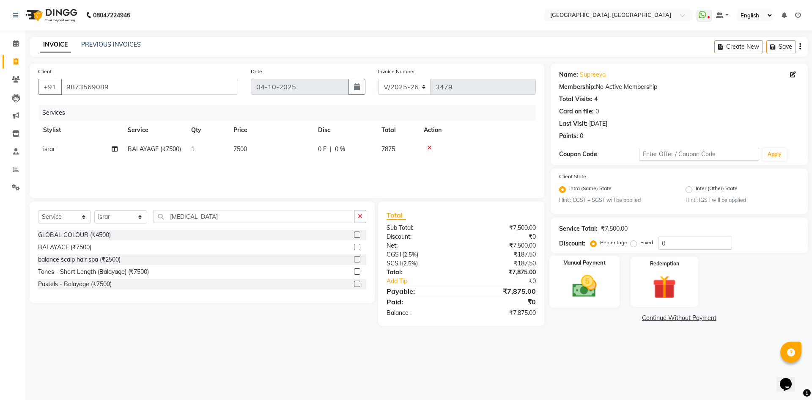
click at [577, 293] on img at bounding box center [584, 286] width 39 height 28
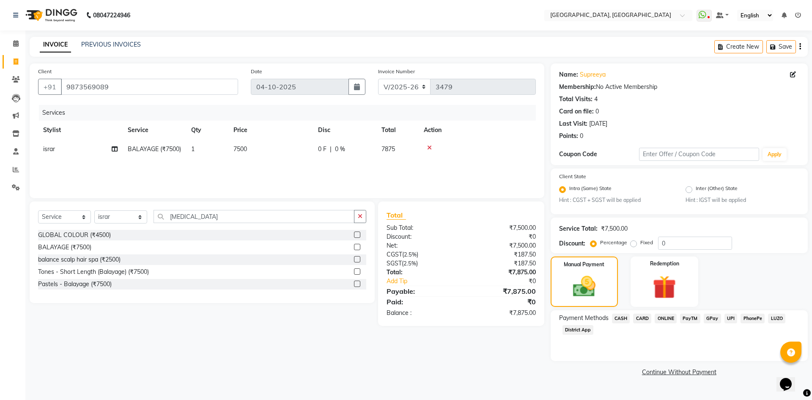
click at [647, 319] on span "CARD" at bounding box center [642, 319] width 18 height 10
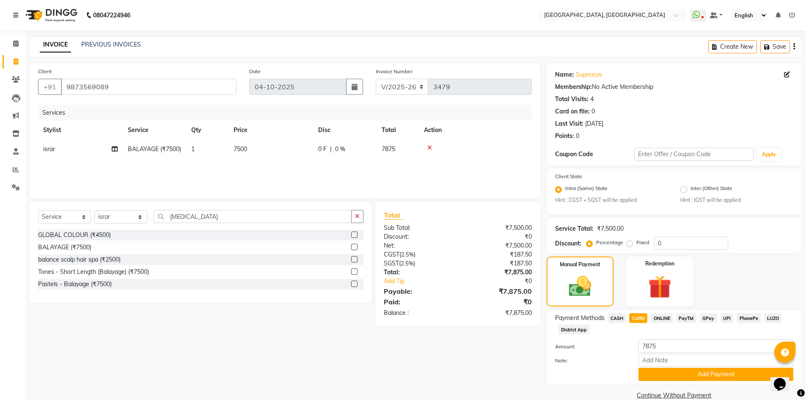
click at [674, 367] on div "Note:" at bounding box center [674, 361] width 251 height 14
click at [676, 375] on button "Add Payment" at bounding box center [715, 374] width 155 height 13
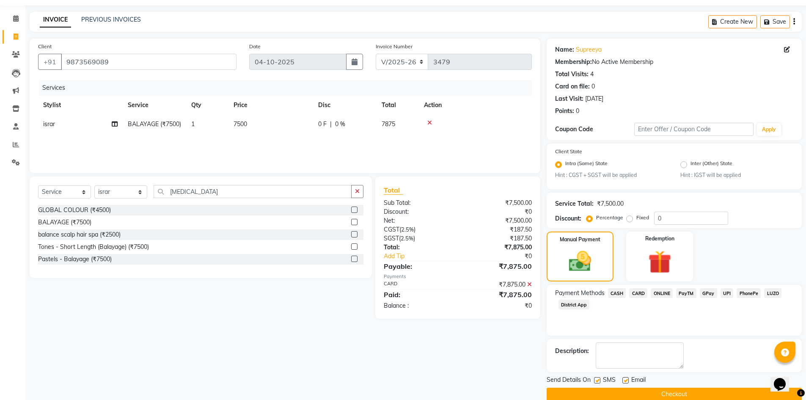
scroll to position [39, 0]
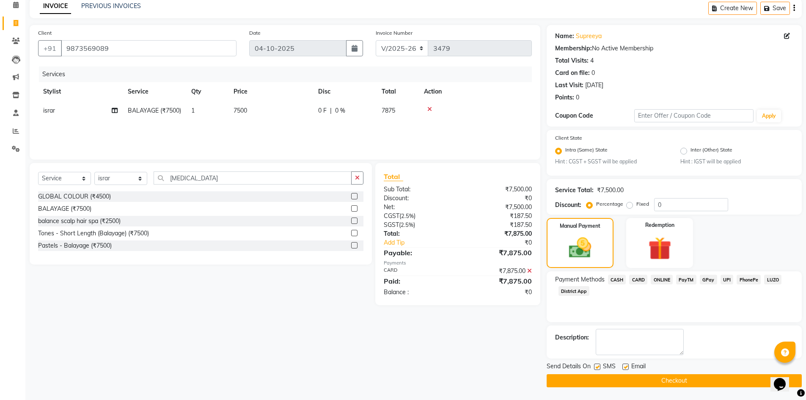
click at [651, 379] on button "Checkout" at bounding box center [674, 380] width 255 height 13
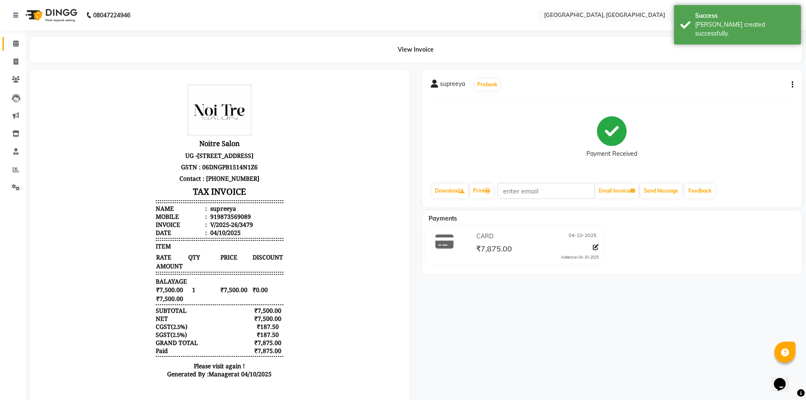
click at [5, 39] on link "Calendar" at bounding box center [13, 44] width 20 height 14
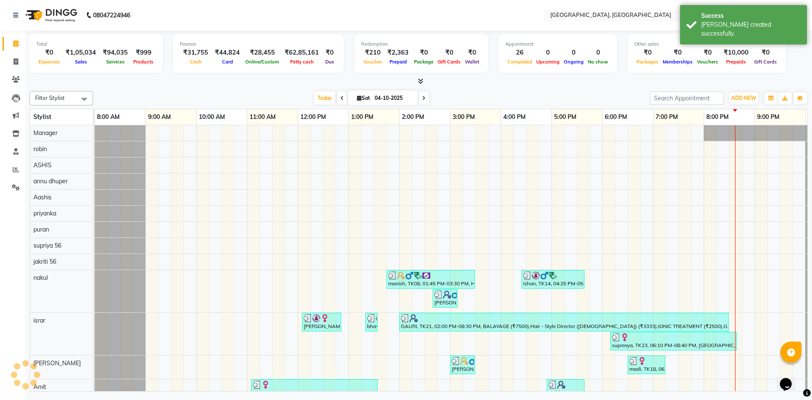
click at [178, 87] on div "Total ₹0 Expenses ₹1,05,034 Sales ₹94,035 Services ₹999 Products Finance ₹31,75…" at bounding box center [418, 211] width 787 height 363
click at [419, 82] on icon at bounding box center [421, 81] width 6 height 6
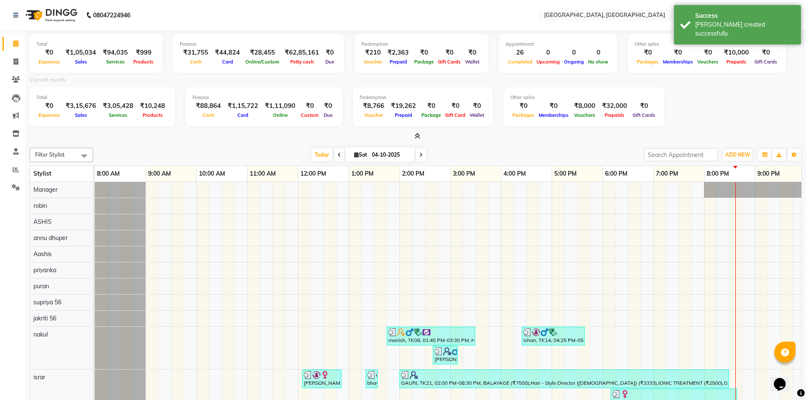
drag, startPoint x: 57, startPoint y: 105, endPoint x: 144, endPoint y: 131, distance: 91.3
click at [144, 131] on div "Total ₹0 Expenses ₹1,05,034 Sales ₹94,035 Services ₹999 Products Finance ₹31,75…" at bounding box center [416, 85] width 772 height 110
click at [168, 153] on div "Today Sat 04-10-2025" at bounding box center [368, 155] width 542 height 13
click at [418, 137] on icon at bounding box center [418, 136] width 6 height 6
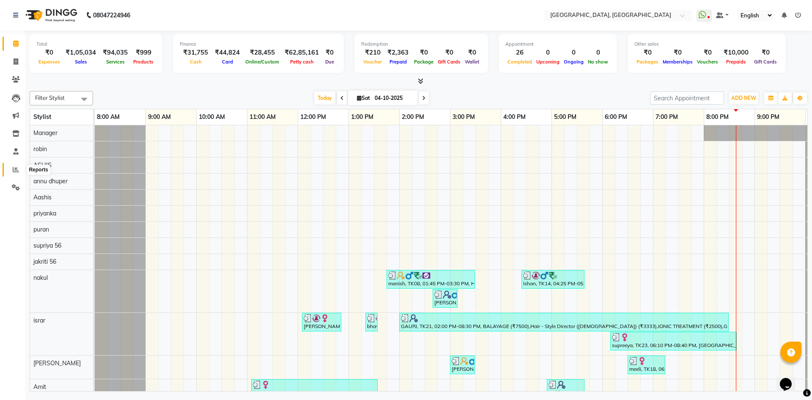
click at [15, 170] on icon at bounding box center [16, 169] width 6 height 6
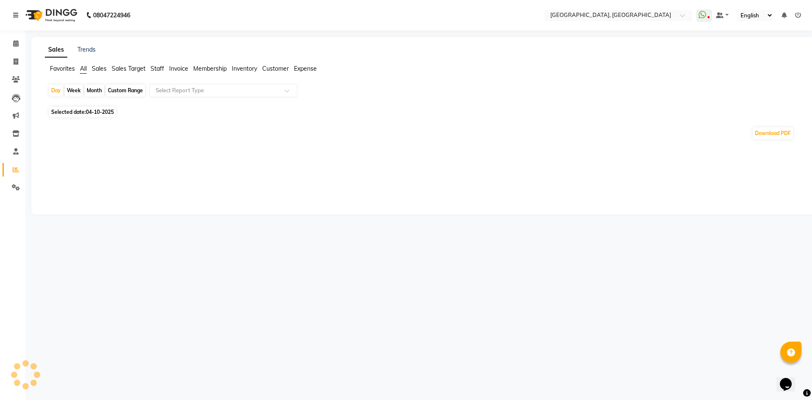
click at [165, 64] on ul "Favorites All Sales Sales Target Staff Invoice Membership Inventory Customer Ex…" at bounding box center [423, 68] width 756 height 9
click at [156, 66] on span "Staff" at bounding box center [158, 69] width 14 height 8
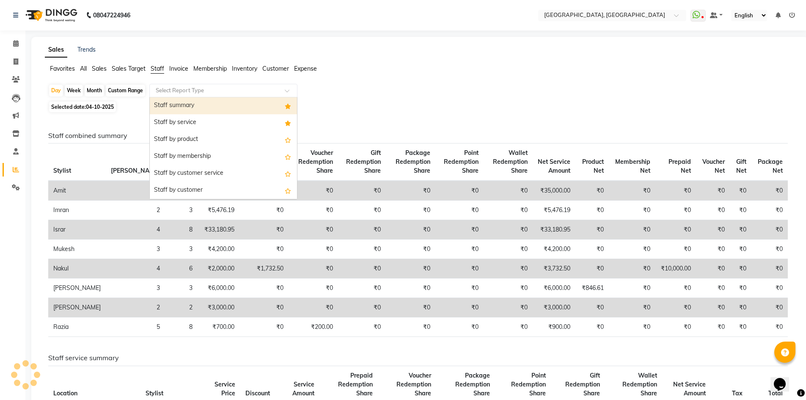
click at [193, 85] on div "Select Report Type" at bounding box center [223, 91] width 148 height 14
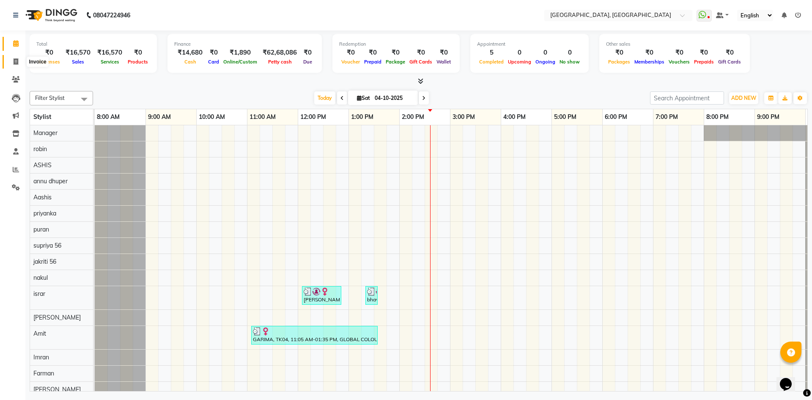
click at [11, 61] on span at bounding box center [15, 62] width 15 height 10
select select "service"
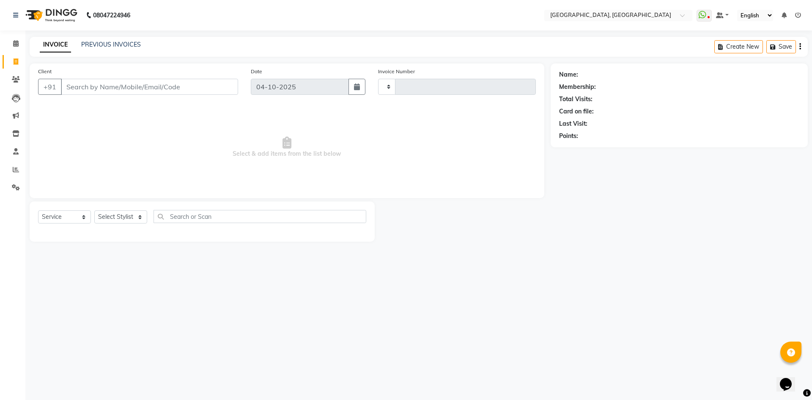
type input "3460"
select select "3948"
click at [105, 217] on select "Select Stylist [PERSON_NAME] vihar [PERSON_NAME] makeup Amit annu [PERSON_NAME]…" at bounding box center [120, 216] width 53 height 13
select select "63757"
click at [94, 210] on select "Select Stylist [PERSON_NAME] vihar [PERSON_NAME] makeup Amit annu [PERSON_NAME]…" at bounding box center [120, 216] width 53 height 13
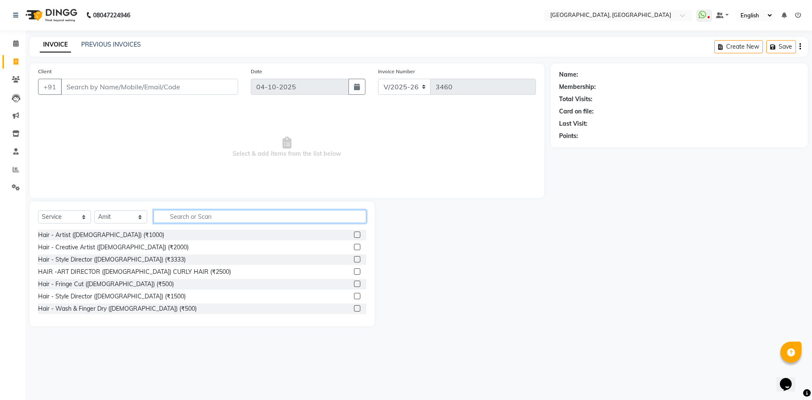
click at [216, 218] on input "text" at bounding box center [260, 216] width 213 height 13
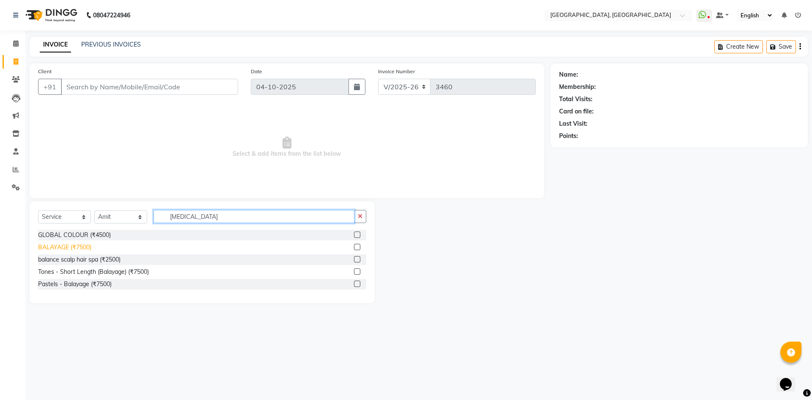
type input "bal"
click at [73, 248] on div "BALAYAGE (₹7500)" at bounding box center [64, 247] width 53 height 9
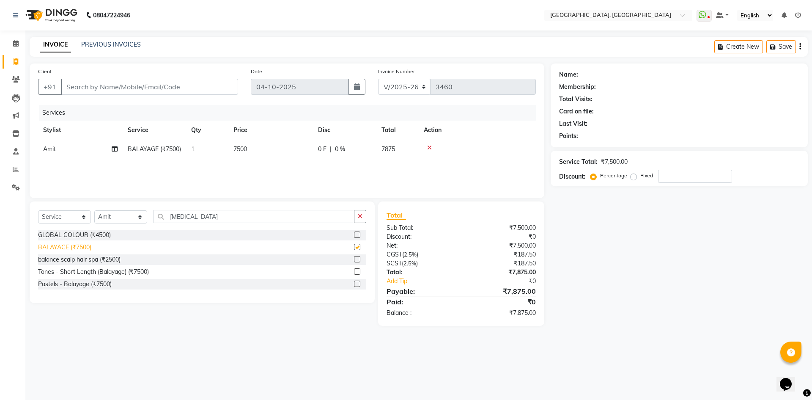
checkbox input "false"
click at [239, 148] on span "7500" at bounding box center [241, 149] width 14 height 8
select select "63757"
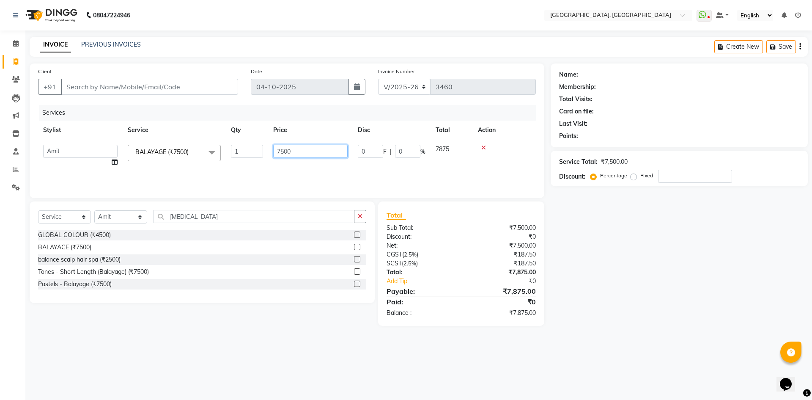
click at [287, 149] on input "7500" at bounding box center [310, 151] width 74 height 13
type input "9000"
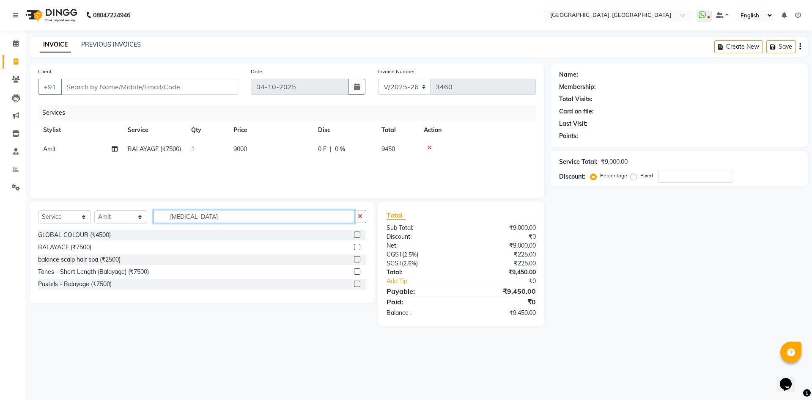
click at [289, 212] on input "bal" at bounding box center [254, 216] width 201 height 13
click at [216, 215] on input "bal" at bounding box center [254, 216] width 201 height 13
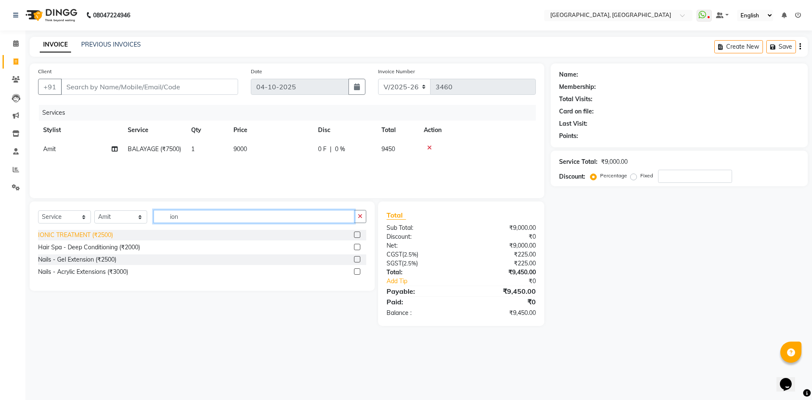
type input "ion"
click at [95, 235] on div "IONIC TREATMENT (₹2500)" at bounding box center [75, 235] width 75 height 9
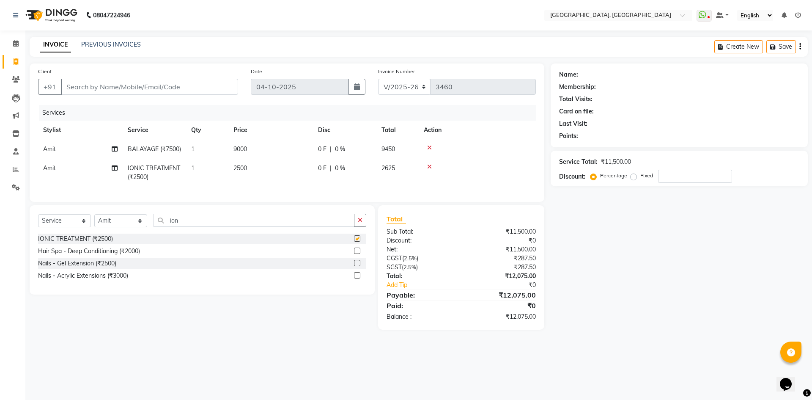
checkbox input "false"
click at [196, 222] on div "Select Service Product Membership Package Voucher Prepaid Gift Card Select Styl…" at bounding box center [202, 249] width 345 height 89
click at [132, 227] on select "Select Stylist [PERSON_NAME] vihar [PERSON_NAME] makeup Amit annu [PERSON_NAME]…" at bounding box center [120, 220] width 53 height 13
select select "63758"
click at [94, 227] on select "Select Stylist [PERSON_NAME] vihar [PERSON_NAME] makeup Amit annu [PERSON_NAME]…" at bounding box center [120, 220] width 53 height 13
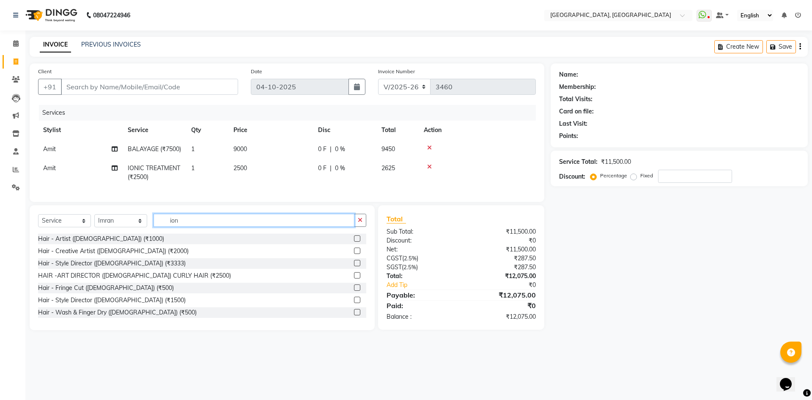
click at [177, 227] on input "ion" at bounding box center [254, 220] width 201 height 13
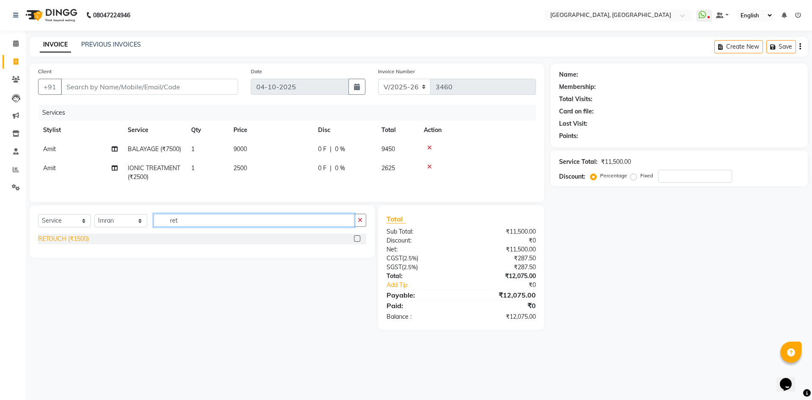
type input "ret"
click at [49, 243] on div "RETOUCH (₹1500)" at bounding box center [63, 238] width 51 height 9
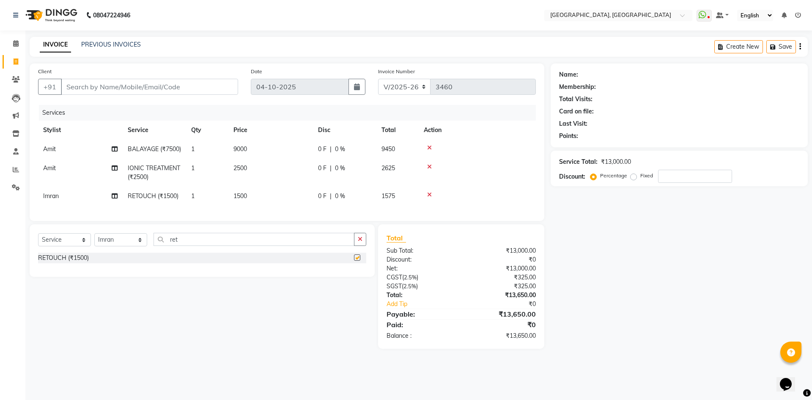
checkbox input "false"
click at [358, 242] on icon "button" at bounding box center [360, 239] width 5 height 6
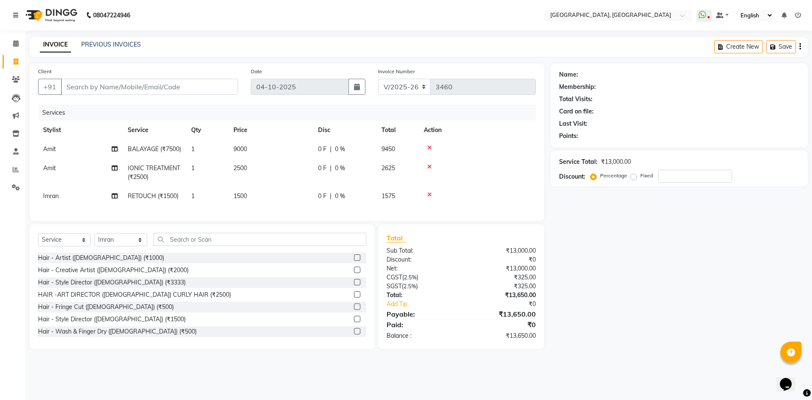
click at [334, 238] on div "Client +91 Date 04-10-2025 Invoice Number V/2025 V/2025-26 3460 Services Stylis…" at bounding box center [287, 206] width 528 height 286
click at [135, 90] on input "Client" at bounding box center [149, 87] width 177 height 16
type input "n"
type input "0"
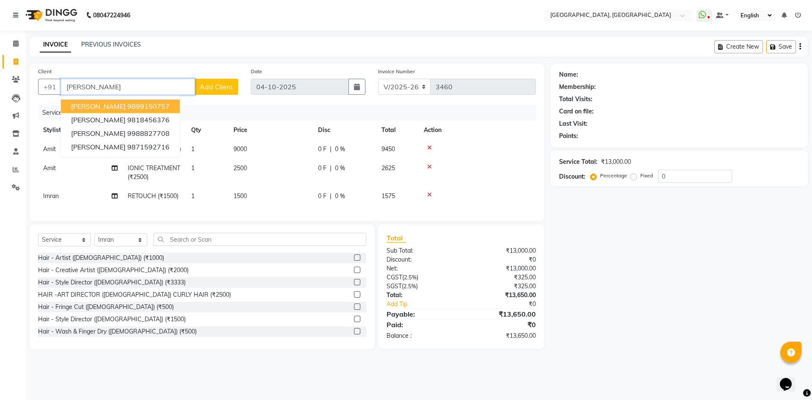
click at [127, 107] on ngb-highlight "9899150757" at bounding box center [148, 106] width 42 height 8
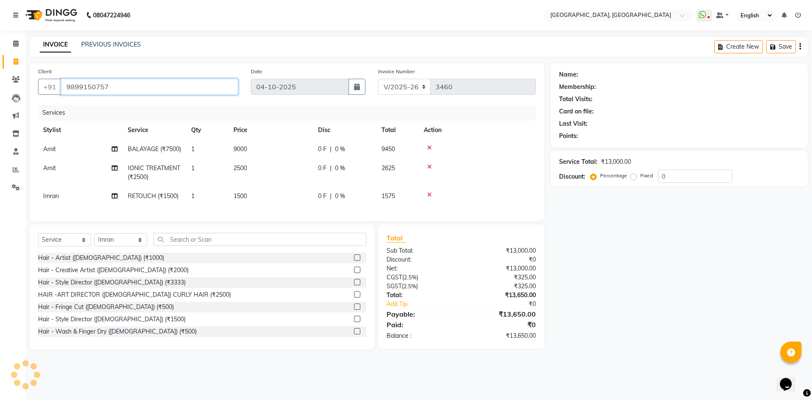
type input "9899150757"
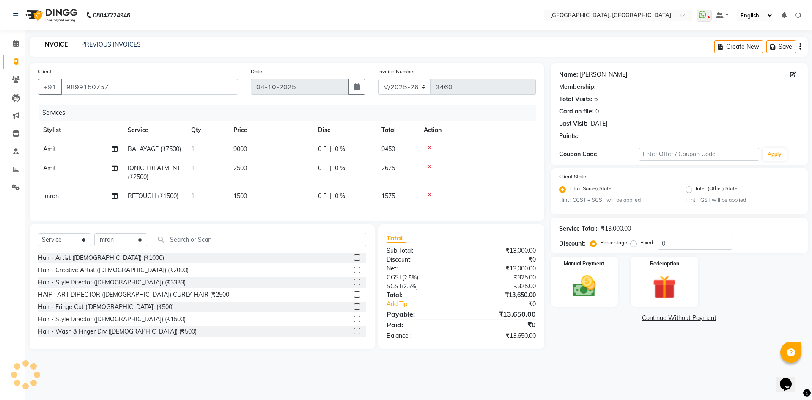
click at [585, 72] on link "Nancy" at bounding box center [603, 74] width 47 height 9
click at [592, 287] on img at bounding box center [584, 286] width 39 height 28
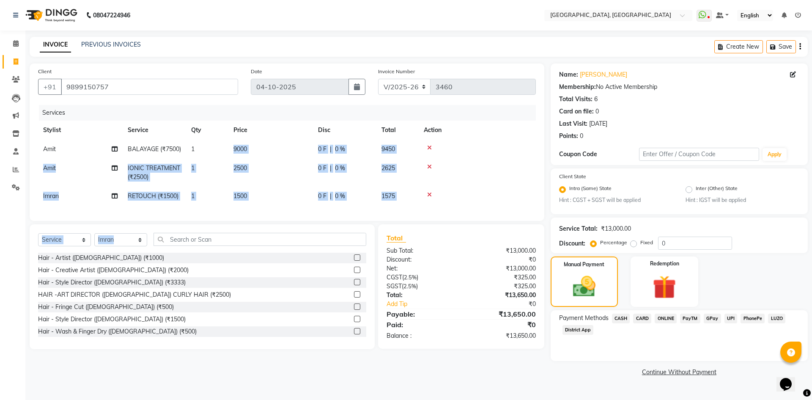
drag, startPoint x: 229, startPoint y: 145, endPoint x: 354, endPoint y: 243, distance: 158.5
click at [354, 243] on div "Client +91 9899150757 Date 04-10-2025 Invoice Number V/2025 V/2025-26 3460 Serv…" at bounding box center [287, 220] width 528 height 315
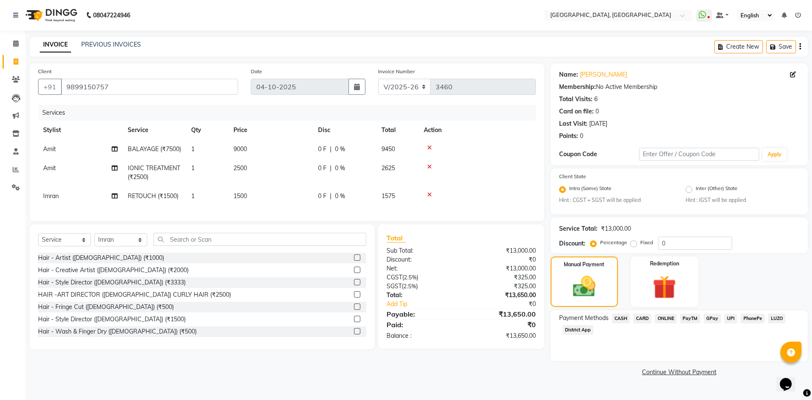
click at [335, 245] on div "Select Service Product Membership Package Voucher Prepaid Gift Card Select Styl…" at bounding box center [202, 286] width 345 height 125
click at [459, 238] on div "Client +91 9899150757 Date 04-10-2025 Invoice Number V/2025 V/2025-26 3460 Serv…" at bounding box center [287, 220] width 528 height 315
click at [640, 319] on span "CARD" at bounding box center [642, 319] width 18 height 10
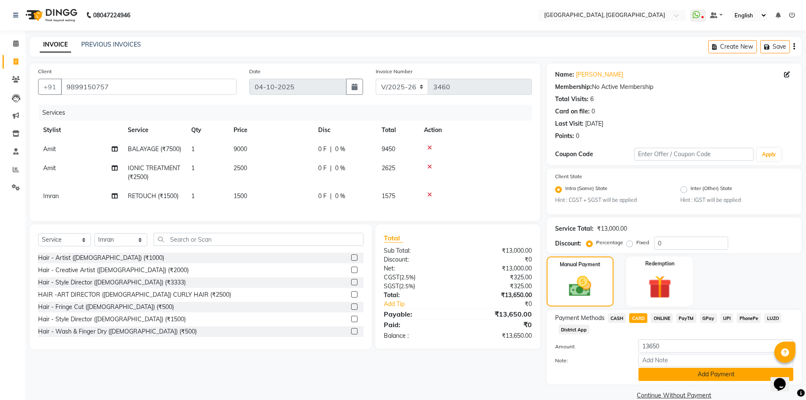
click at [677, 372] on button "Add Payment" at bounding box center [715, 374] width 155 height 13
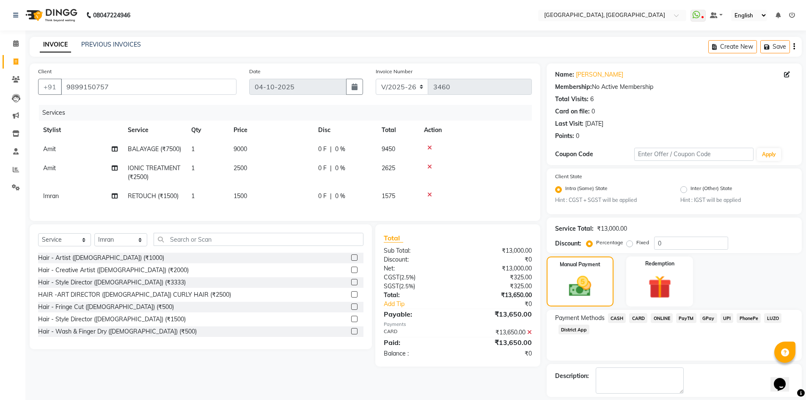
scroll to position [39, 0]
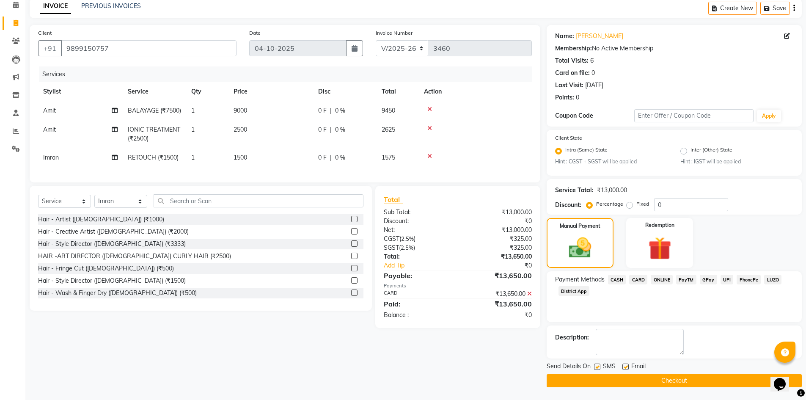
click at [528, 297] on icon at bounding box center [529, 294] width 5 height 6
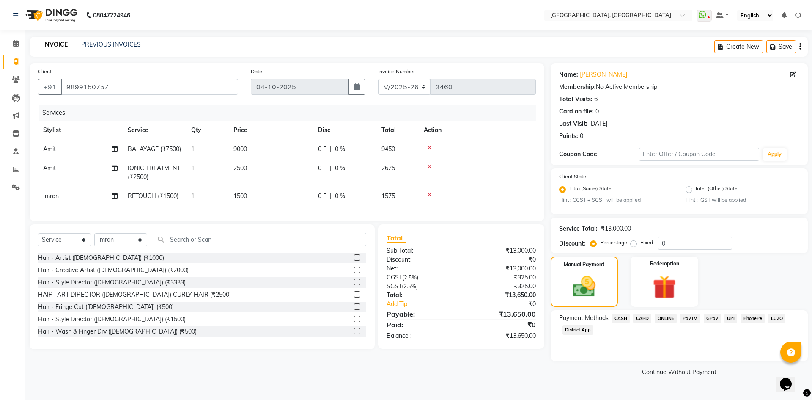
click at [640, 314] on span "CARD" at bounding box center [642, 319] width 18 height 10
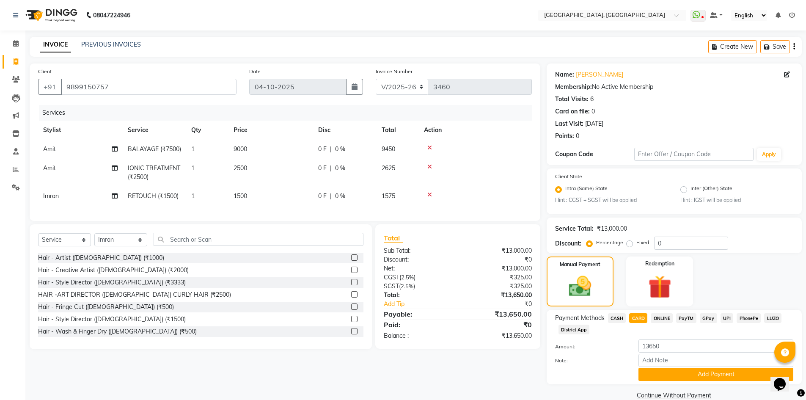
scroll to position [14, 0]
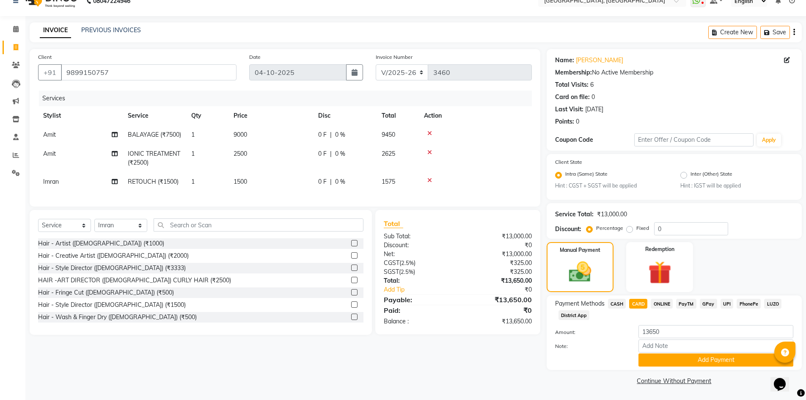
click at [219, 222] on div "Client +91 9899150757 Date 04-10-2025 Invoice Number V/2025 V/2025-26 3460 Serv…" at bounding box center [284, 218] width 523 height 338
click at [180, 47] on main "INVOICE PREVIOUS INVOICES Create New Save Client +91 9899150757 Date 04-10-2025…" at bounding box center [415, 210] width 781 height 377
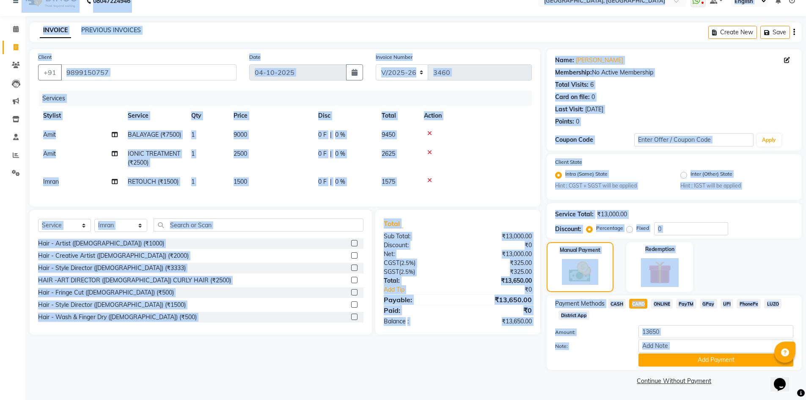
drag, startPoint x: 1, startPoint y: 6, endPoint x: 735, endPoint y: 380, distance: 823.5
click at [735, 380] on app-home "08047224946 Select Location × Noi Tre Salon, Golf Course Road WhatsApp Status ✕…" at bounding box center [403, 193] width 806 height 414
click at [616, 334] on label "Amount:" at bounding box center [591, 332] width 84 height 8
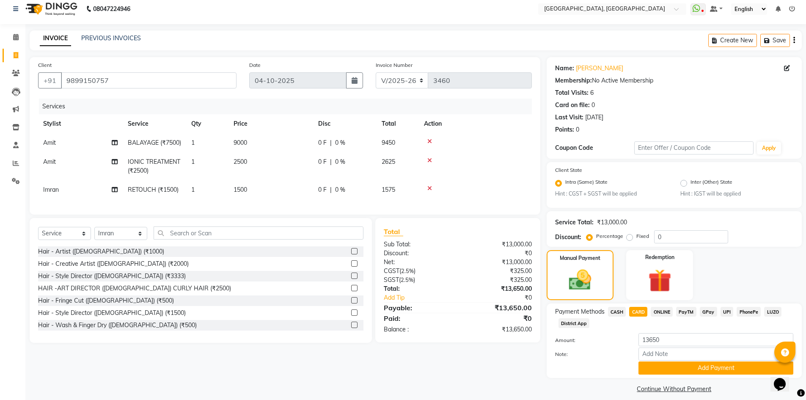
scroll to position [0, 0]
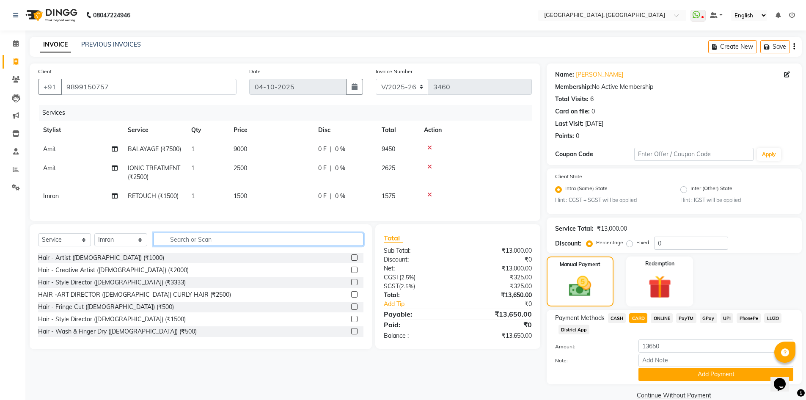
click at [187, 246] on input "text" at bounding box center [259, 239] width 210 height 13
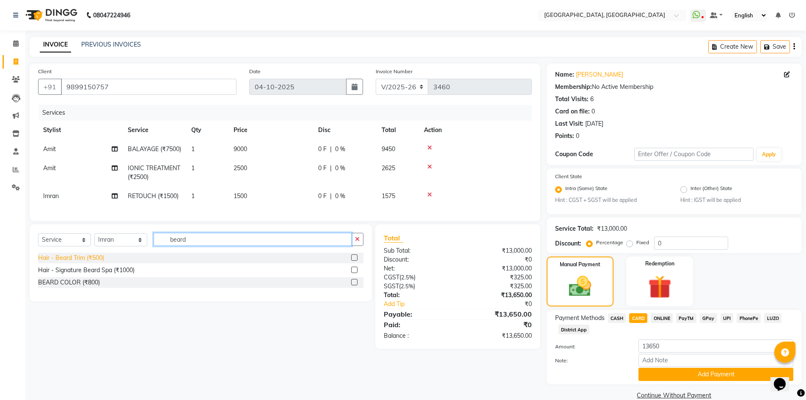
type input "beard"
click at [70, 262] on div "Hair - Beard Trim (₹500)" at bounding box center [71, 257] width 66 height 9
checkbox input "false"
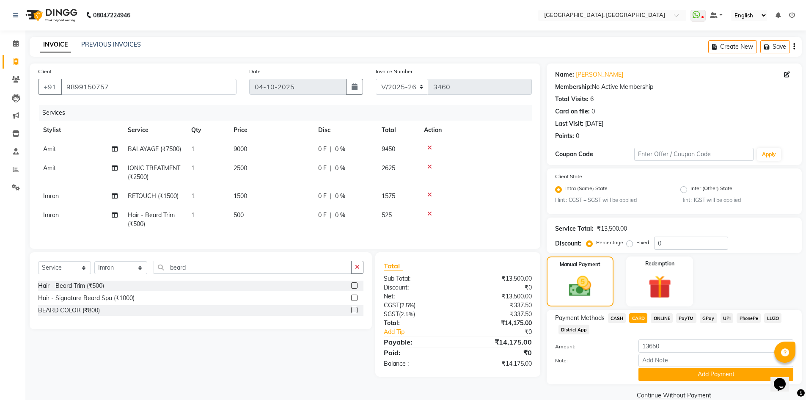
click at [330, 220] on span "|" at bounding box center [331, 215] width 2 height 9
select select "63758"
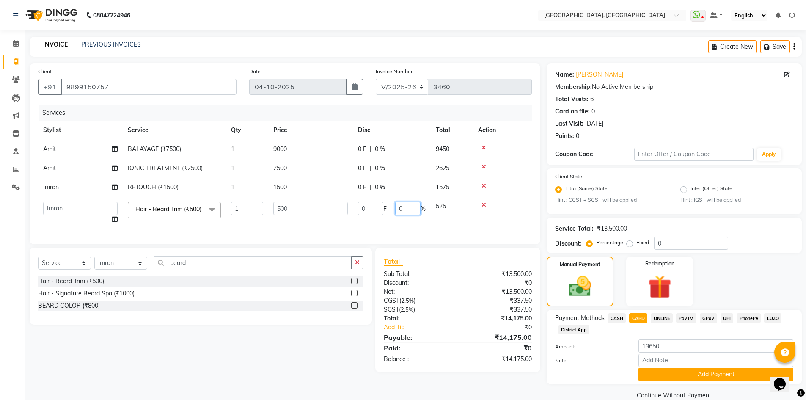
click at [399, 209] on input "0" at bounding box center [407, 208] width 25 height 13
type input "4.762"
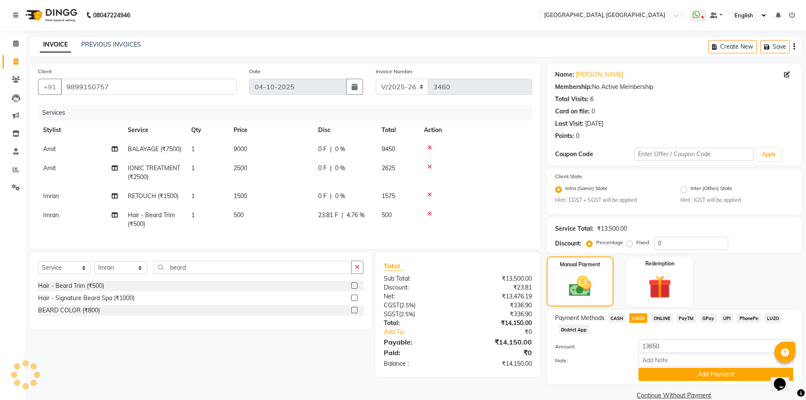
click at [389, 262] on div "Client +91 9899150757 Date 04-10-2025 Invoice Number V/2025 V/2025-26 3460 Serv…" at bounding box center [284, 232] width 523 height 338
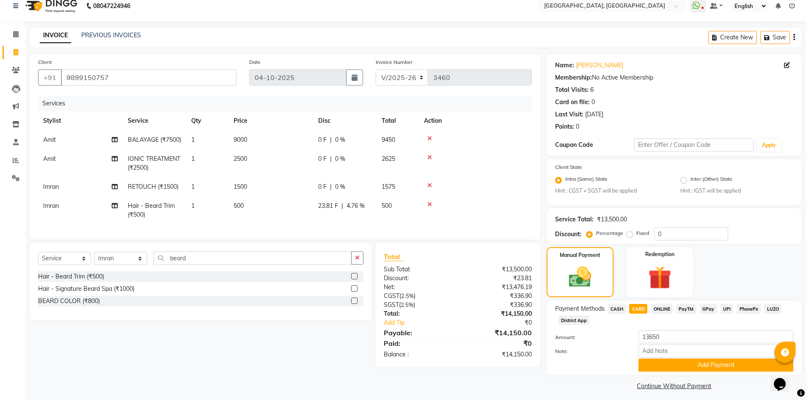
scroll to position [14, 0]
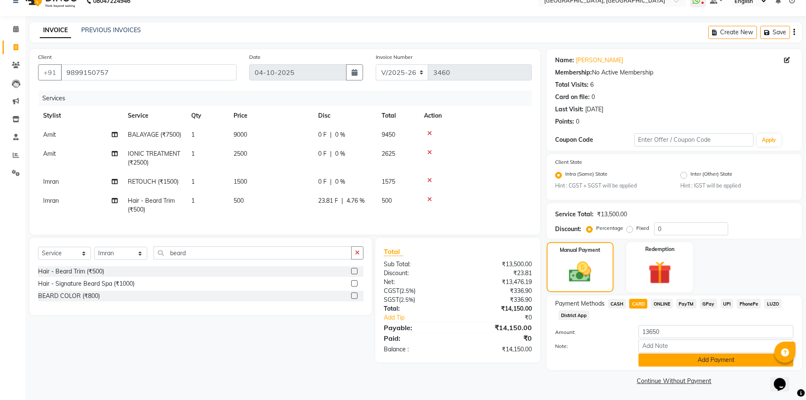
click at [667, 360] on button "Add Payment" at bounding box center [715, 359] width 155 height 13
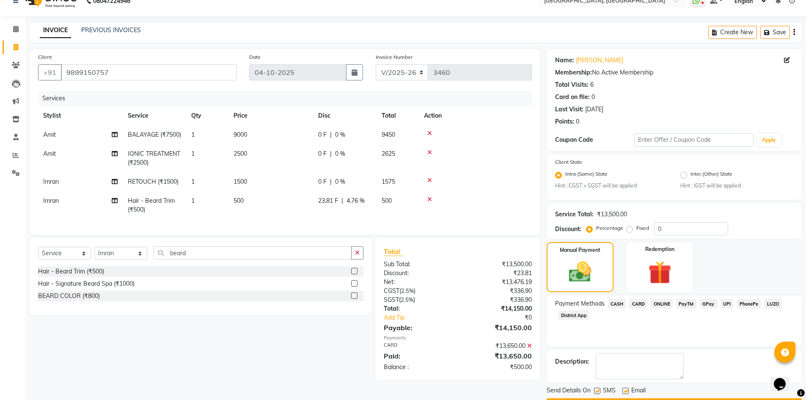
click at [622, 305] on span "CASH" at bounding box center [617, 304] width 18 height 10
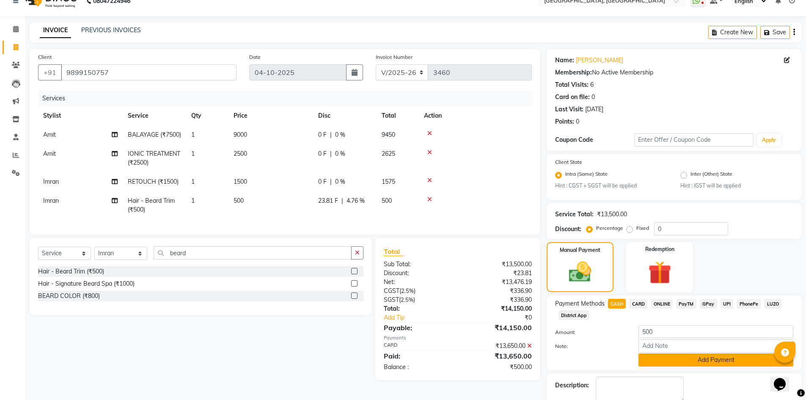
click at [671, 354] on button "Add Payment" at bounding box center [715, 359] width 155 height 13
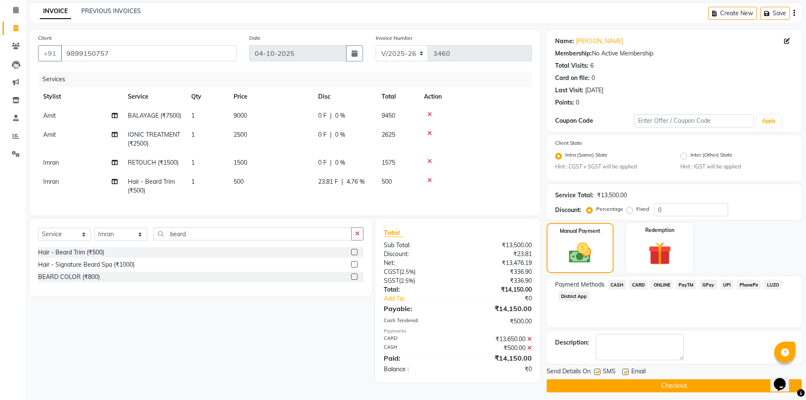
scroll to position [44, 0]
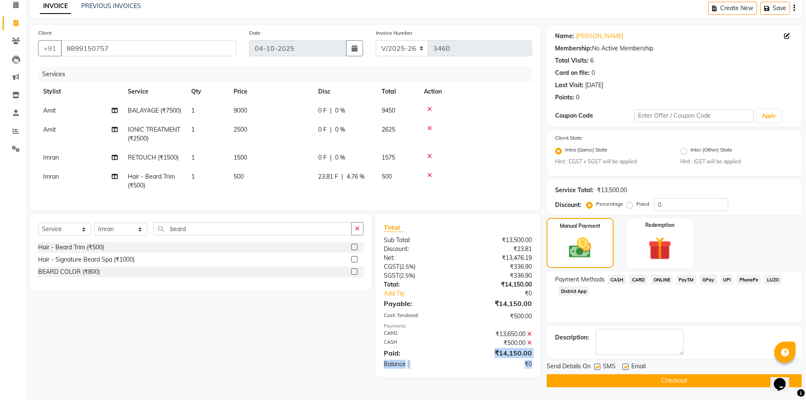
drag, startPoint x: 484, startPoint y: 360, endPoint x: 534, endPoint y: 374, distance: 51.8
click at [531, 369] on div "Total Sub Total: ₹13,500.00 Discount: ₹23.81 Net: ₹13,476.19 CGST ( 2.5% ) ₹336…" at bounding box center [458, 295] width 148 height 146
click at [534, 369] on div "₹0" at bounding box center [498, 364] width 80 height 9
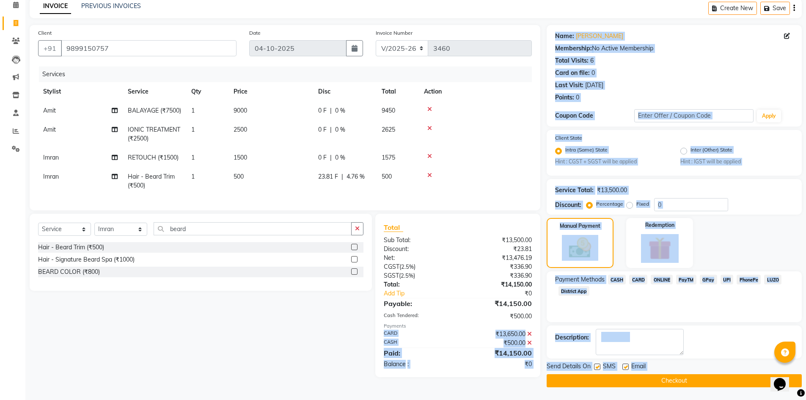
drag, startPoint x: 543, startPoint y: 332, endPoint x: 663, endPoint y: 374, distance: 127.1
click at [663, 374] on div "Client +91 9899150757 Date 04-10-2025 Invoice Number V/2025 V/2025-26 3460 Serv…" at bounding box center [415, 206] width 785 height 362
click at [714, 331] on div "Description:" at bounding box center [674, 342] width 238 height 26
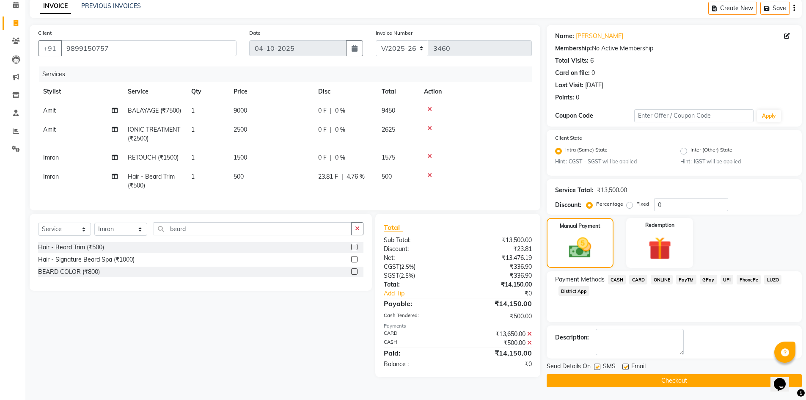
click at [572, 374] on button "Checkout" at bounding box center [674, 380] width 255 height 13
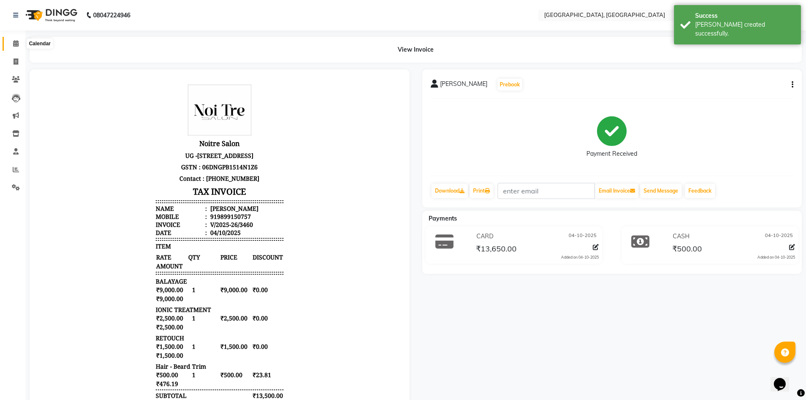
click at [17, 41] on icon at bounding box center [16, 43] width 6 height 6
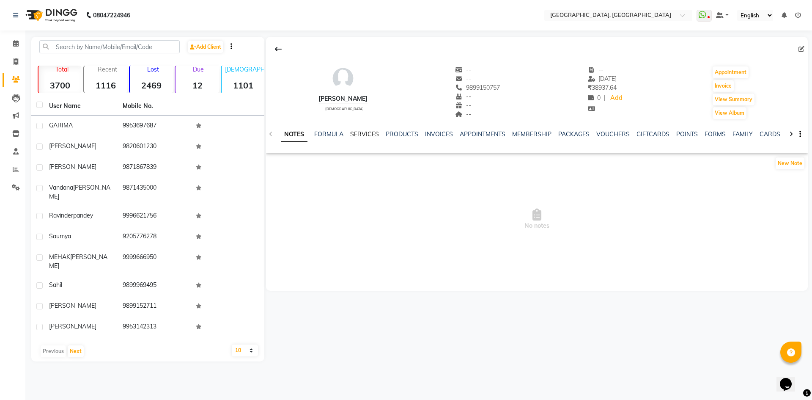
click at [358, 134] on link "SERVICES" at bounding box center [364, 134] width 29 height 8
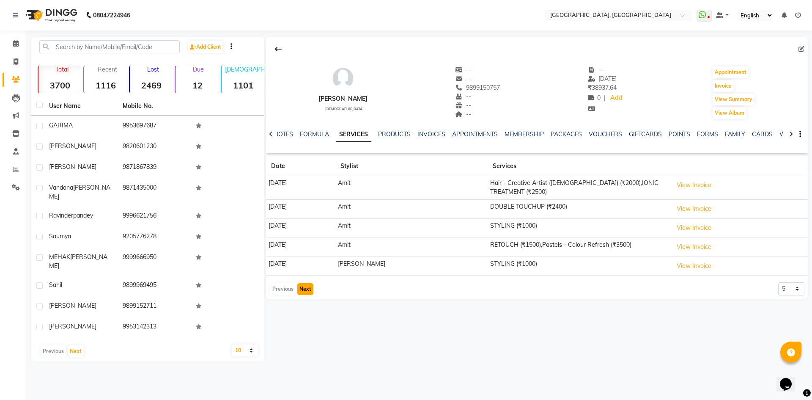
click at [306, 283] on button "Next" at bounding box center [305, 289] width 16 height 12
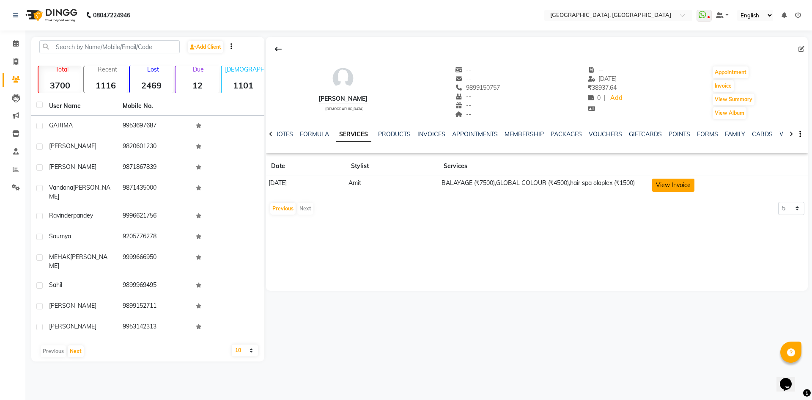
click at [668, 181] on button "View Invoice" at bounding box center [673, 185] width 42 height 13
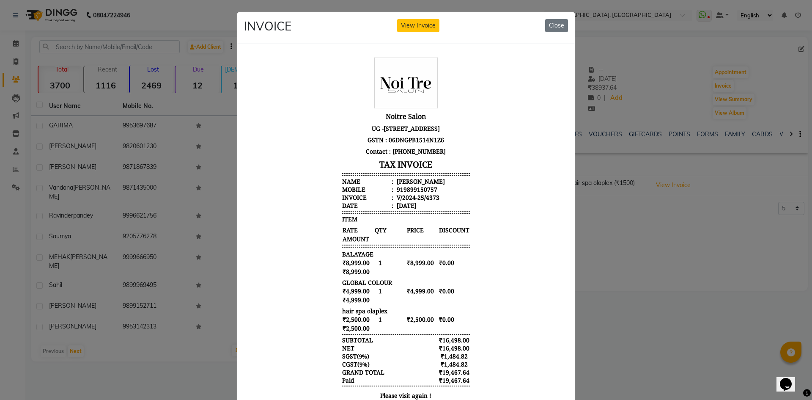
click at [713, 305] on ngb-modal-window "INVOICE View Invoice Close" at bounding box center [406, 200] width 812 height 400
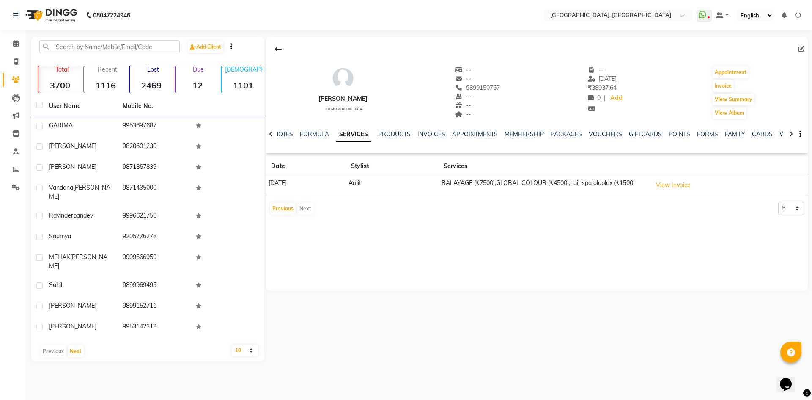
click at [24, 38] on li "Calendar" at bounding box center [12, 44] width 25 height 18
click at [8, 45] on link "Calendar" at bounding box center [13, 44] width 20 height 14
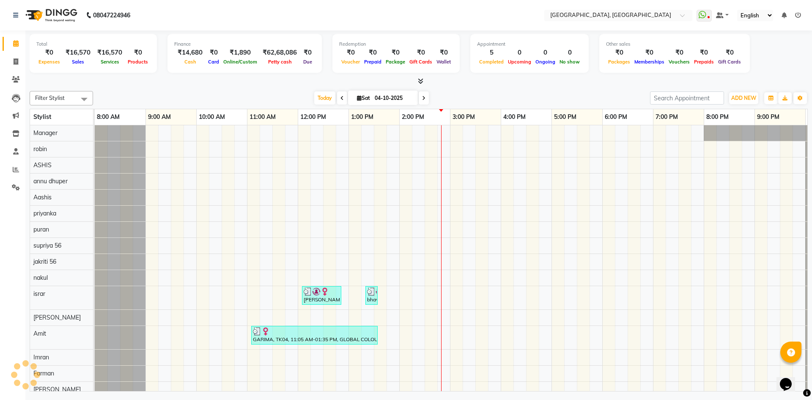
click at [158, 85] on div at bounding box center [419, 81] width 779 height 9
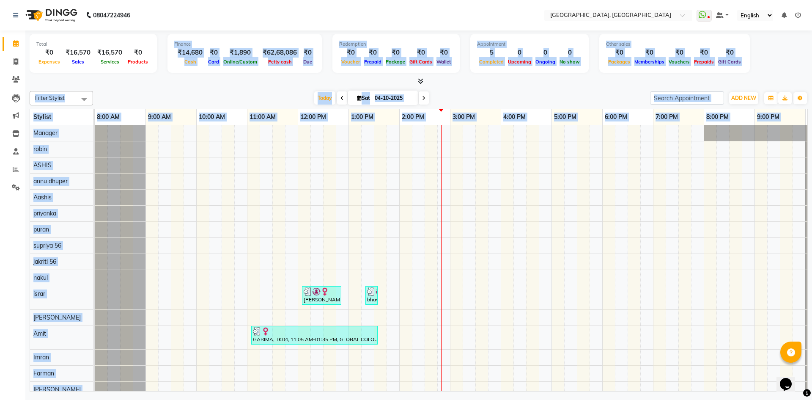
drag, startPoint x: 164, startPoint y: 45, endPoint x: 354, endPoint y: 204, distance: 247.8
click at [354, 204] on div "Total ₹0 Expenses ₹16,570 Sales ₹16,570 Services ₹0 Products Finance ₹14,680 Ca…" at bounding box center [418, 211] width 787 height 363
click at [231, 83] on div at bounding box center [419, 81] width 779 height 9
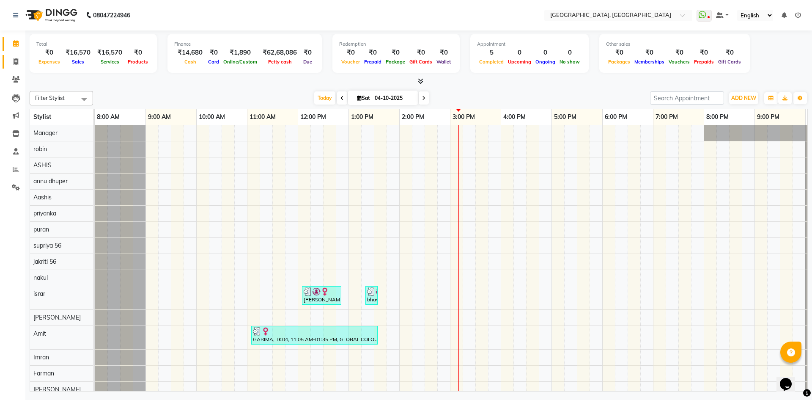
click at [14, 55] on link "Invoice" at bounding box center [13, 62] width 20 height 14
select select "service"
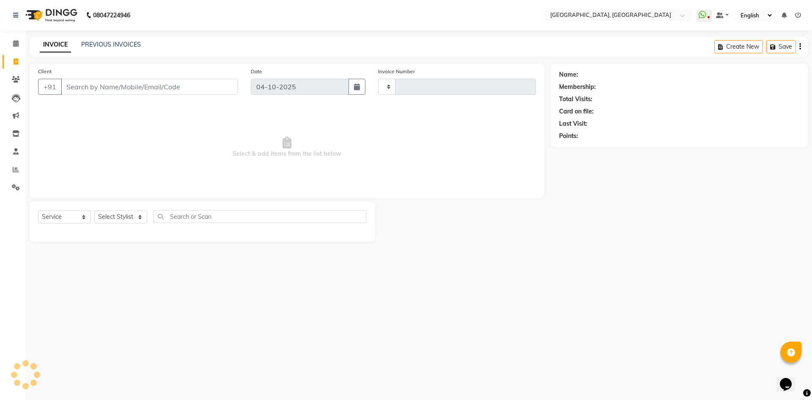
type input "3461"
select select "3948"
type input "9911258261"
click at [204, 88] on span "Add Client" at bounding box center [216, 87] width 33 height 8
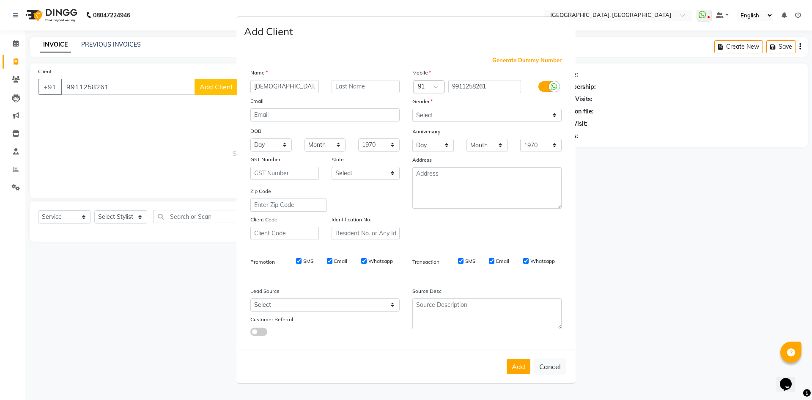
type input "[DEMOGRAPHIC_DATA]"
type input "walkin"
click at [476, 119] on select "Select Male Female Other Prefer Not To Say" at bounding box center [487, 115] width 149 height 13
click at [413, 109] on select "Select Male Female Other Prefer Not To Say" at bounding box center [487, 115] width 149 height 13
click at [468, 110] on select "Select Male Female Other Prefer Not To Say" at bounding box center [487, 115] width 149 height 13
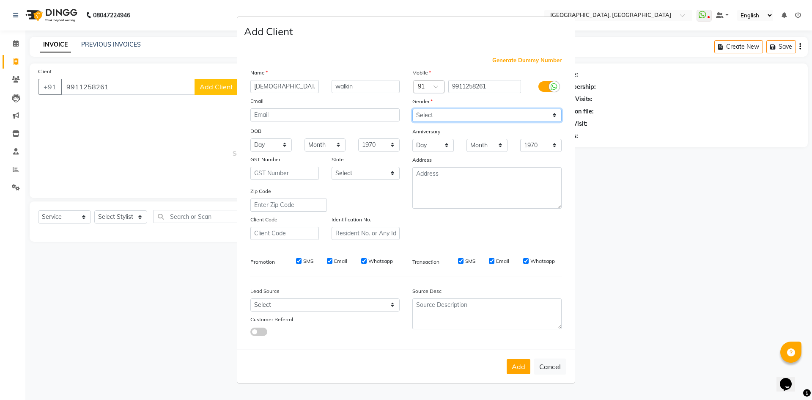
select select "[DEMOGRAPHIC_DATA]"
click at [413, 109] on select "Select Male Female Other Prefer Not To Say" at bounding box center [487, 115] width 149 height 13
click at [520, 362] on button "Add" at bounding box center [519, 366] width 24 height 15
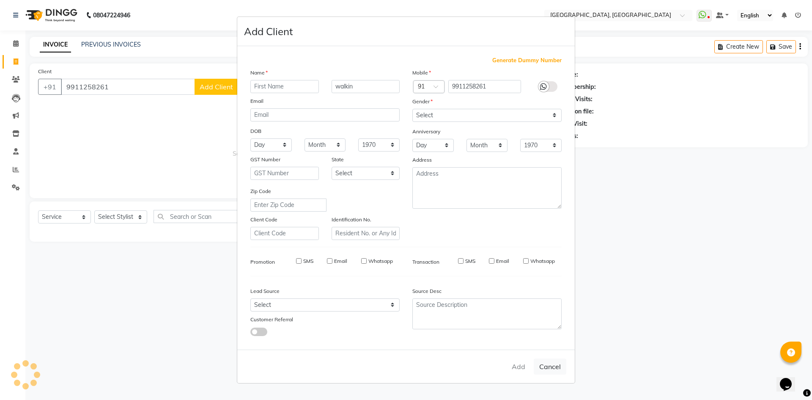
select select
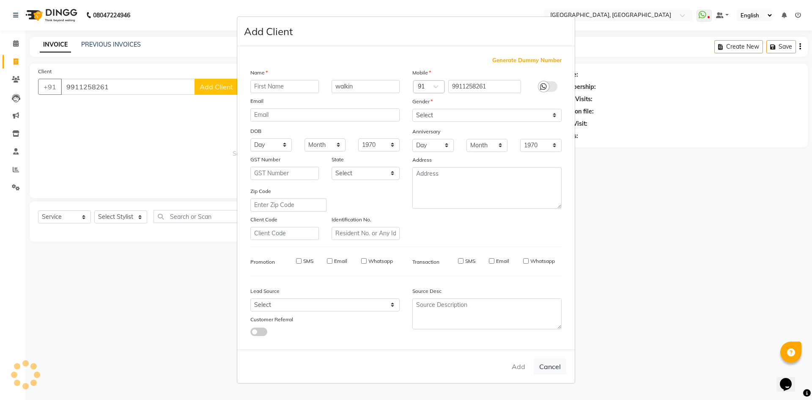
select select
checkbox input "false"
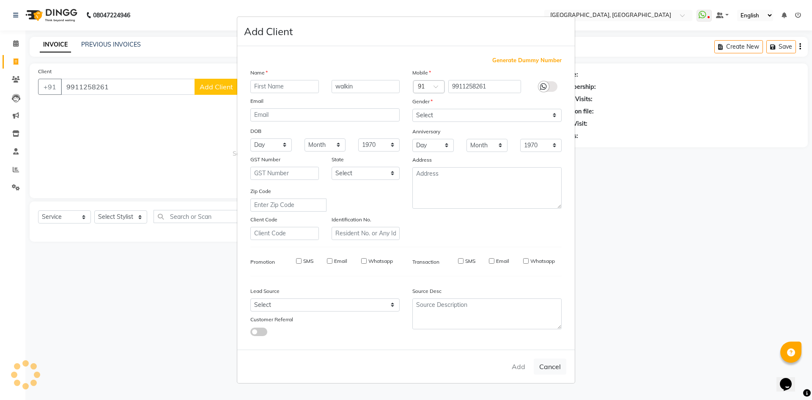
checkbox input "false"
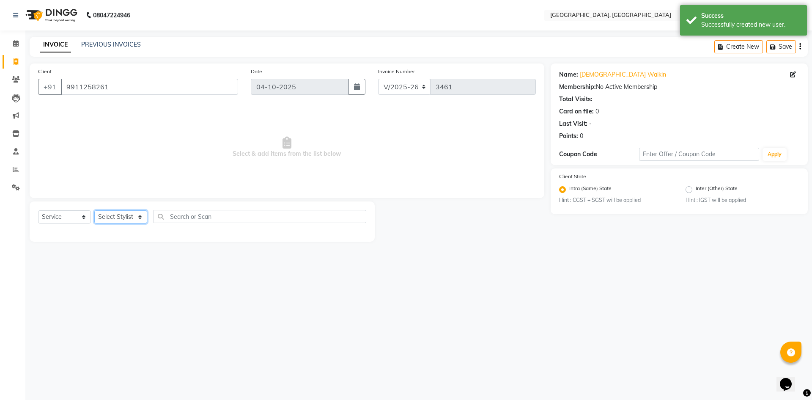
click at [129, 219] on select "Select Stylist Aashis Alic ashok vihar Alice makeup Amit annu dhuper ashika ASH…" at bounding box center [120, 216] width 53 height 13
select select "63753"
click at [94, 210] on select "Select Stylist Aashis Alic ashok vihar Alice makeup Amit annu dhuper ashika ASH…" at bounding box center [120, 216] width 53 height 13
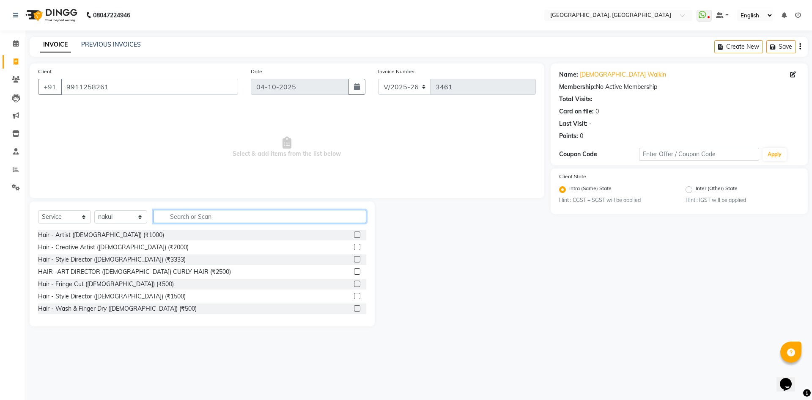
click at [202, 220] on input "text" at bounding box center [260, 216] width 213 height 13
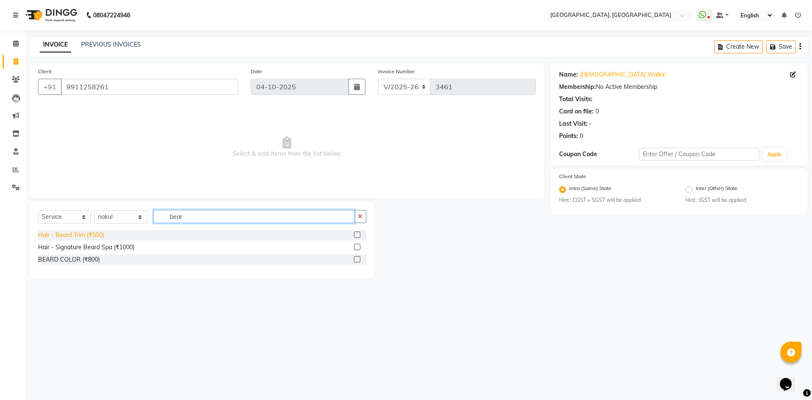
type input "bear"
click at [76, 234] on div "Hair - Beard Trim (₹500)" at bounding box center [71, 235] width 66 height 9
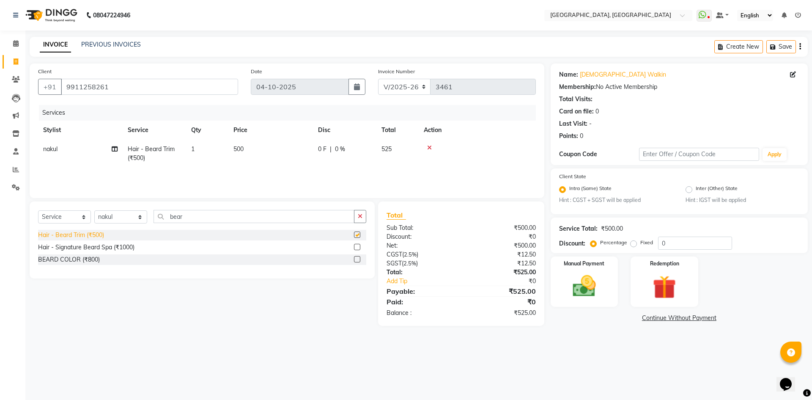
checkbox input "false"
click at [588, 286] on img at bounding box center [584, 286] width 39 height 28
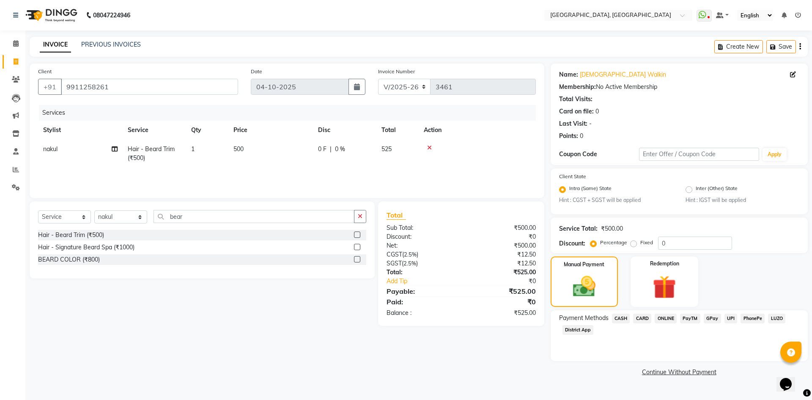
click at [622, 322] on span "CASH" at bounding box center [621, 319] width 18 height 10
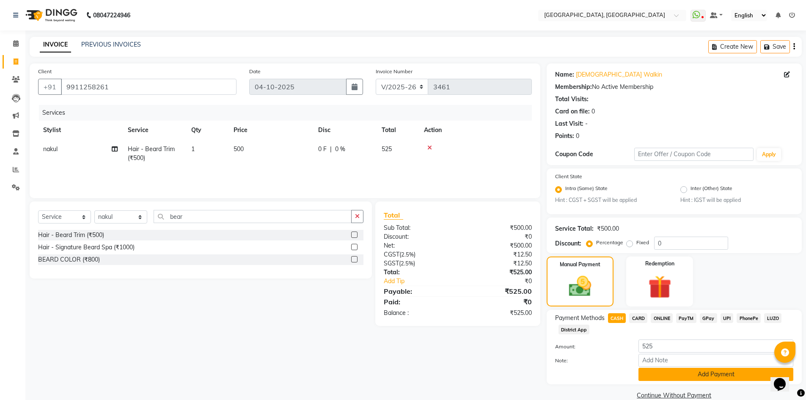
click at [660, 369] on button "Add Payment" at bounding box center [715, 374] width 155 height 13
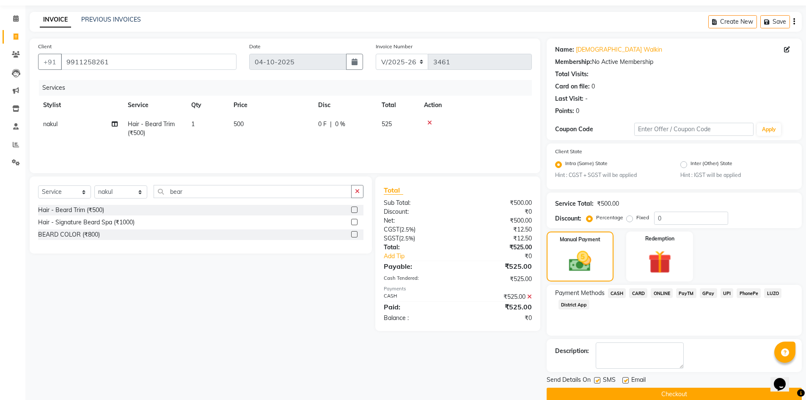
scroll to position [39, 0]
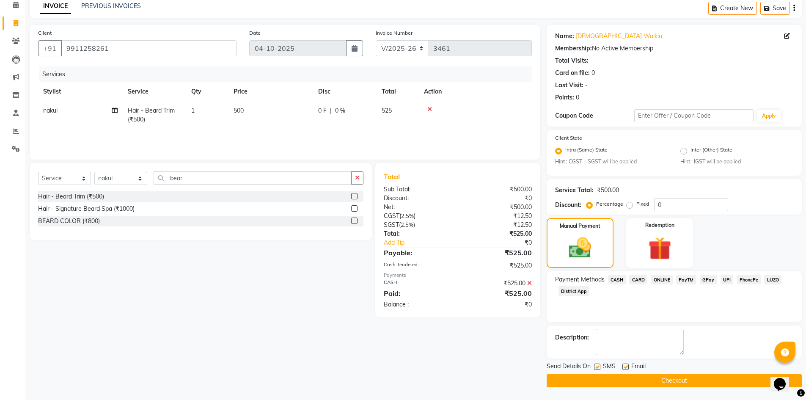
click at [647, 379] on button "Checkout" at bounding box center [674, 380] width 255 height 13
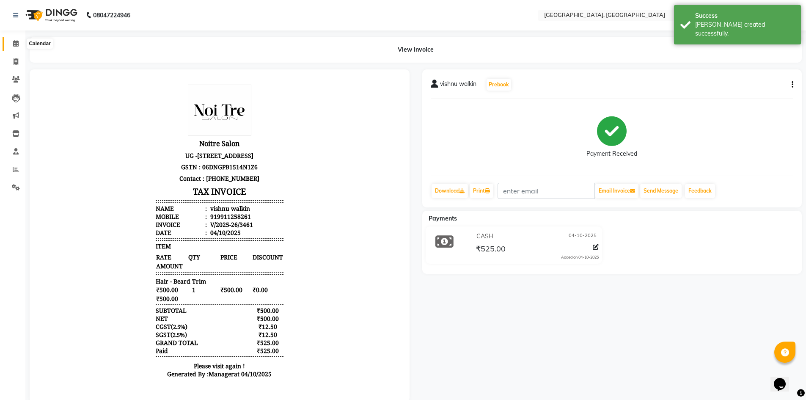
click at [11, 43] on span at bounding box center [15, 44] width 15 height 10
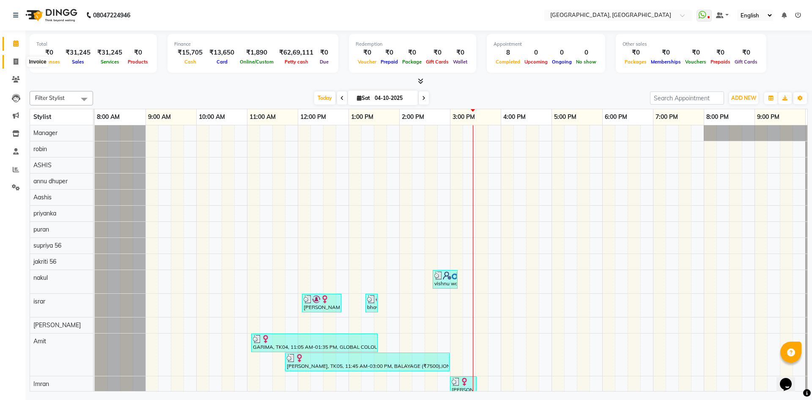
click at [11, 60] on span at bounding box center [15, 62] width 15 height 10
select select "service"
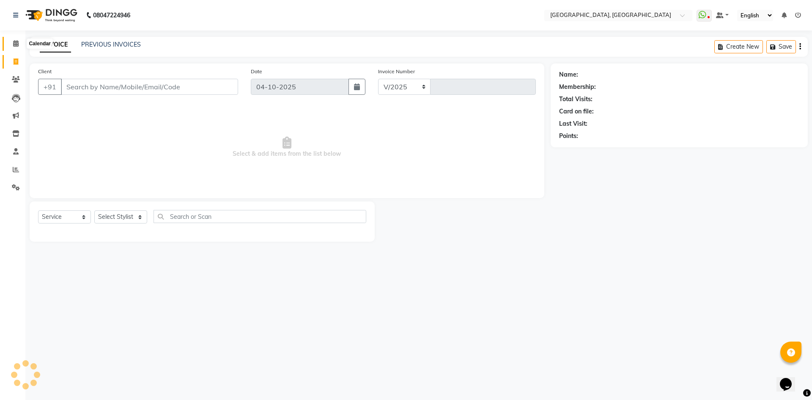
click at [14, 42] on icon at bounding box center [16, 43] width 6 height 6
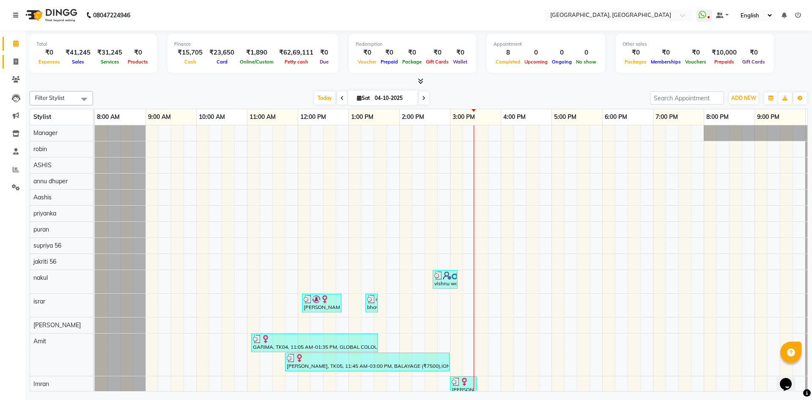
click at [13, 55] on link "Invoice" at bounding box center [13, 62] width 20 height 14
select select "3948"
select select "service"
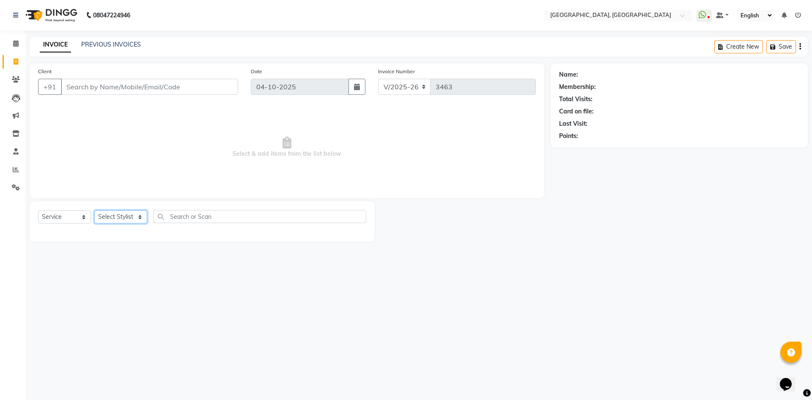
click at [113, 216] on select "Select Stylist" at bounding box center [120, 216] width 53 height 13
select select "63756"
click at [94, 210] on select "Select Stylist [PERSON_NAME] vihar [PERSON_NAME] makeup Amit annu [PERSON_NAME]…" at bounding box center [120, 216] width 53 height 13
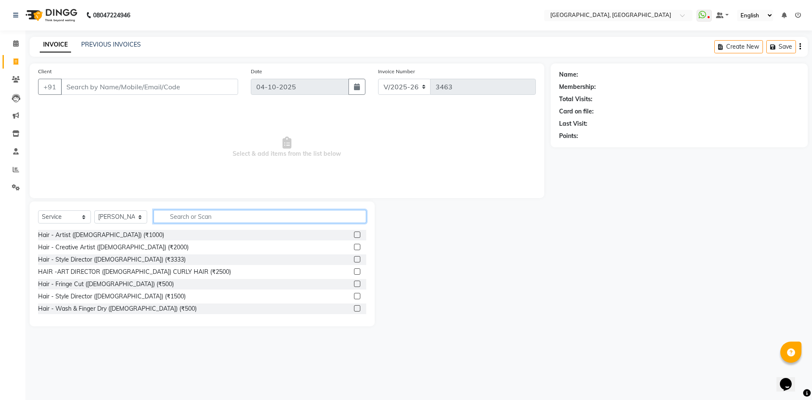
click at [193, 214] on input "text" at bounding box center [260, 216] width 213 height 13
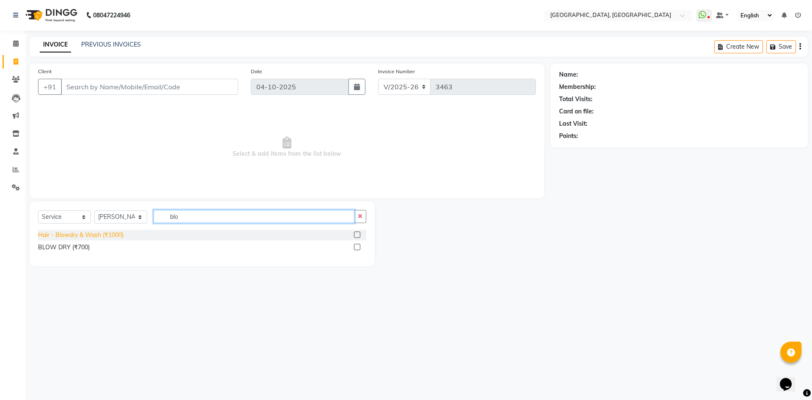
type input "blo"
click at [99, 235] on div "Hair - Blowdry & Wash (₹1000)" at bounding box center [80, 235] width 85 height 9
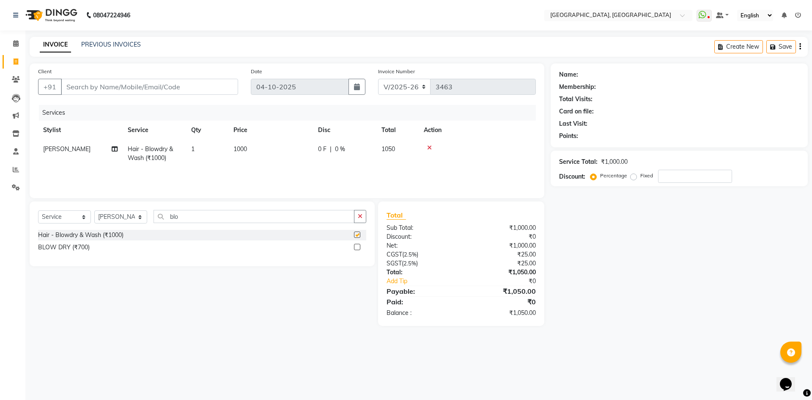
checkbox input "false"
click at [186, 83] on input "Client" at bounding box center [149, 87] width 177 height 16
click at [155, 88] on input "Client" at bounding box center [149, 87] width 177 height 16
type input "r"
type input "0"
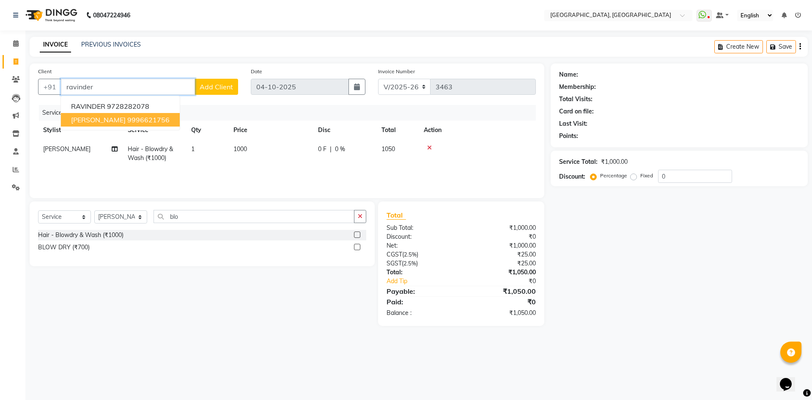
click at [96, 119] on span "ravinder pandey" at bounding box center [98, 120] width 55 height 8
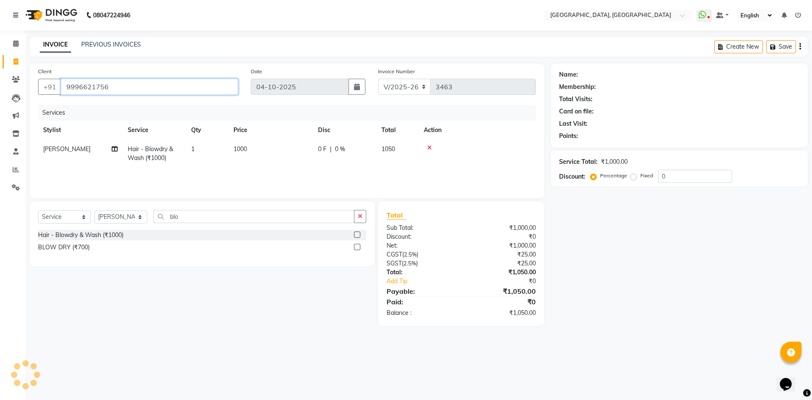
type input "9996621756"
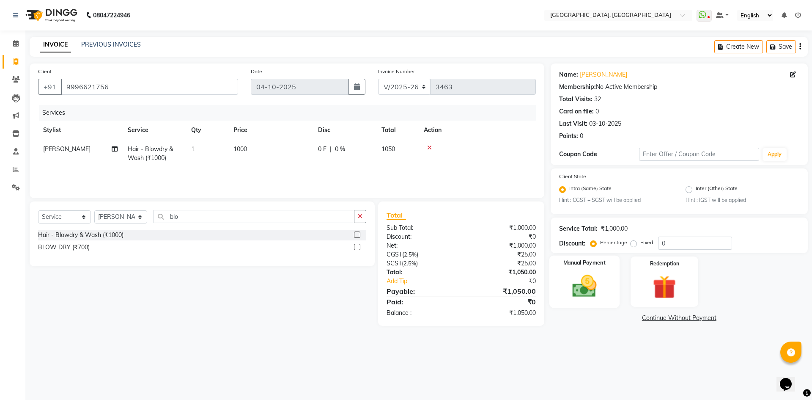
click at [596, 286] on img at bounding box center [584, 286] width 39 height 28
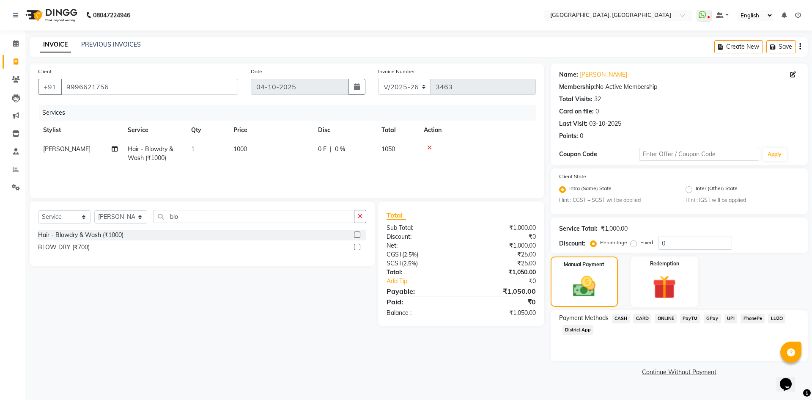
click at [624, 316] on span "CASH" at bounding box center [621, 319] width 18 height 10
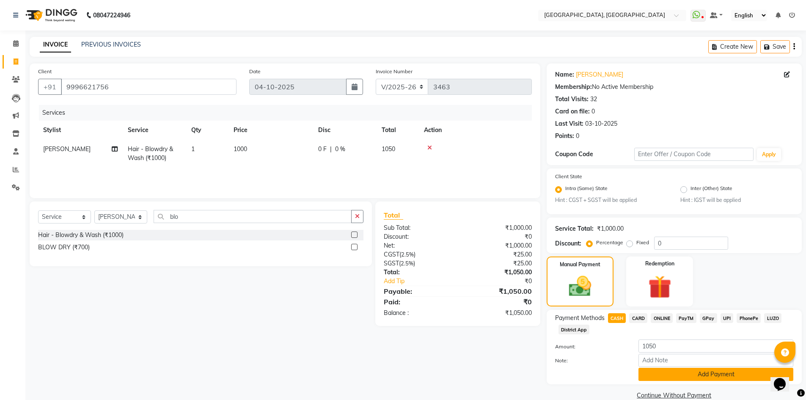
click at [664, 380] on button "Add Payment" at bounding box center [715, 374] width 155 height 13
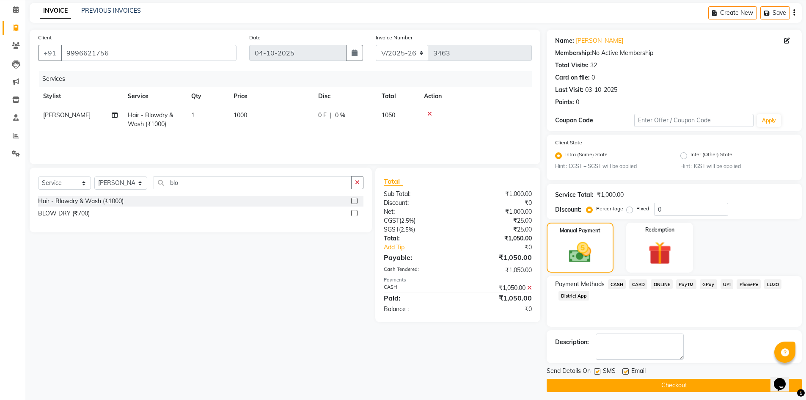
scroll to position [39, 0]
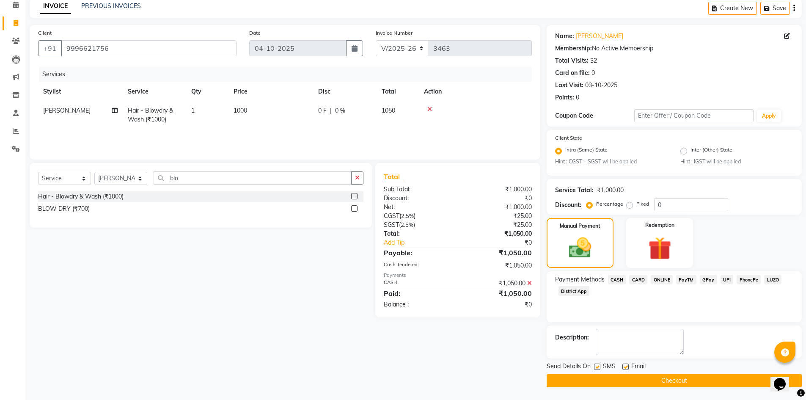
click at [647, 374] on button "Checkout" at bounding box center [674, 380] width 255 height 13
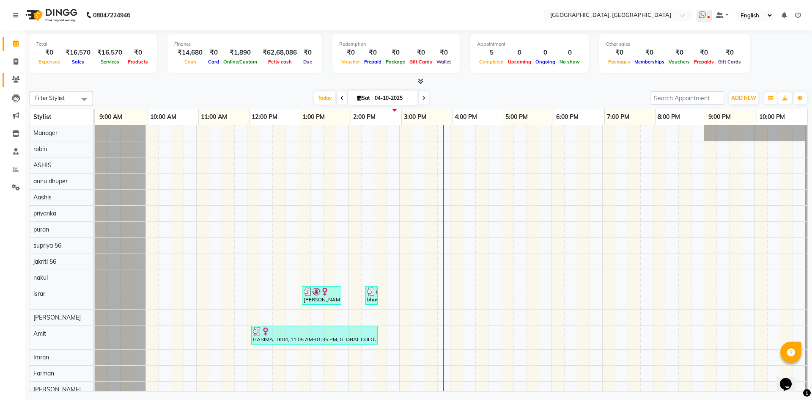
scroll to position [0, 49]
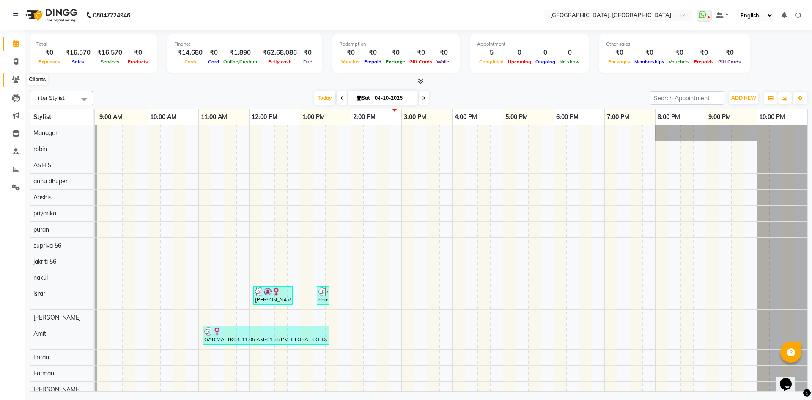
click at [14, 79] on icon at bounding box center [16, 79] width 8 height 6
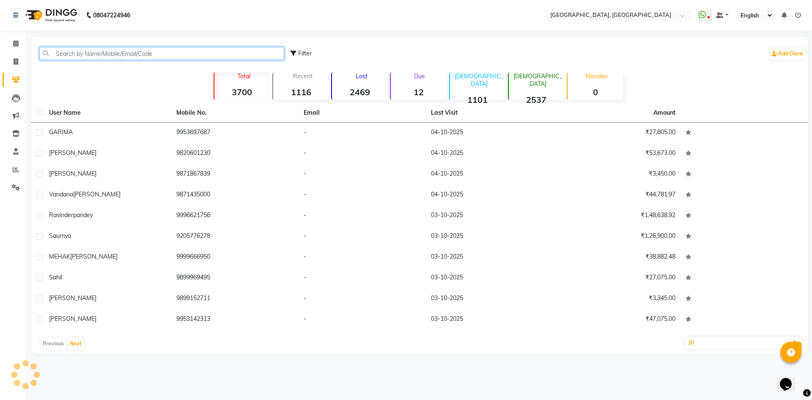
click at [144, 52] on input "text" at bounding box center [161, 53] width 245 height 13
click at [126, 54] on input "text" at bounding box center [161, 53] width 245 height 13
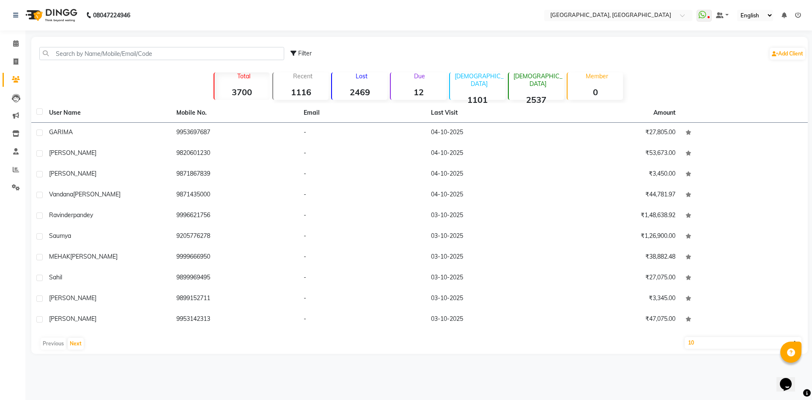
click at [89, 82] on div "Filter Add Client Total 3700 Recent 1116 Lost 2469 Due 12 [DEMOGRAPHIC_DATA] 11…" at bounding box center [419, 195] width 777 height 317
click at [103, 52] on input "text" at bounding box center [161, 53] width 245 height 13
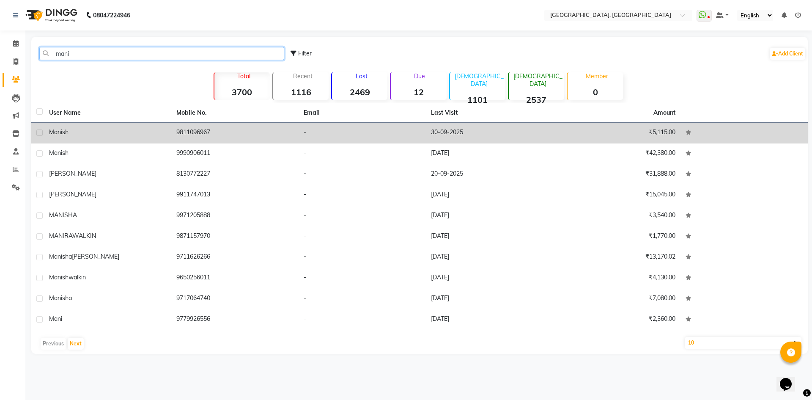
type input "mani"
click at [110, 127] on td "manish" at bounding box center [107, 133] width 127 height 21
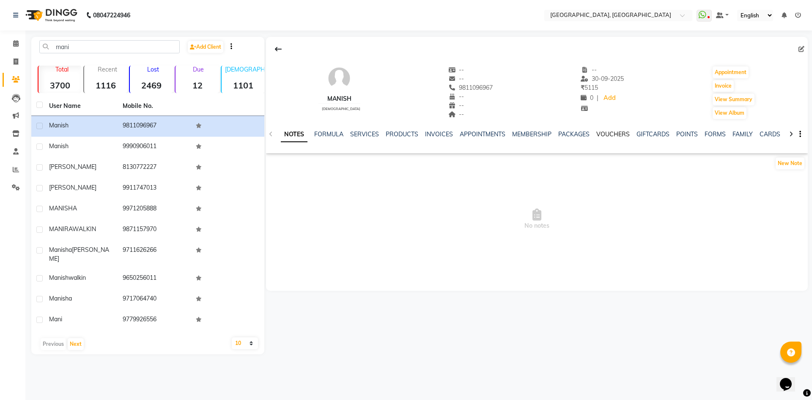
click at [597, 134] on link "VOUCHERS" at bounding box center [613, 134] width 33 height 8
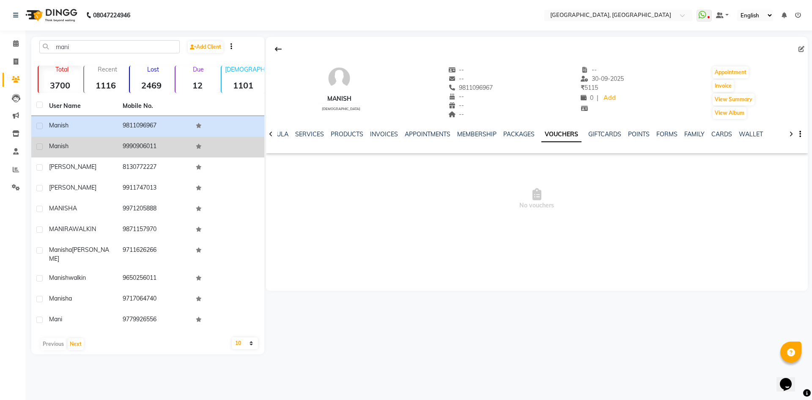
click at [62, 141] on td "manish" at bounding box center [81, 147] width 74 height 21
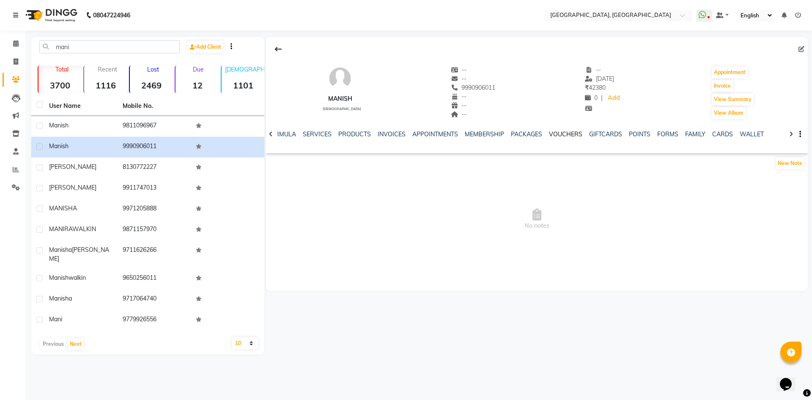
click at [552, 130] on link "VOUCHERS" at bounding box center [565, 134] width 33 height 8
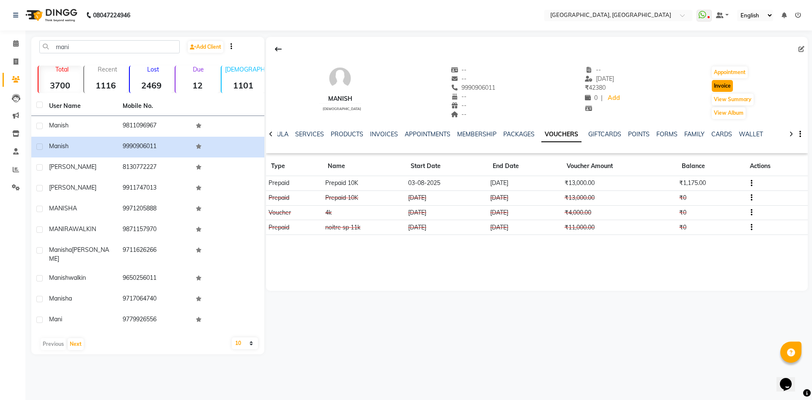
click at [722, 87] on button "Invoice" at bounding box center [722, 86] width 21 height 12
select select "3948"
select select "service"
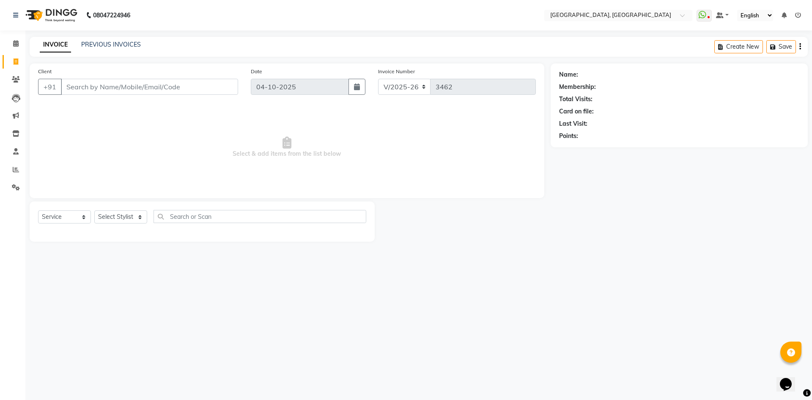
type input "9990906011"
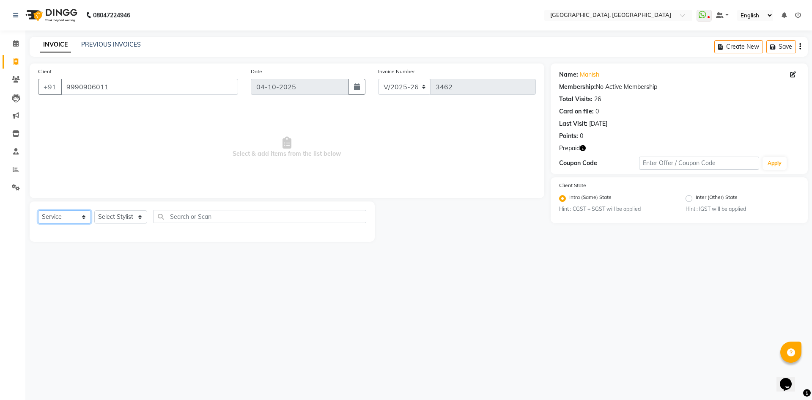
click at [41, 216] on select "Select Service Product Membership Package Voucher Prepaid Gift Card" at bounding box center [64, 216] width 53 height 13
select select "P"
click at [38, 210] on select "Select Service Product Membership Package Voucher Prepaid Gift Card" at bounding box center [64, 216] width 53 height 13
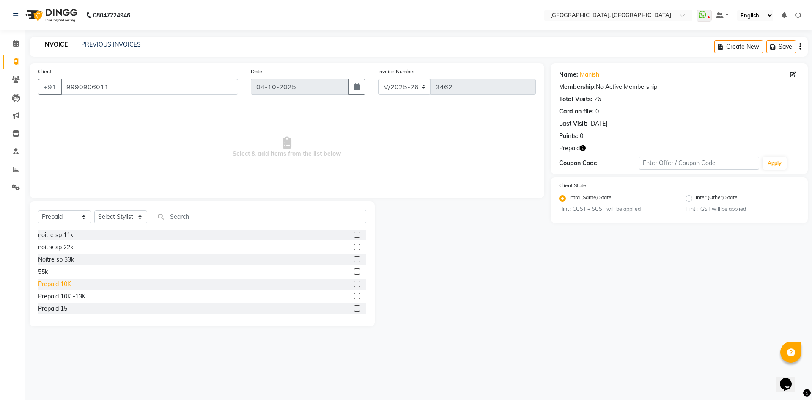
click at [60, 285] on div "Prepaid 10K" at bounding box center [54, 284] width 33 height 9
checkbox input "false"
click at [110, 218] on select "Select Stylist [PERSON_NAME] vihar [PERSON_NAME] makeup Amit annu [PERSON_NAME]…" at bounding box center [120, 216] width 53 height 13
select select "63753"
click at [94, 210] on select "Select Stylist [PERSON_NAME] vihar [PERSON_NAME] makeup Amit annu [PERSON_NAME]…" at bounding box center [120, 216] width 53 height 13
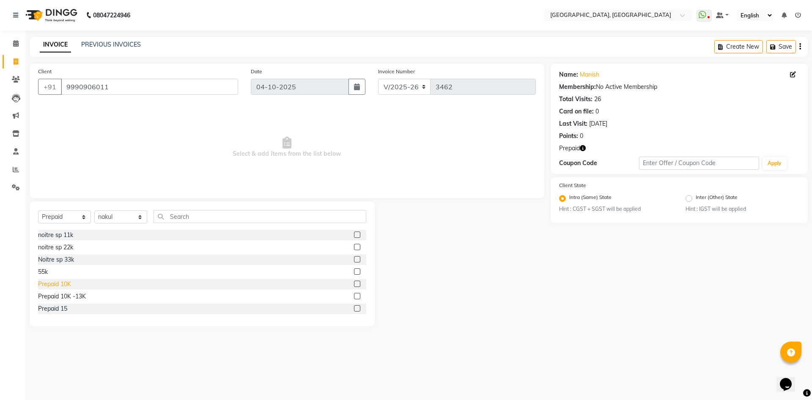
click at [65, 284] on div "Prepaid 10K" at bounding box center [54, 284] width 33 height 9
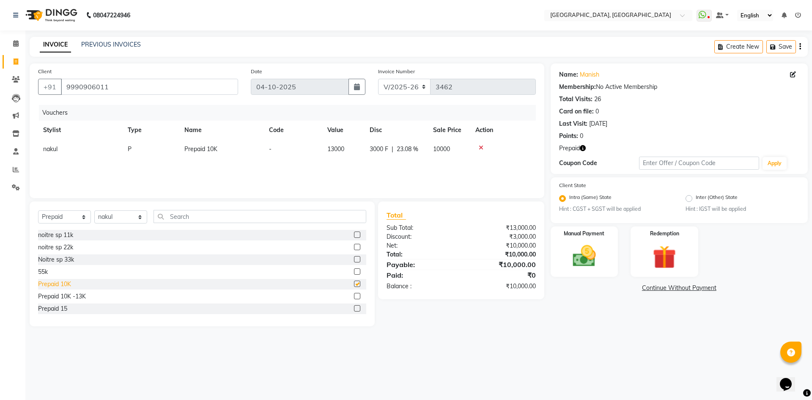
checkbox input "false"
click at [577, 259] on img at bounding box center [584, 256] width 39 height 28
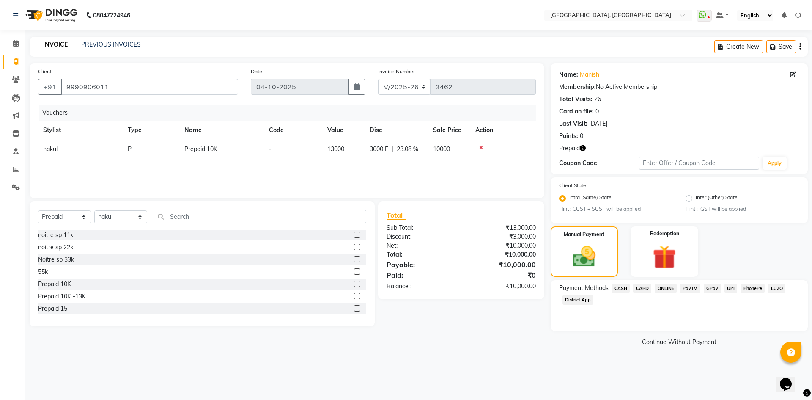
click at [570, 200] on label "Intra (Same) State" at bounding box center [591, 198] width 42 height 10
click at [570, 199] on input "Intra (Same) State" at bounding box center [573, 196] width 6 height 6
click at [570, 252] on img at bounding box center [584, 256] width 38 height 27
drag, startPoint x: 388, startPoint y: 248, endPoint x: 403, endPoint y: 252, distance: 15.9
click at [403, 252] on div "Total Sub Total: ₹13,000.00 Discount: ₹3,000.00 Net: ₹10,000.00 Total: ₹10,000.…" at bounding box center [461, 250] width 149 height 81
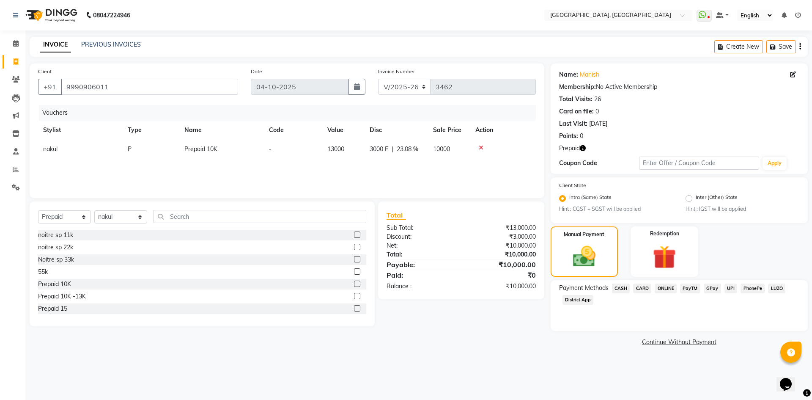
click at [438, 278] on div "Paid:" at bounding box center [420, 275] width 81 height 10
click at [642, 285] on span "CARD" at bounding box center [642, 288] width 18 height 10
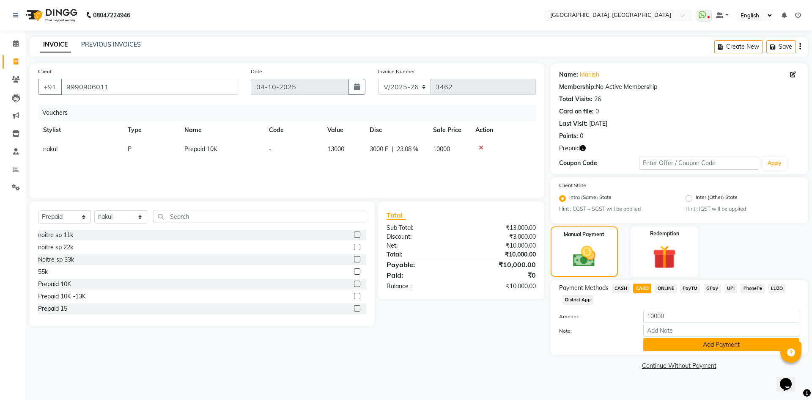
click at [663, 347] on button "Add Payment" at bounding box center [722, 344] width 156 height 13
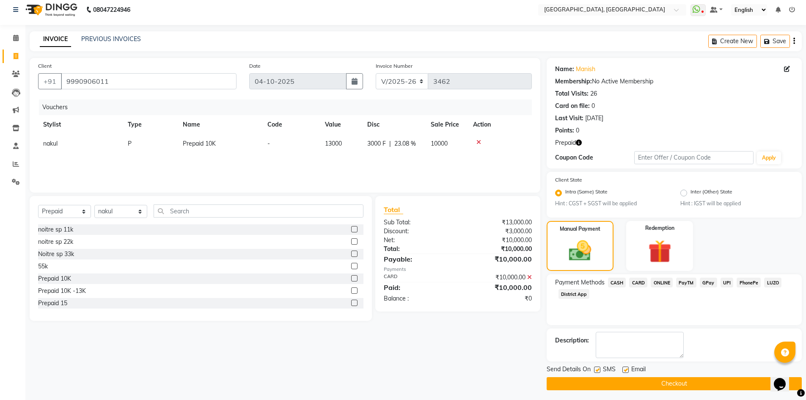
scroll to position [8, 0]
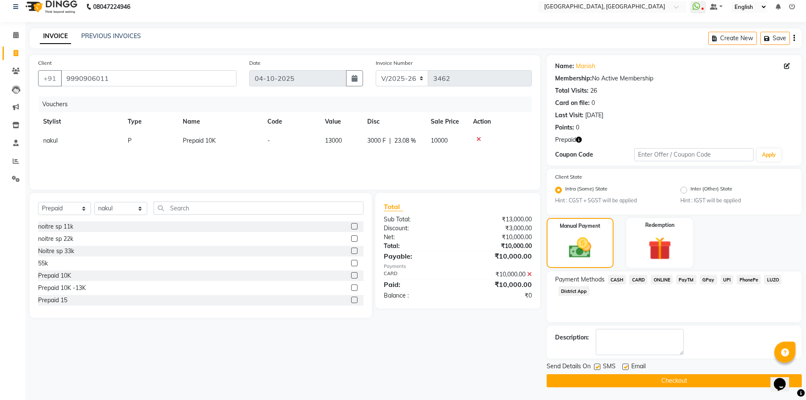
click at [615, 379] on button "Checkout" at bounding box center [674, 380] width 255 height 13
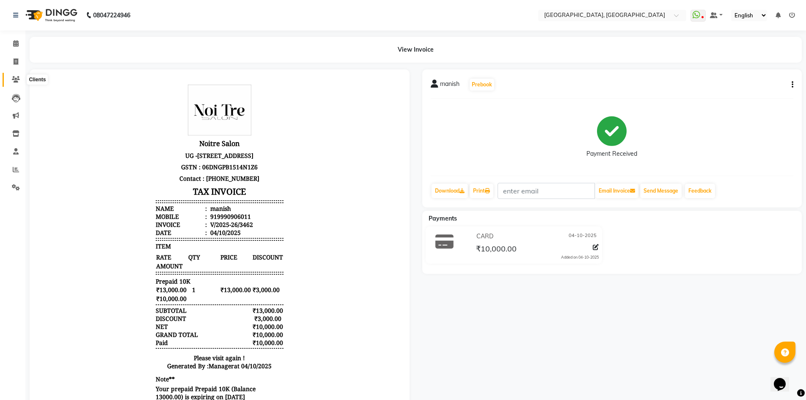
click at [13, 75] on span at bounding box center [15, 80] width 15 height 10
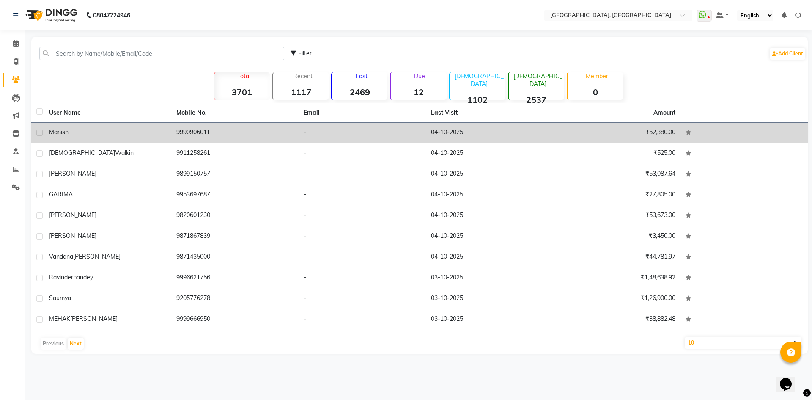
click at [84, 137] on td "manish" at bounding box center [107, 133] width 127 height 21
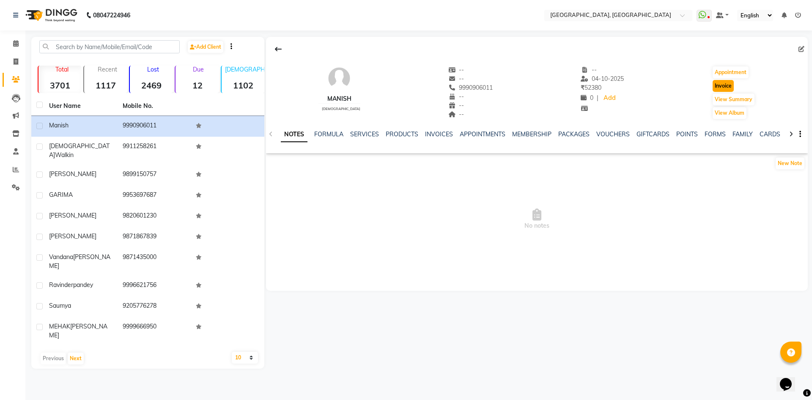
click at [724, 89] on button "Invoice" at bounding box center [723, 86] width 21 height 12
select select "3948"
select select "service"
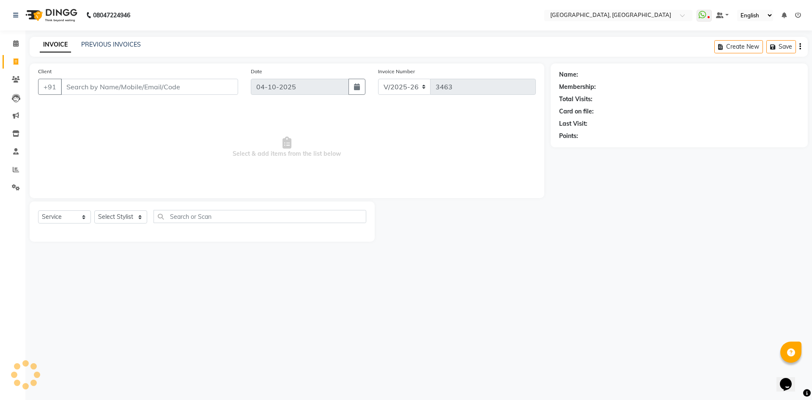
type input "9990906011"
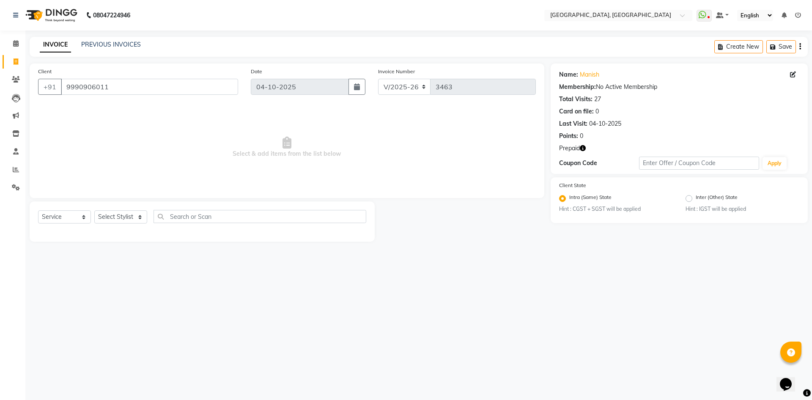
click at [582, 147] on icon "button" at bounding box center [583, 148] width 6 height 6
click at [125, 220] on select "Select Stylist [PERSON_NAME] vihar [PERSON_NAME] makeup Amit annu [PERSON_NAME]…" at bounding box center [120, 216] width 53 height 13
select select "63753"
click at [94, 210] on select "Select Stylist [PERSON_NAME] vihar [PERSON_NAME] makeup Amit annu [PERSON_NAME]…" at bounding box center [120, 216] width 53 height 13
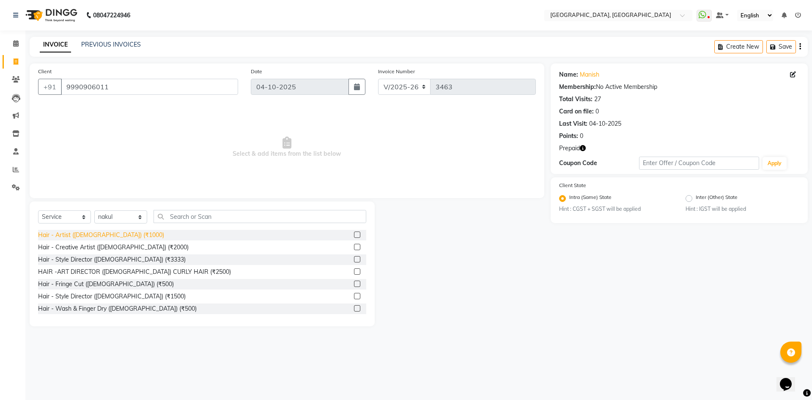
click at [91, 237] on div "Hair - Artist ([DEMOGRAPHIC_DATA]) (₹1000)" at bounding box center [101, 235] width 126 height 9
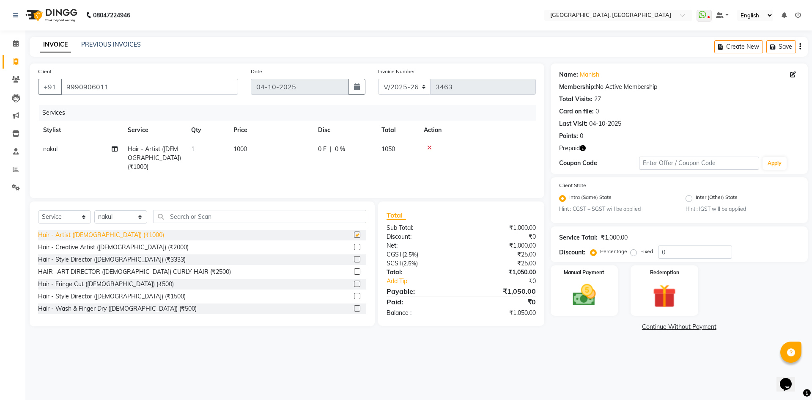
checkbox input "false"
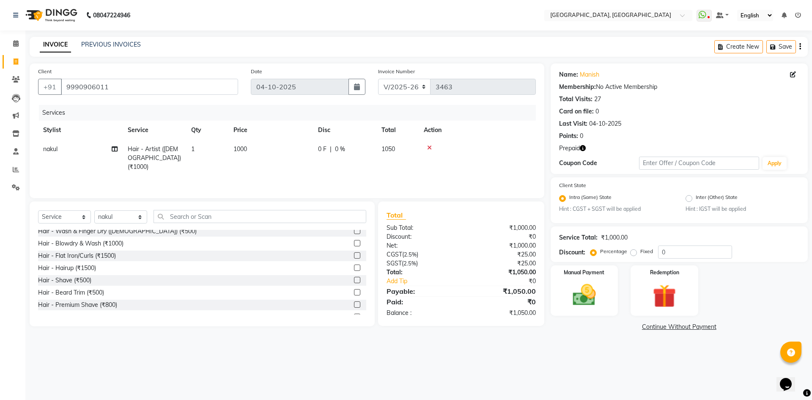
scroll to position [85, 0]
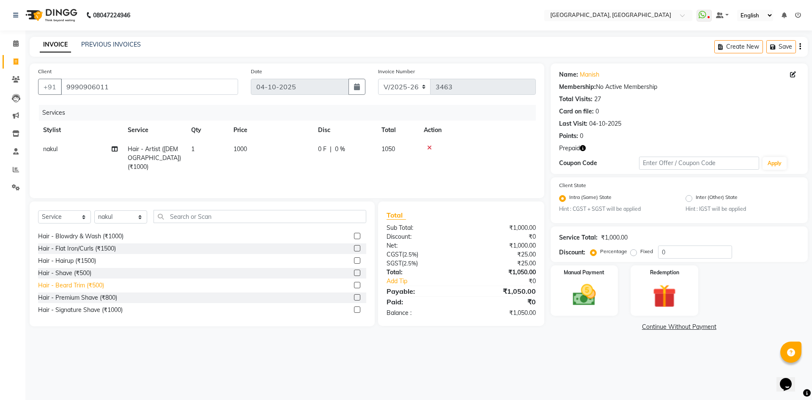
click at [78, 289] on div "Hair - Beard Trim (₹500)" at bounding box center [71, 285] width 66 height 9
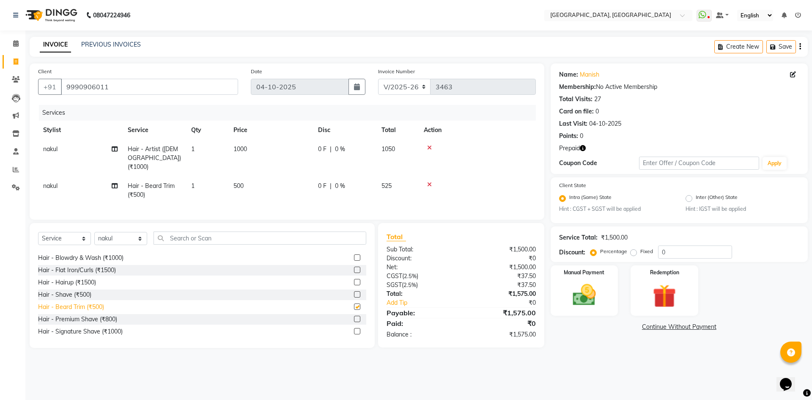
checkbox input "false"
click at [104, 235] on select "Select Stylist [PERSON_NAME] vihar [PERSON_NAME] makeup Amit annu [PERSON_NAME]…" at bounding box center [120, 238] width 53 height 13
click at [200, 234] on input "text" at bounding box center [260, 237] width 213 height 13
click at [133, 237] on select "Select Stylist [PERSON_NAME] vihar [PERSON_NAME] makeup Amit annu [PERSON_NAME]…" at bounding box center [120, 238] width 53 height 13
click at [196, 223] on div "Select Service Product Membership Package Voucher Prepaid Gift Card Select Styl…" at bounding box center [202, 285] width 345 height 125
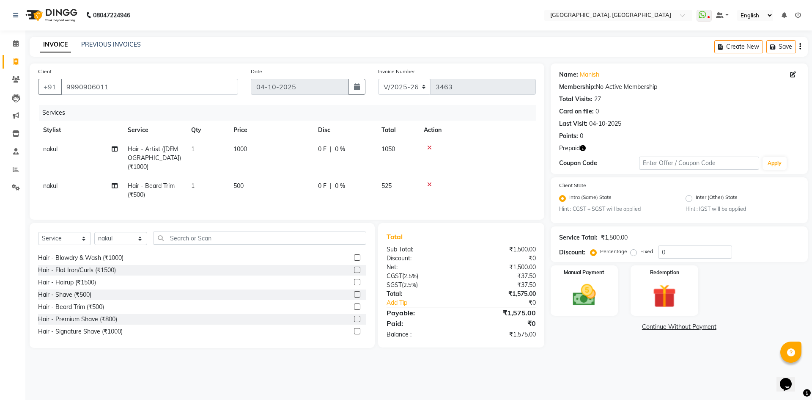
click at [189, 213] on div "Client [PHONE_NUMBER] Date [DATE] Invoice Number V/2025 V/[PHONE_NUMBER] Servic…" at bounding box center [287, 141] width 515 height 156
click at [195, 233] on input "text" at bounding box center [260, 237] width 213 height 13
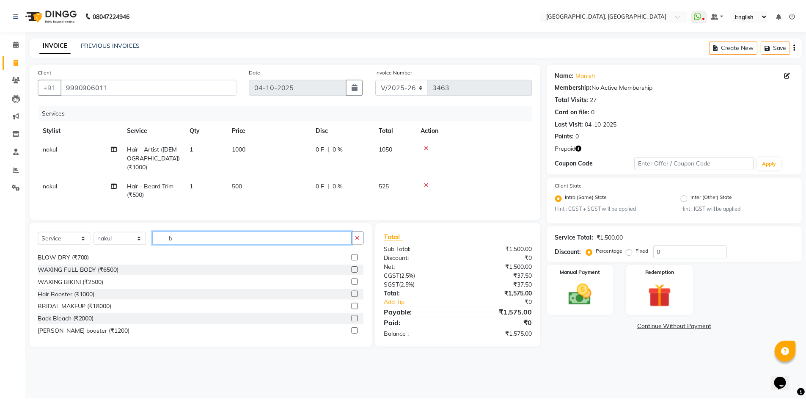
scroll to position [0, 0]
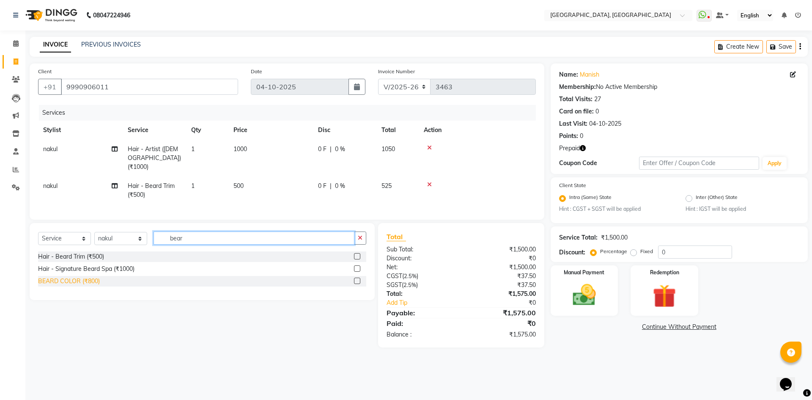
type input "bear"
click at [83, 281] on div "BEARD COLOR (₹800)" at bounding box center [69, 281] width 62 height 9
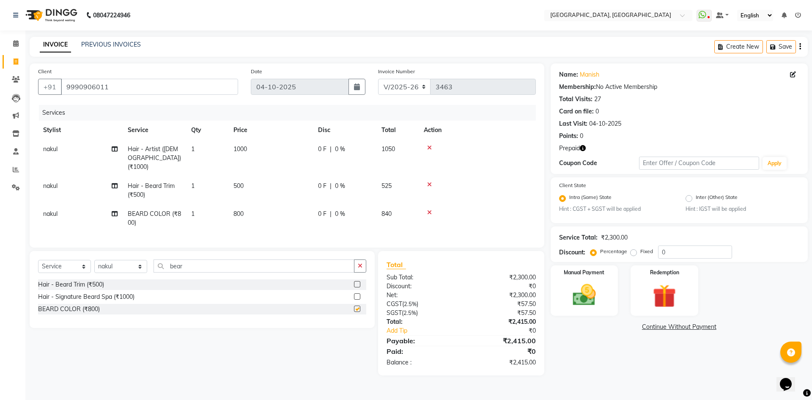
checkbox input "false"
click at [238, 210] on span "800" at bounding box center [239, 214] width 10 height 8
select select "63753"
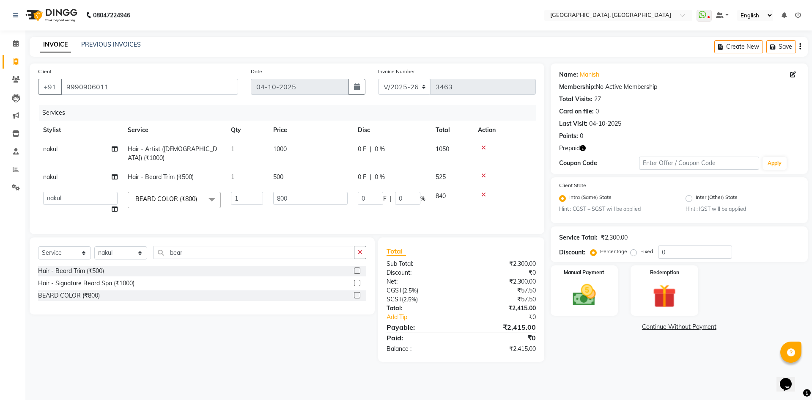
click at [273, 190] on td "800" at bounding box center [310, 203] width 85 height 32
click at [278, 192] on input "800" at bounding box center [310, 198] width 74 height 13
type input "750"
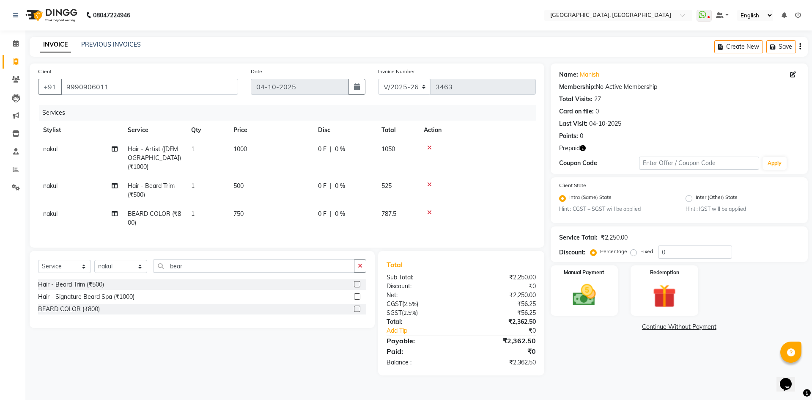
click at [244, 226] on div "Client [PHONE_NUMBER] Date [DATE] Invoice Number V/2025 V/[PHONE_NUMBER] Servic…" at bounding box center [287, 155] width 515 height 184
click at [570, 297] on img at bounding box center [584, 295] width 39 height 28
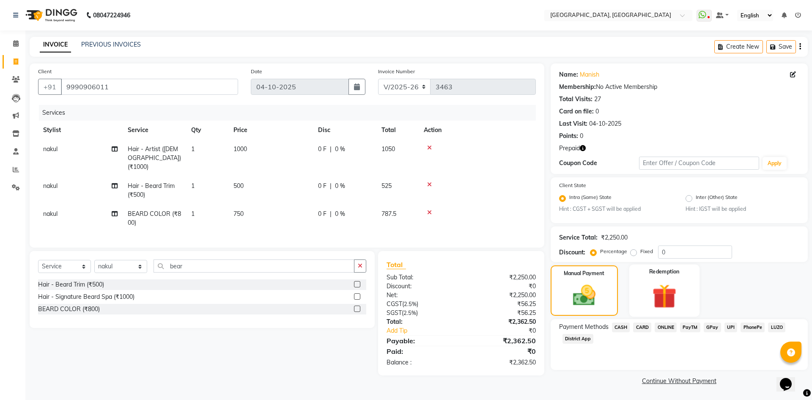
click at [644, 297] on div "Redemption" at bounding box center [665, 290] width 70 height 52
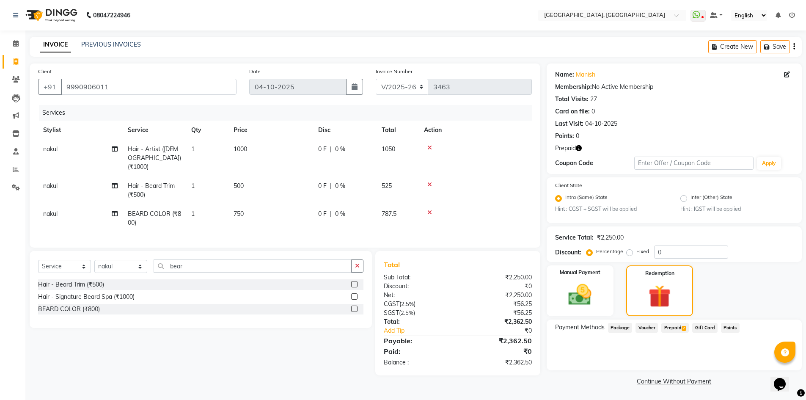
click at [675, 328] on span "Prepaid 2" at bounding box center [675, 328] width 28 height 10
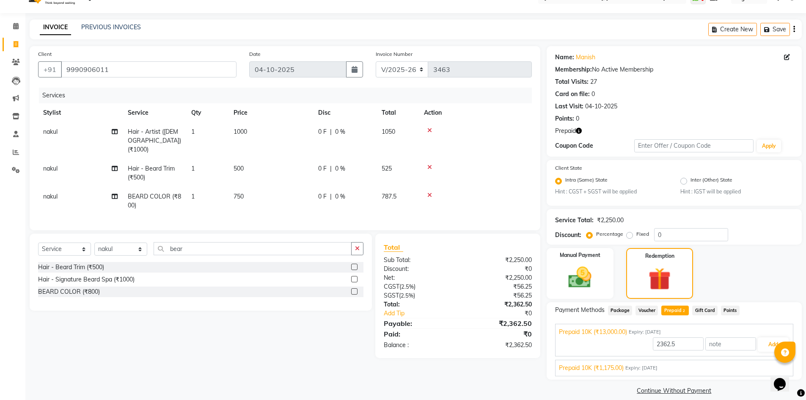
scroll to position [27, 0]
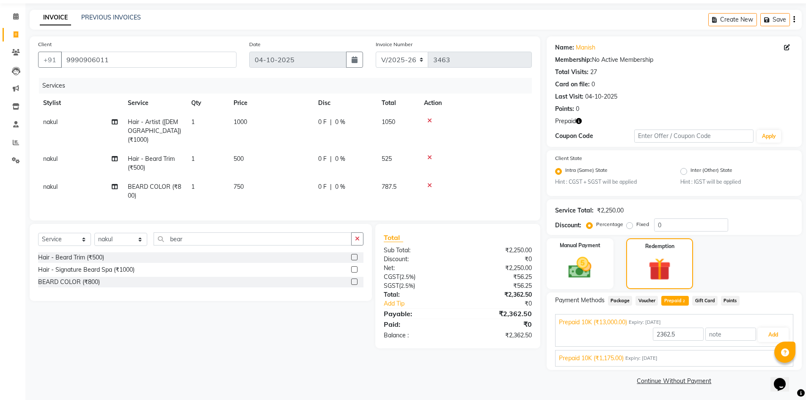
click at [583, 354] on span "Prepaid 10K (₹1,175.00)" at bounding box center [591, 358] width 65 height 9
click at [763, 351] on button "Add" at bounding box center [773, 354] width 31 height 14
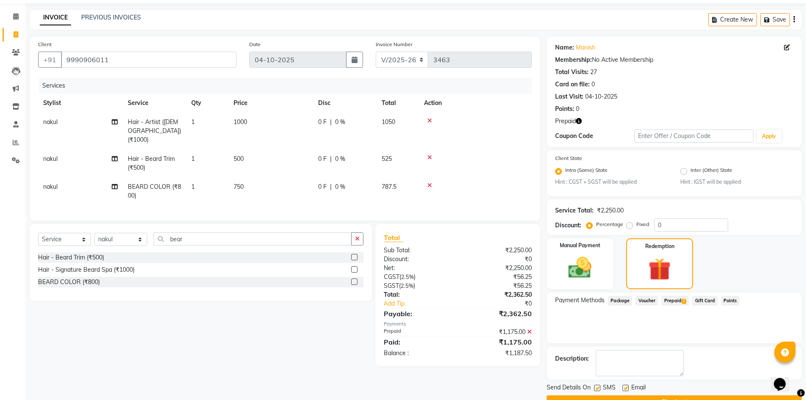
click at [670, 302] on span "Prepaid 2" at bounding box center [675, 301] width 28 height 10
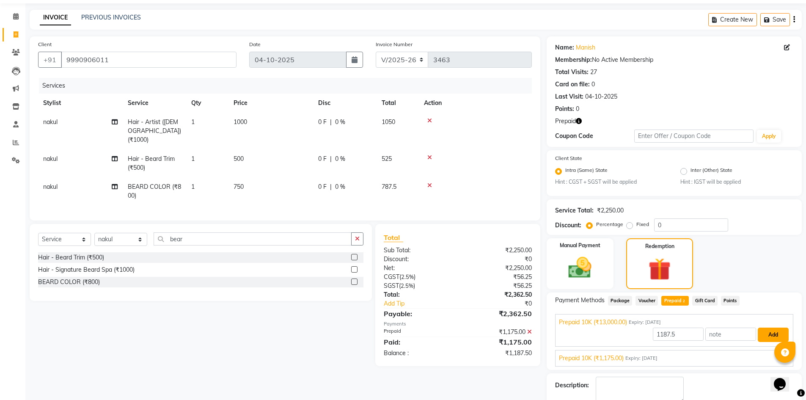
click at [776, 327] on button "Add" at bounding box center [773, 334] width 31 height 14
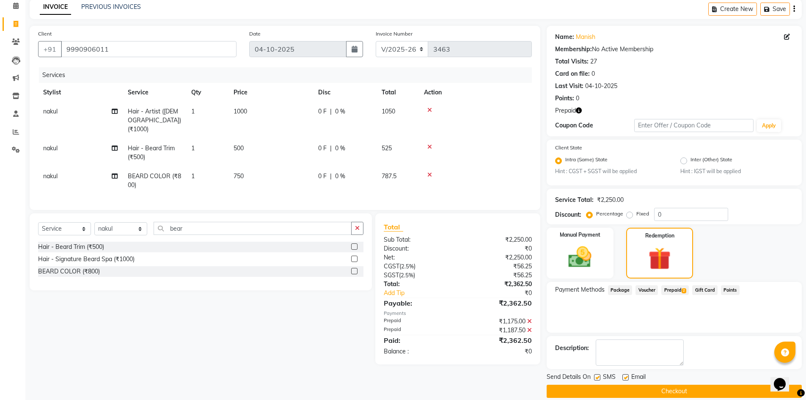
scroll to position [48, 0]
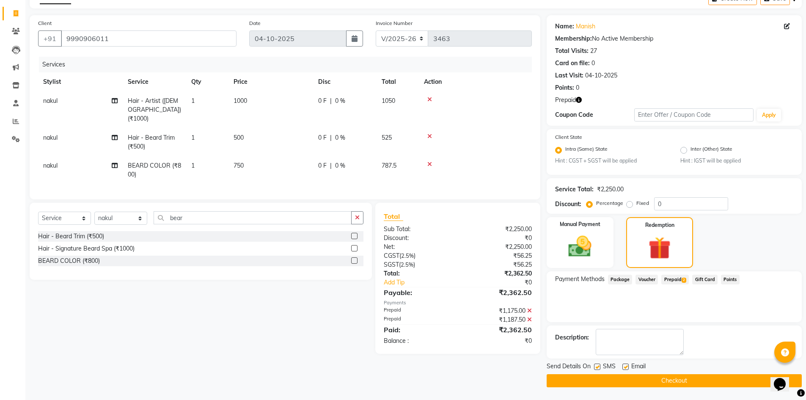
click at [645, 375] on button "Checkout" at bounding box center [674, 380] width 255 height 13
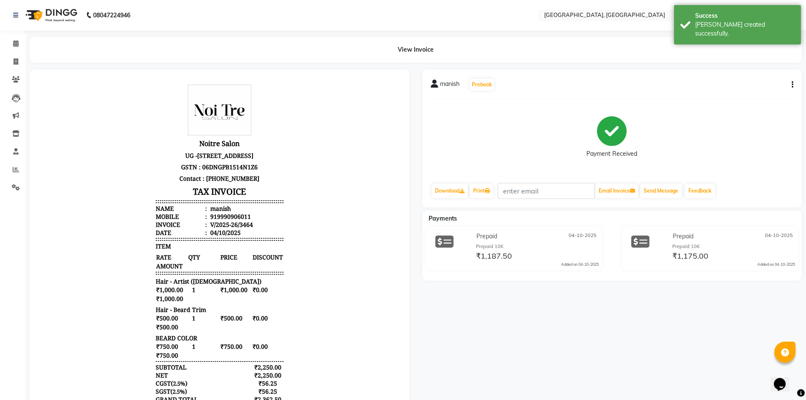
scroll to position [105, 0]
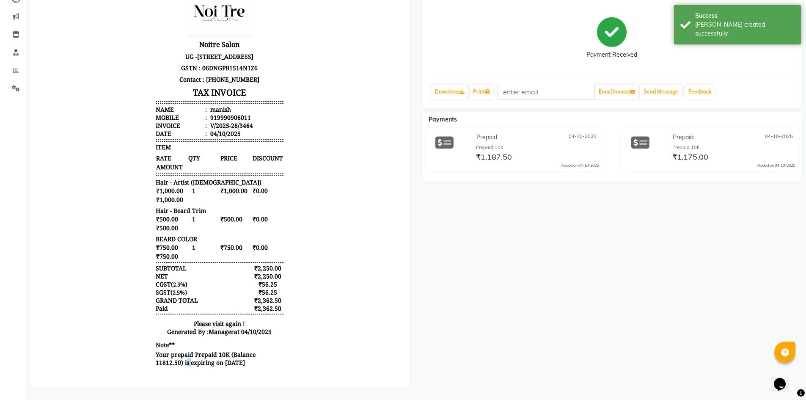
drag, startPoint x: 245, startPoint y: 355, endPoint x: 283, endPoint y: 356, distance: 38.1
click at [283, 356] on body "Noitre Salon [STREET_ADDRESS] GSTN : 06DNGPB1514N1Z6 Contact : [PHONE_NUMBER] T…" at bounding box center [219, 176] width 356 height 389
click at [286, 364] on body "Noitre Salon [STREET_ADDRESS] GSTN : 06DNGPB1514N1Z6 Contact : [PHONE_NUMBER] T…" at bounding box center [219, 176] width 356 height 389
drag, startPoint x: 221, startPoint y: 370, endPoint x: 185, endPoint y: 319, distance: 63.2
click at [185, 319] on div "Noitre Salon [STREET_ADDRESS] GSTN : 06DNGPB1514N1Z6 Contact : [PHONE_NUMBER] T…" at bounding box center [219, 176] width 135 height 389
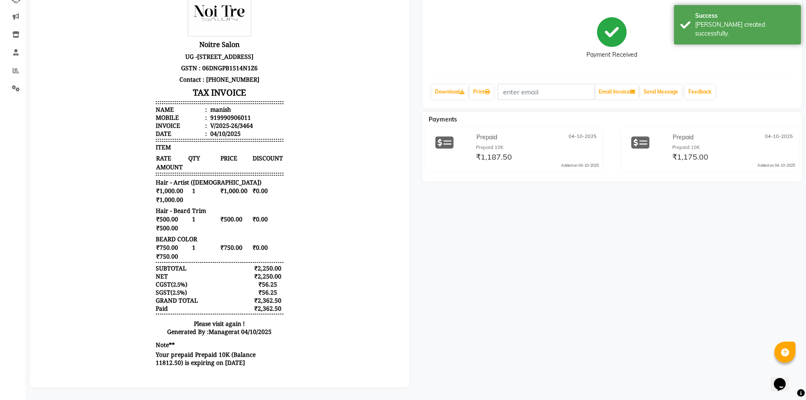
click at [167, 320] on div "Noitre Salon [STREET_ADDRESS] GSTN : 06DNGPB1514N1Z6 Contact : [PHONE_NUMBER] T…" at bounding box center [219, 176] width 135 height 389
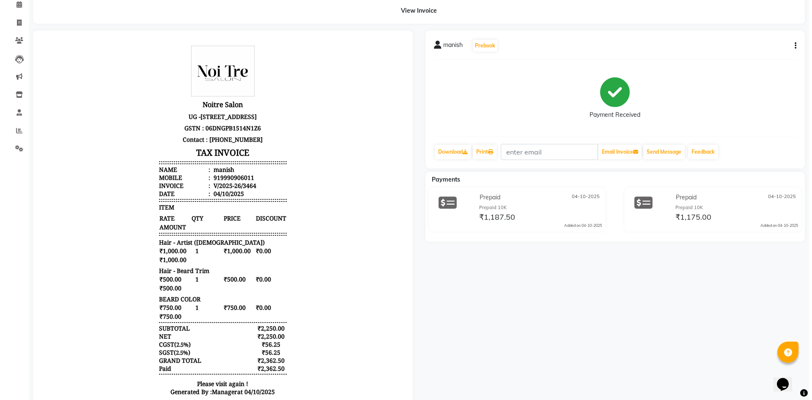
scroll to position [0, 0]
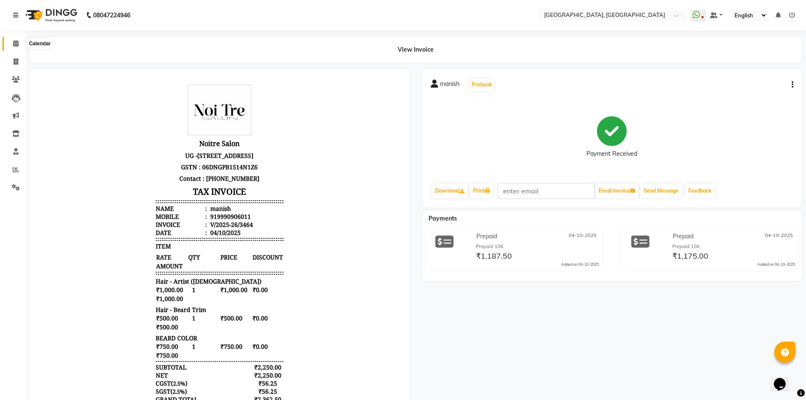
click at [18, 44] on icon at bounding box center [16, 43] width 6 height 6
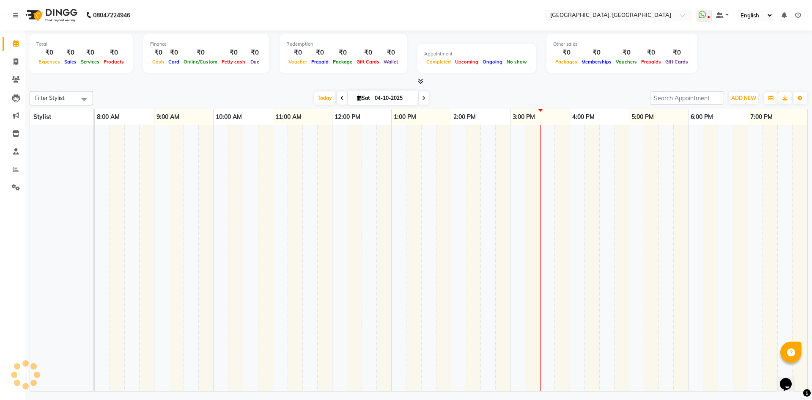
click at [117, 79] on div at bounding box center [419, 81] width 779 height 9
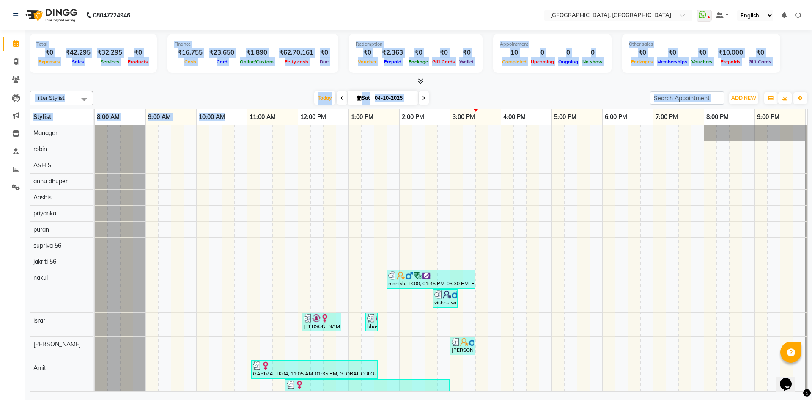
drag, startPoint x: 33, startPoint y: 39, endPoint x: 242, endPoint y: 114, distance: 222.4
click at [242, 114] on div "Total ₹0 Expenses ₹42,295 Sales ₹32,295 Services ₹0 Products Finance ₹16,755 Ca…" at bounding box center [418, 211] width 787 height 363
click at [223, 88] on div "Filter Stylist Select All Aashis Amit annu [PERSON_NAME] [PERSON_NAME] [PERSON_…" at bounding box center [419, 240] width 779 height 304
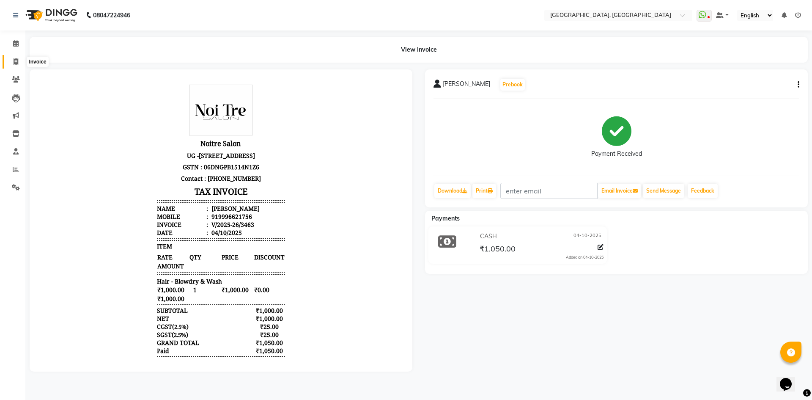
click at [17, 57] on span at bounding box center [15, 62] width 15 height 10
select select "service"
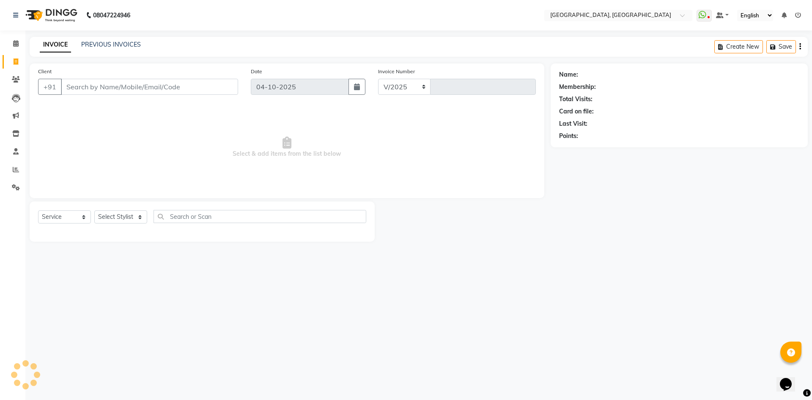
select select "3948"
type input "3467"
click at [103, 41] on link "PREVIOUS INVOICES" at bounding box center [111, 45] width 60 height 8
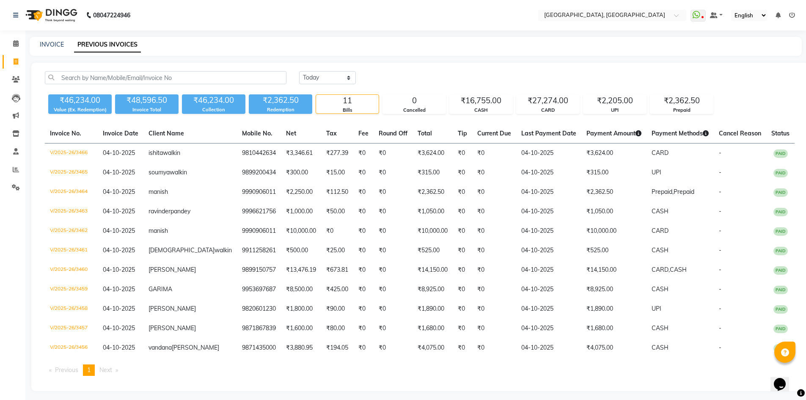
click at [493, 61] on main "INVOICE PREVIOUS INVOICES [DATE] [DATE] Custom Range ₹46,234.00 Value (Ex. Rede…" at bounding box center [415, 220] width 781 height 367
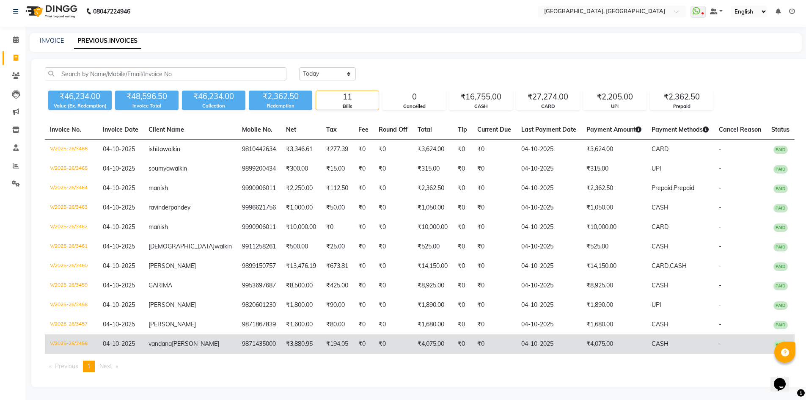
scroll to position [38, 0]
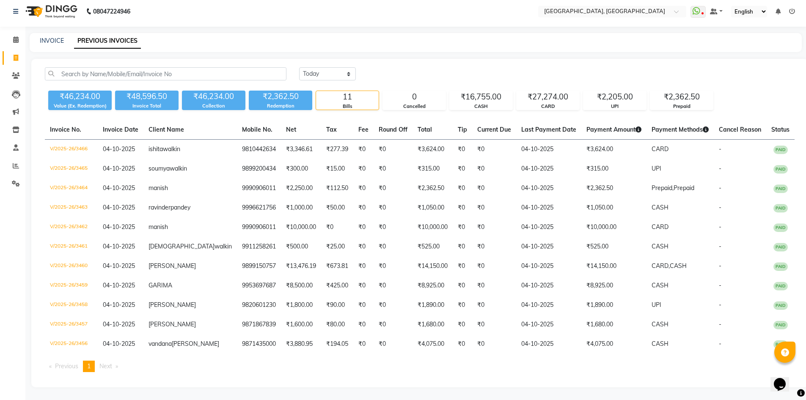
click at [503, 67] on div "[DATE] [DATE] Custom Range" at bounding box center [546, 73] width 495 height 13
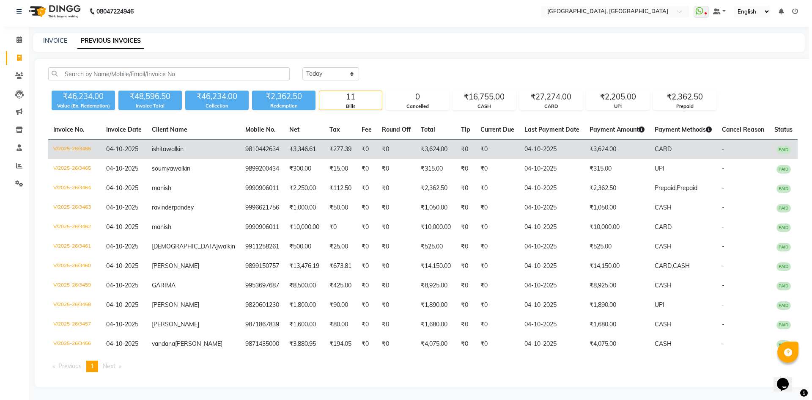
scroll to position [0, 0]
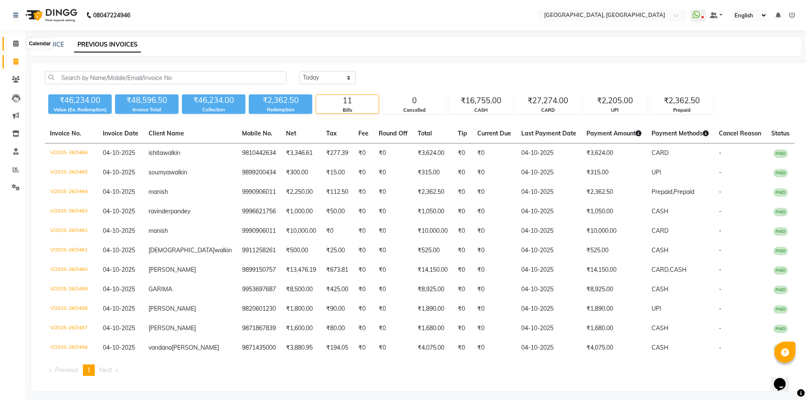
click at [11, 44] on span at bounding box center [15, 44] width 15 height 10
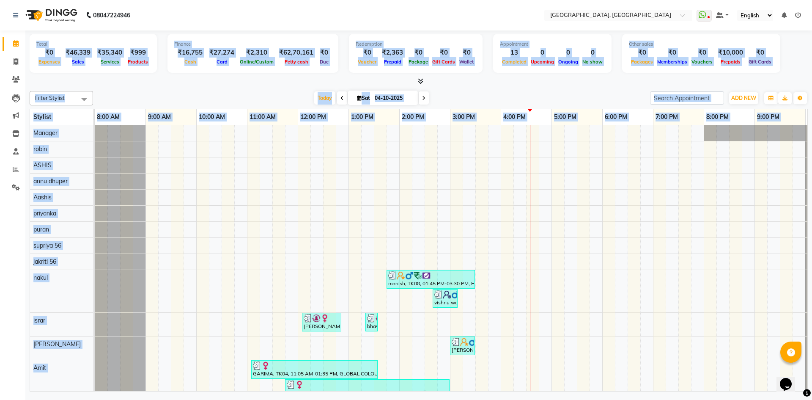
drag, startPoint x: 29, startPoint y: 39, endPoint x: 538, endPoint y: 126, distance: 515.9
click at [538, 126] on div "Total ₹0 Expenses ₹46,339 Sales ₹35,340 Services ₹999 Products Finance ₹16,755 …" at bounding box center [418, 211] width 787 height 363
click at [619, 93] on div "[DATE] [DATE]" at bounding box center [371, 98] width 549 height 13
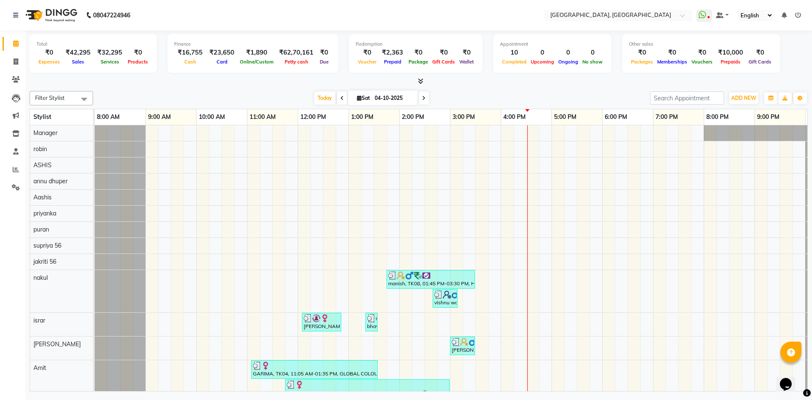
click at [392, 97] on input "04-10-2025" at bounding box center [393, 98] width 42 height 13
select select "10"
select select "2025"
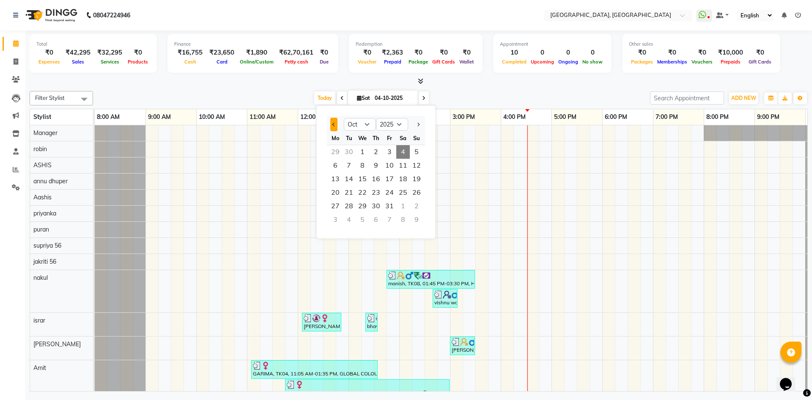
click at [333, 124] on span "Previous month" at bounding box center [334, 124] width 3 height 3
select select "9"
click at [348, 148] on span "2" at bounding box center [349, 152] width 14 height 14
type input "[DATE]"
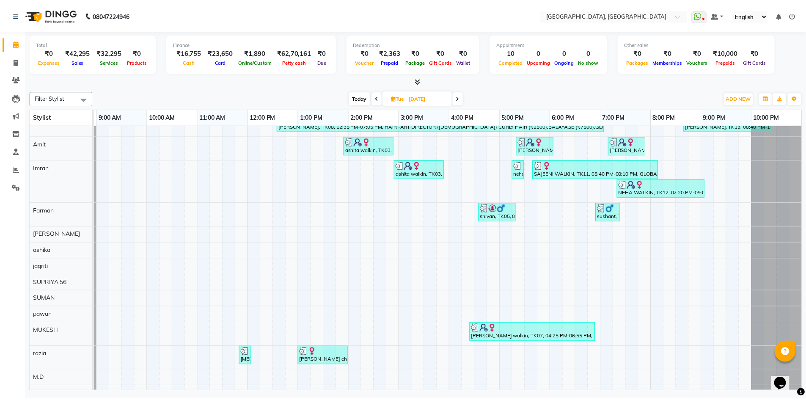
scroll to position [207, 0]
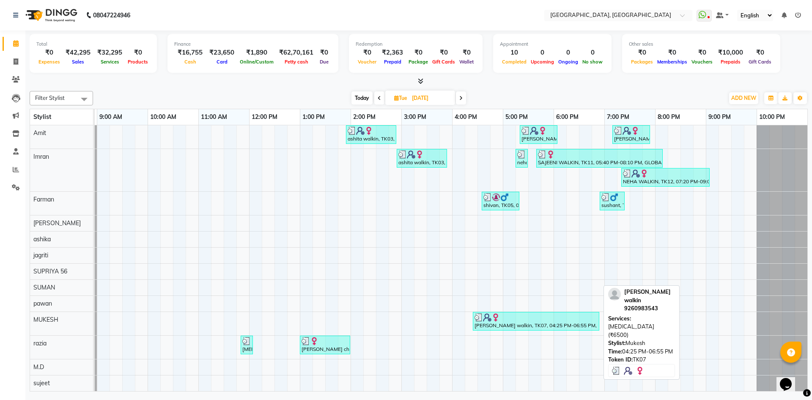
click at [538, 318] on div "[PERSON_NAME] walkin, TK07, 04:25 PM-06:55 PM, [MEDICAL_DATA] (₹6500)" at bounding box center [536, 321] width 125 height 16
select select "3"
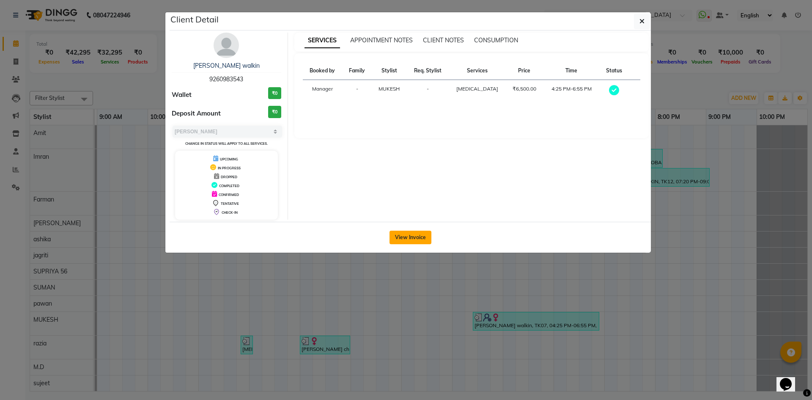
click at [408, 241] on button "View Invoice" at bounding box center [411, 238] width 42 height 14
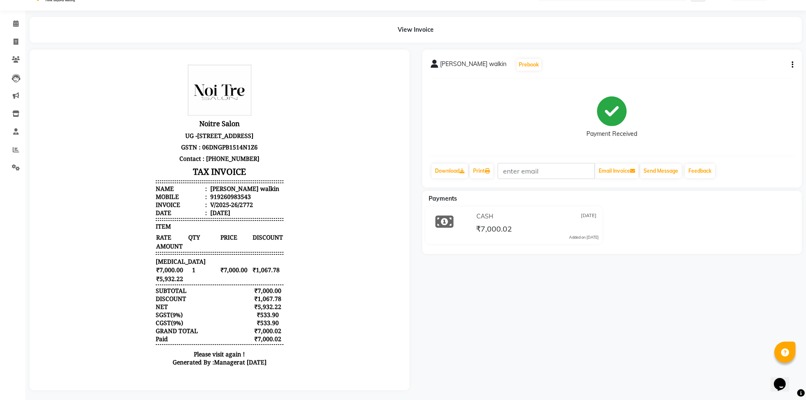
scroll to position [29, 0]
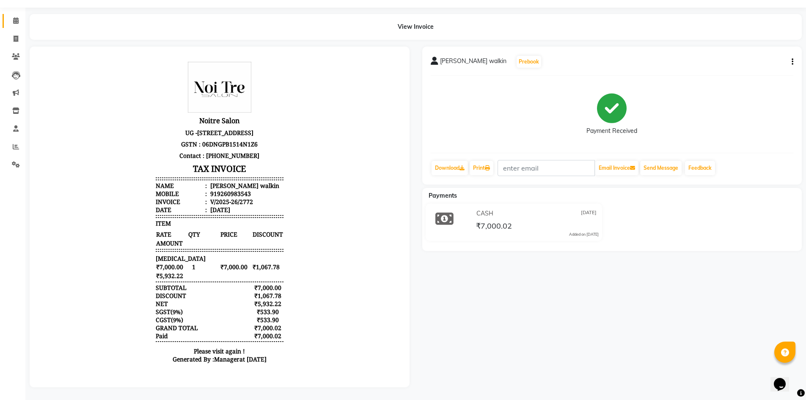
click at [13, 14] on link "Calendar" at bounding box center [13, 21] width 20 height 14
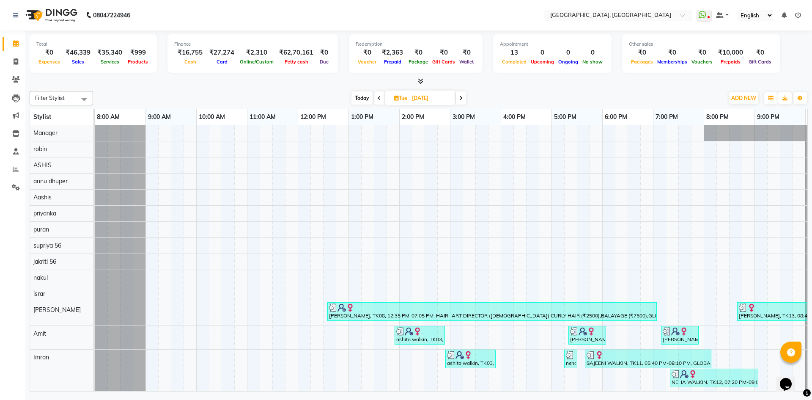
click at [420, 79] on icon at bounding box center [421, 81] width 6 height 6
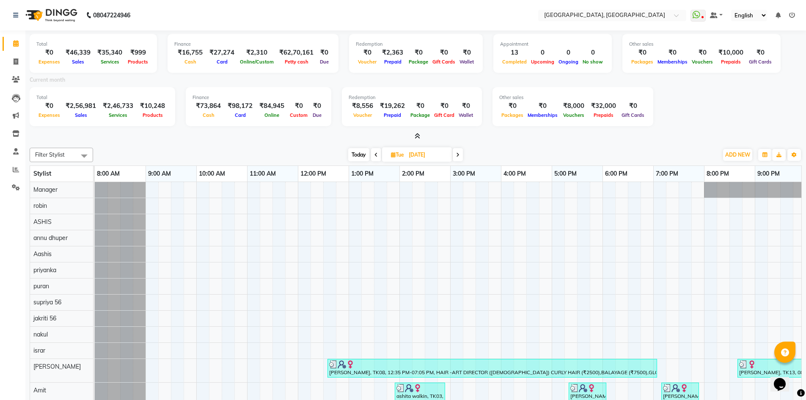
click at [418, 152] on input "[DATE]" at bounding box center [427, 155] width 42 height 13
select select "9"
select select "2025"
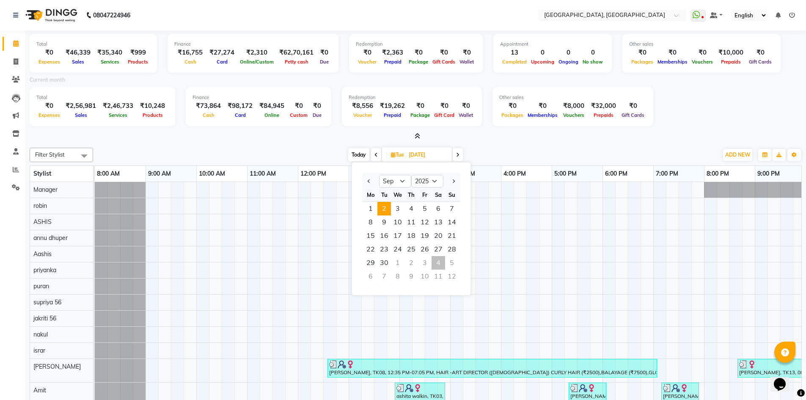
click at [351, 155] on span "Today" at bounding box center [358, 154] width 21 height 13
type input "04-10-2025"
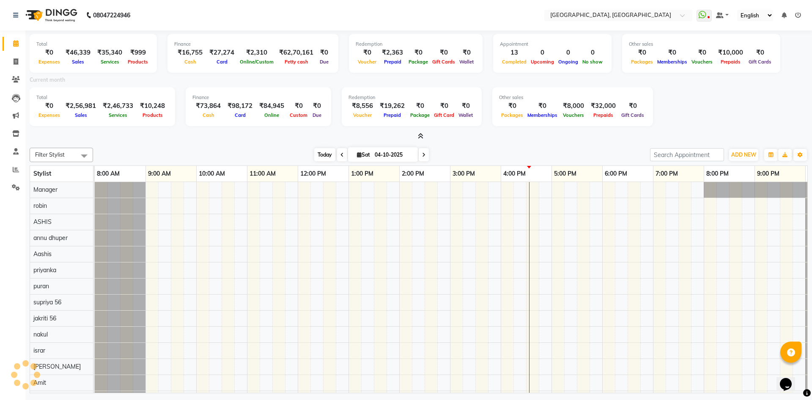
scroll to position [0, 49]
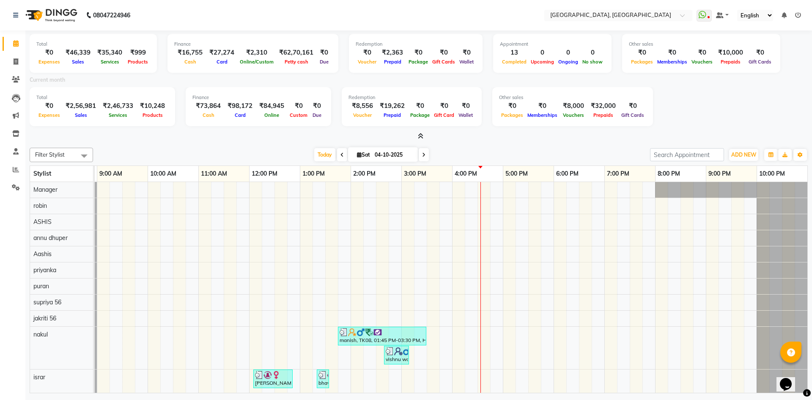
click at [398, 152] on input "04-10-2025" at bounding box center [393, 155] width 42 height 13
select select "10"
select select "2025"
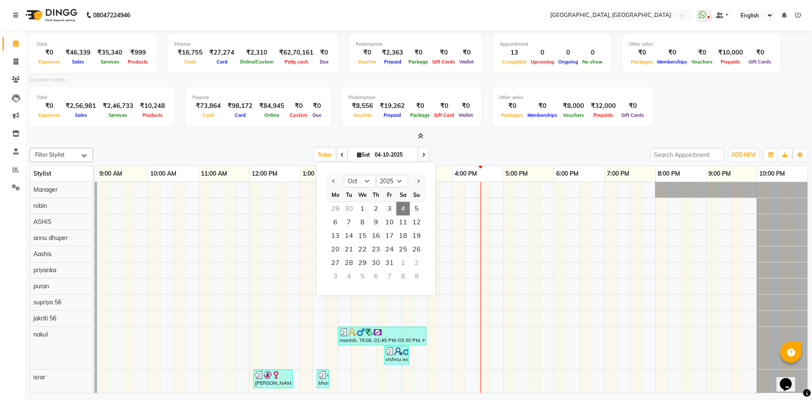
click at [403, 207] on span "4" at bounding box center [403, 209] width 14 height 14
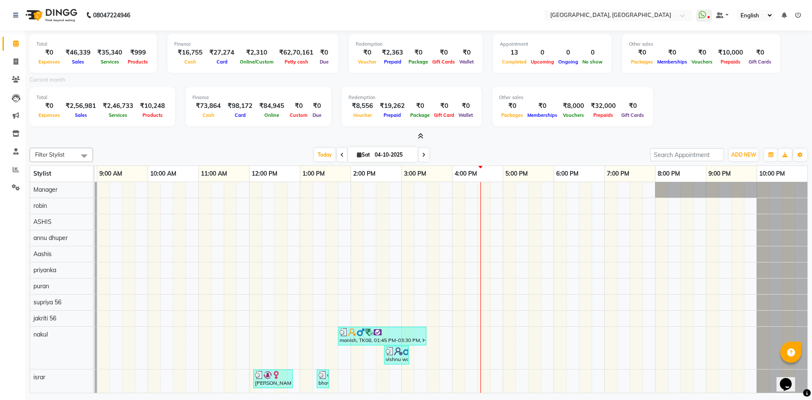
click at [459, 143] on div "Total ₹0 Expenses ₹46,339 Sales ₹35,340 Services ₹999 Products Finance ₹16,755 …" at bounding box center [418, 212] width 787 height 365
click at [420, 133] on icon at bounding box center [421, 136] width 6 height 6
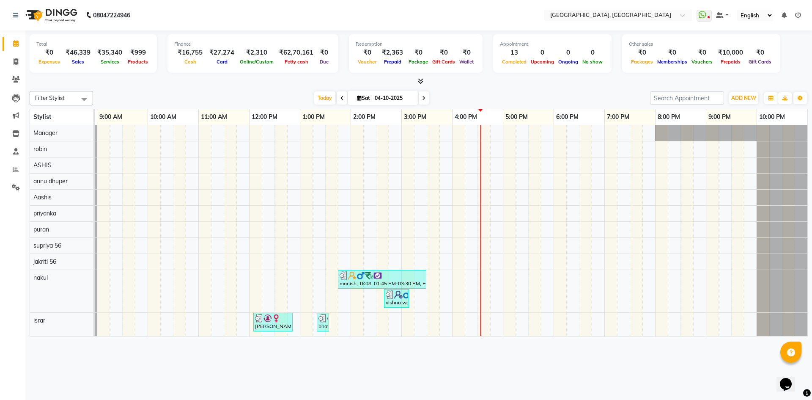
click at [454, 83] on div at bounding box center [419, 81] width 779 height 9
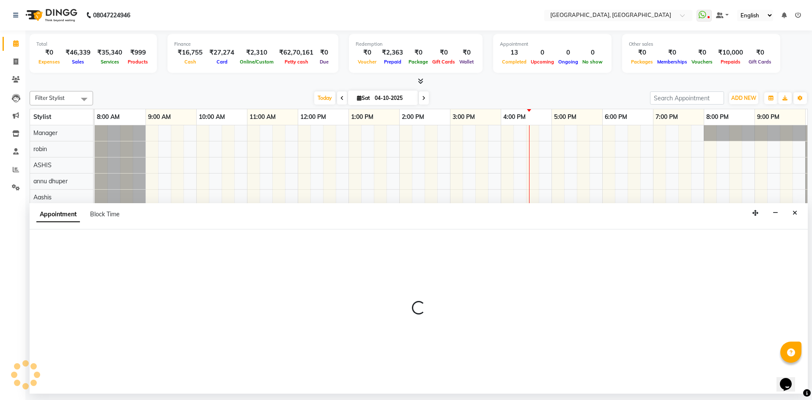
select select "41160"
select select "735"
select select "tentative"
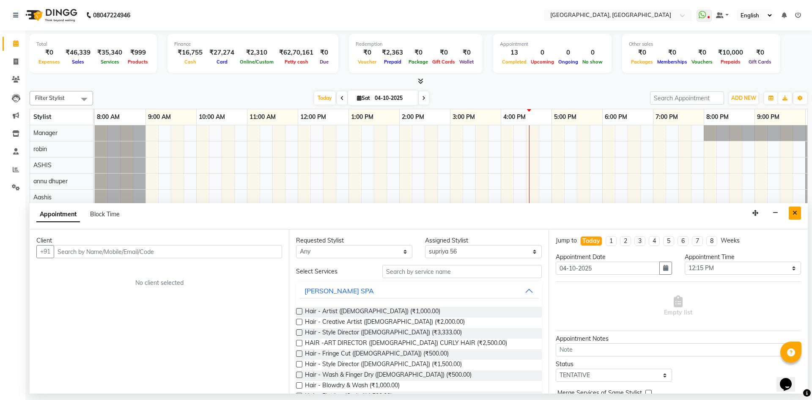
click at [798, 214] on button "Close" at bounding box center [795, 212] width 12 height 13
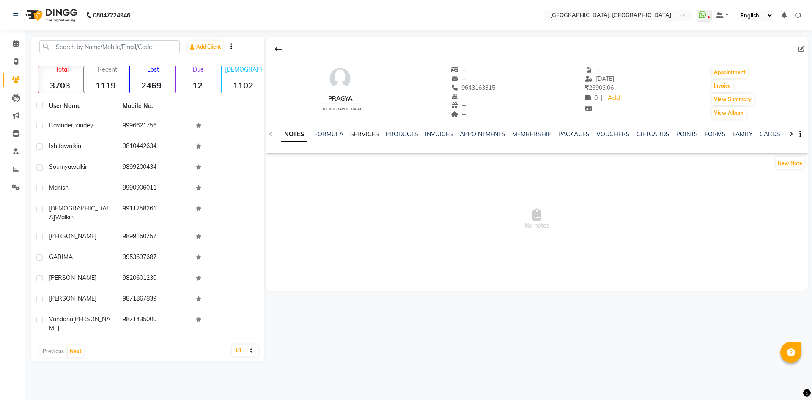
click at [367, 135] on link "SERVICES" at bounding box center [364, 134] width 29 height 8
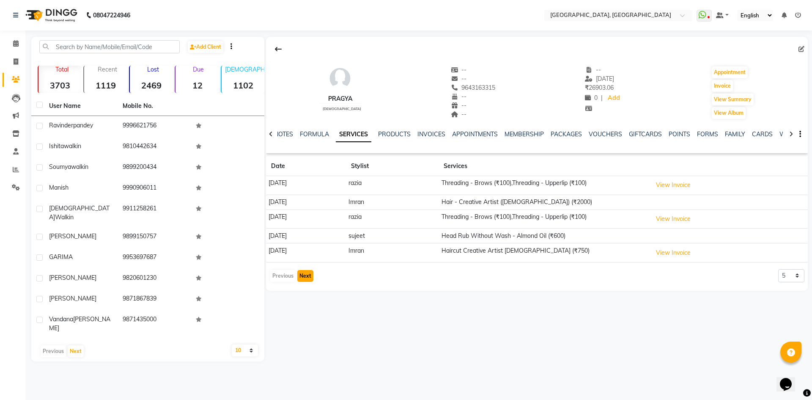
click at [304, 275] on button "Next" at bounding box center [305, 276] width 16 height 12
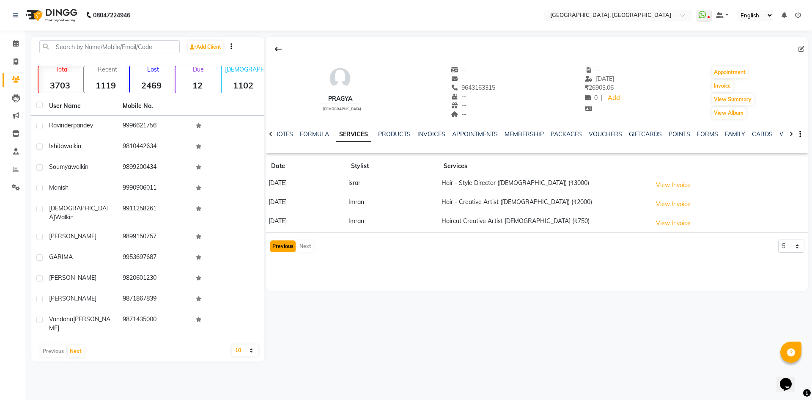
click at [279, 246] on button "Previous" at bounding box center [282, 246] width 25 height 12
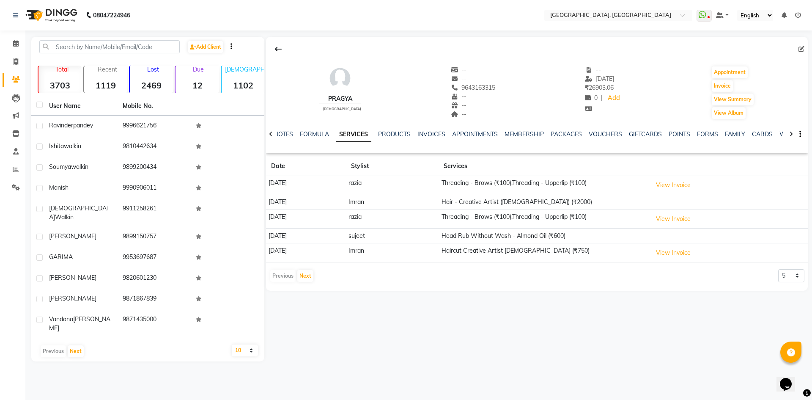
drag, startPoint x: 381, startPoint y: 237, endPoint x: 433, endPoint y: 283, distance: 70.1
click at [433, 283] on div "PRAGYA female -- -- 9643163315 -- -- -- -- 12-09-2025 ₹ 26903.06 0 | Add Appoin…" at bounding box center [537, 161] width 542 height 249
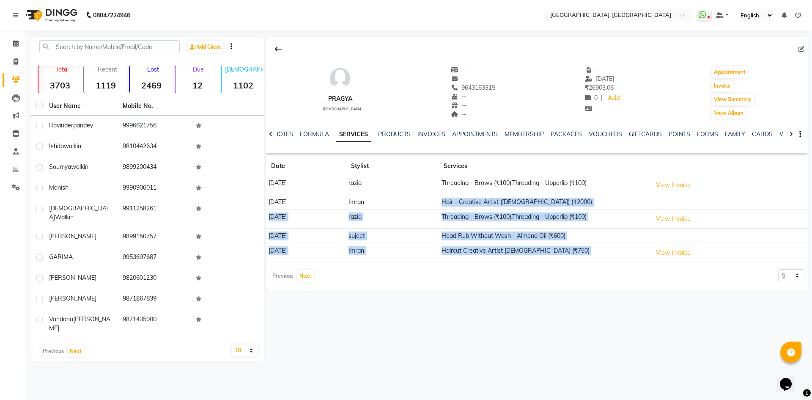
drag, startPoint x: 454, startPoint y: 201, endPoint x: 668, endPoint y: 322, distance: 245.6
click at [668, 322] on div "PRAGYA female -- -- 9643163315 -- -- -- -- 12-09-2025 ₹ 26903.06 0 | Add Appoin…" at bounding box center [536, 199] width 544 height 325
click at [572, 283] on div "PRAGYA female -- -- 9643163315 -- -- -- -- 12-09-2025 ₹ 26903.06 0 | Add Appoin…" at bounding box center [537, 161] width 542 height 249
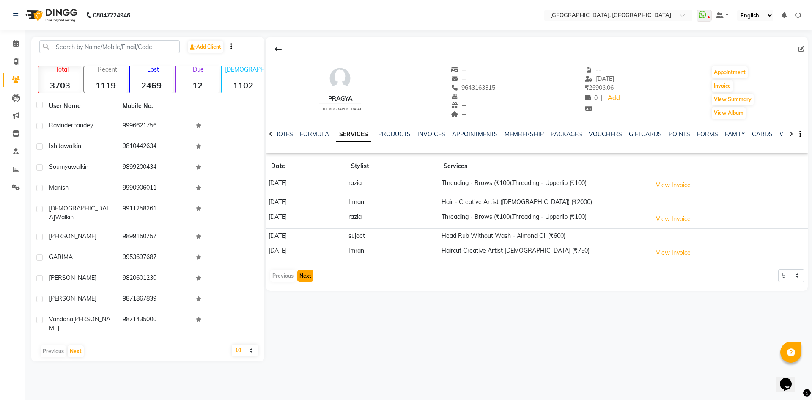
click at [311, 274] on button "Next" at bounding box center [305, 276] width 16 height 12
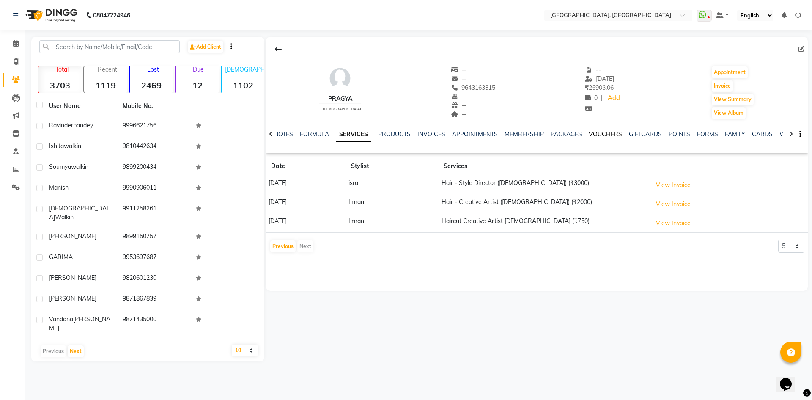
click at [603, 133] on link "VOUCHERS" at bounding box center [605, 134] width 33 height 8
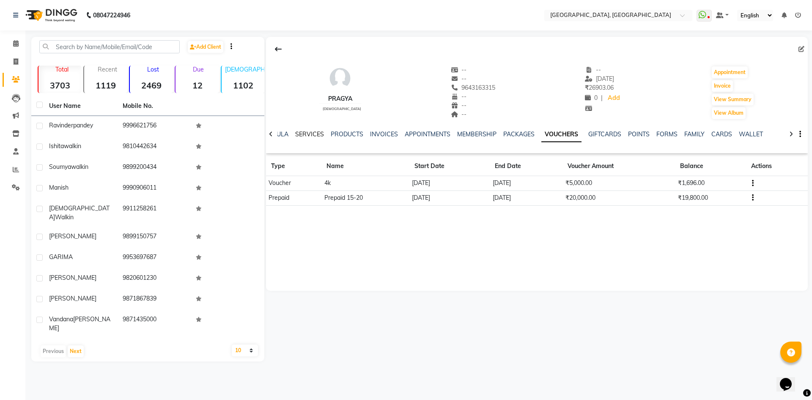
click at [299, 135] on link "SERVICES" at bounding box center [309, 134] width 29 height 8
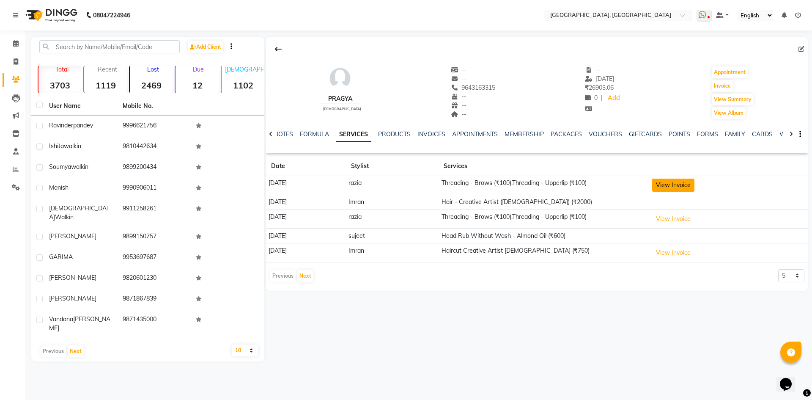
click at [694, 187] on button "View Invoice" at bounding box center [673, 185] width 42 height 13
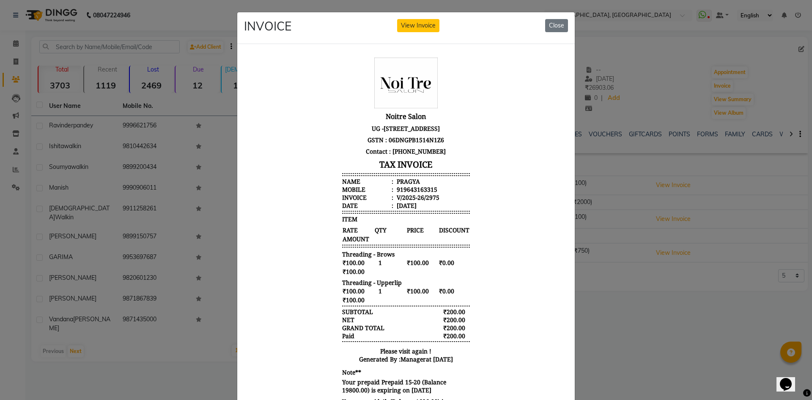
scroll to position [7, 0]
click at [557, 23] on button "Close" at bounding box center [556, 25] width 23 height 13
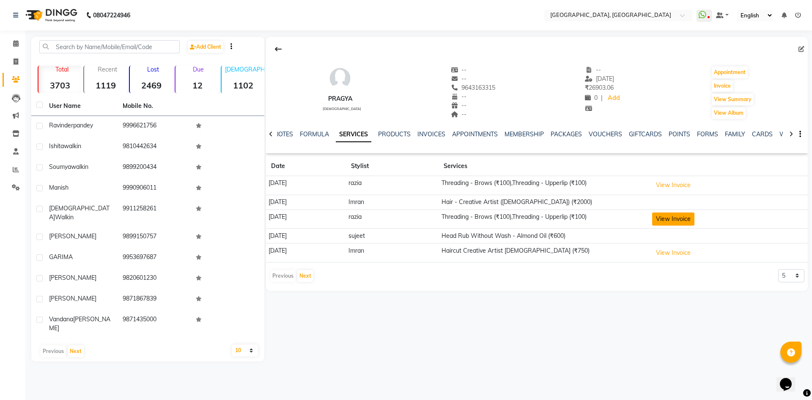
click at [674, 220] on button "View Invoice" at bounding box center [673, 218] width 42 height 13
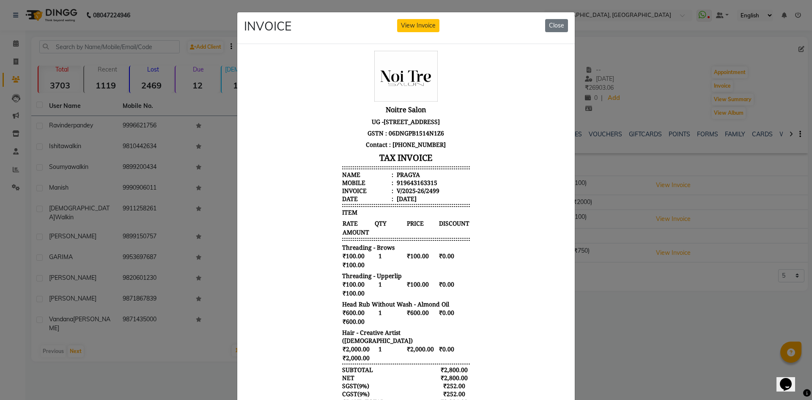
scroll to position [124, 0]
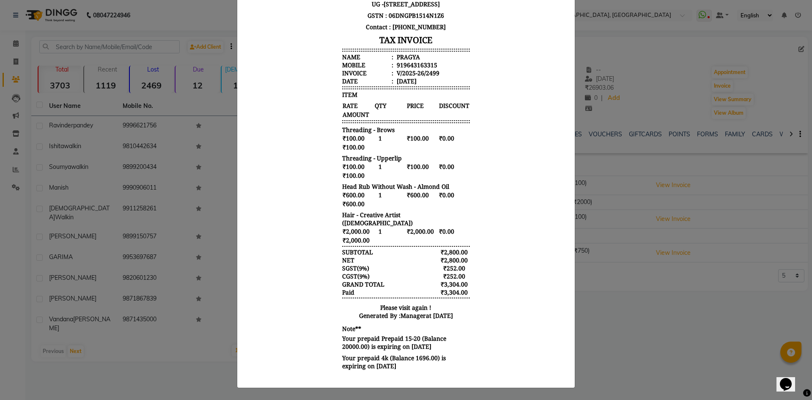
click at [666, 297] on ngb-modal-window "INVOICE View Invoice Close" at bounding box center [406, 200] width 812 height 400
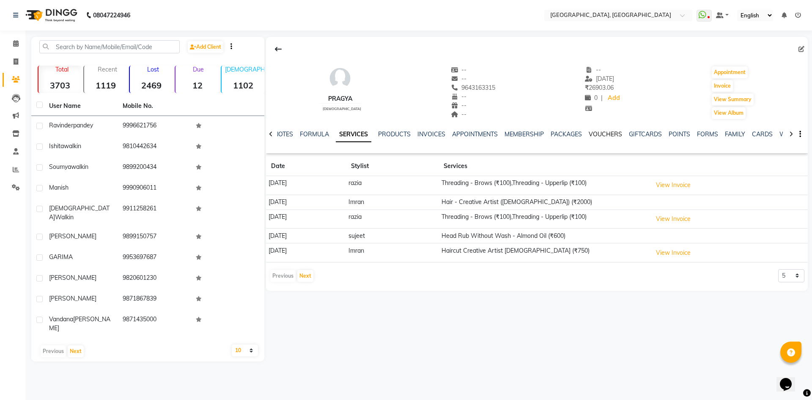
click at [604, 130] on link "VOUCHERS" at bounding box center [605, 134] width 33 height 8
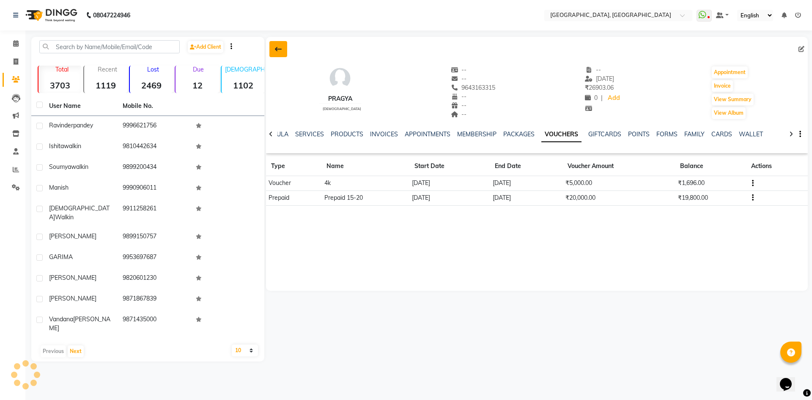
click at [273, 43] on button at bounding box center [279, 49] width 18 height 16
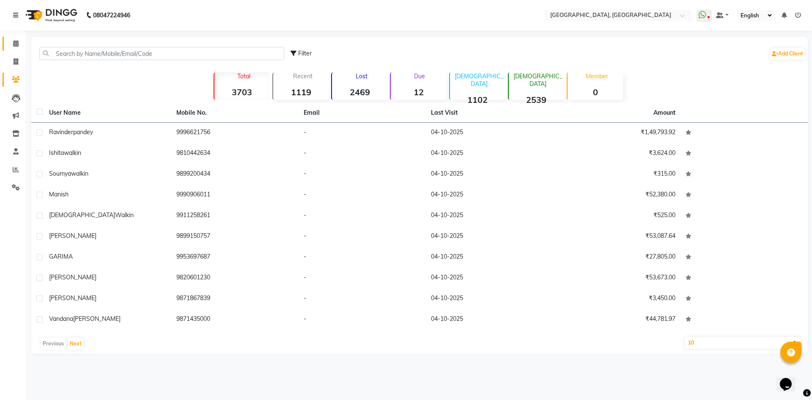
click at [7, 41] on link "Calendar" at bounding box center [13, 44] width 20 height 14
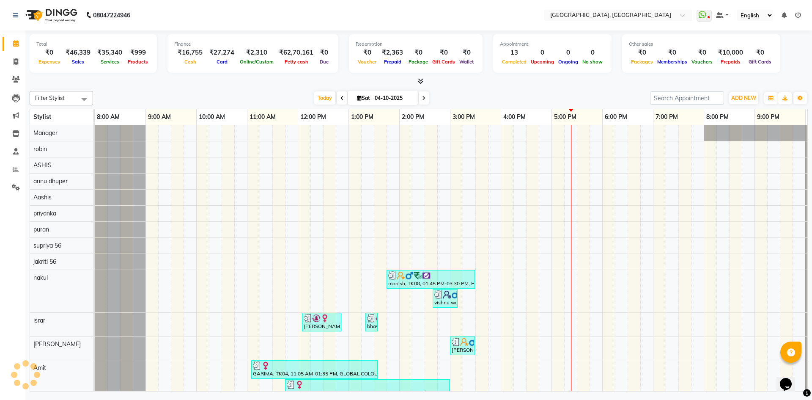
click at [145, 86] on div "Total ₹0 Expenses ₹46,339 Sales ₹35,340 Services ₹999 Products Finance ₹16,755 …" at bounding box center [418, 211] width 787 height 363
click at [7, 76] on link "Clients" at bounding box center [13, 80] width 20 height 14
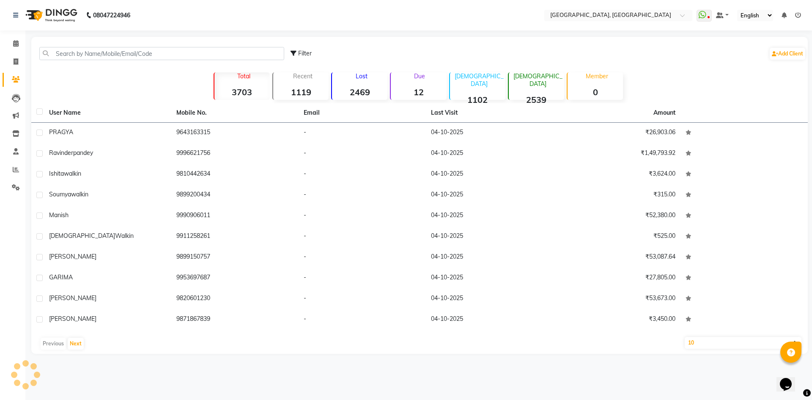
click at [414, 88] on strong "12" at bounding box center [418, 92] width 55 height 11
click at [424, 82] on div "Due 12" at bounding box center [418, 86] width 56 height 28
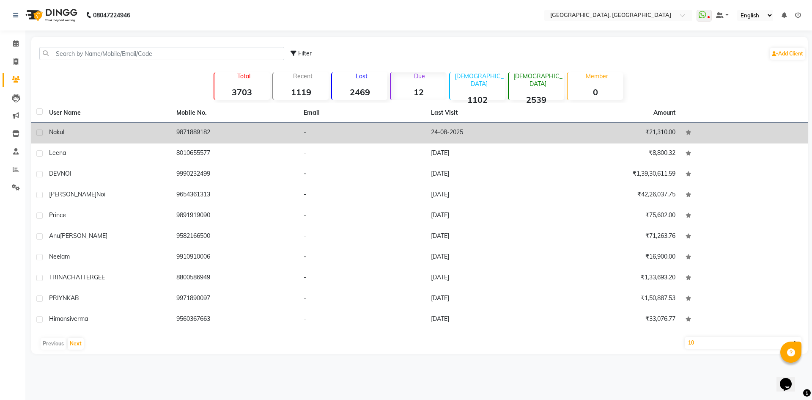
click at [180, 127] on td "9871889182" at bounding box center [234, 133] width 127 height 21
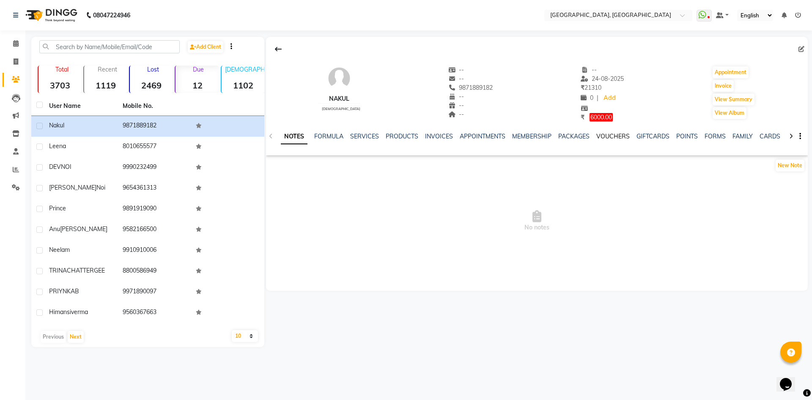
click at [605, 139] on link "VOUCHERS" at bounding box center [613, 136] width 33 height 8
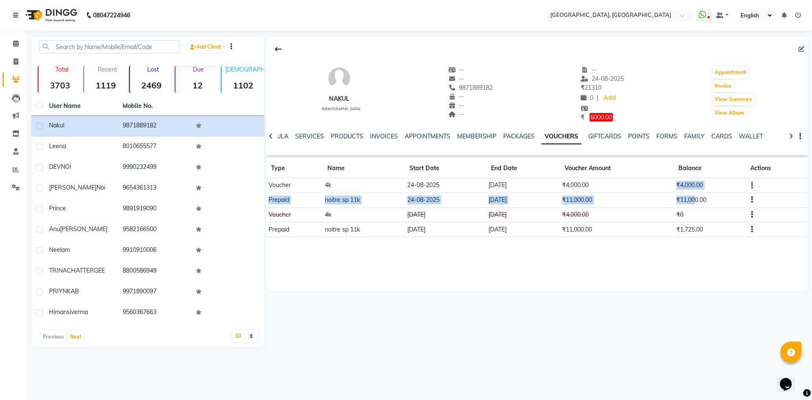
drag, startPoint x: 669, startPoint y: 182, endPoint x: 695, endPoint y: 206, distance: 35.3
click at [695, 206] on tbody "Voucher 4k 24-08-2025 22-08-2035 ₹4,000.00 ₹4,000.00 Prepaid noitre sp 11k 24-0…" at bounding box center [537, 207] width 542 height 59
click at [695, 207] on td "₹0" at bounding box center [710, 214] width 72 height 15
drag, startPoint x: 664, startPoint y: 231, endPoint x: 705, endPoint y: 236, distance: 41.3
click at [705, 236] on tr "Prepaid noitre sp 11k 29-01-2025 27-01-2035 ₹11,000.00 ₹1,725.00" at bounding box center [537, 229] width 542 height 15
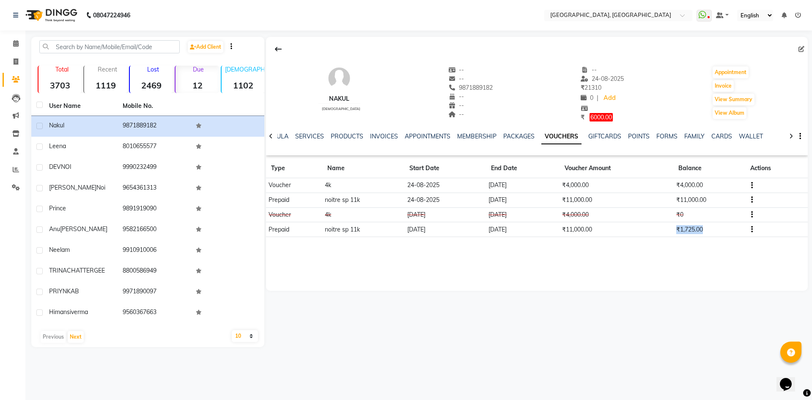
click at [705, 236] on td "₹1,725.00" at bounding box center [710, 229] width 72 height 15
click at [307, 137] on link "SERVICES" at bounding box center [309, 136] width 29 height 8
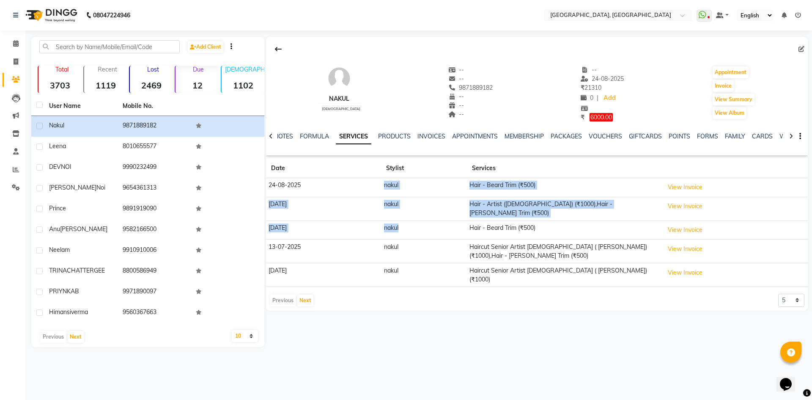
drag, startPoint x: 385, startPoint y: 180, endPoint x: 451, endPoint y: 221, distance: 77.7
click at [451, 221] on tbody "24-08-2025 nakul Hair - Beard Trim (₹500) View Invoice 10-08-2025 nakul Hair - …" at bounding box center [537, 232] width 542 height 109
click at [492, 204] on td "Hair - Artist ([DEMOGRAPHIC_DATA]) (₹1000),Hair - [PERSON_NAME] Trim (₹500)" at bounding box center [564, 209] width 195 height 24
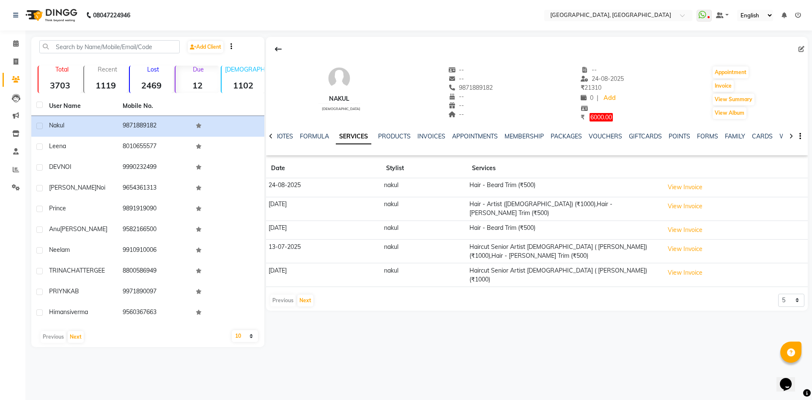
click at [343, 139] on link "SERVICES" at bounding box center [354, 136] width 36 height 15
drag, startPoint x: 382, startPoint y: 185, endPoint x: 423, endPoint y: 204, distance: 44.9
click at [423, 204] on tbody "24-08-2025 nakul Hair - Beard Trim (₹500) View Invoice 10-08-2025 nakul Hair - …" at bounding box center [537, 232] width 542 height 109
click at [605, 137] on link "VOUCHERS" at bounding box center [605, 136] width 33 height 8
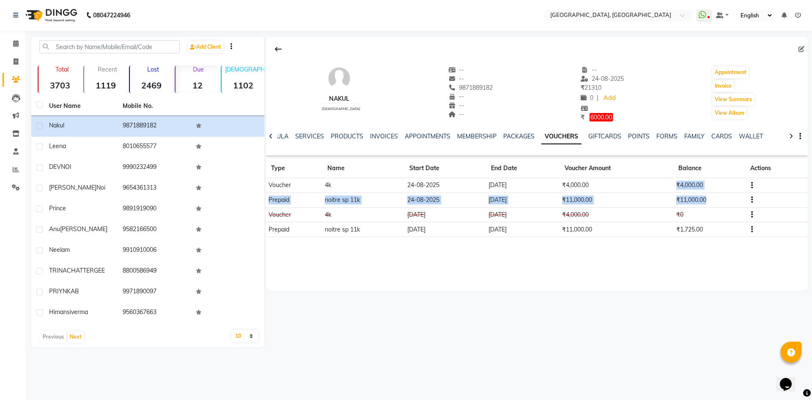
drag, startPoint x: 674, startPoint y: 179, endPoint x: 713, endPoint y: 205, distance: 46.9
click at [713, 205] on tbody "Voucher 4k 24-08-2025 22-08-2035 ₹4,000.00 ₹4,000.00 Prepaid noitre sp 11k 24-0…" at bounding box center [537, 207] width 542 height 59
click at [726, 204] on td "₹11,000.00" at bounding box center [710, 200] width 72 height 15
drag, startPoint x: 715, startPoint y: 198, endPoint x: 647, endPoint y: 182, distance: 69.5
click at [647, 182] on tbody "Voucher 4k 24-08-2025 22-08-2035 ₹4,000.00 ₹4,000.00 Prepaid noitre sp 11k 24-0…" at bounding box center [537, 207] width 542 height 59
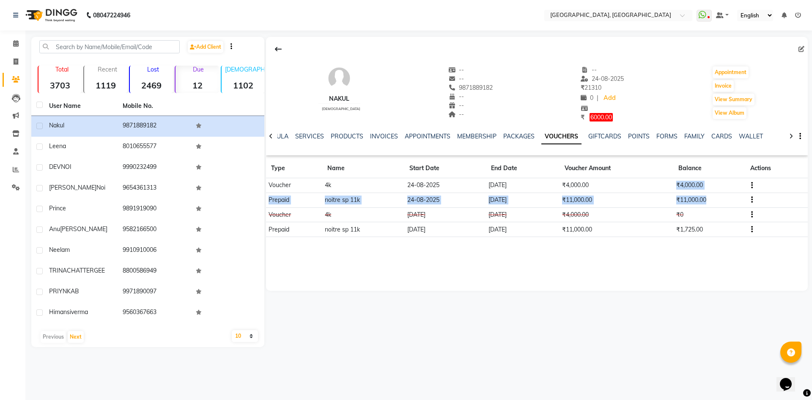
click at [641, 184] on td "₹4,000.00" at bounding box center [617, 185] width 114 height 15
drag, startPoint x: 670, startPoint y: 183, endPoint x: 725, endPoint y: 206, distance: 60.0
click at [725, 206] on tbody "Voucher 4k 24-08-2025 22-08-2035 ₹4,000.00 ₹4,000.00 Prepaid noitre sp 11k 24-0…" at bounding box center [537, 207] width 542 height 59
click at [721, 200] on td "₹11,000.00" at bounding box center [710, 200] width 72 height 15
drag, startPoint x: 669, startPoint y: 180, endPoint x: 710, endPoint y: 199, distance: 45.1
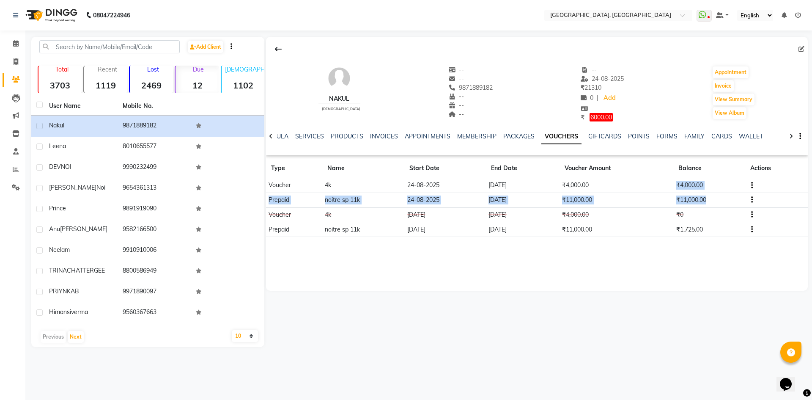
click at [710, 199] on tbody "Voucher 4k 24-08-2025 22-08-2035 ₹4,000.00 ₹4,000.00 Prepaid noitre sp 11k 24-0…" at bounding box center [537, 207] width 542 height 59
click at [710, 199] on td "₹11,000.00" at bounding box center [710, 200] width 72 height 15
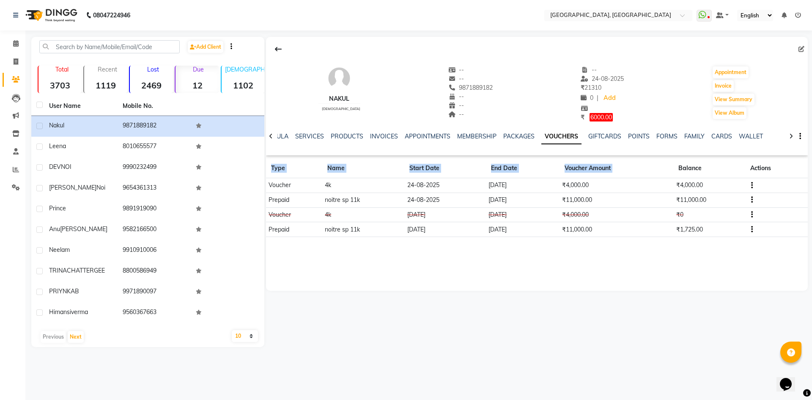
drag, startPoint x: 674, startPoint y: 161, endPoint x: 775, endPoint y: 318, distance: 187.0
click at [775, 318] on div "nakul male -- -- 9871889182 -- -- -- -- 24-08-2025 ₹ 21310 0 | Add ₹ 6000.00 Ap…" at bounding box center [536, 192] width 544 height 310
click at [658, 295] on div "nakul male -- -- 9871889182 -- -- -- -- 24-08-2025 ₹ 21310 0 | Add ₹ 6000.00 Ap…" at bounding box center [536, 192] width 544 height 310
click at [626, 260] on div "nakul male -- -- 9871889182 -- -- -- -- 24-08-2025 ₹ 21310 0 | Add ₹ 6000.00 Ap…" at bounding box center [537, 164] width 542 height 254
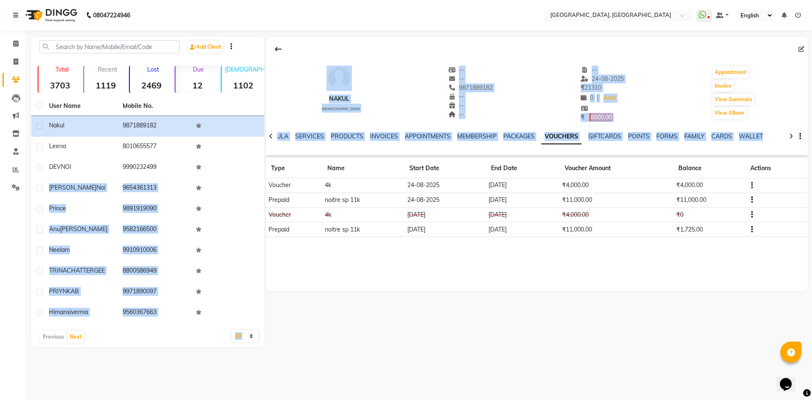
drag, startPoint x: 261, startPoint y: 164, endPoint x: 707, endPoint y: 245, distance: 452.5
click at [707, 245] on div "Add Client Total 3703 Recent 1119 Lost 2469 Due 12 Male 1102 Female 2539 Member…" at bounding box center [419, 192] width 777 height 310
click at [651, 258] on div "nakul male -- -- 9871889182 -- -- -- -- 24-08-2025 ₹ 21310 0 | Add ₹ 6000.00 Ap…" at bounding box center [537, 164] width 542 height 254
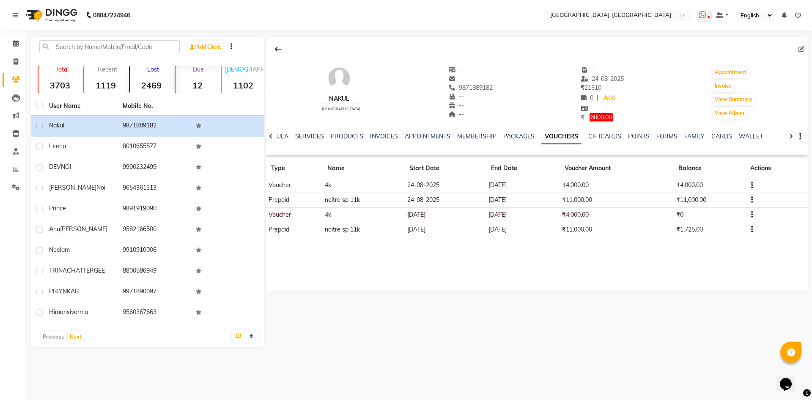
click at [309, 136] on link "SERVICES" at bounding box center [309, 136] width 29 height 8
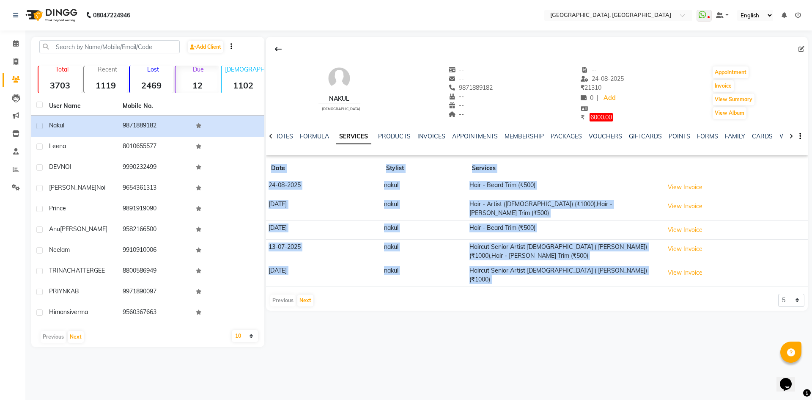
drag, startPoint x: 270, startPoint y: 165, endPoint x: 451, endPoint y: 298, distance: 225.1
click at [454, 300] on div "nakul male -- -- 9871889182 -- -- -- -- 24-08-2025 ₹ 21310 0 | Add ₹ 6000.00 Ap…" at bounding box center [537, 174] width 542 height 274
click at [448, 297] on div "Previous Next 5 10 50 100 500" at bounding box center [537, 301] width 535 height 14
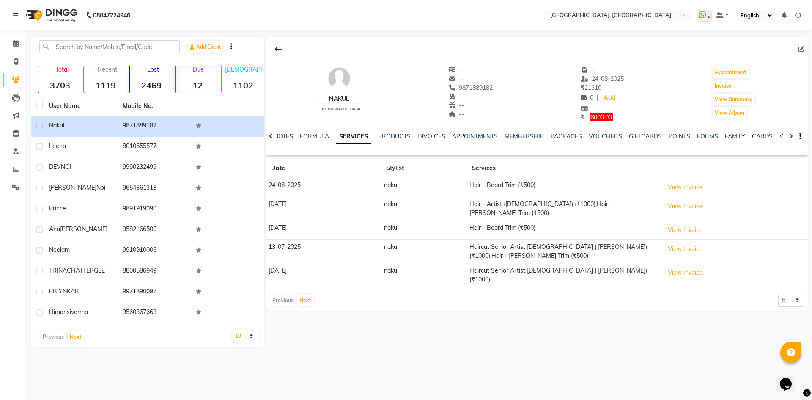
click at [270, 138] on icon at bounding box center [271, 136] width 4 height 6
click at [270, 138] on div "NOTES FORMULA SERVICES PRODUCTS INVOICES APPOINTMENTS MEMBERSHIP PACKAGES VOUCH…" at bounding box center [537, 136] width 542 height 29
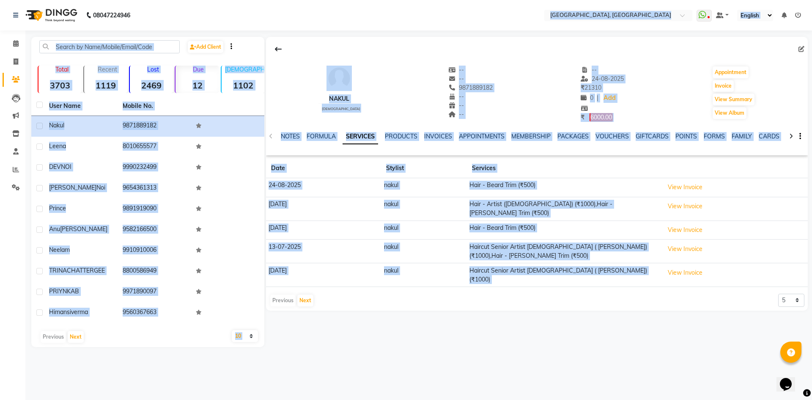
drag, startPoint x: 234, startPoint y: 14, endPoint x: 762, endPoint y: 420, distance: 665.9
click at [762, 399] on html "08047224946 Select Location × Noi Tre Salon, Golf Course Road WhatsApp Status ✕…" at bounding box center [406, 200] width 812 height 400
click at [557, 307] on div "nakul male -- -- 9871889182 -- -- -- -- 24-08-2025 ₹ 21310 0 | Add ₹ 6000.00 Ap…" at bounding box center [536, 192] width 544 height 310
click at [549, 294] on div "Previous Next 5 10 50 100 500" at bounding box center [537, 301] width 535 height 14
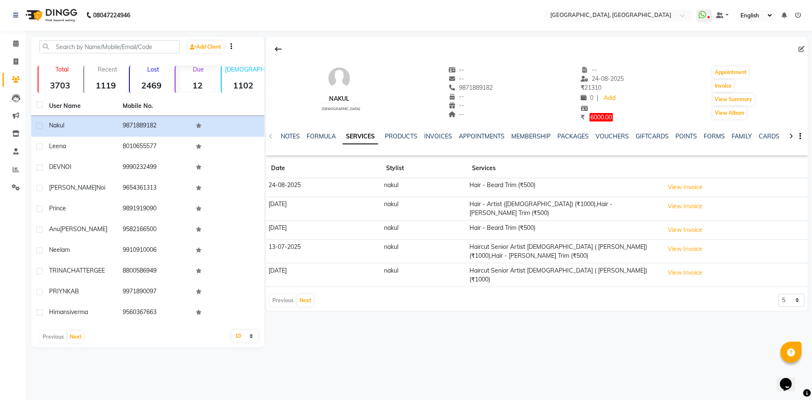
click at [520, 56] on div at bounding box center [537, 49] width 542 height 16
click at [14, 41] on icon at bounding box center [16, 43] width 6 height 6
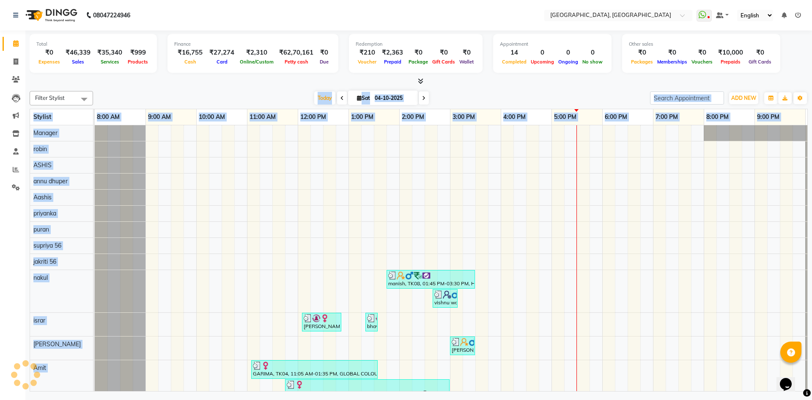
drag, startPoint x: 285, startPoint y: 87, endPoint x: 521, endPoint y: 322, distance: 333.3
click at [521, 322] on div "Total ₹0 Expenses ₹46,339 Sales ₹35,340 Services ₹999 Products Finance ₹16,755 …" at bounding box center [418, 211] width 787 height 363
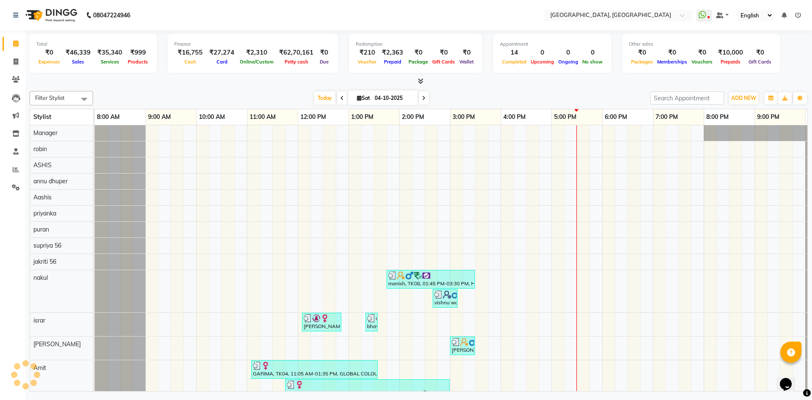
click at [239, 78] on div at bounding box center [419, 81] width 779 height 9
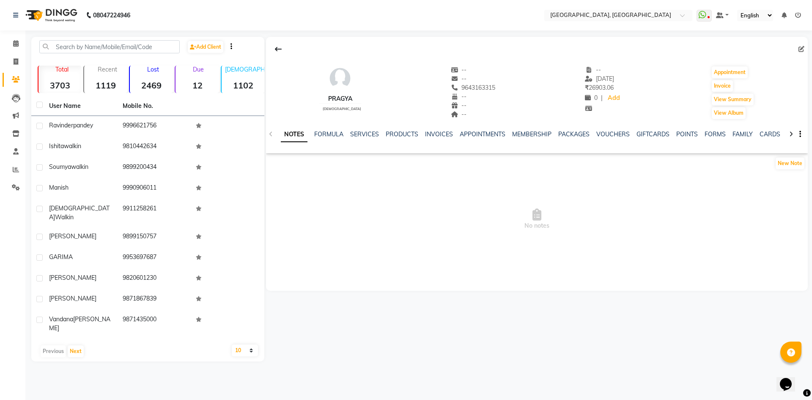
click at [298, 44] on div at bounding box center [537, 49] width 542 height 16
click at [14, 39] on span at bounding box center [15, 44] width 15 height 10
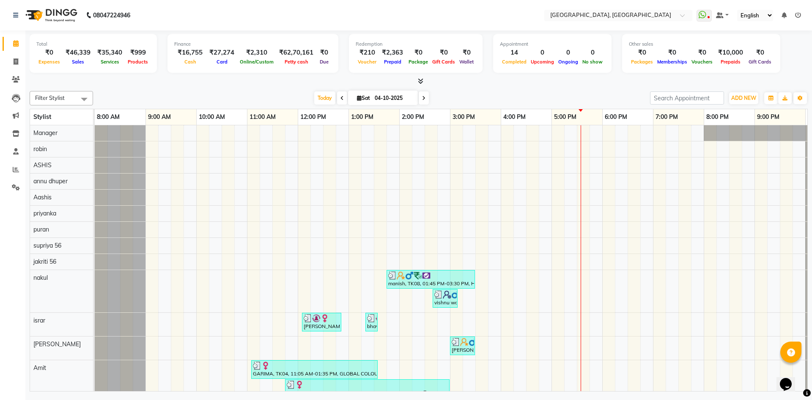
click at [173, 90] on div "Filter Stylist Select All Aashis Amit annu [PERSON_NAME] [PERSON_NAME] [PERSON_…" at bounding box center [419, 240] width 779 height 304
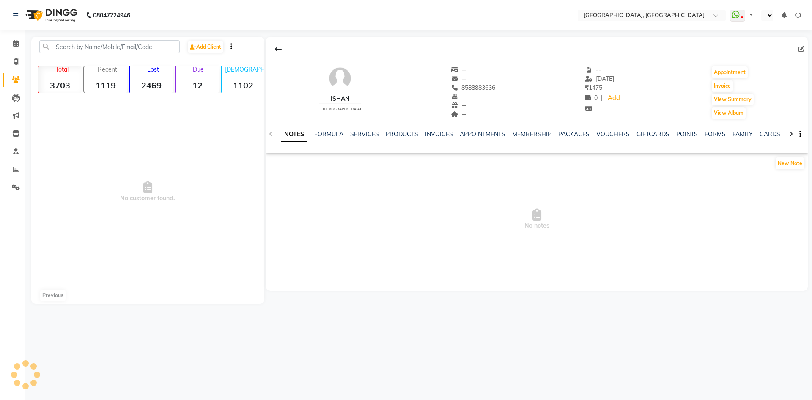
select select "en"
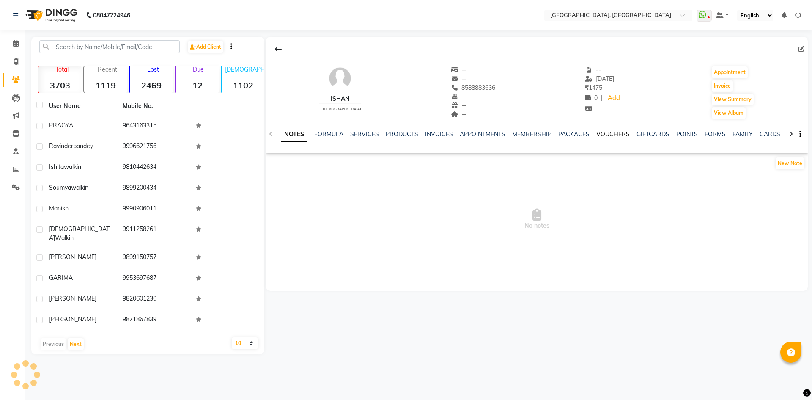
click at [612, 130] on link "VOUCHERS" at bounding box center [613, 134] width 33 height 8
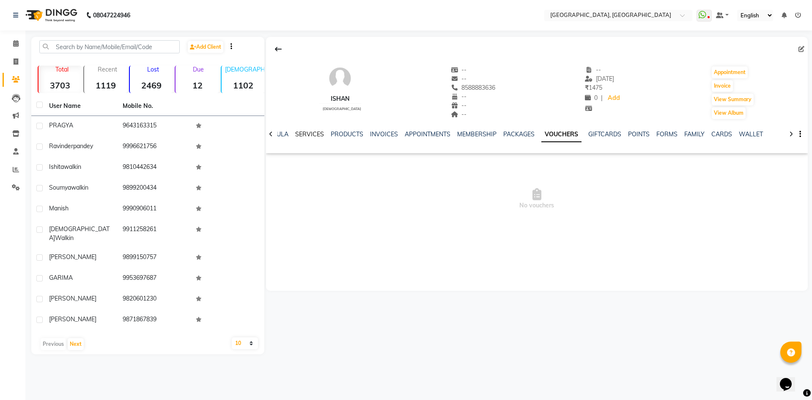
click at [315, 134] on link "SERVICES" at bounding box center [309, 134] width 29 height 8
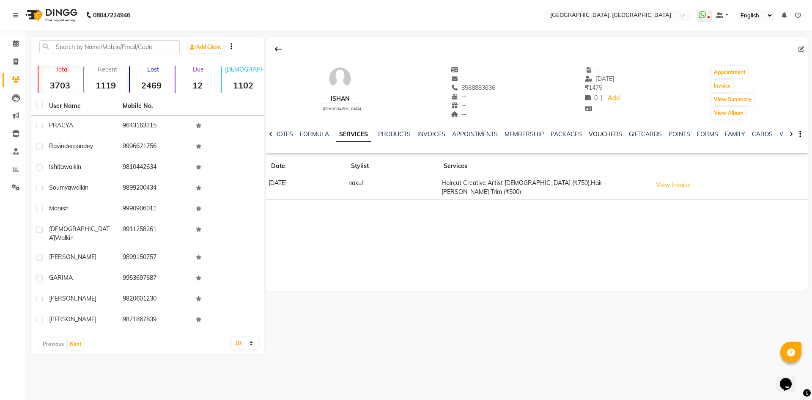
click at [606, 132] on link "VOUCHERS" at bounding box center [605, 134] width 33 height 8
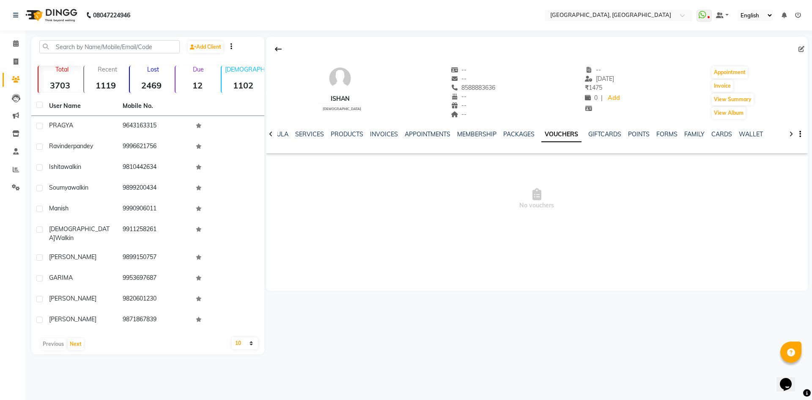
click at [548, 134] on link "VOUCHERS" at bounding box center [562, 134] width 40 height 15
drag, startPoint x: 534, startPoint y: 211, endPoint x: 606, endPoint y: 269, distance: 93.0
click at [606, 269] on div "[PERSON_NAME] [DEMOGRAPHIC_DATA] -- -- 8588883636 -- -- -- -- [DATE] ₹ 1475 0 |…" at bounding box center [537, 164] width 542 height 254
click at [605, 267] on div "[PERSON_NAME] [DEMOGRAPHIC_DATA] -- -- 8588883636 -- -- -- -- [DATE] ₹ 1475 0 |…" at bounding box center [537, 164] width 542 height 254
drag, startPoint x: 514, startPoint y: 208, endPoint x: 589, endPoint y: 217, distance: 75.8
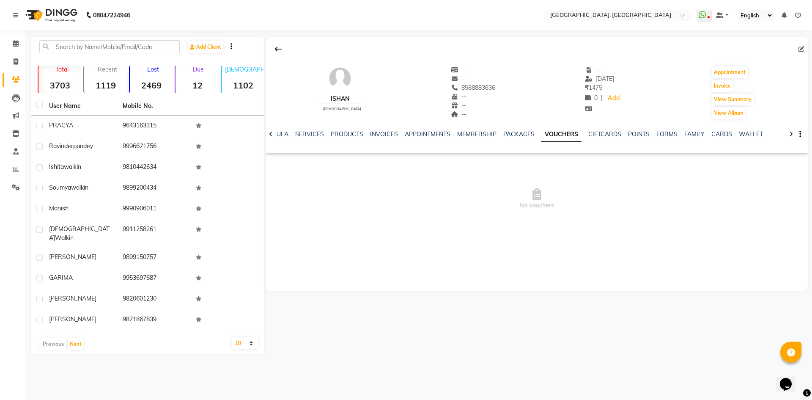
click at [589, 217] on span "No vouchers" at bounding box center [537, 199] width 542 height 85
click at [584, 230] on span "No vouchers" at bounding box center [537, 199] width 542 height 85
drag, startPoint x: 507, startPoint y: 206, endPoint x: 623, endPoint y: 226, distance: 117.6
click at [623, 226] on span "No vouchers" at bounding box center [537, 199] width 542 height 85
click at [16, 80] on icon at bounding box center [16, 79] width 8 height 6
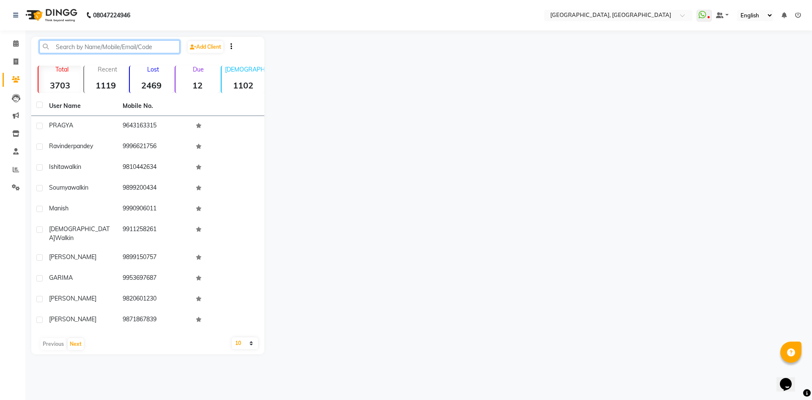
click at [85, 47] on input "text" at bounding box center [109, 46] width 140 height 13
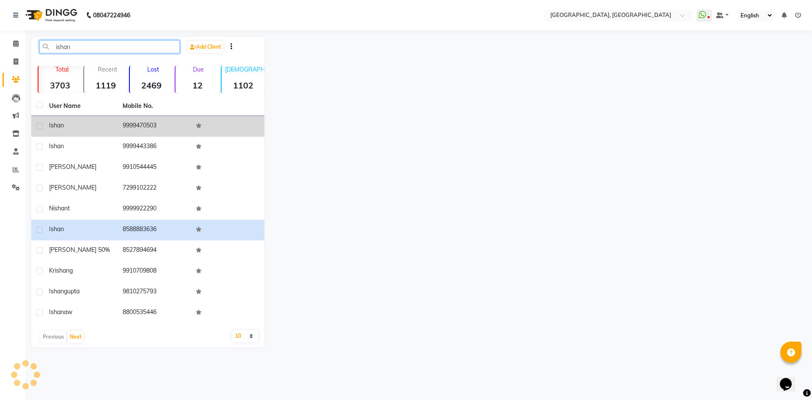
type input "ishan"
click at [75, 126] on div "ishan" at bounding box center [80, 125] width 63 height 9
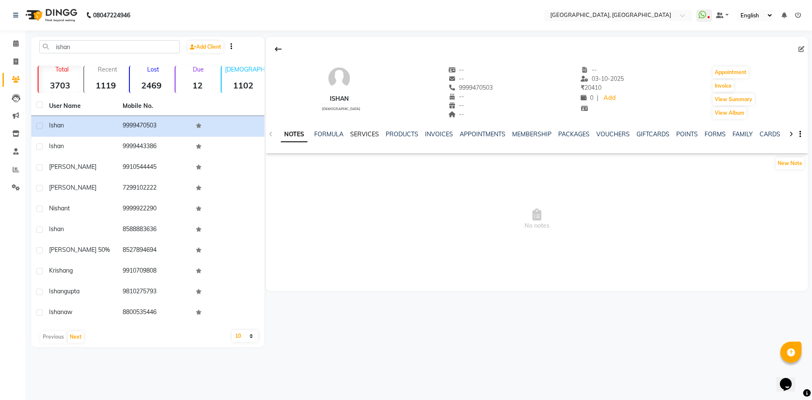
click at [354, 130] on link "SERVICES" at bounding box center [364, 134] width 29 height 8
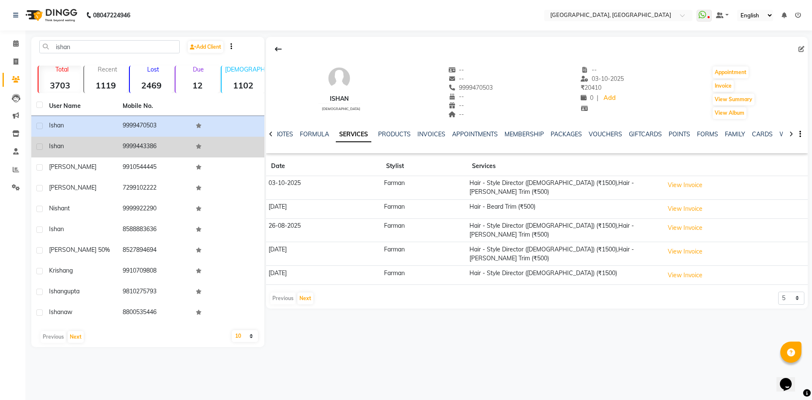
click at [94, 139] on td "ishan" at bounding box center [81, 147] width 74 height 21
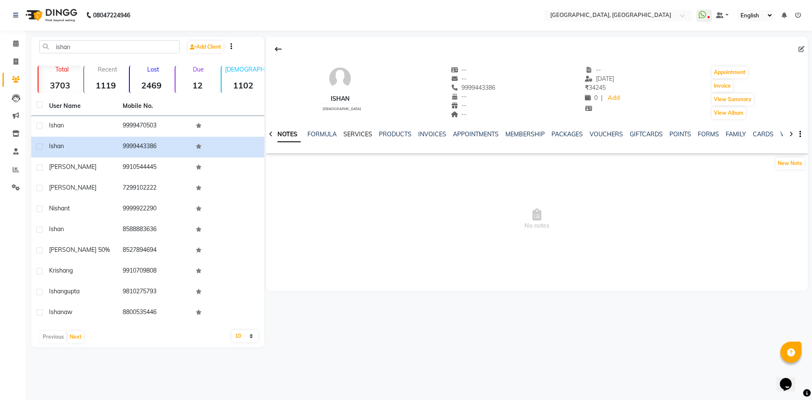
click at [354, 131] on link "SERVICES" at bounding box center [358, 134] width 29 height 8
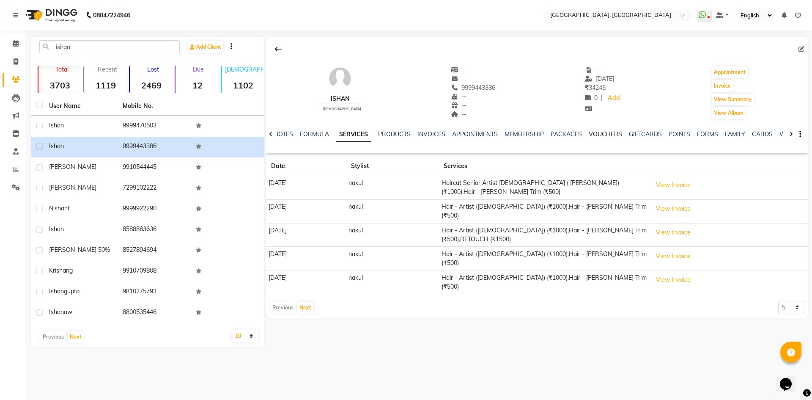
click at [605, 133] on link "VOUCHERS" at bounding box center [605, 134] width 33 height 8
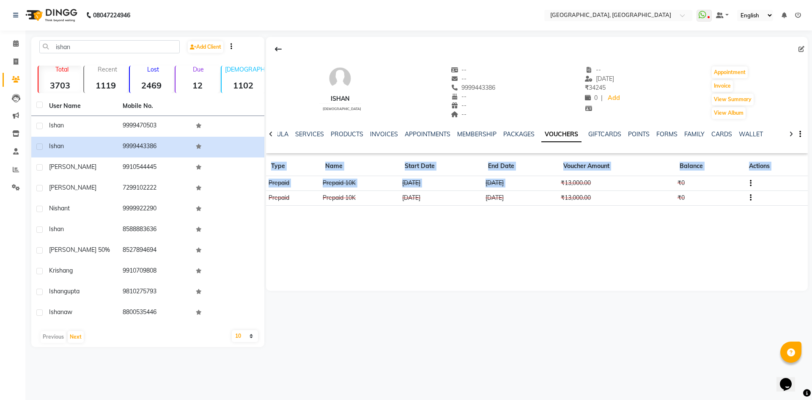
drag, startPoint x: 562, startPoint y: 183, endPoint x: 657, endPoint y: 231, distance: 106.2
click at [657, 231] on div "[PERSON_NAME] [DEMOGRAPHIC_DATA] -- -- 9999443386 -- -- -- -- [DATE] ₹ 34245 0 …" at bounding box center [537, 164] width 542 height 254
click at [649, 237] on div "[PERSON_NAME] [DEMOGRAPHIC_DATA] -- -- 9999443386 -- -- -- -- [DATE] ₹ 34245 0 …" at bounding box center [537, 164] width 542 height 254
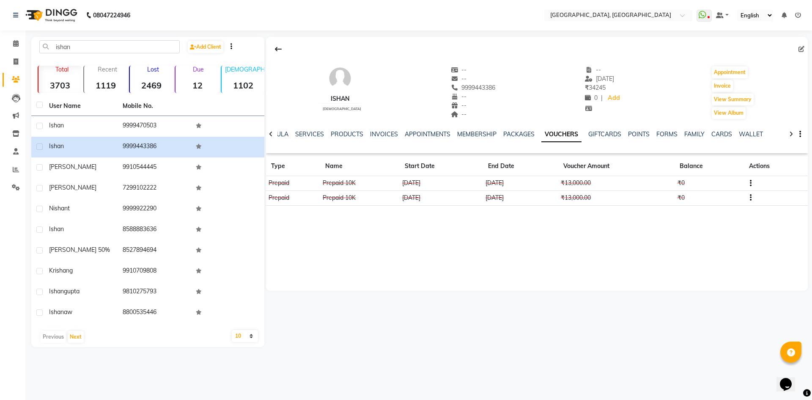
click at [297, 126] on div "NOTES FORMULA SERVICES PRODUCTS INVOICES APPOINTMENTS MEMBERSHIP PACKAGES VOUCH…" at bounding box center [537, 134] width 542 height 29
click at [300, 133] on link "SERVICES" at bounding box center [309, 134] width 29 height 8
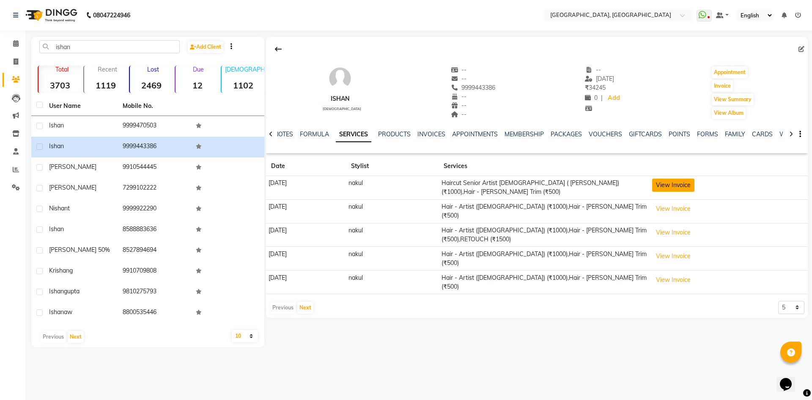
click at [669, 188] on button "View Invoice" at bounding box center [673, 185] width 42 height 13
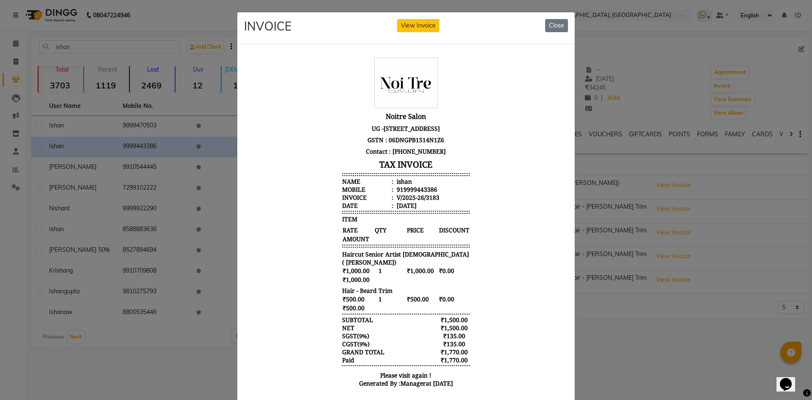
click at [613, 278] on ngb-modal-window "INVOICE View Invoice Close" at bounding box center [406, 200] width 812 height 400
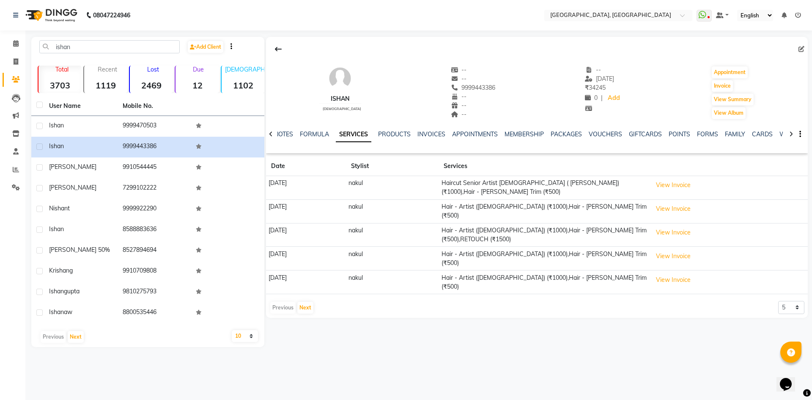
drag, startPoint x: 449, startPoint y: 87, endPoint x: 483, endPoint y: 83, distance: 34.5
click at [483, 83] on div "9999443386" at bounding box center [473, 87] width 45 height 9
copy span "9999443386"
click at [5, 63] on link "Invoice" at bounding box center [13, 62] width 20 height 14
select select "service"
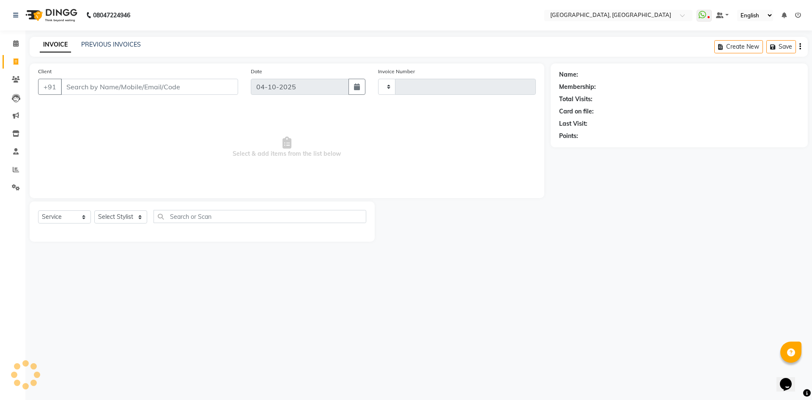
type input "3469"
select select "3948"
click at [12, 40] on span at bounding box center [15, 44] width 15 height 10
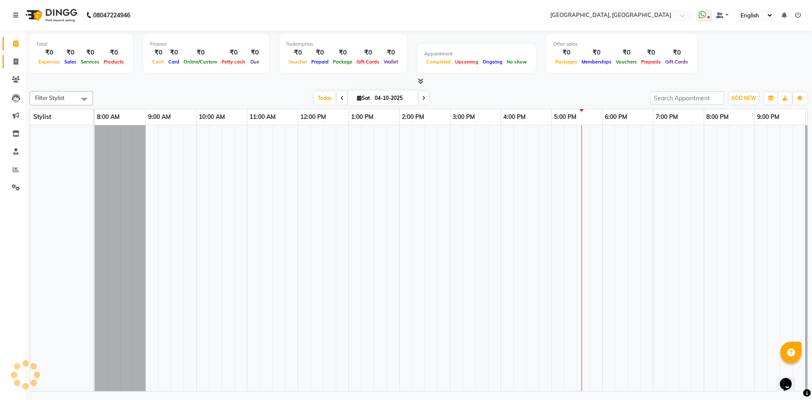
click at [10, 58] on span at bounding box center [15, 62] width 15 height 10
select select "service"
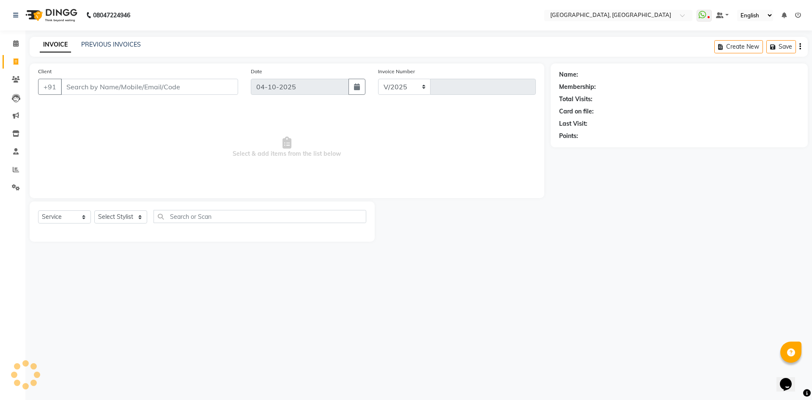
select select "3948"
type input "3469"
click at [129, 85] on input "Client" at bounding box center [149, 87] width 177 height 16
click at [130, 215] on select "Select Stylist" at bounding box center [120, 216] width 53 height 13
click at [128, 214] on select "Select Stylist [PERSON_NAME] vihar [PERSON_NAME] makeup Amit annu [PERSON_NAME]…" at bounding box center [120, 216] width 53 height 13
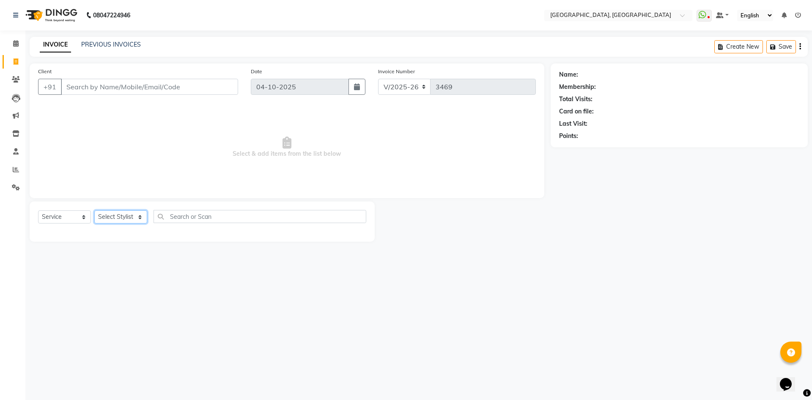
click at [126, 216] on select "Select Stylist [PERSON_NAME] vihar [PERSON_NAME] makeup Amit annu [PERSON_NAME]…" at bounding box center [120, 216] width 53 height 13
select select "63757"
click at [94, 210] on select "Select Stylist [PERSON_NAME] vihar [PERSON_NAME] makeup Amit annu [PERSON_NAME]…" at bounding box center [120, 216] width 53 height 13
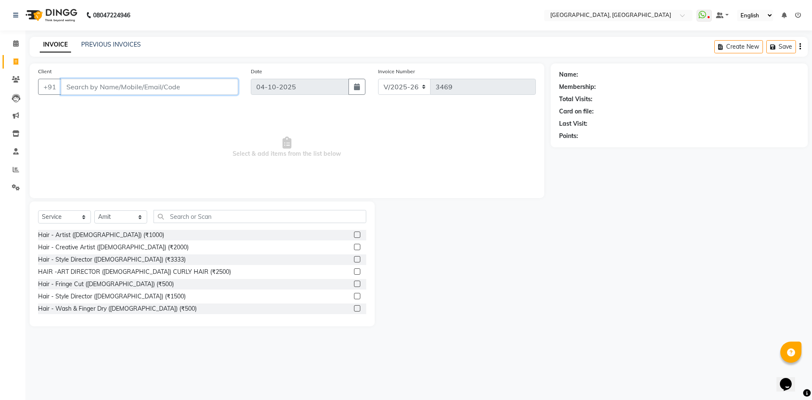
click at [148, 86] on input "Client" at bounding box center [149, 87] width 177 height 16
click at [197, 215] on input "text" at bounding box center [260, 216] width 213 height 13
click at [184, 90] on input "Client" at bounding box center [149, 87] width 177 height 16
click at [178, 275] on div "HAIR -ART DIRECTOR ([DEMOGRAPHIC_DATA]) CURLY HAIR (₹2500)" at bounding box center [134, 271] width 193 height 9
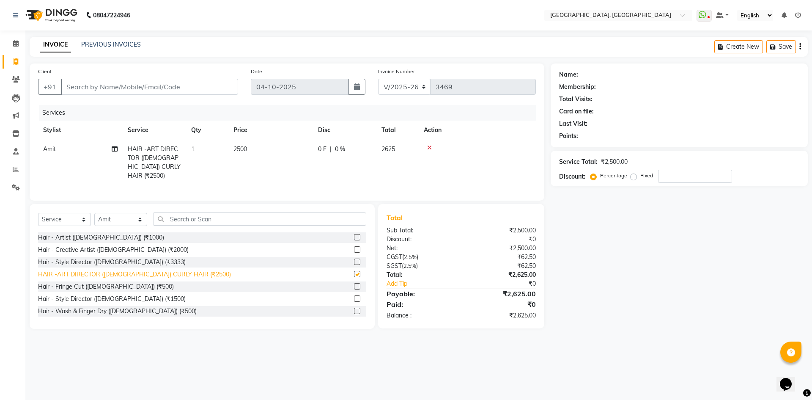
checkbox input "false"
click at [147, 87] on input "Client" at bounding box center [149, 87] width 177 height 16
paste input "9873119129"
type input "9873119129"
type input "0"
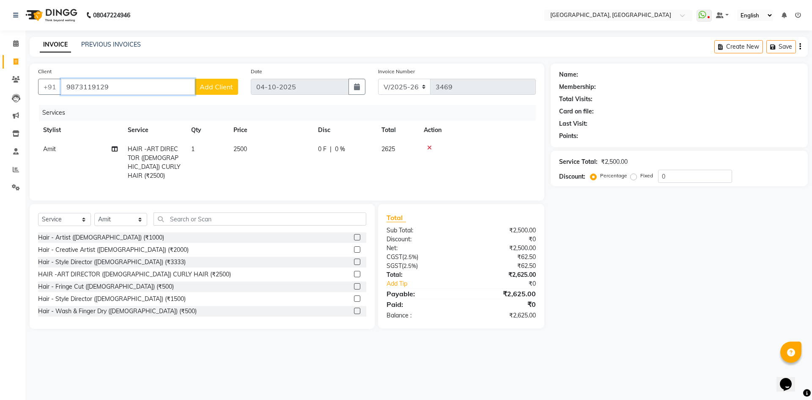
type input "9873119129"
click at [214, 83] on span "Add Client" at bounding box center [216, 87] width 33 height 8
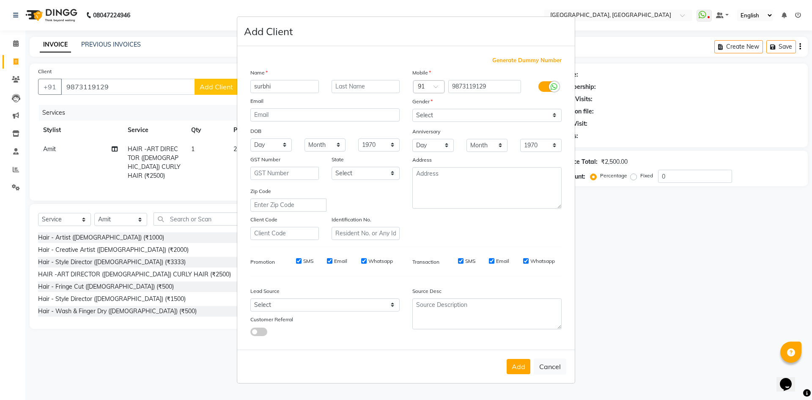
type input "surbhi"
click at [460, 118] on select "Select [DEMOGRAPHIC_DATA] [DEMOGRAPHIC_DATA] Other Prefer Not To Say" at bounding box center [487, 115] width 149 height 13
select select "[DEMOGRAPHIC_DATA]"
click at [413, 109] on select "Select [DEMOGRAPHIC_DATA] [DEMOGRAPHIC_DATA] Other Prefer Not To Say" at bounding box center [487, 115] width 149 height 13
click at [517, 373] on button "Add" at bounding box center [519, 366] width 24 height 15
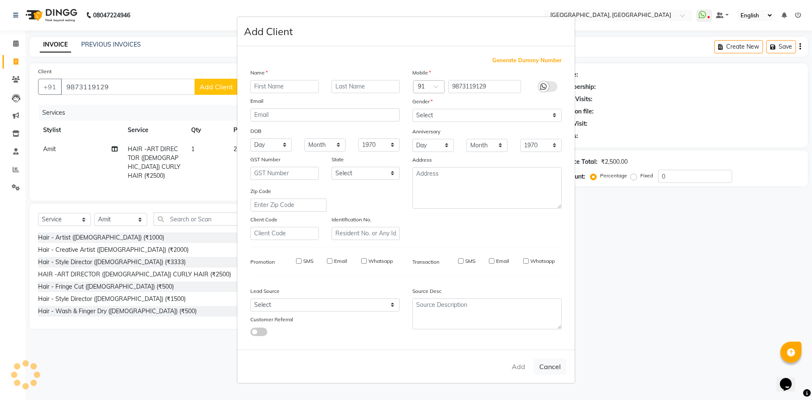
select select
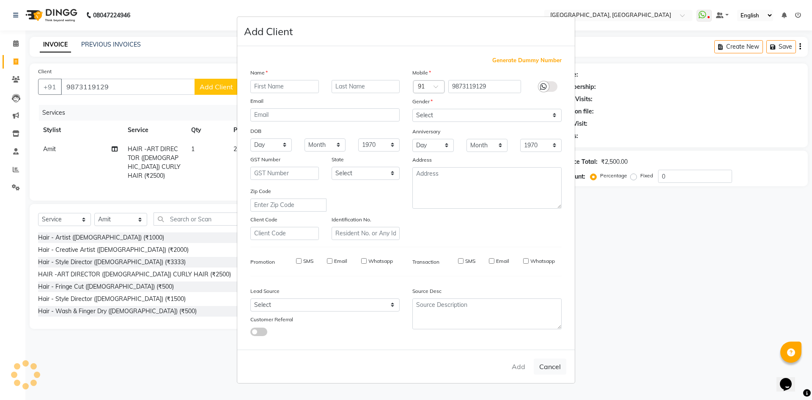
select select
checkbox input "false"
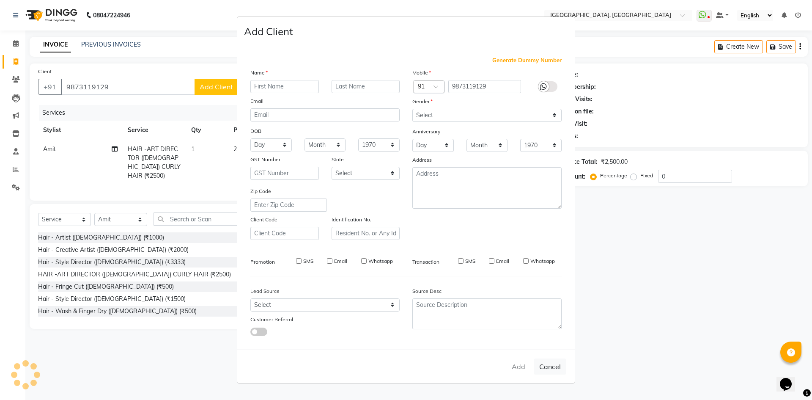
checkbox input "false"
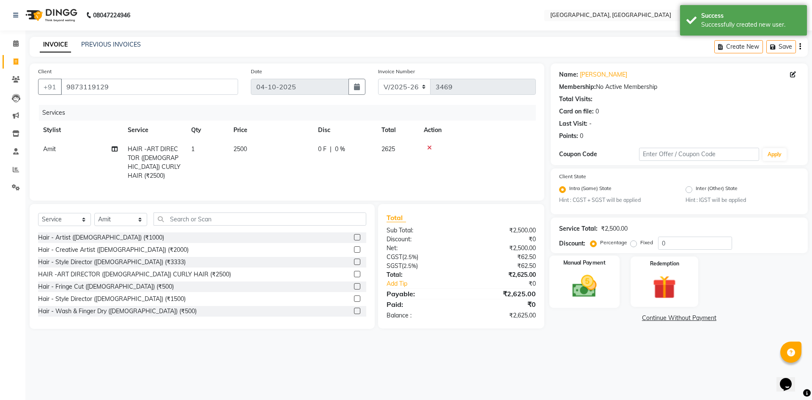
click at [591, 272] on img at bounding box center [584, 286] width 39 height 28
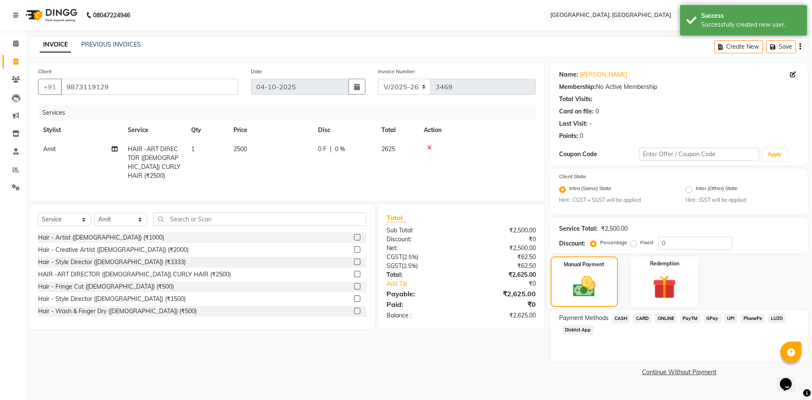
click at [732, 318] on span "UPI" at bounding box center [731, 319] width 13 height 10
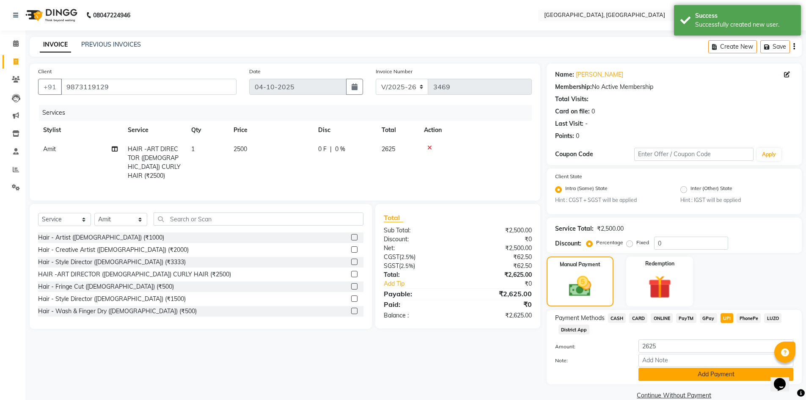
click at [704, 371] on button "Add Payment" at bounding box center [715, 374] width 155 height 13
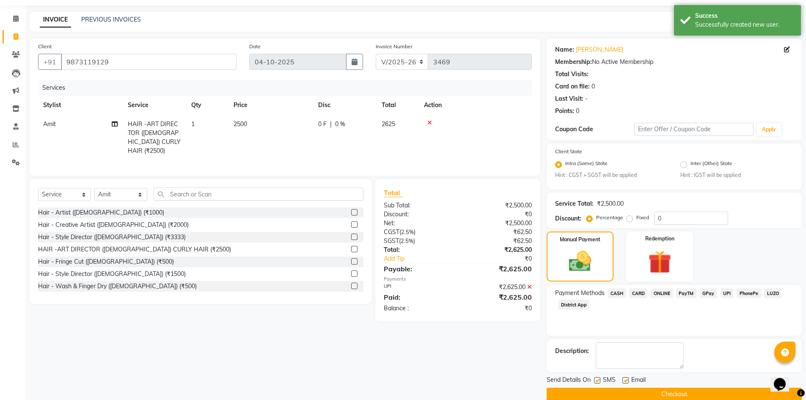
scroll to position [39, 0]
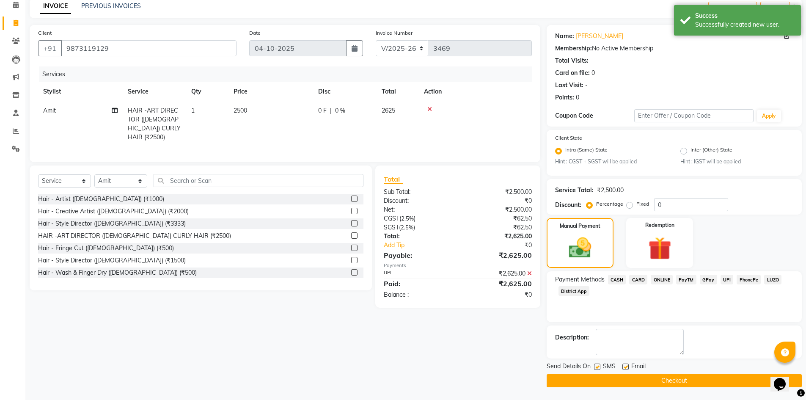
click at [679, 378] on button "Checkout" at bounding box center [674, 380] width 255 height 13
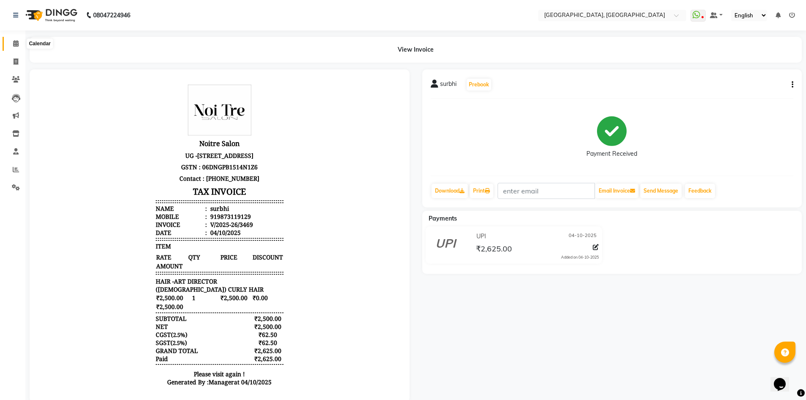
click at [18, 44] on icon at bounding box center [16, 43] width 6 height 6
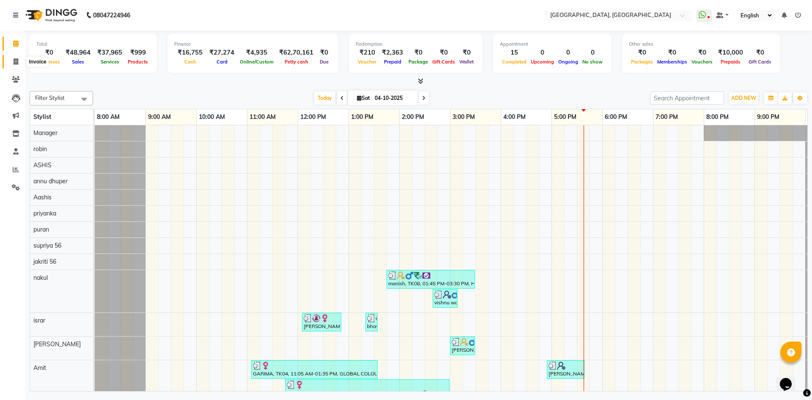
click at [10, 58] on span at bounding box center [15, 62] width 15 height 10
select select "service"
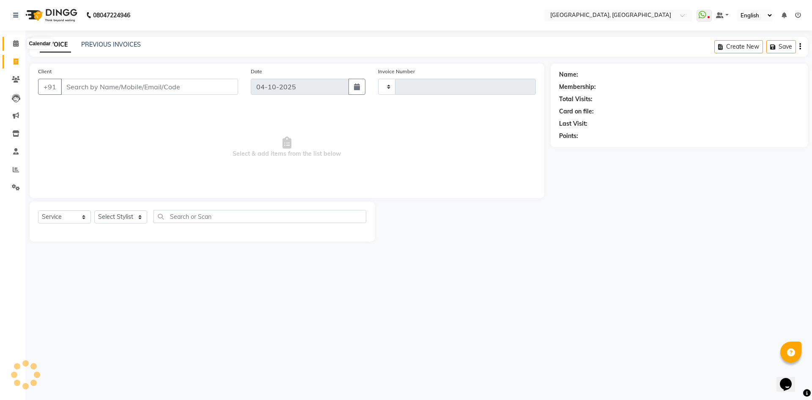
type input "3470"
click at [9, 44] on span at bounding box center [15, 44] width 15 height 10
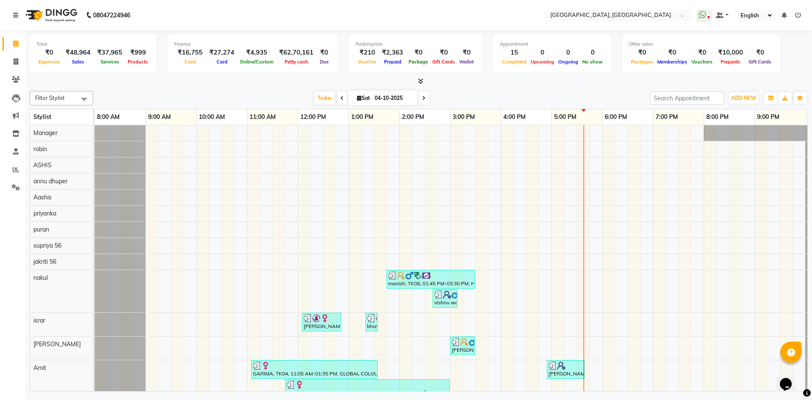
click at [120, 92] on div "[DATE] [DATE]" at bounding box center [371, 98] width 549 height 13
click at [14, 57] on span at bounding box center [15, 62] width 15 height 10
select select "service"
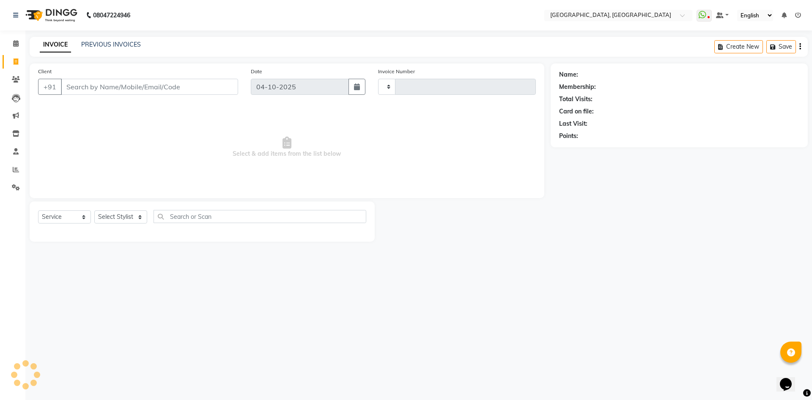
click at [12, 34] on div "Calendar Invoice Clients Leads Marketing Inventory Staff Reports Settings Compl…" at bounding box center [57, 205] width 114 height 363
select select "3948"
type input "3470"
click at [17, 43] on icon at bounding box center [16, 43] width 6 height 6
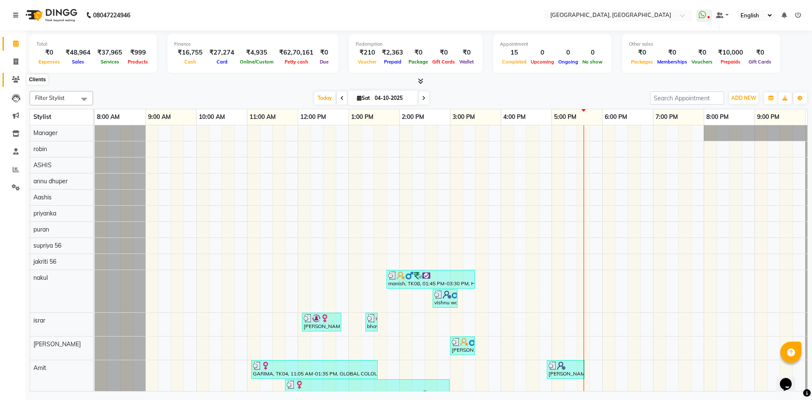
click at [13, 78] on icon at bounding box center [16, 79] width 8 height 6
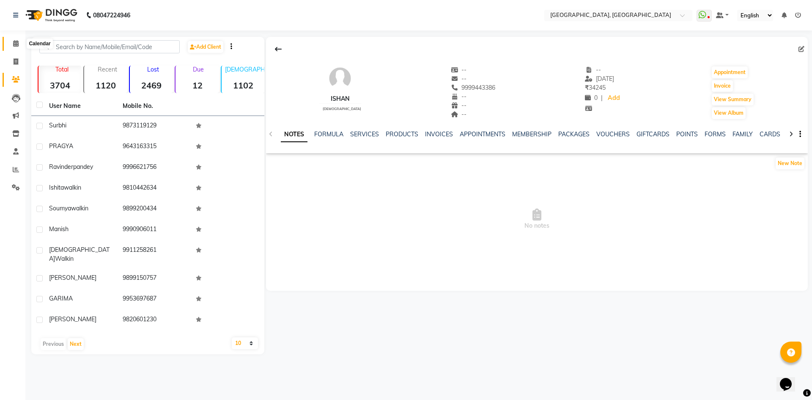
click at [14, 43] on icon at bounding box center [16, 43] width 6 height 6
